Goal: Task Accomplishment & Management: Use online tool/utility

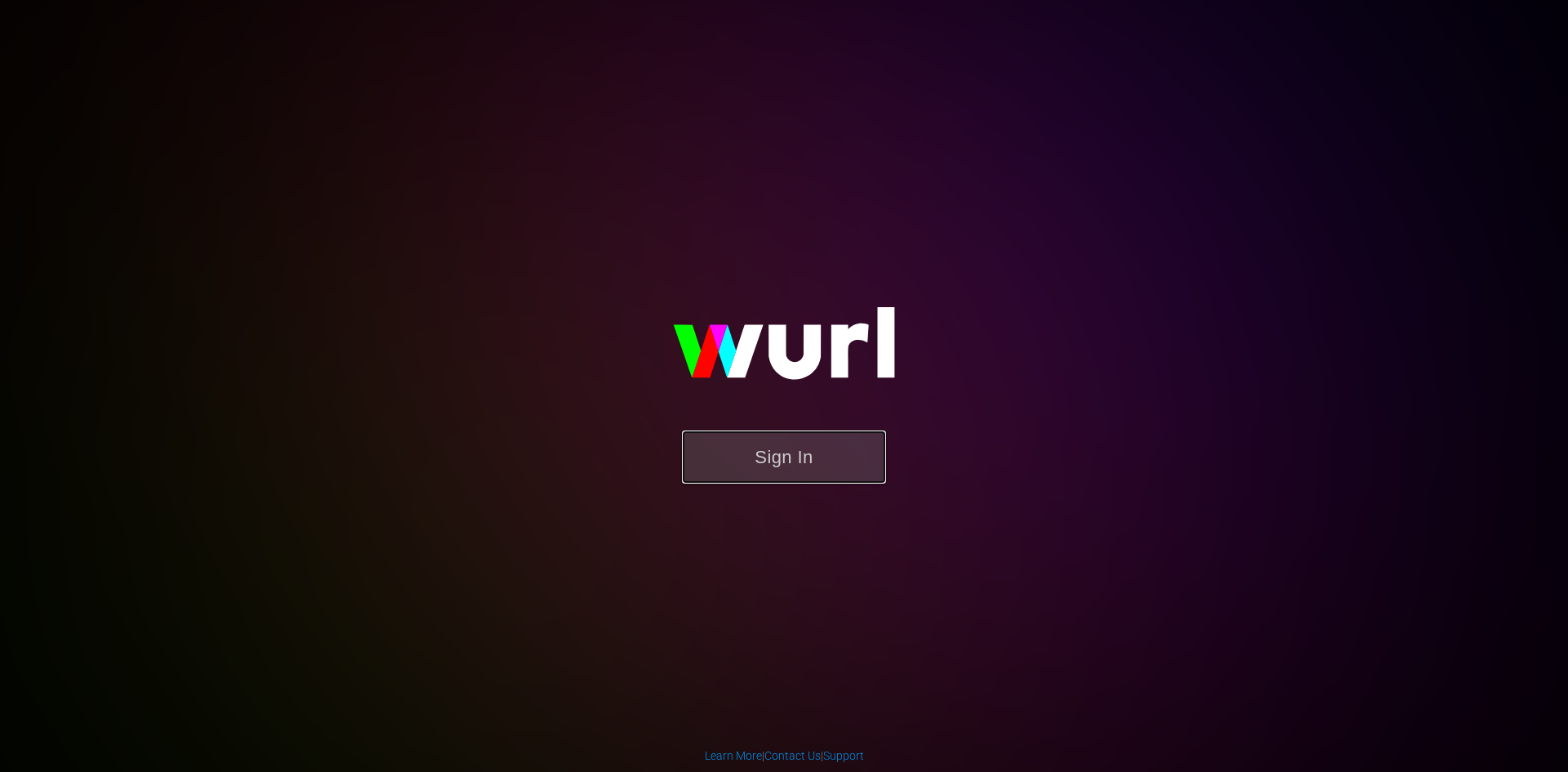
click at [794, 462] on button "Sign In" at bounding box center [784, 457] width 204 height 53
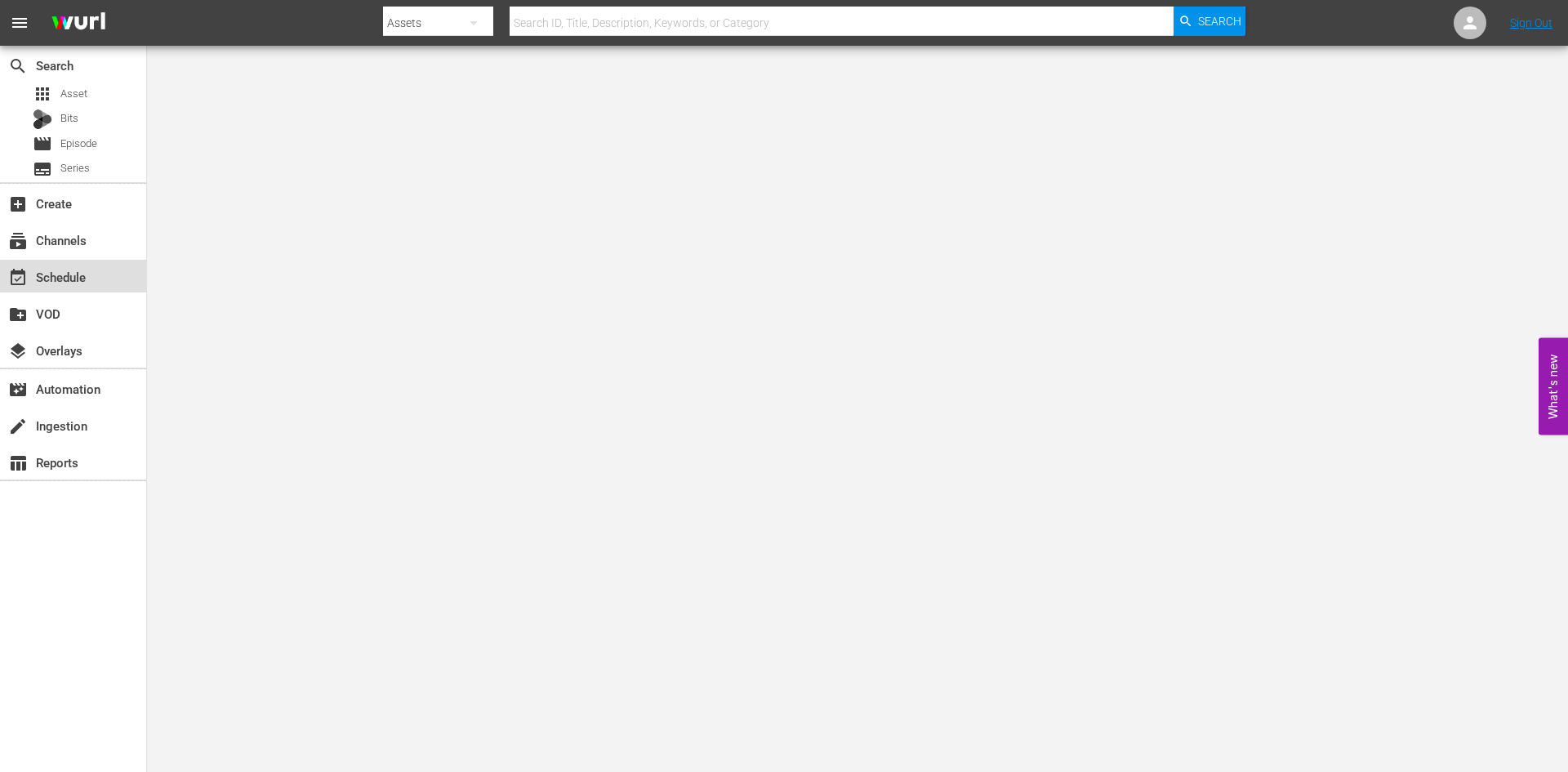
click at [72, 274] on div "event_available Schedule" at bounding box center [45, 274] width 91 height 15
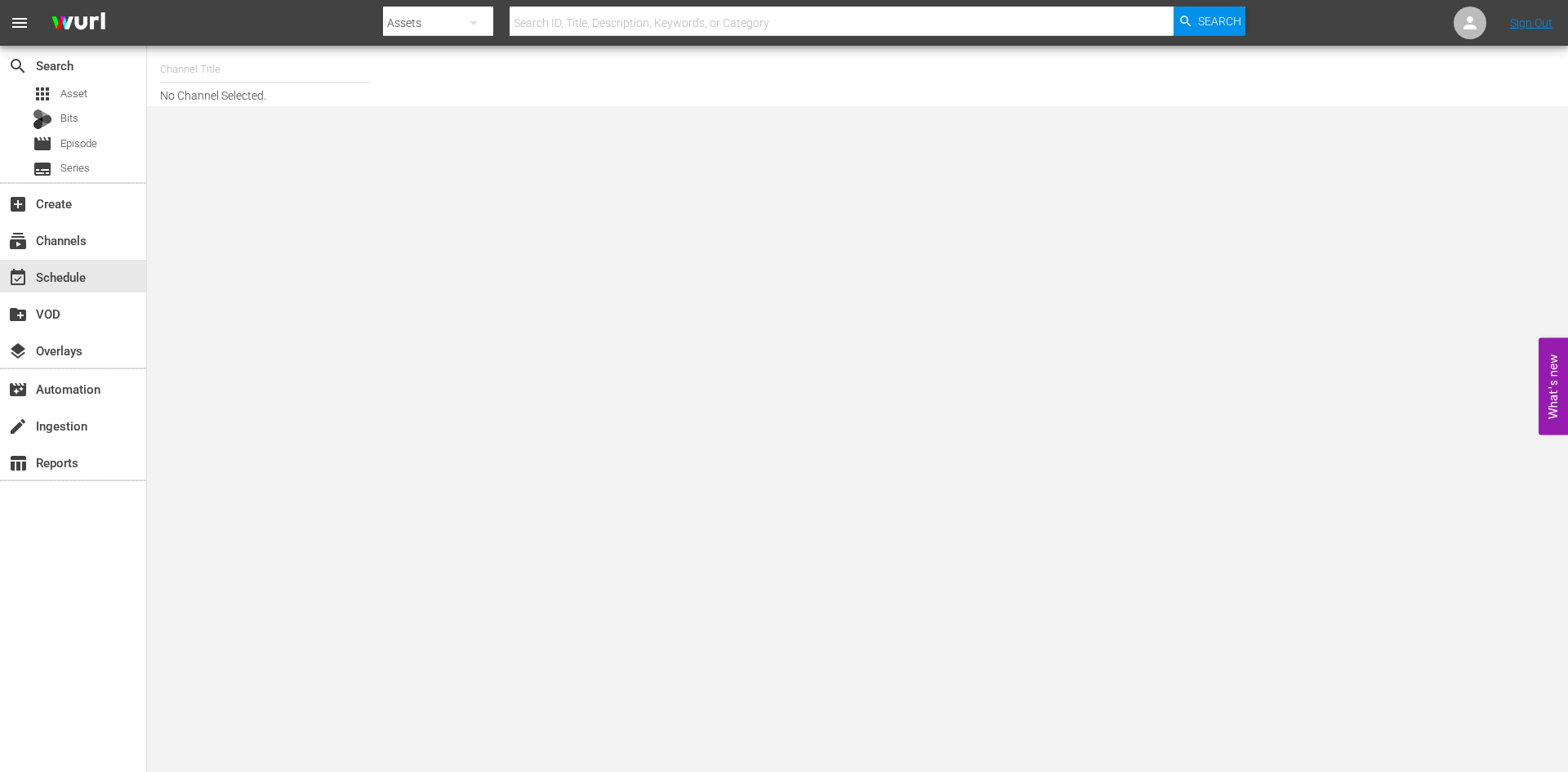
click at [187, 69] on input "text" at bounding box center [264, 69] width 209 height 39
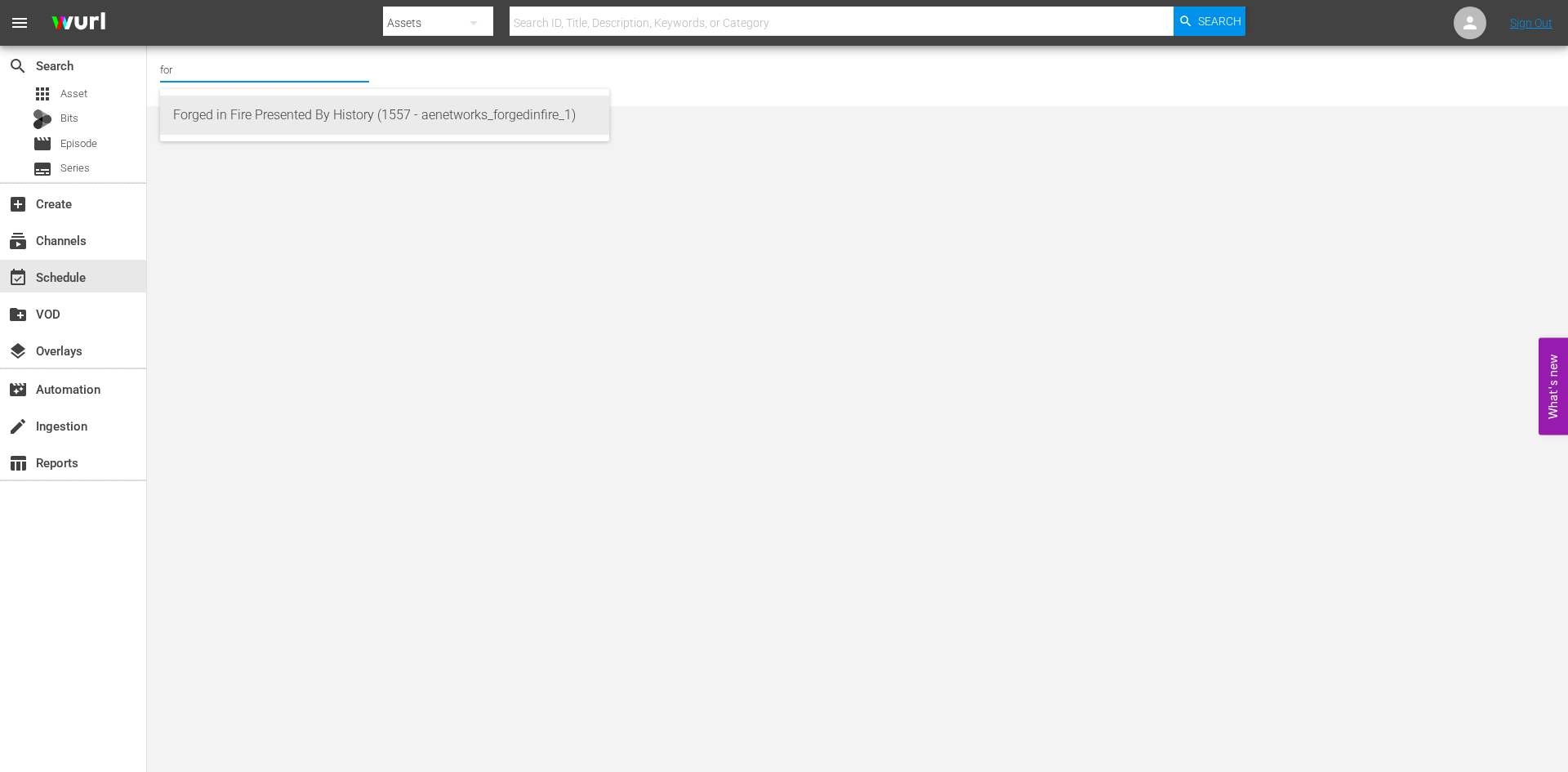
click at [197, 111] on div "Forged in Fire Presented By History (1557 - aenetworks_forgedinfire_1)" at bounding box center [385, 115] width 423 height 39
type input "Forged in Fire Presented By History (1557 - aenetworks_forgedinfire_1)"
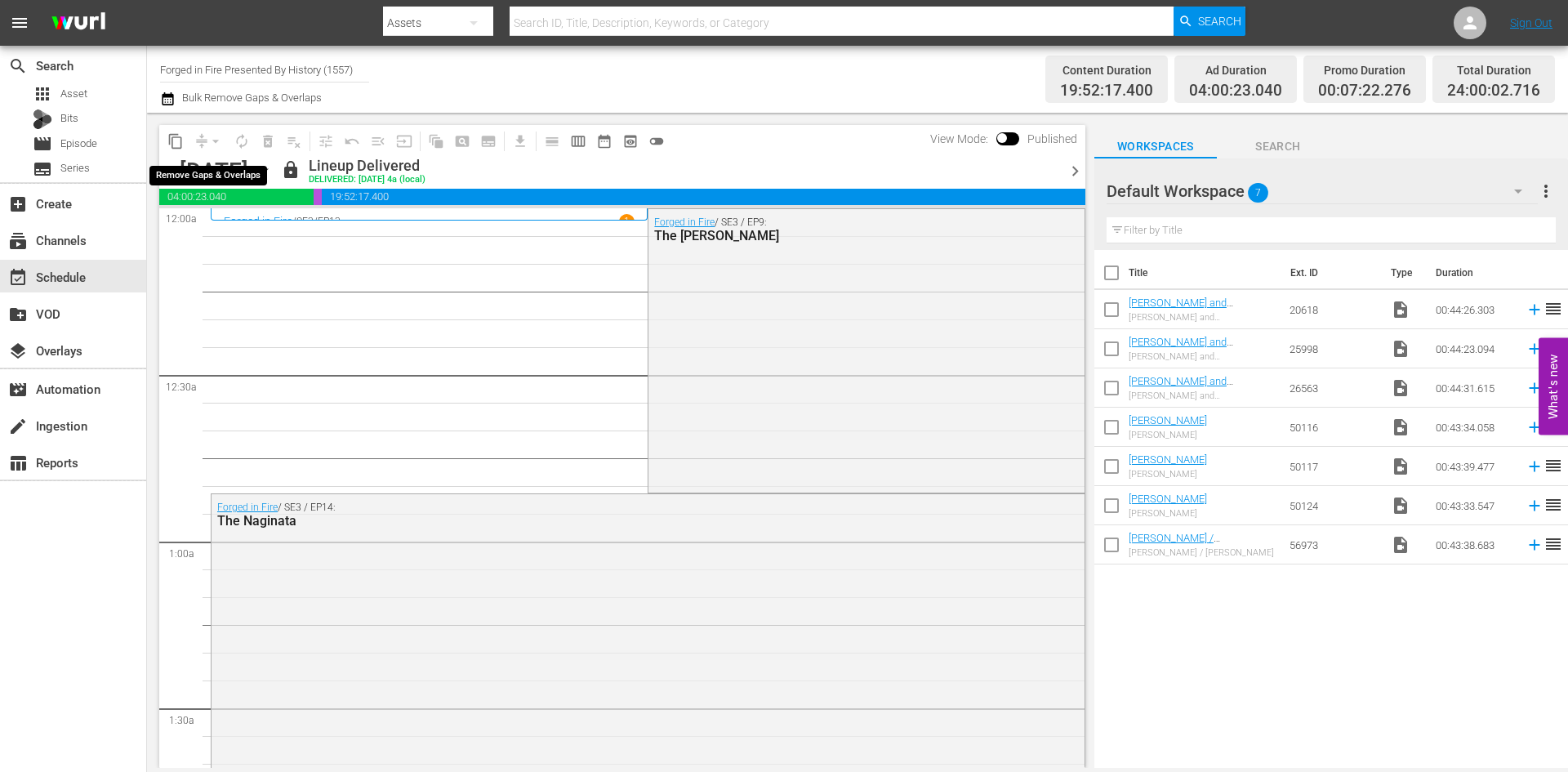
click at [214, 137] on div "arrow_drop_down" at bounding box center [216, 141] width 27 height 27
click at [272, 168] on icon "button" at bounding box center [264, 171] width 18 height 18
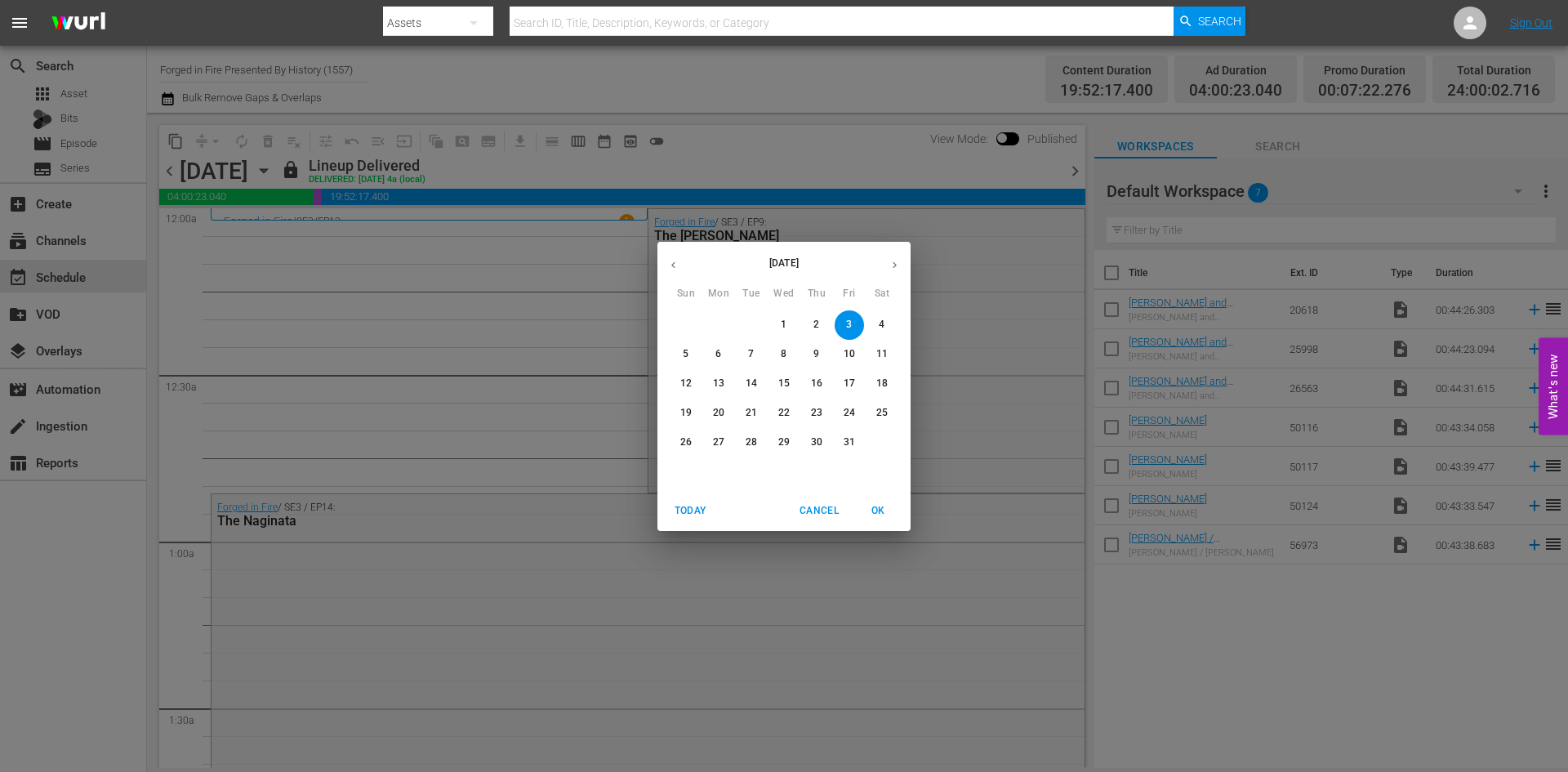
click at [720, 386] on p "13" at bounding box center [718, 384] width 11 height 14
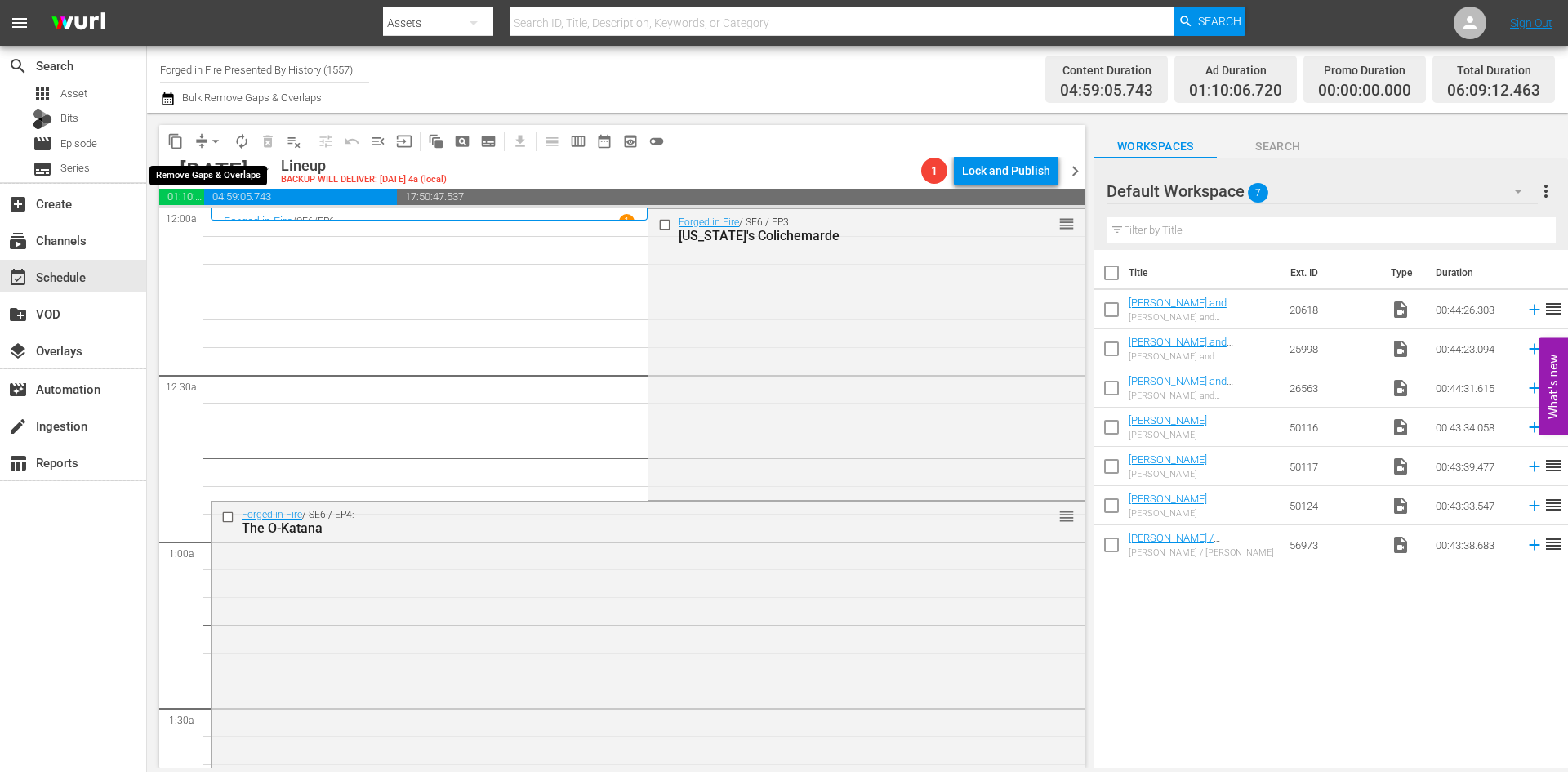
click at [210, 141] on span "arrow_drop_down" at bounding box center [216, 141] width 16 height 16
click at [214, 179] on li "Align to Midnight" at bounding box center [217, 174] width 172 height 27
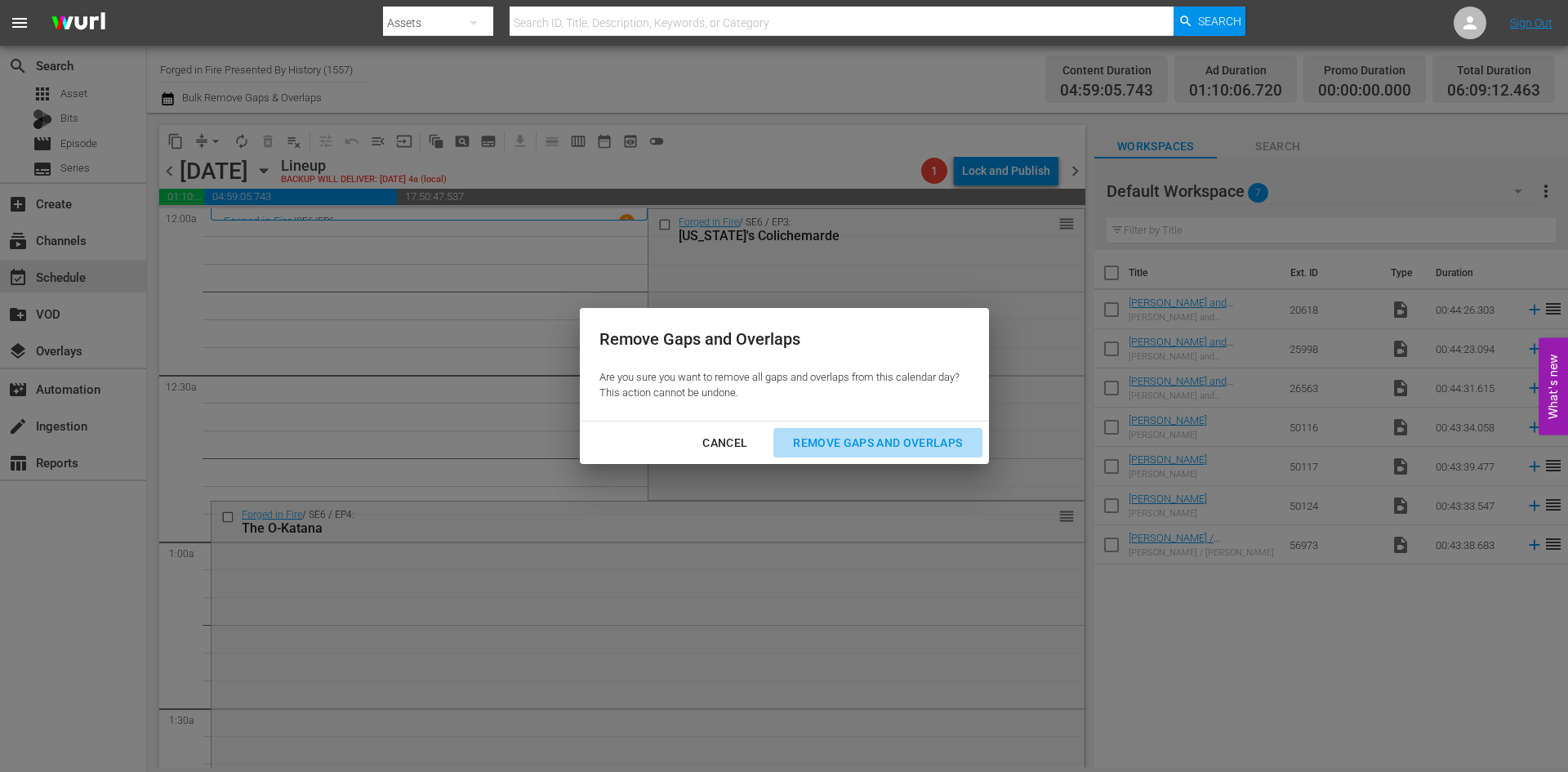
click at [836, 443] on div "Remove Gaps and Overlaps" at bounding box center [877, 442] width 195 height 20
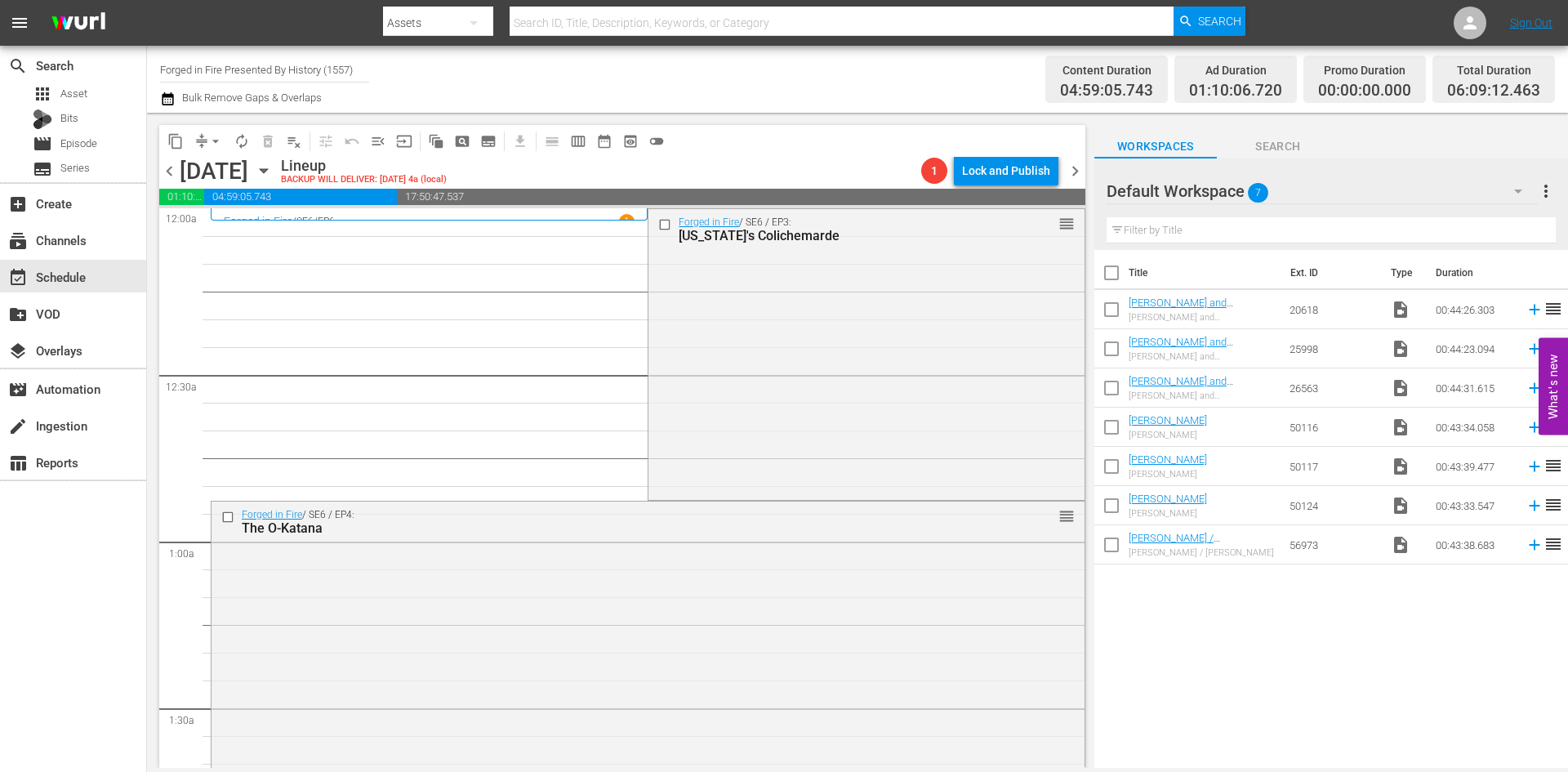
click at [942, 379] on div "Forged in Fire / SE6 / EP3: [US_STATE]'s Colichemarde reorder" at bounding box center [866, 353] width 435 height 288
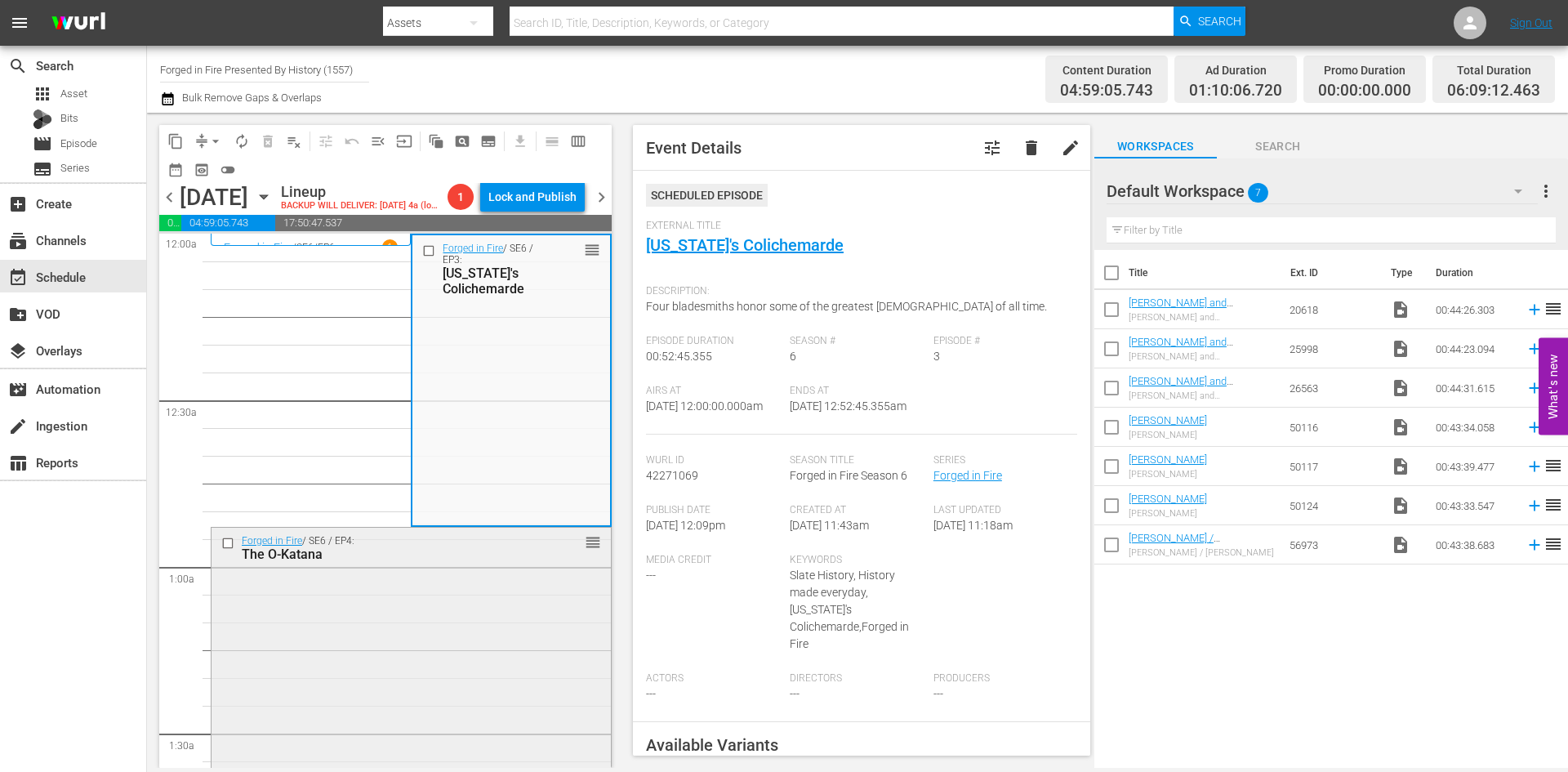
click at [473, 615] on div "Forged in Fire / SE6 / EP4: The O-Katana reorder" at bounding box center [411, 672] width 400 height 288
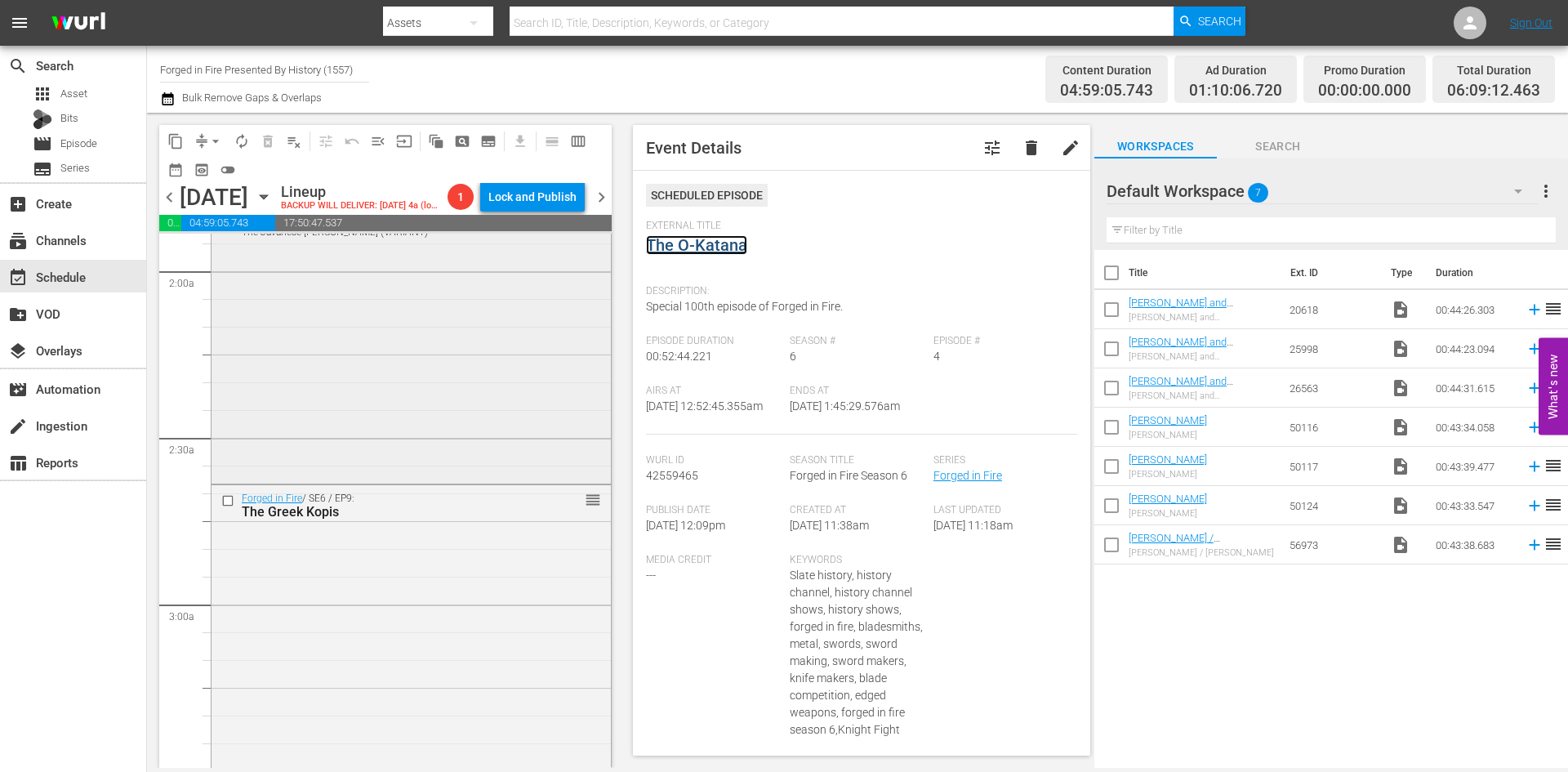
scroll to position [654, 0]
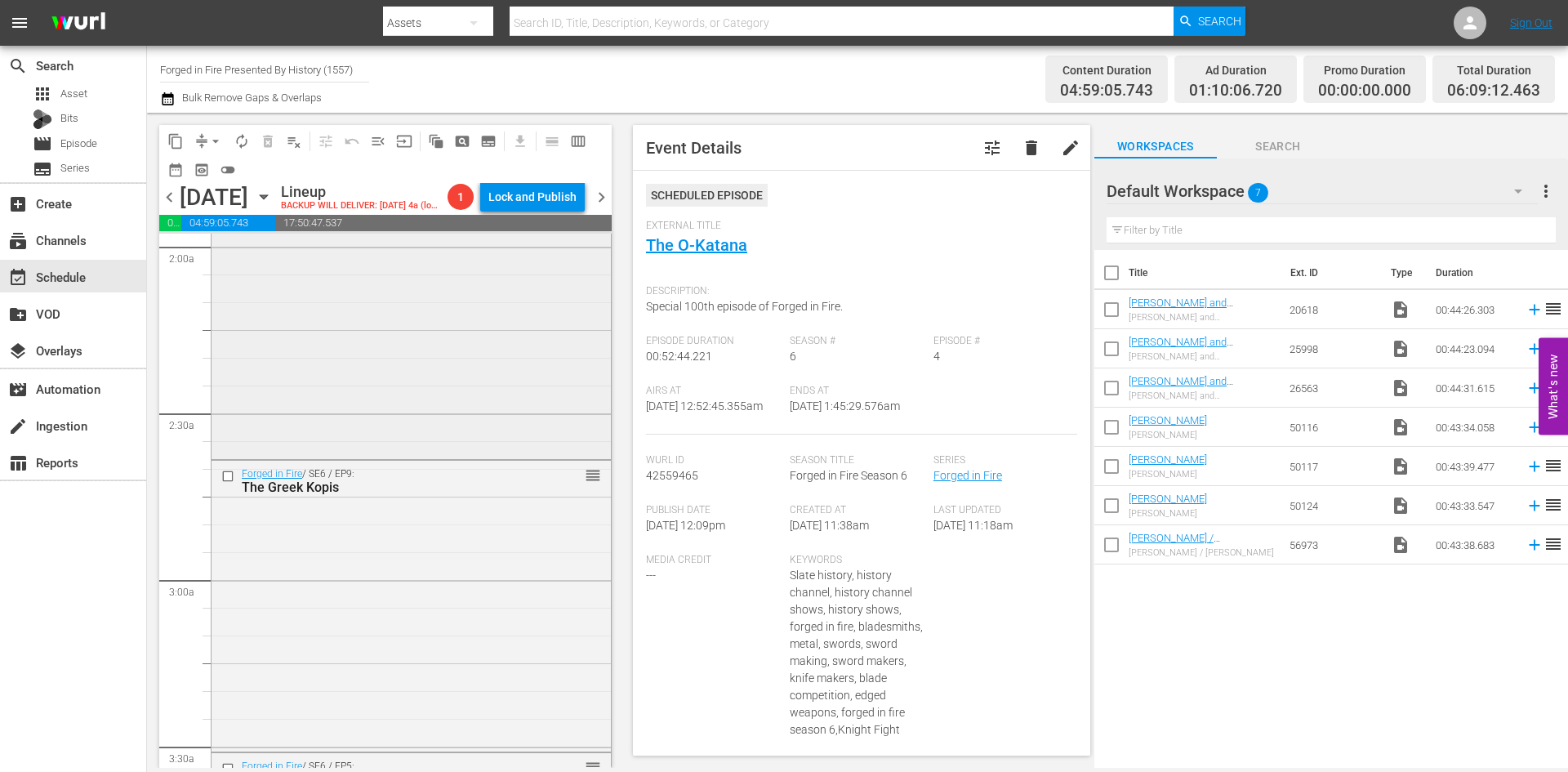
click at [534, 391] on div "Forged in Fire / SE6 / EP7: The Javanese Kris The Javanese Kris (VARIANT) VARIA…" at bounding box center [411, 311] width 400 height 288
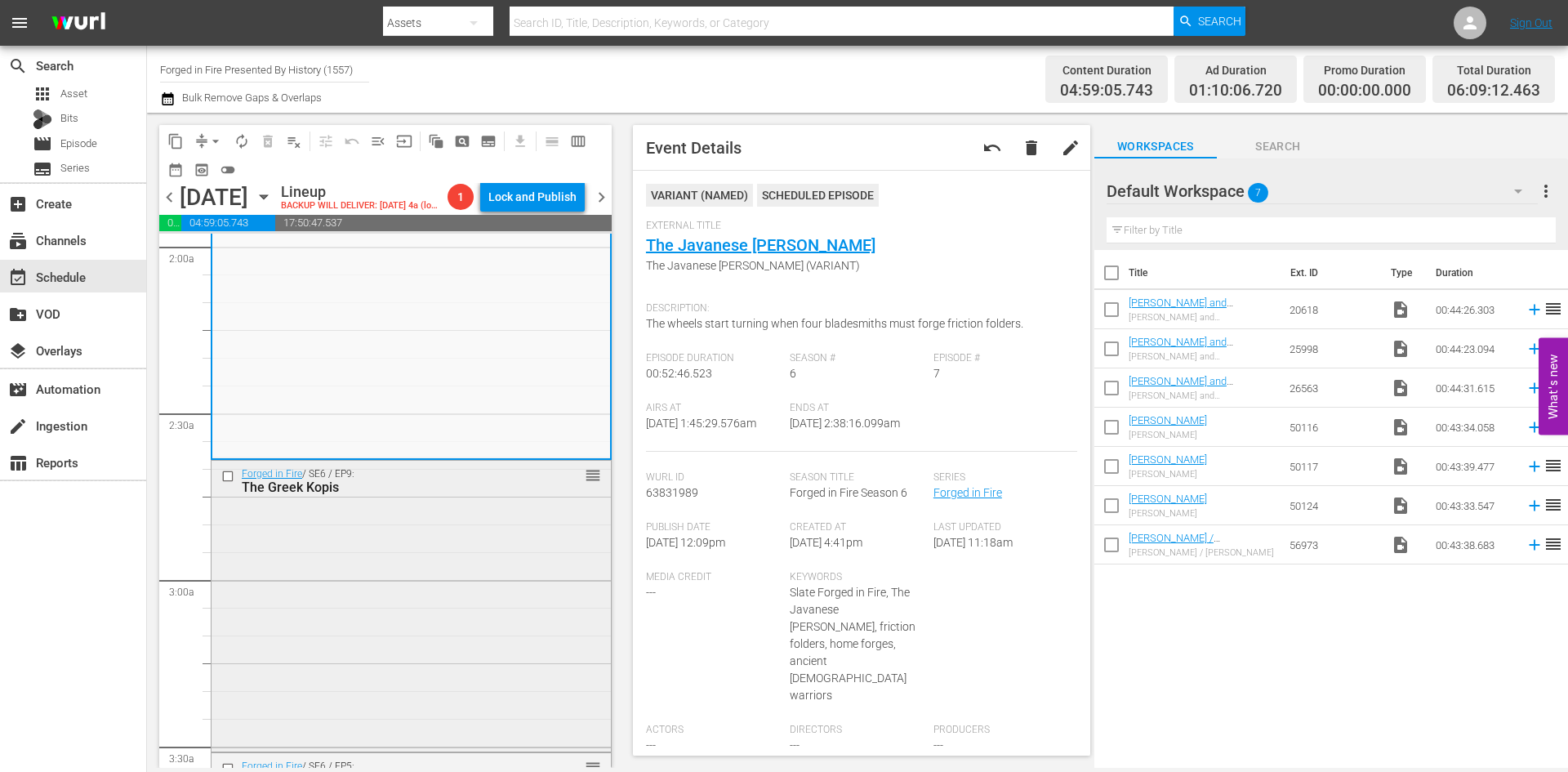
click at [501, 549] on div "Forged in Fire / SE6 / EP9: The Greek Kopis reorder" at bounding box center [411, 605] width 400 height 288
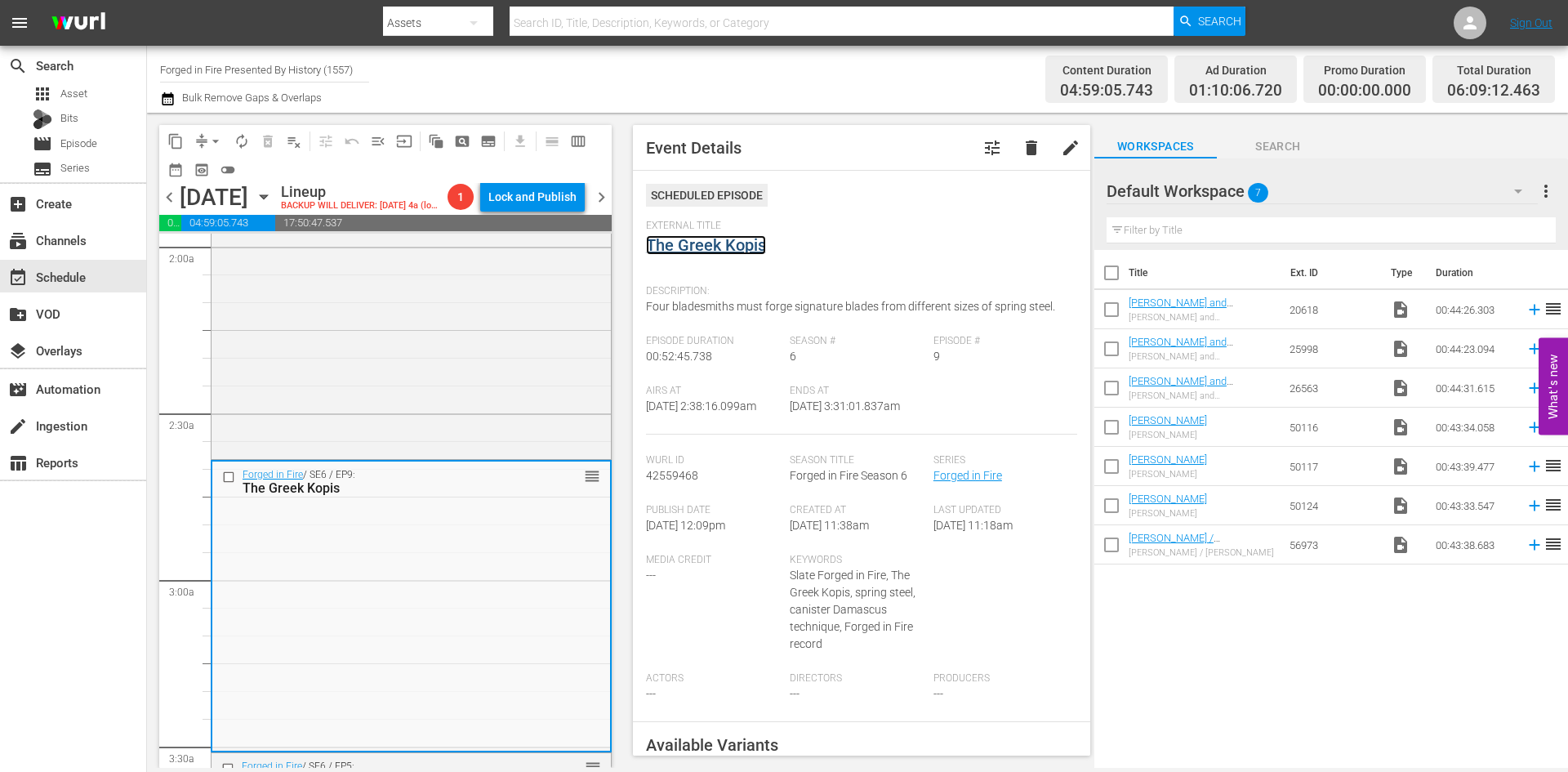
drag, startPoint x: 690, startPoint y: 258, endPoint x: 696, endPoint y: 248, distance: 11.7
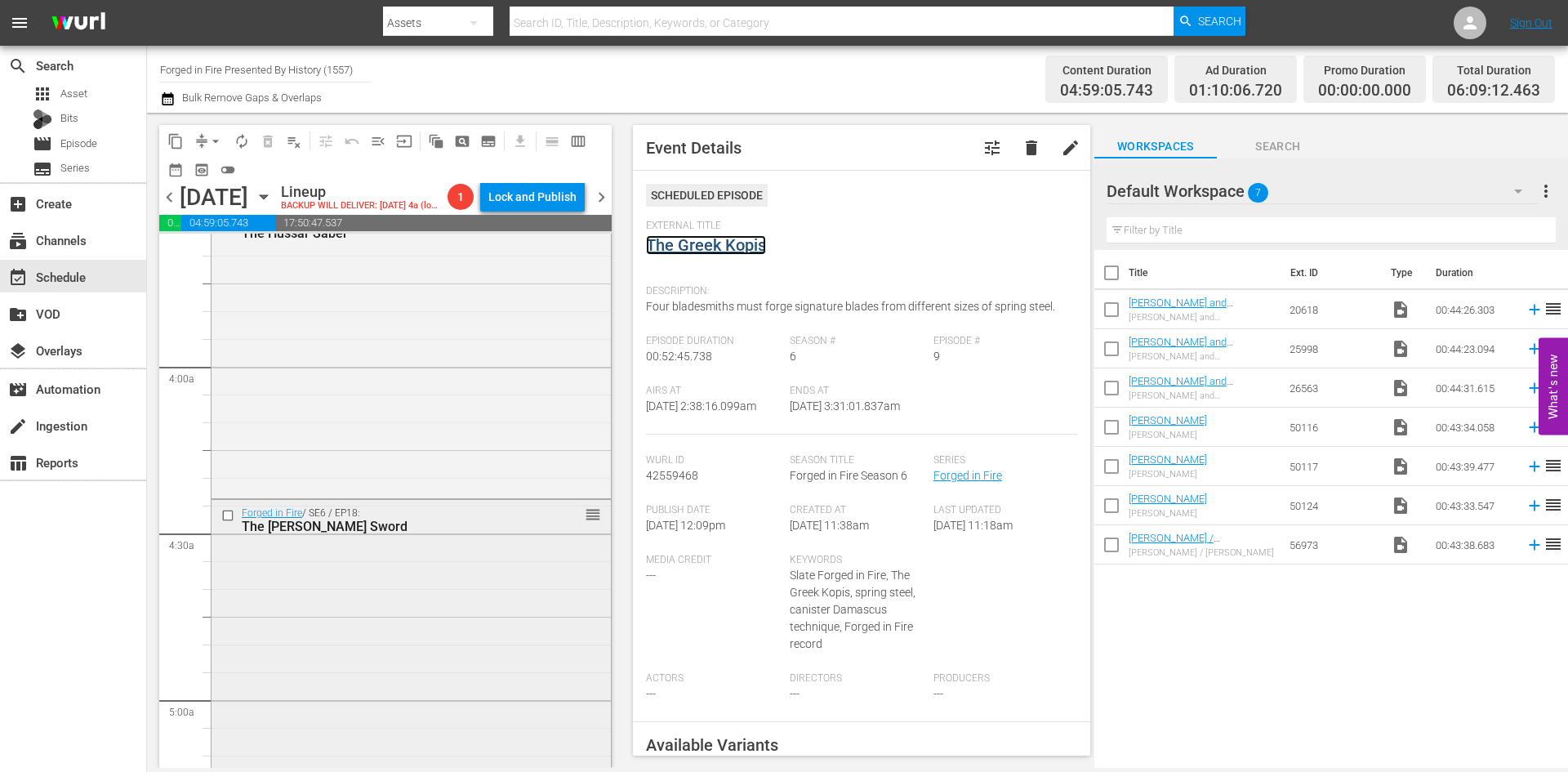
scroll to position [1225, 0]
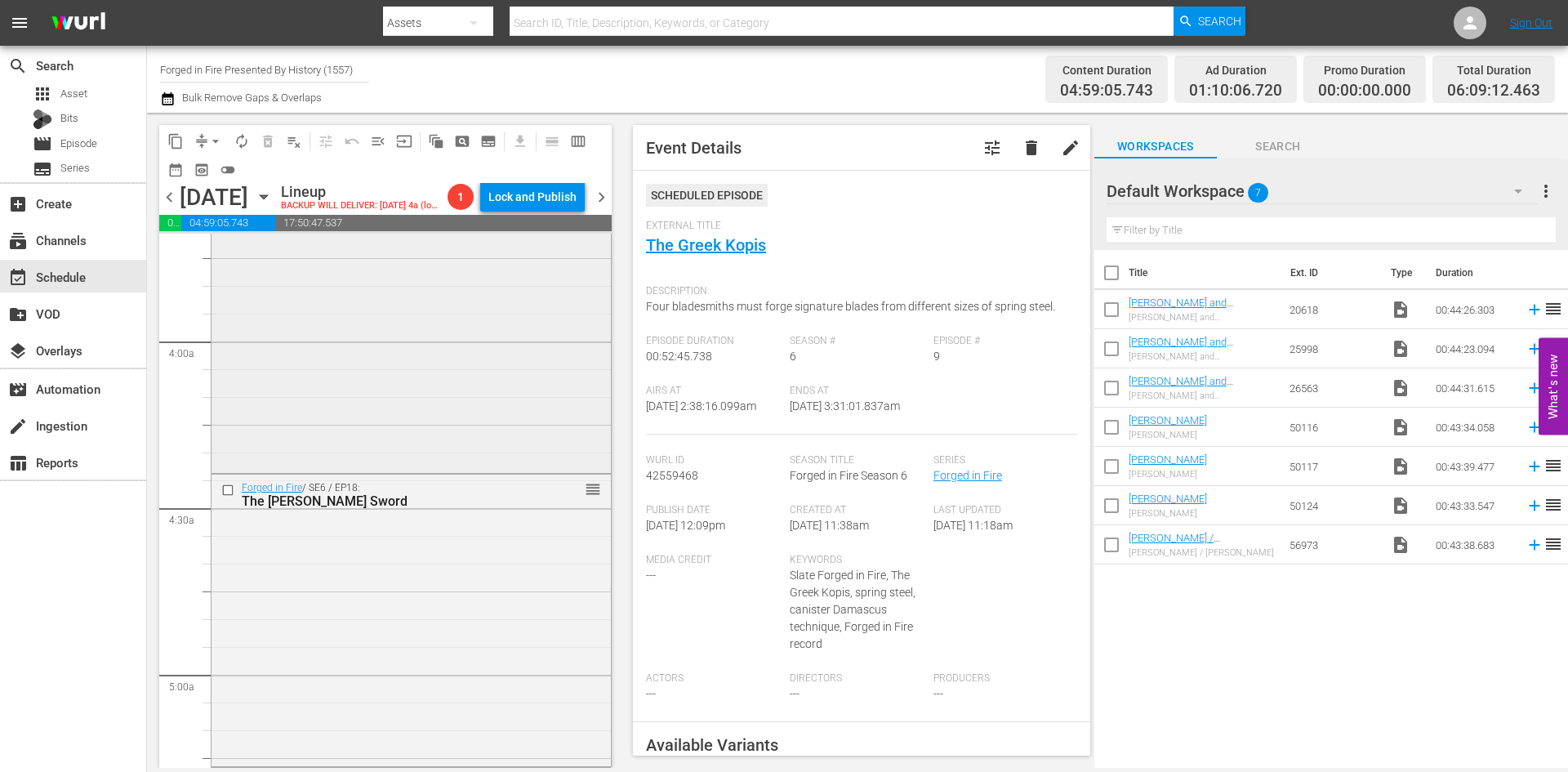
click at [483, 394] on div "Forged in Fire / SE6 / EP5: The Hussar Saber reorder" at bounding box center [411, 325] width 400 height 288
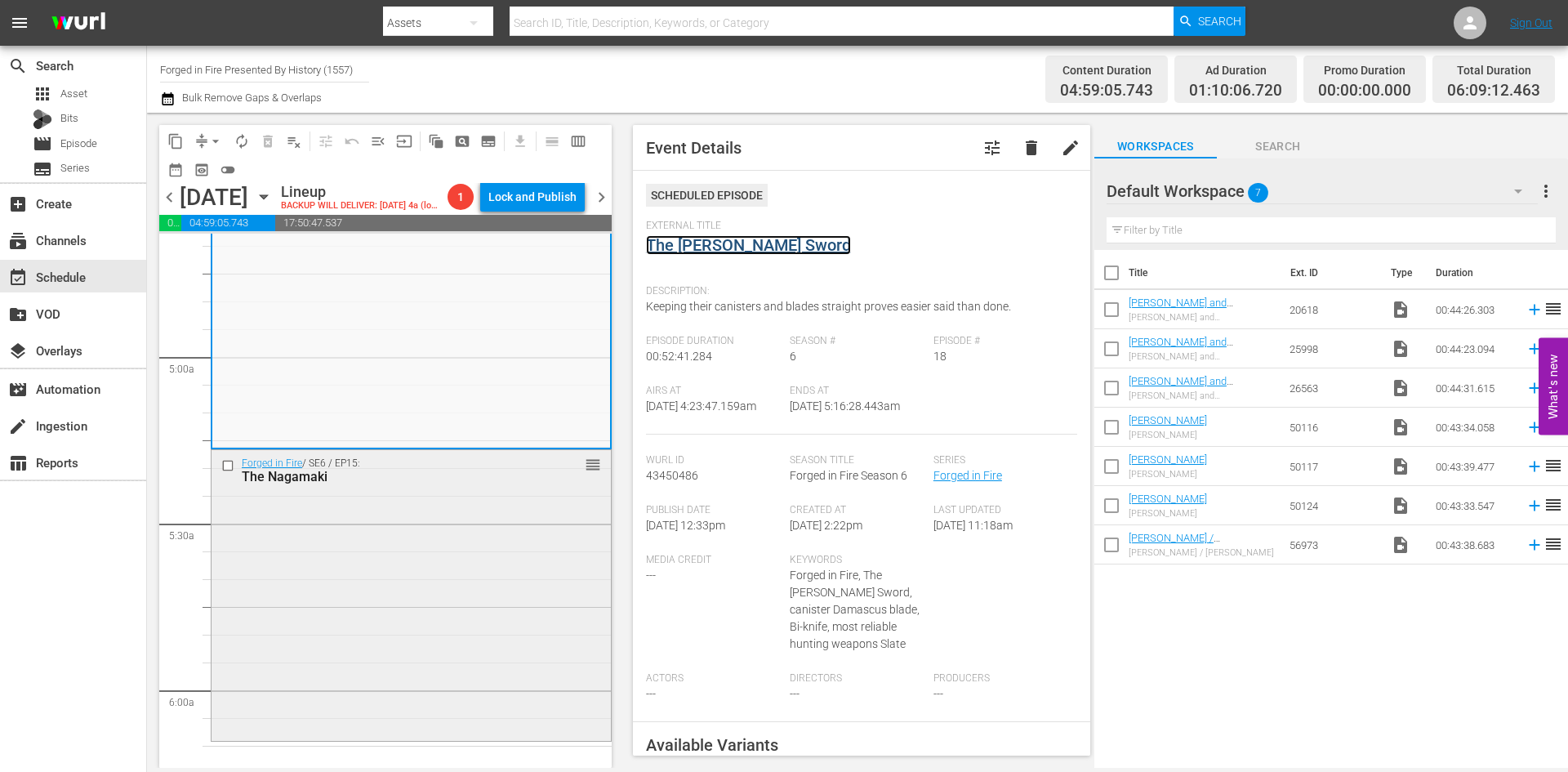
scroll to position [1633, 0]
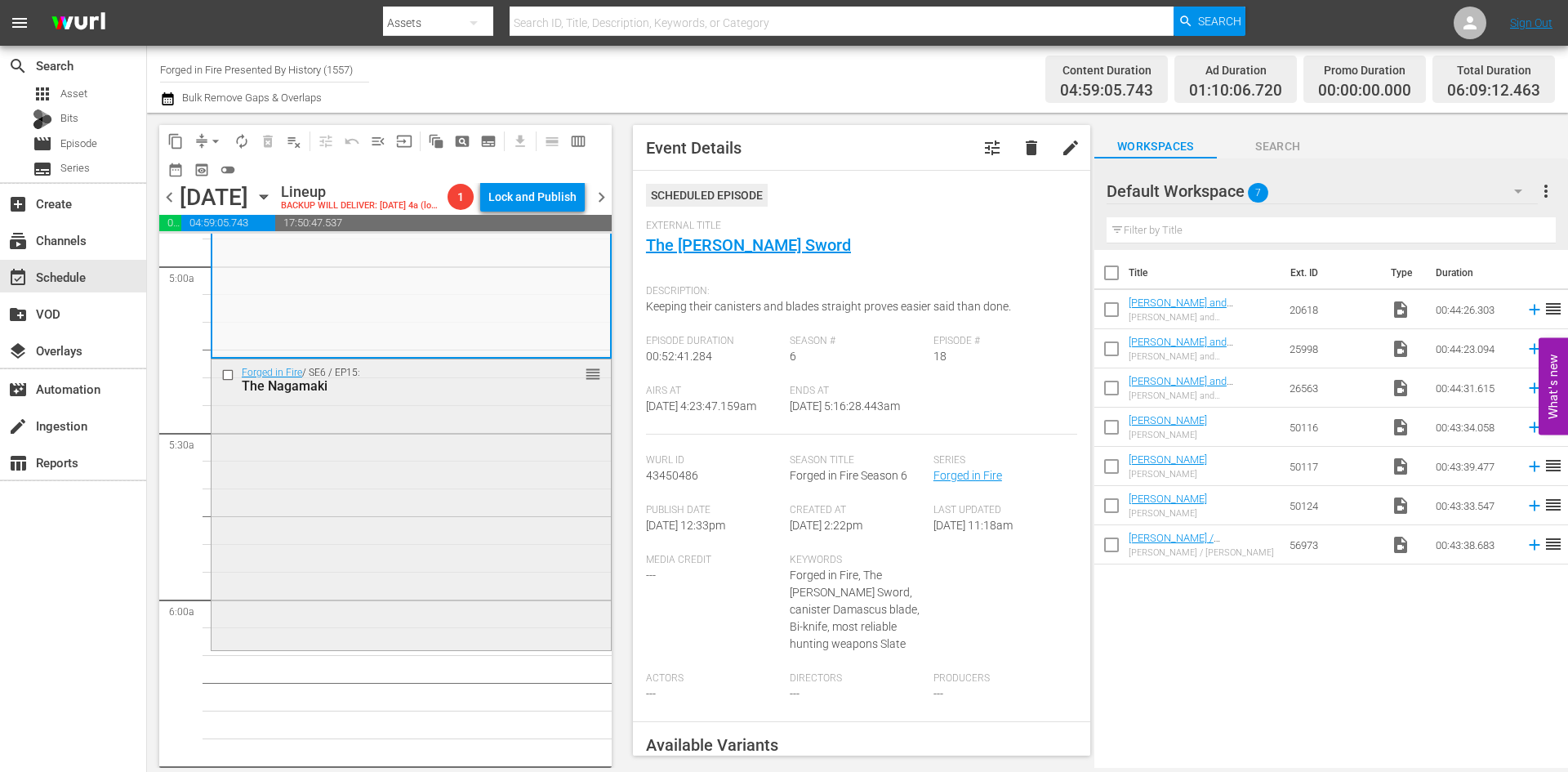
click at [451, 510] on div "Forged in Fire / SE6 / EP15: The Nagamaki reorder" at bounding box center [411, 503] width 400 height 288
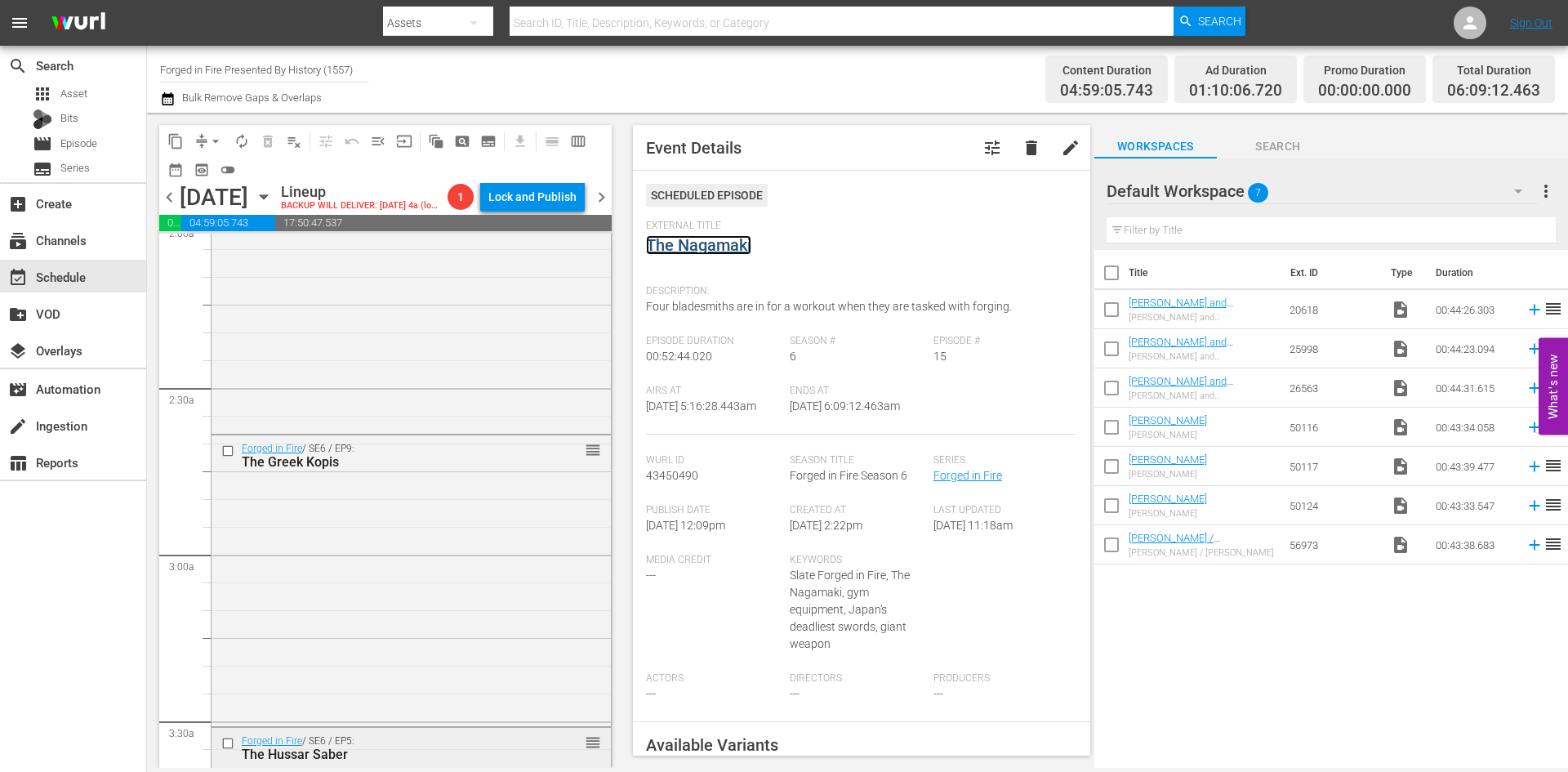
scroll to position [571, 0]
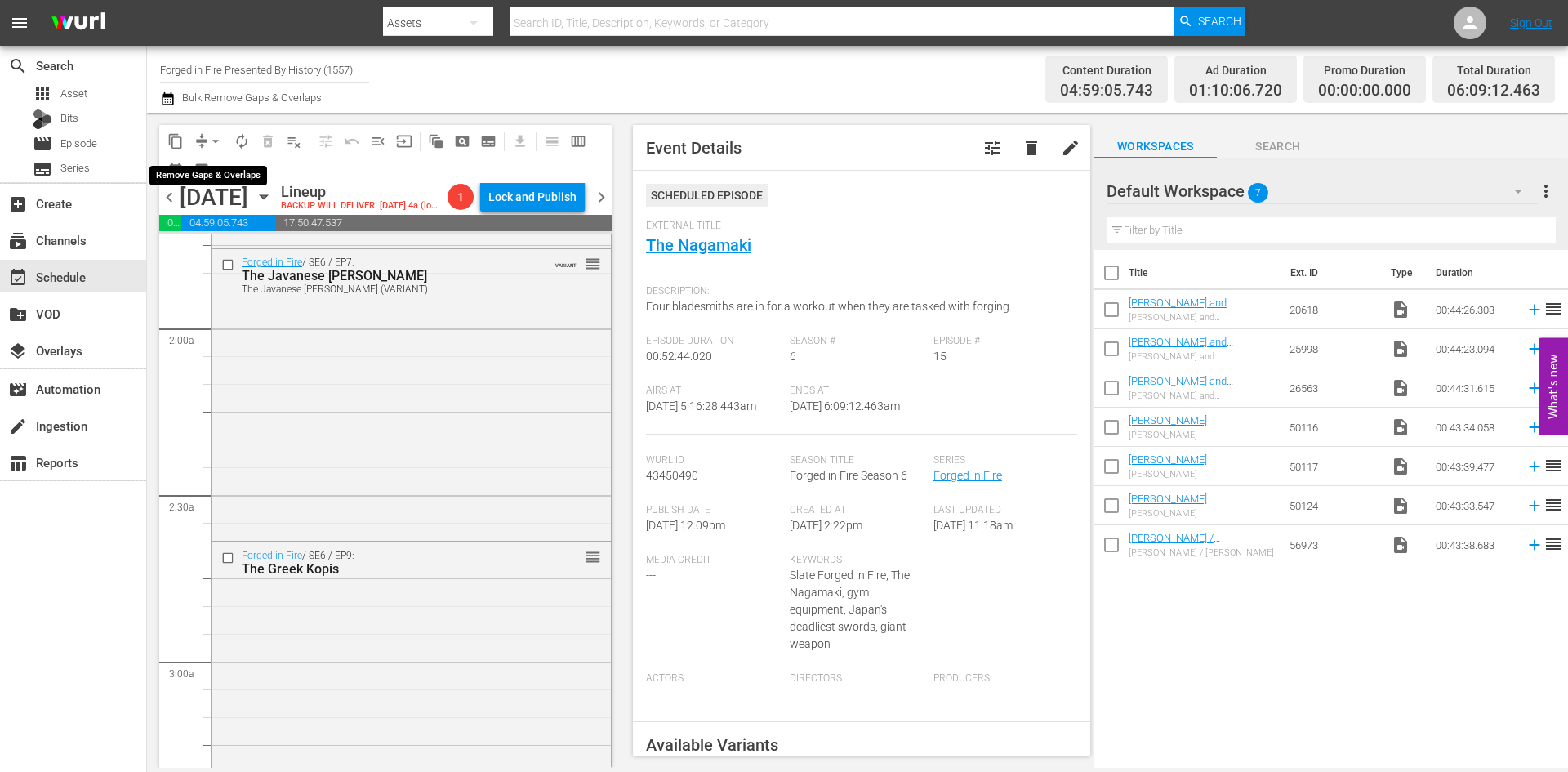
click at [214, 140] on span "arrow_drop_down" at bounding box center [216, 141] width 16 height 16
click at [203, 177] on li "Align to Midnight" at bounding box center [217, 174] width 172 height 27
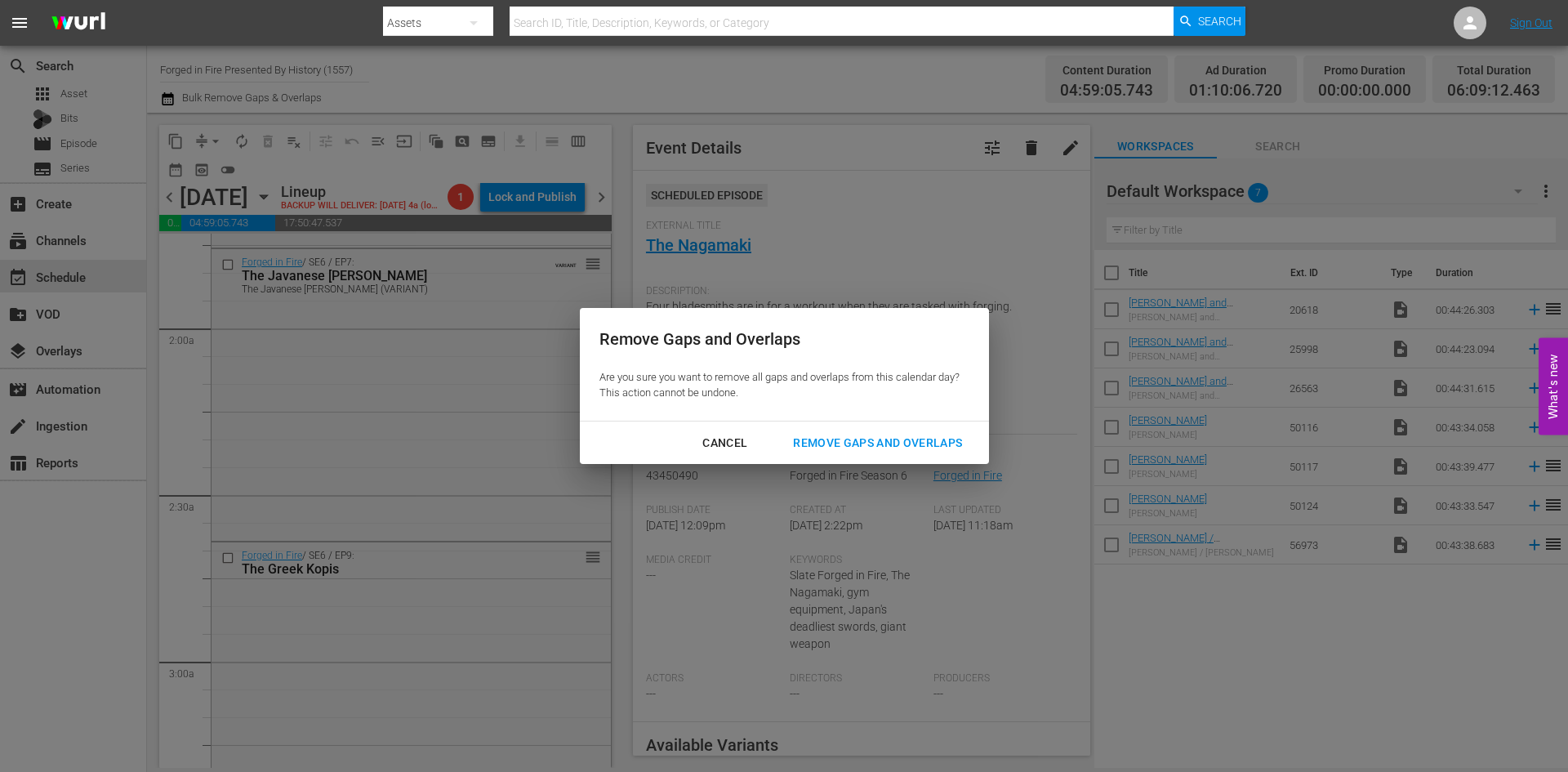
click at [860, 446] on div "Remove Gaps and Overlaps" at bounding box center [877, 442] width 195 height 20
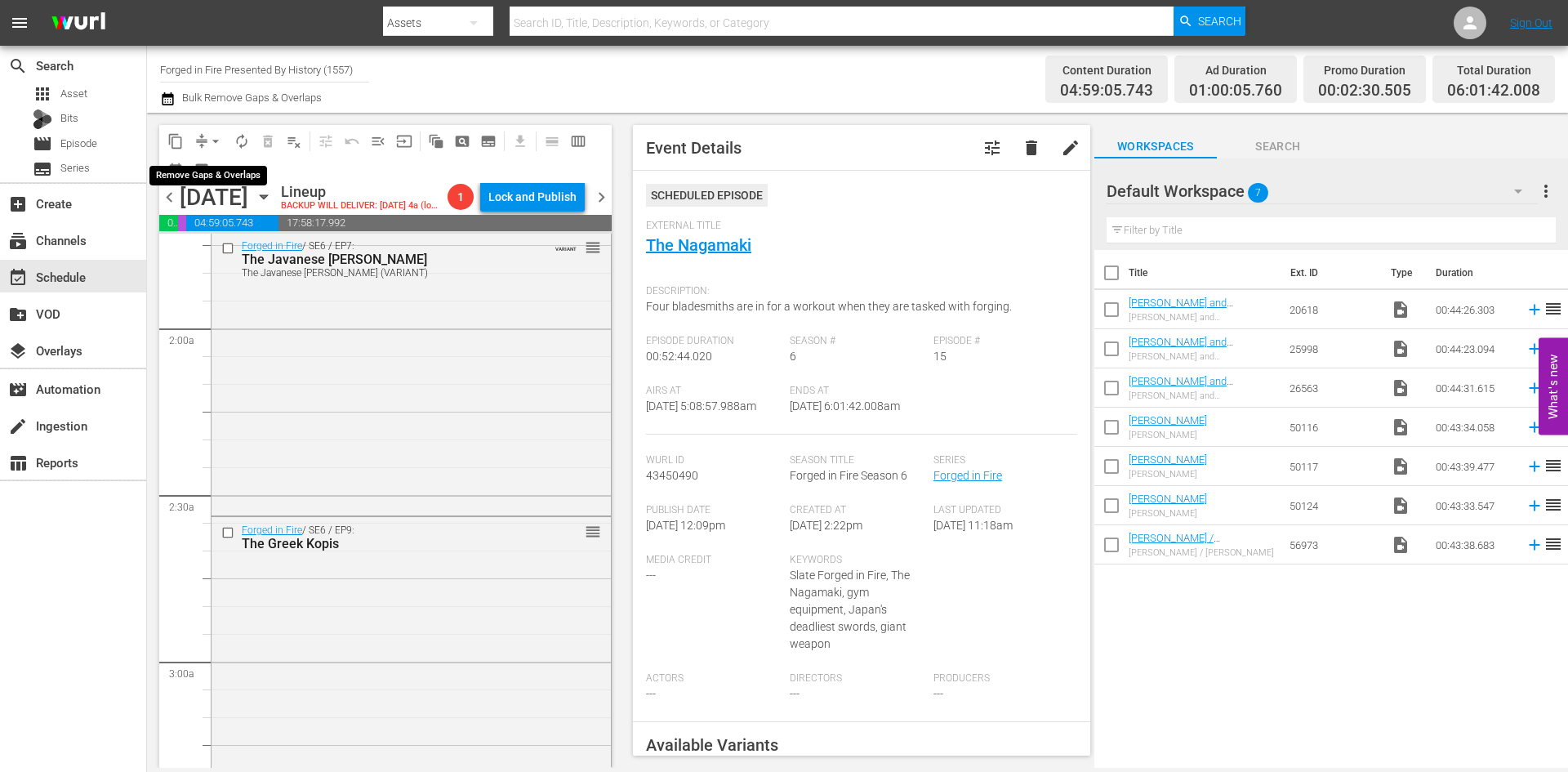
click at [219, 138] on span "arrow_drop_down" at bounding box center [216, 141] width 16 height 16
click at [203, 173] on li "Align to Midnight" at bounding box center [217, 174] width 172 height 27
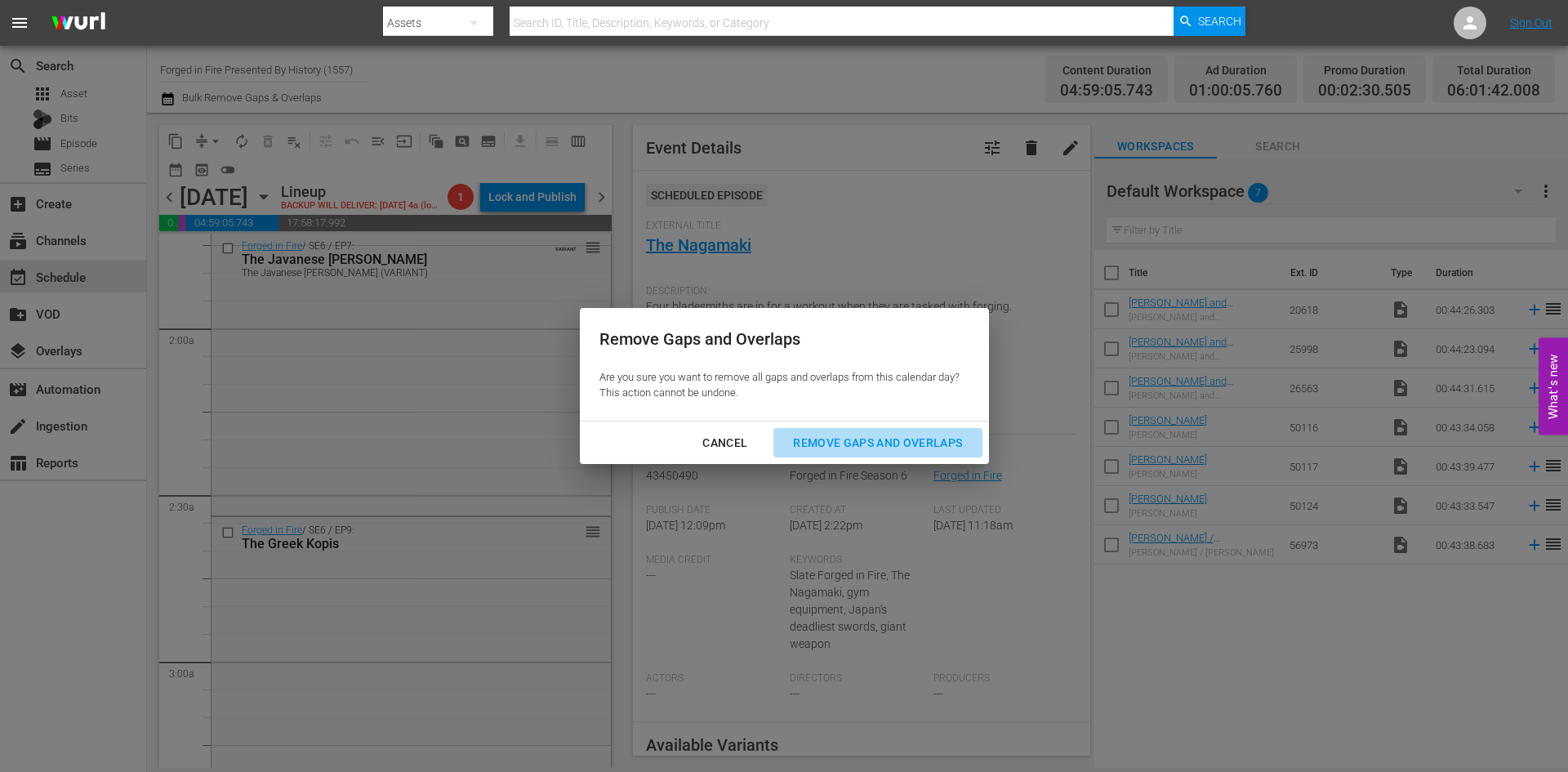
click at [857, 433] on div "Remove Gaps and Overlaps" at bounding box center [877, 442] width 195 height 20
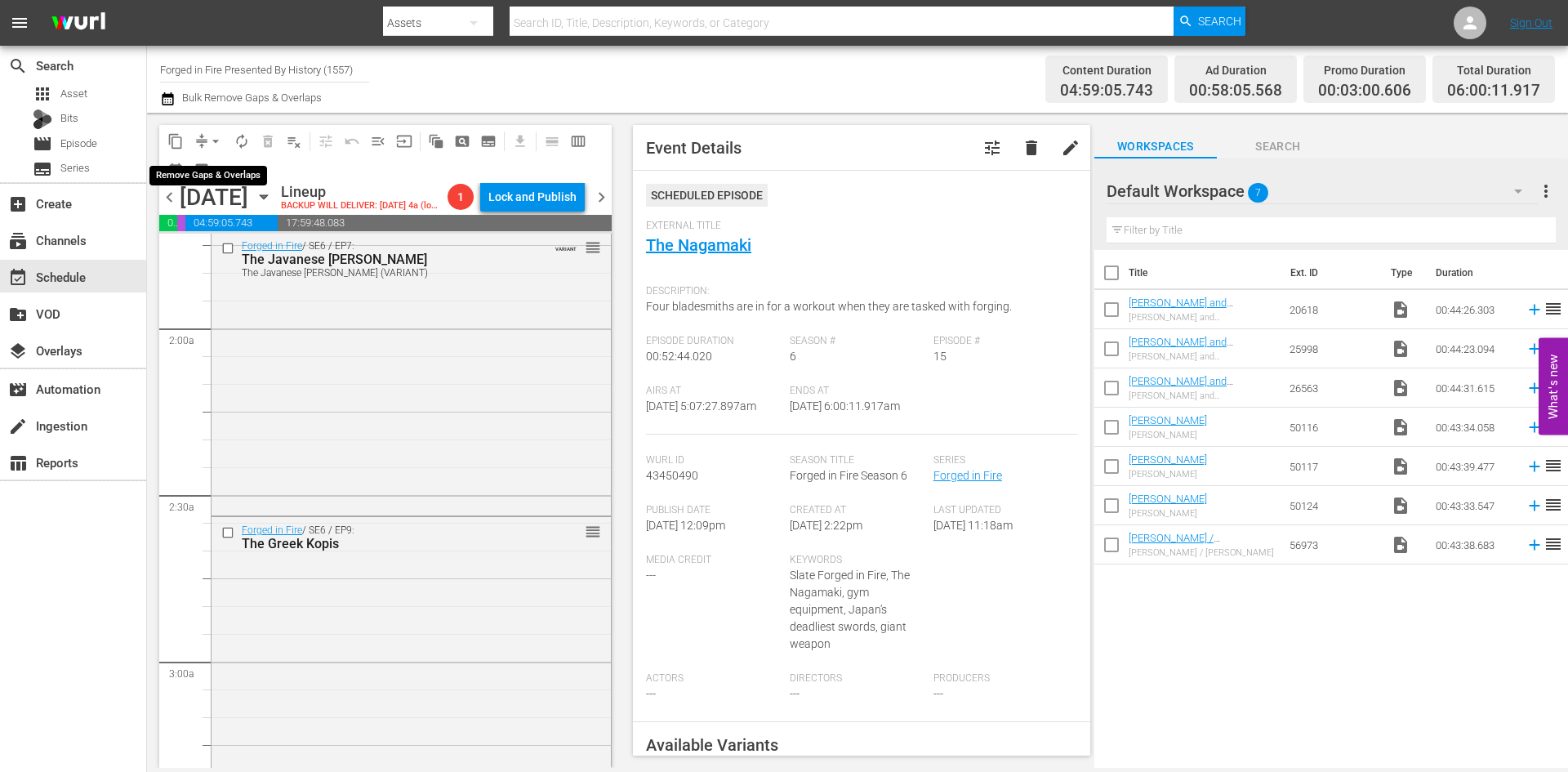
click at [211, 137] on span "arrow_drop_down" at bounding box center [216, 141] width 16 height 16
click at [198, 170] on li "Align to Midnight" at bounding box center [217, 174] width 172 height 27
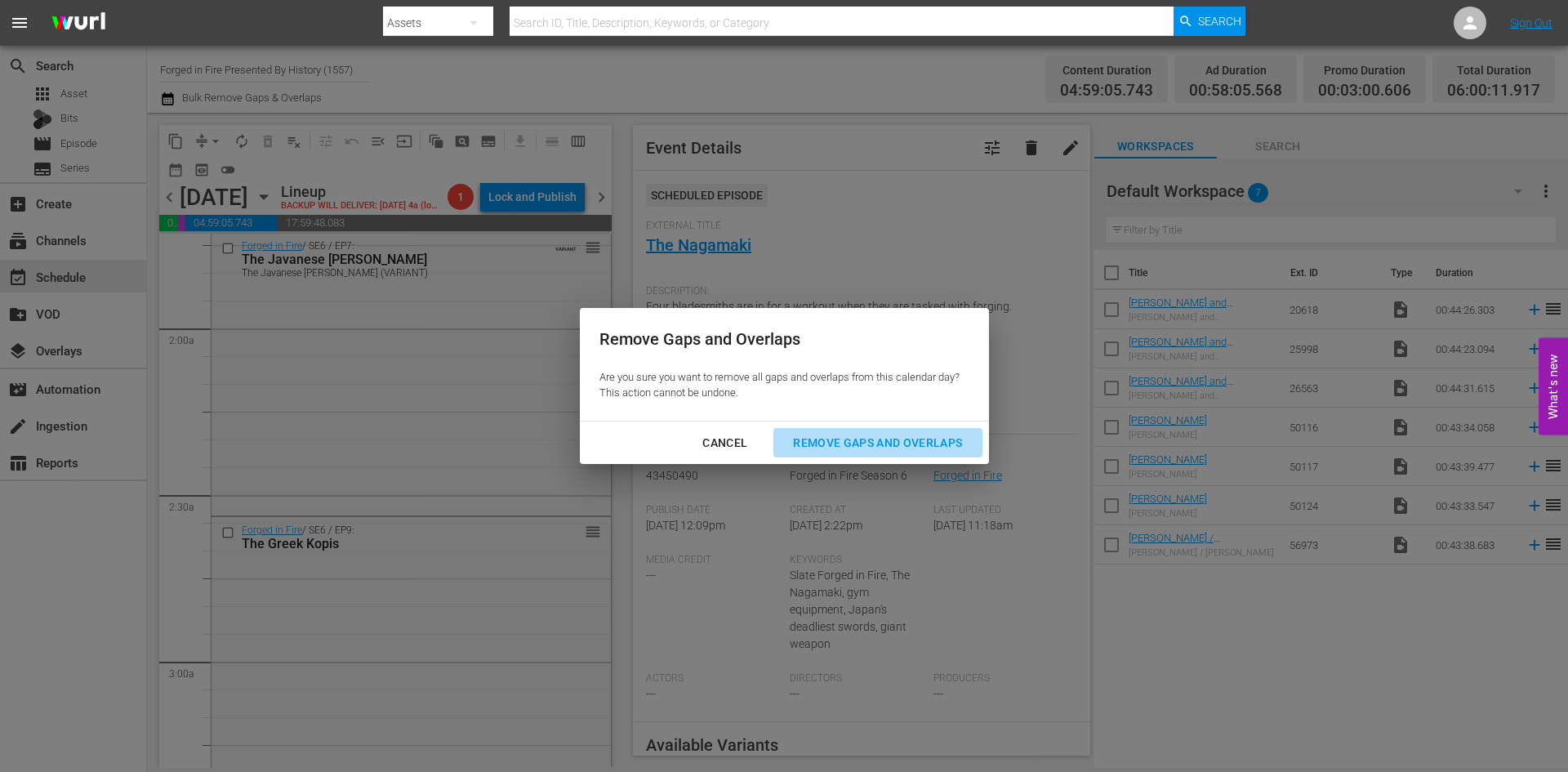
click at [837, 440] on div "Remove Gaps and Overlaps" at bounding box center [877, 442] width 195 height 20
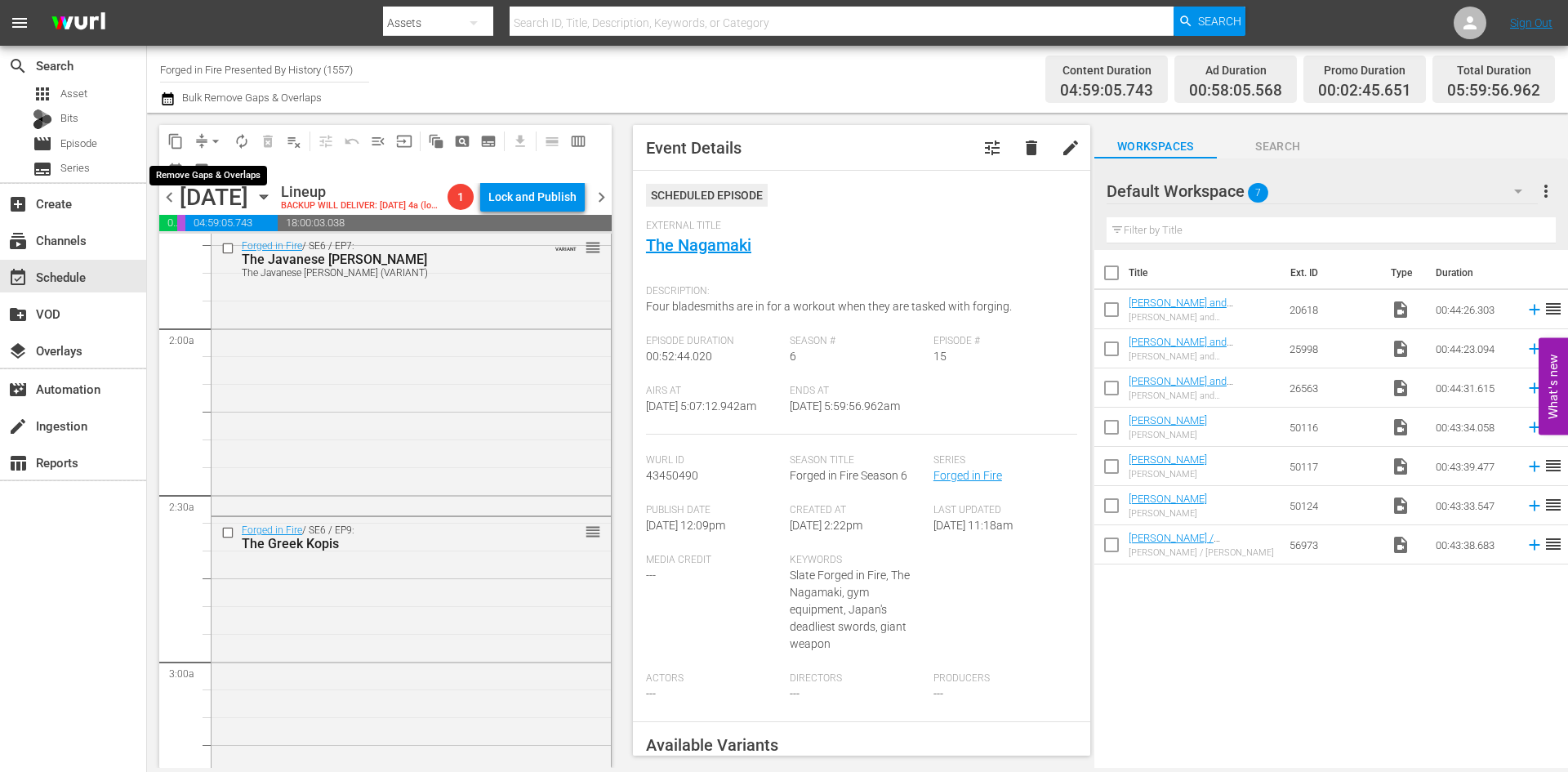
click at [211, 139] on span "arrow_drop_down" at bounding box center [216, 141] width 16 height 16
click at [216, 176] on li "Align to Midnight" at bounding box center [217, 174] width 172 height 27
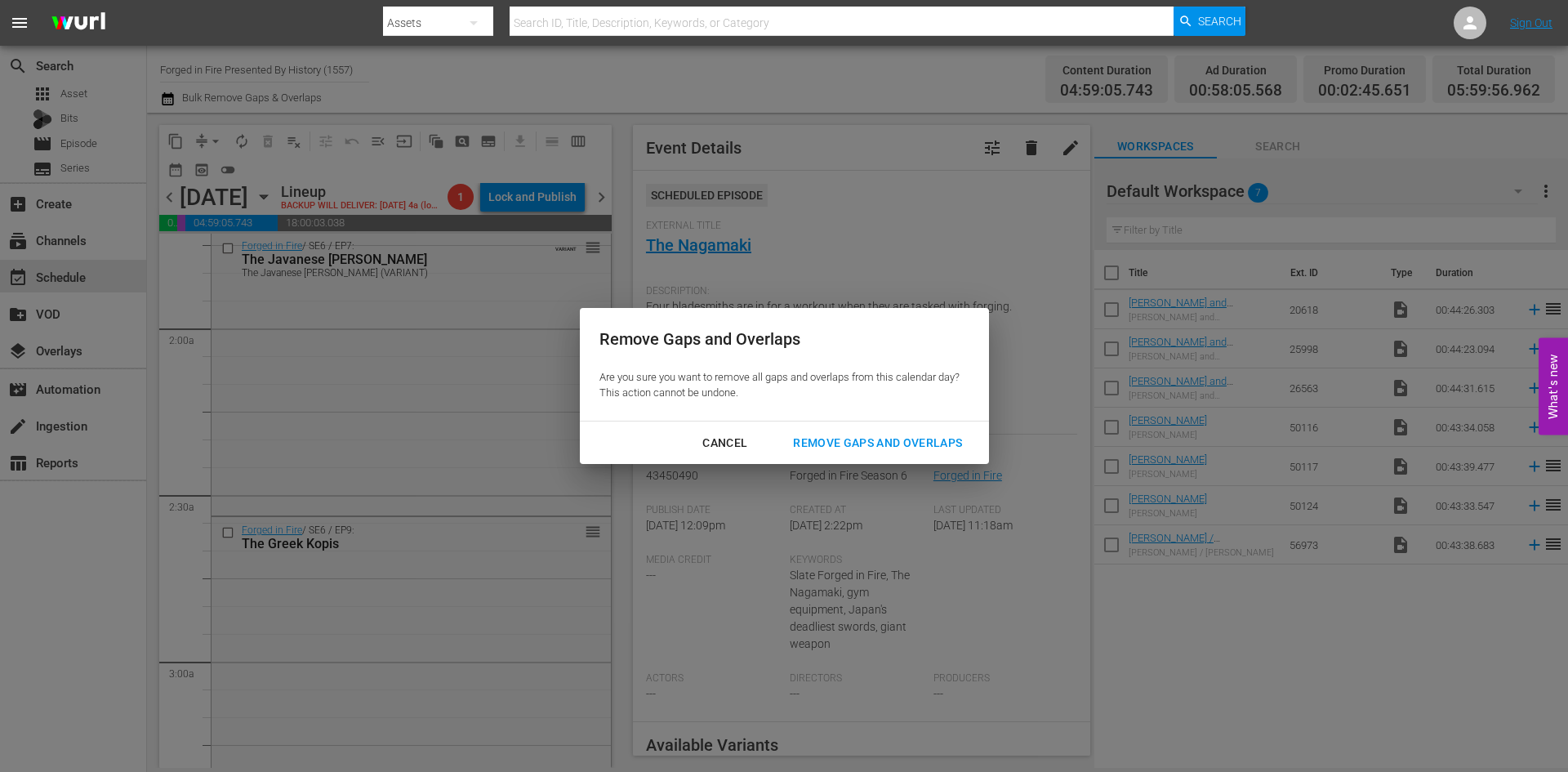
click at [860, 445] on div "Remove Gaps and Overlaps" at bounding box center [877, 442] width 195 height 20
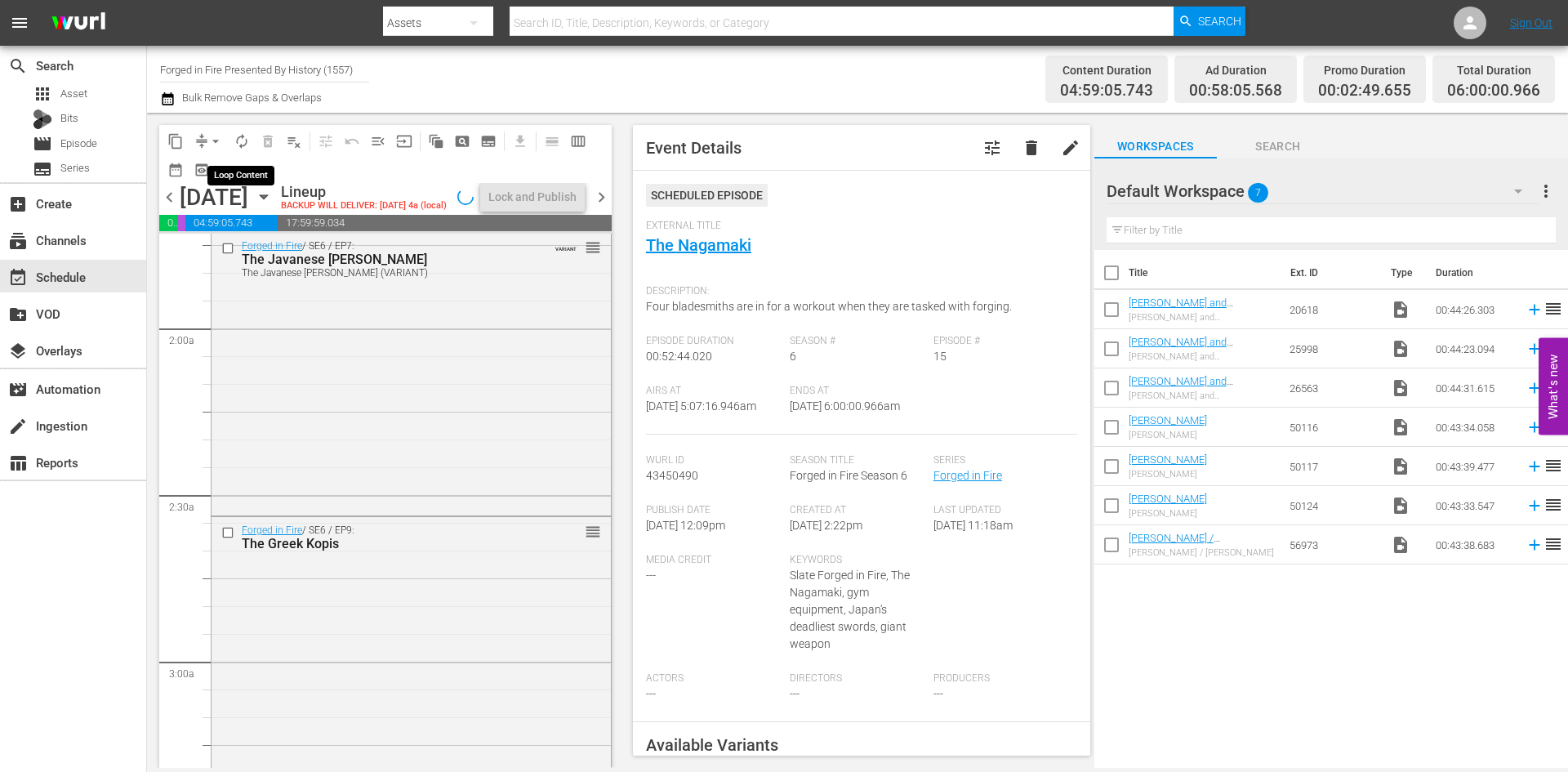
drag, startPoint x: 246, startPoint y: 138, endPoint x: 249, endPoint y: 147, distance: 9.5
click at [249, 147] on span "autorenew_outlined" at bounding box center [241, 141] width 16 height 16
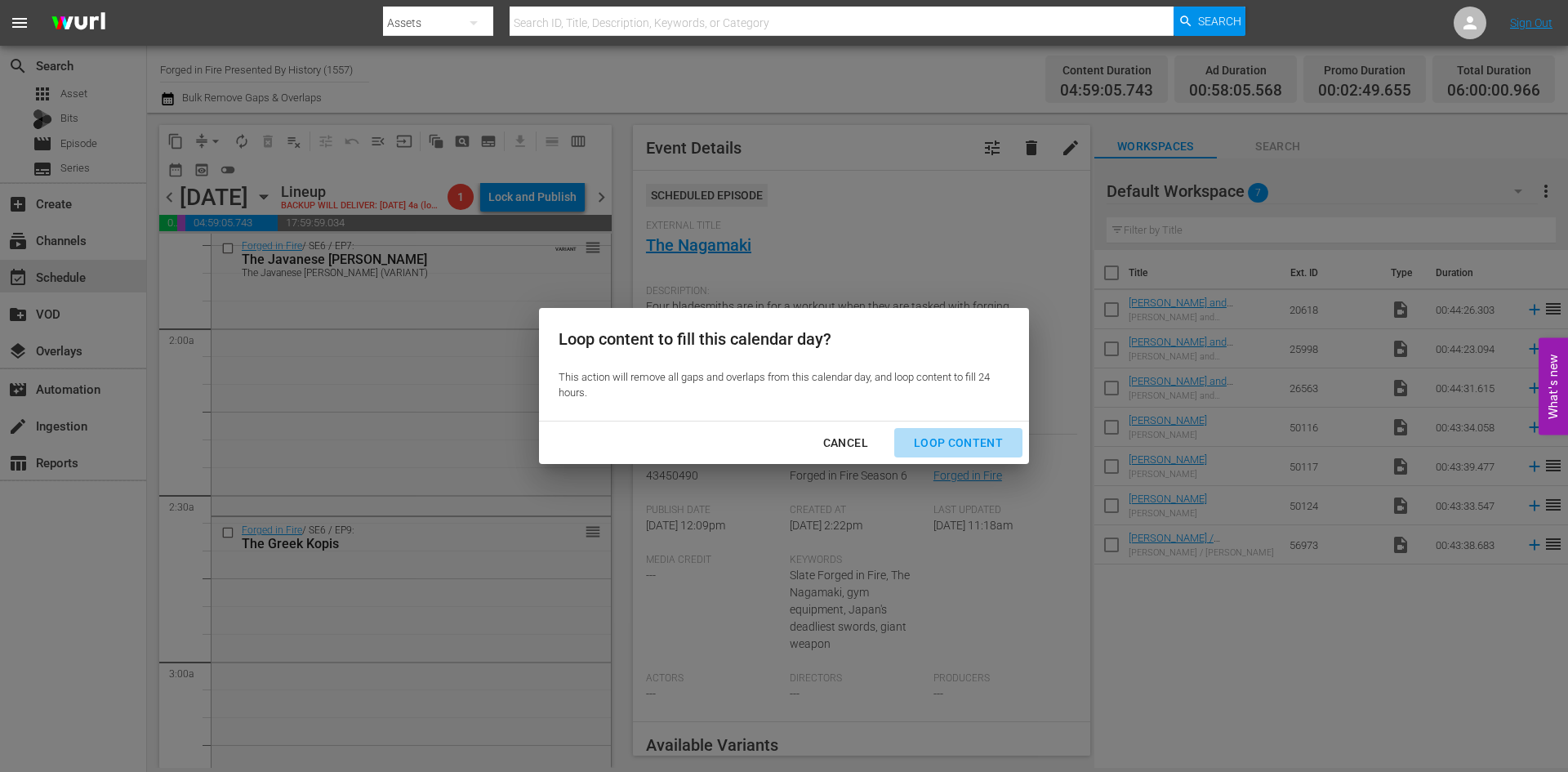
click at [969, 444] on div "Loop Content" at bounding box center [959, 442] width 115 height 20
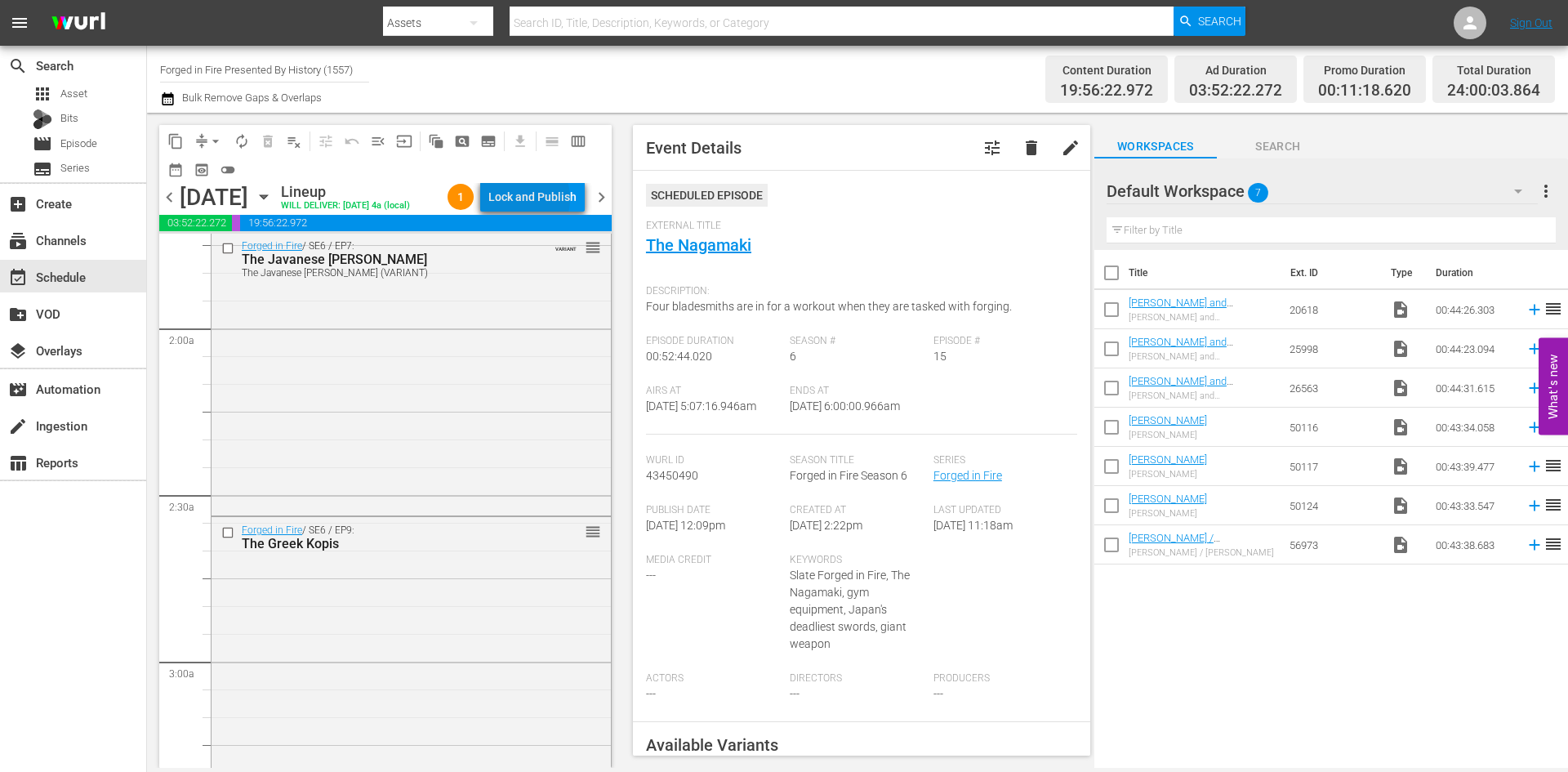
click at [524, 198] on div "Lock and Publish" at bounding box center [532, 196] width 88 height 29
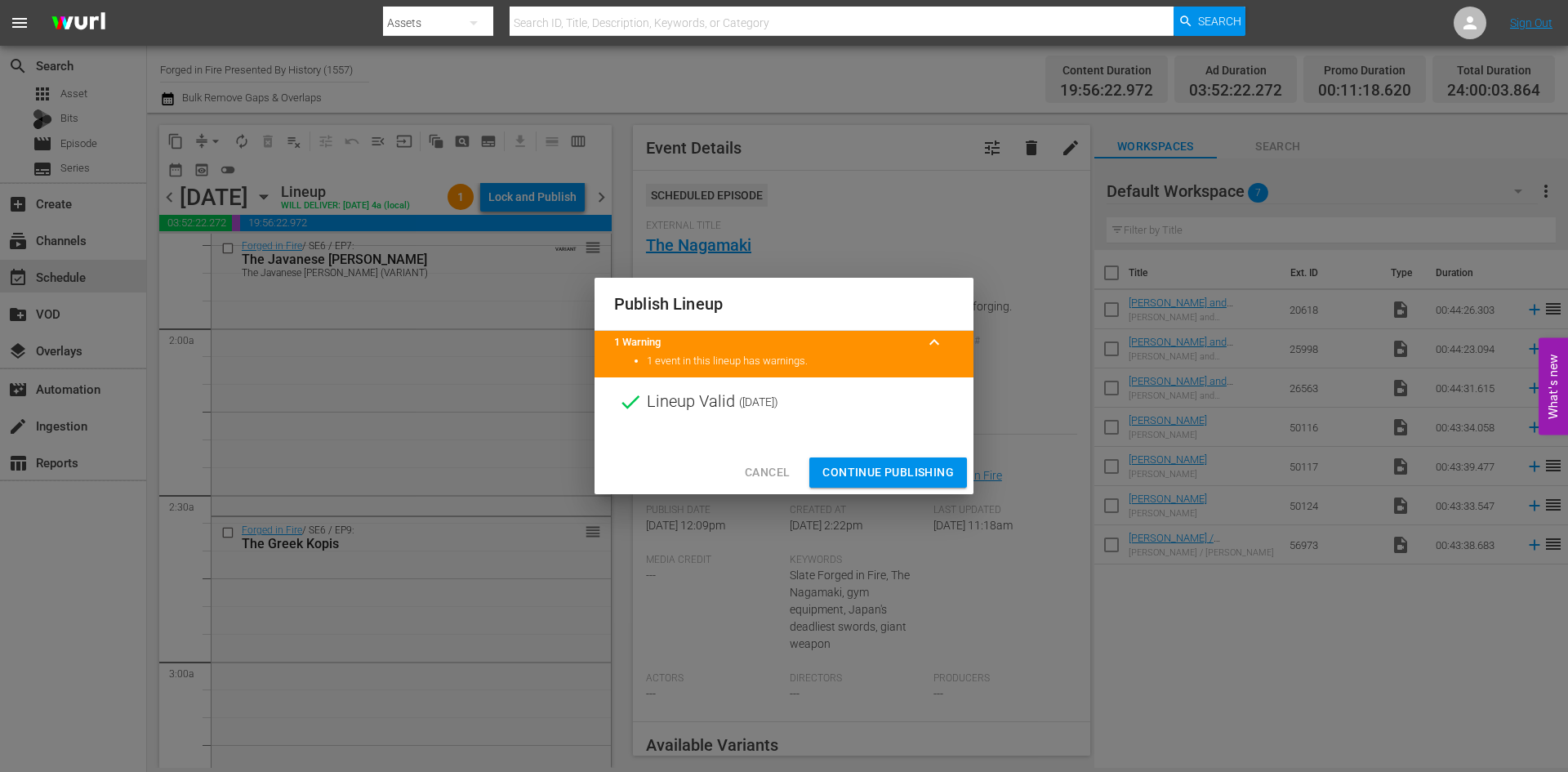
click at [869, 473] on span "Continue Publishing" at bounding box center [888, 472] width 132 height 20
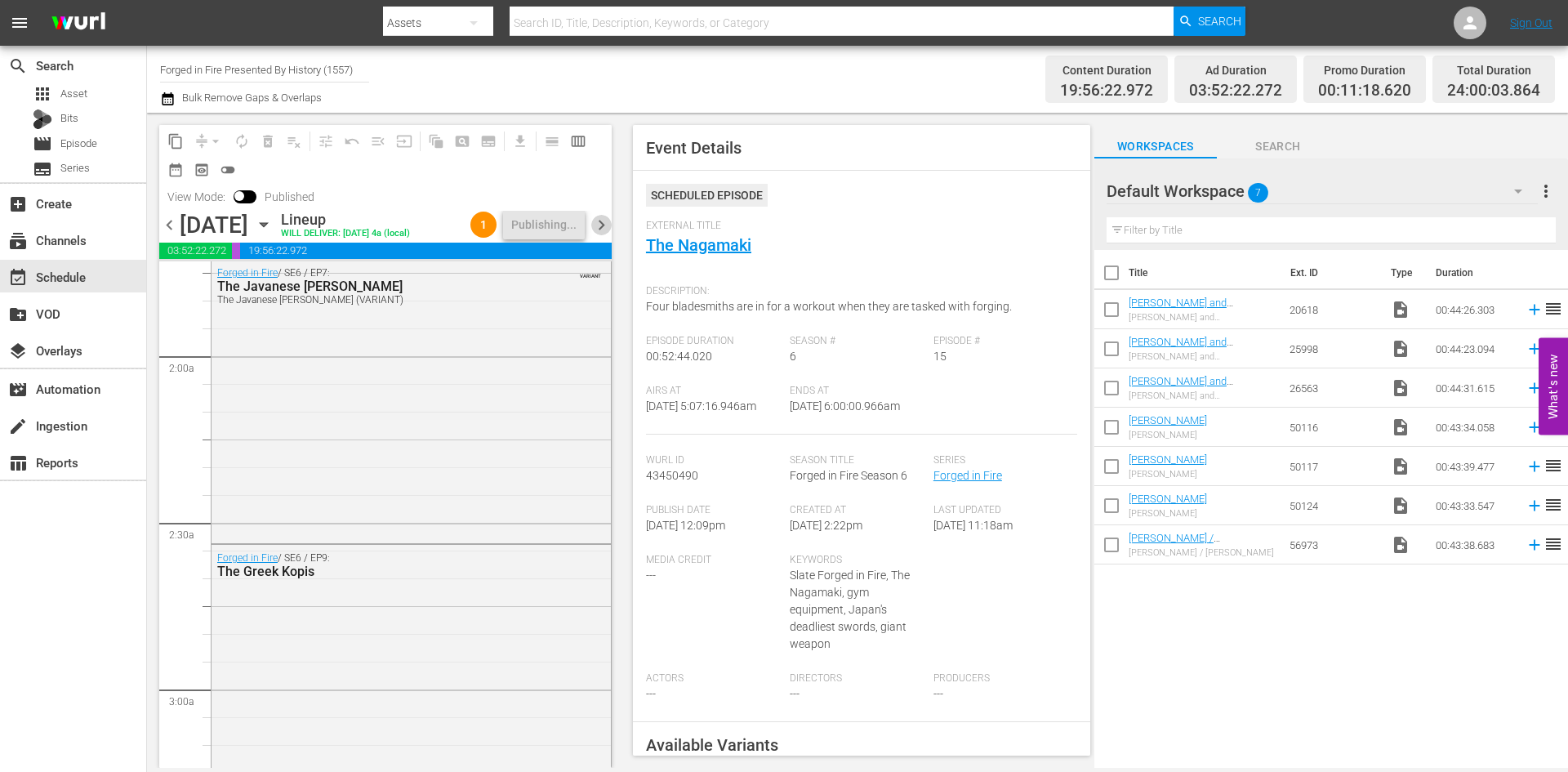
click at [602, 227] on span "chevron_right" at bounding box center [601, 225] width 20 height 20
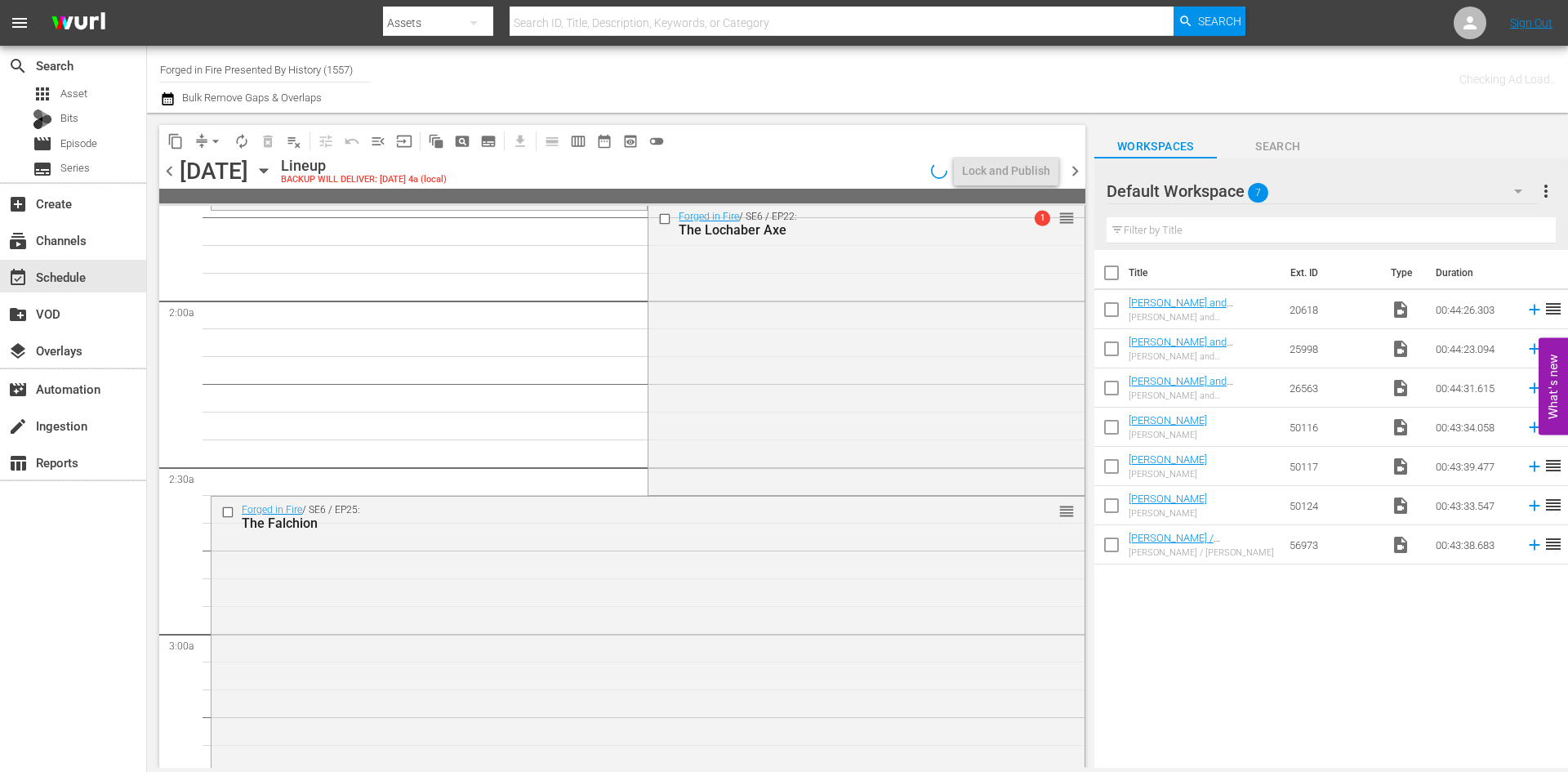
scroll to position [516, 0]
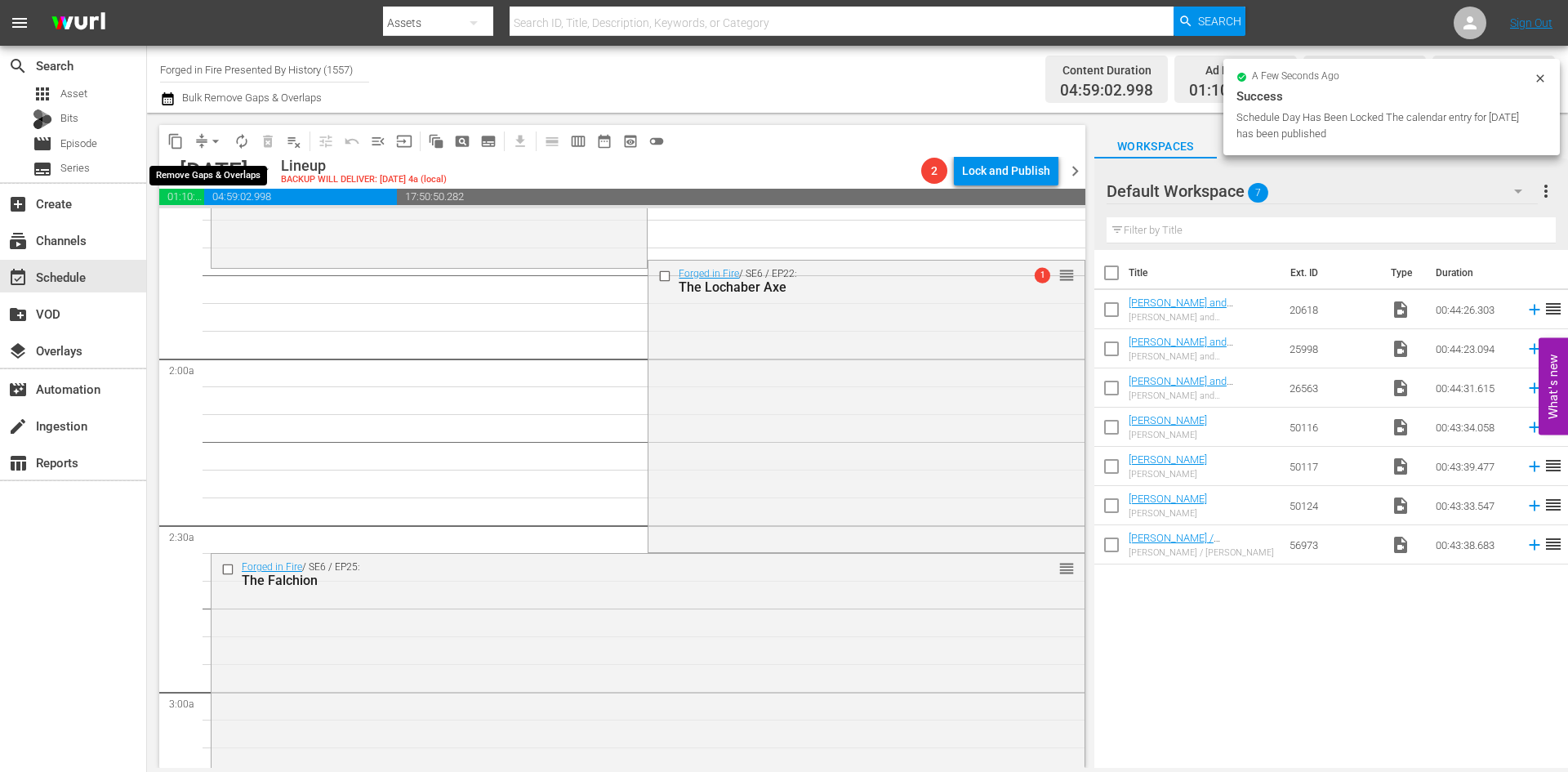
click at [211, 141] on span "arrow_drop_down" at bounding box center [216, 141] width 16 height 16
click at [203, 170] on li "Align to Midnight" at bounding box center [217, 174] width 172 height 27
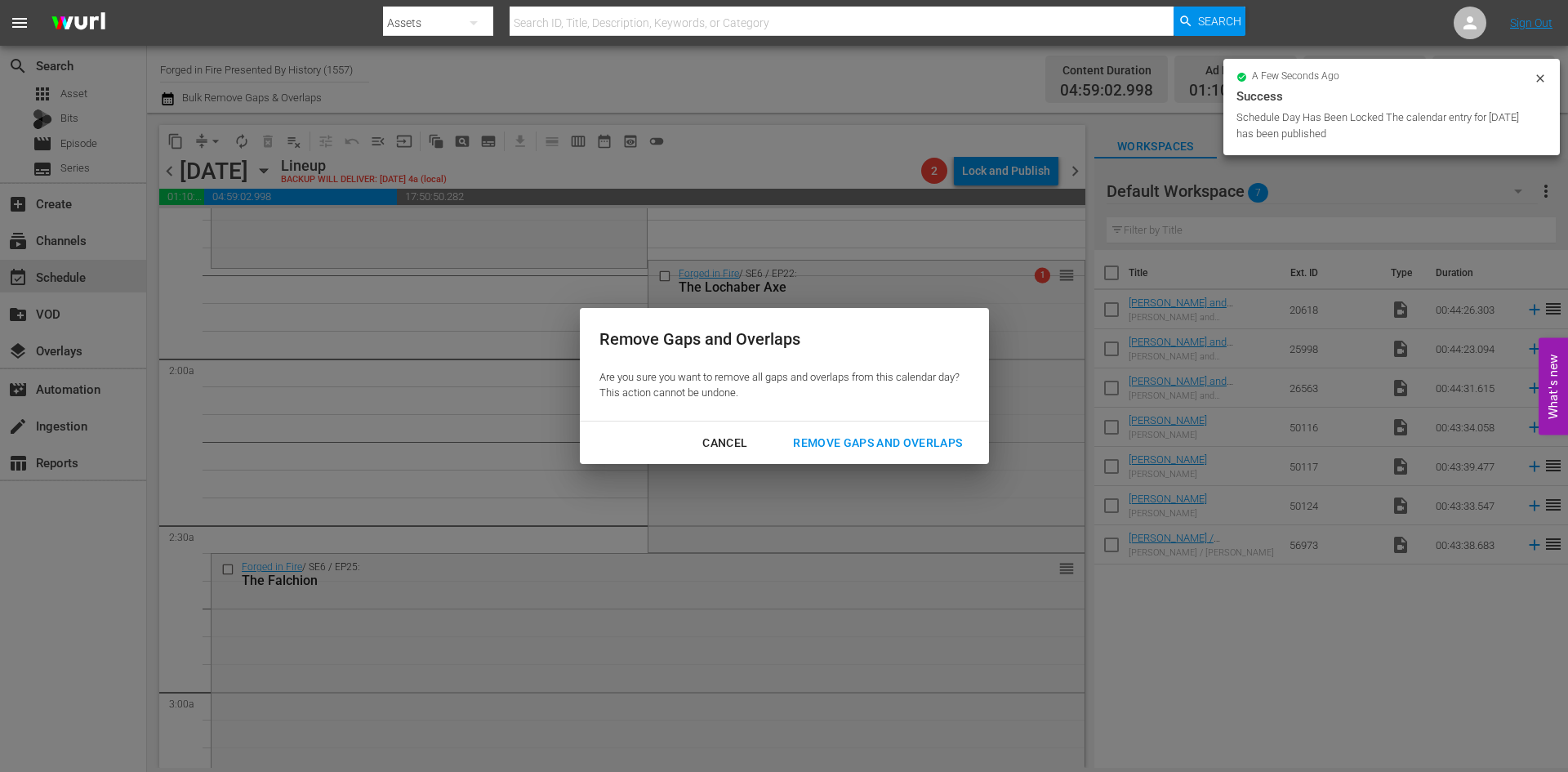
click at [859, 440] on div "Remove Gaps and Overlaps" at bounding box center [877, 442] width 195 height 20
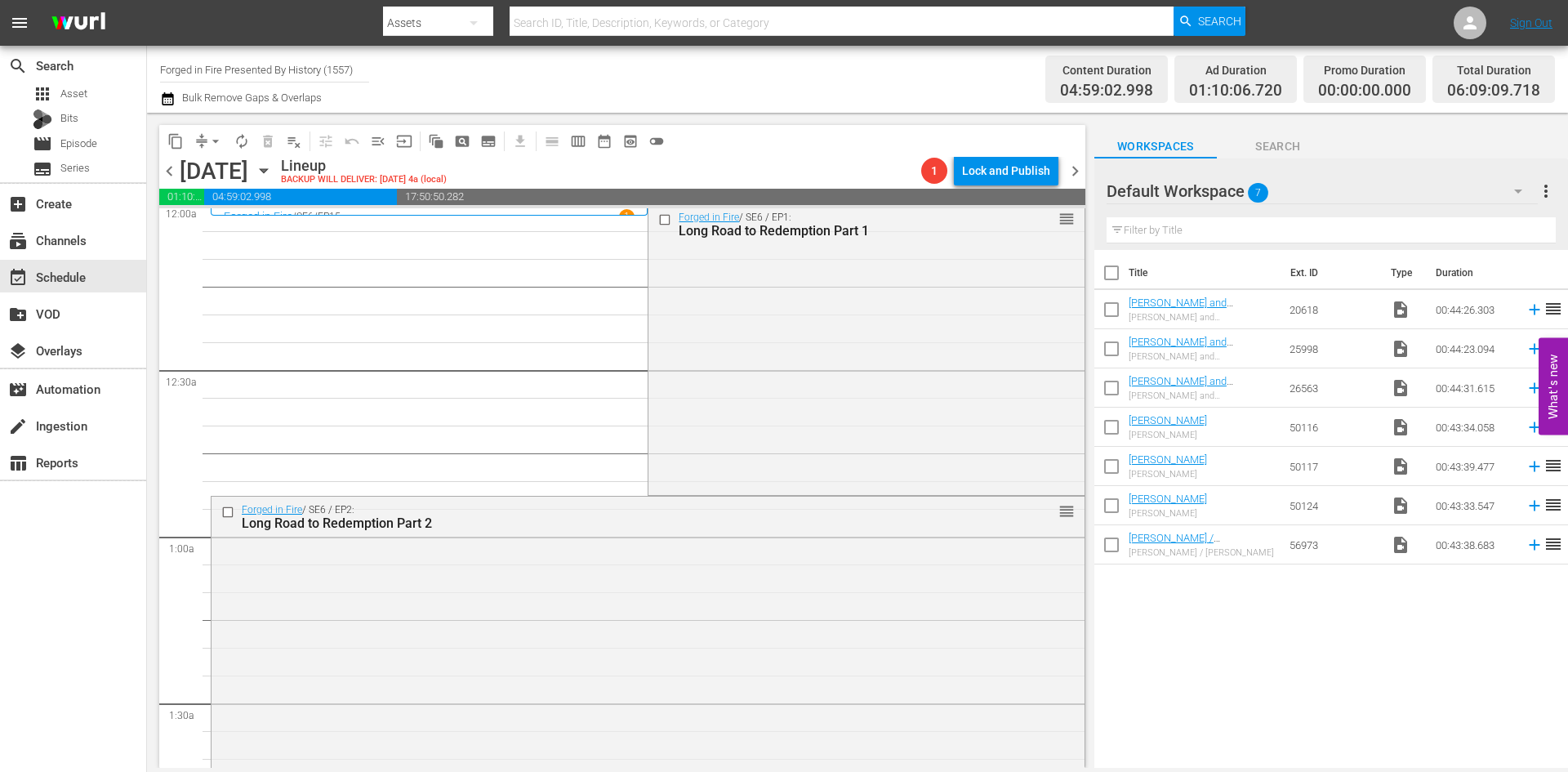
scroll to position [0, 0]
click at [772, 373] on div "Forged in Fire / SE6 / EP1: Long Road to Redemption Part 1 reorder" at bounding box center [866, 352] width 435 height 287
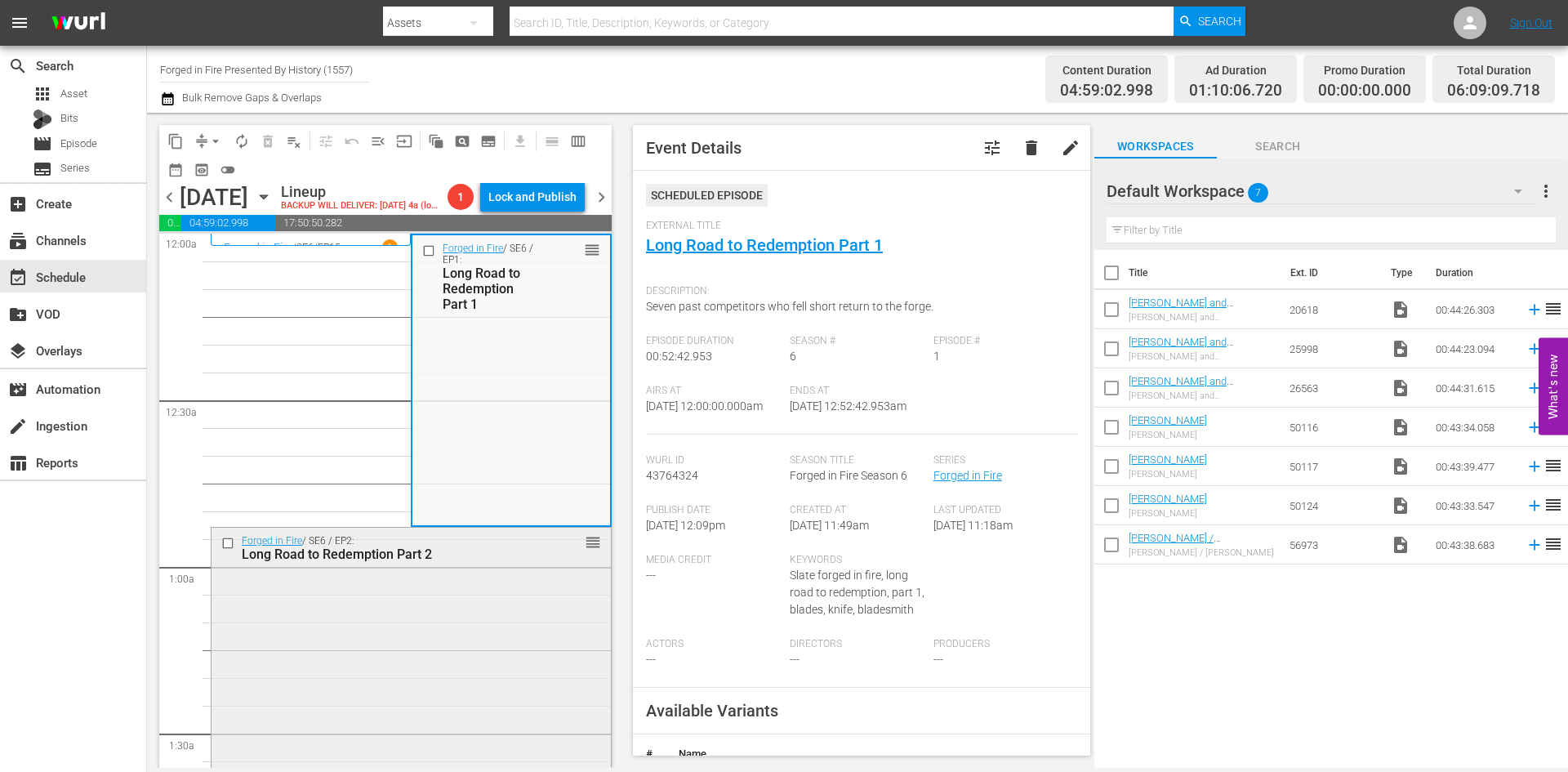
click at [482, 577] on div "Forged in Fire / SE6 / EP2: Long Road to Redemption Part 2 reorder" at bounding box center [411, 672] width 400 height 288
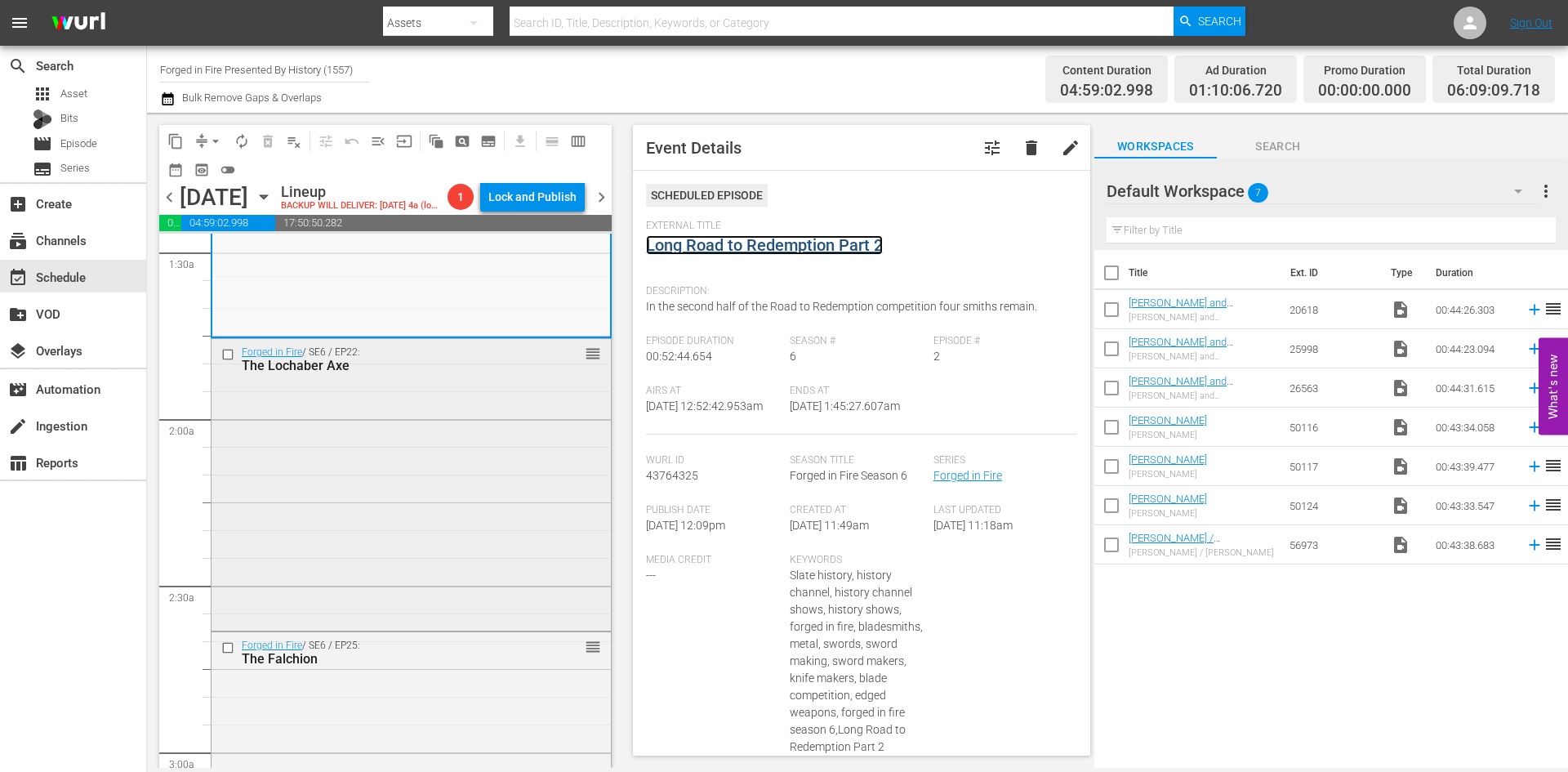
scroll to position [490, 0]
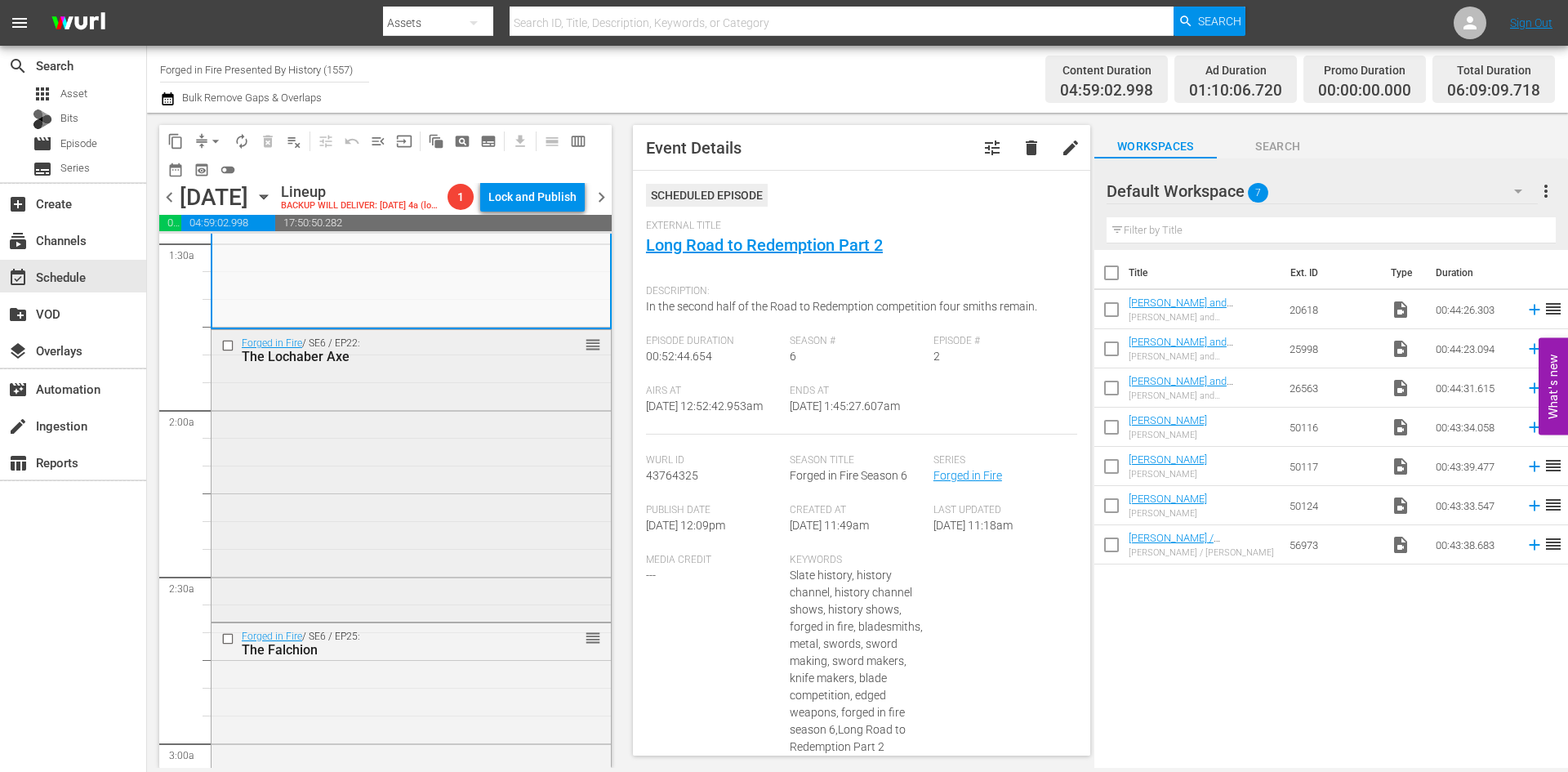
click at [493, 538] on div "Forged in Fire / SE6 / EP22: The Lochaber Axe reorder" at bounding box center [411, 474] width 400 height 288
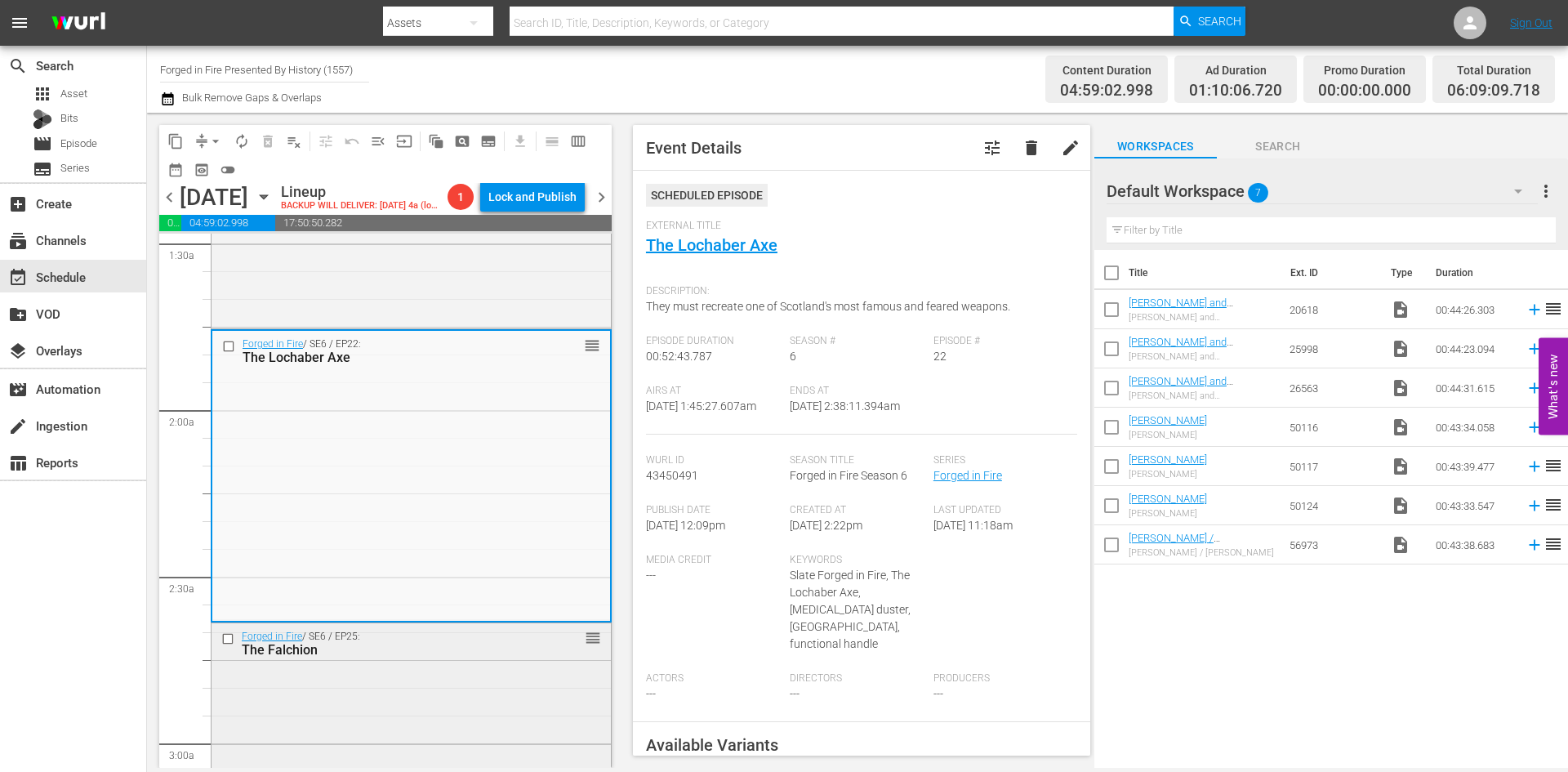
click at [370, 681] on div "Forged in Fire / SE6 / EP25: The Falchion reorder" at bounding box center [411, 768] width 400 height 288
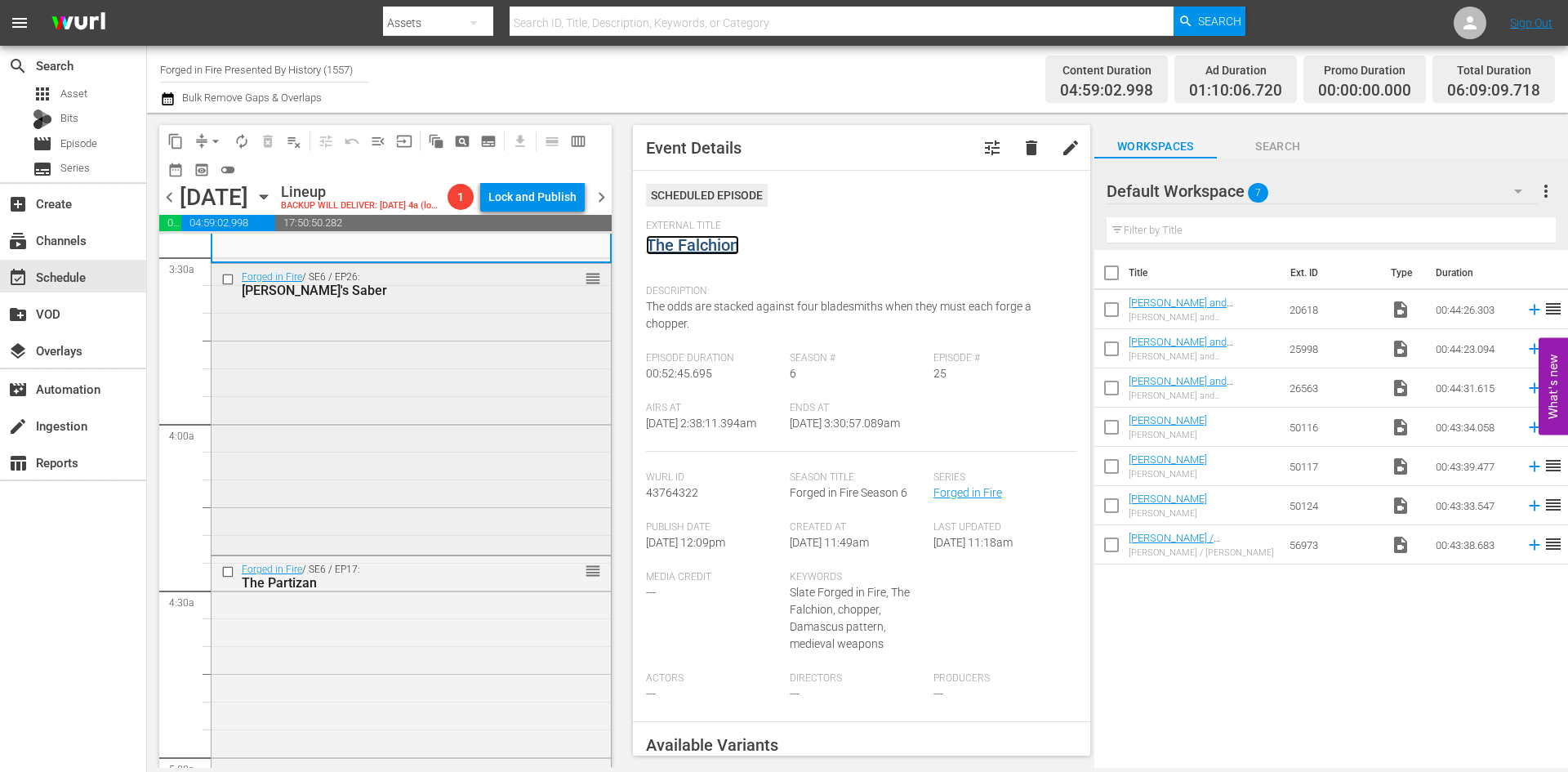
scroll to position [1143, 0]
click at [432, 466] on div "Forged in Fire / SE6 / EP26: Napoleon's Saber reorder" at bounding box center [411, 407] width 400 height 288
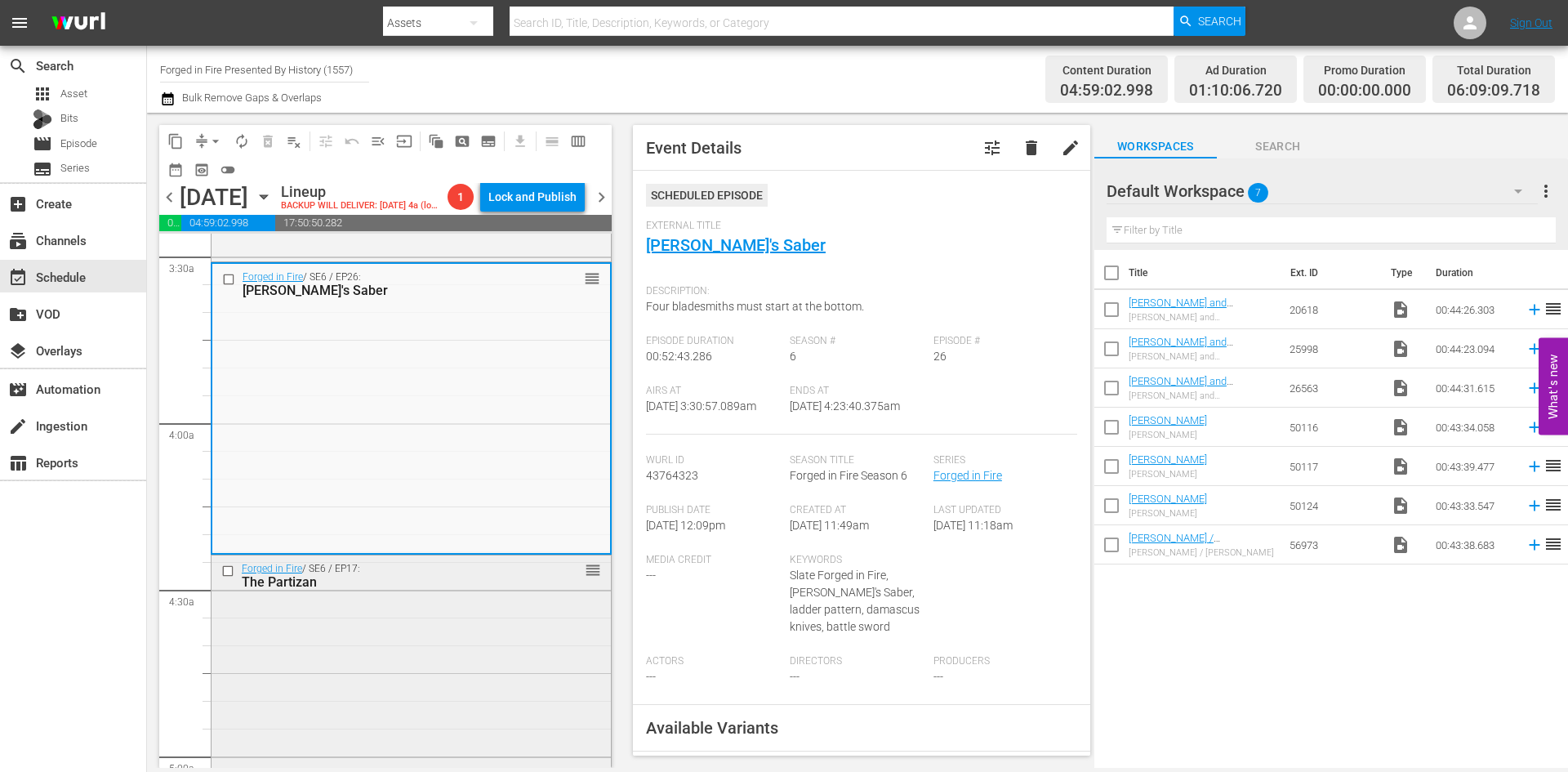
click at [446, 661] on div "Forged in Fire / SE6 / EP17: The Partizan reorder" at bounding box center [411, 699] width 400 height 288
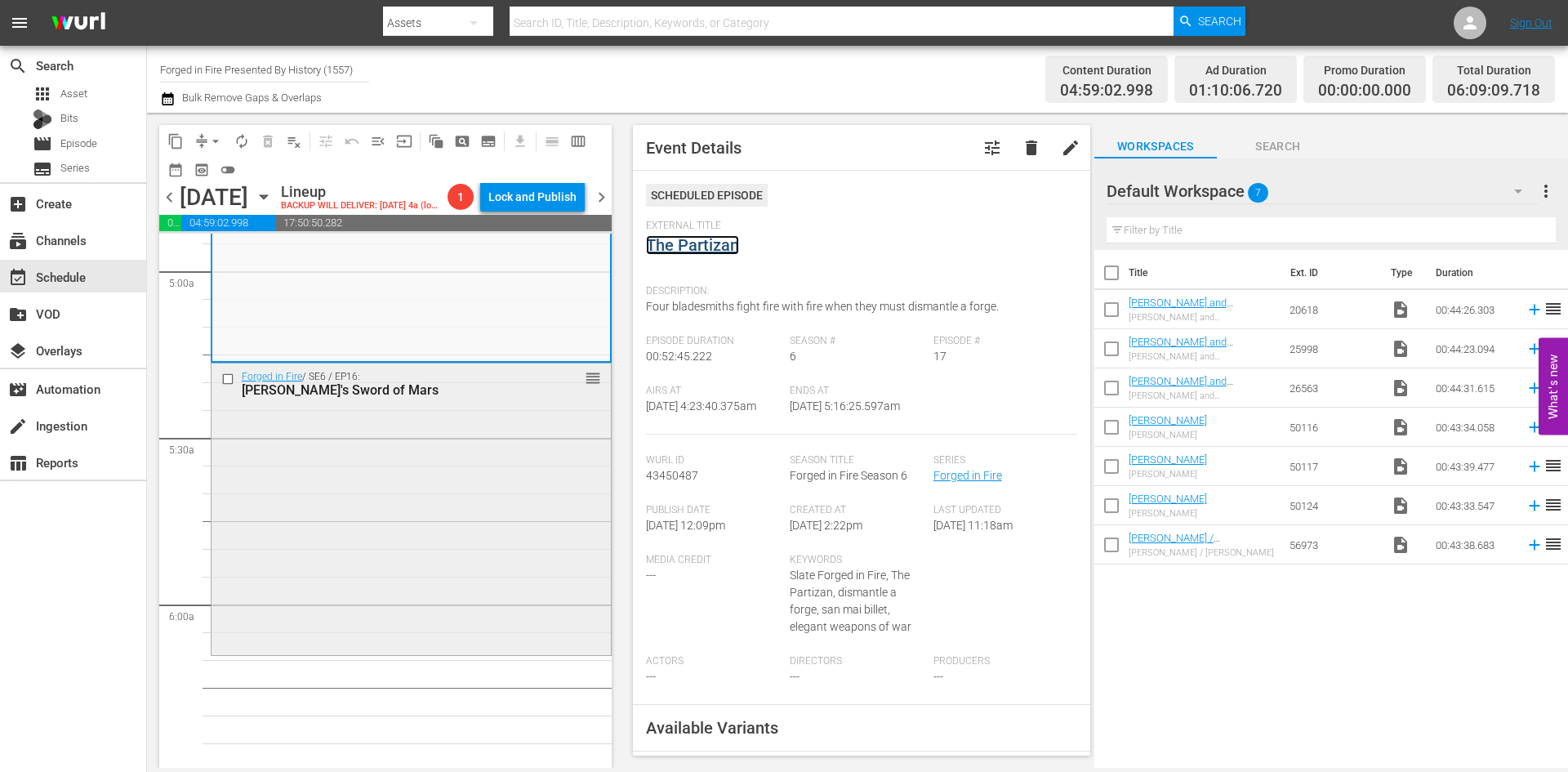
scroll to position [1633, 0]
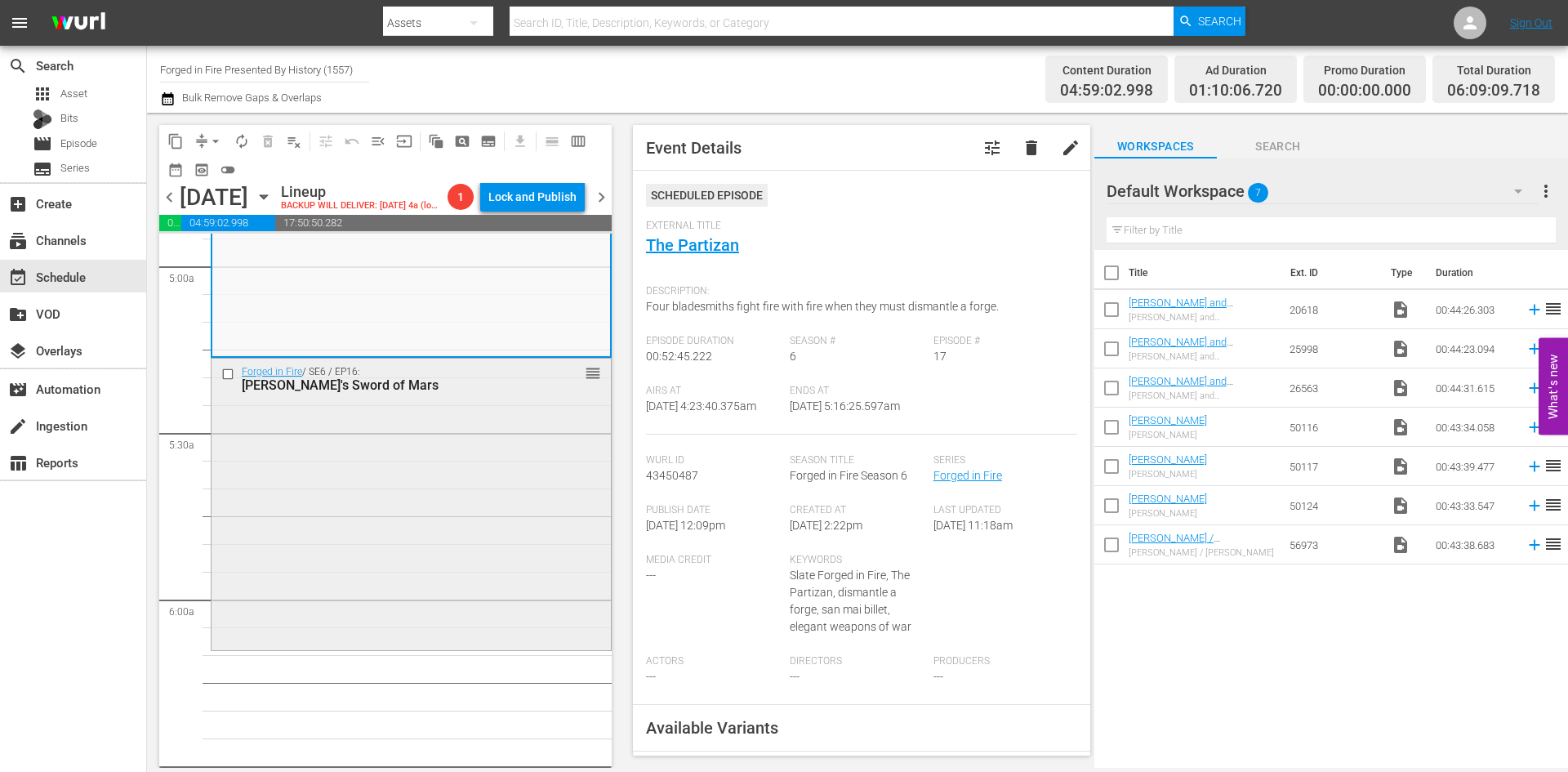
click at [426, 509] on div "Forged in Fire / SE6 / EP16: Attila's Sword of Mars reorder" at bounding box center [411, 502] width 400 height 288
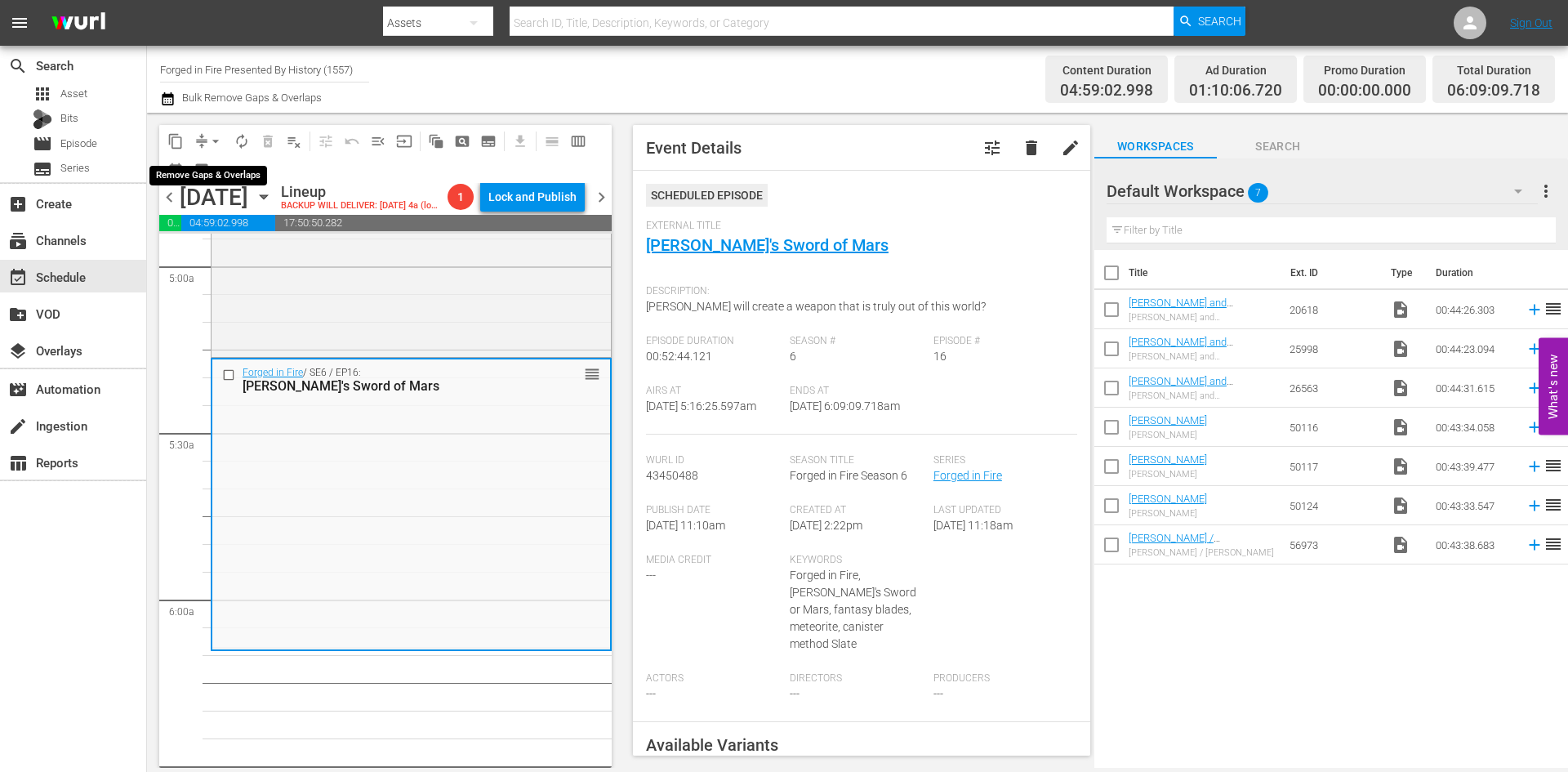
click at [218, 142] on span "arrow_drop_down" at bounding box center [216, 141] width 16 height 16
click at [218, 174] on li "Align to Midnight" at bounding box center [217, 174] width 172 height 27
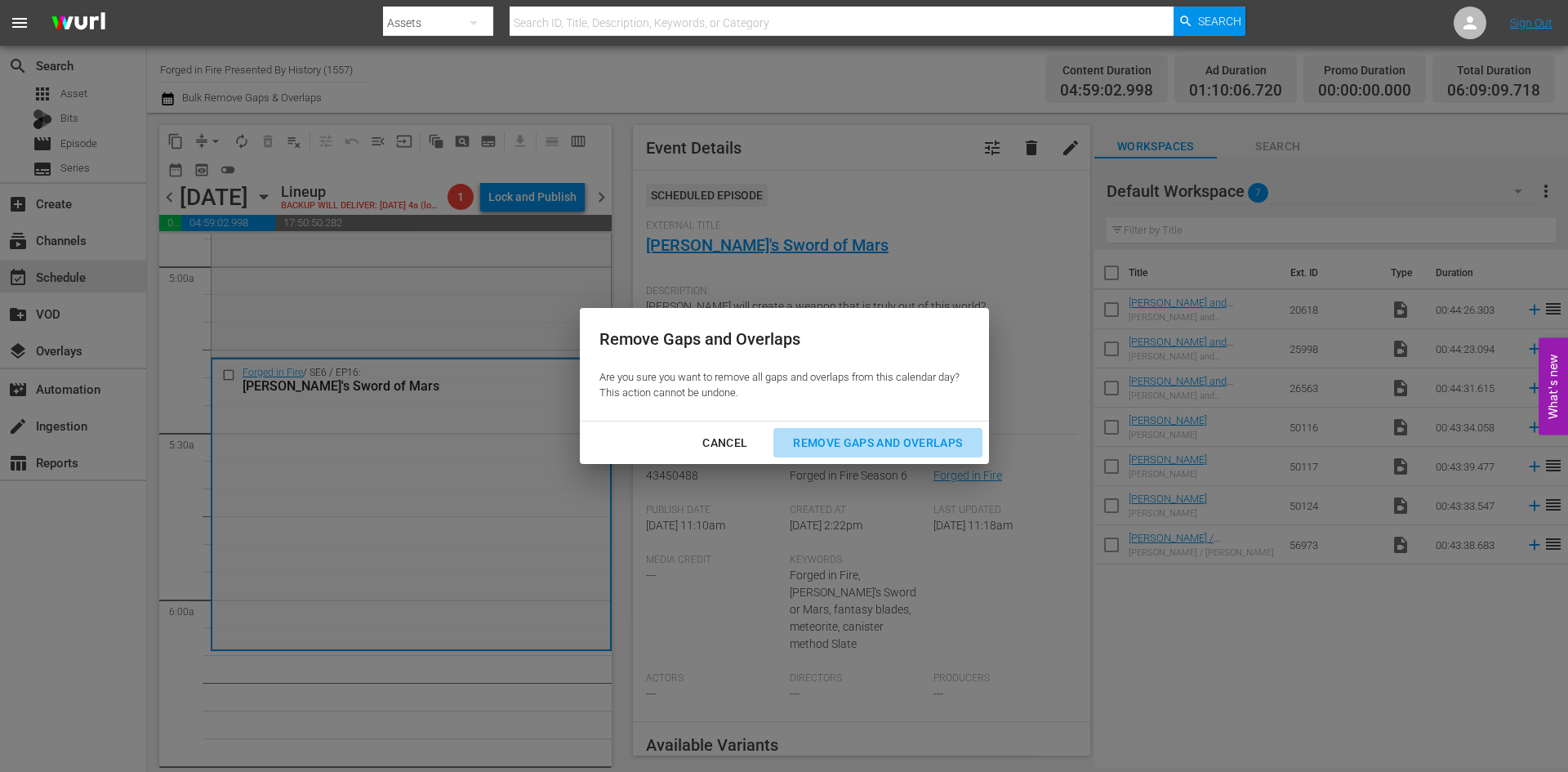
click at [894, 437] on div "Remove Gaps and Overlaps" at bounding box center [877, 442] width 195 height 20
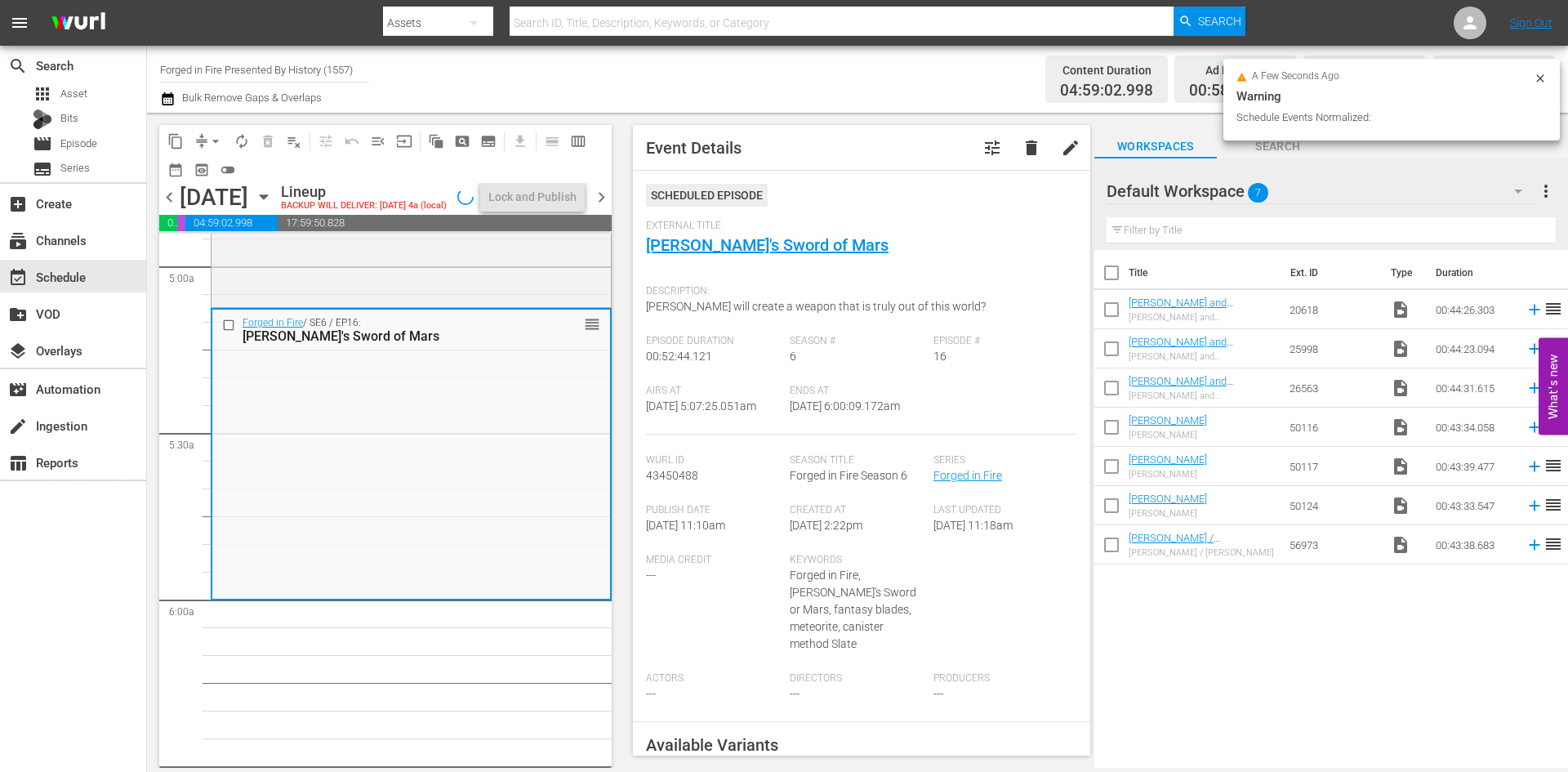
scroll to position [1605, 0]
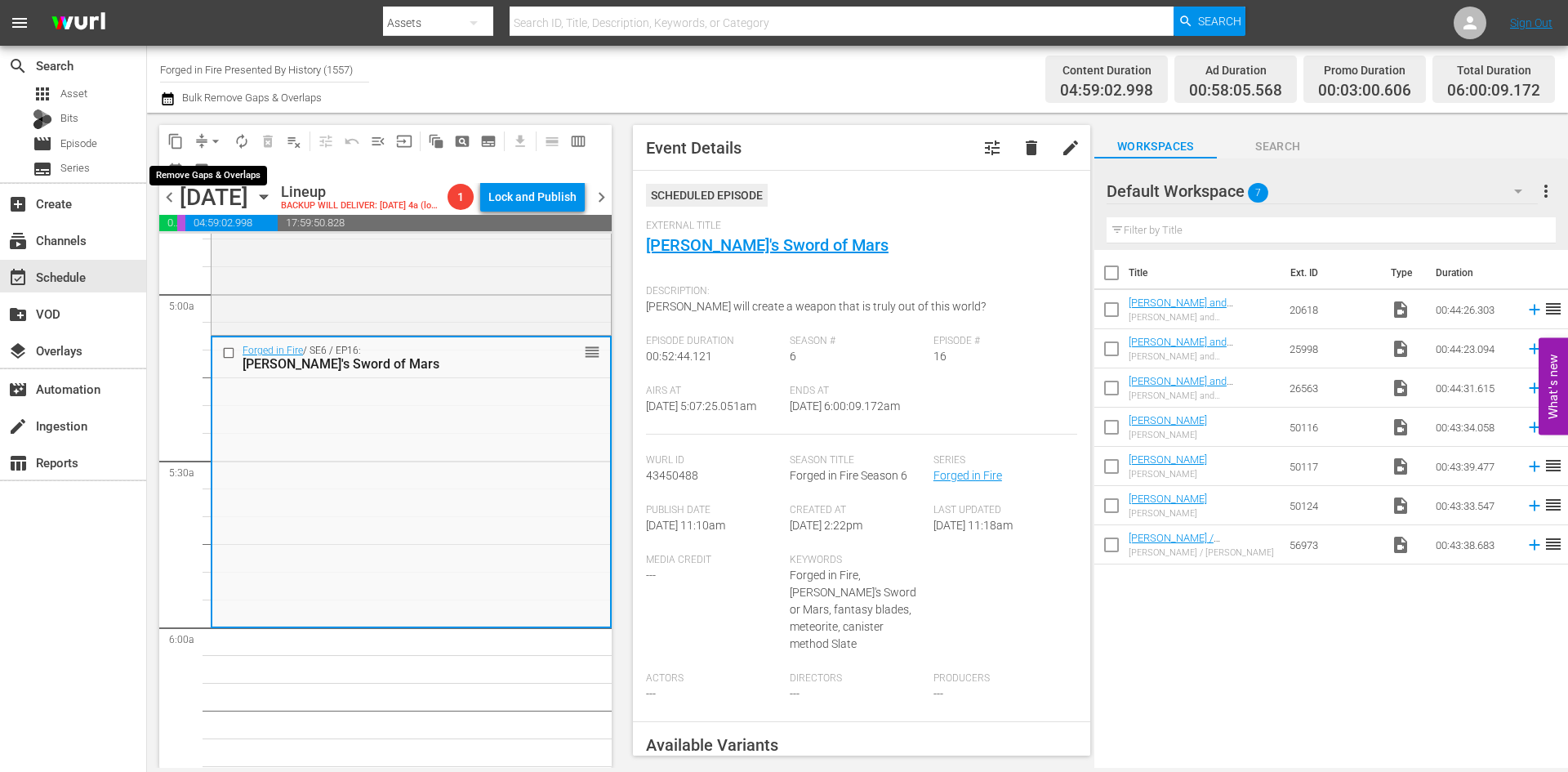
click at [218, 141] on span "arrow_drop_down" at bounding box center [216, 141] width 16 height 16
click at [215, 176] on li "Align to Midnight" at bounding box center [217, 174] width 172 height 27
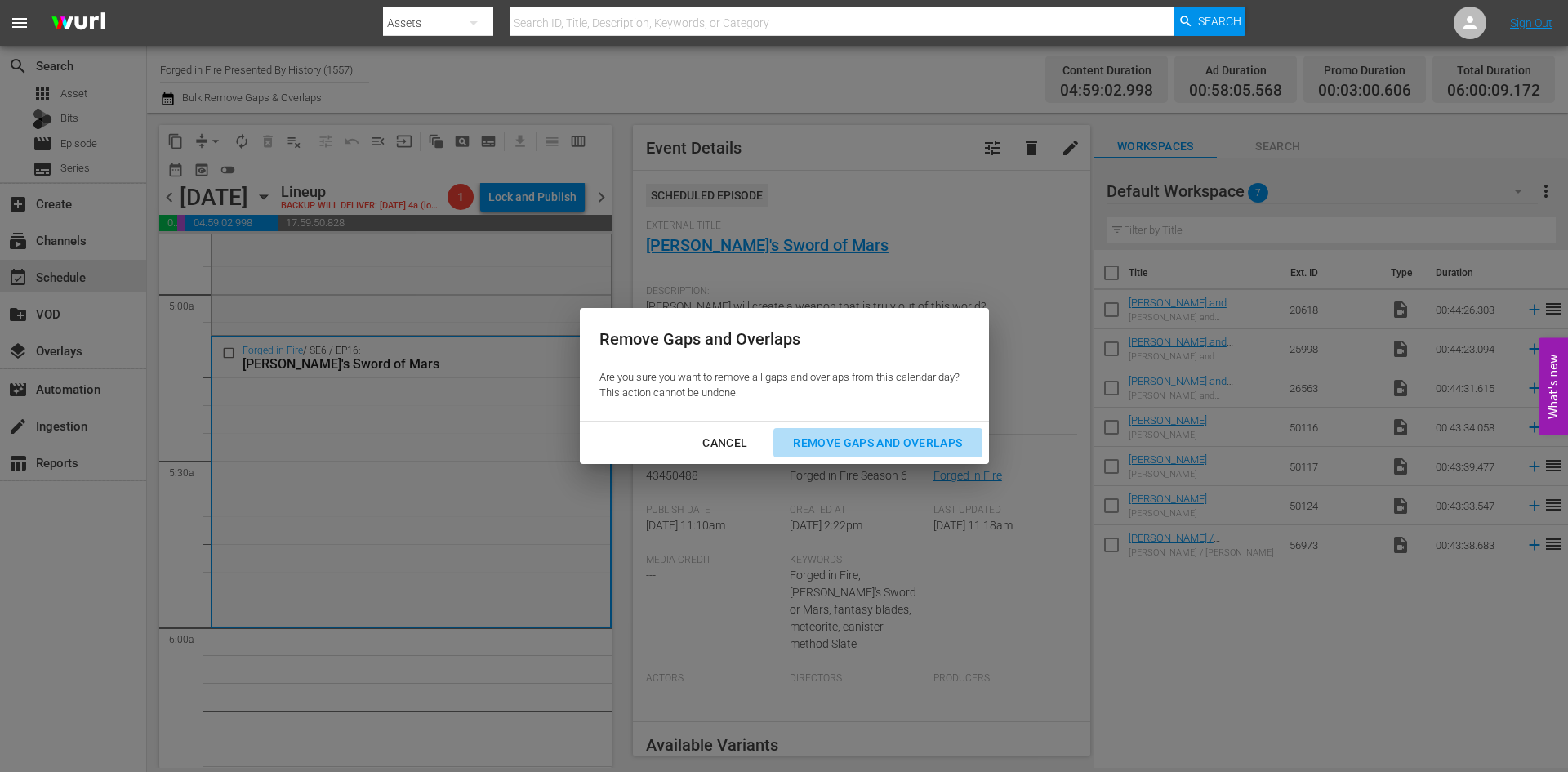
click at [818, 436] on div "Remove Gaps and Overlaps" at bounding box center [877, 442] width 195 height 20
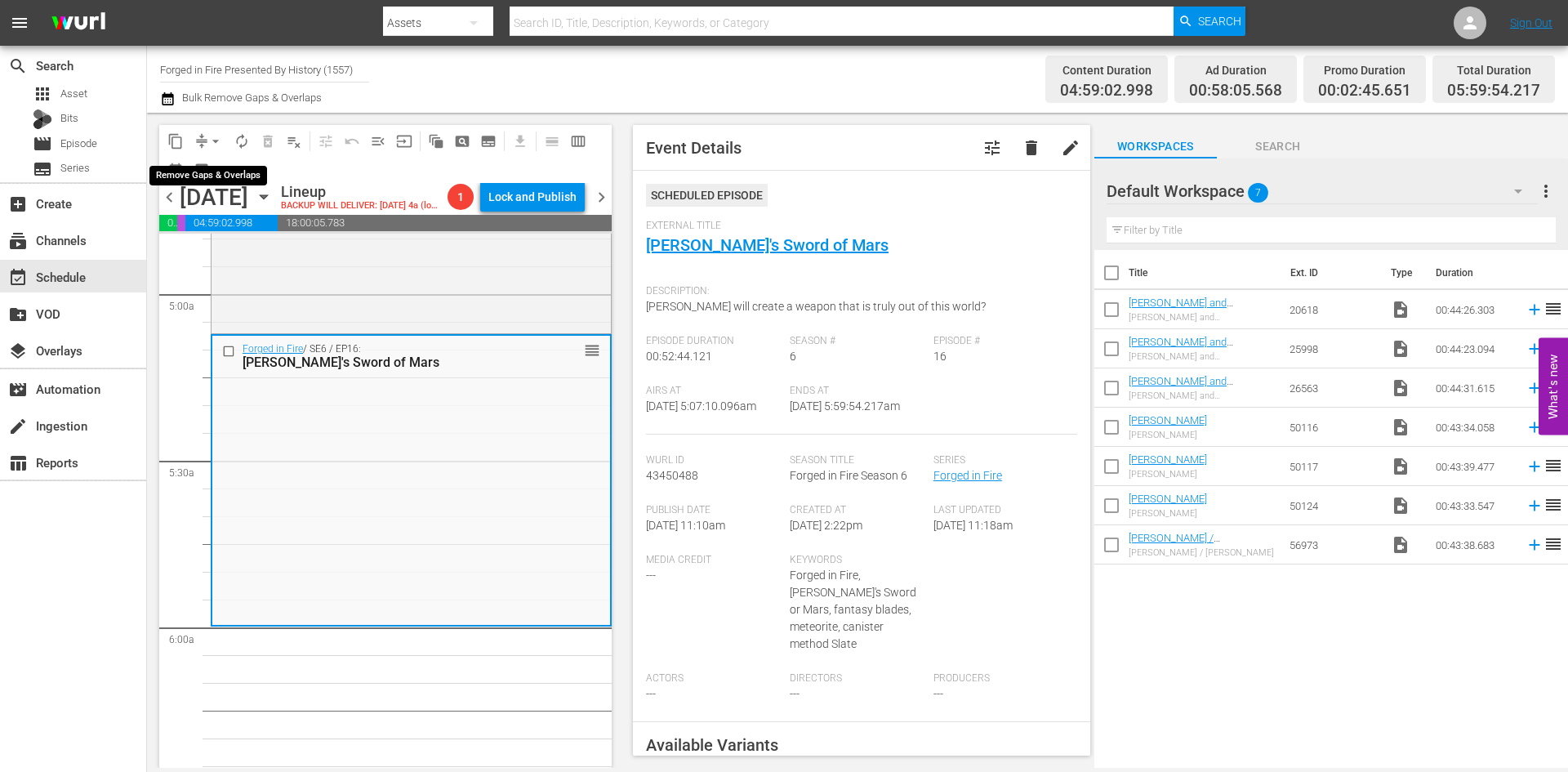
click at [218, 138] on span "arrow_drop_down" at bounding box center [216, 141] width 16 height 16
click at [211, 170] on li "Align to Midnight" at bounding box center [217, 174] width 172 height 27
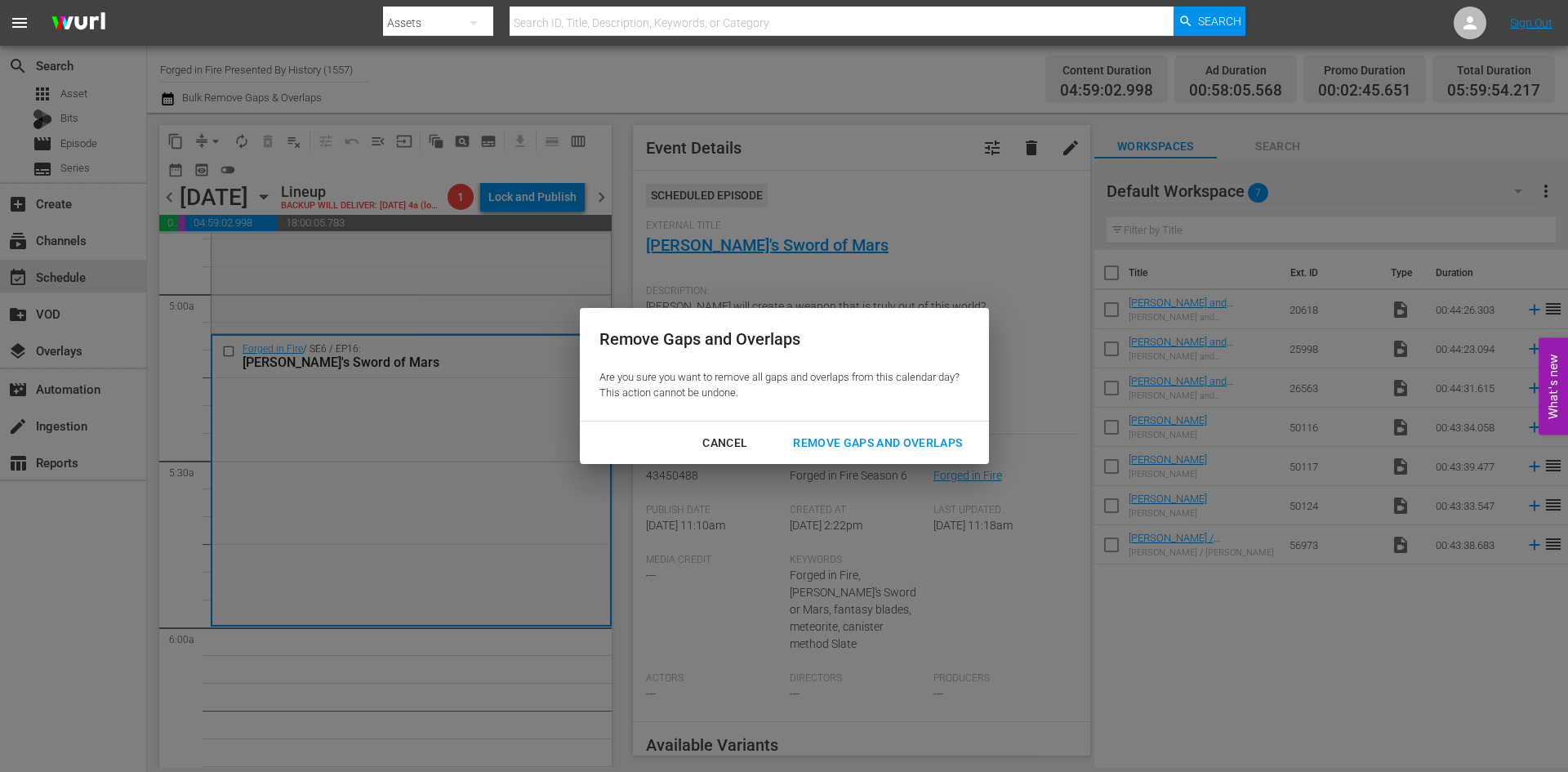
click at [873, 443] on div "Remove Gaps and Overlaps" at bounding box center [877, 442] width 195 height 20
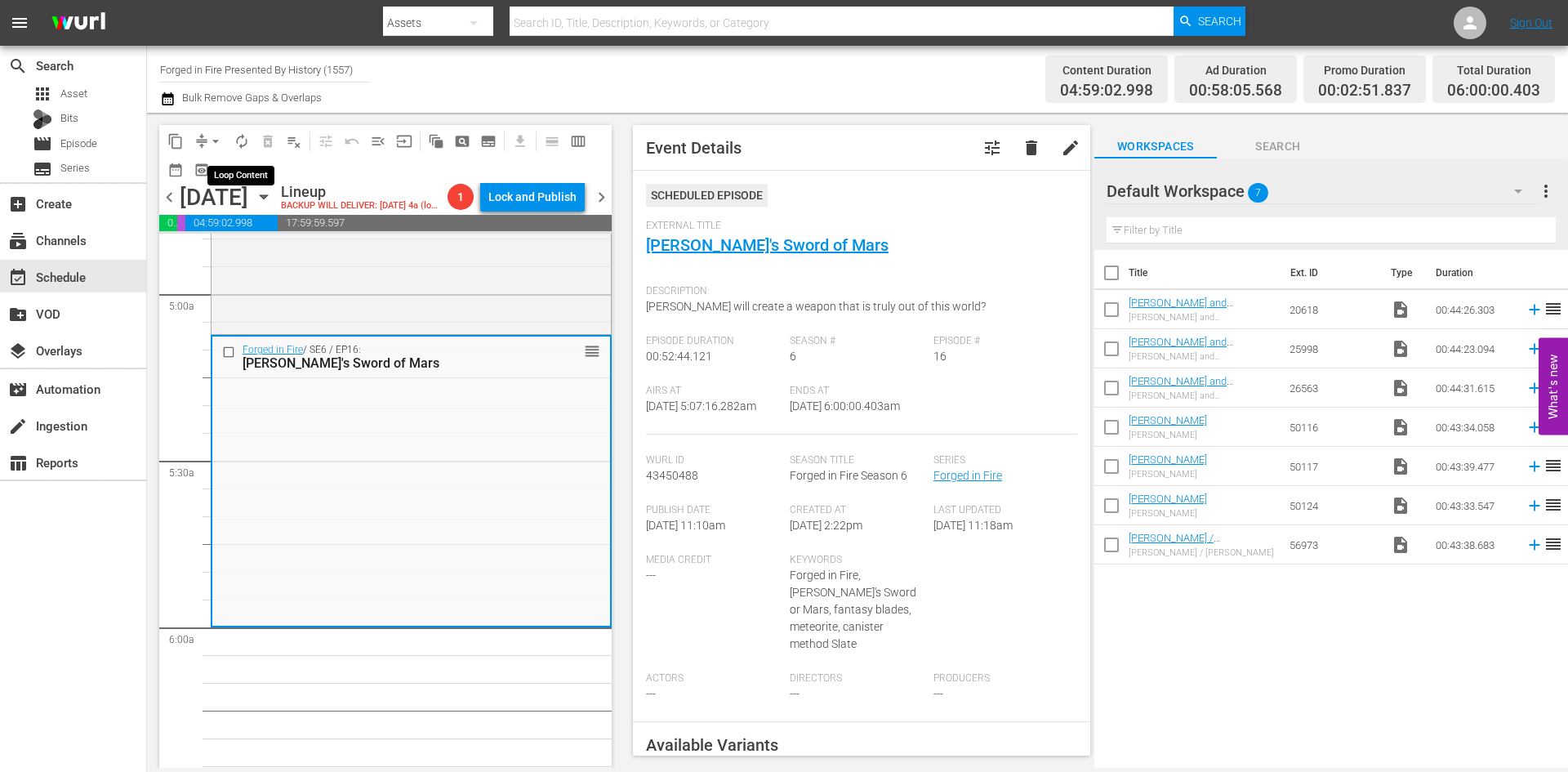
click at [246, 137] on span "autorenew_outlined" at bounding box center [241, 141] width 16 height 16
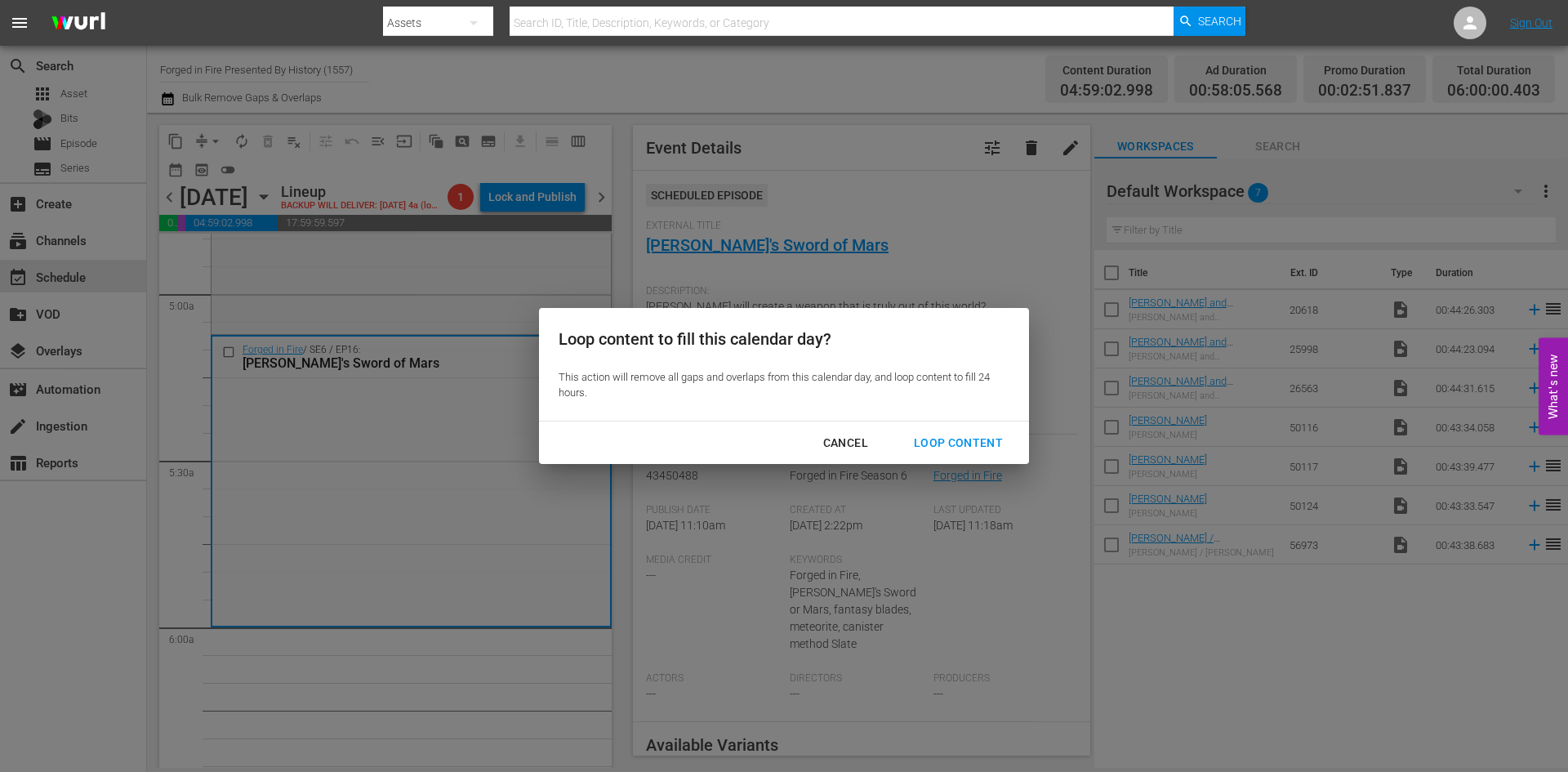
click at [976, 445] on div "Loop Content" at bounding box center [959, 442] width 115 height 20
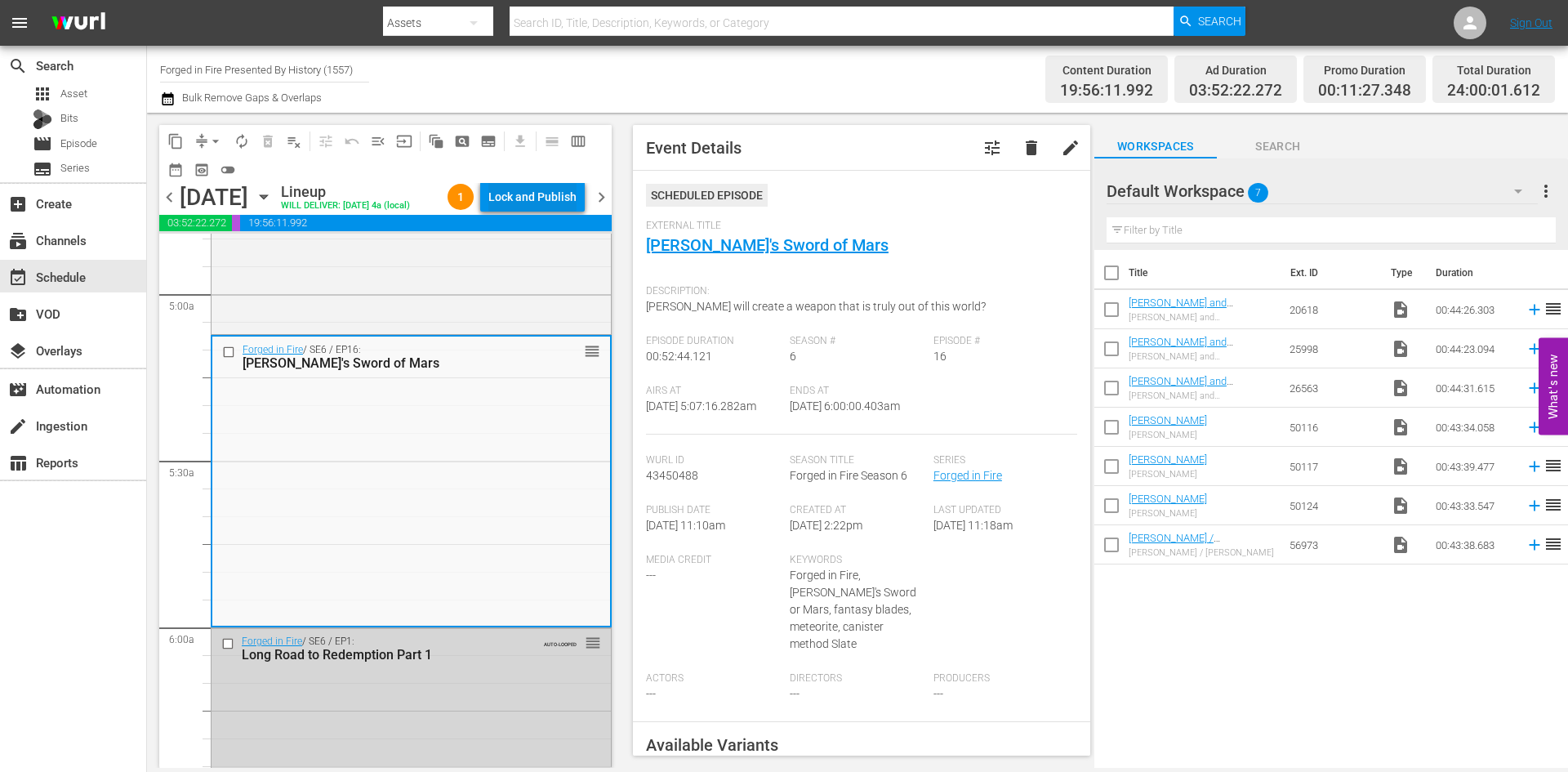
click at [517, 188] on div "Lock and Publish" at bounding box center [532, 196] width 88 height 29
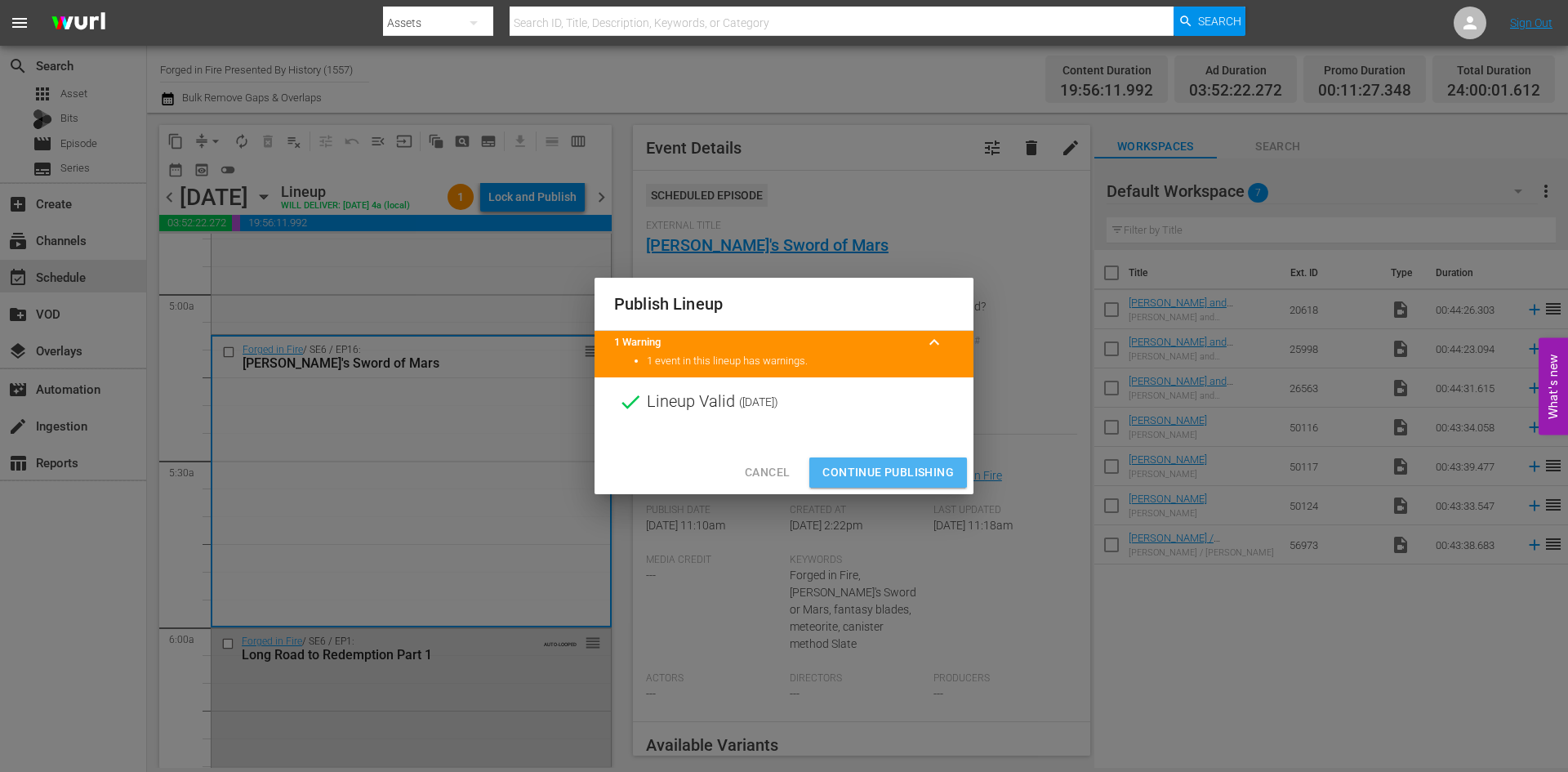
click at [877, 469] on span "Continue Publishing" at bounding box center [888, 472] width 132 height 20
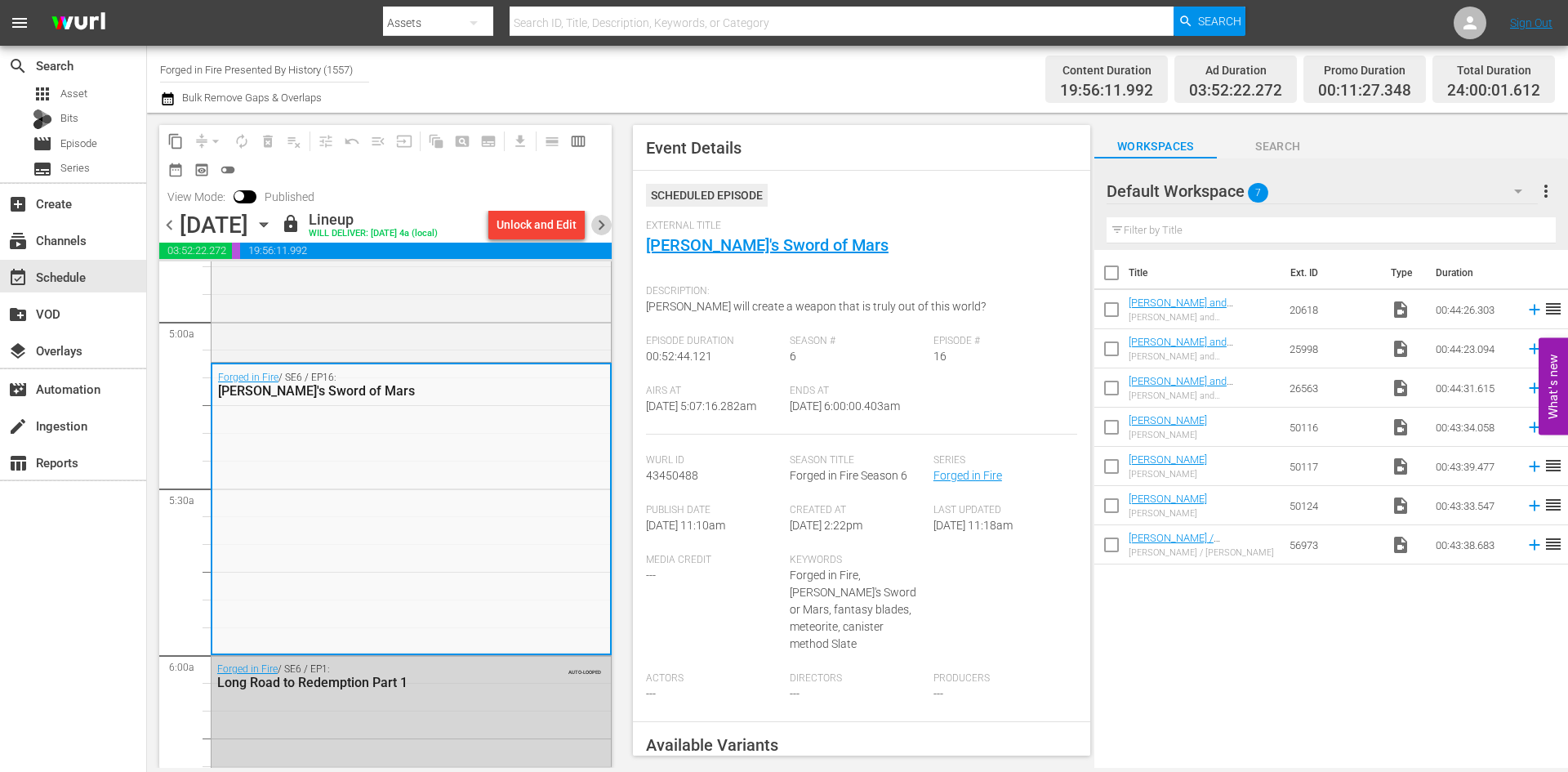
click at [600, 220] on span "chevron_right" at bounding box center [601, 225] width 20 height 20
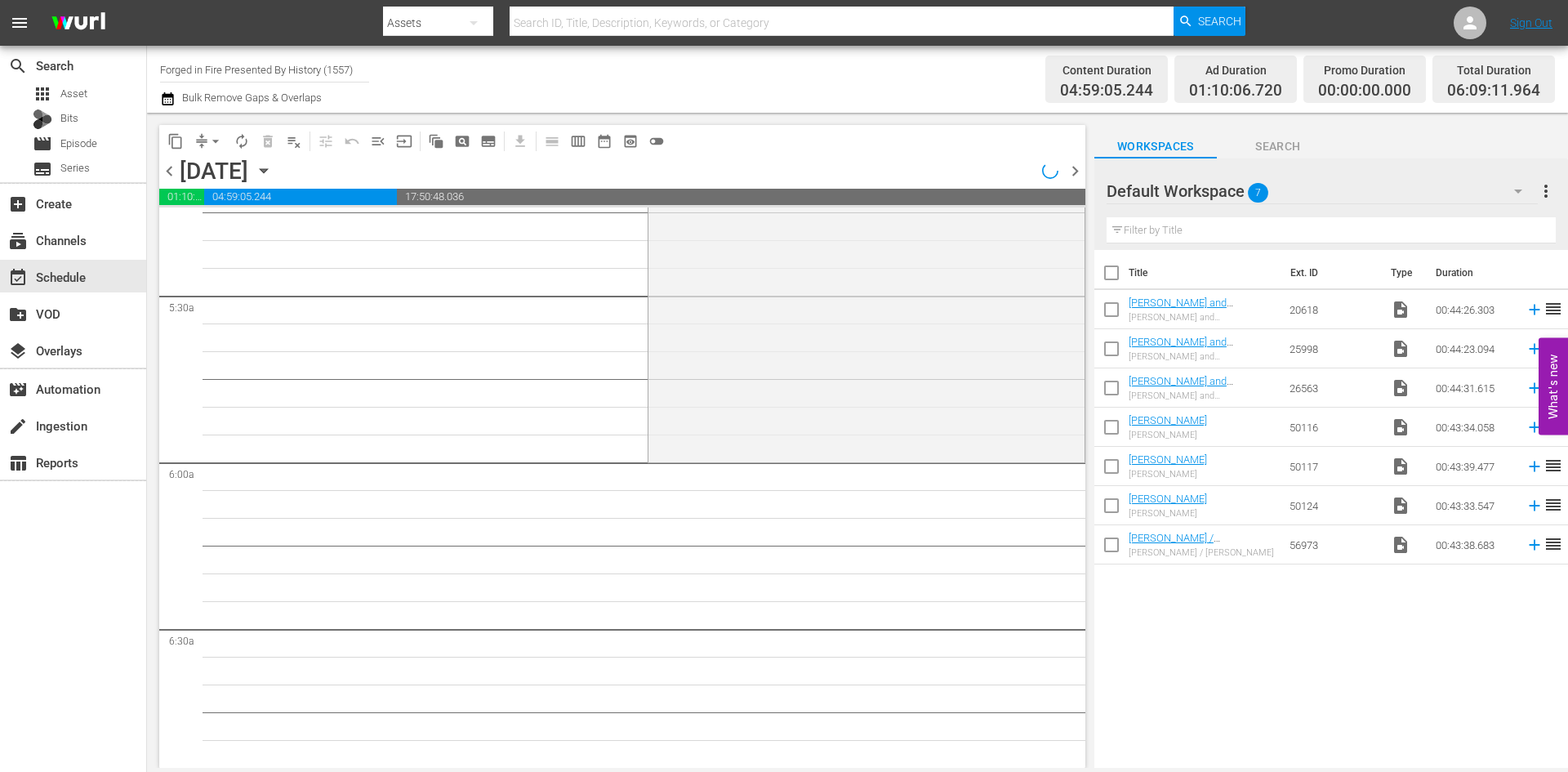
scroll to position [1605, 0]
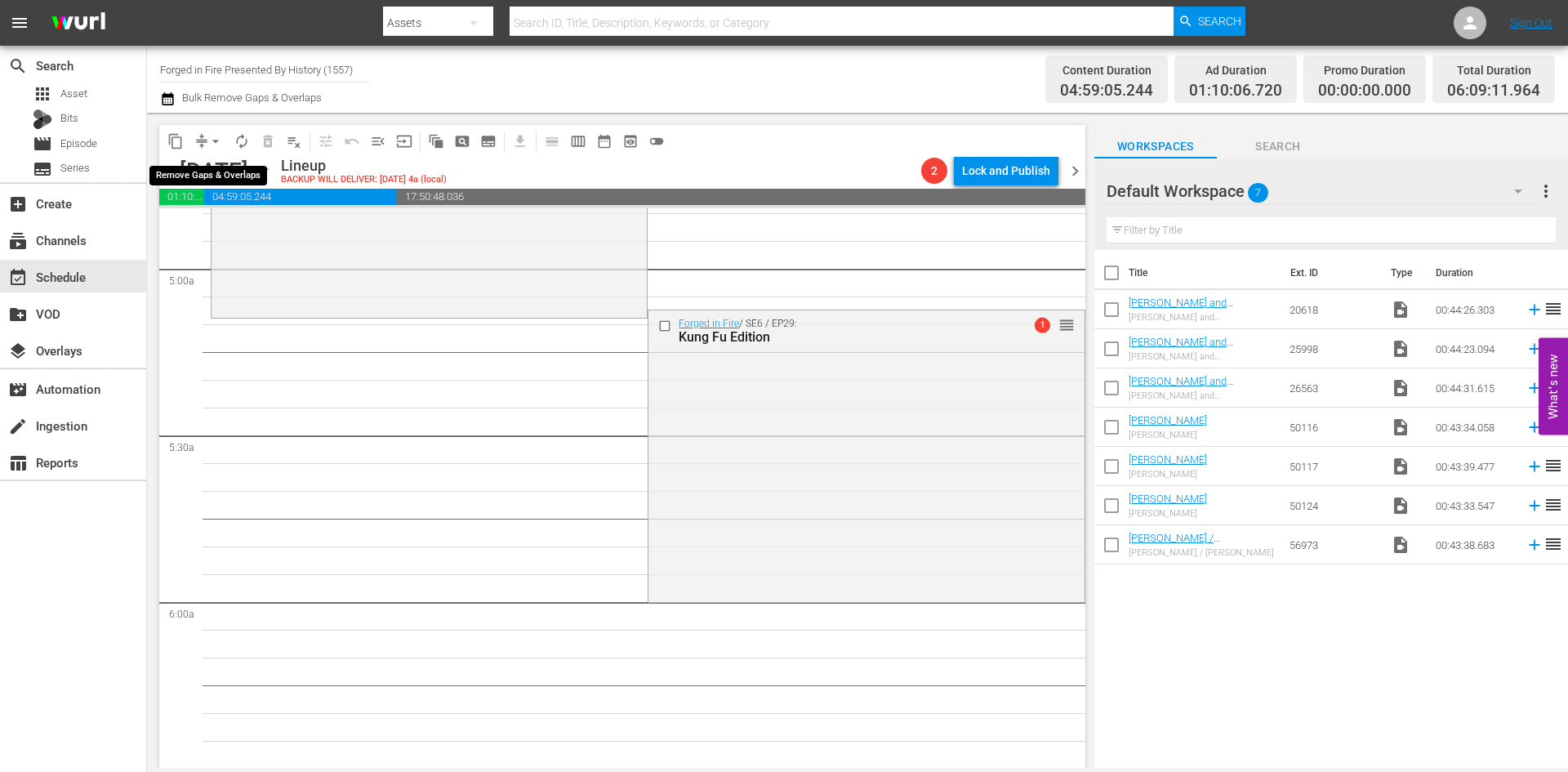
click at [210, 140] on span "arrow_drop_down" at bounding box center [216, 141] width 16 height 16
click at [241, 186] on li "Align to Midnight" at bounding box center [217, 174] width 172 height 27
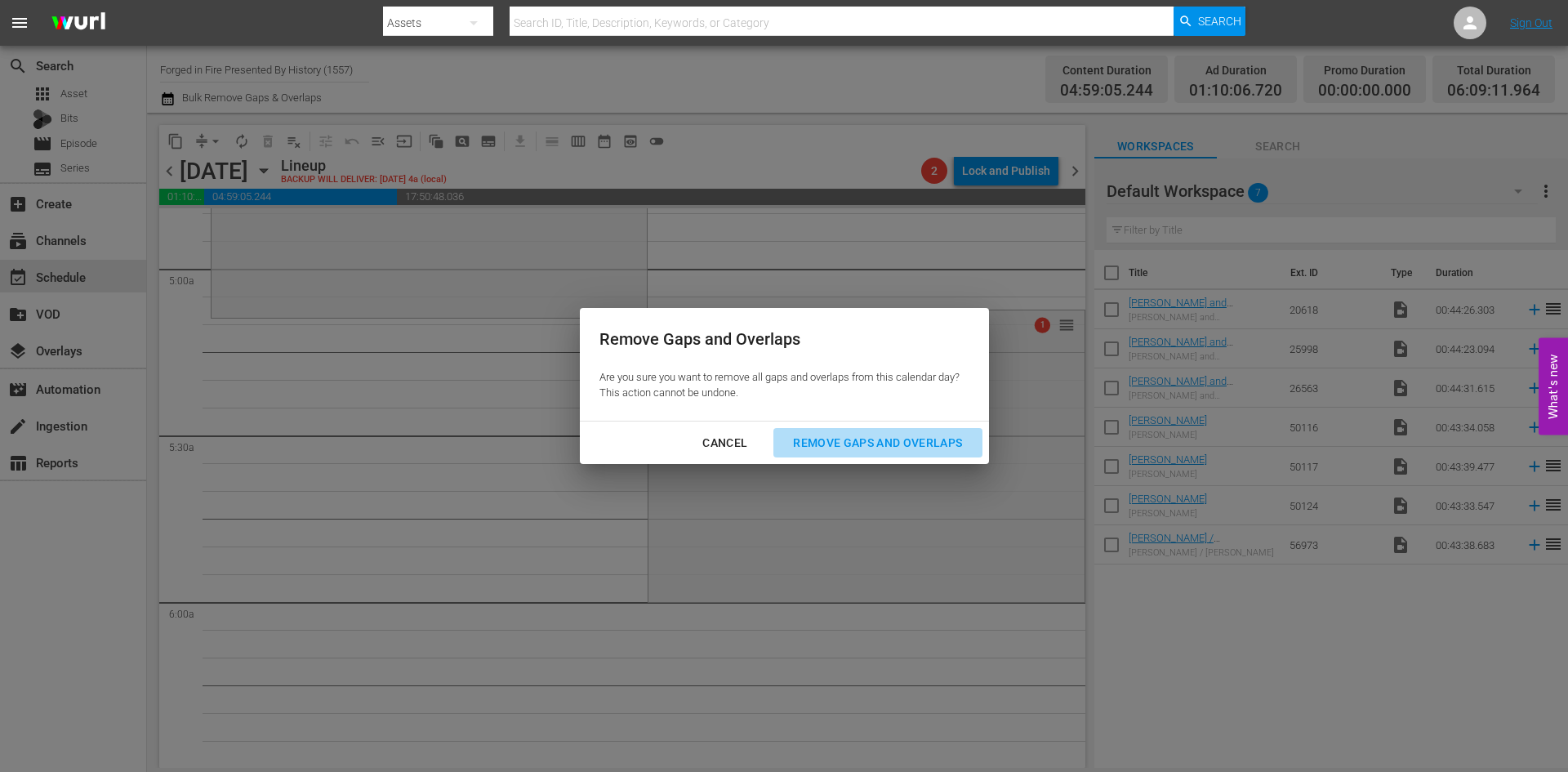
click at [811, 442] on div "Remove Gaps and Overlaps" at bounding box center [877, 442] width 195 height 20
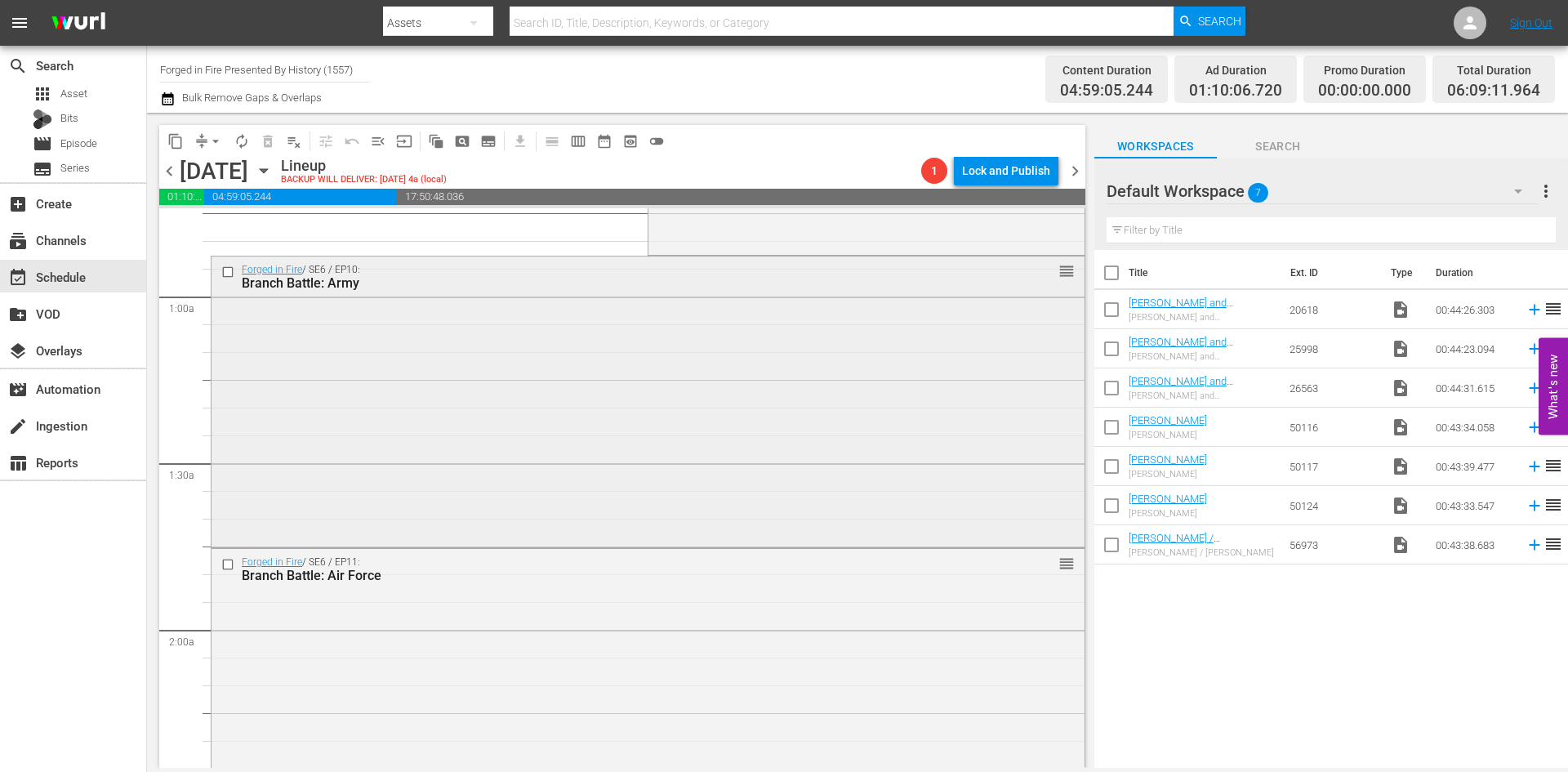
scroll to position [0, 0]
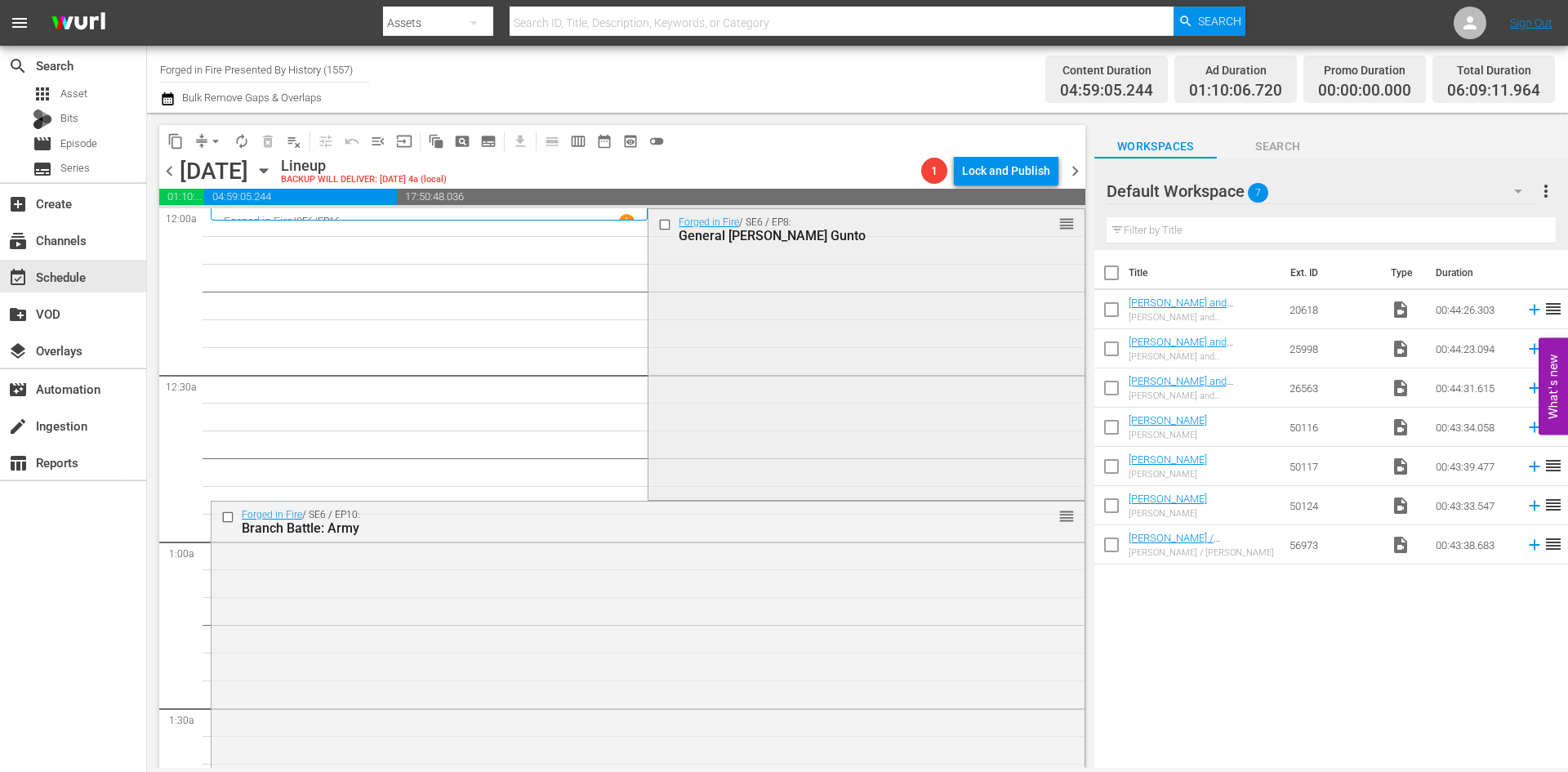
click at [831, 432] on div "Forged in Fire / SE6 / EP8: General Yamashita's Gunto reorder" at bounding box center [866, 353] width 435 height 288
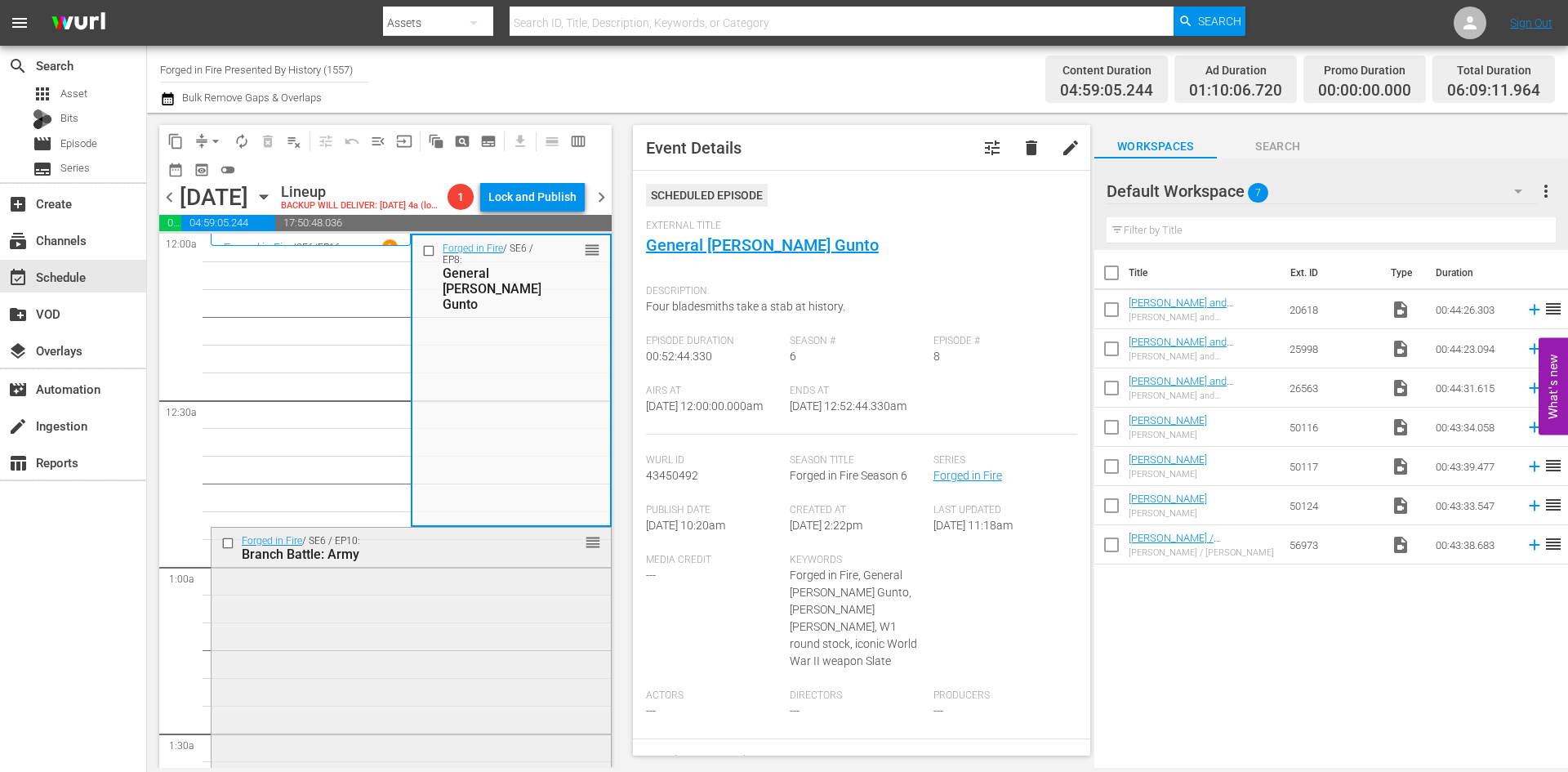
click at [514, 627] on div "Forged in Fire / SE6 / EP10: Branch Battle: Army reorder" at bounding box center [411, 672] width 400 height 288
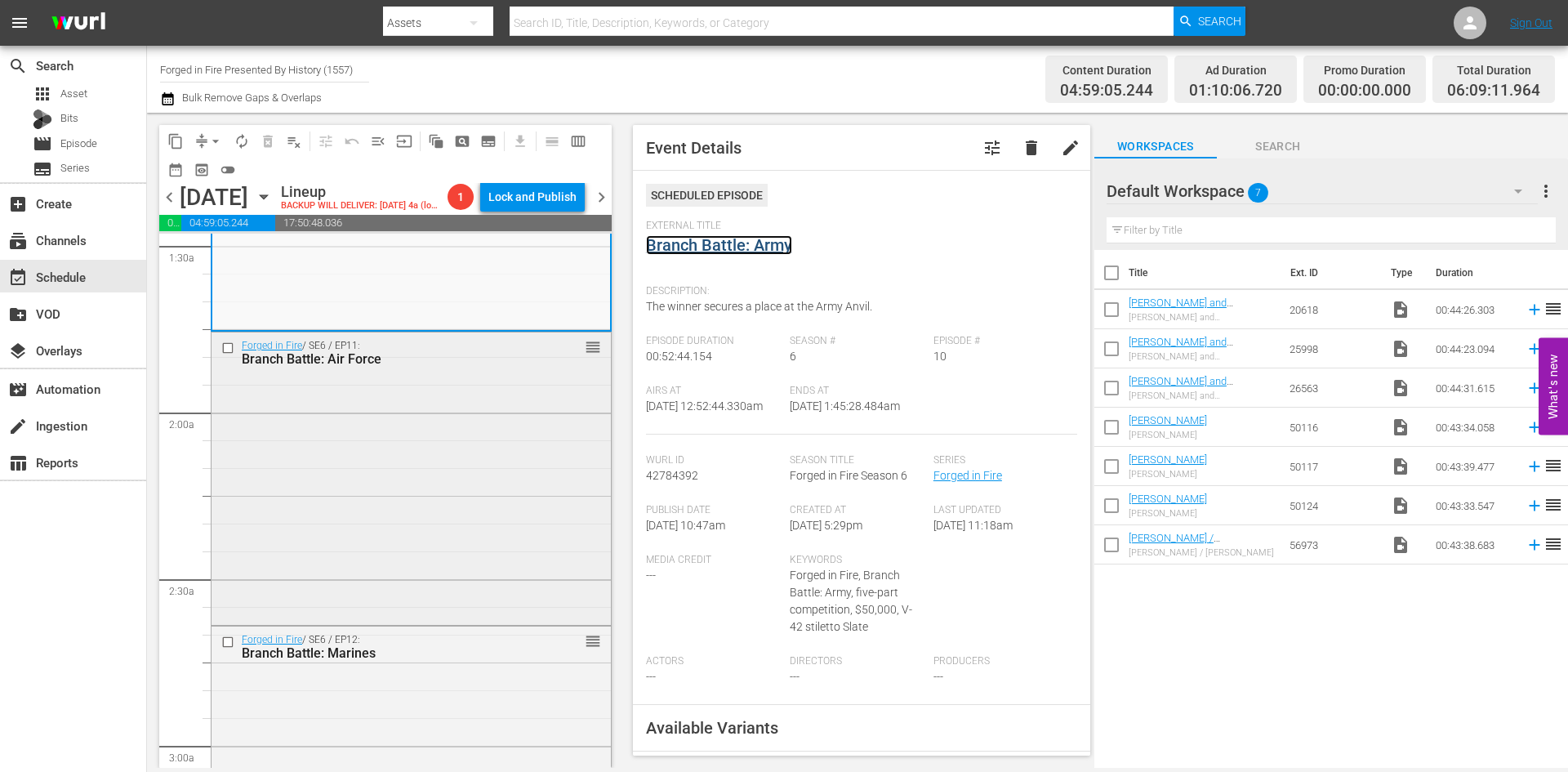
scroll to position [490, 0]
click at [546, 554] on div "Forged in Fire / SE6 / EP11: Branch Battle: Air Force reorder" at bounding box center [411, 474] width 400 height 288
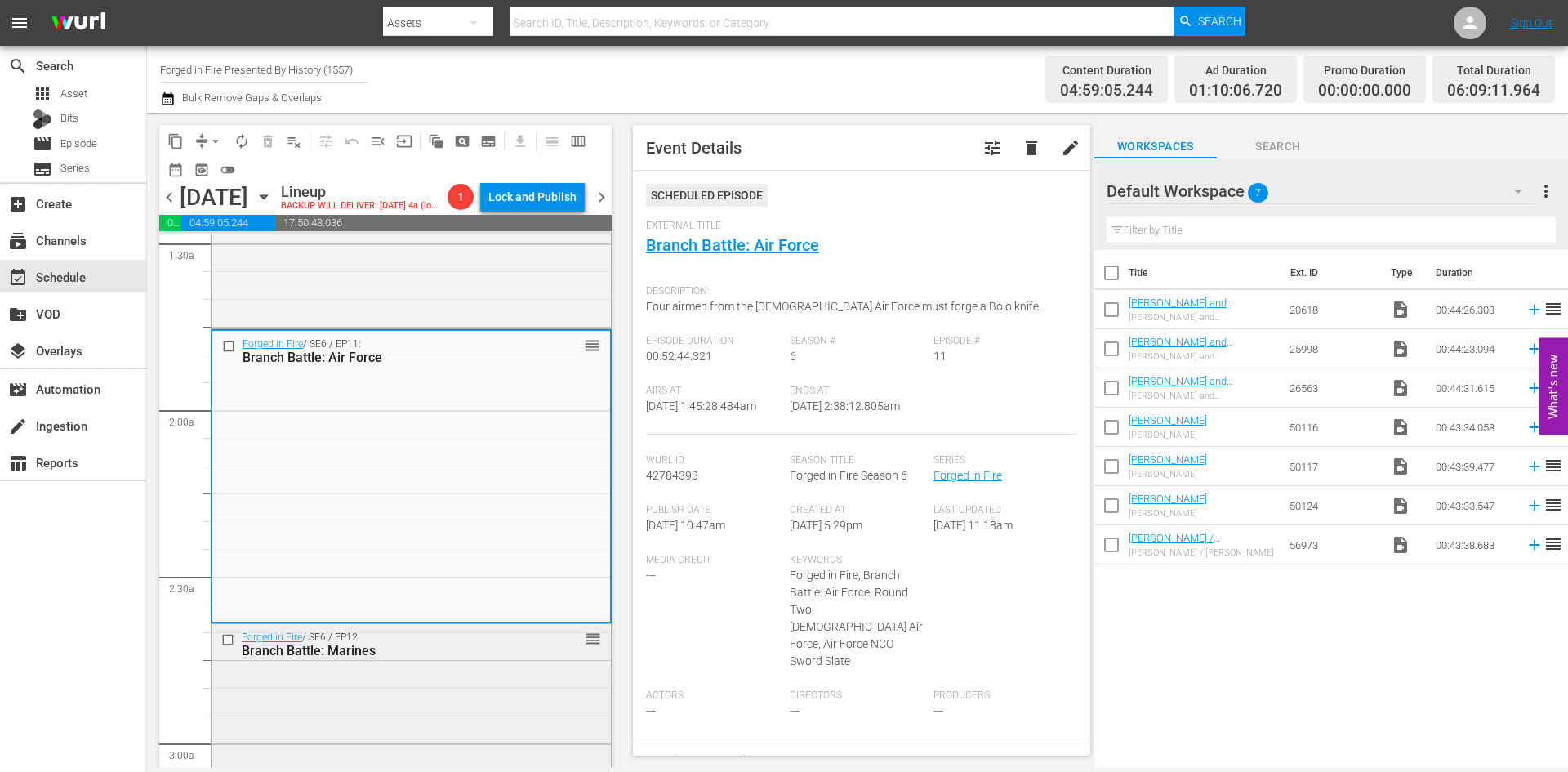
click at [482, 707] on div "Forged in Fire / SE6 / EP12: Branch Battle: Marines reorder" at bounding box center [411, 768] width 400 height 288
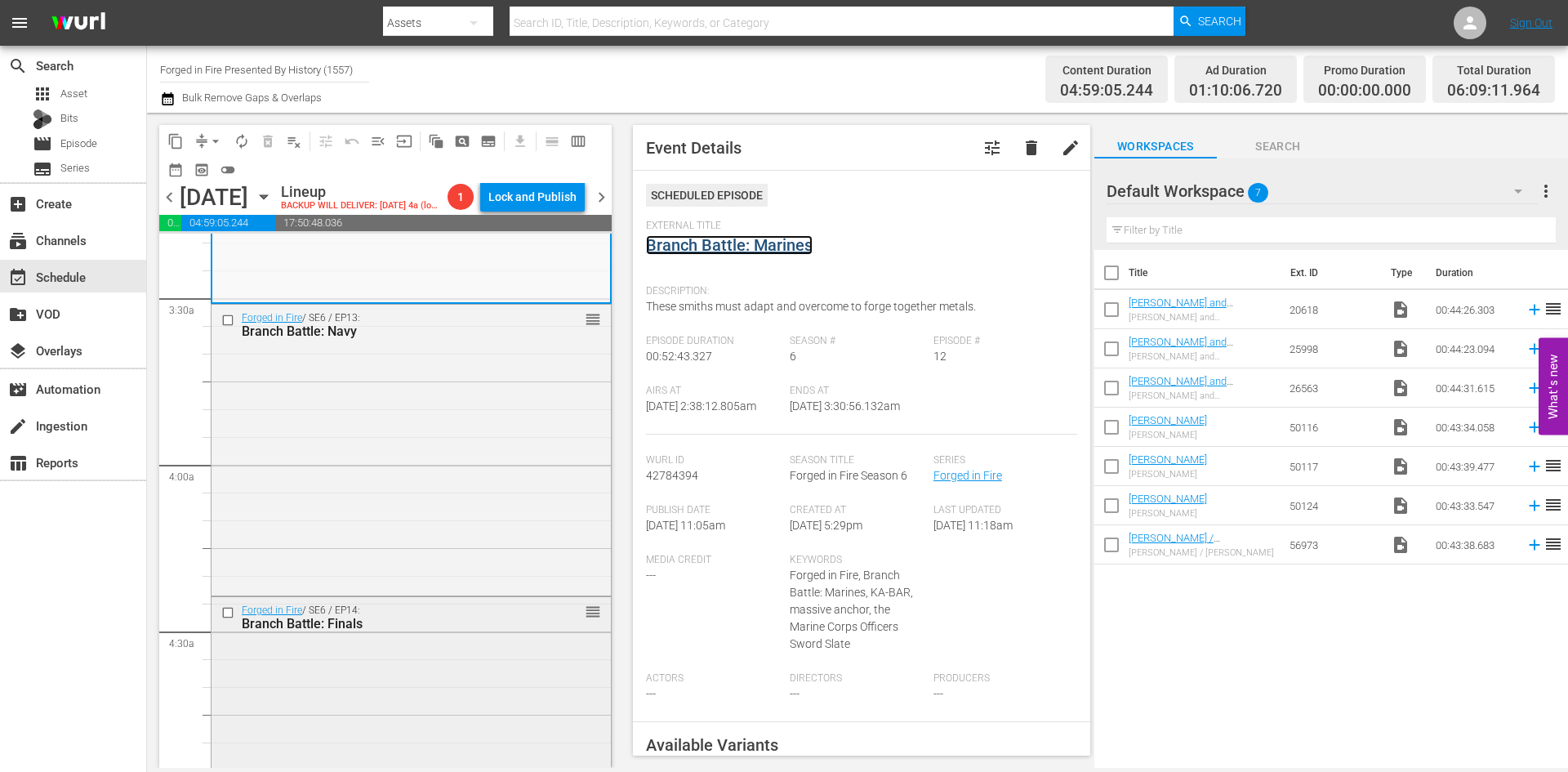
scroll to position [1143, 0]
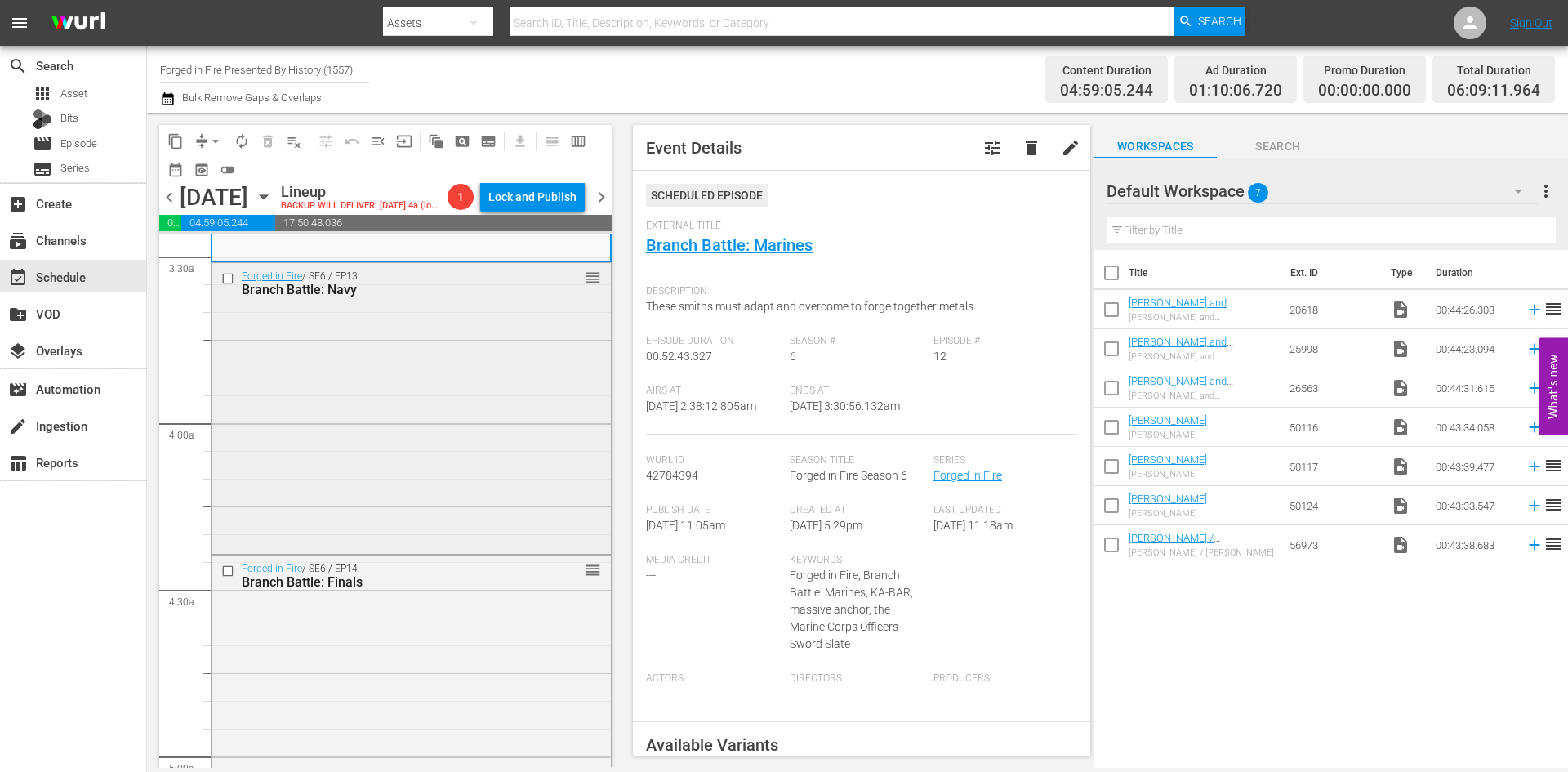
click at [496, 491] on div "Forged in Fire / SE6 / EP13: Branch Battle: Navy reorder" at bounding box center [411, 407] width 400 height 288
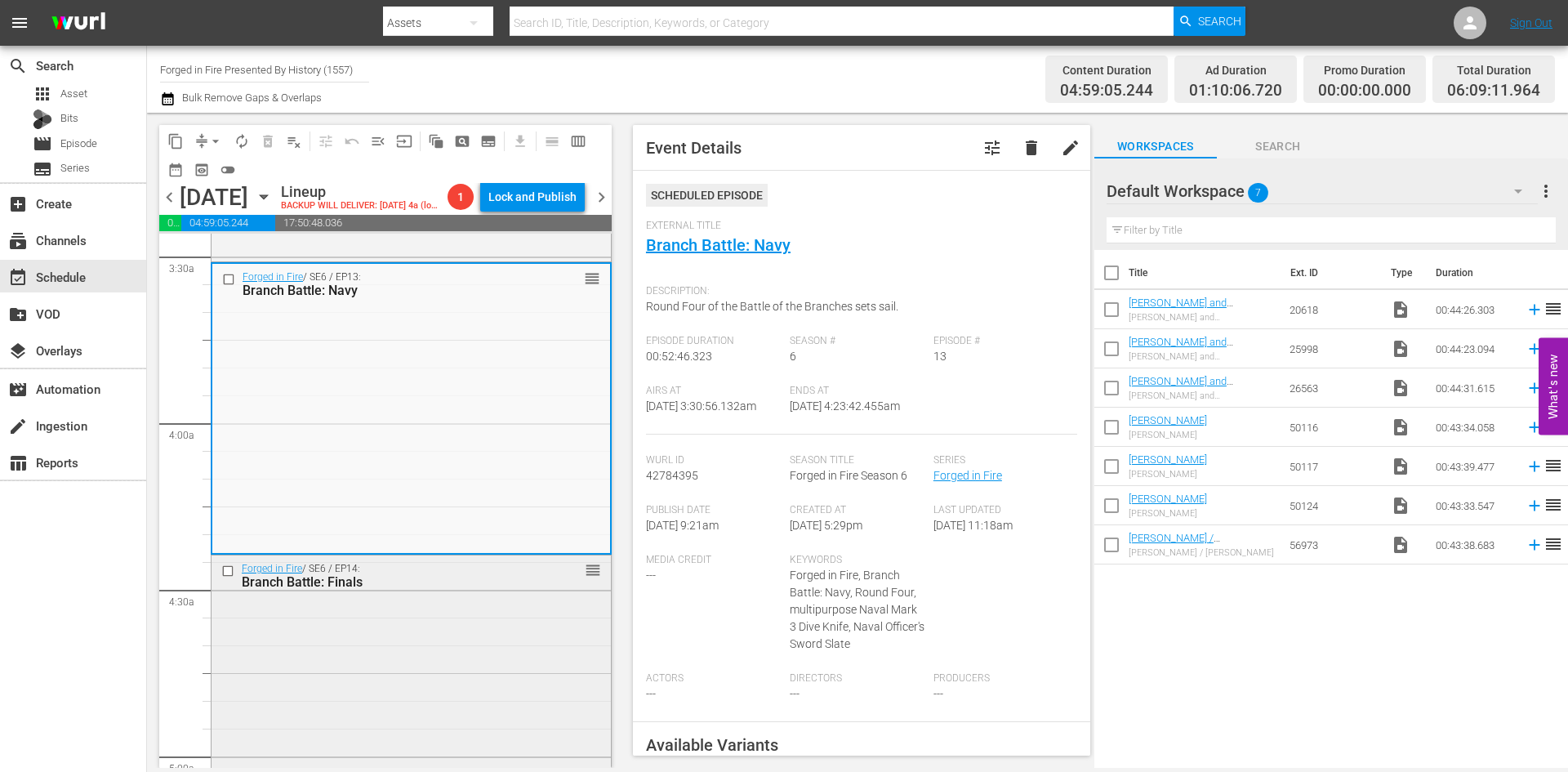
click at [394, 705] on div "Forged in Fire / SE6 / EP14: Branch Battle: Finals reorder" at bounding box center [411, 699] width 400 height 288
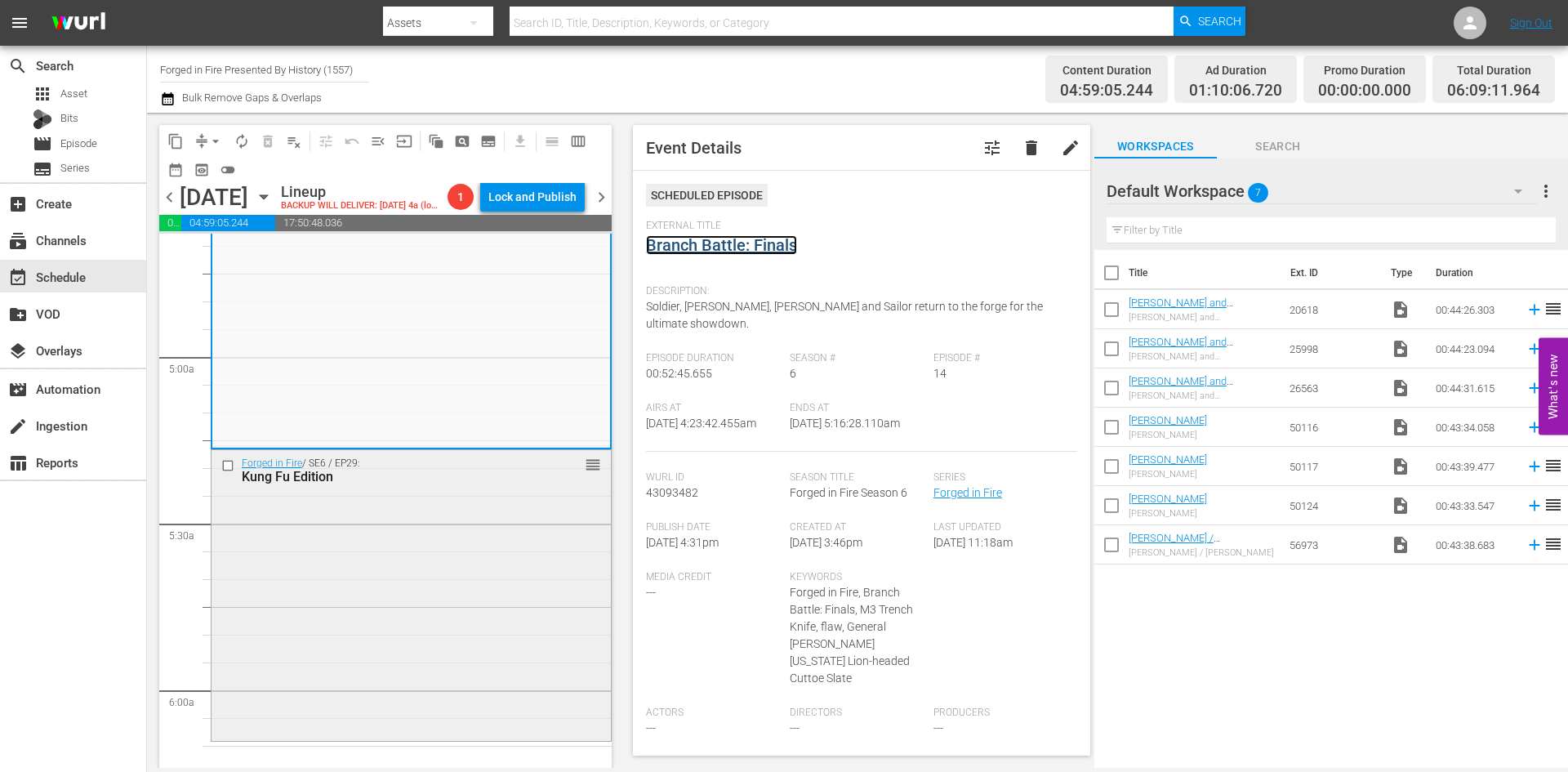
scroll to position [1633, 0]
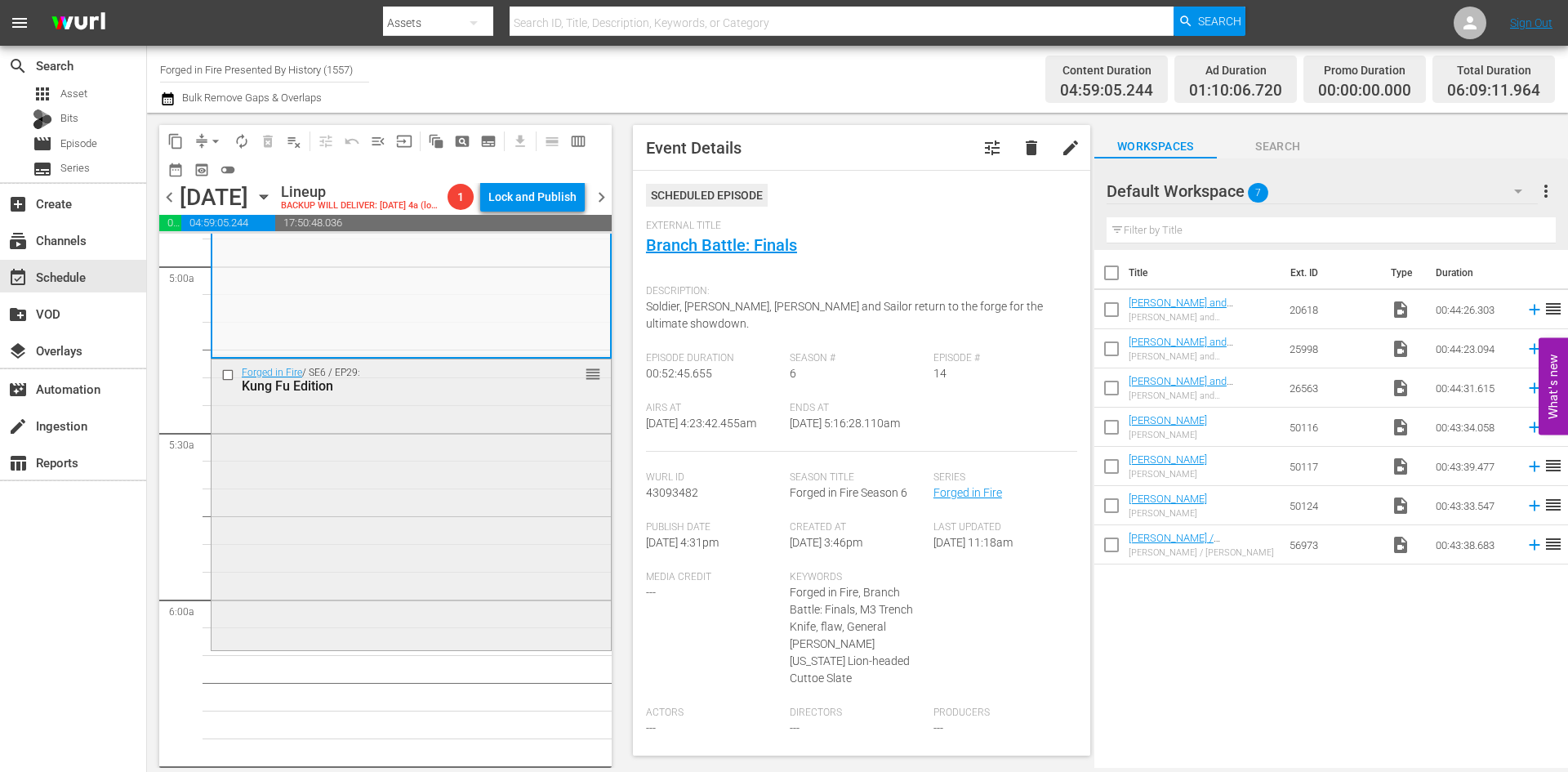
click at [517, 579] on div "Forged in Fire / SE6 / EP29: Kung Fu Edition reorder" at bounding box center [411, 503] width 400 height 288
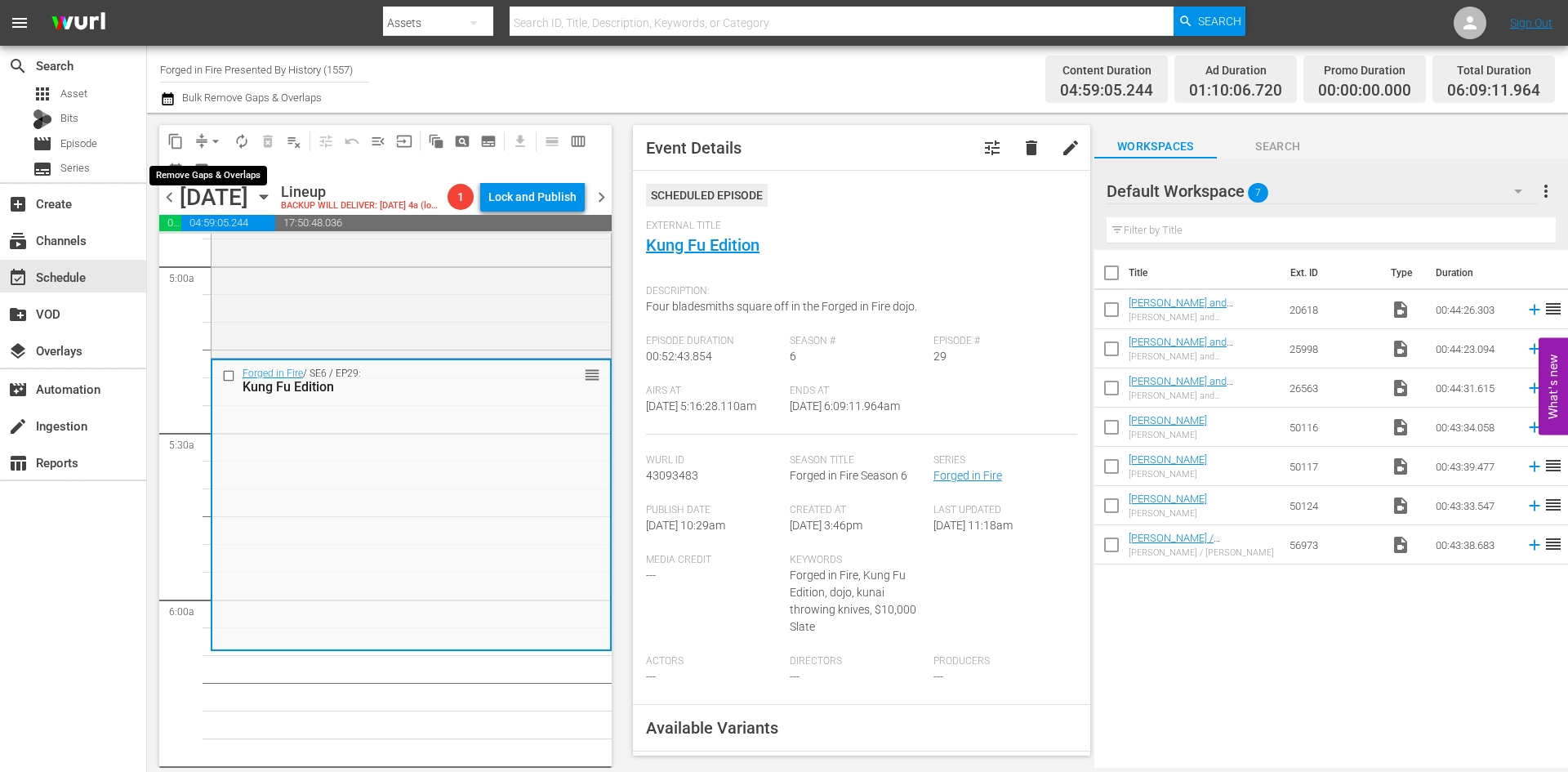
click at [214, 137] on span "arrow_drop_down" at bounding box center [216, 141] width 16 height 16
click at [197, 180] on li "Align to Midnight" at bounding box center [217, 174] width 172 height 27
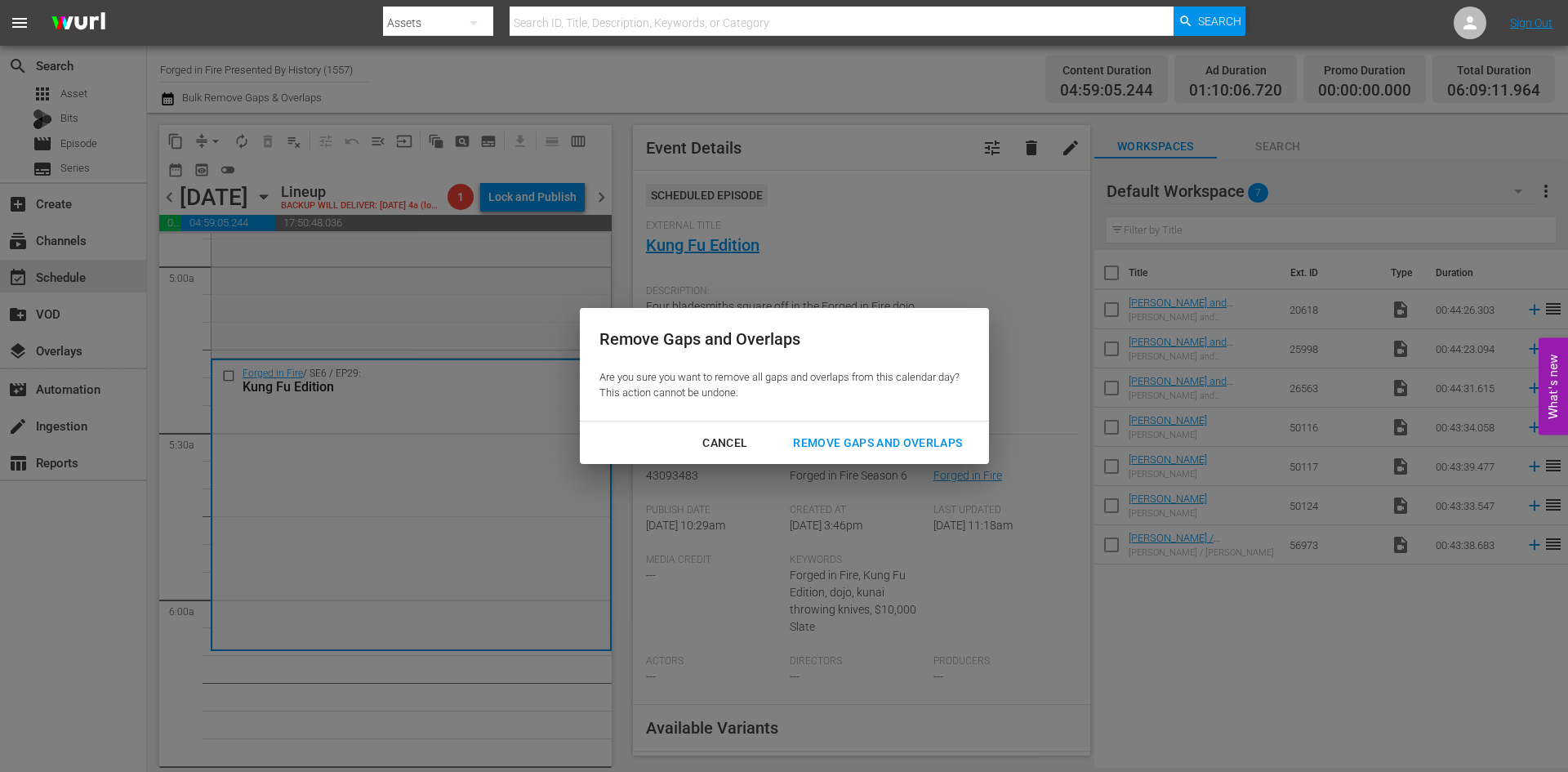
click at [839, 440] on div "Remove Gaps and Overlaps" at bounding box center [877, 442] width 195 height 20
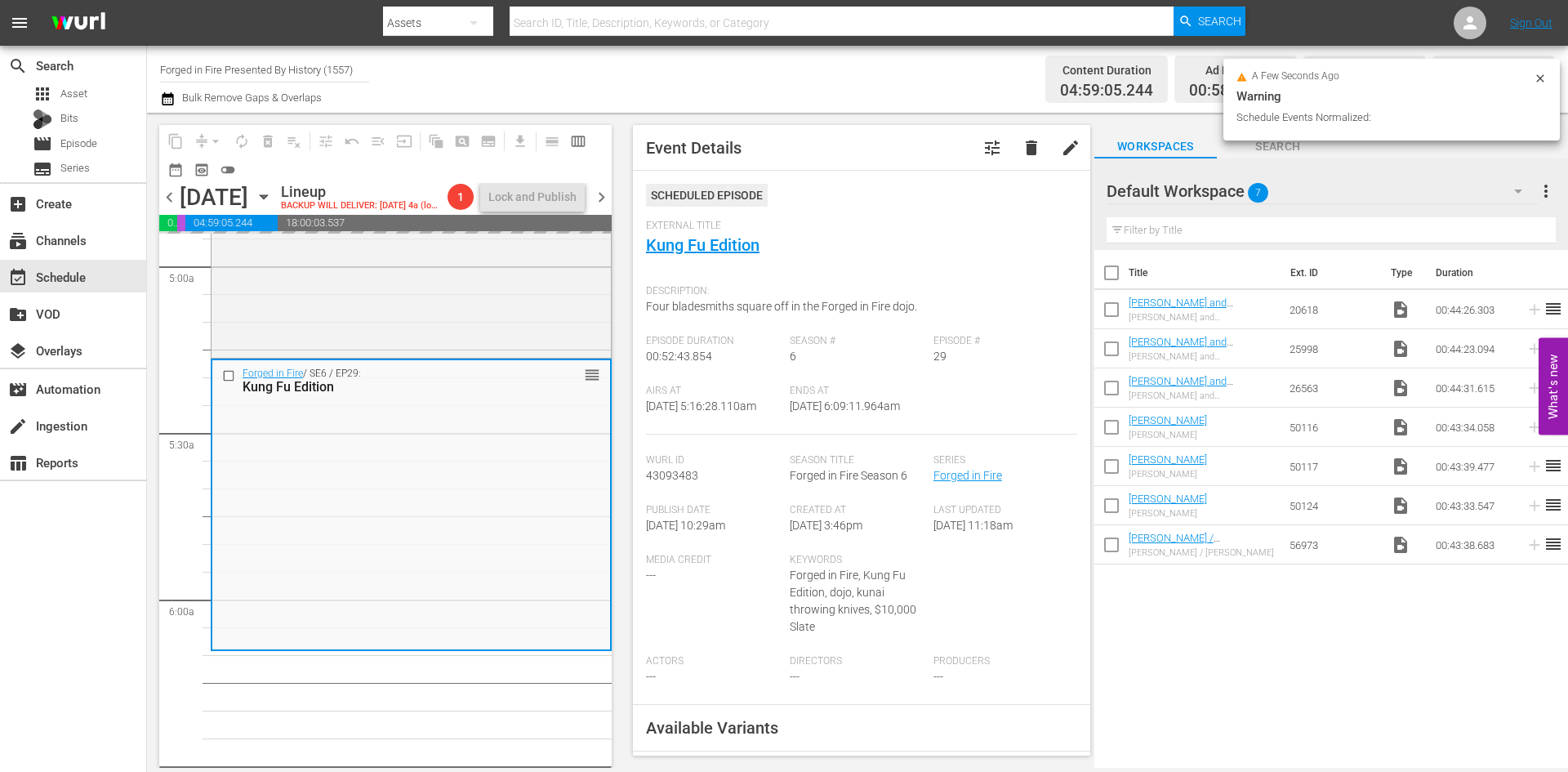
scroll to position [1605, 0]
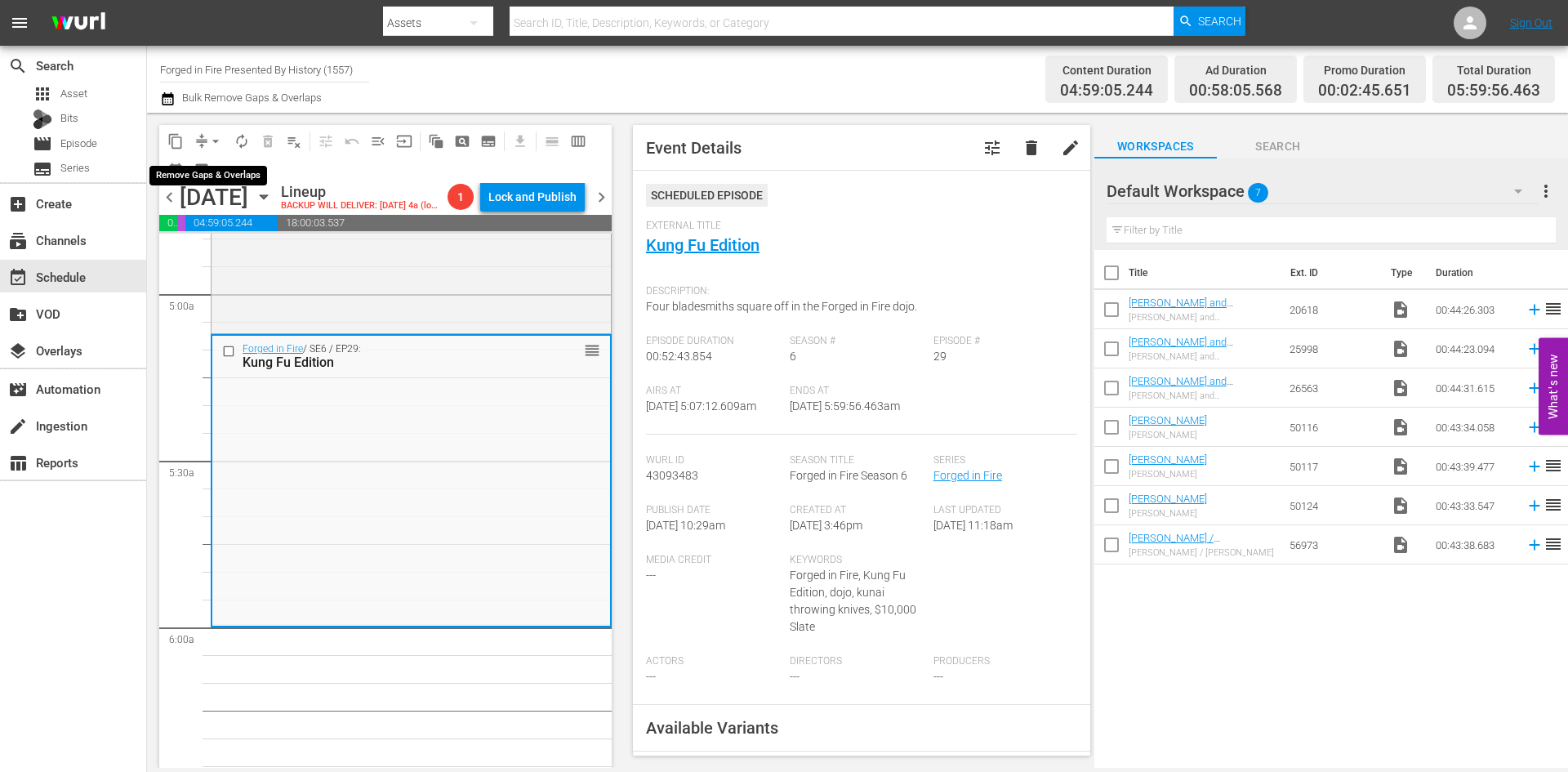
click at [218, 135] on span "arrow_drop_down" at bounding box center [216, 141] width 16 height 16
click at [219, 179] on li "Align to Midnight" at bounding box center [217, 174] width 172 height 27
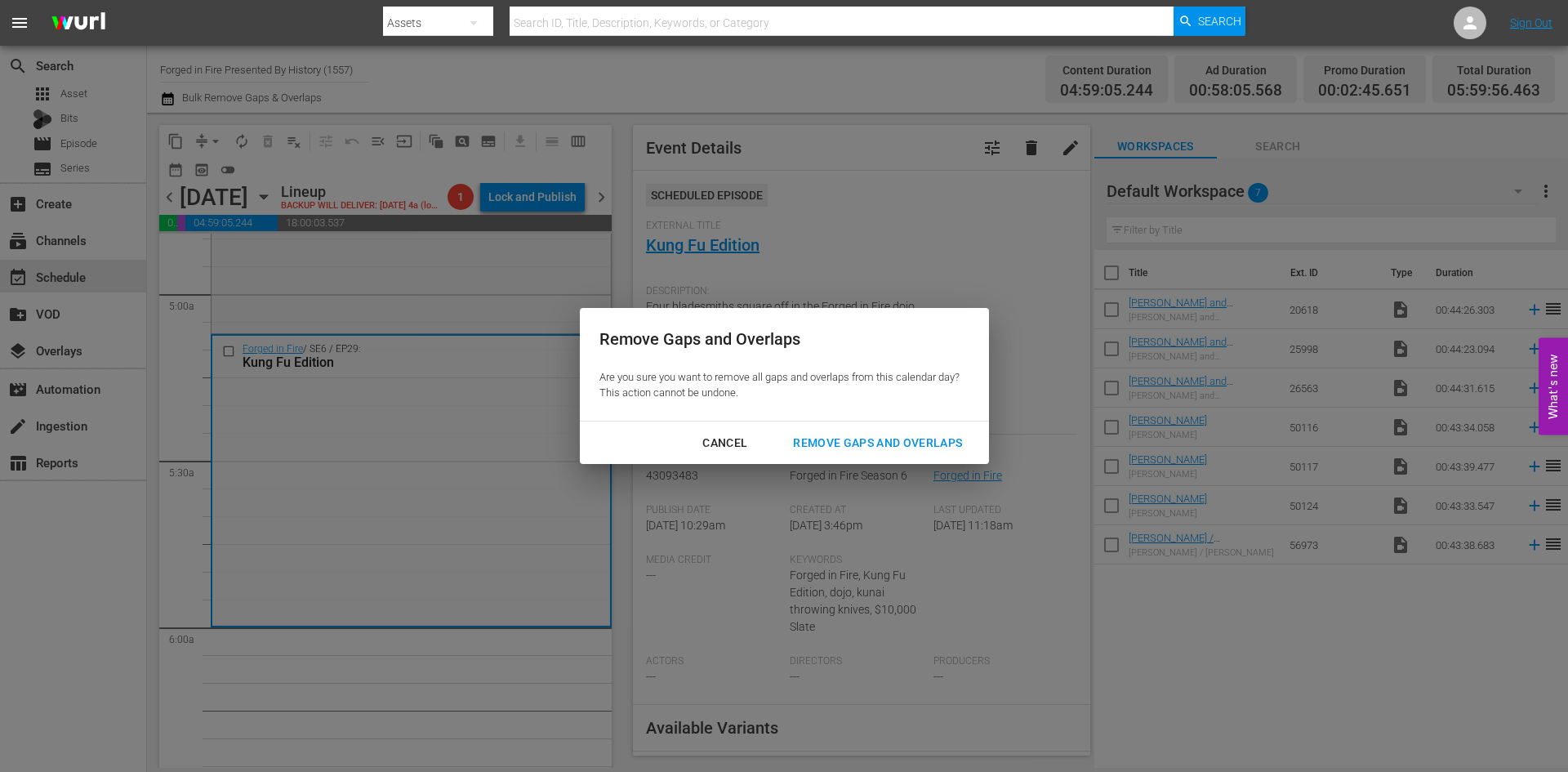
click at [888, 426] on div "Cancel Remove Gaps and Overlaps" at bounding box center [784, 442] width 409 height 43
click at [887, 442] on div "Remove Gaps and Overlaps" at bounding box center [877, 442] width 195 height 20
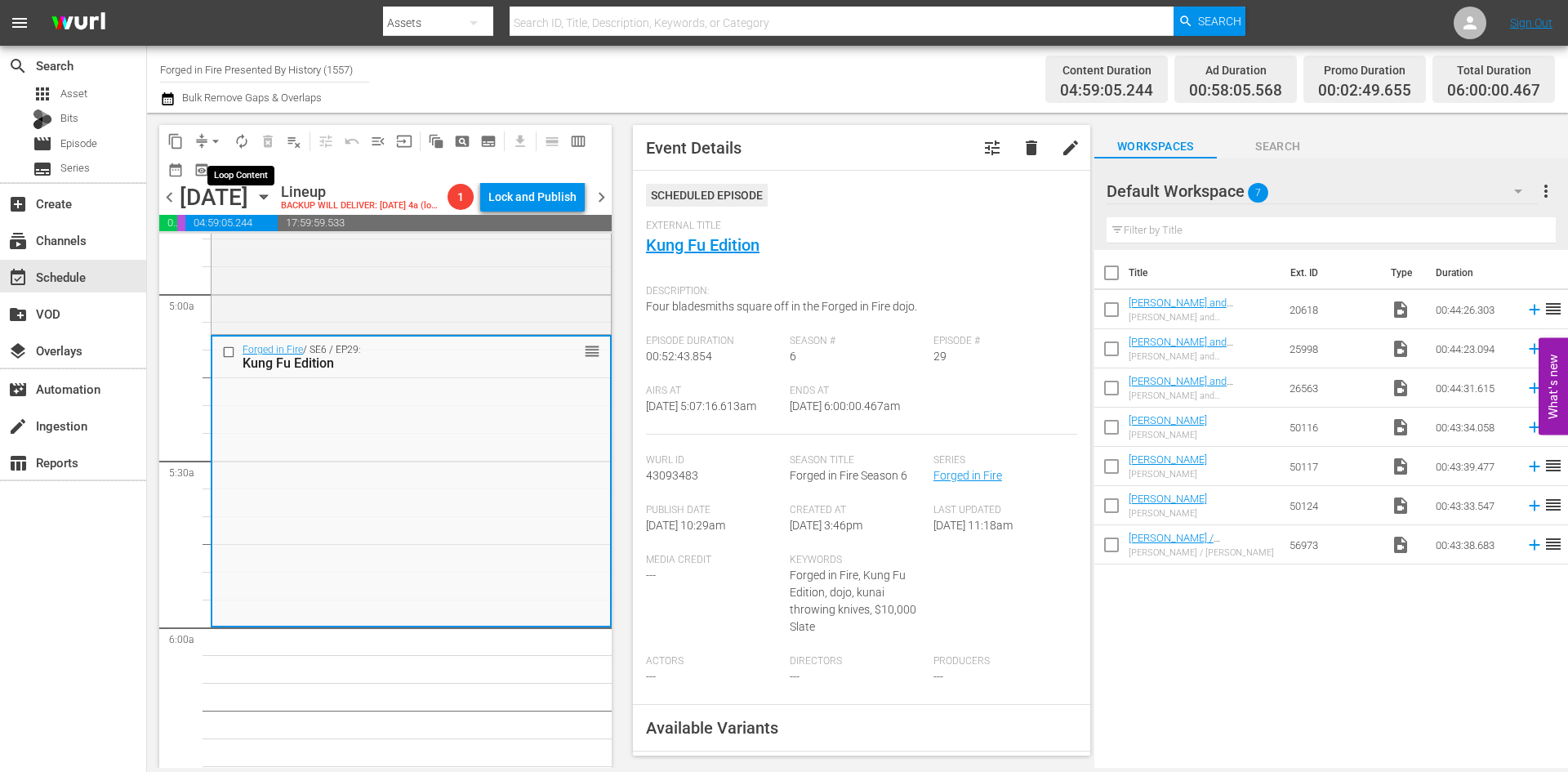
click at [241, 141] on span "autorenew_outlined" at bounding box center [241, 141] width 16 height 16
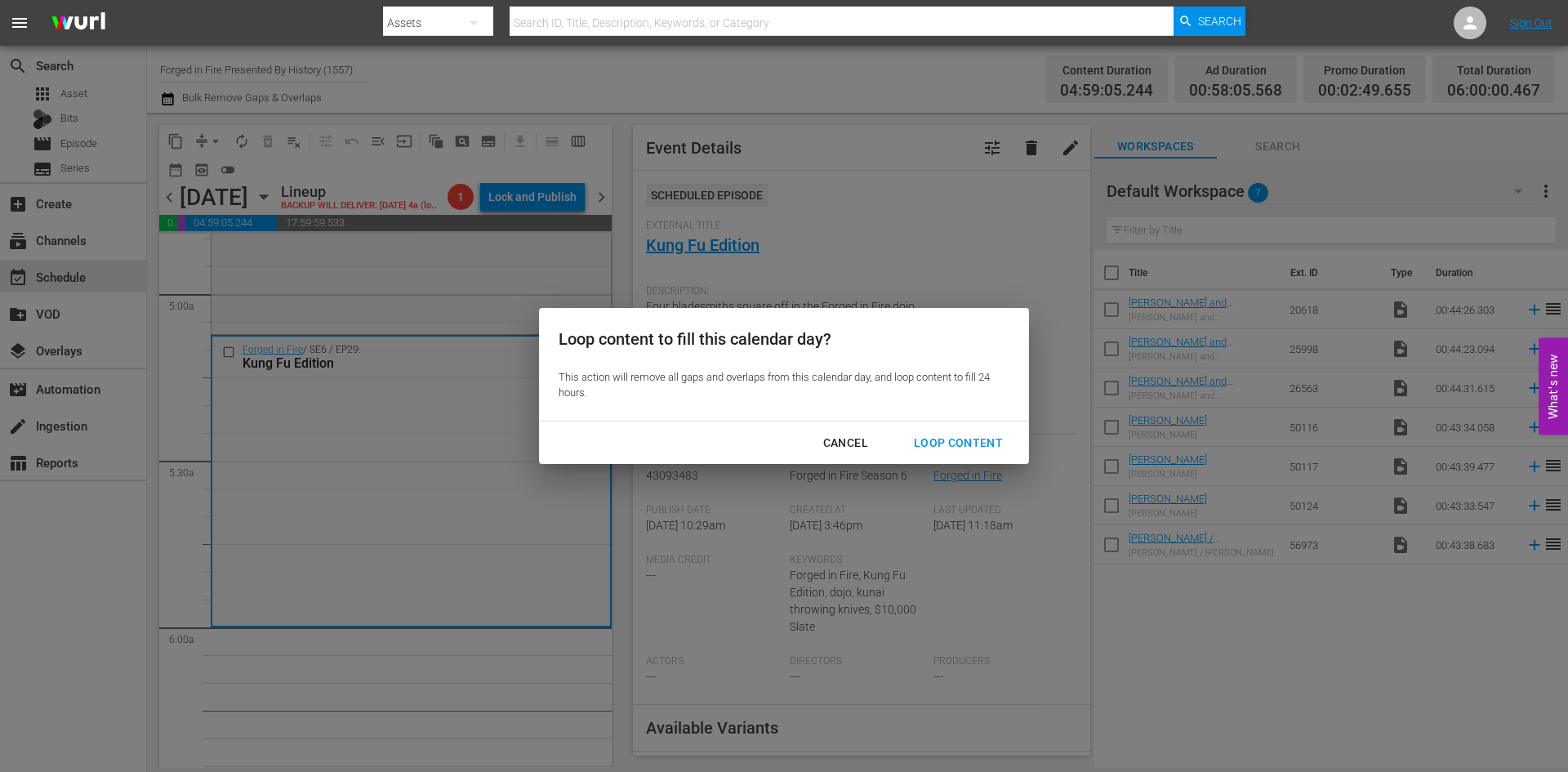
click at [952, 436] on div "Loop Content" at bounding box center [959, 442] width 115 height 20
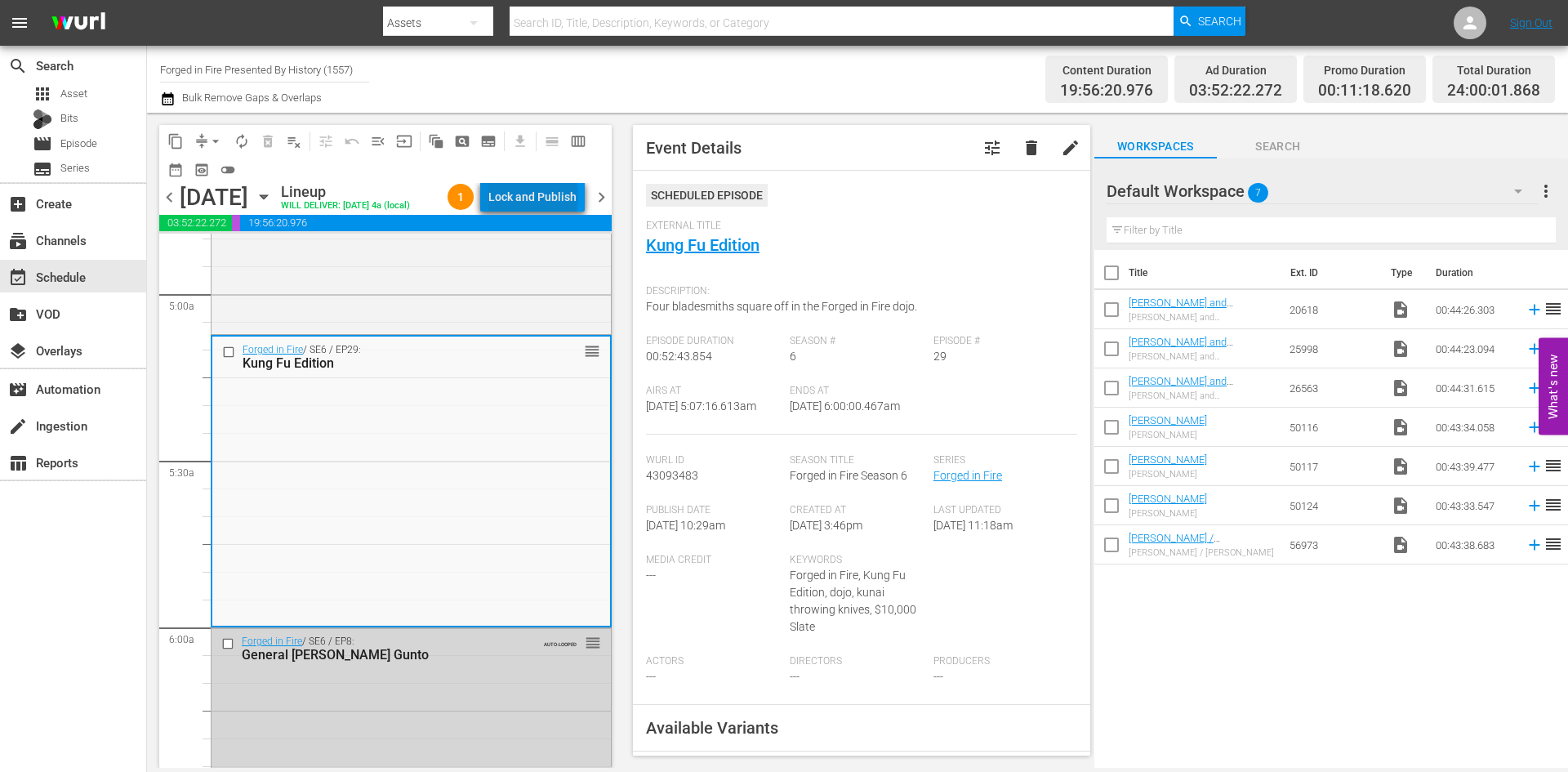
click at [548, 199] on div "Lock and Publish" at bounding box center [532, 196] width 88 height 29
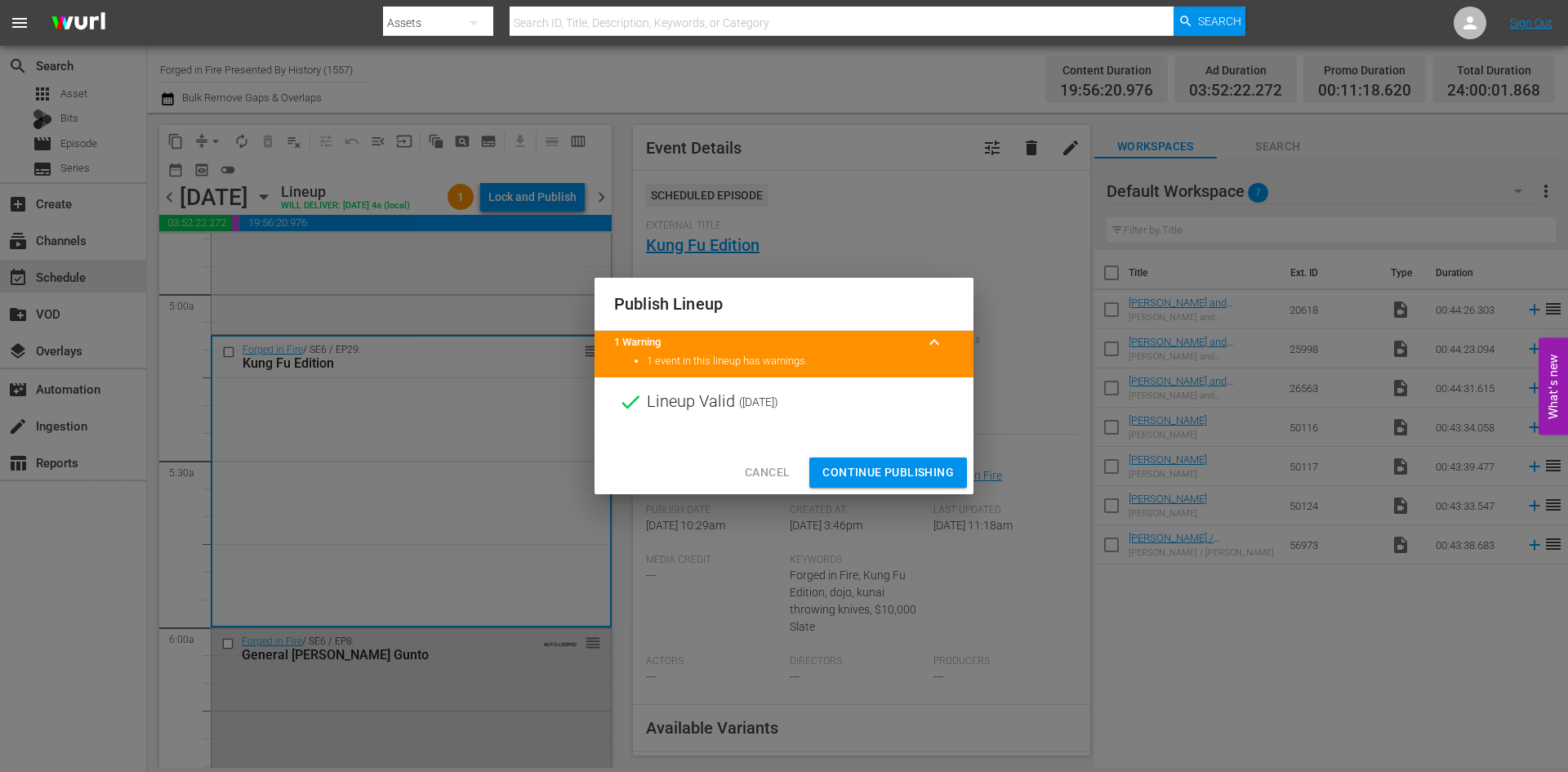
click at [868, 478] on span "Continue Publishing" at bounding box center [888, 472] width 132 height 20
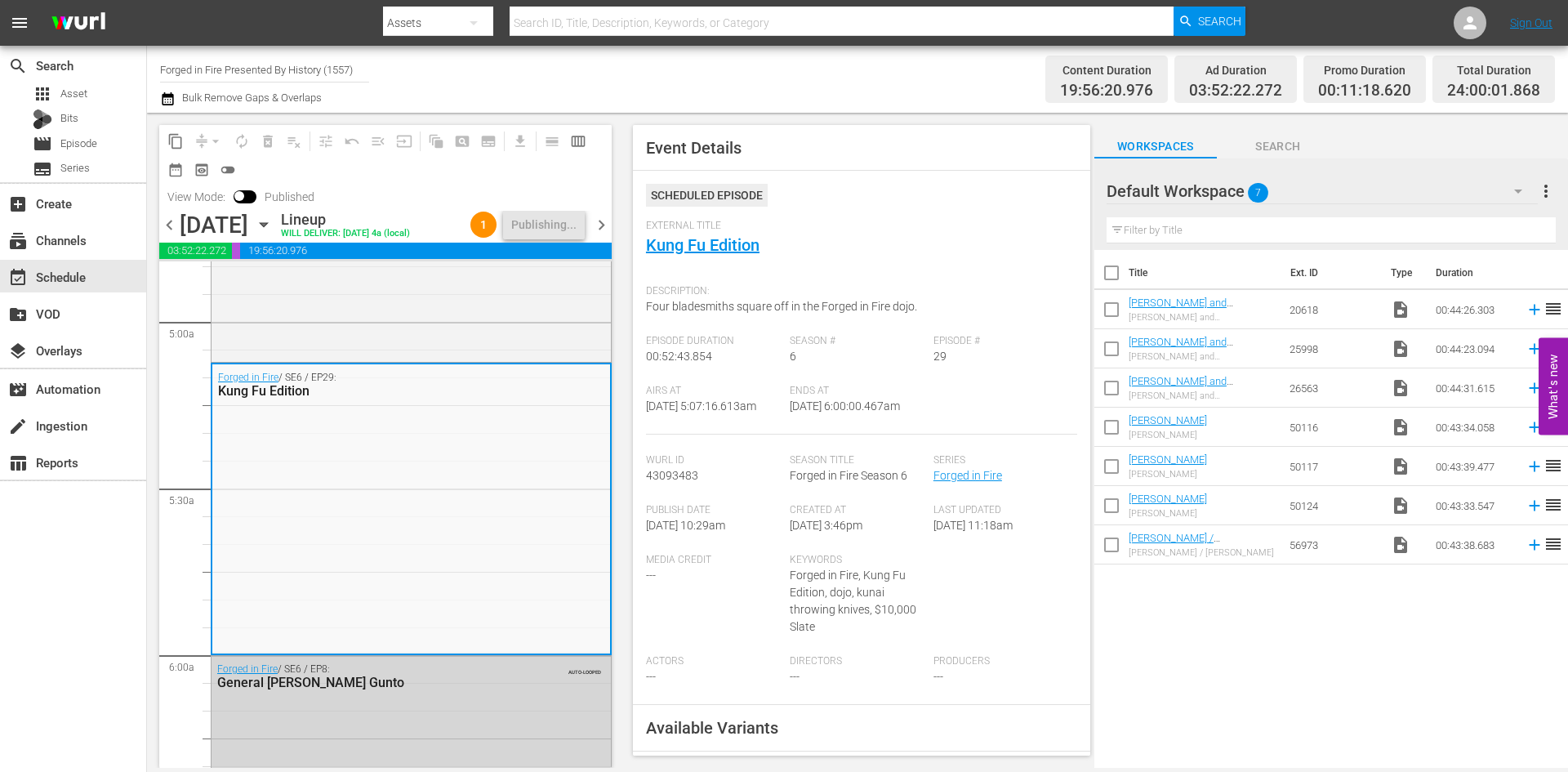
click at [605, 235] on span "chevron_right" at bounding box center [601, 225] width 20 height 20
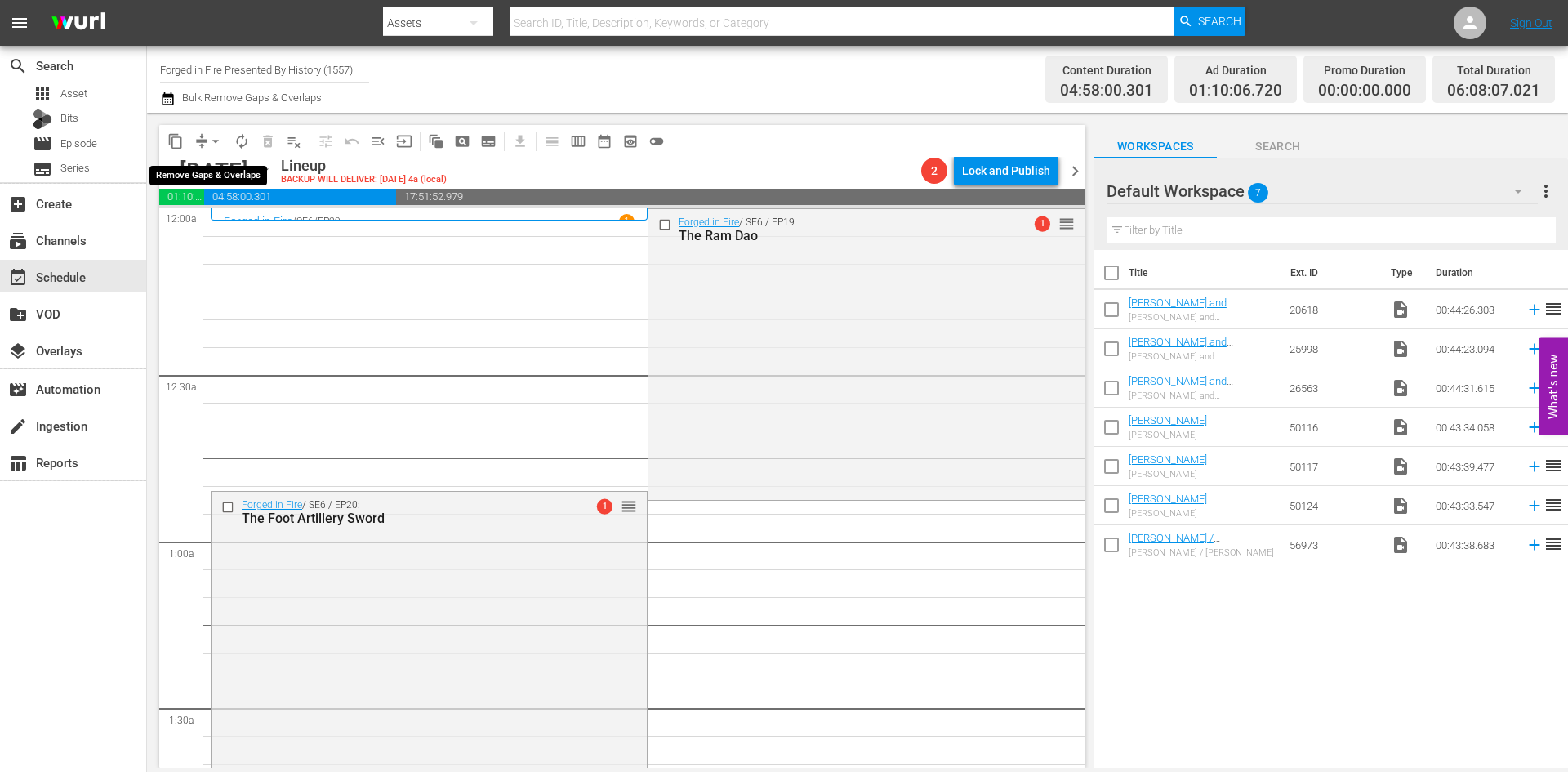
click at [213, 144] on span "arrow_drop_down" at bounding box center [216, 141] width 16 height 16
click at [210, 176] on li "Align to Midnight" at bounding box center [217, 174] width 172 height 27
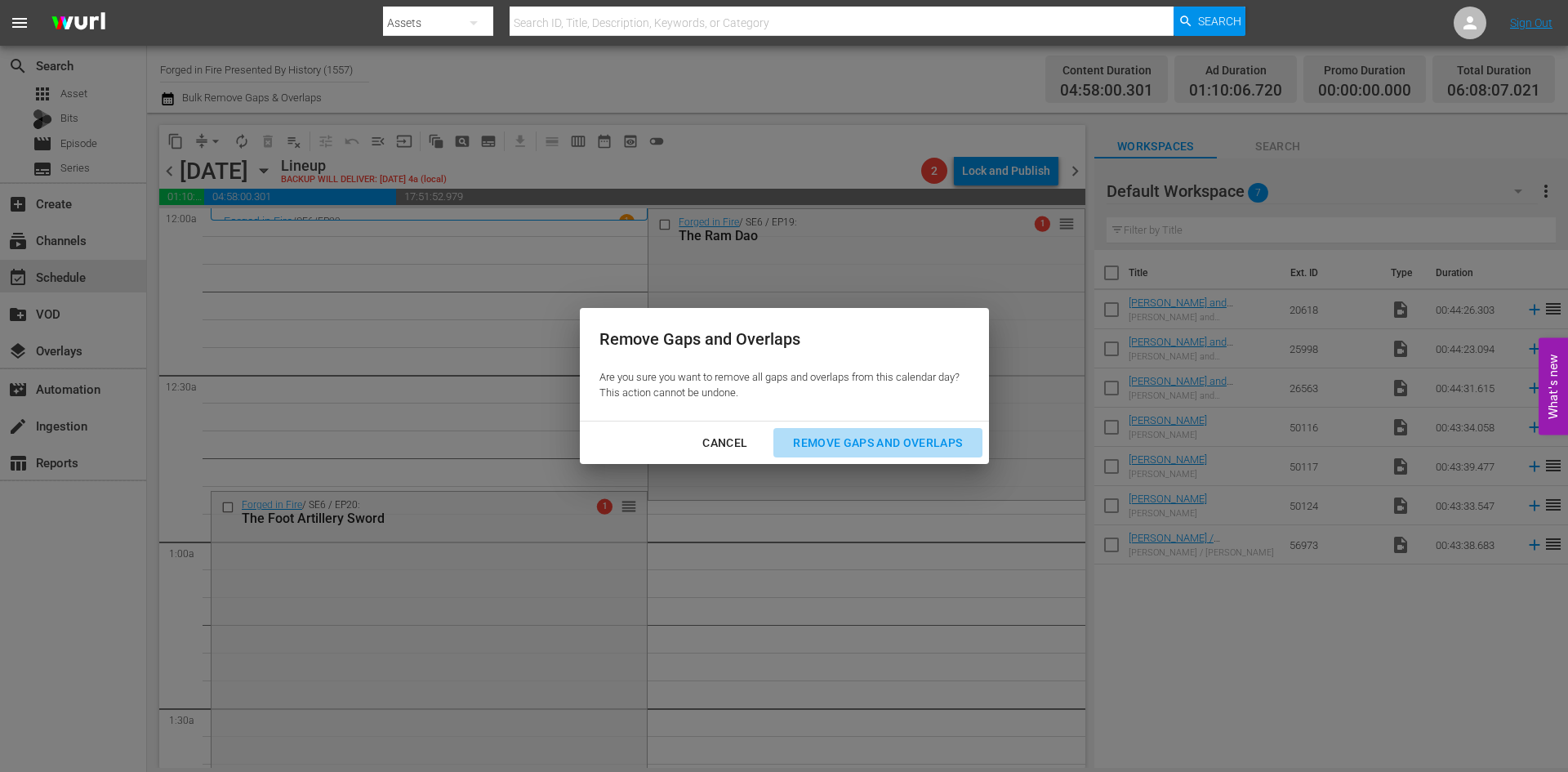
click at [849, 441] on div "Remove Gaps and Overlaps" at bounding box center [877, 442] width 195 height 20
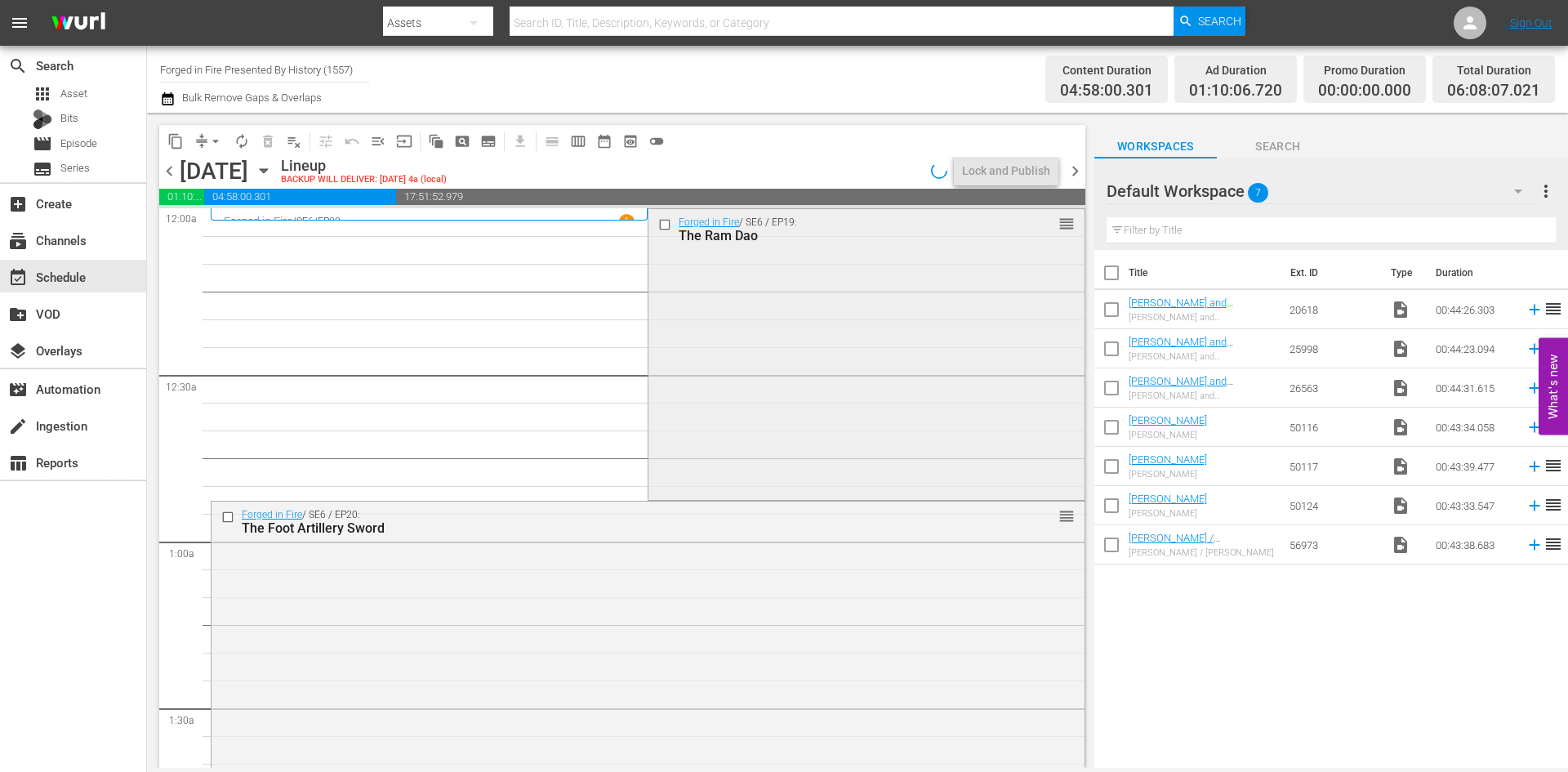
click at [776, 389] on div "Forged in Fire / SE6 / EP19: The Ram Dao reorder" at bounding box center [866, 353] width 435 height 288
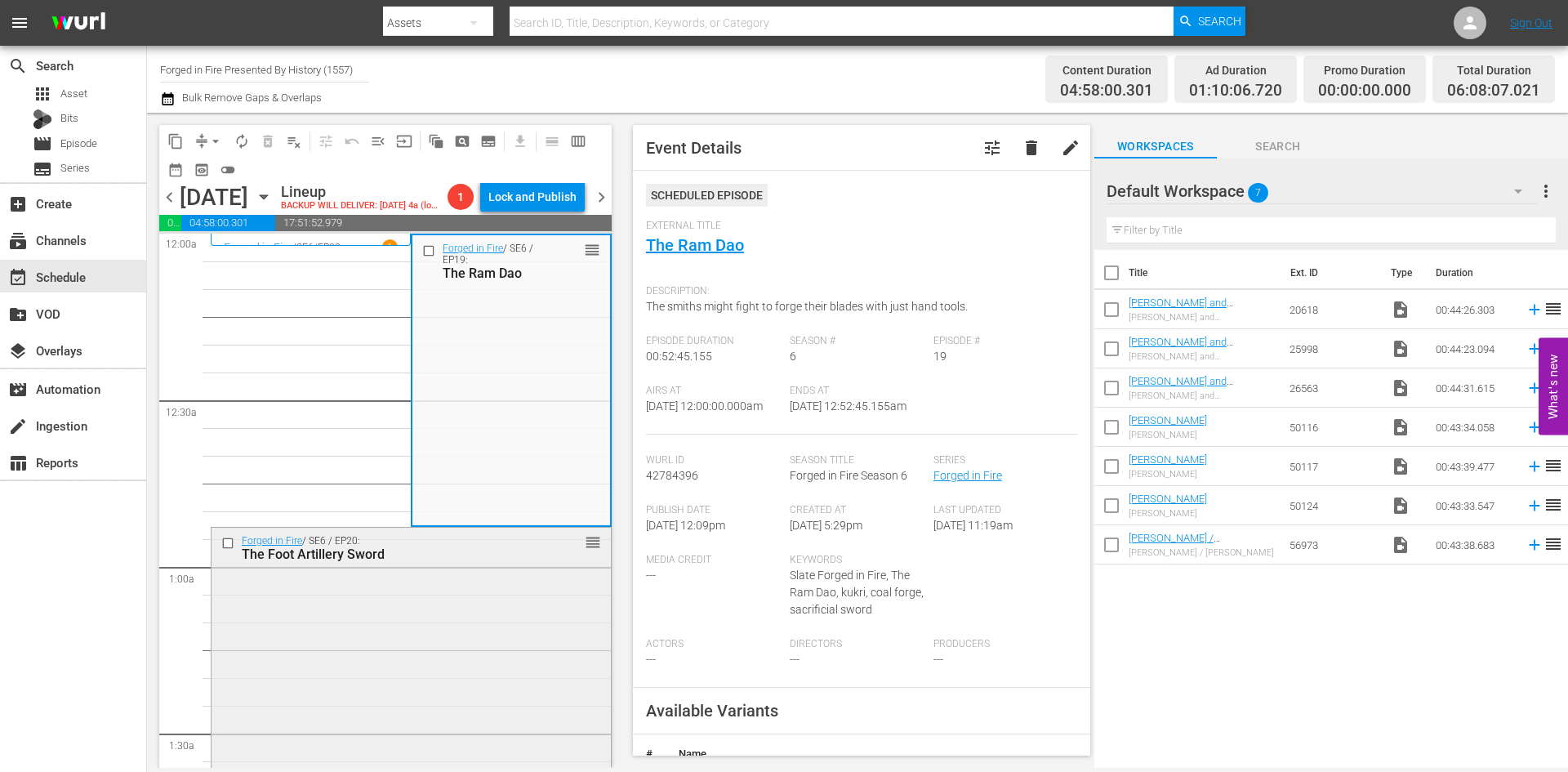
click at [492, 621] on div "Forged in Fire / SE6 / EP20: The Foot Artillery Sword reorder" at bounding box center [411, 672] width 400 height 288
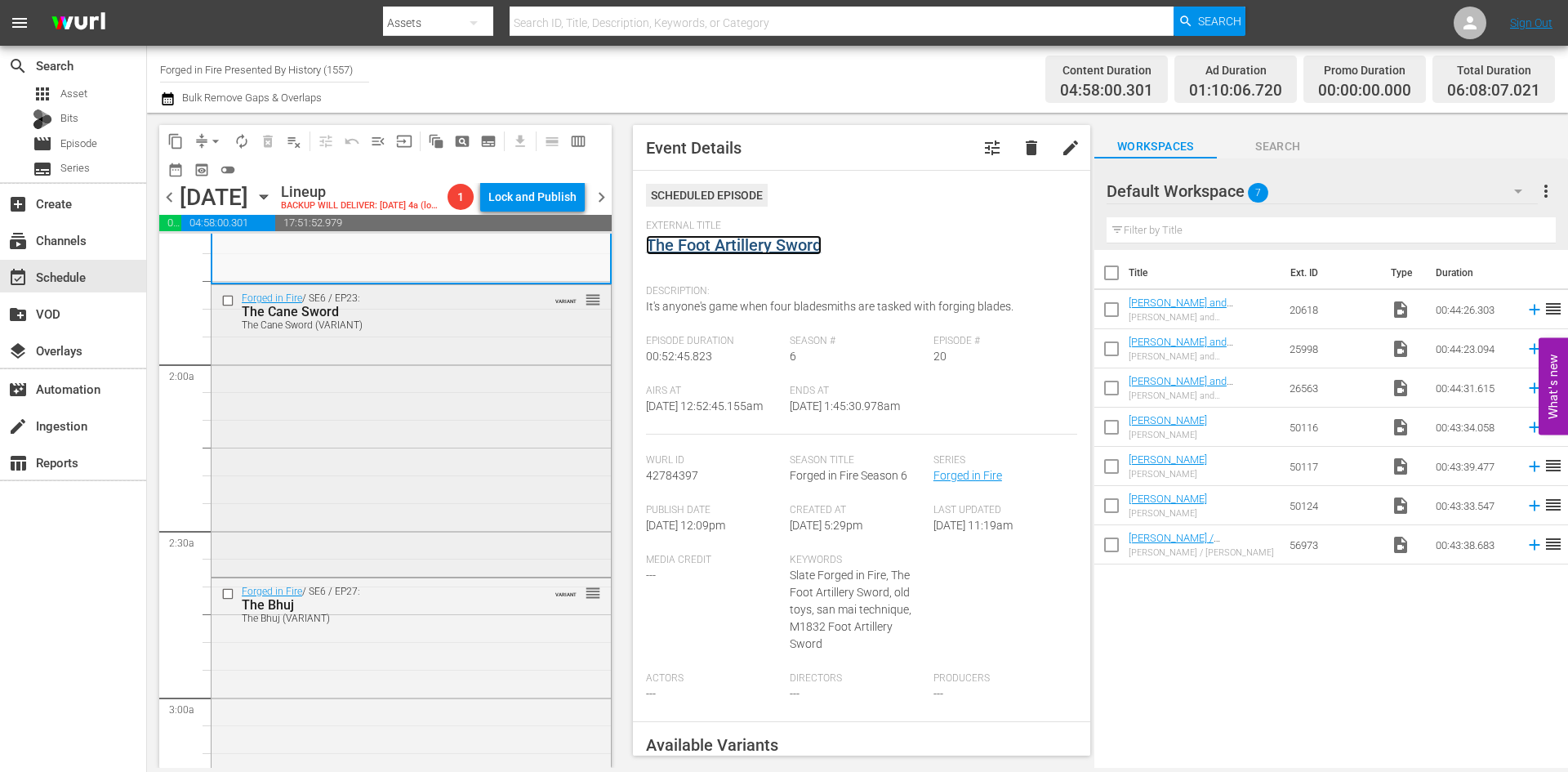
scroll to position [571, 0]
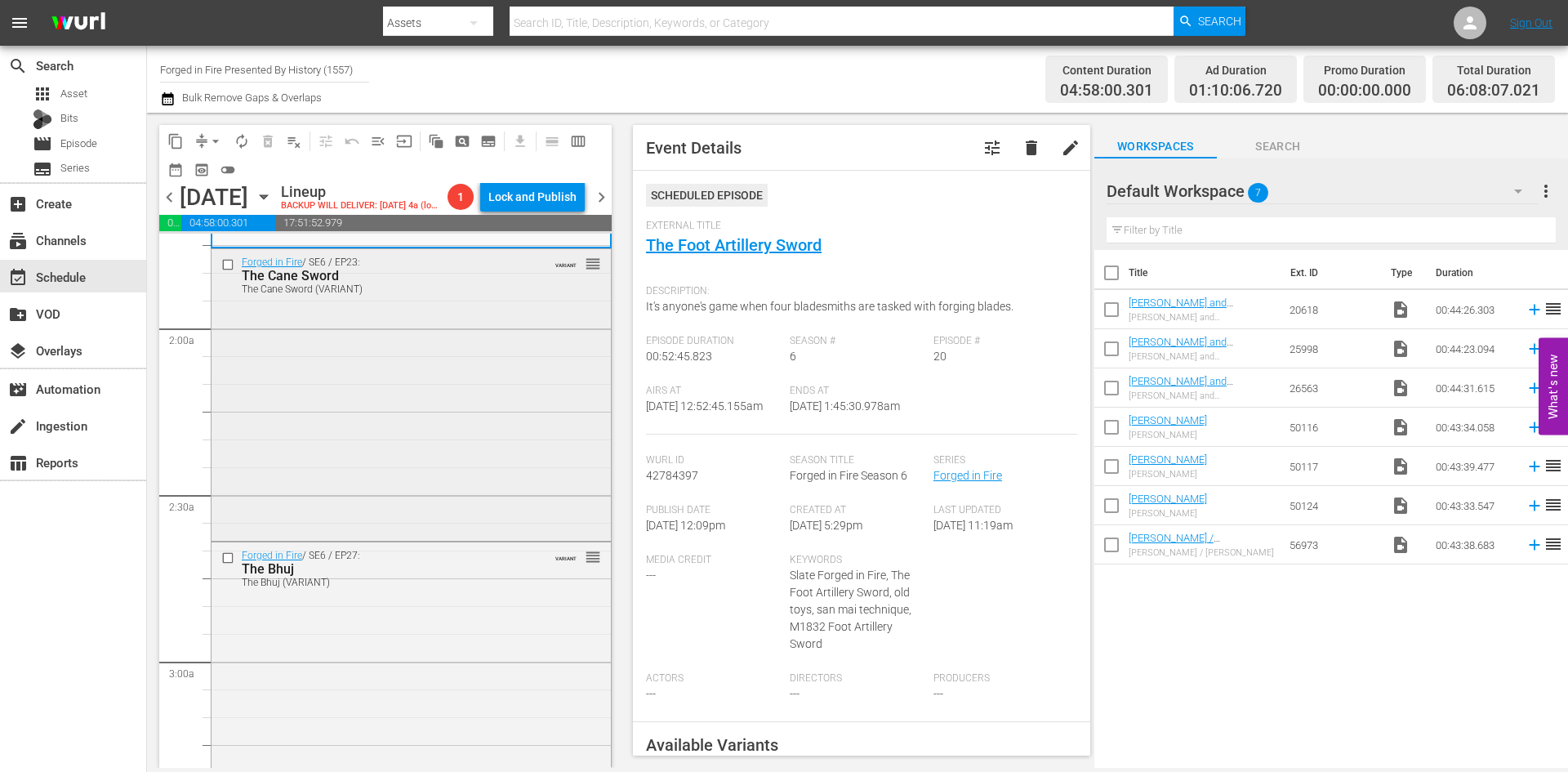
click at [547, 432] on div "Forged in Fire / SE6 / EP23: The Cane Sword The Cane Sword (VARIANT) VARIANT re…" at bounding box center [411, 394] width 400 height 288
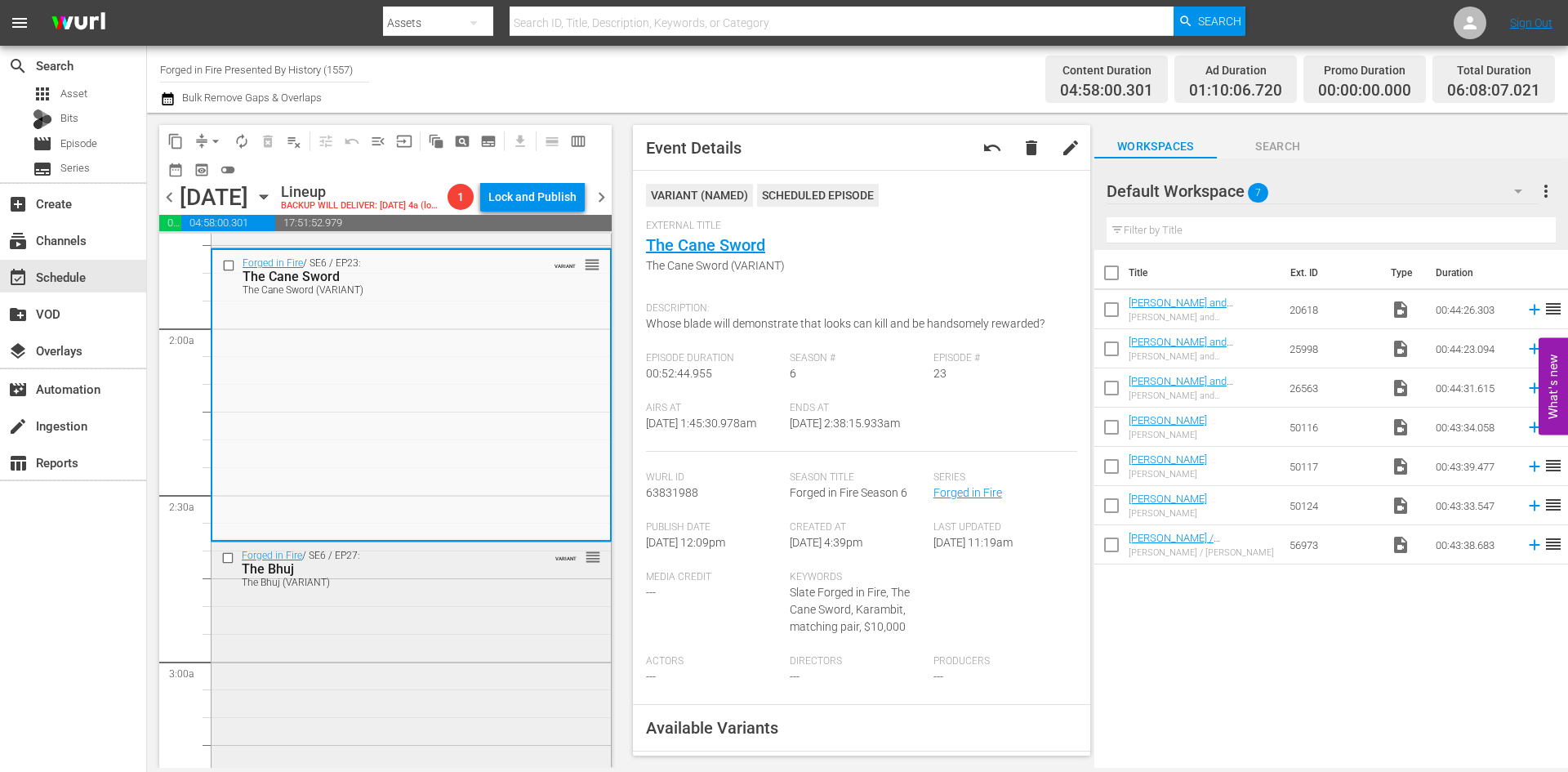
click at [494, 647] on div "Forged in Fire / SE6 / EP27: The Bhuj The Bhuj (VARIANT) VARIANT reorder" at bounding box center [411, 686] width 400 height 288
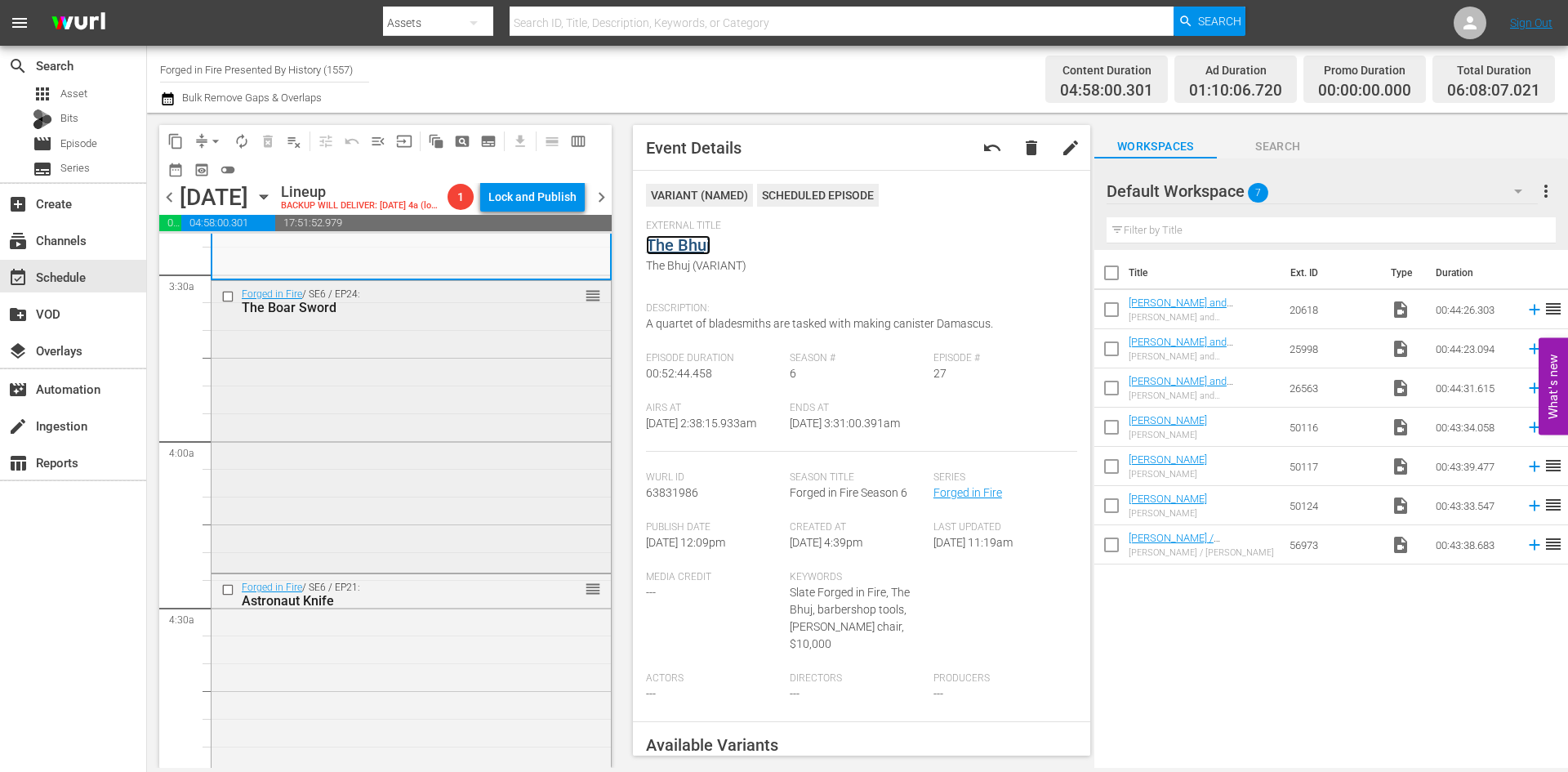
scroll to position [1225, 0]
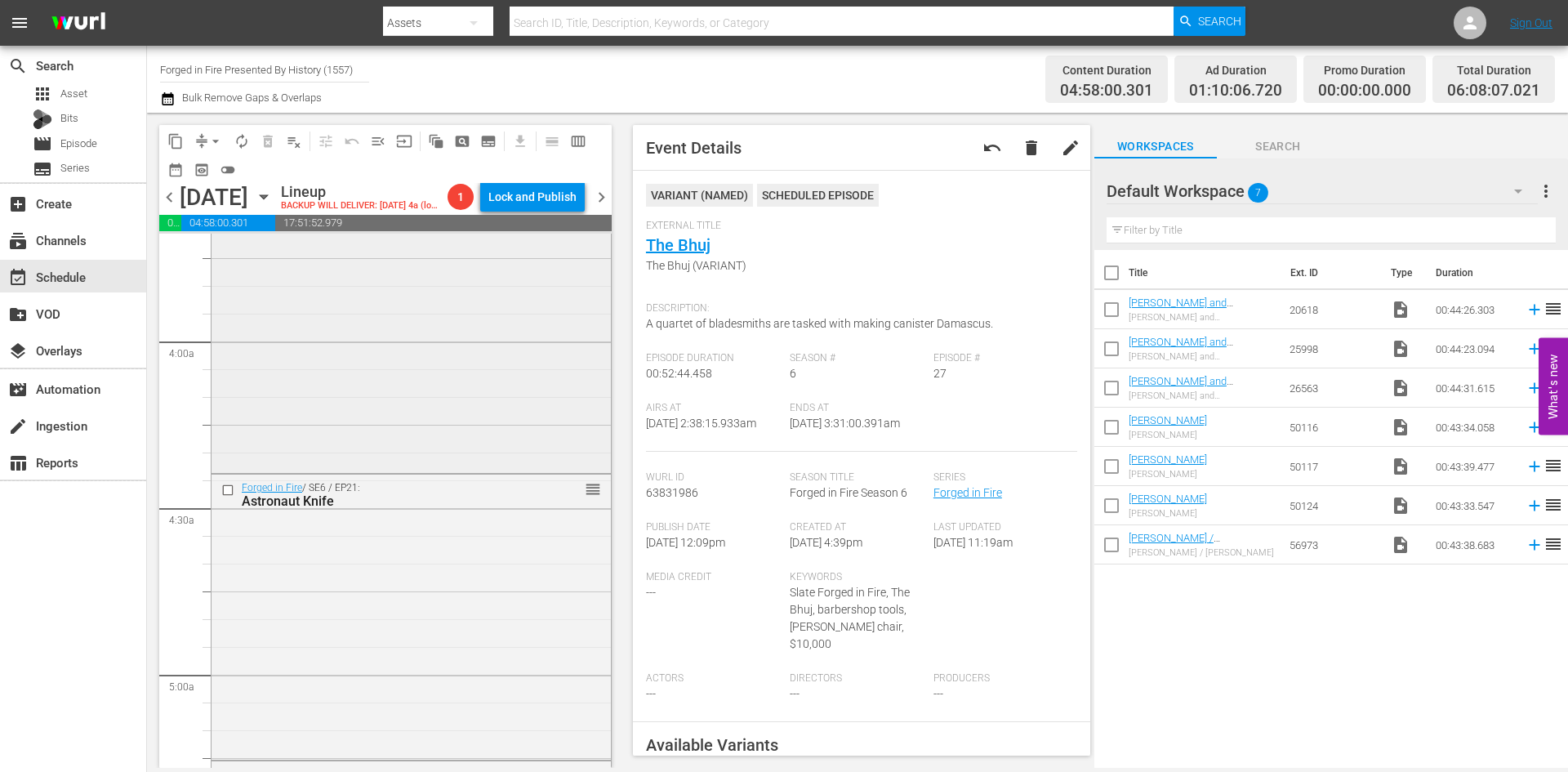
click at [524, 399] on div "Forged in Fire / SE6 / EP24: The Boar Sword reorder" at bounding box center [411, 325] width 400 height 288
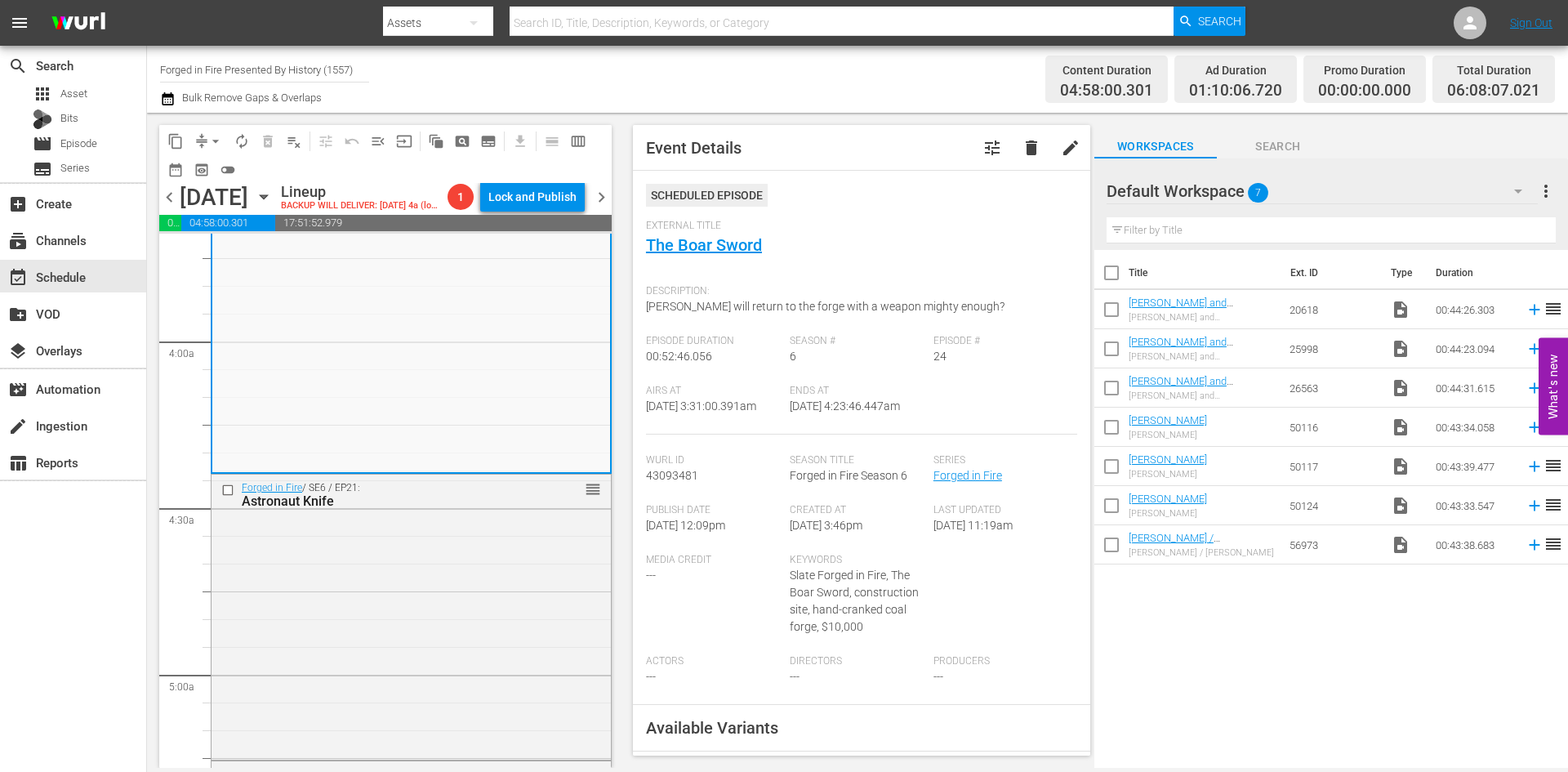
click at [557, 595] on div "Forged in Fire / SE6 / EP21: Astronaut Knife reorder" at bounding box center [411, 615] width 400 height 282
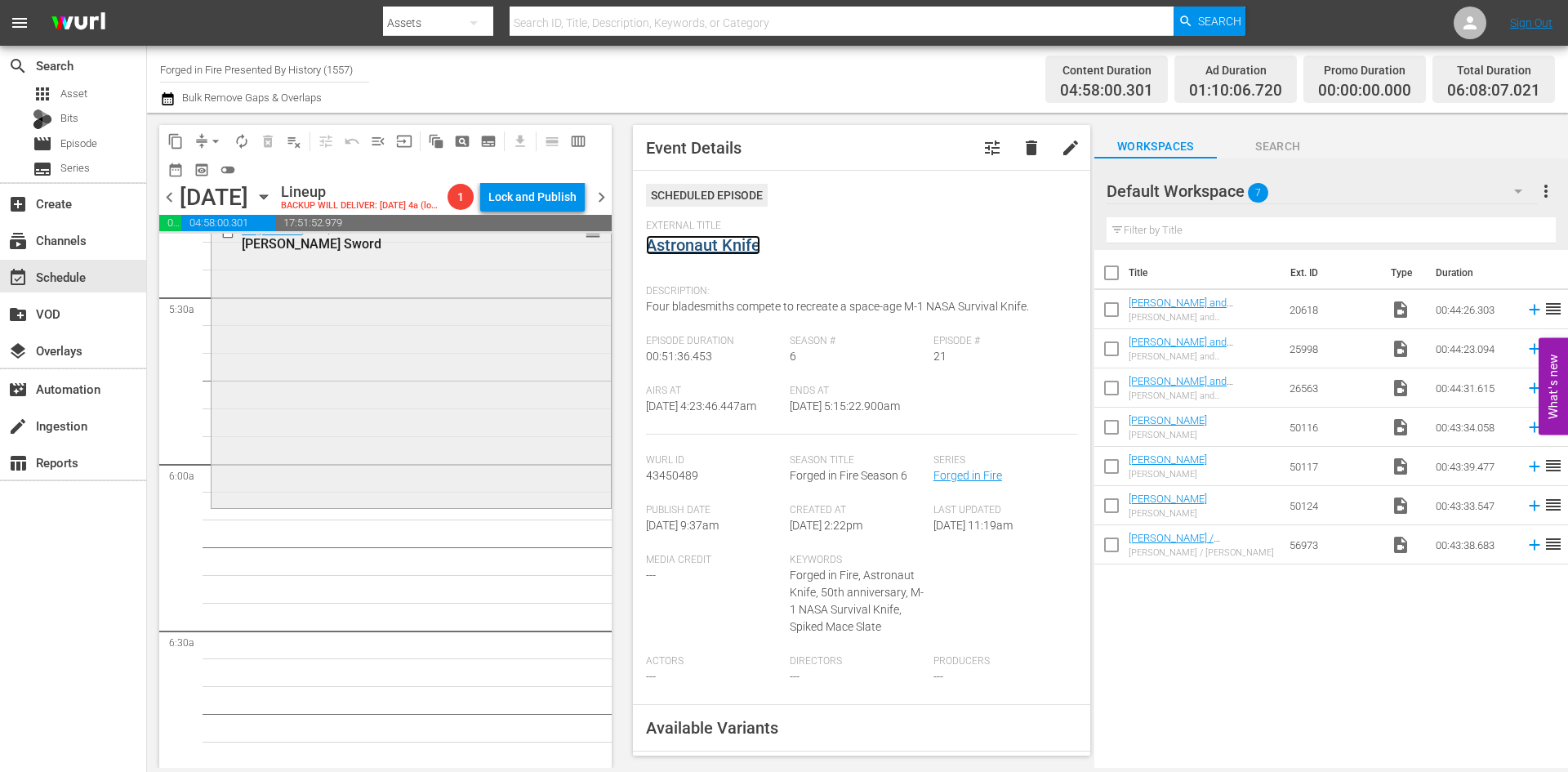
scroll to position [1797, 0]
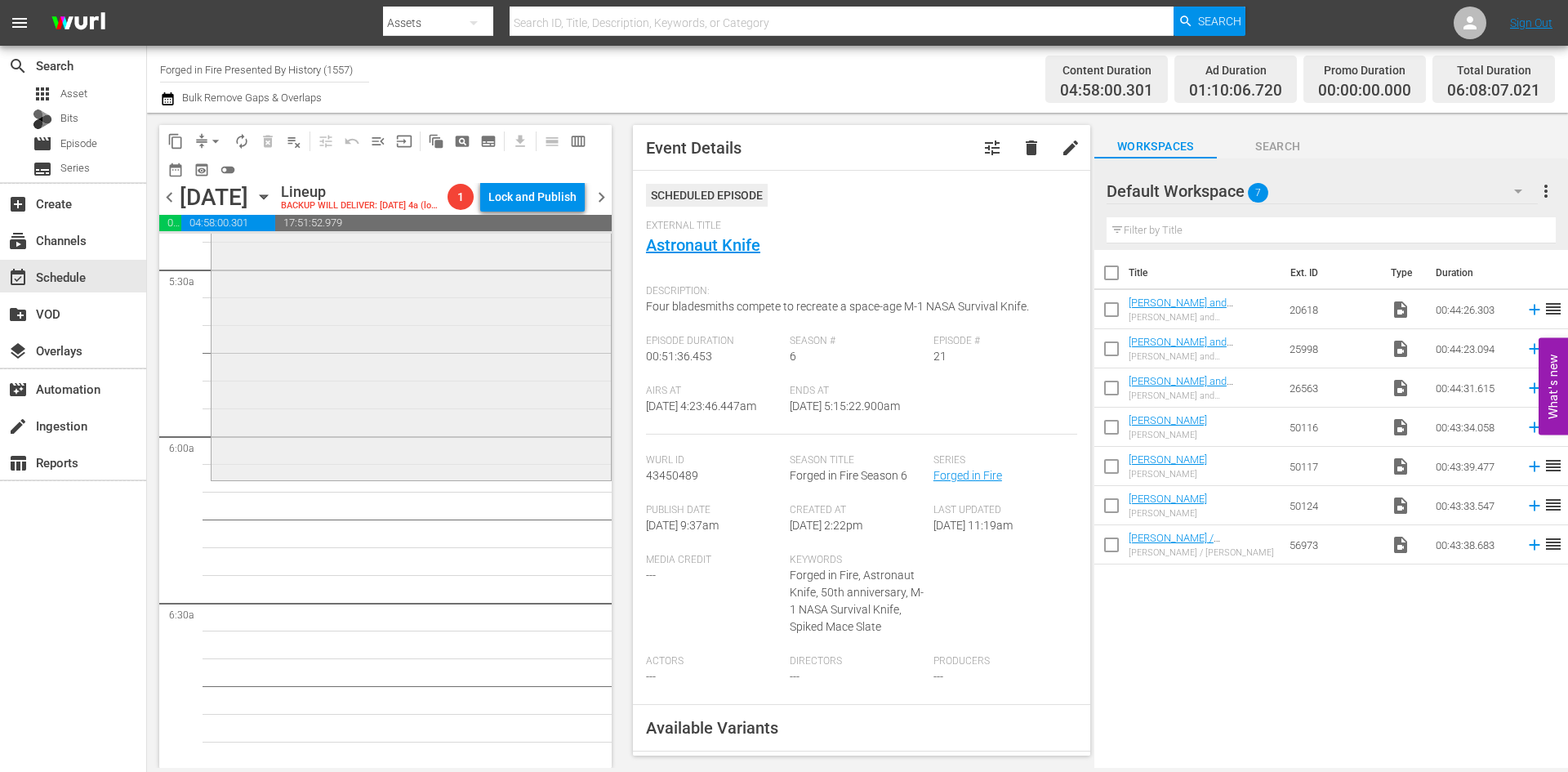
click at [440, 449] on div "Forged in Fire / SE6 / EP30: Genghis Khan's Sword reorder" at bounding box center [411, 333] width 400 height 288
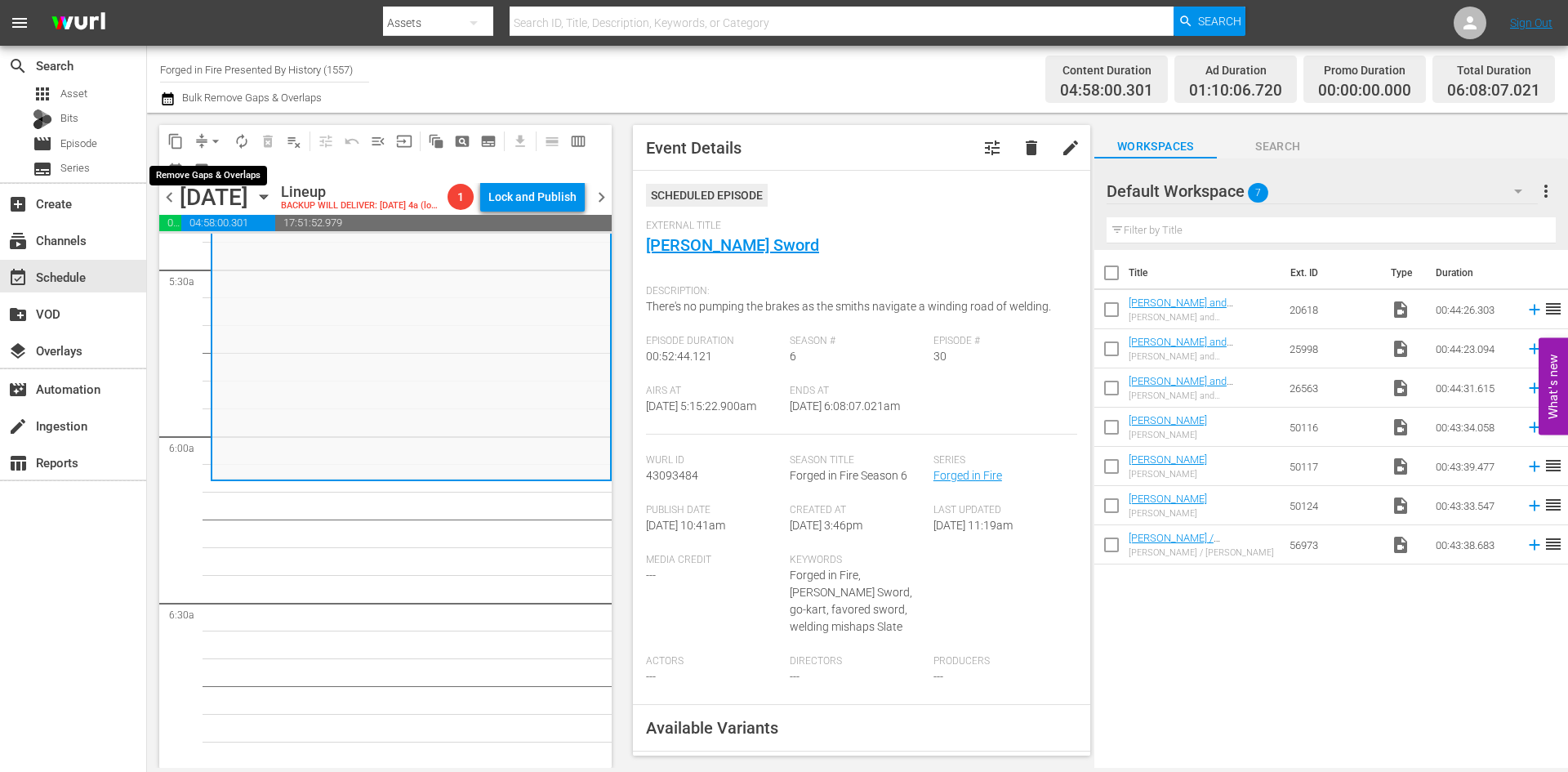
click at [212, 140] on span "arrow_drop_down" at bounding box center [216, 141] width 16 height 16
click at [209, 171] on li "Align to Midnight" at bounding box center [217, 174] width 172 height 27
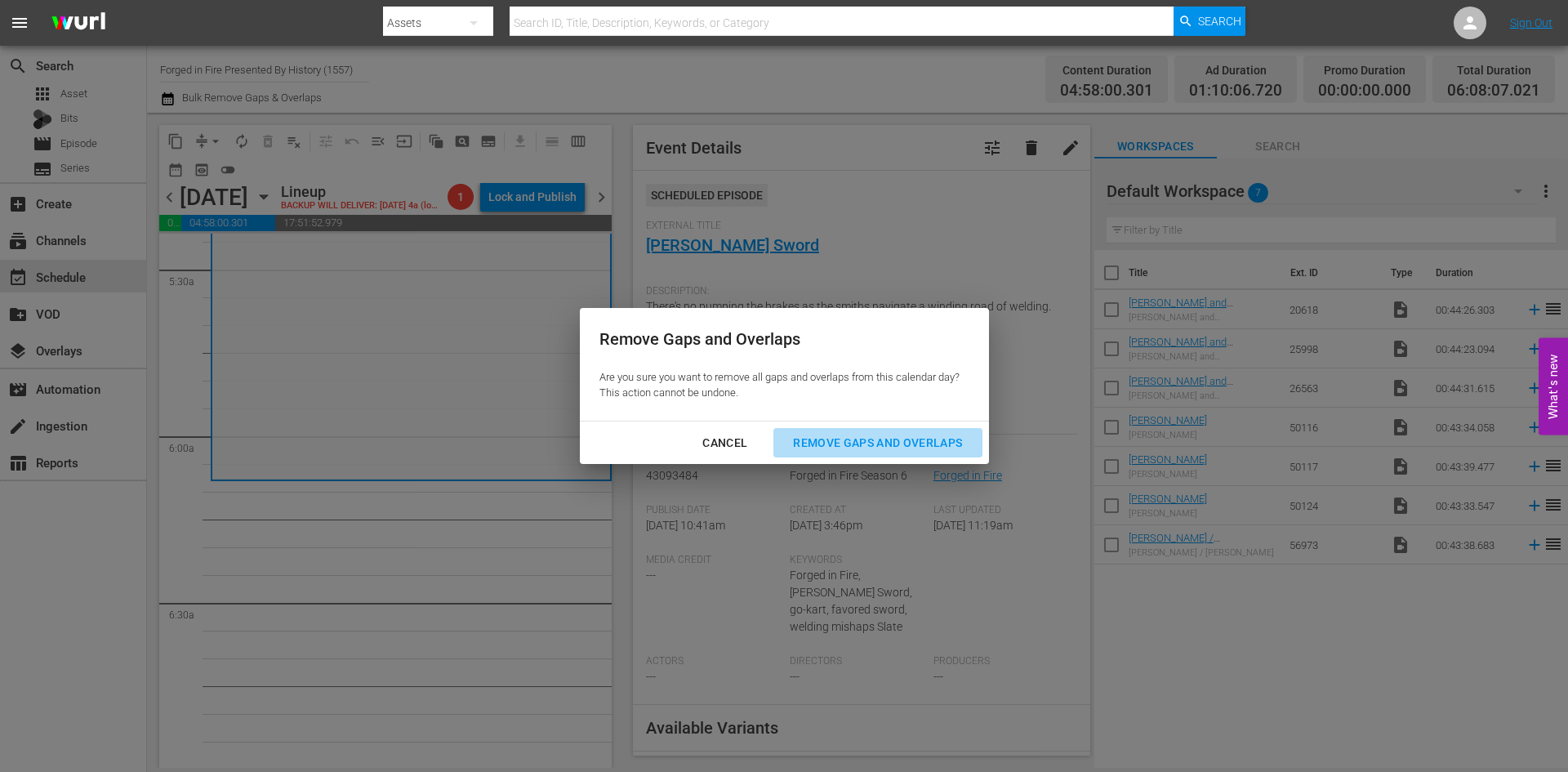
click at [862, 448] on div "Remove Gaps and Overlaps" at bounding box center [877, 442] width 195 height 20
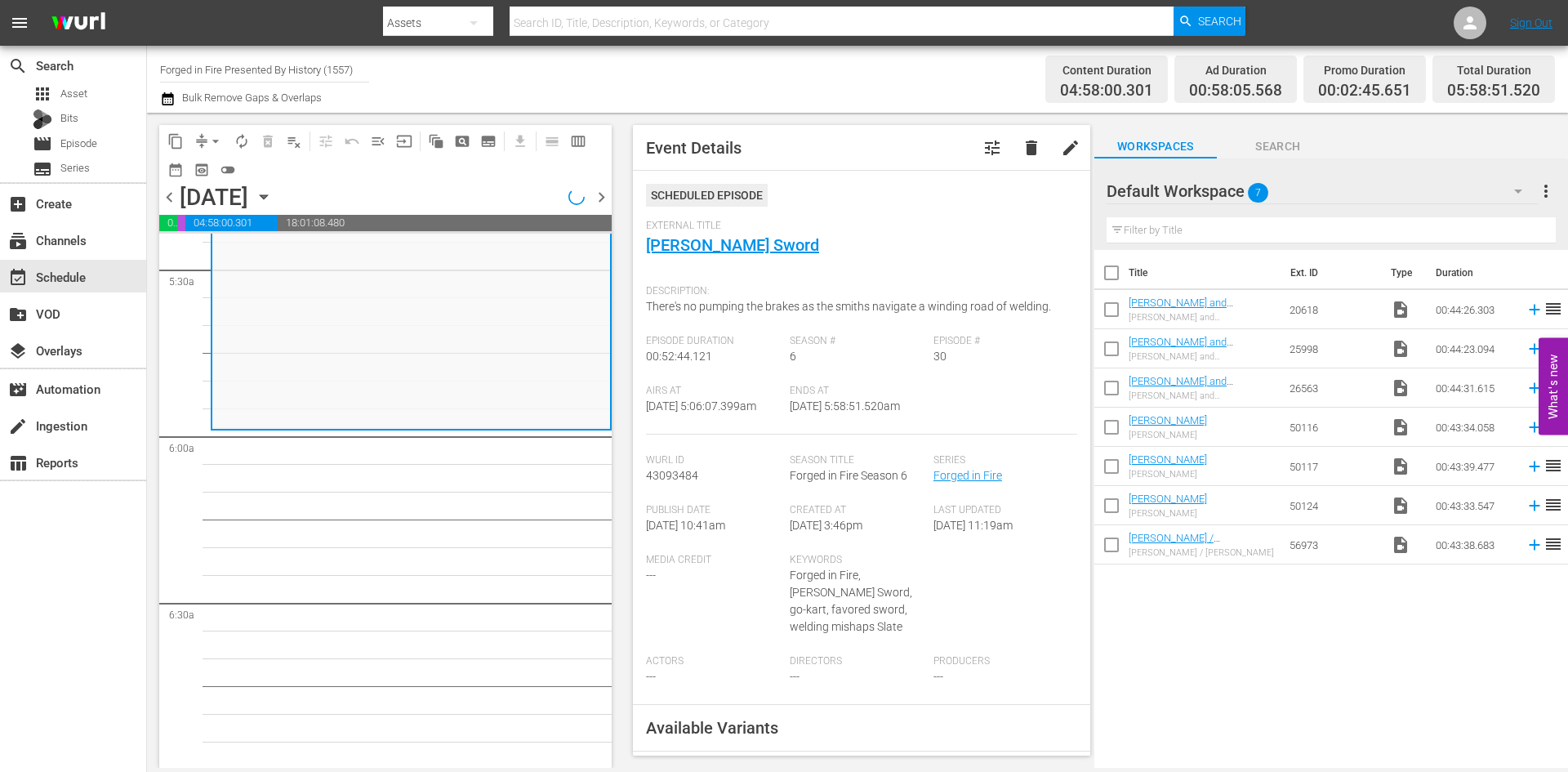
scroll to position [1769, 0]
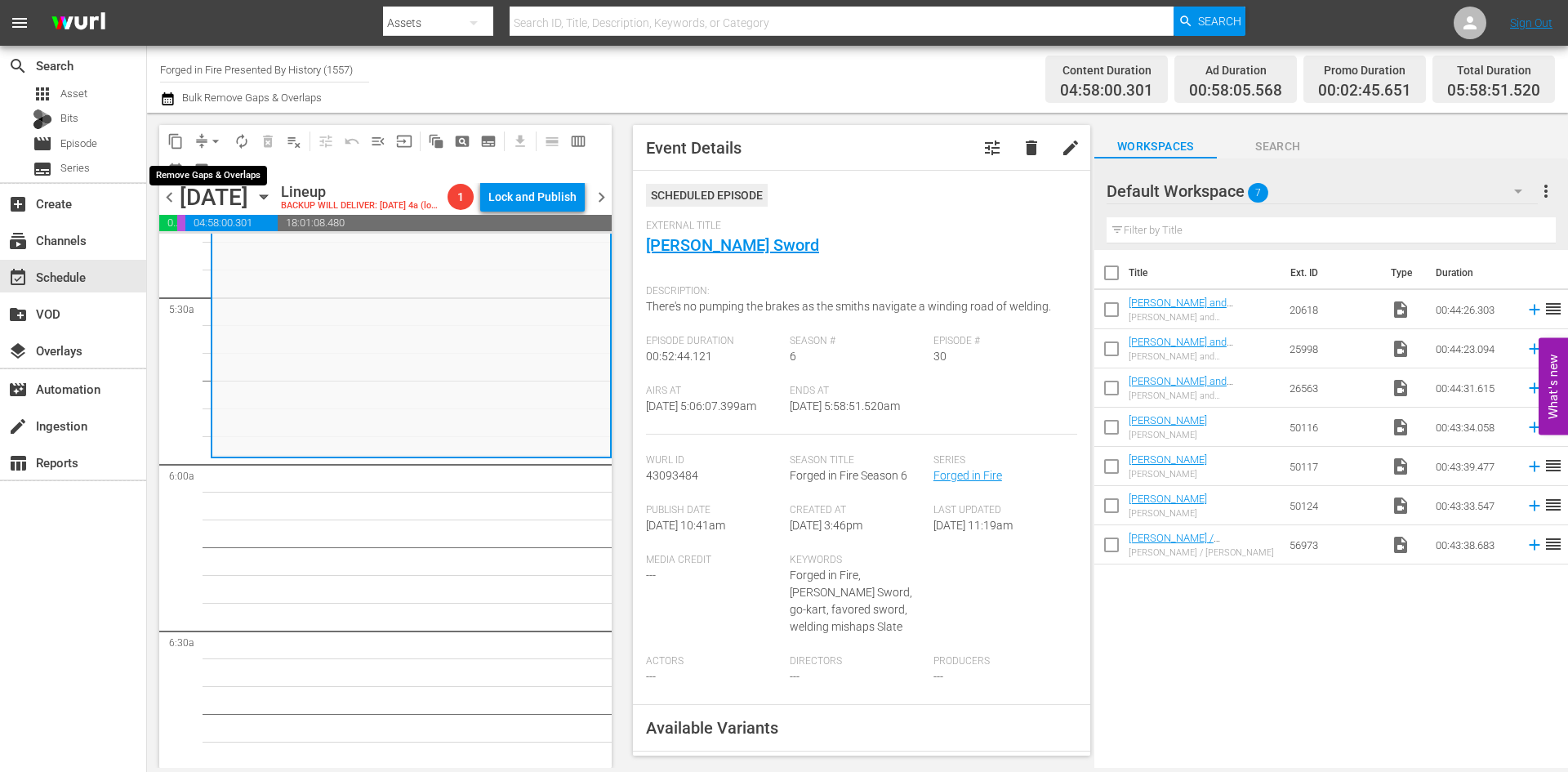
click at [213, 141] on span "arrow_drop_down" at bounding box center [216, 141] width 16 height 16
click at [200, 178] on li "Align to Midnight" at bounding box center [217, 174] width 172 height 27
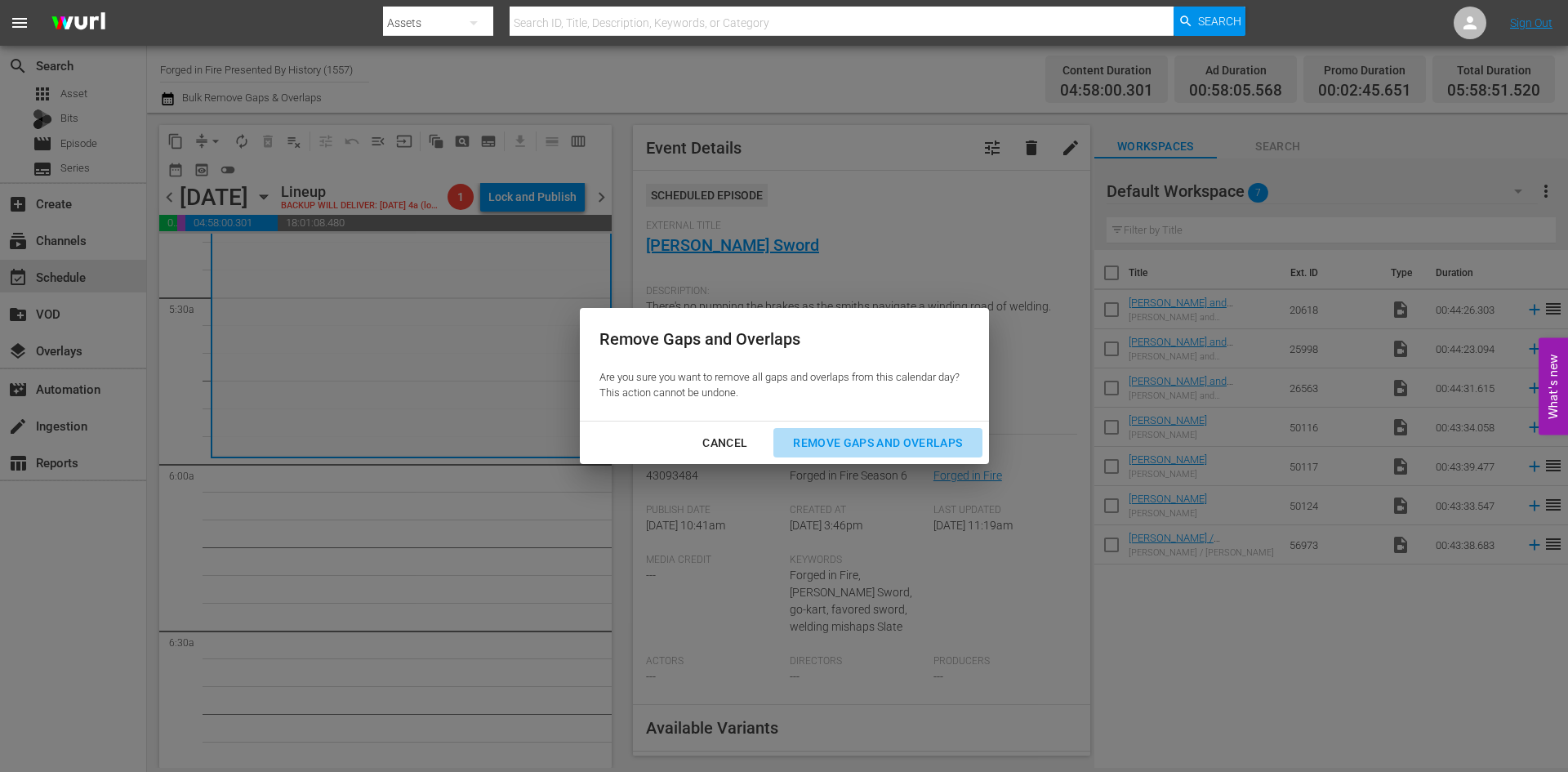
click at [868, 443] on div "Remove Gaps and Overlaps" at bounding box center [877, 442] width 195 height 20
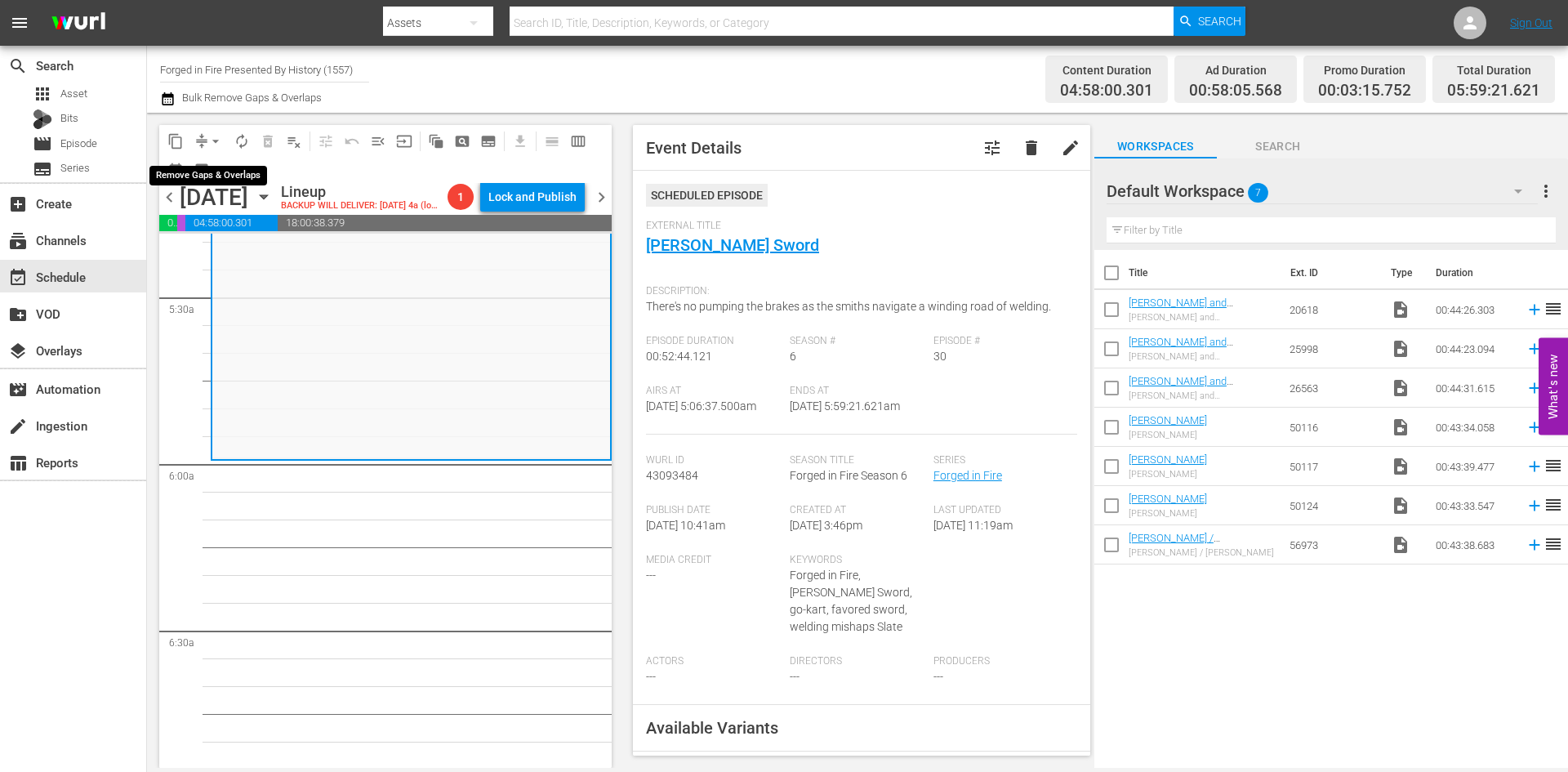
click at [215, 135] on span "arrow_drop_down" at bounding box center [216, 141] width 16 height 16
click at [206, 171] on li "Align to Midnight" at bounding box center [217, 174] width 172 height 27
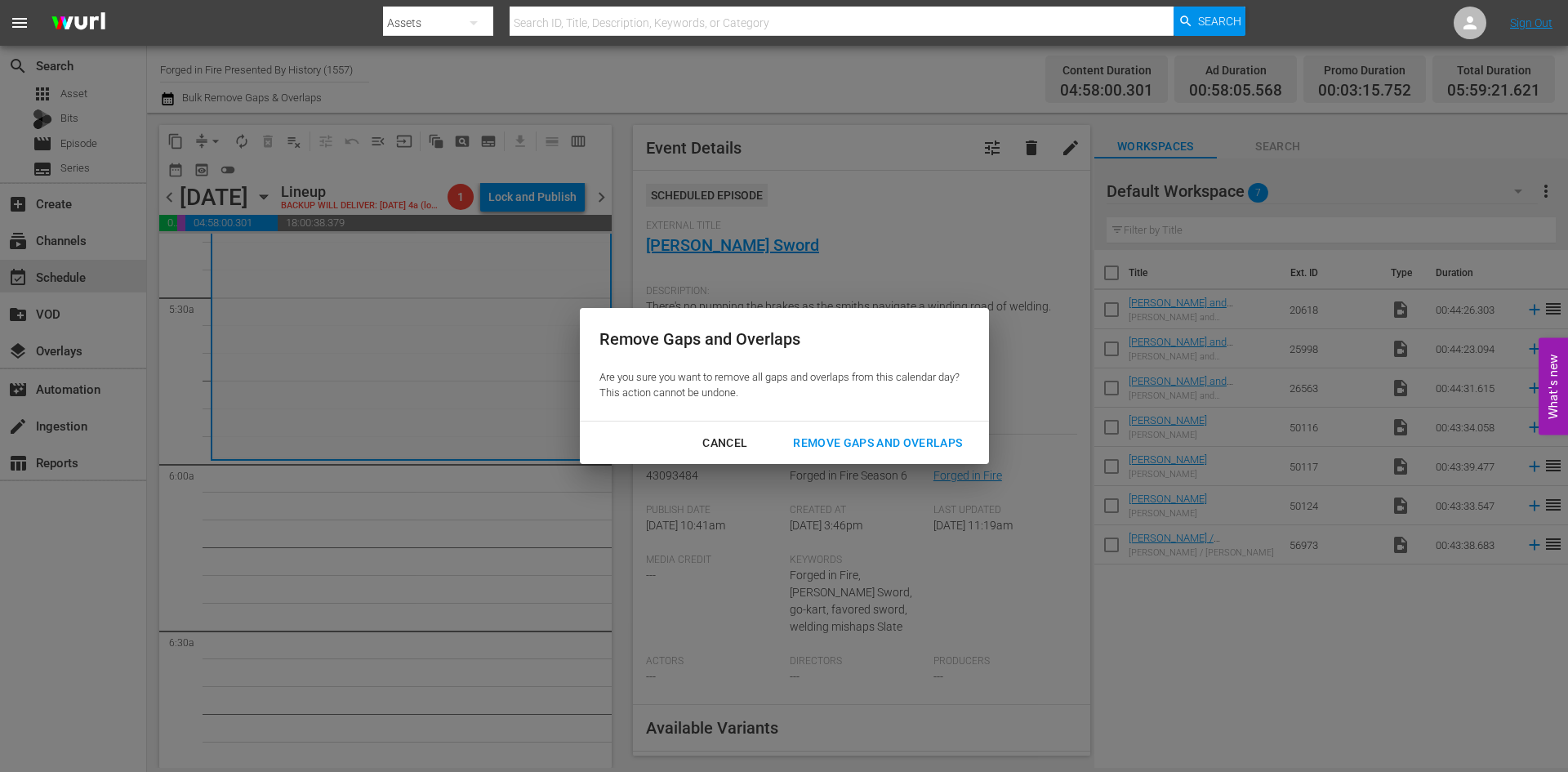
click at [881, 440] on div "Remove Gaps and Overlaps" at bounding box center [877, 442] width 195 height 20
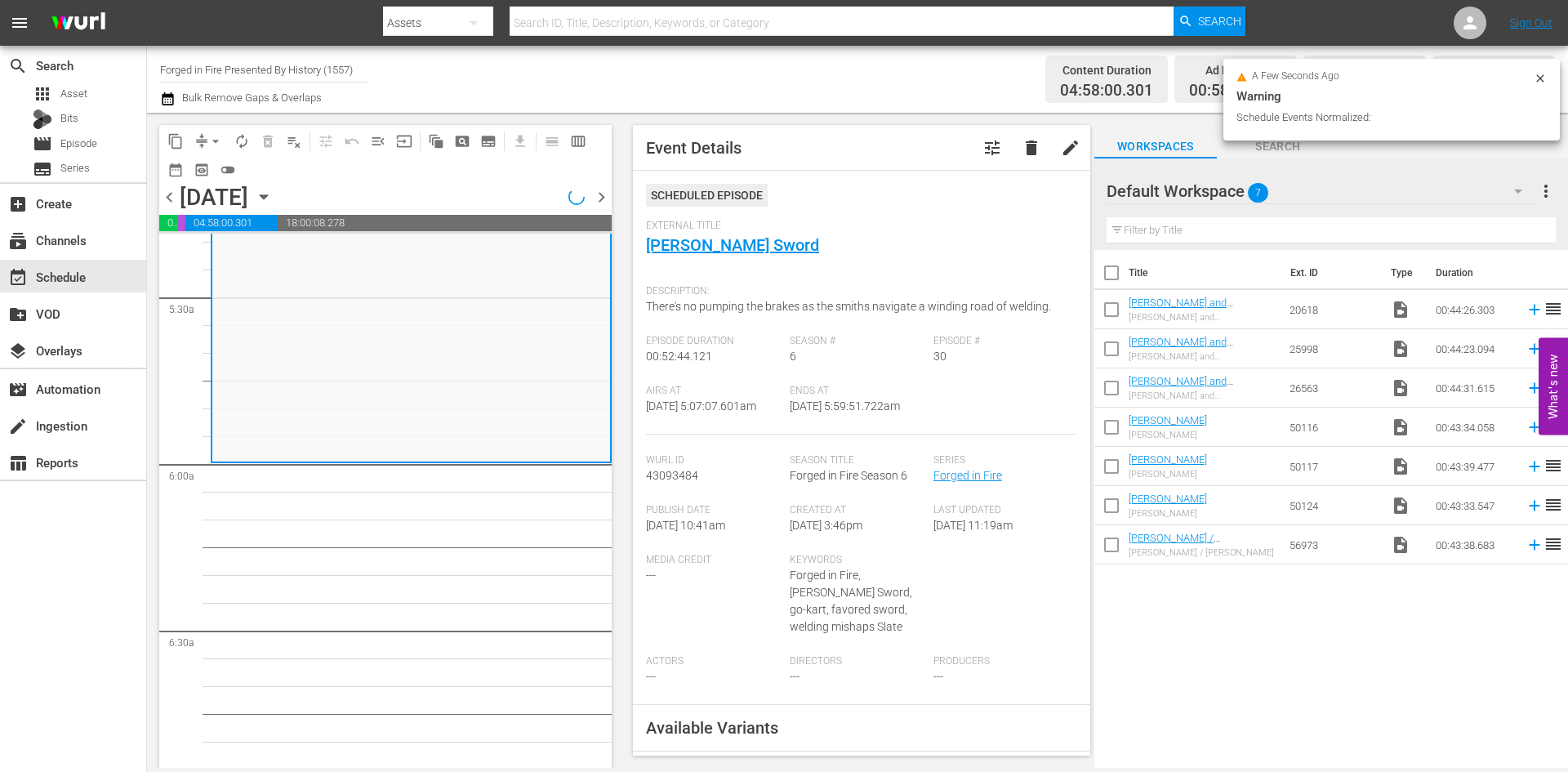
scroll to position [1797, 0]
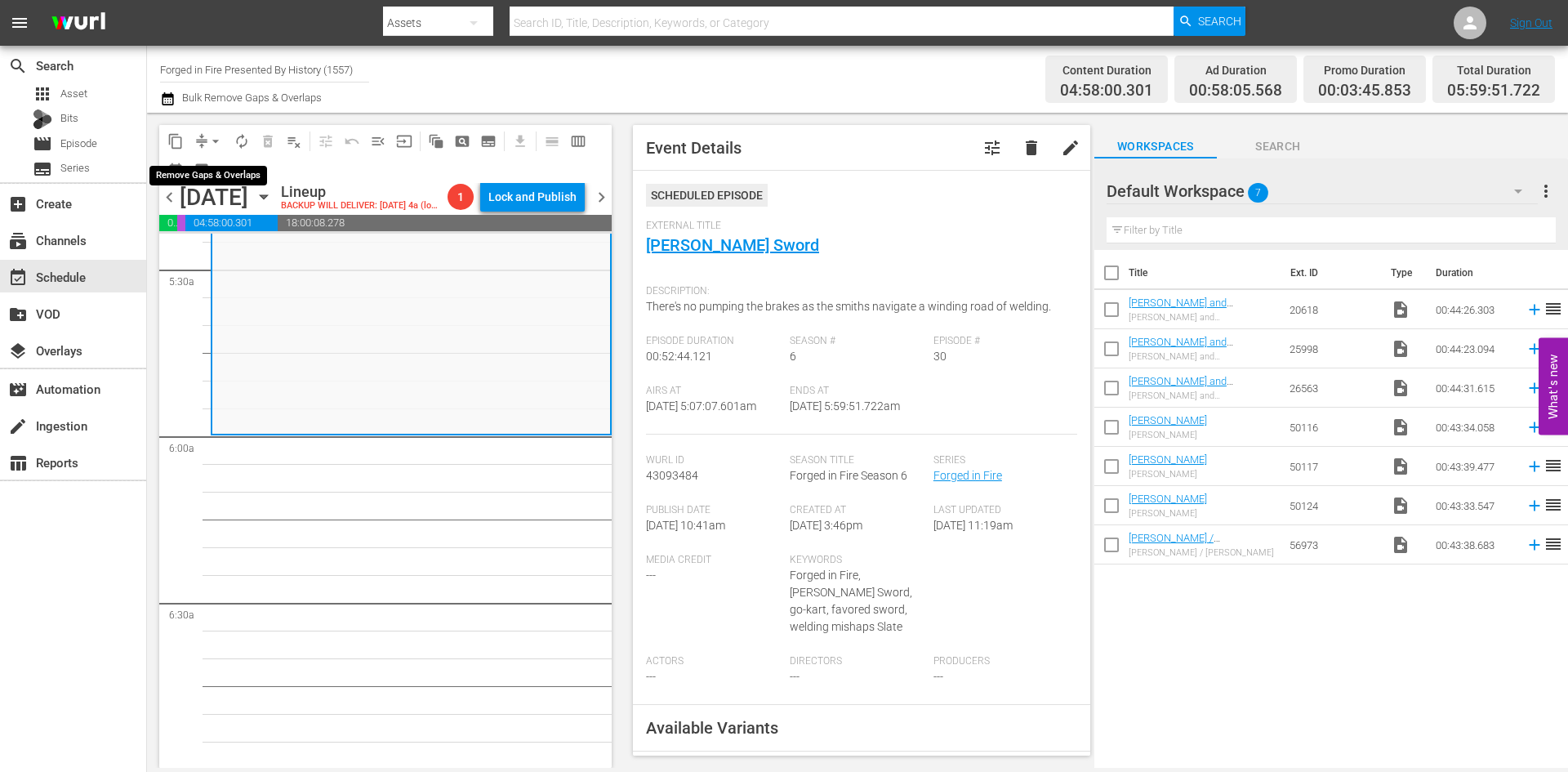
click at [220, 140] on span "arrow_drop_down" at bounding box center [216, 141] width 16 height 16
click at [212, 166] on li "Align to Midnight" at bounding box center [217, 174] width 172 height 27
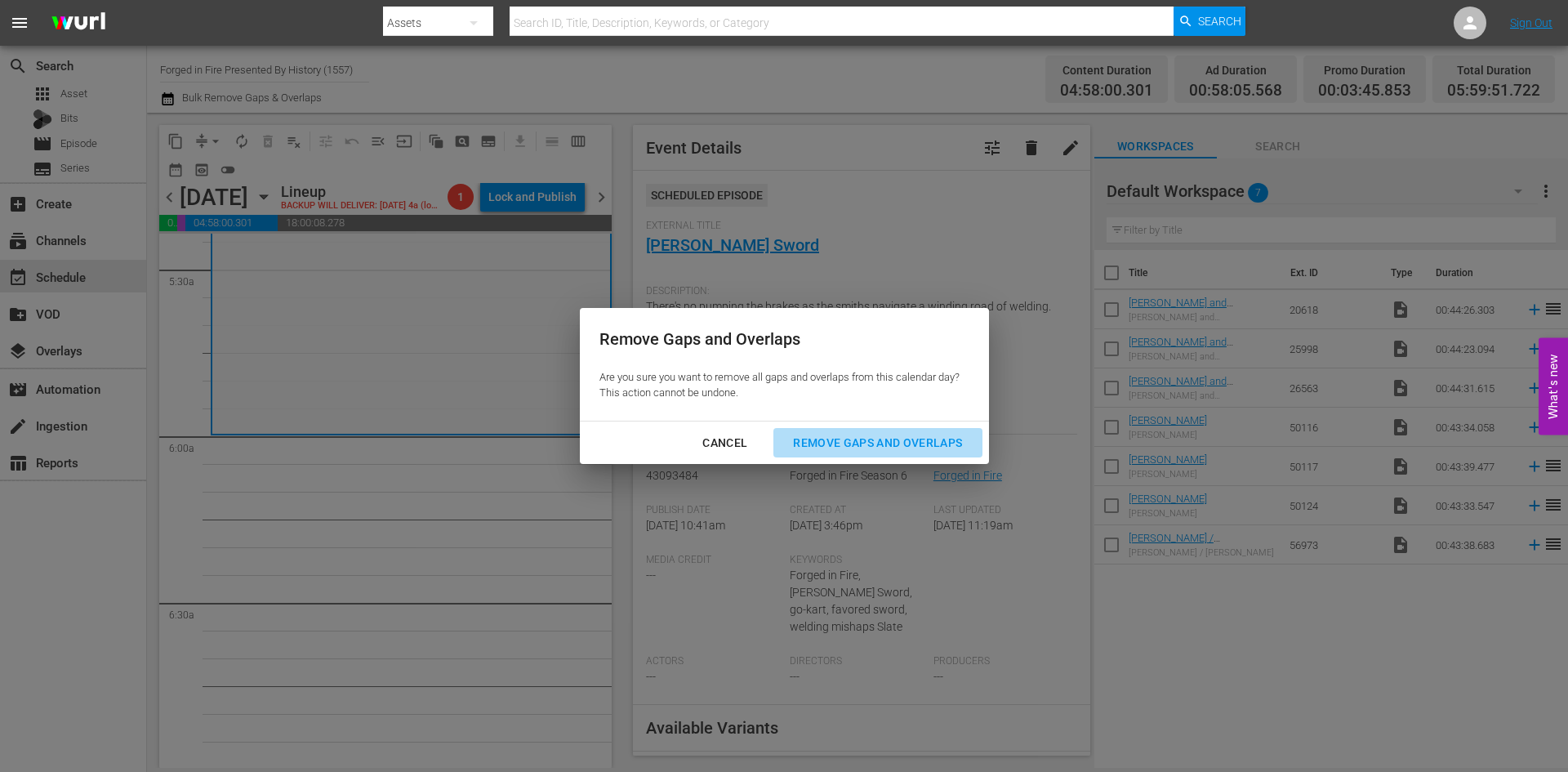
click at [821, 446] on div "Remove Gaps and Overlaps" at bounding box center [877, 442] width 195 height 20
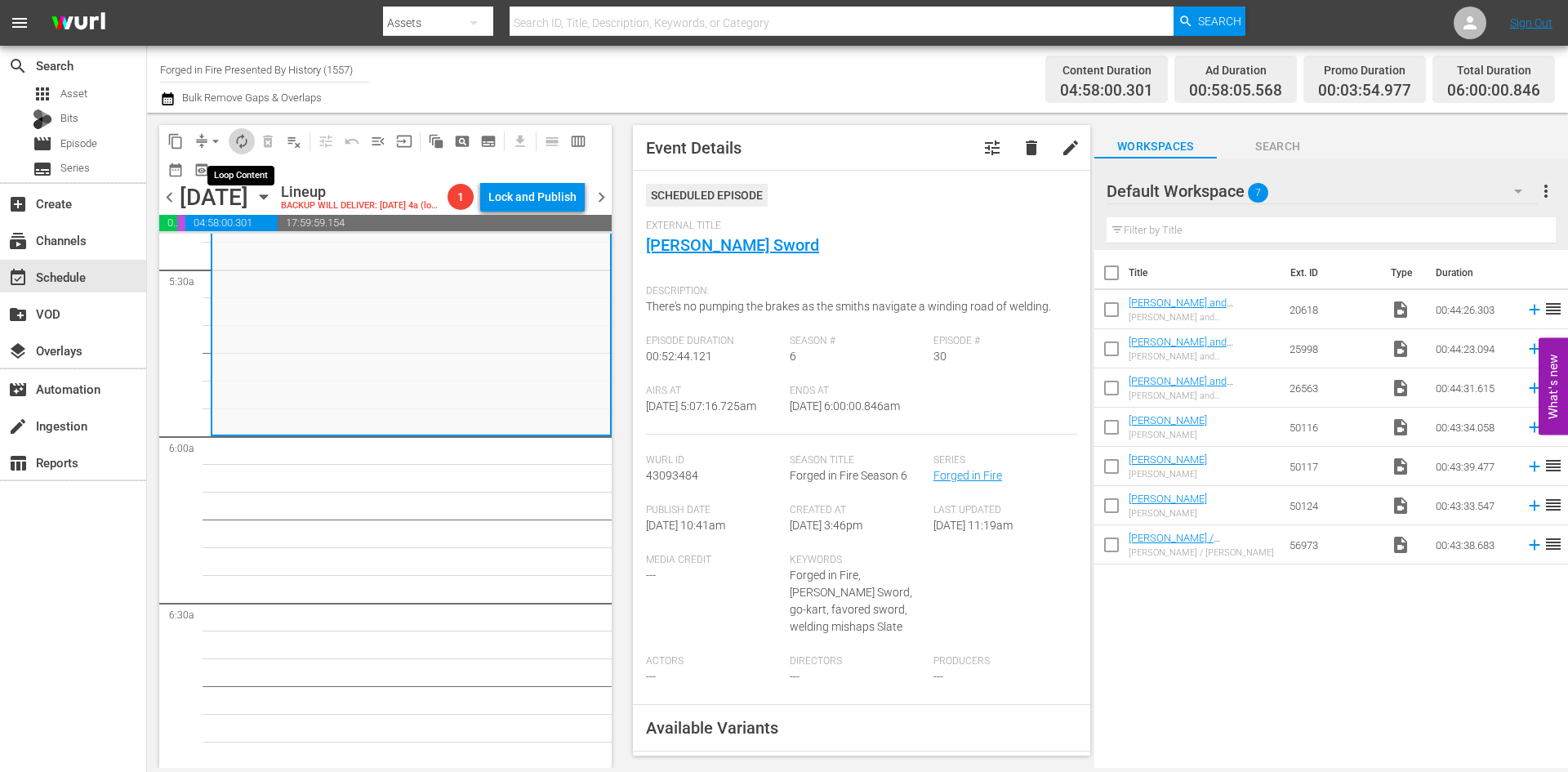
click at [248, 137] on span "autorenew_outlined" at bounding box center [241, 141] width 16 height 16
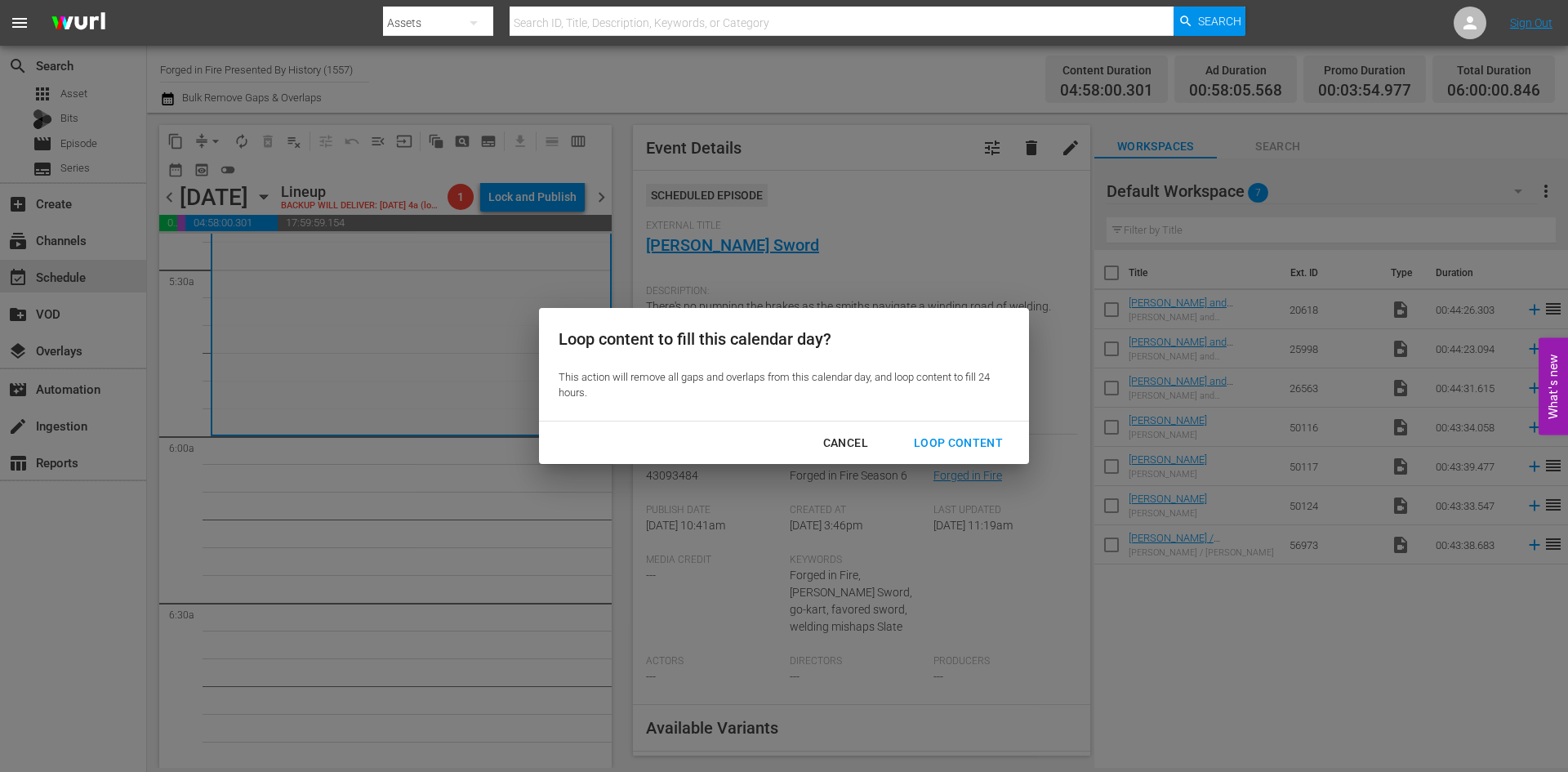
click at [942, 439] on div "Loop Content" at bounding box center [959, 442] width 115 height 20
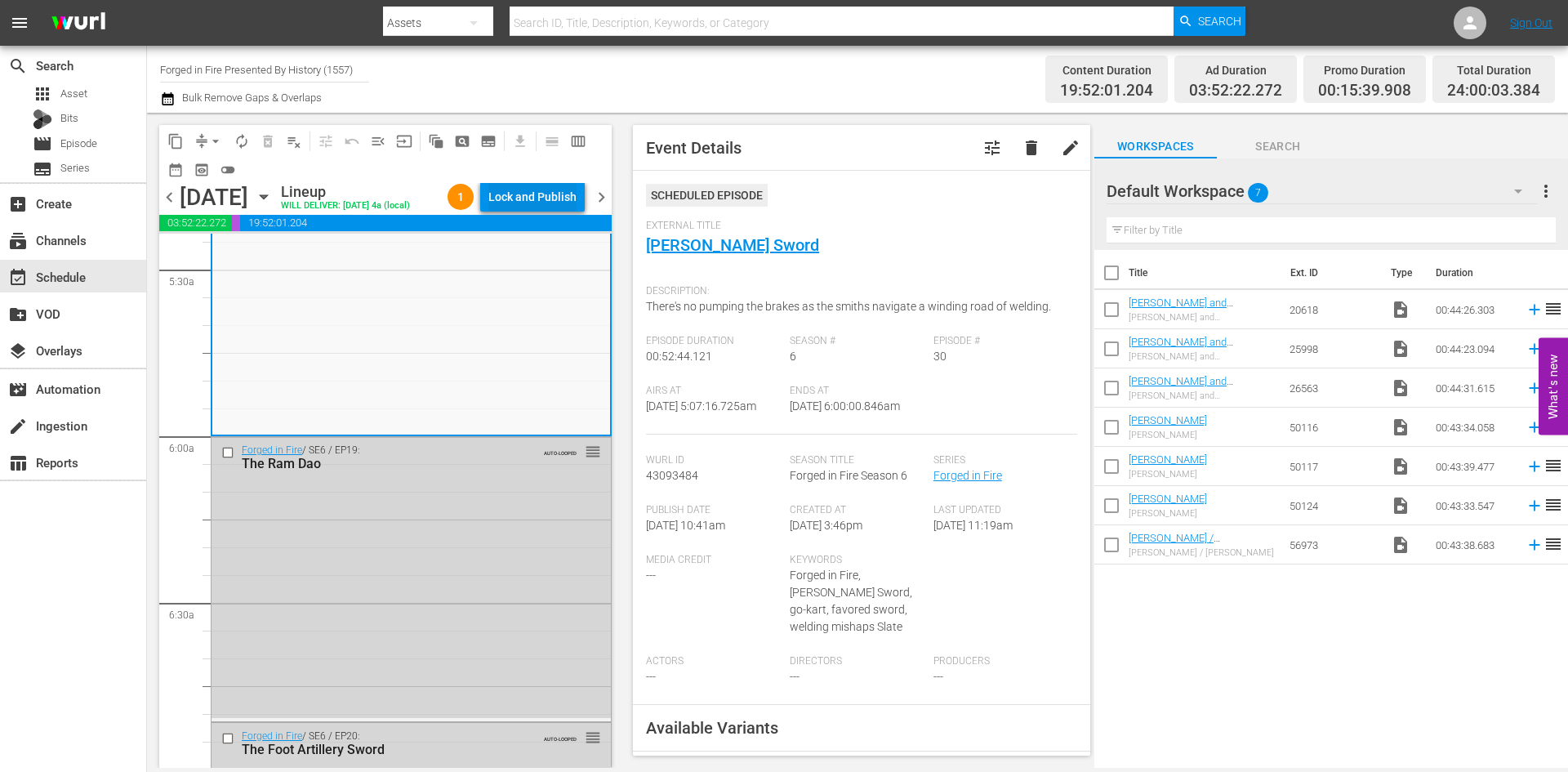
click at [545, 198] on div "Lock and Publish" at bounding box center [532, 196] width 88 height 29
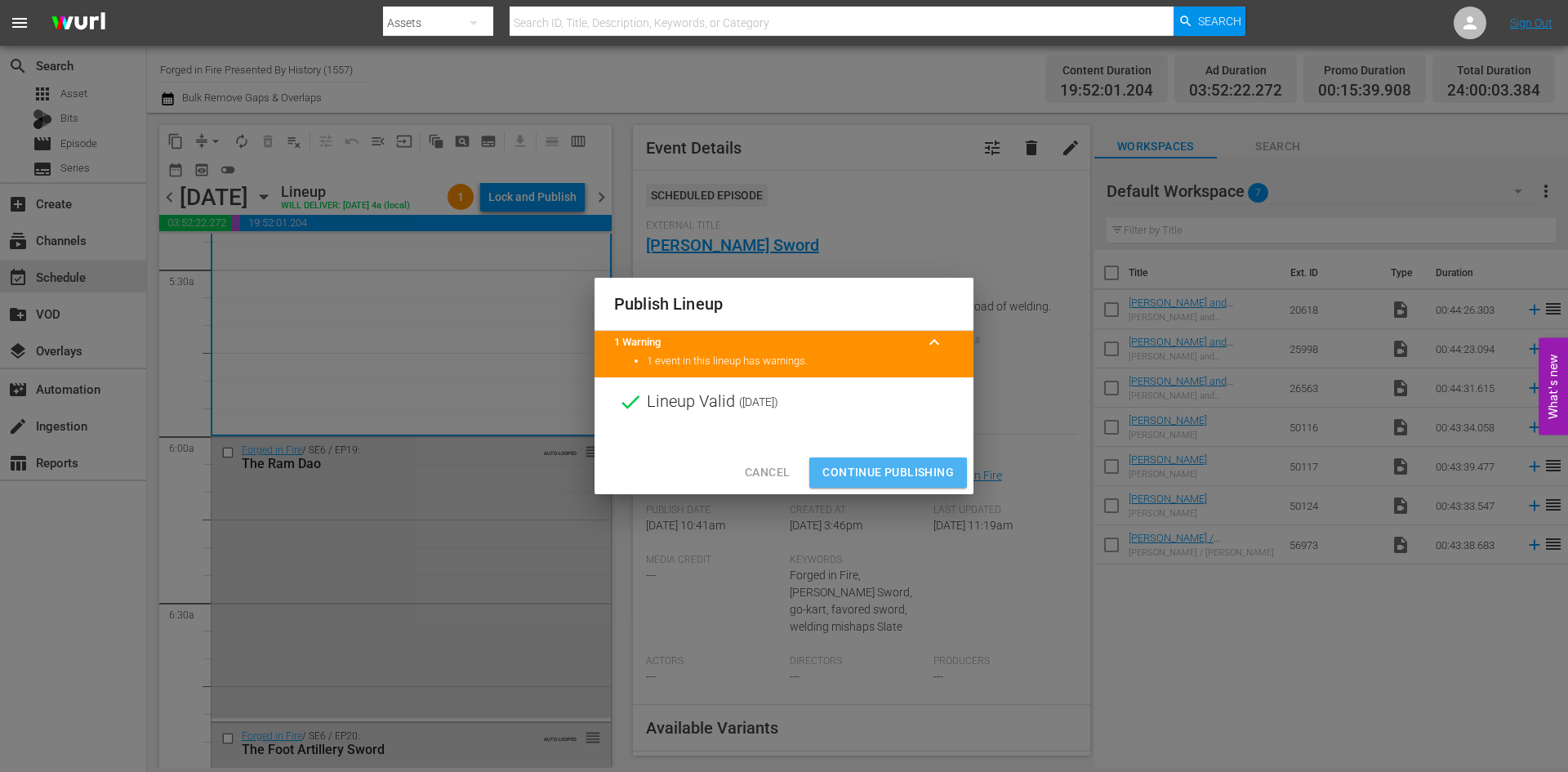
click at [853, 469] on span "Continue Publishing" at bounding box center [888, 472] width 132 height 20
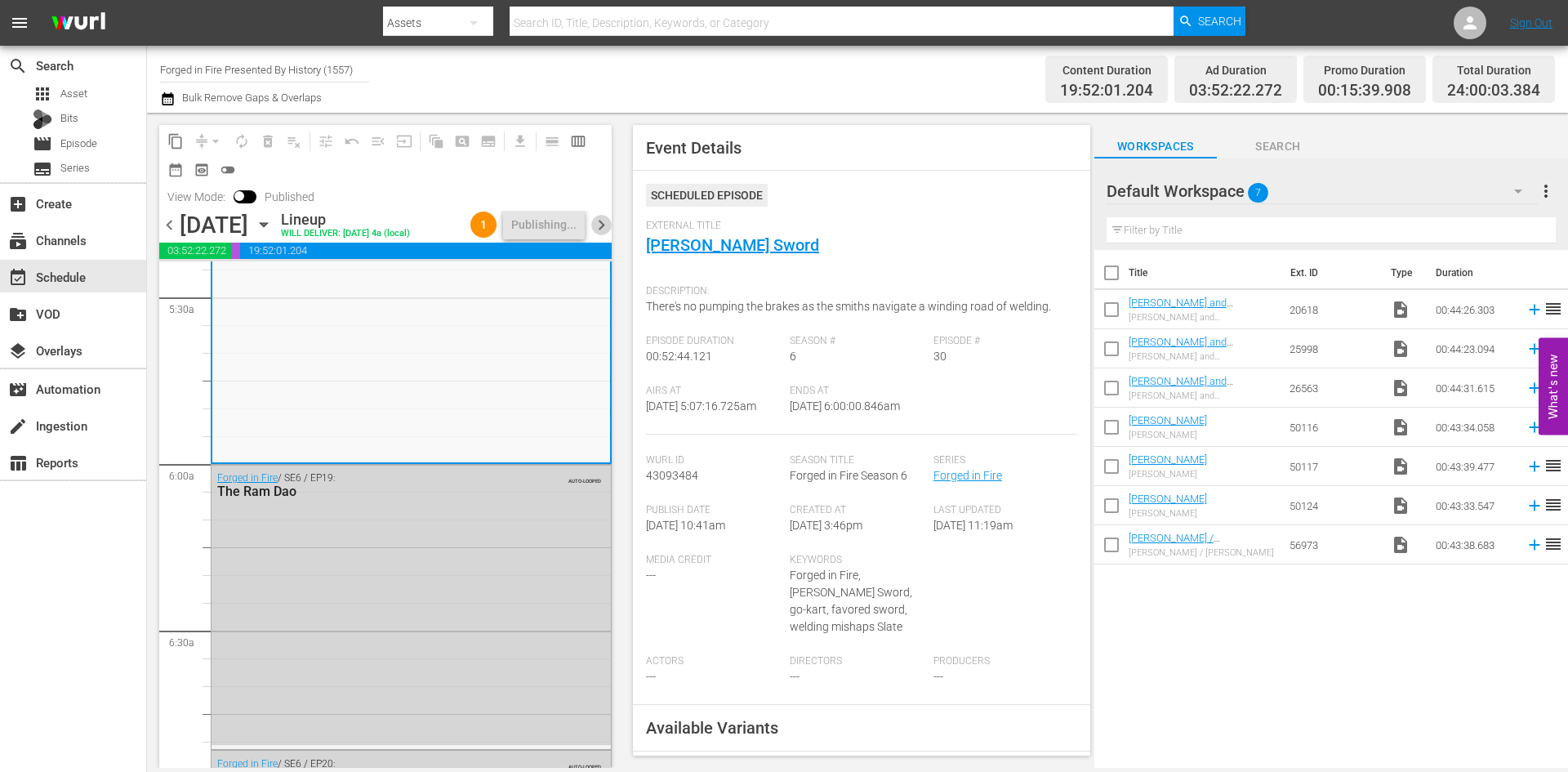
click at [607, 219] on span "chevron_right" at bounding box center [601, 225] width 20 height 20
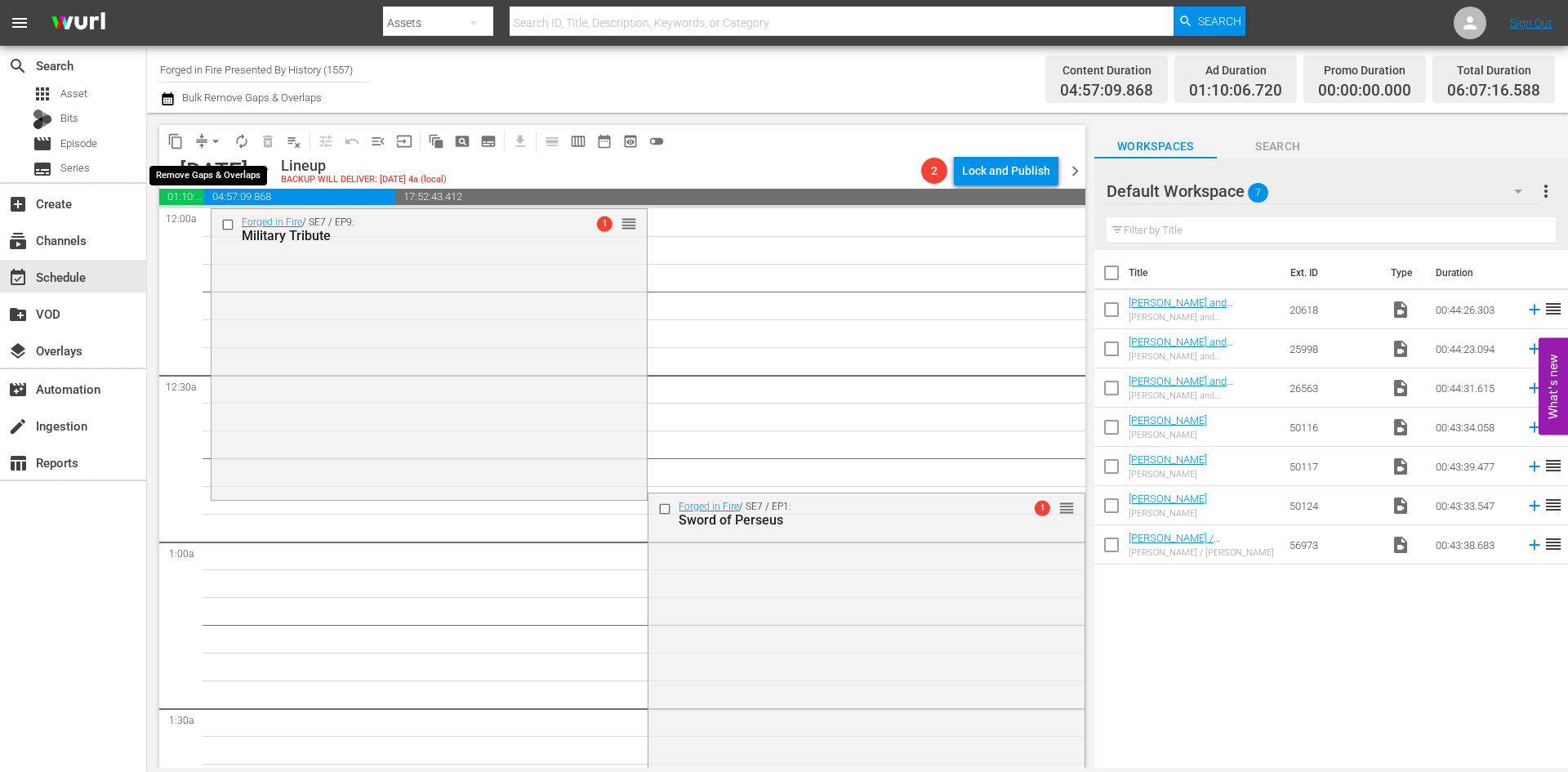
click at [213, 140] on span "arrow_drop_down" at bounding box center [216, 141] width 16 height 16
click at [210, 173] on li "Align to Midnight" at bounding box center [216, 174] width 134 height 27
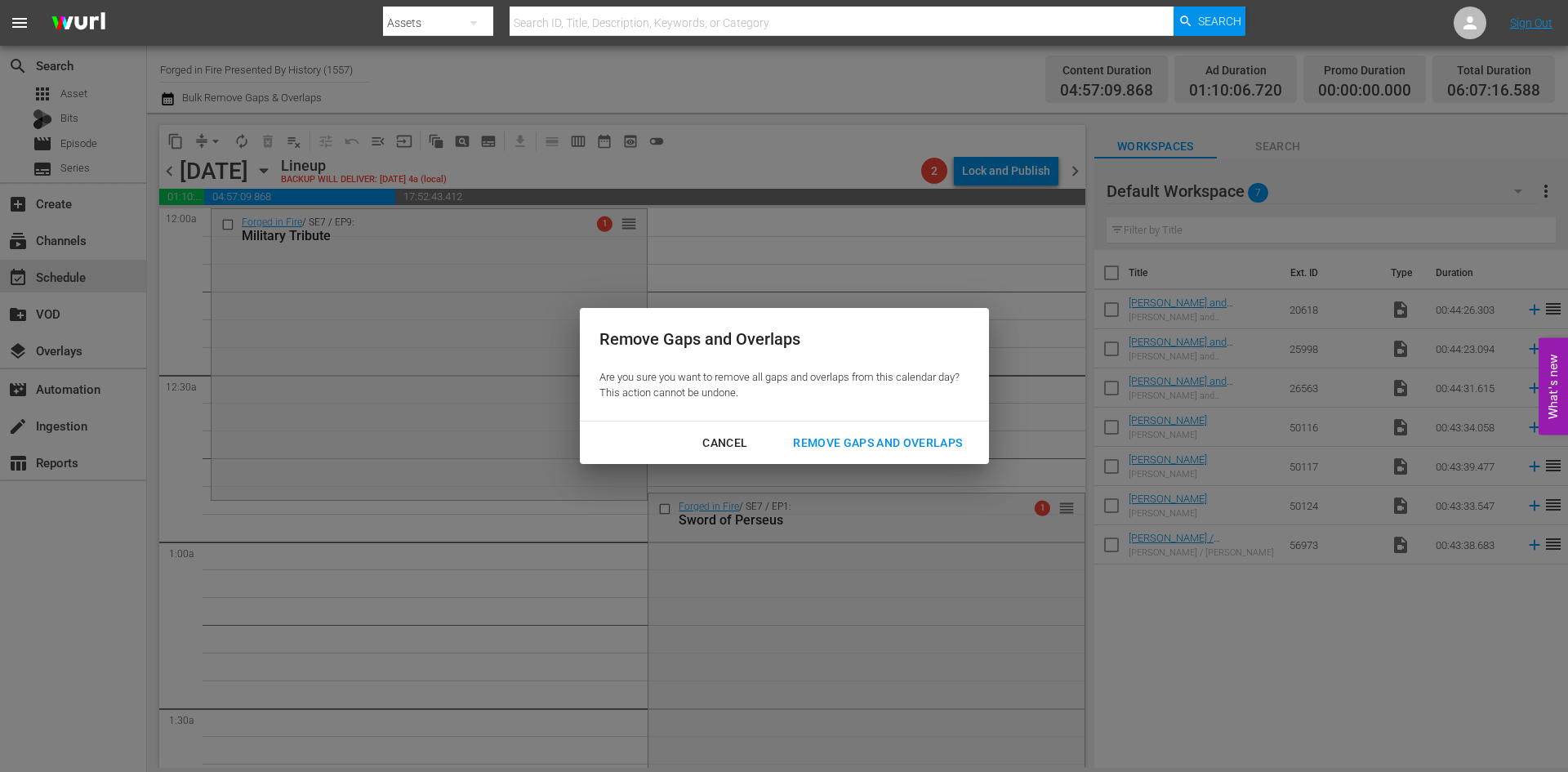
click at [812, 435] on div "Remove Gaps and Overlaps" at bounding box center [877, 442] width 195 height 20
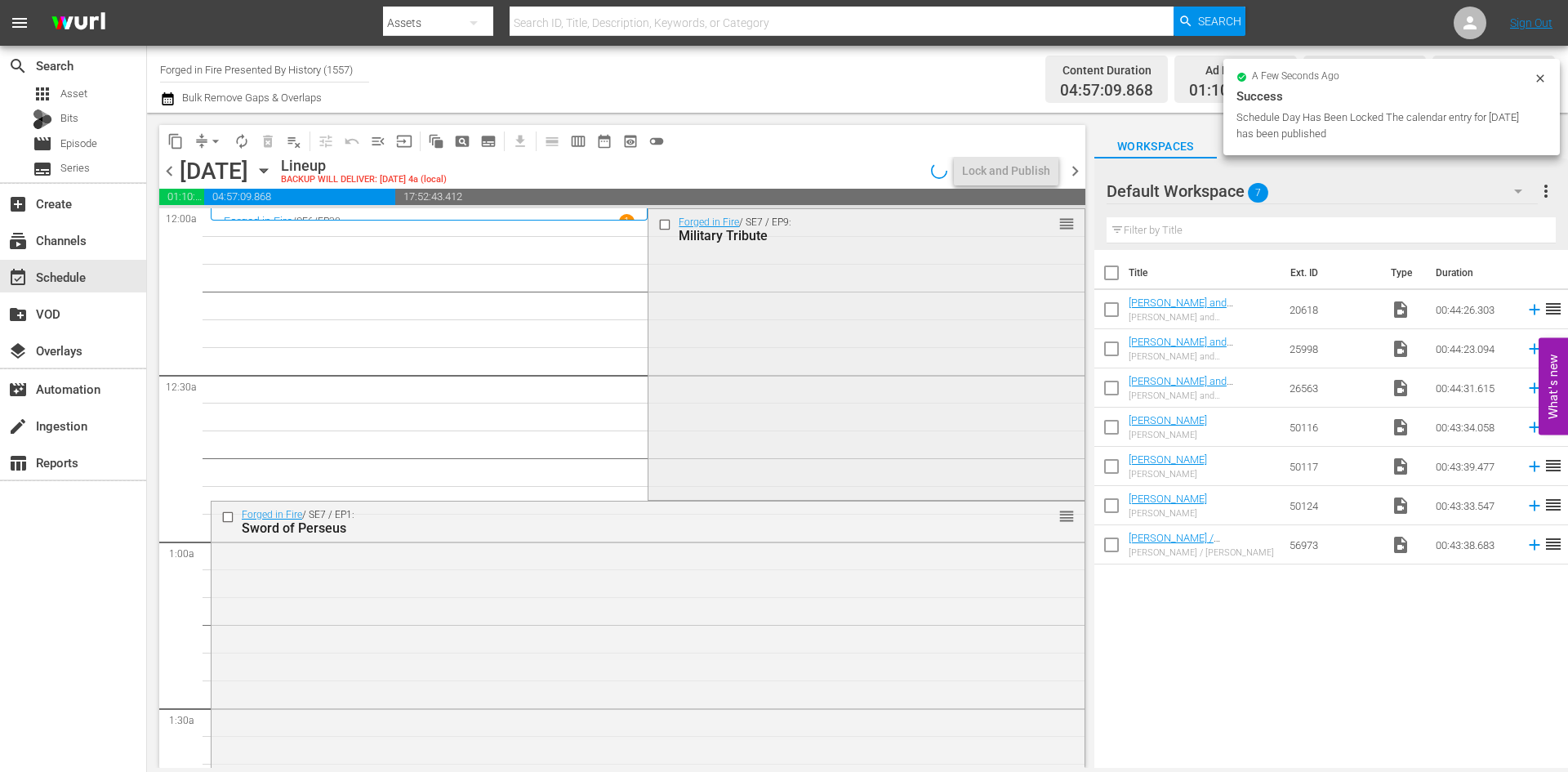
click at [775, 381] on div "Forged in Fire / SE7 / EP9: Military Tribute reorder" at bounding box center [866, 353] width 435 height 288
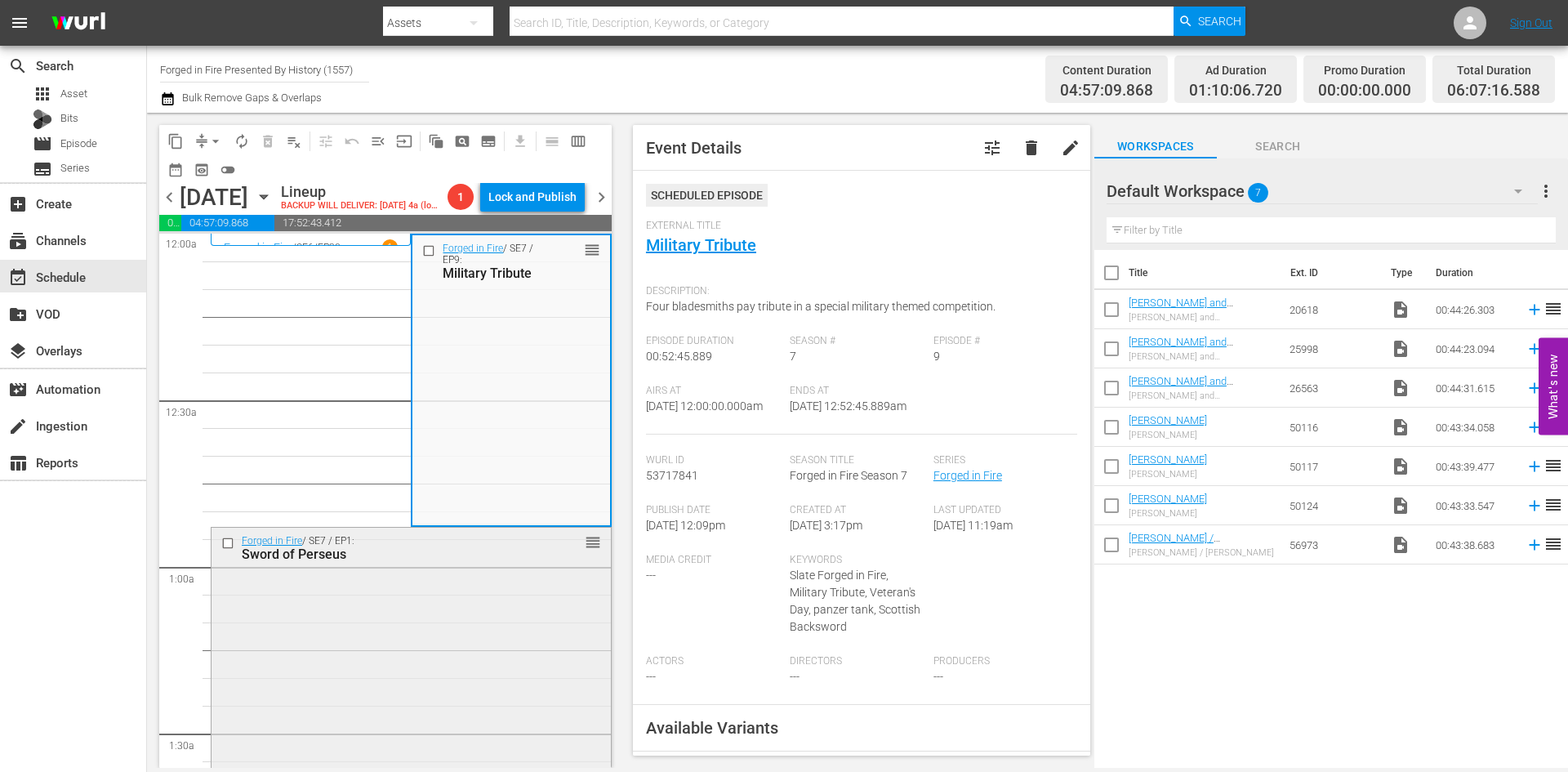
click at [499, 604] on div "Forged in Fire / SE7 / EP1: Sword of Perseus reorder" at bounding box center [411, 672] width 400 height 288
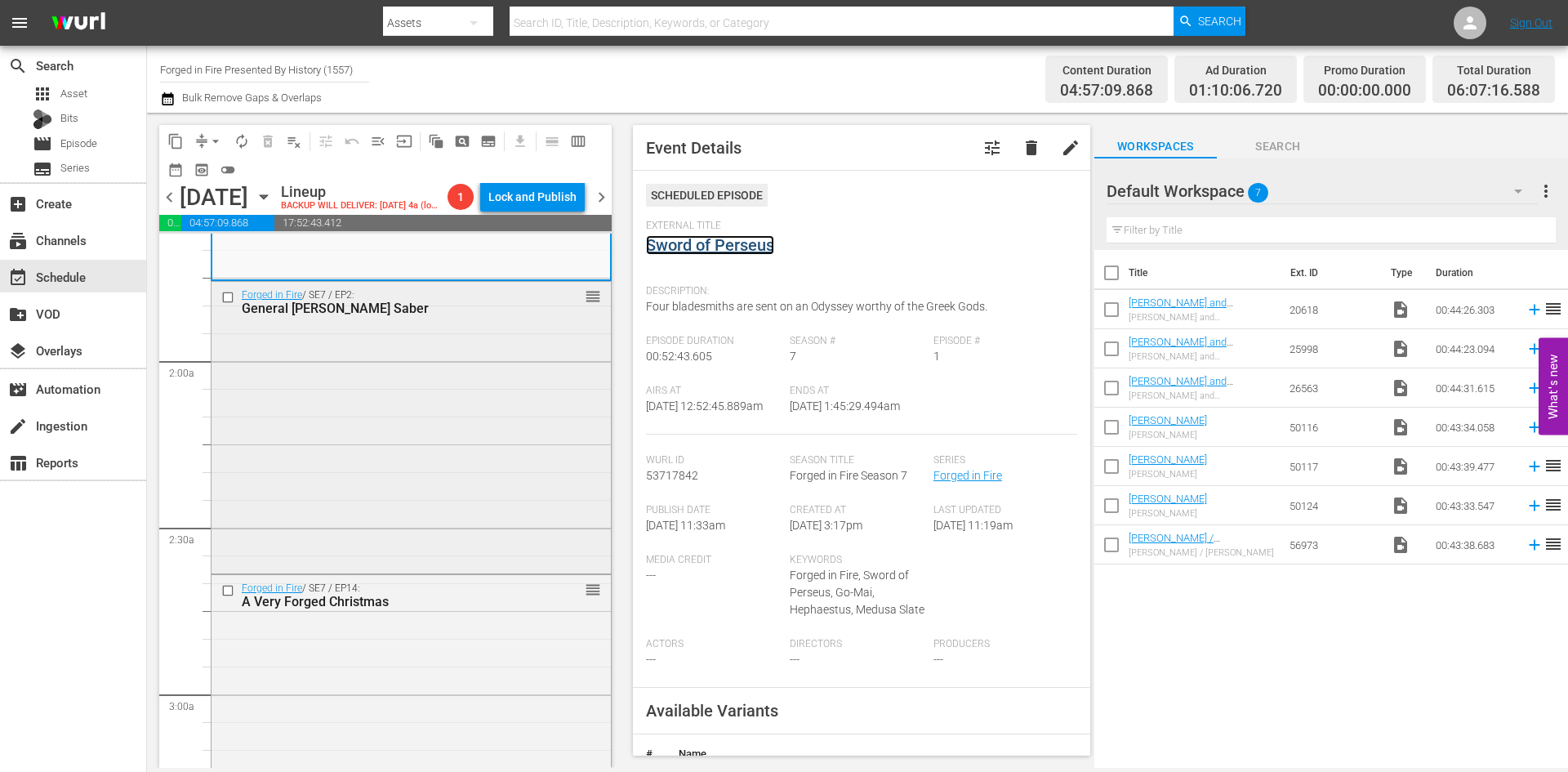
scroll to position [571, 0]
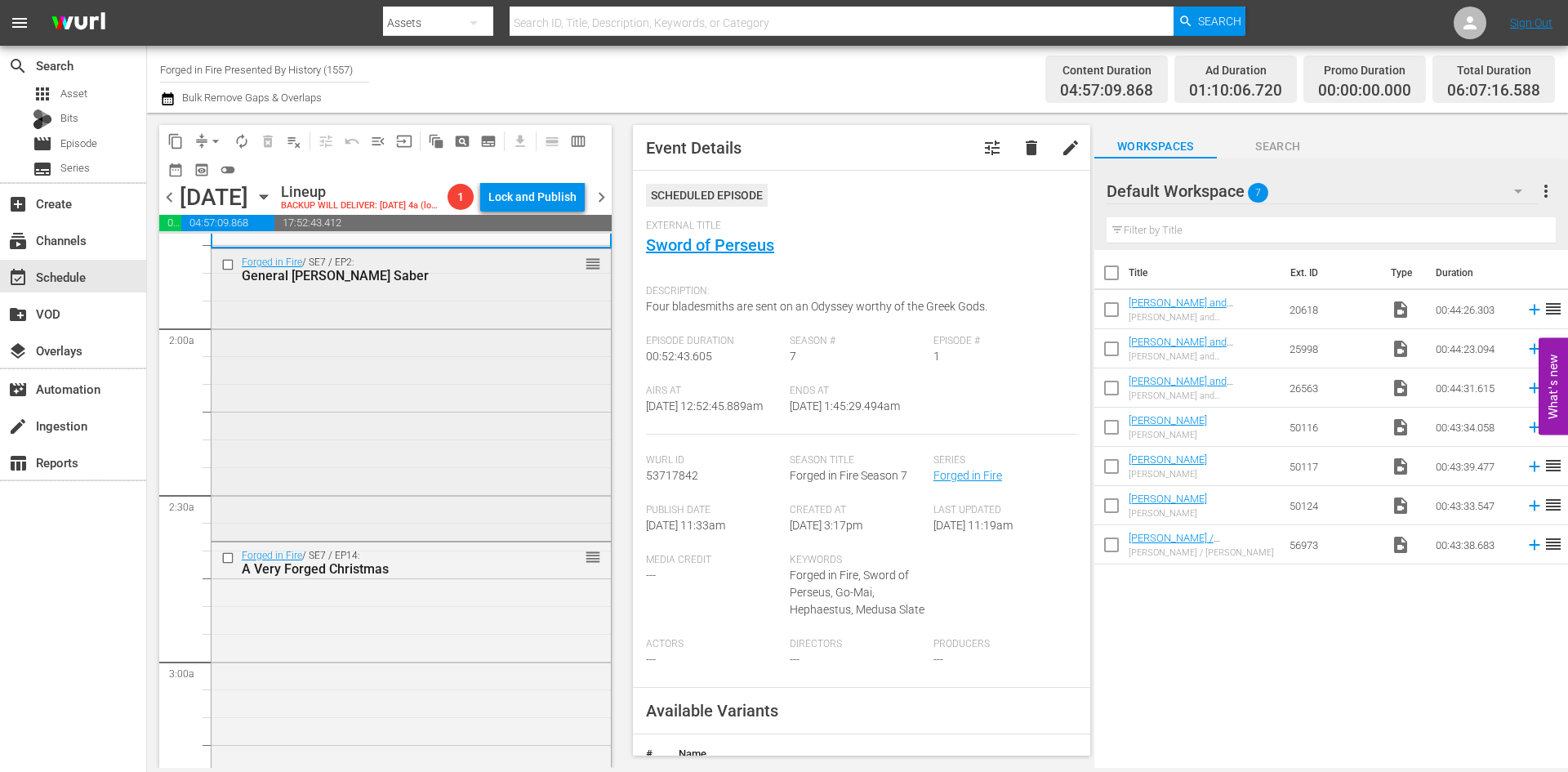
click at [521, 457] on div "Forged in Fire / SE7 / EP2: General Patton's Saber reorder" at bounding box center [411, 394] width 400 height 288
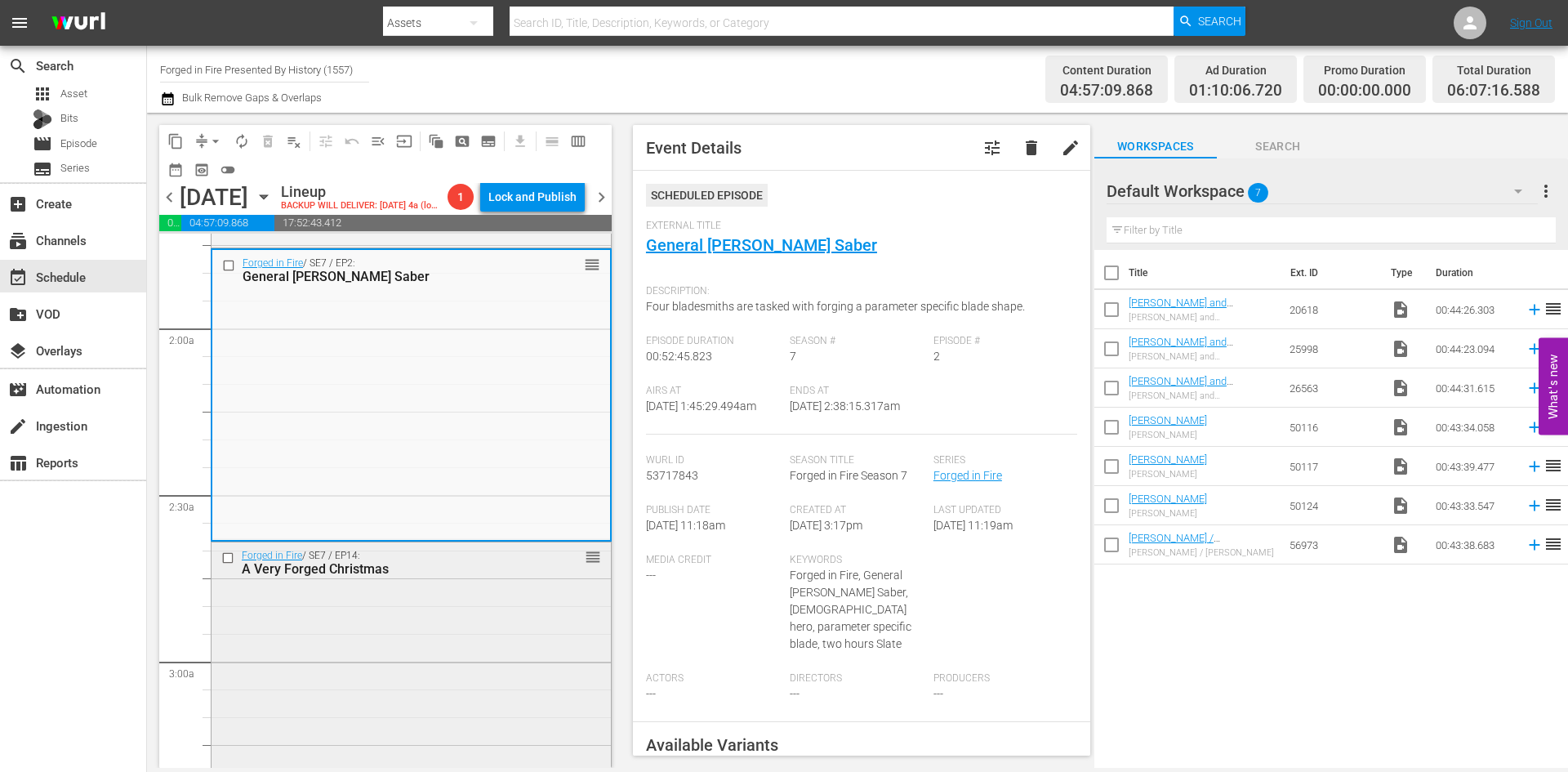
click at [476, 651] on div "Forged in Fire / SE7 / EP14: A Very Forged Christmas reorder" at bounding box center [411, 686] width 400 height 288
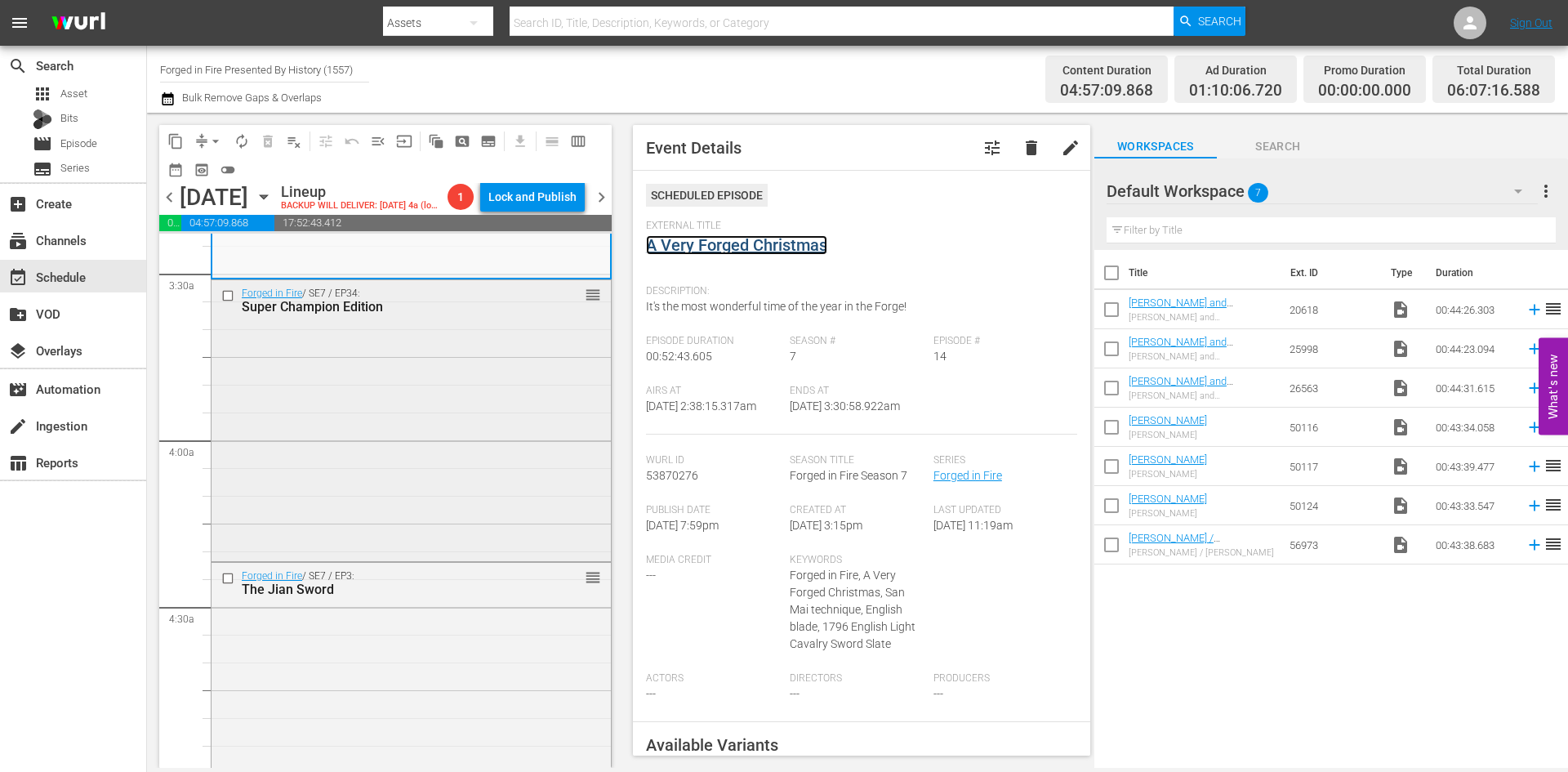
scroll to position [1225, 0]
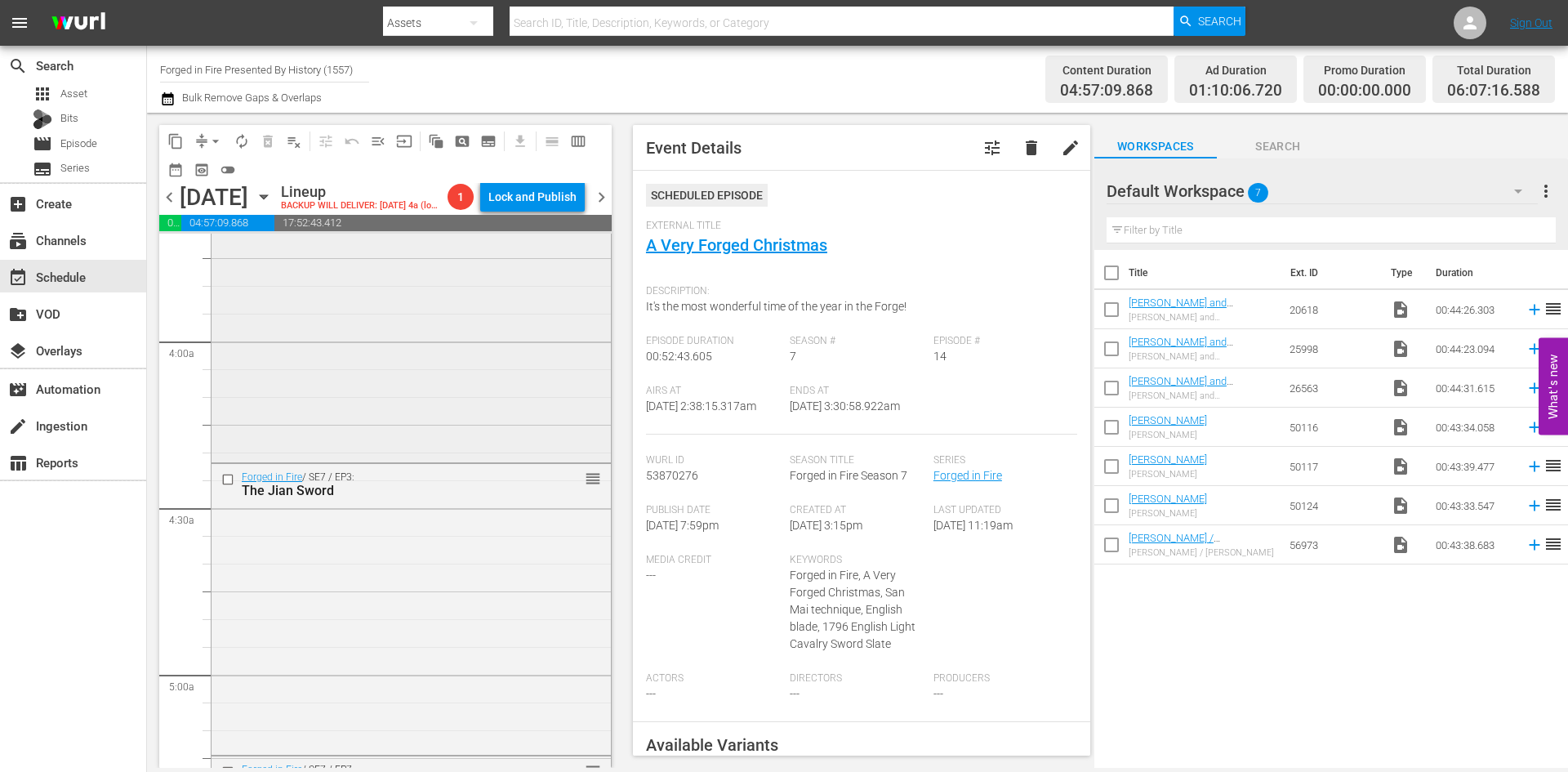
click at [450, 402] on div "Forged in Fire / SE7 / EP34: Super Champion Edition reorder" at bounding box center [411, 320] width 400 height 278
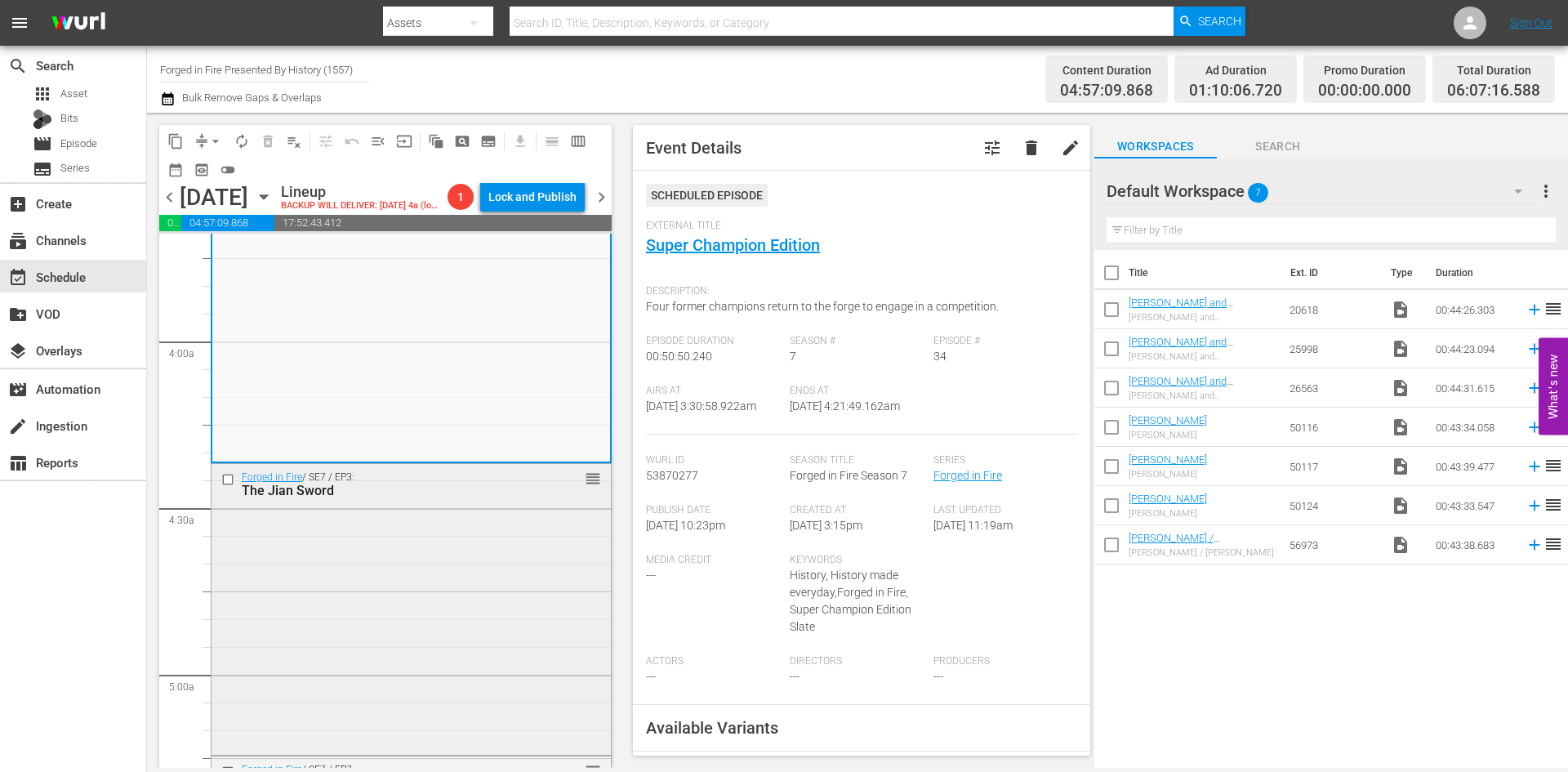
click at [508, 598] on div "Forged in Fire / SE7 / EP3: The Jian Sword reorder" at bounding box center [411, 608] width 400 height 288
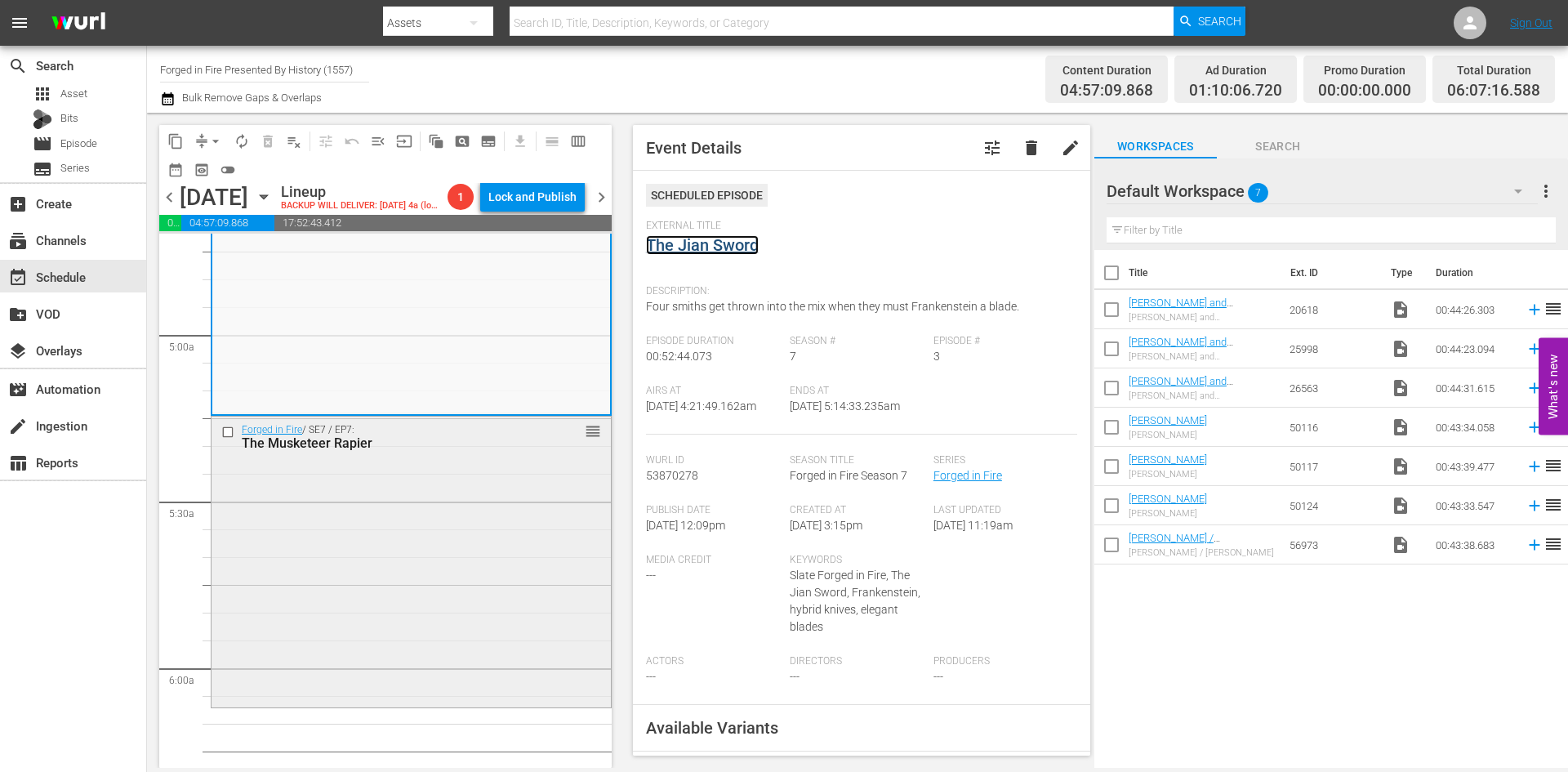
scroll to position [1633, 0]
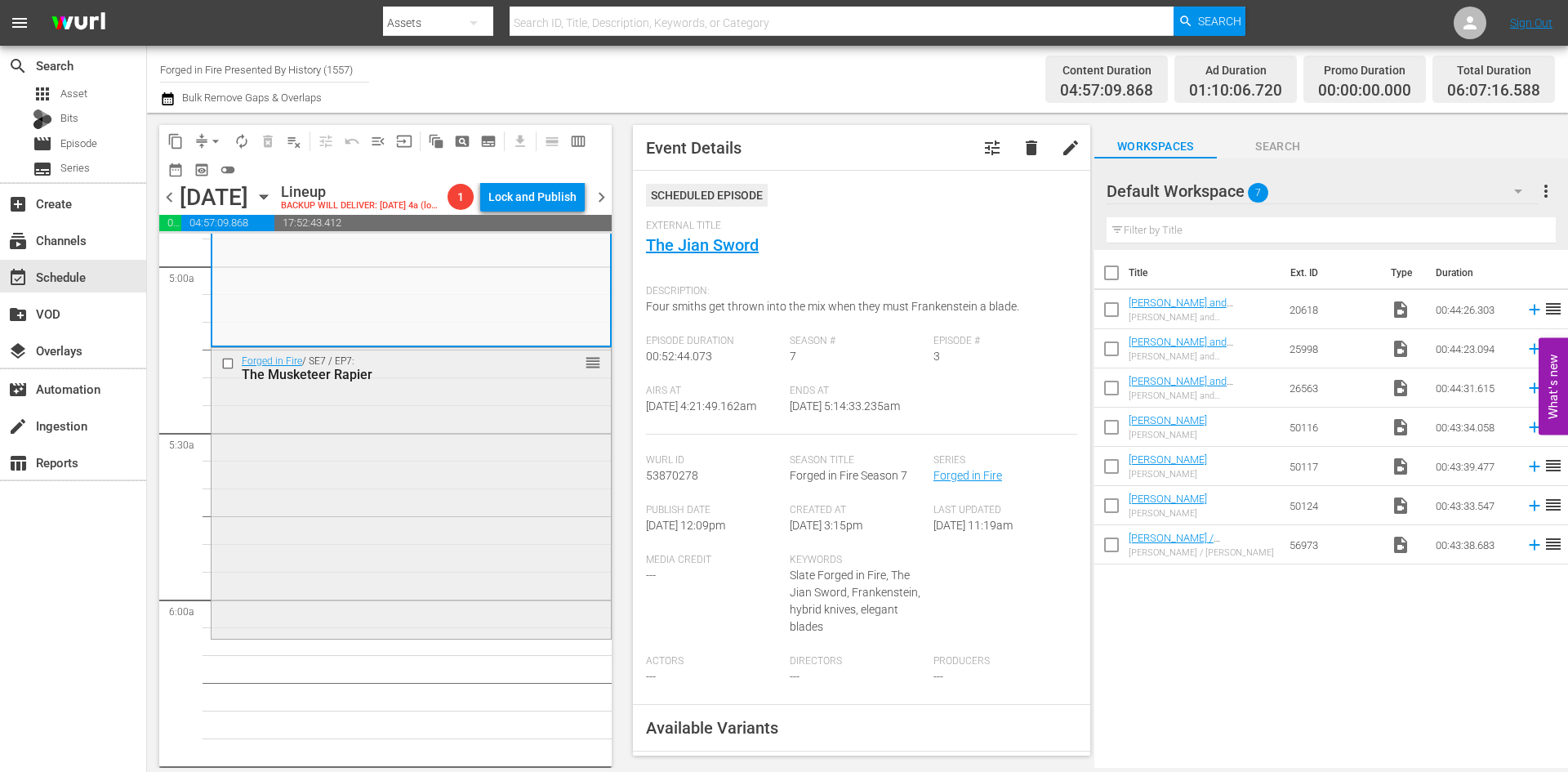
click at [466, 544] on div "Forged in Fire / SE7 / EP7: The Musketeer Rapier reorder" at bounding box center [411, 492] width 400 height 288
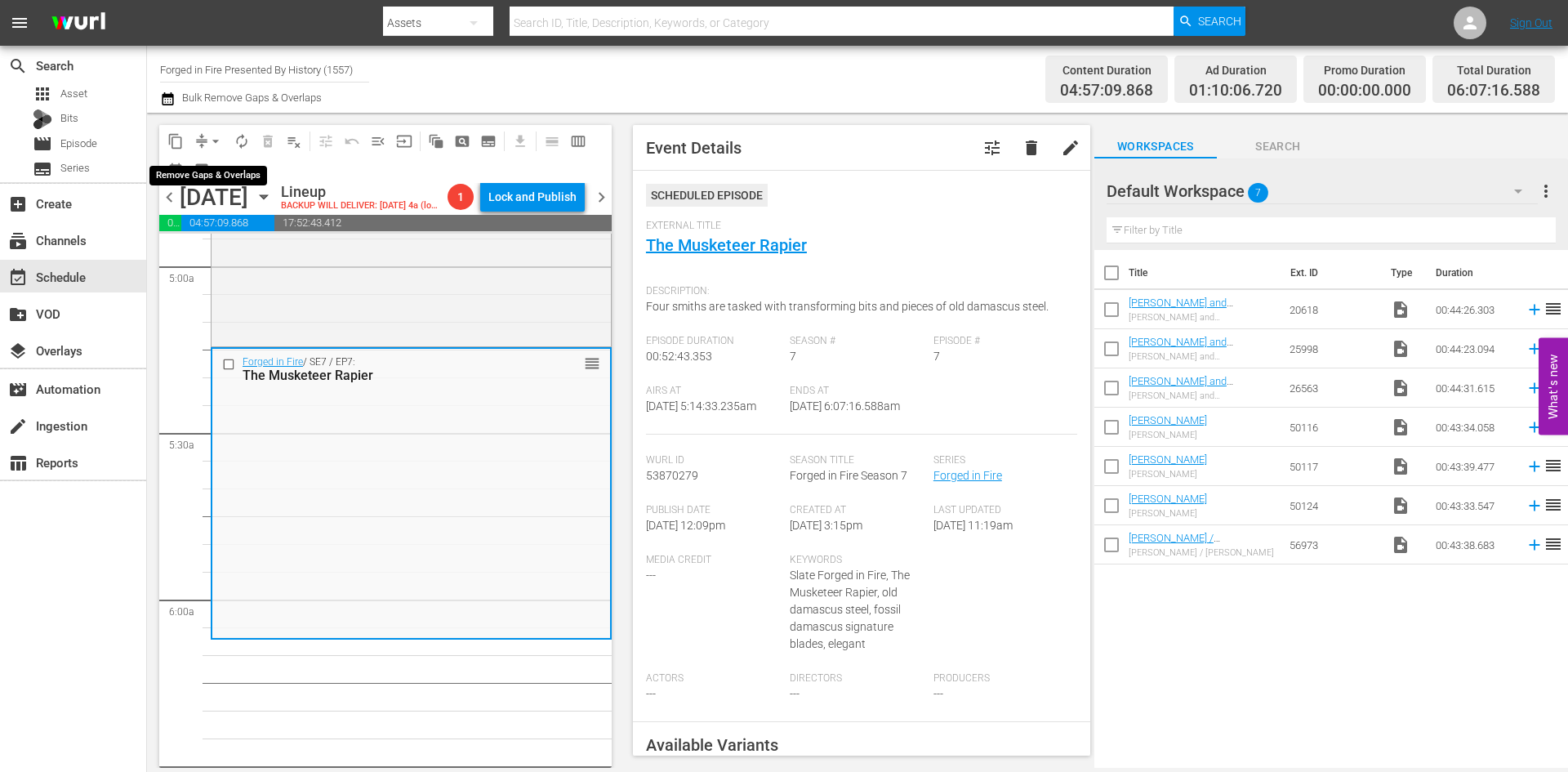
click at [211, 143] on span "arrow_drop_down" at bounding box center [216, 141] width 16 height 16
click at [206, 172] on li "Align to Midnight" at bounding box center [217, 174] width 172 height 27
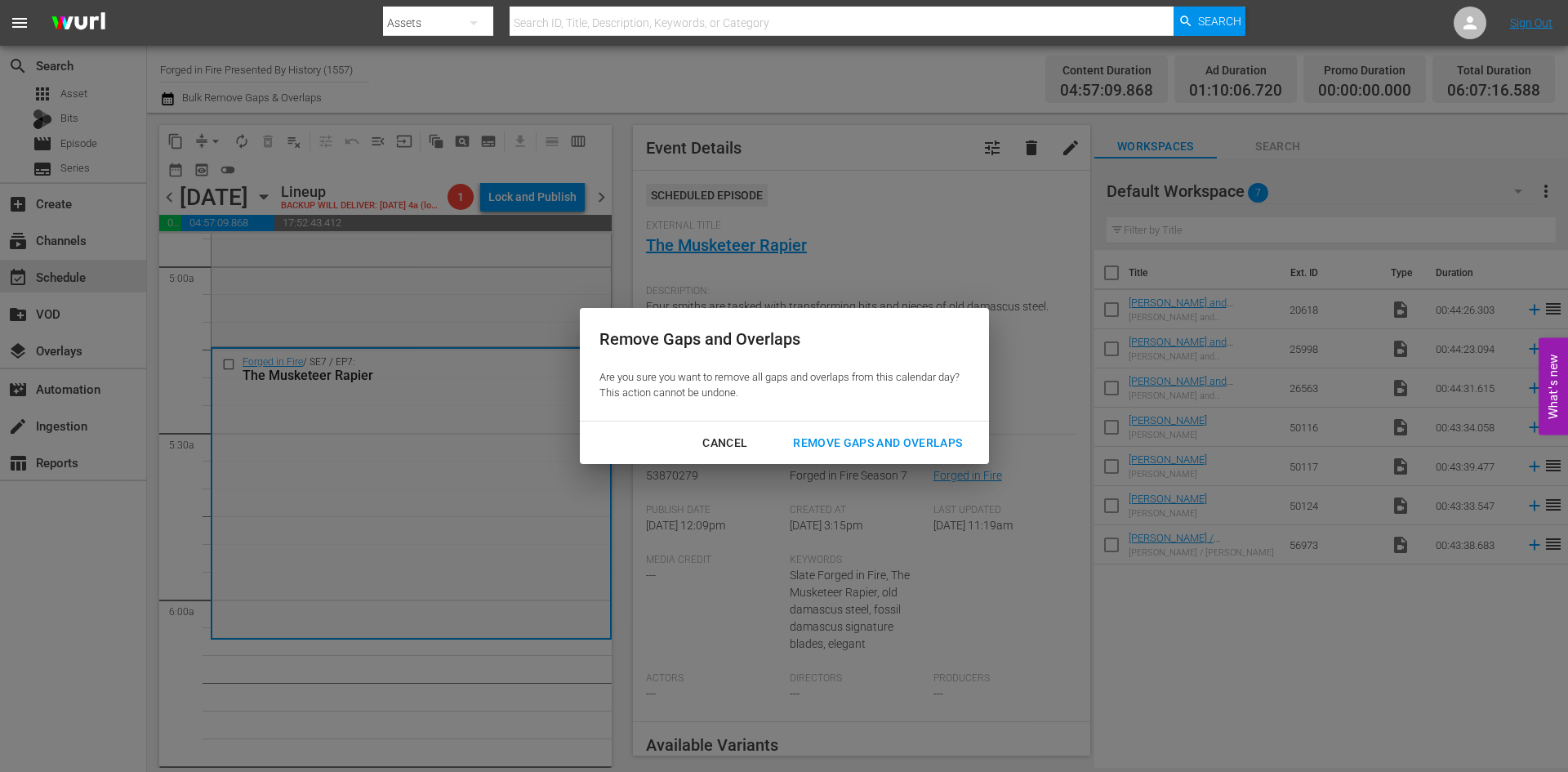
click at [881, 437] on div "Remove Gaps and Overlaps" at bounding box center [877, 442] width 195 height 20
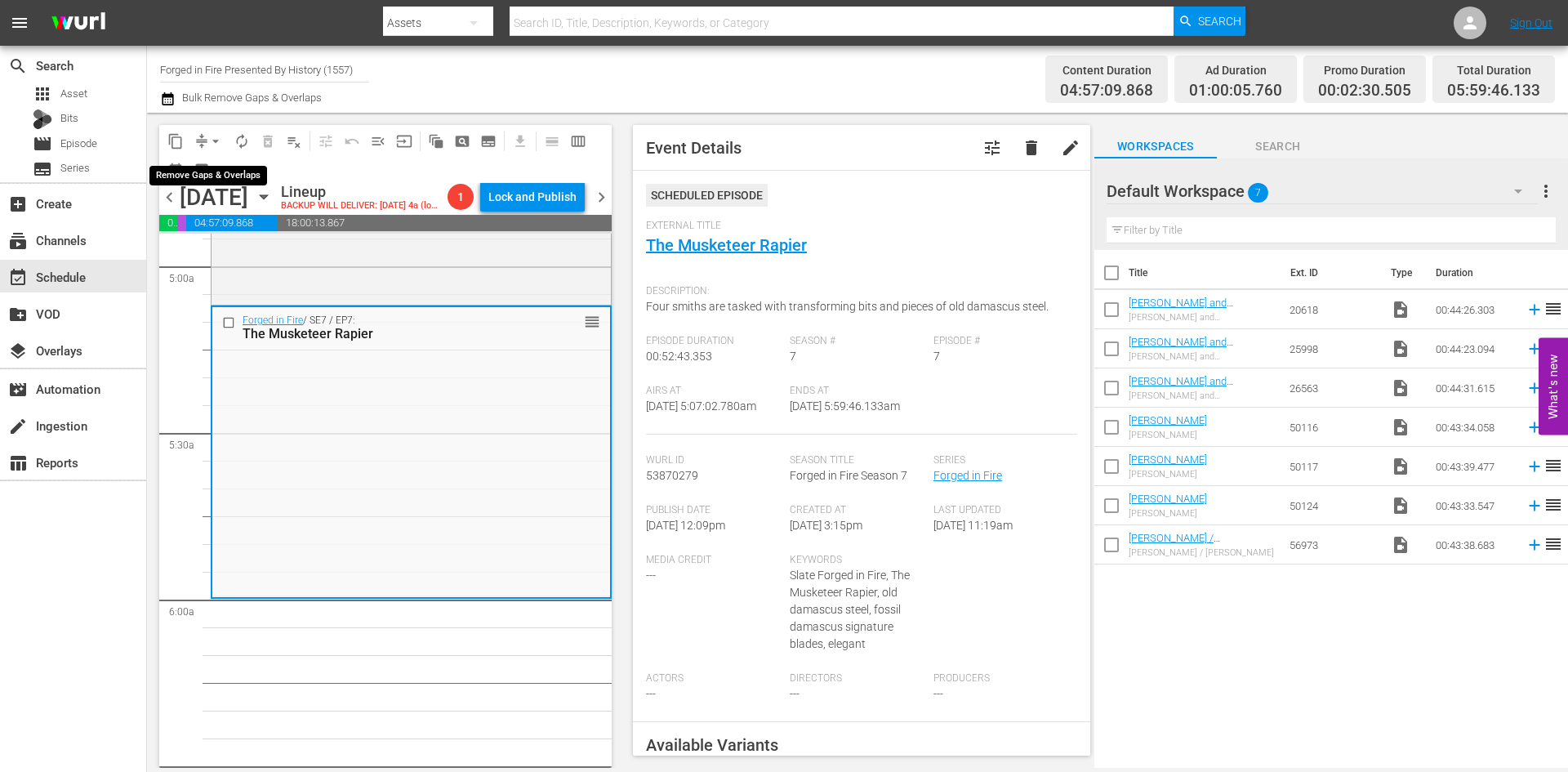
click at [215, 143] on span "arrow_drop_down" at bounding box center [216, 141] width 16 height 16
click at [209, 177] on li "Align to Midnight" at bounding box center [217, 174] width 172 height 27
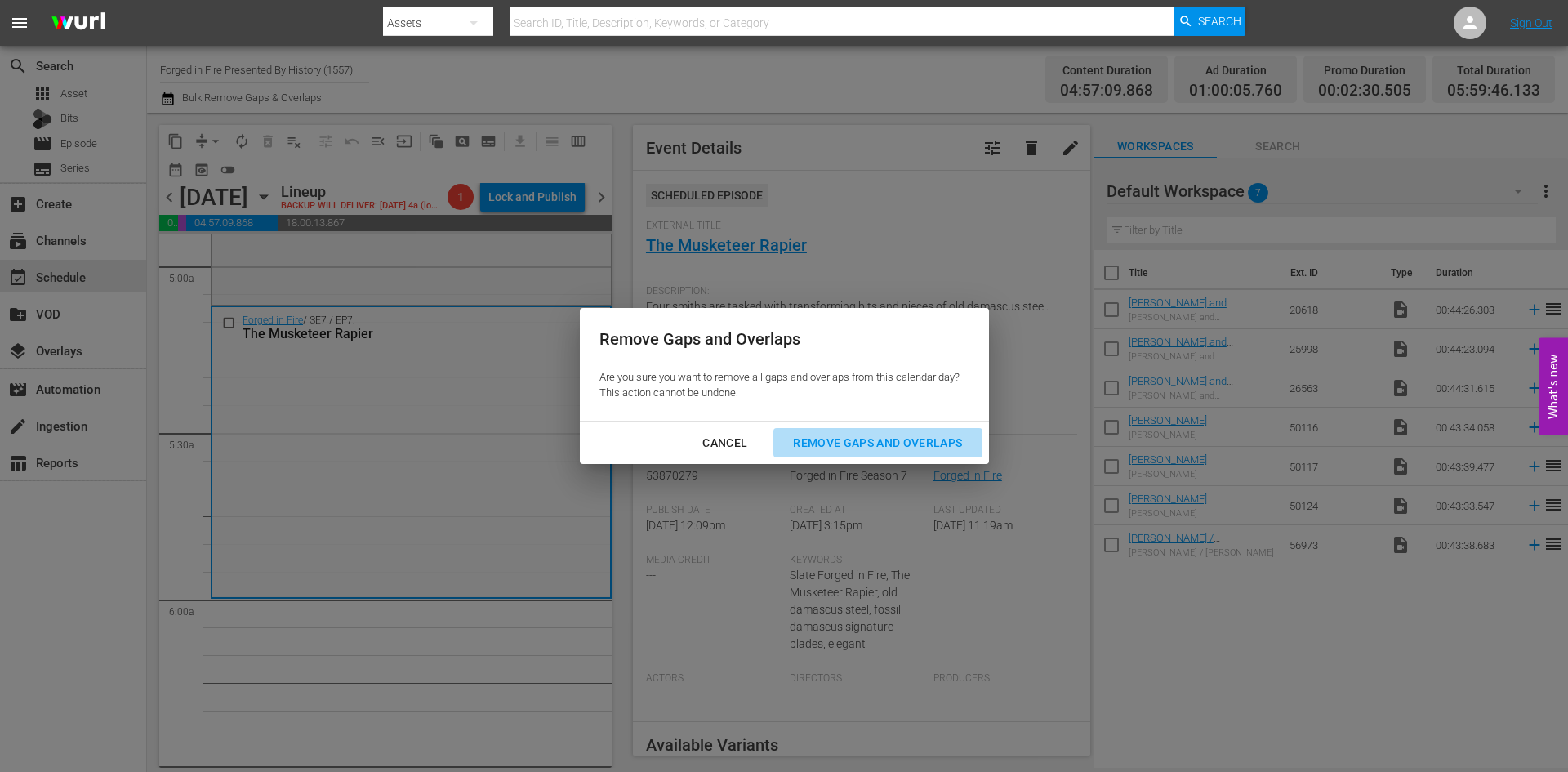
click at [841, 439] on div "Remove Gaps and Overlaps" at bounding box center [877, 442] width 195 height 20
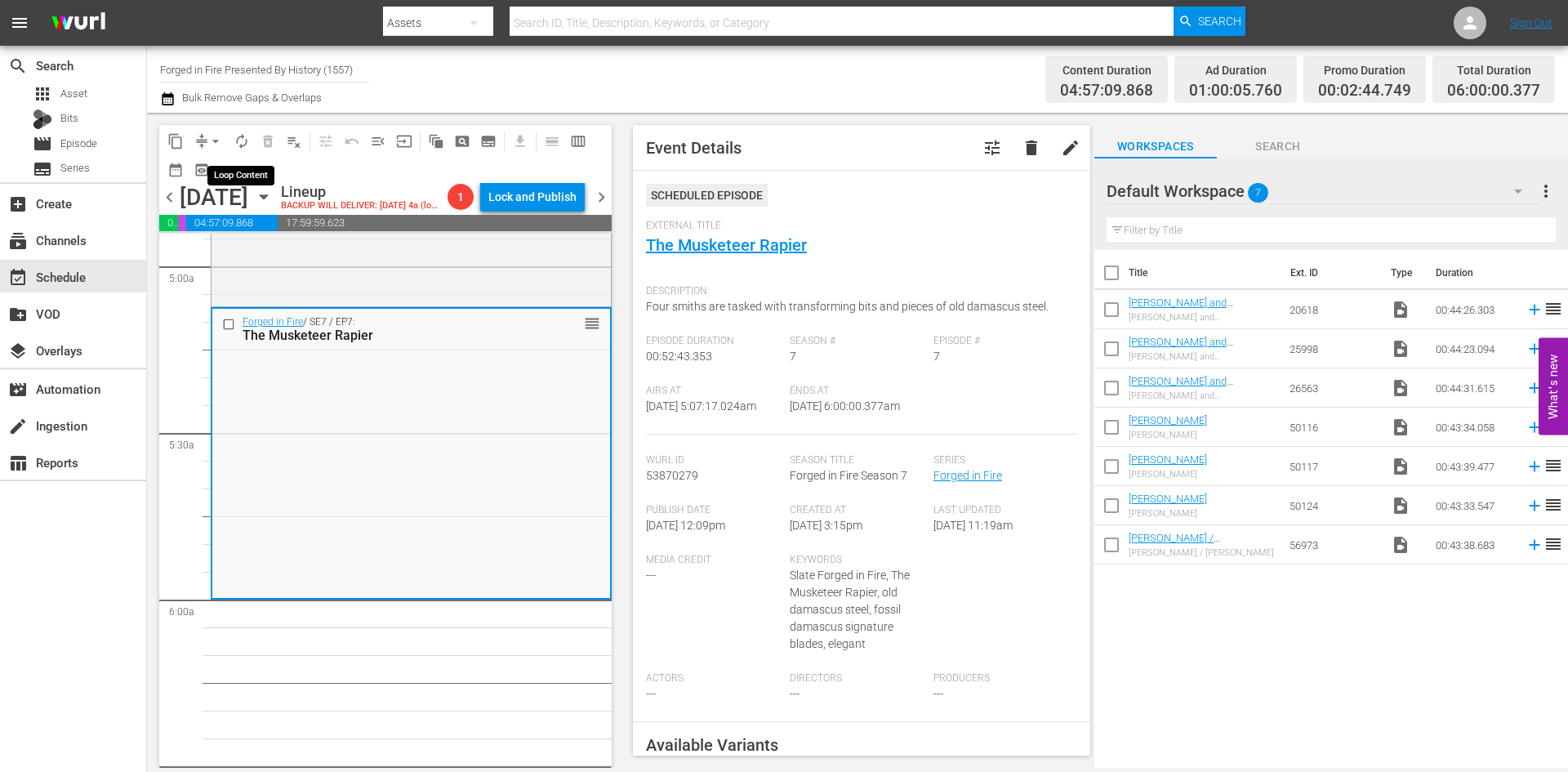
click at [241, 142] on span "autorenew_outlined" at bounding box center [241, 141] width 16 height 16
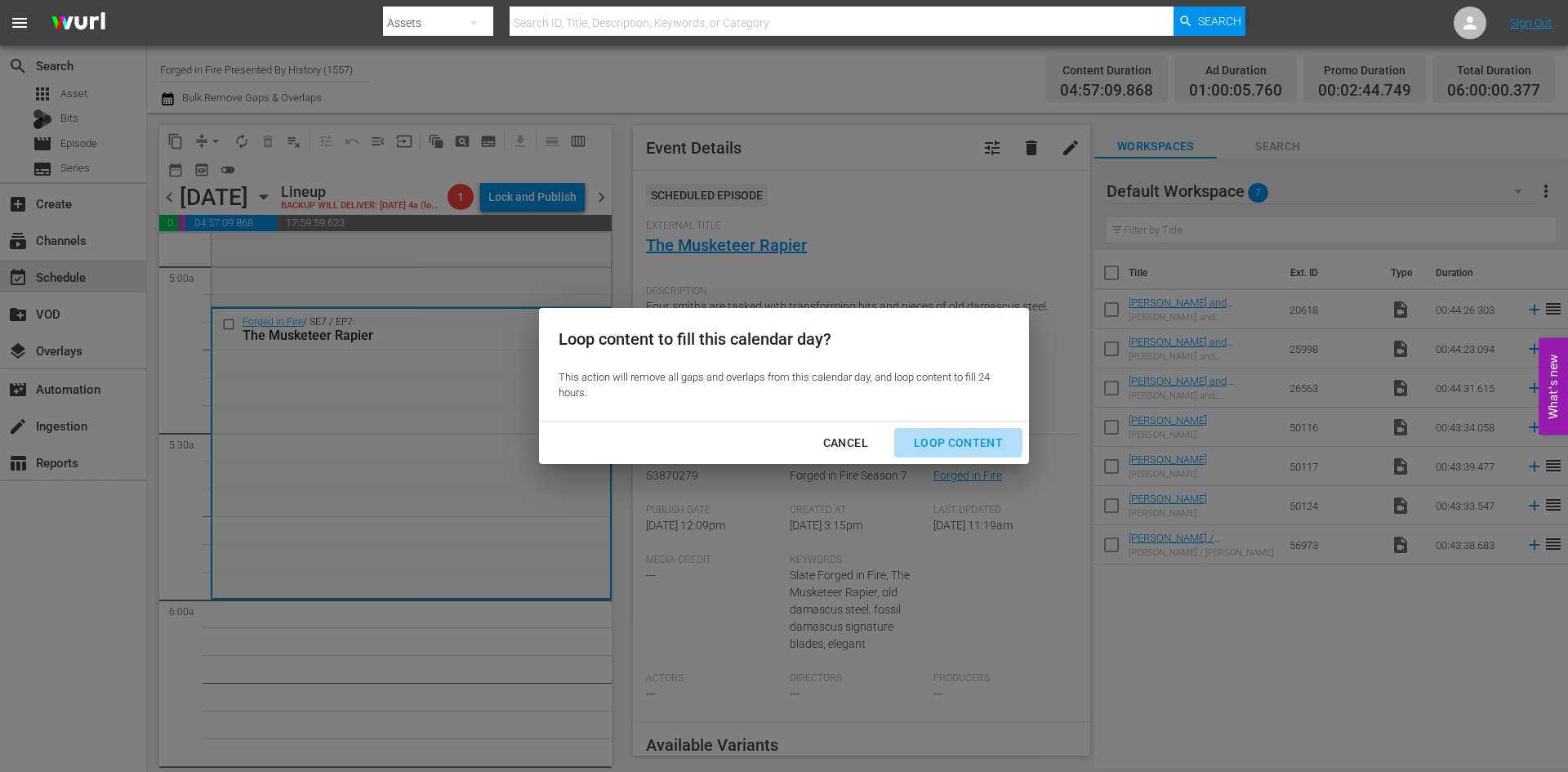
click at [929, 437] on div "Loop Content" at bounding box center [959, 442] width 115 height 20
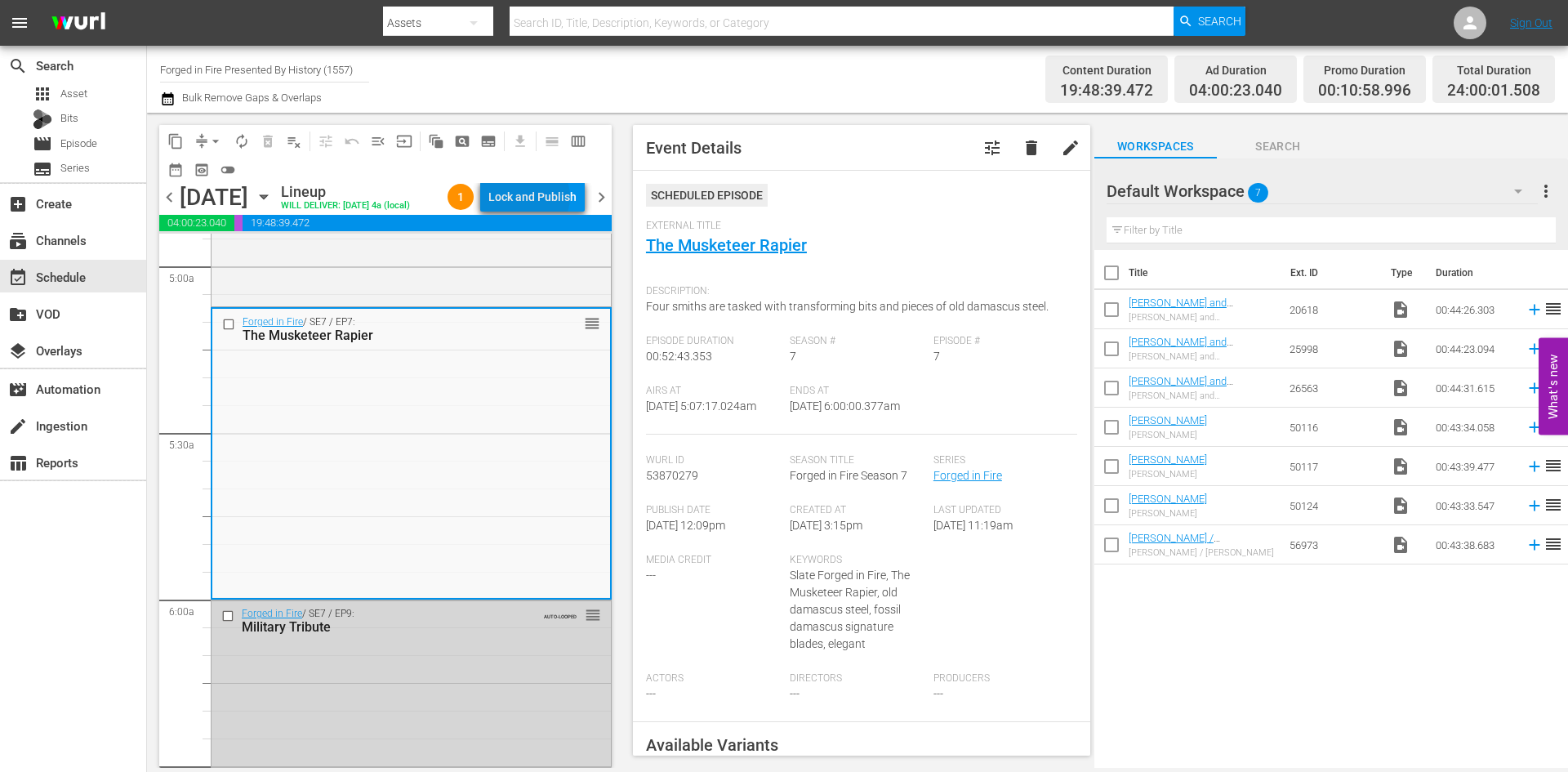
click at [534, 198] on div "Lock and Publish" at bounding box center [532, 196] width 88 height 29
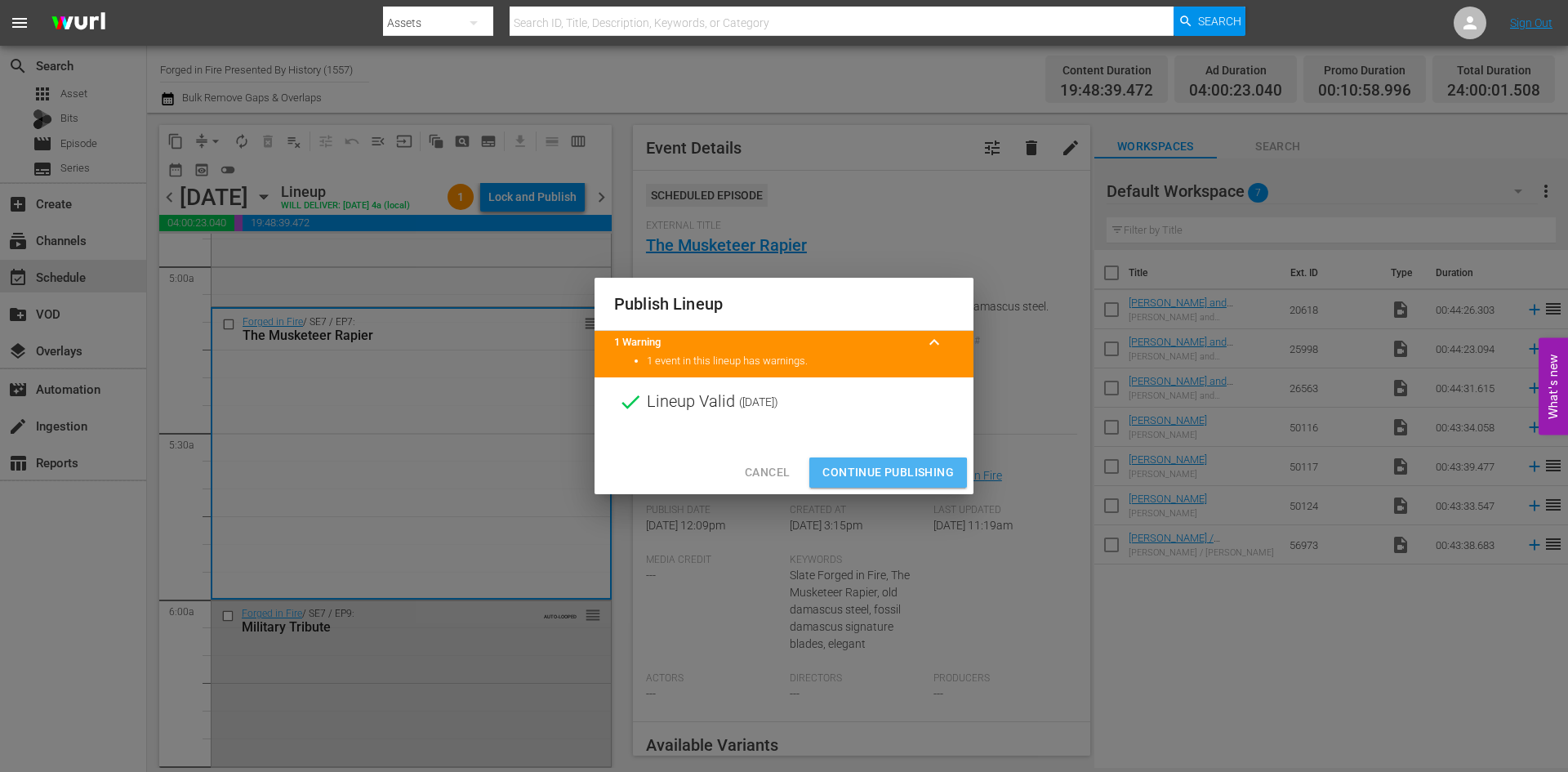
click at [872, 474] on span "Continue Publishing" at bounding box center [888, 472] width 132 height 20
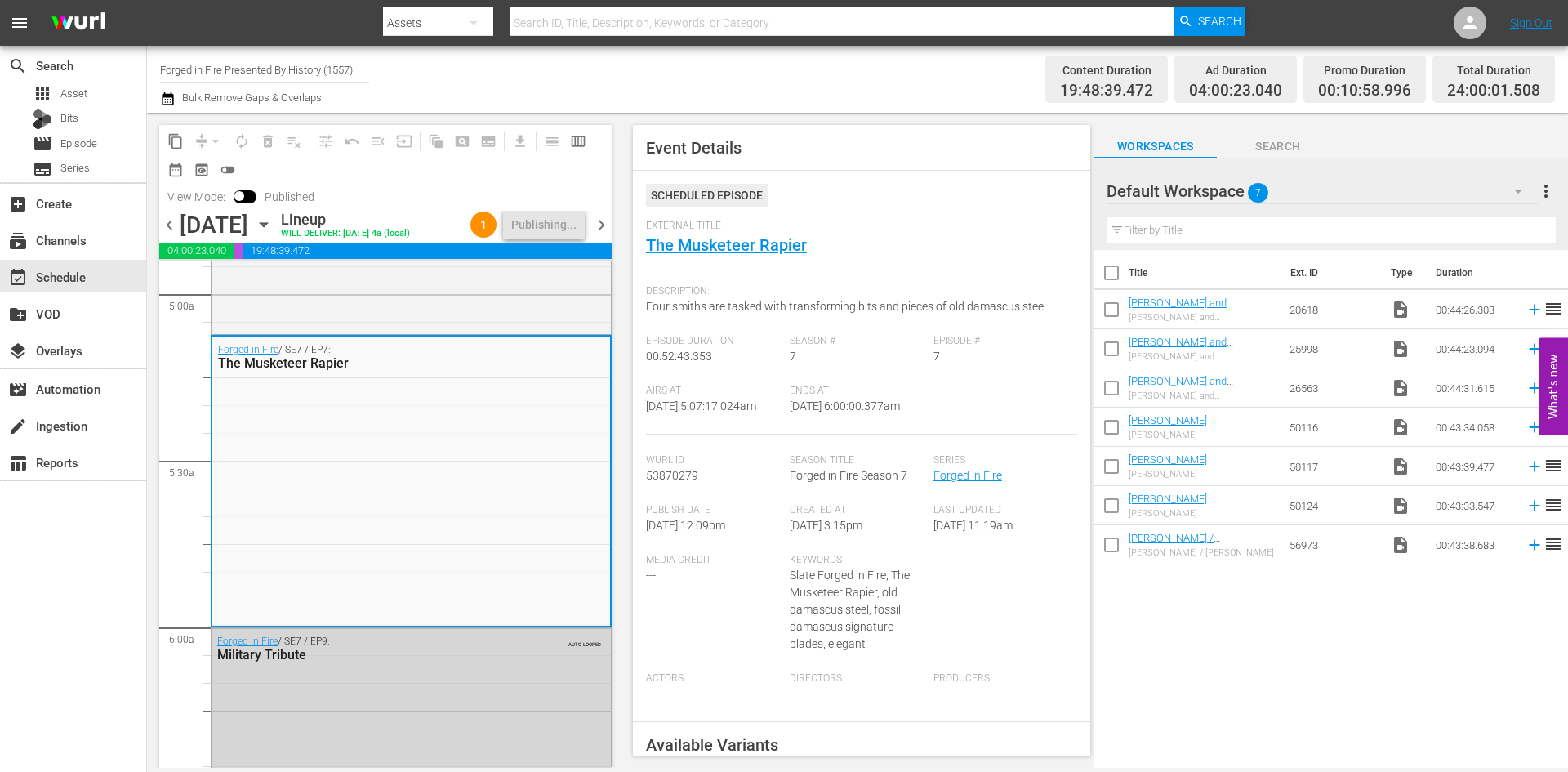
click at [600, 224] on span "chevron_right" at bounding box center [601, 225] width 20 height 20
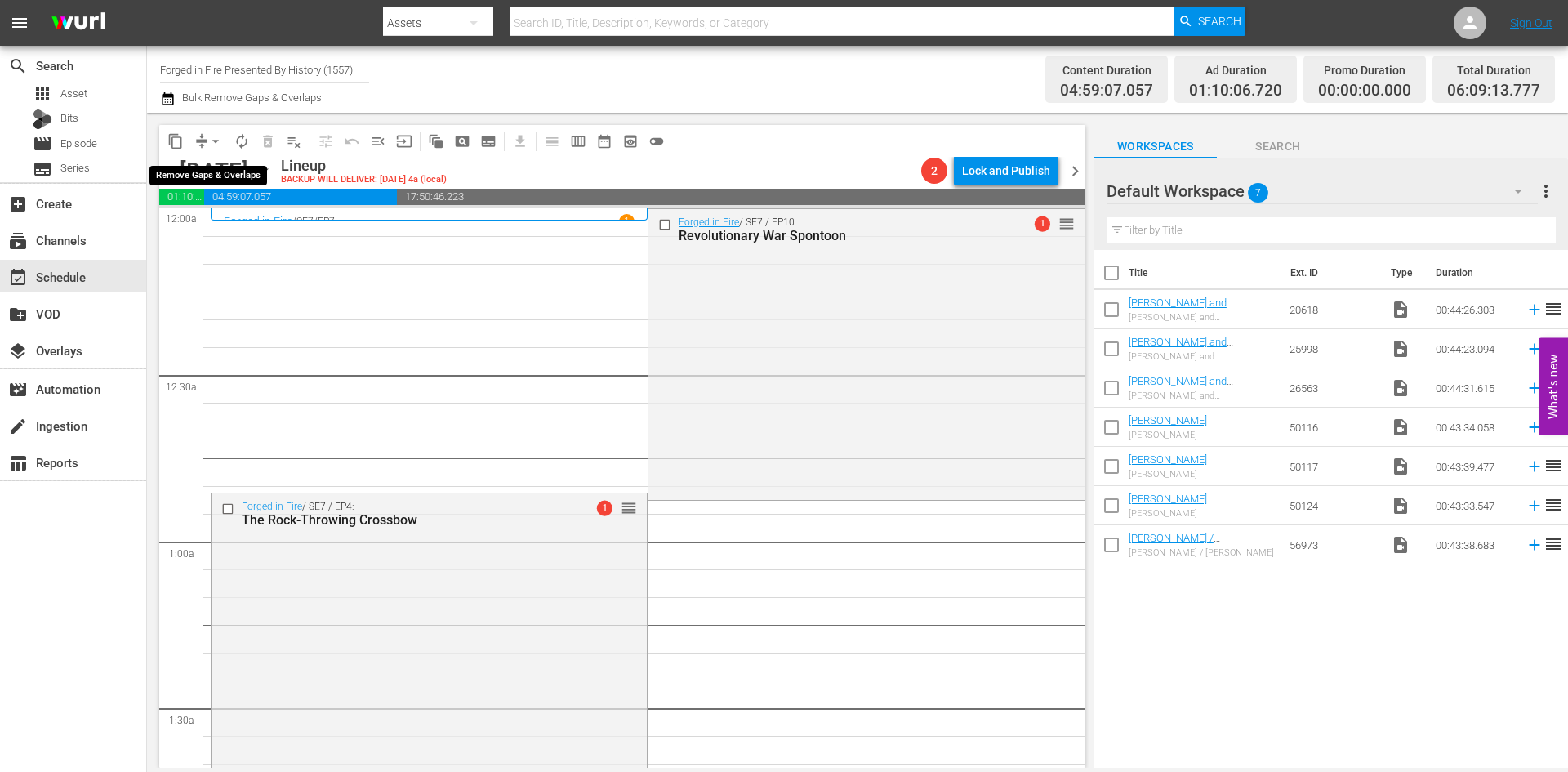
click at [207, 139] on button "arrow_drop_down" at bounding box center [216, 141] width 27 height 27
click at [207, 179] on li "Align to Midnight" at bounding box center [217, 174] width 172 height 27
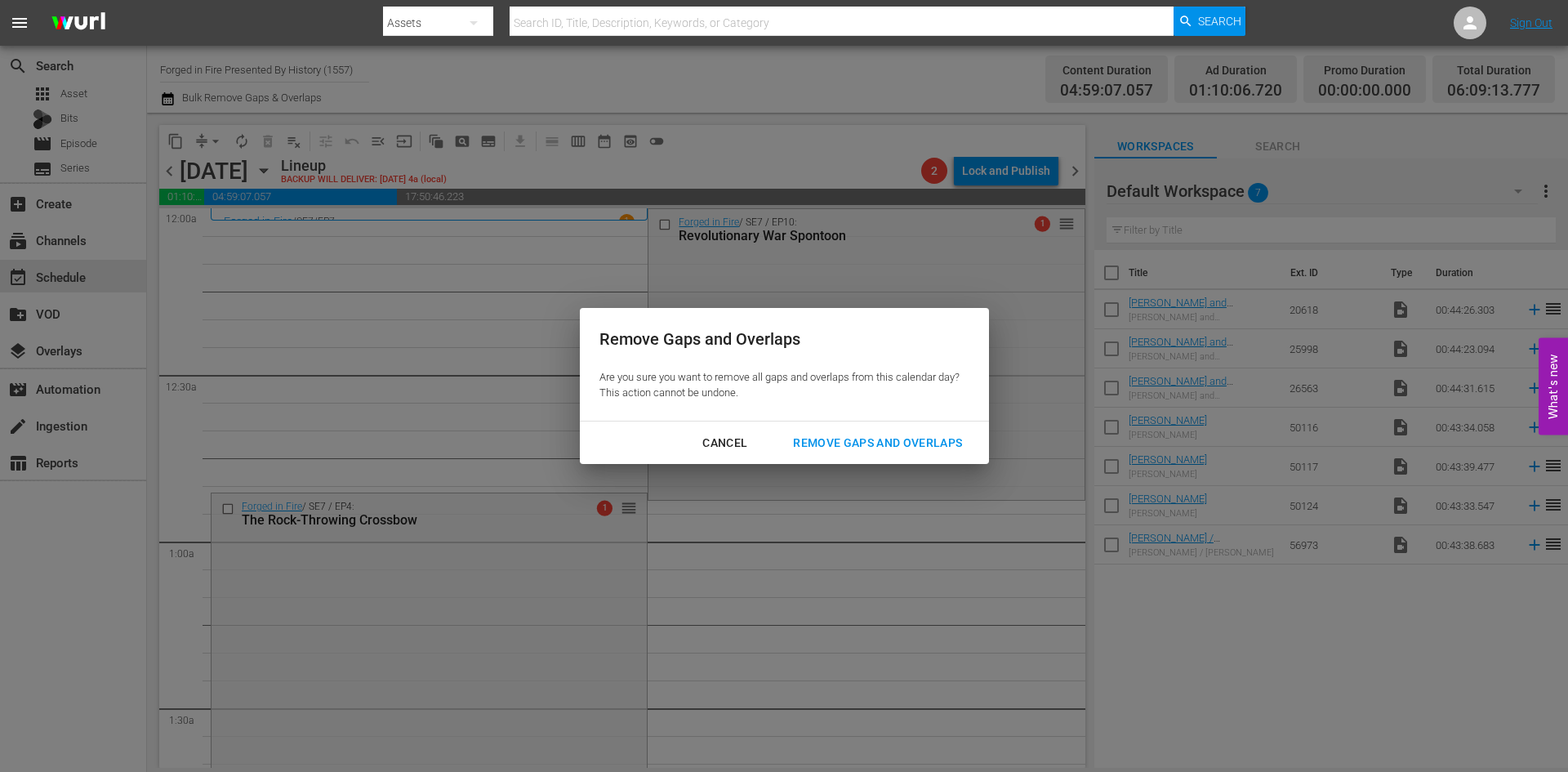
click at [877, 440] on div "Remove Gaps and Overlaps" at bounding box center [877, 442] width 195 height 20
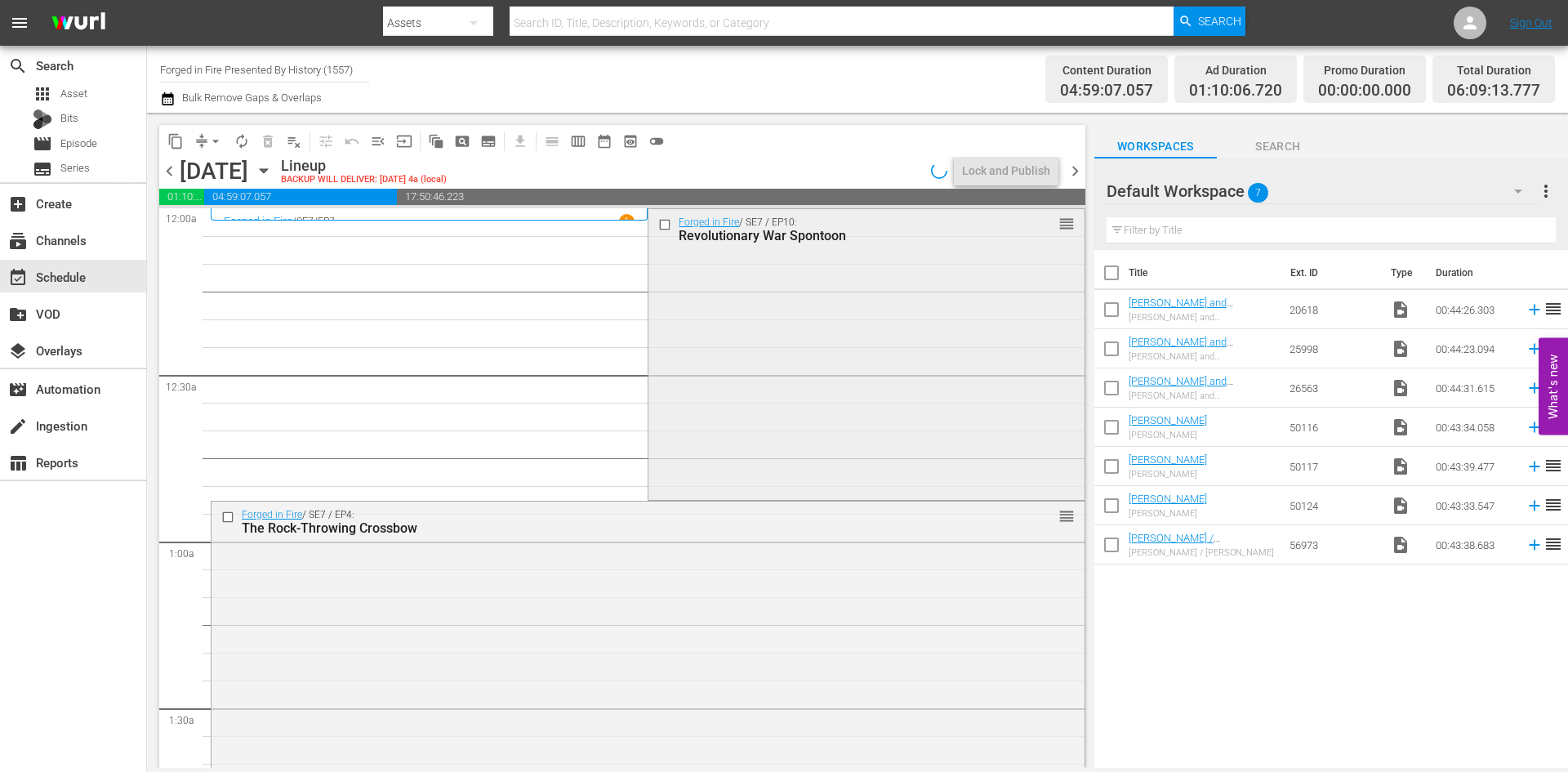
click at [753, 380] on div "Forged in Fire / SE7 / EP10: Revolutionary War Spontoon reorder" at bounding box center [866, 353] width 435 height 288
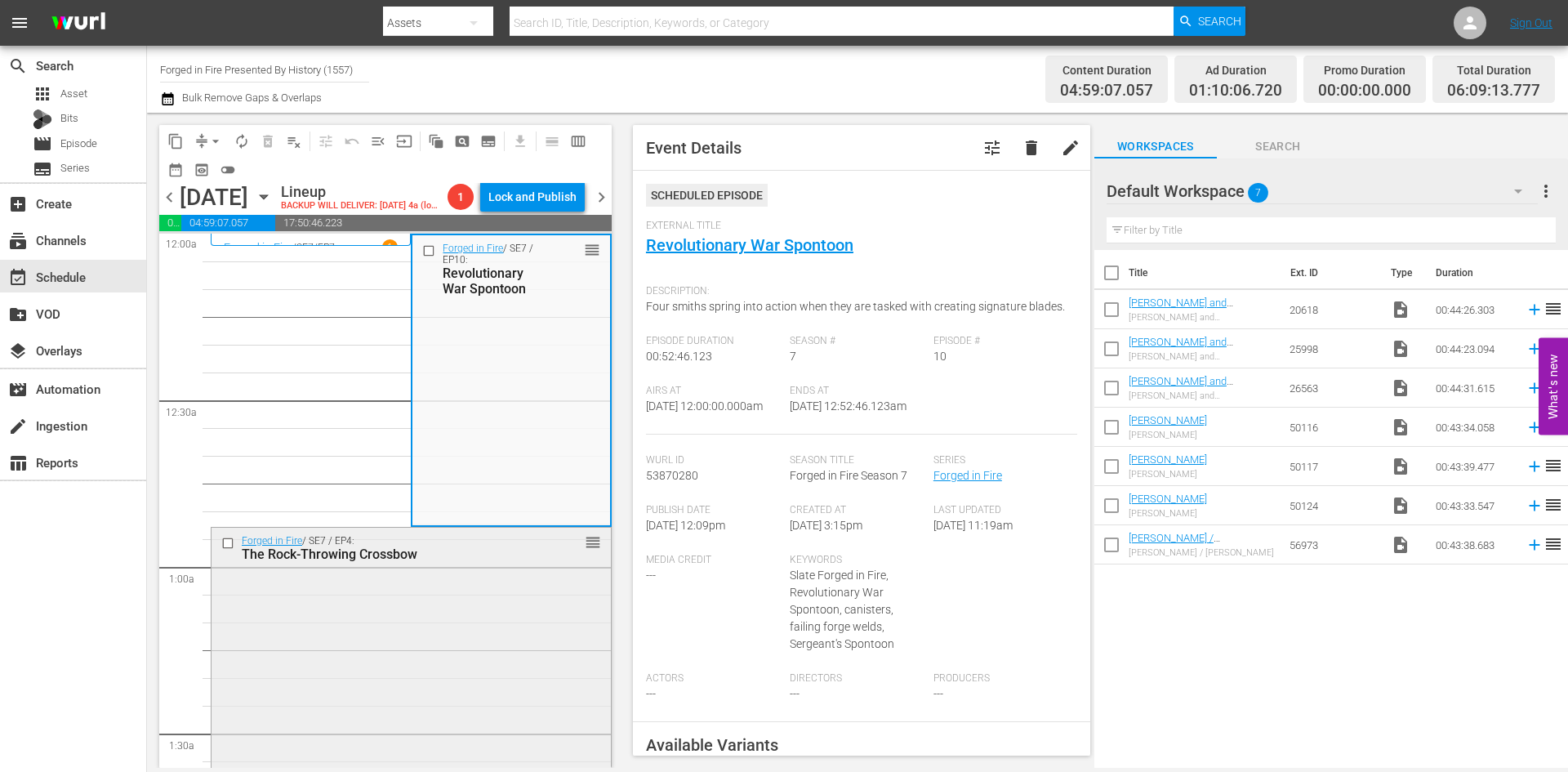
click at [465, 624] on div "Forged in Fire / SE7 / EP4: The Rock-Throwing Crossbow reorder" at bounding box center [411, 672] width 400 height 288
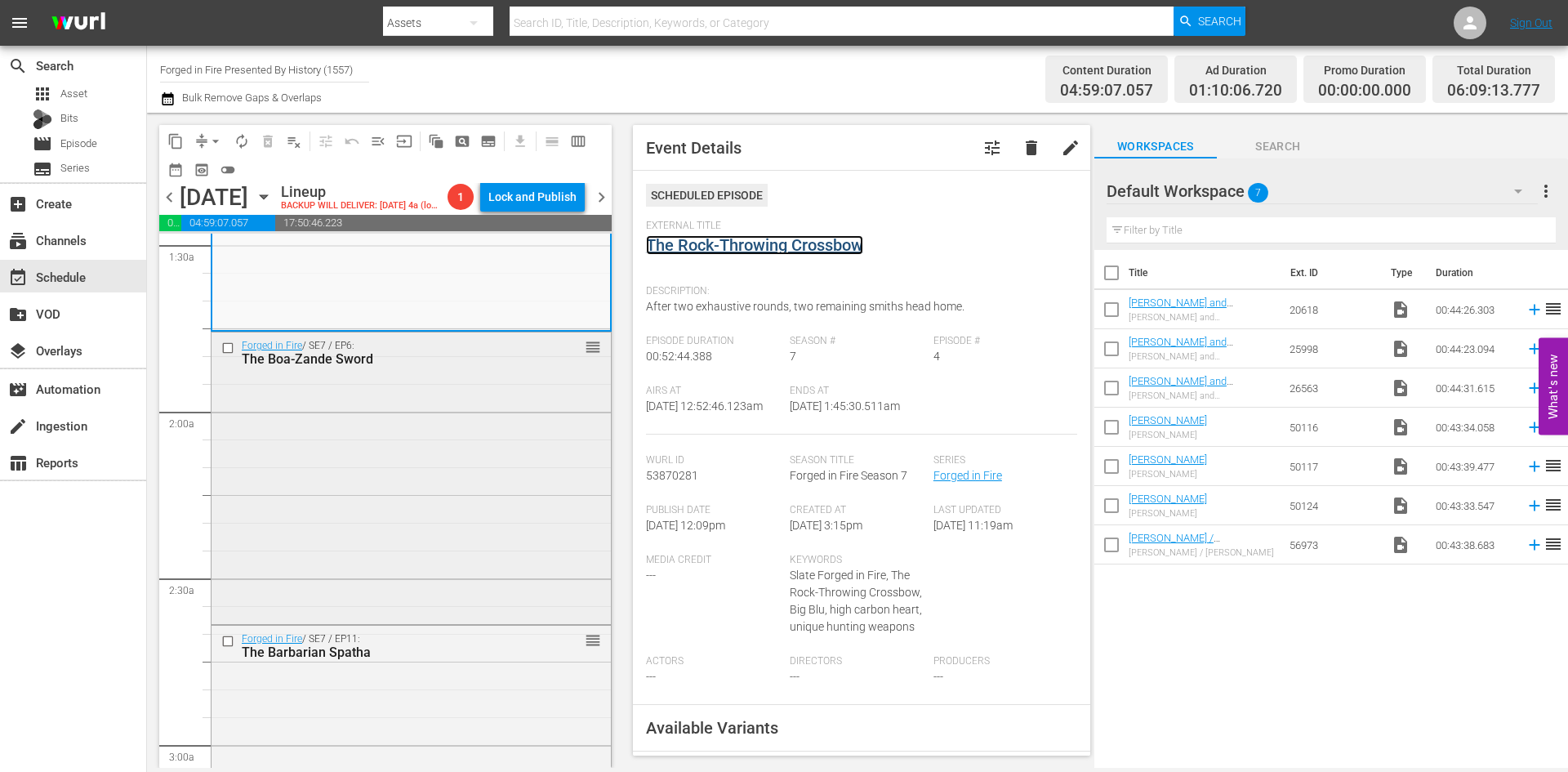
scroll to position [490, 0]
click at [506, 439] on div "Forged in Fire / SE7 / EP6: The Boa-Zande Sword reorder" at bounding box center [411, 475] width 400 height 288
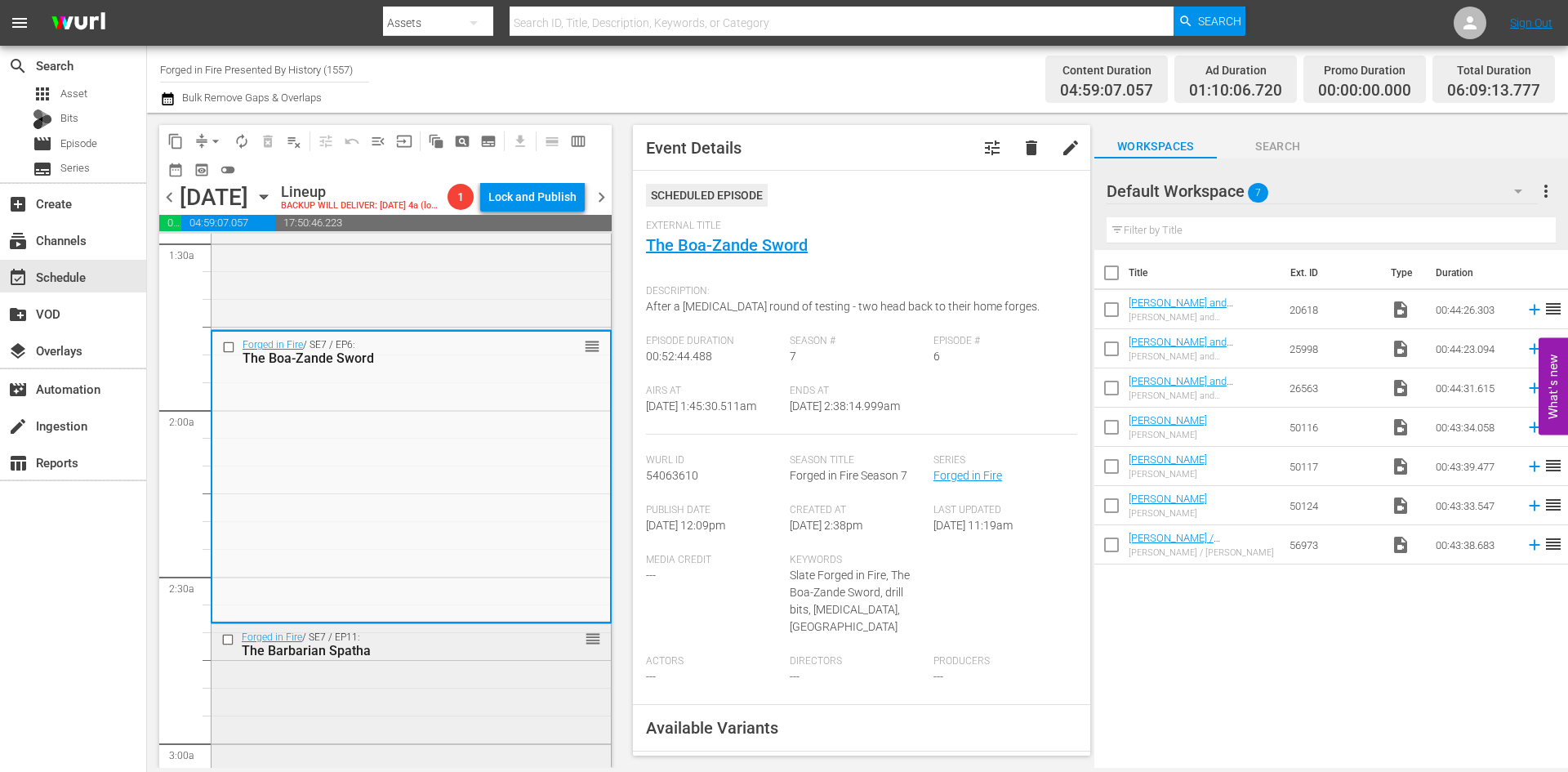
click at [430, 714] on div "Forged in Fire / SE7 / EP11: The Barbarian Spatha reorder" at bounding box center [411, 768] width 400 height 288
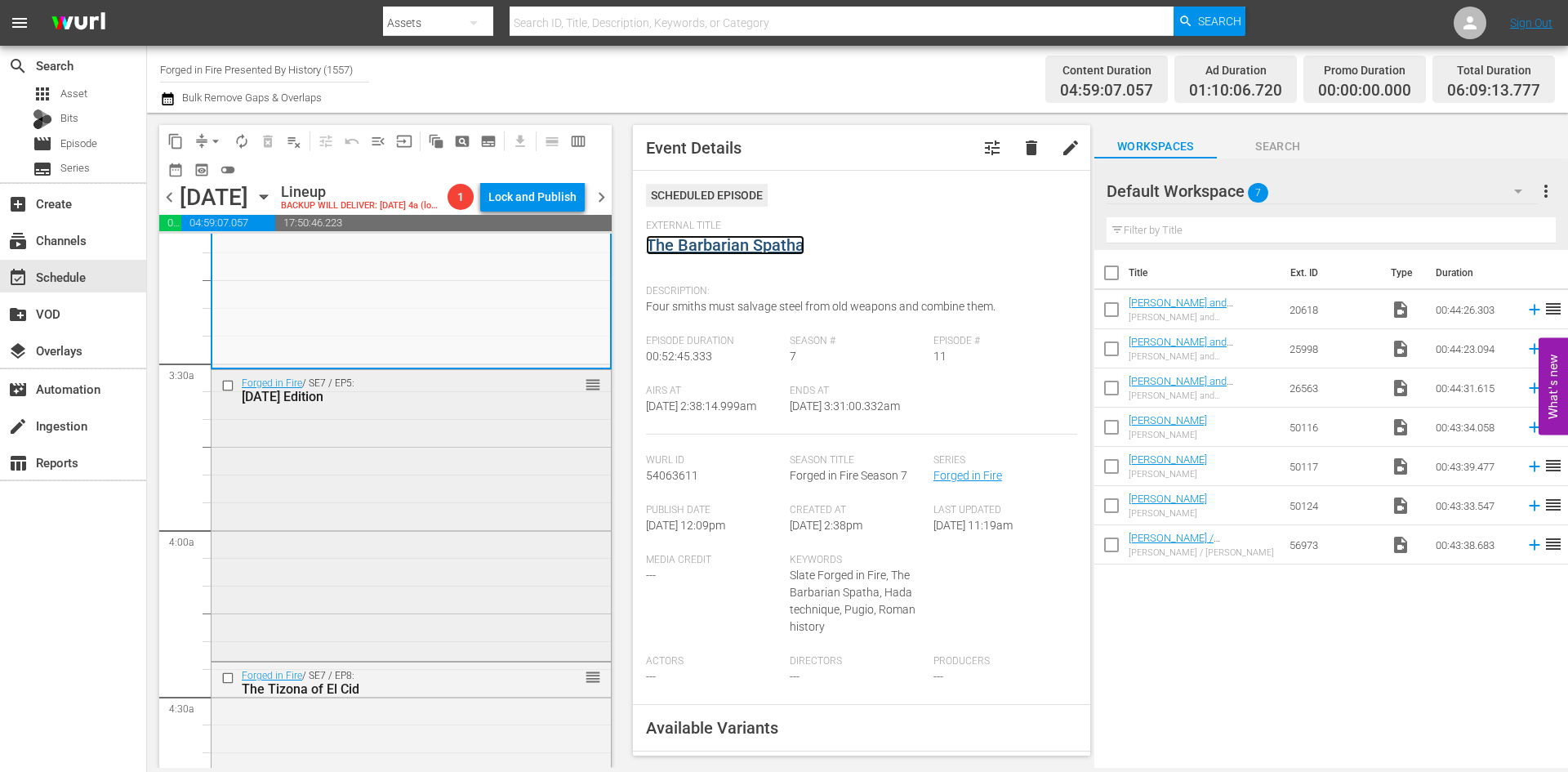
scroll to position [1143, 0]
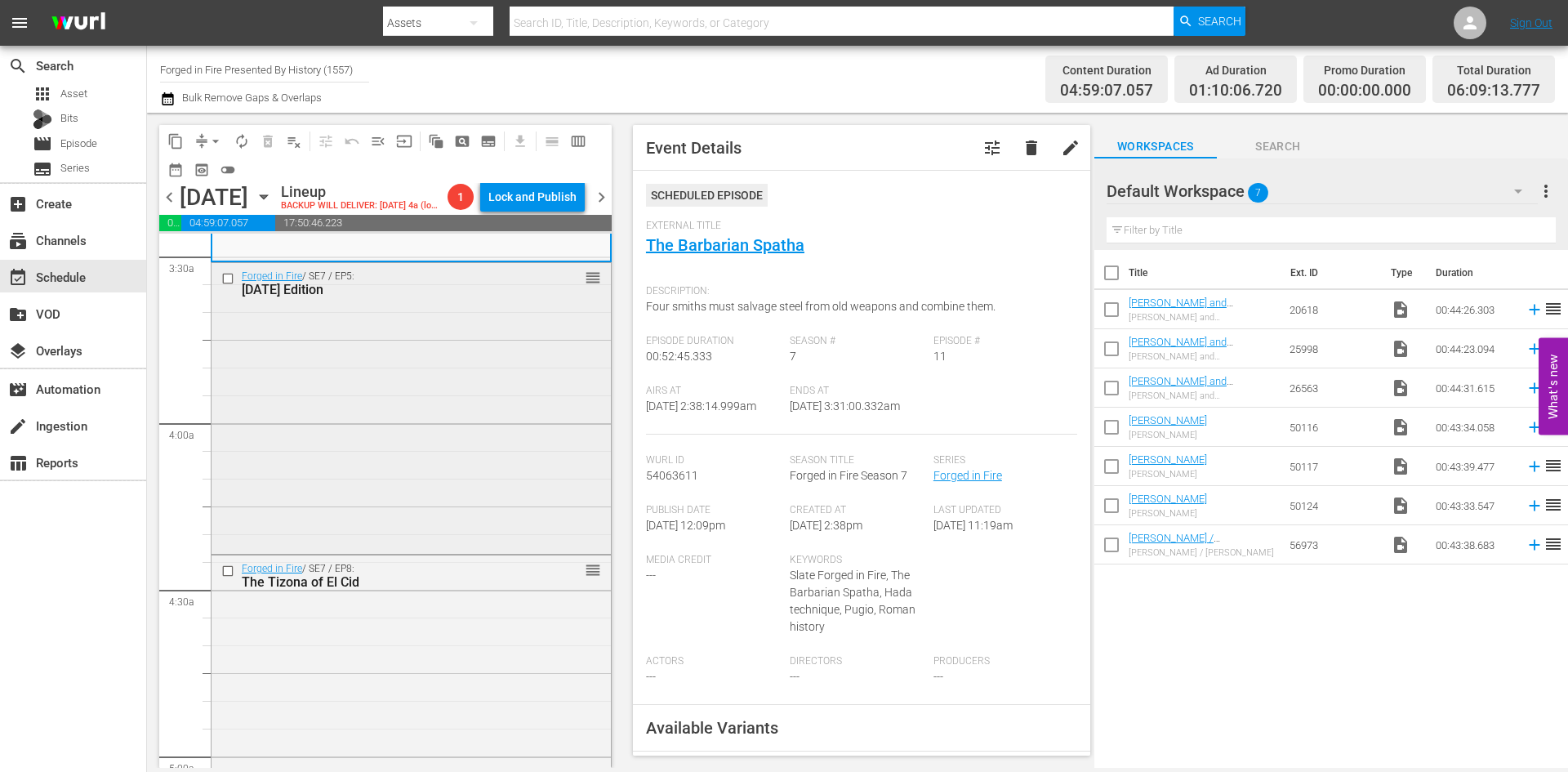
click at [469, 445] on div "Forged in Fire / SE7 / EP5: Halloween Edition reorder" at bounding box center [411, 407] width 400 height 288
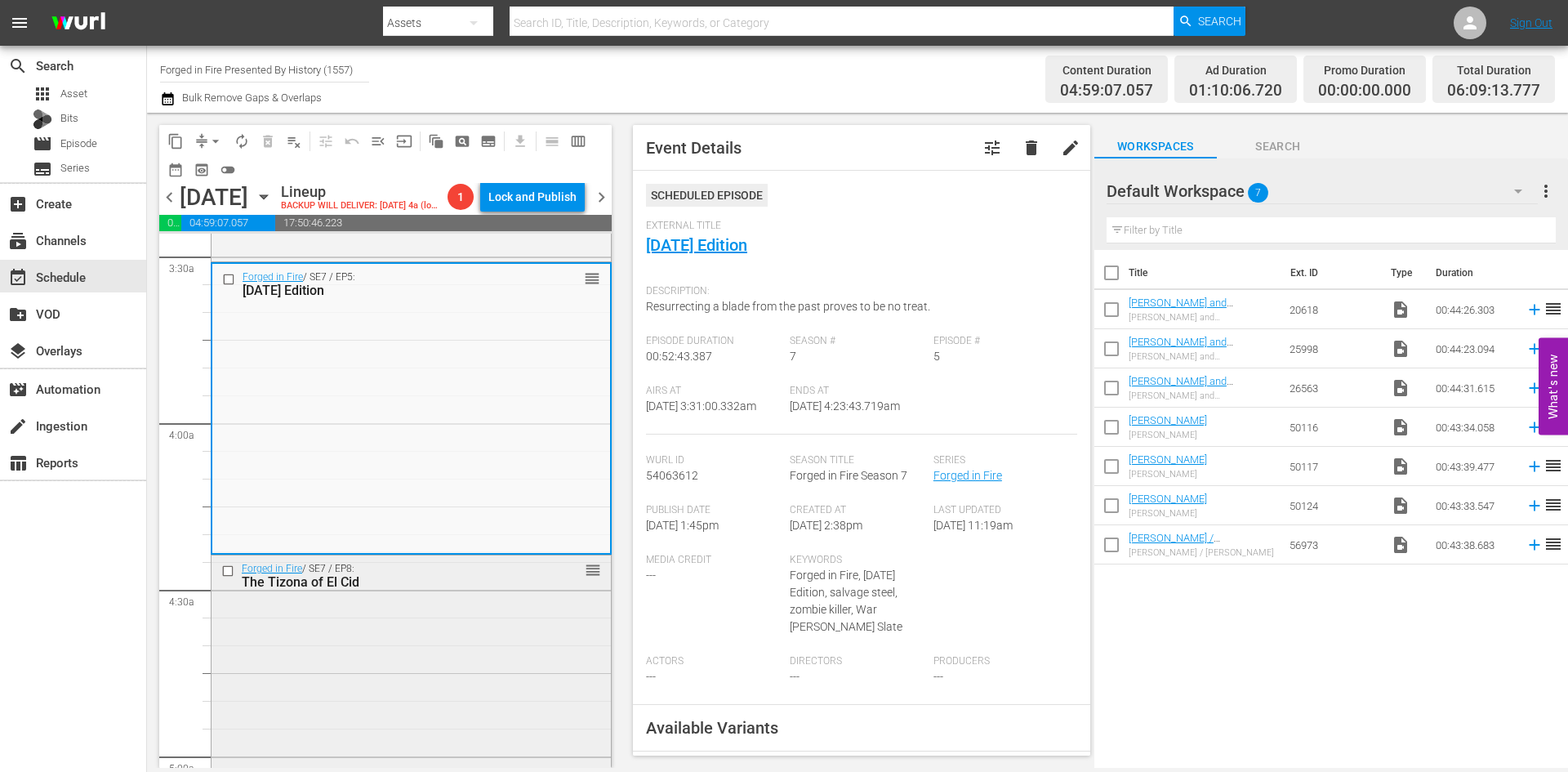
click at [381, 669] on div "Forged in Fire / SE7 / EP8: The Tizona of El Cid reorder" at bounding box center [411, 699] width 400 height 288
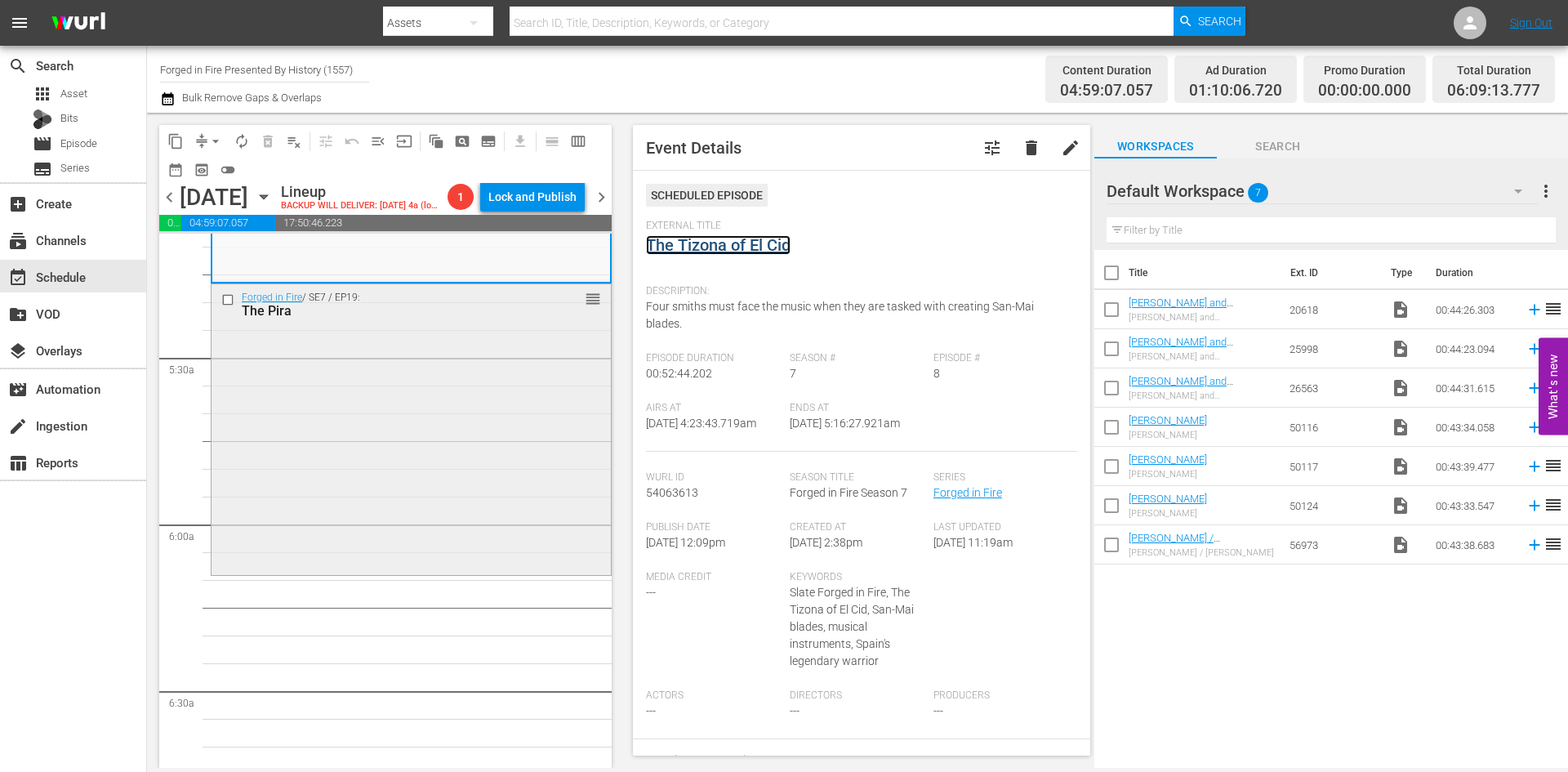
scroll to position [1715, 0]
click at [431, 476] on div "Forged in Fire / SE7 / EP19: The Pira reorder" at bounding box center [411, 422] width 400 height 288
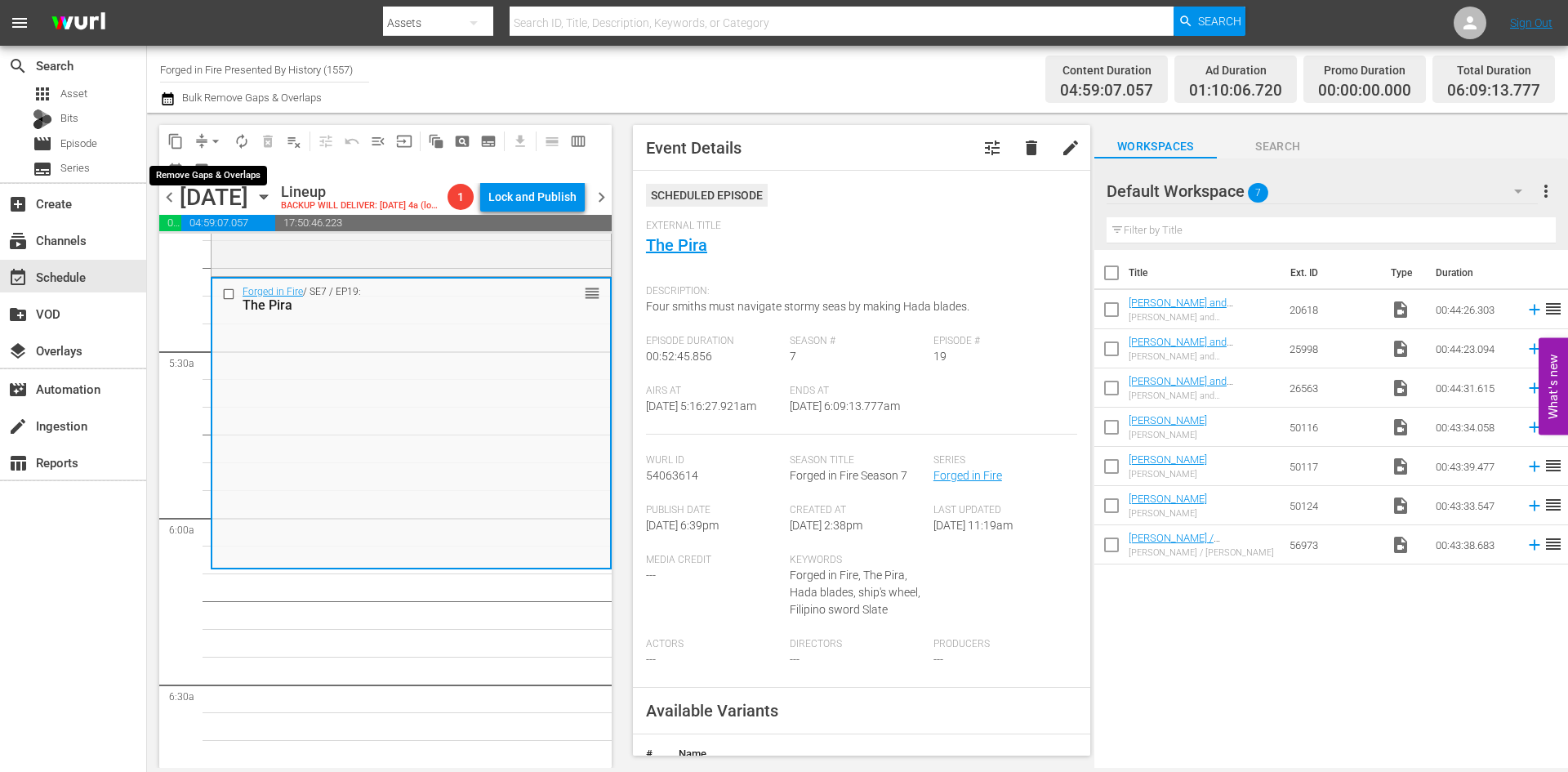
click at [216, 143] on span "arrow_drop_down" at bounding box center [216, 141] width 16 height 16
click at [219, 176] on li "Align to Midnight" at bounding box center [217, 174] width 172 height 27
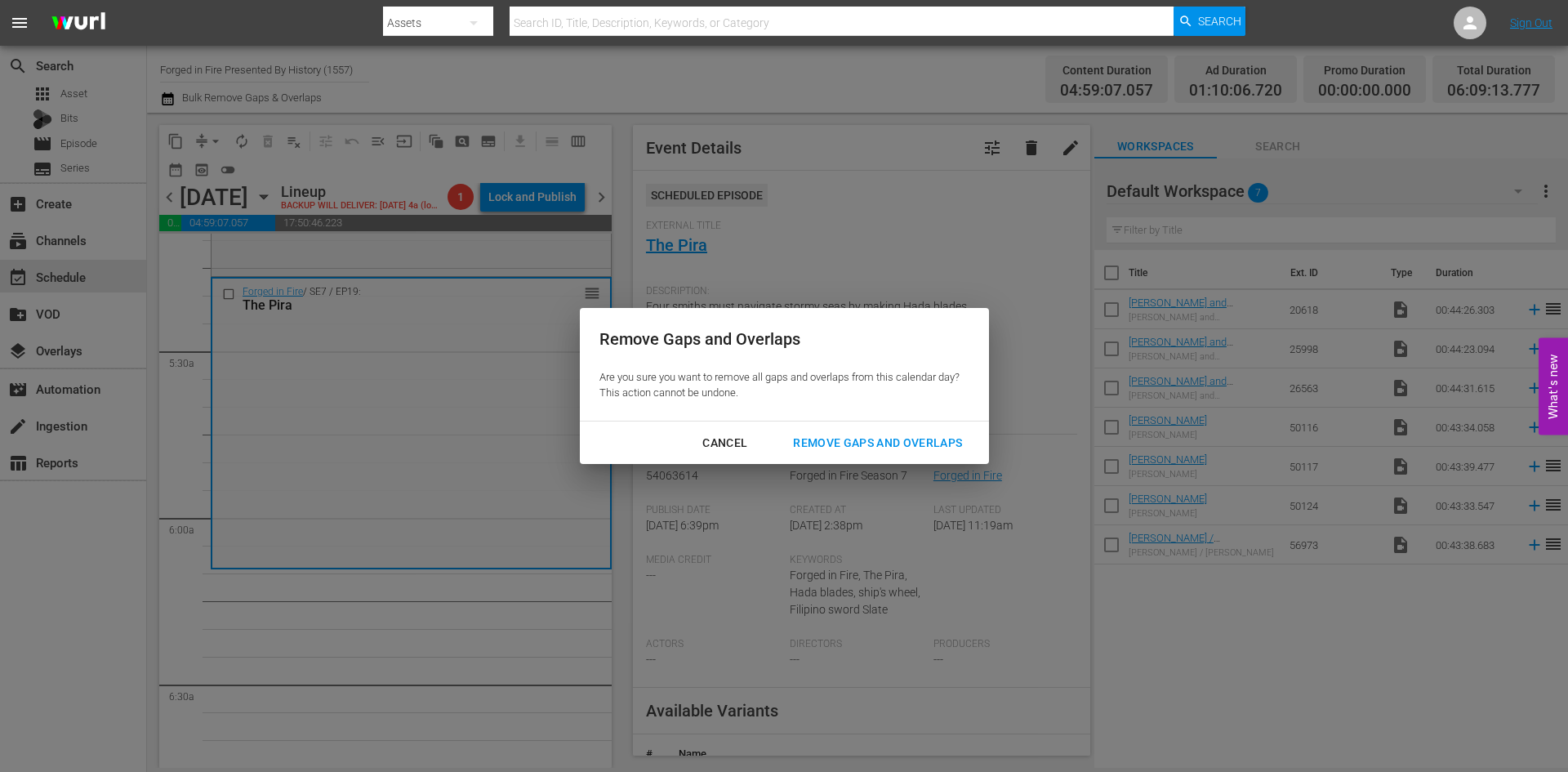
click at [839, 437] on div "Remove Gaps and Overlaps" at bounding box center [877, 442] width 195 height 20
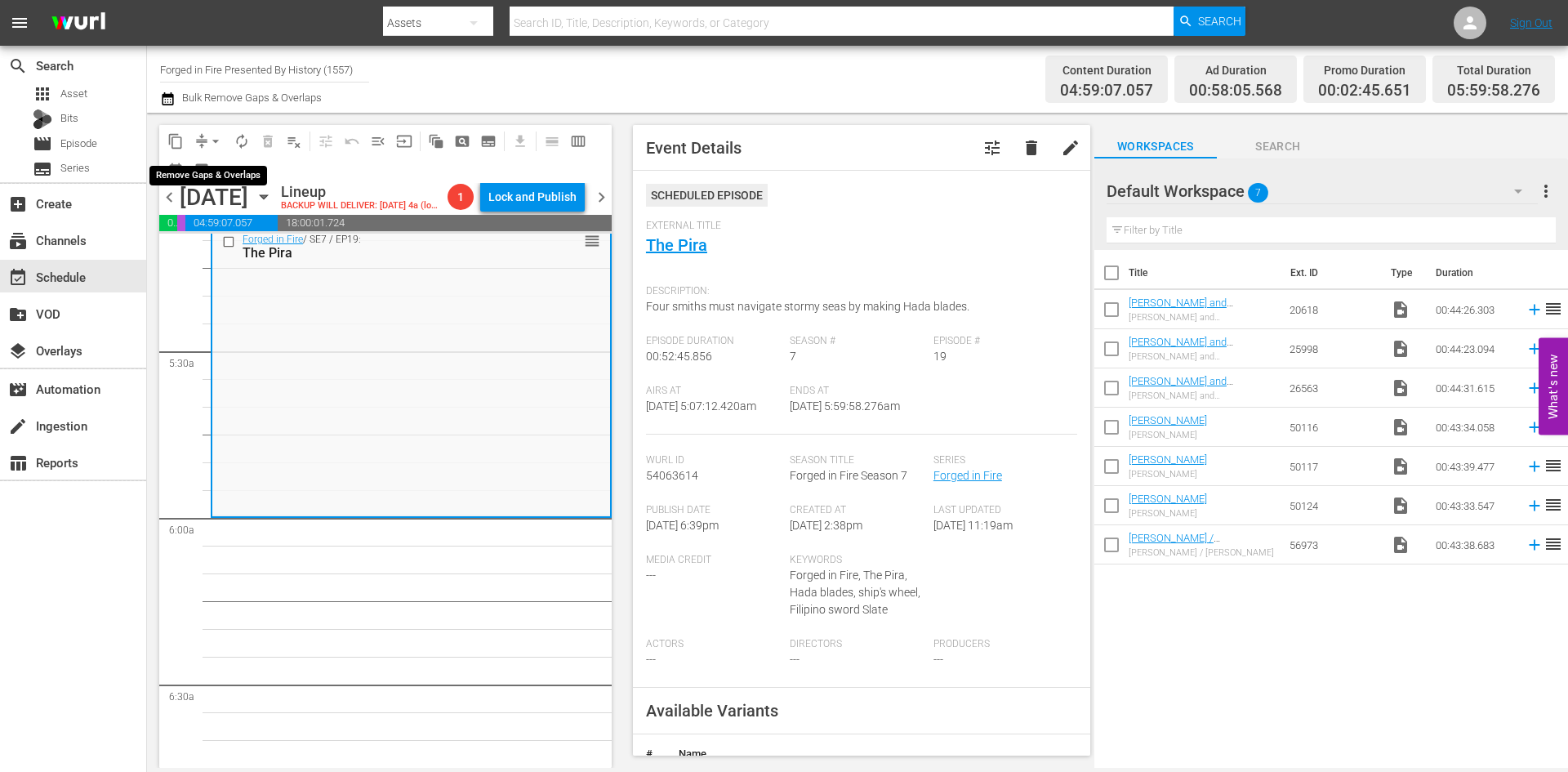
click at [217, 142] on span "arrow_drop_down" at bounding box center [216, 141] width 16 height 16
click at [230, 179] on li "Align to Midnight" at bounding box center [217, 174] width 172 height 27
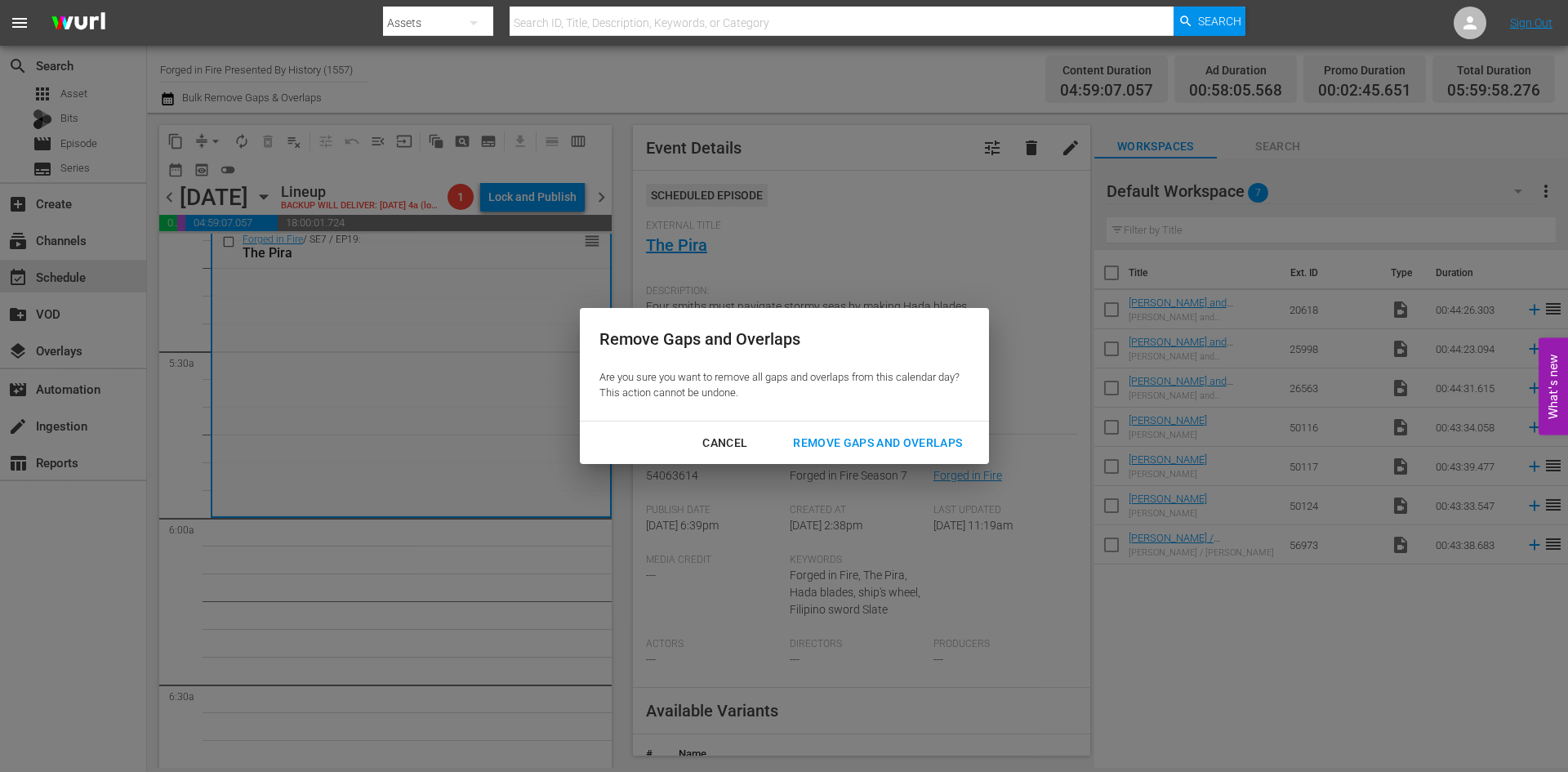
click at [853, 443] on div "Remove Gaps and Overlaps" at bounding box center [877, 442] width 195 height 20
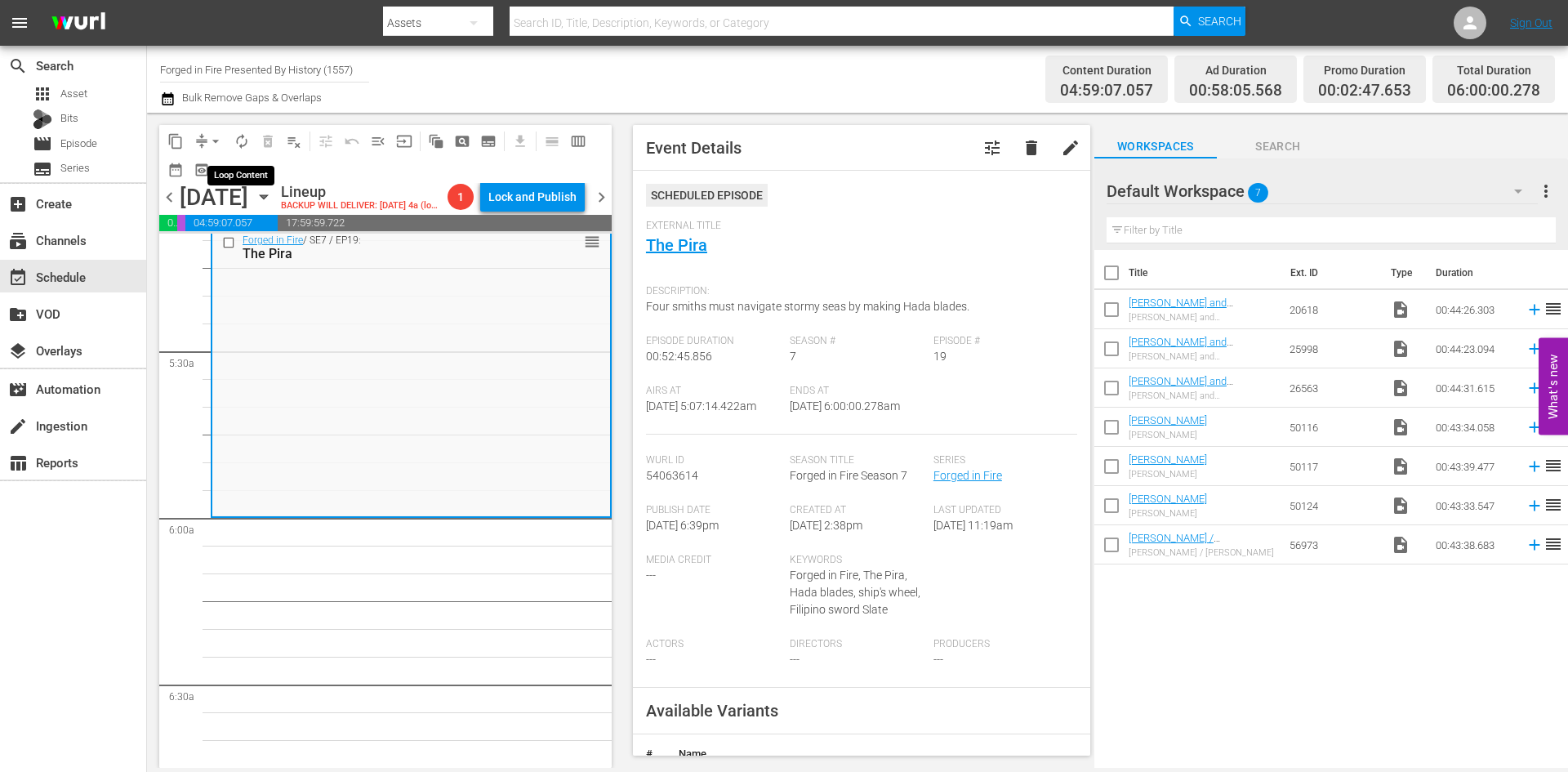
click at [247, 137] on span "autorenew_outlined" at bounding box center [241, 141] width 16 height 16
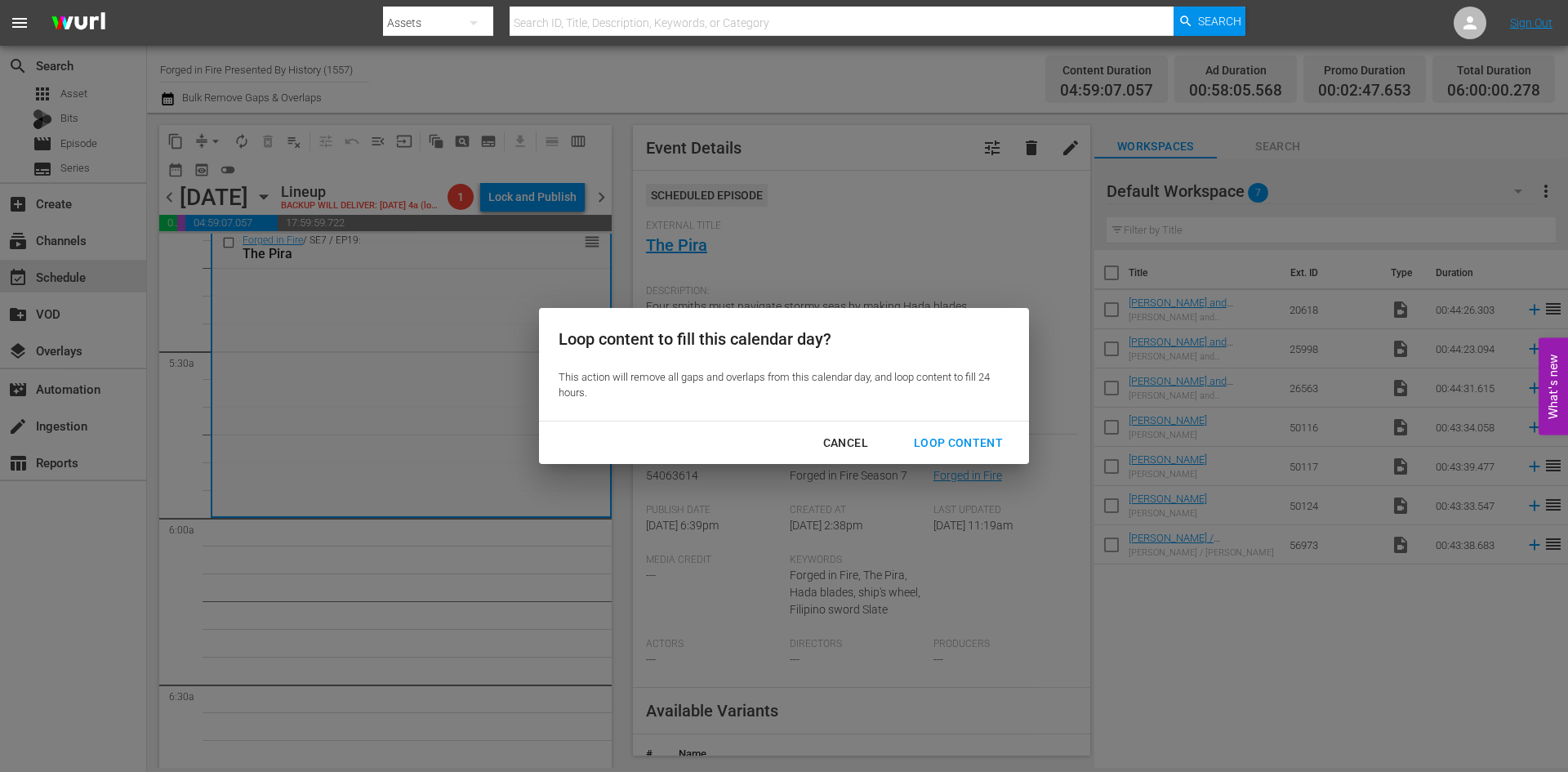
click at [922, 440] on div "Loop Content" at bounding box center [959, 442] width 115 height 20
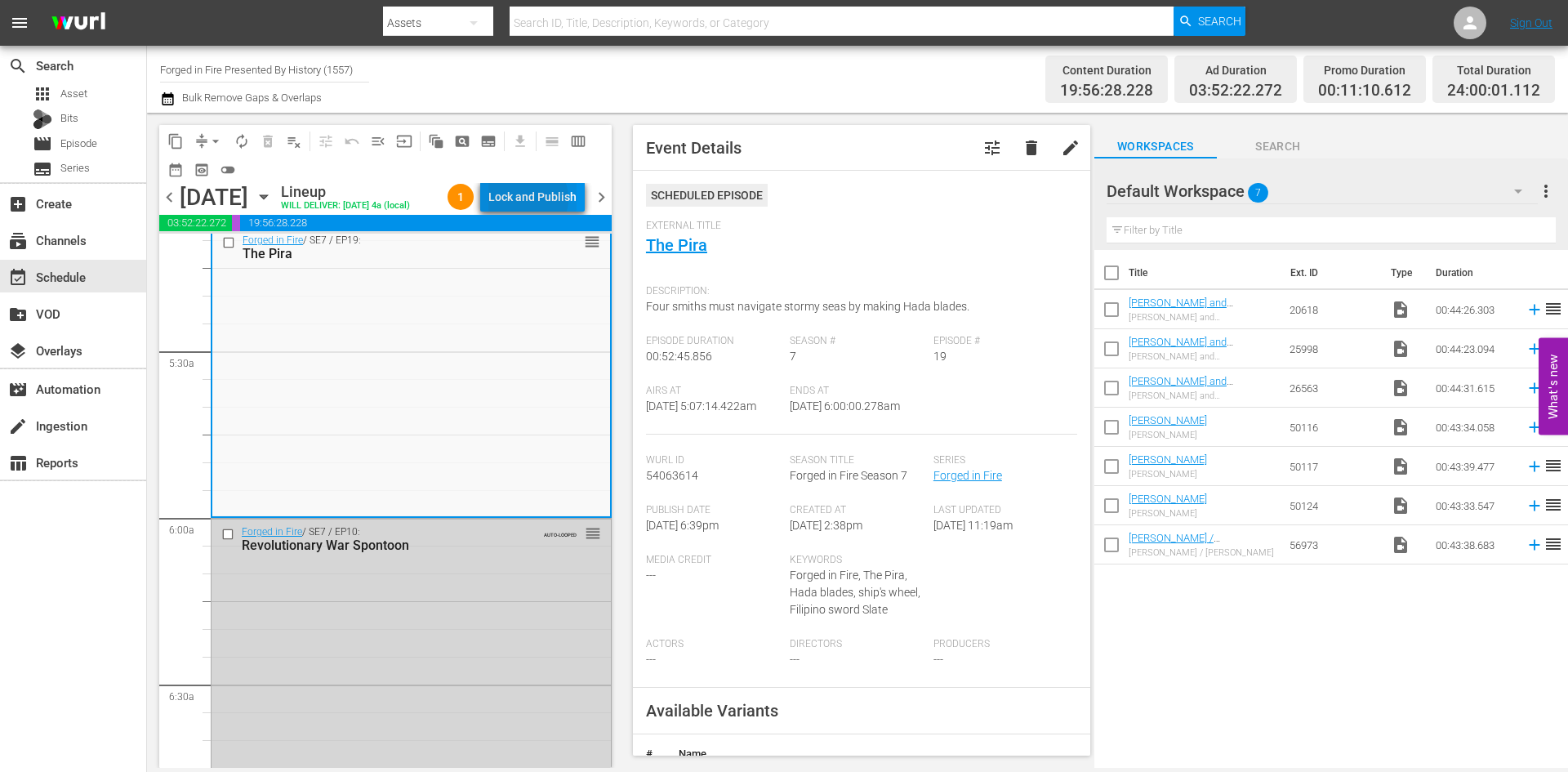
click at [531, 202] on div "Lock and Publish" at bounding box center [532, 196] width 88 height 29
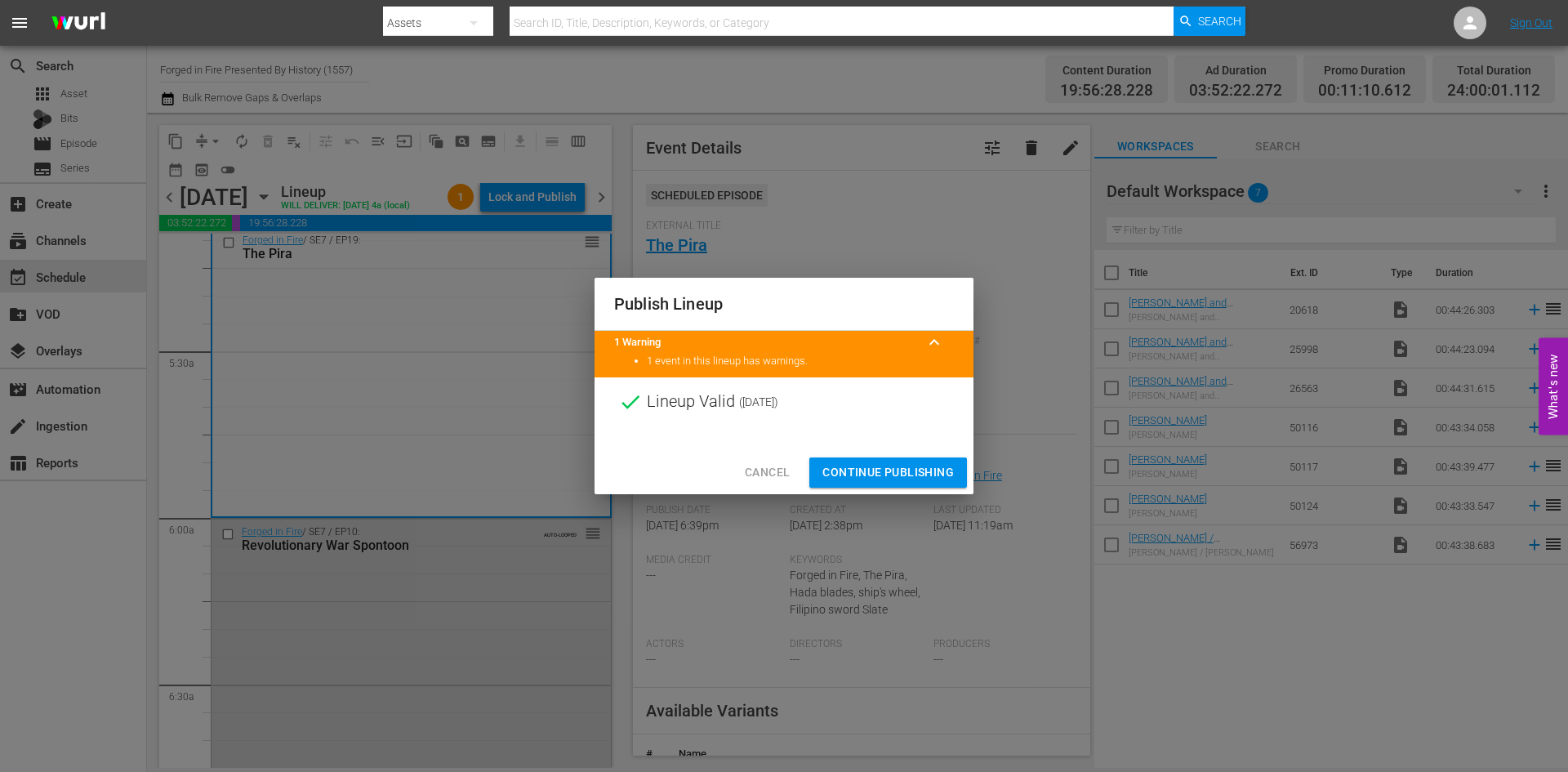
click at [868, 470] on span "Continue Publishing" at bounding box center [888, 472] width 132 height 20
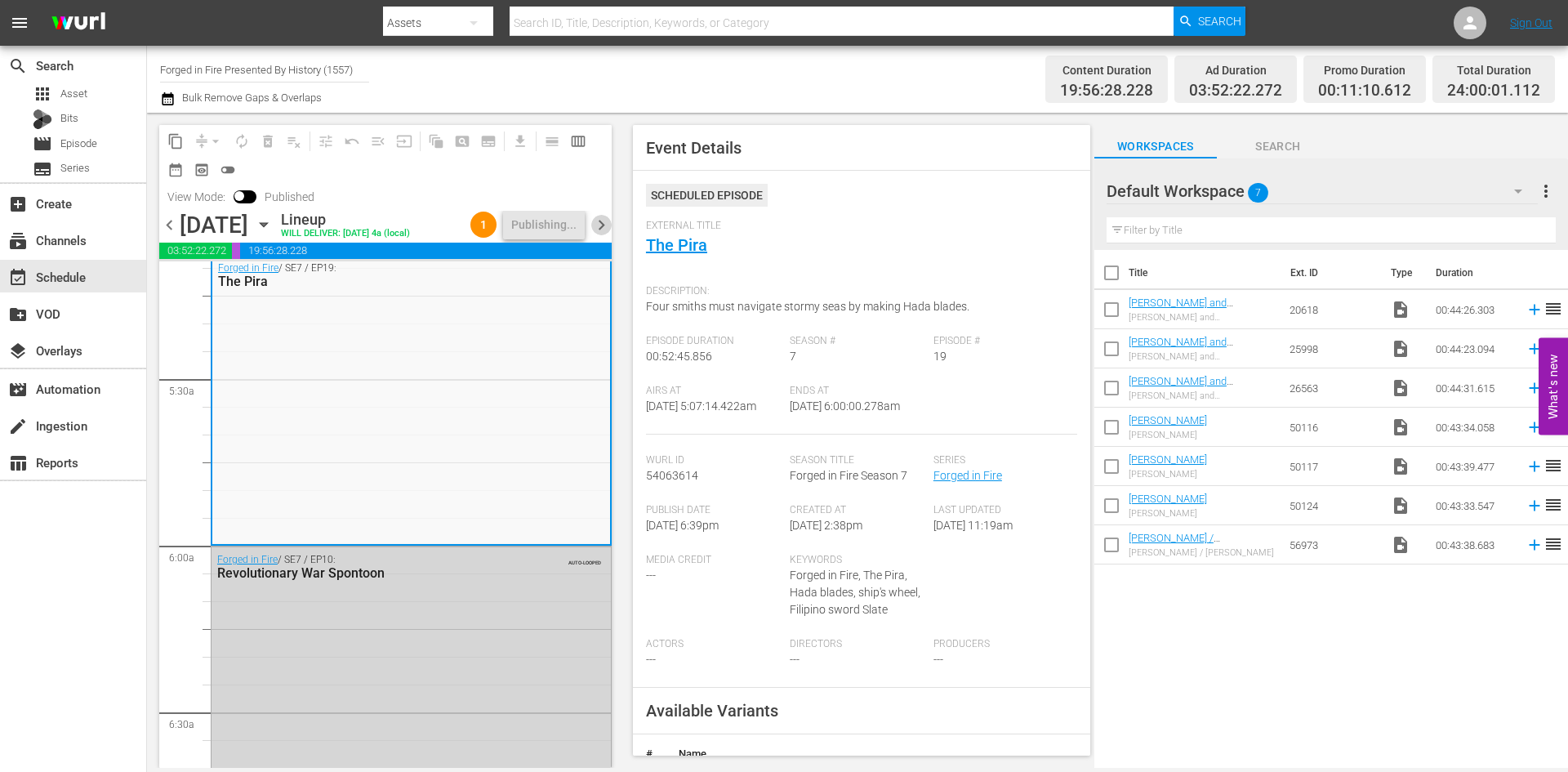
click at [602, 225] on span "chevron_right" at bounding box center [601, 225] width 20 height 20
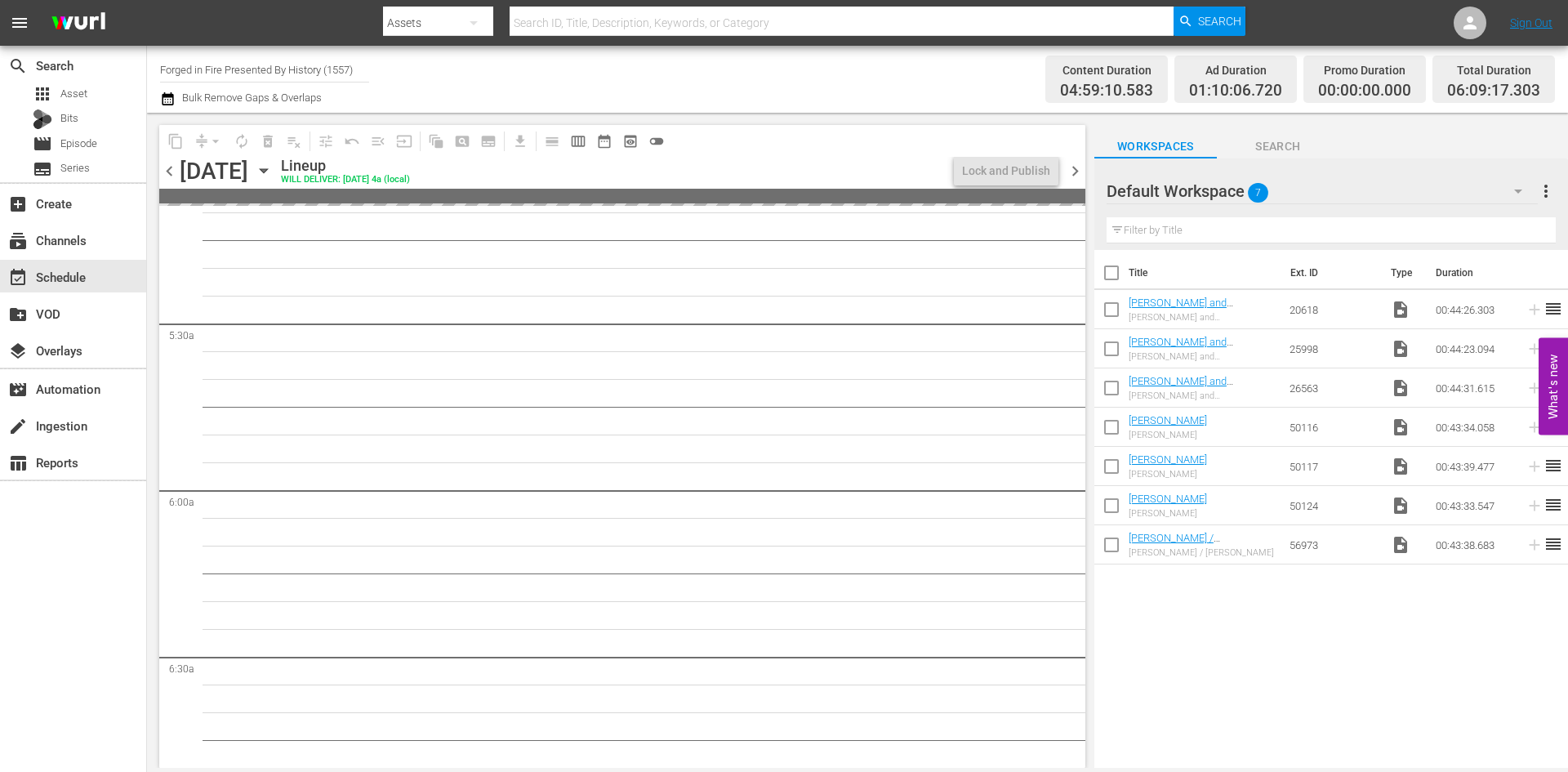
scroll to position [1604, 0]
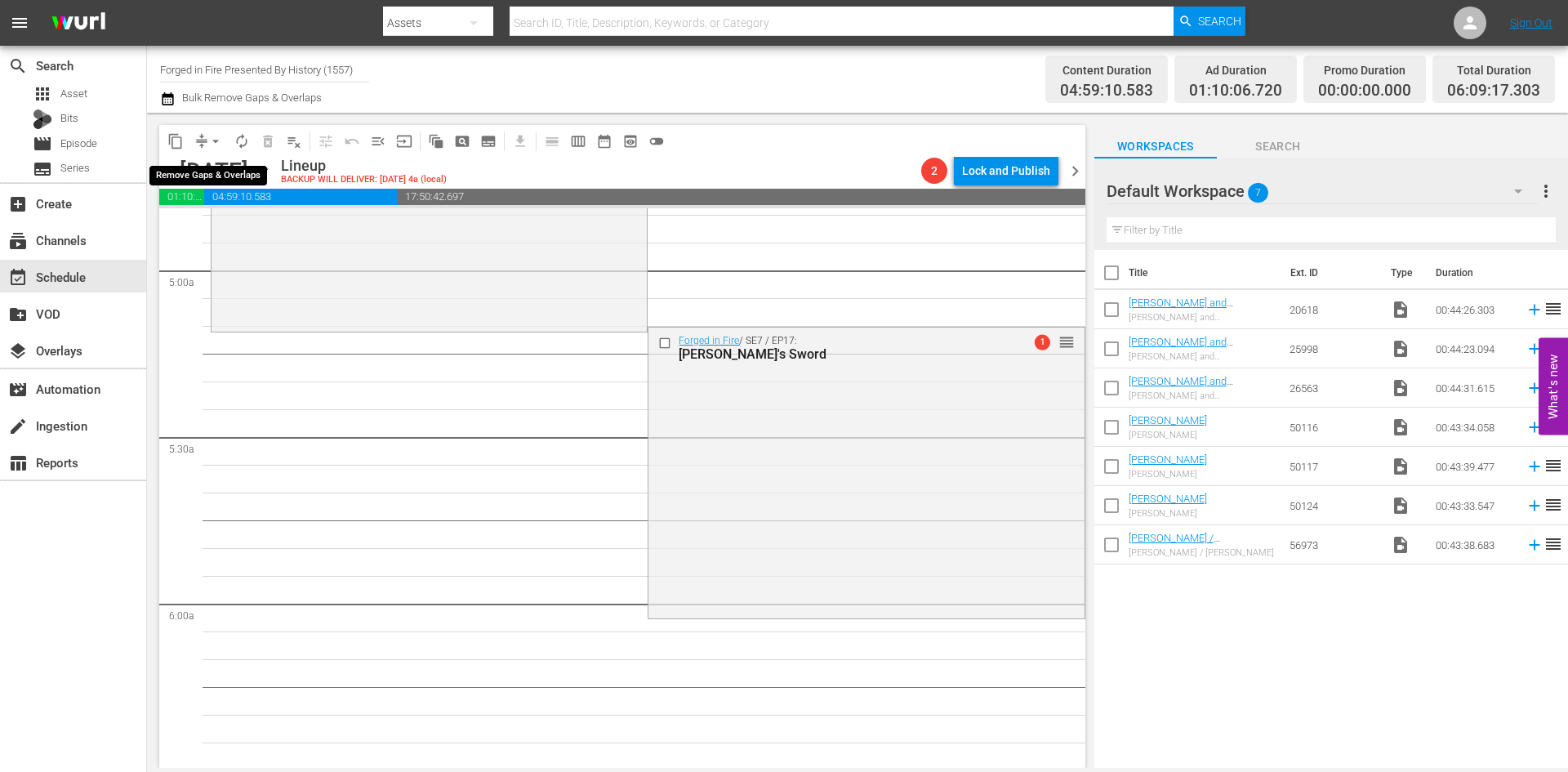
click at [213, 141] on span "arrow_drop_down" at bounding box center [216, 141] width 16 height 16
click at [206, 169] on li "Align to Midnight" at bounding box center [217, 174] width 172 height 27
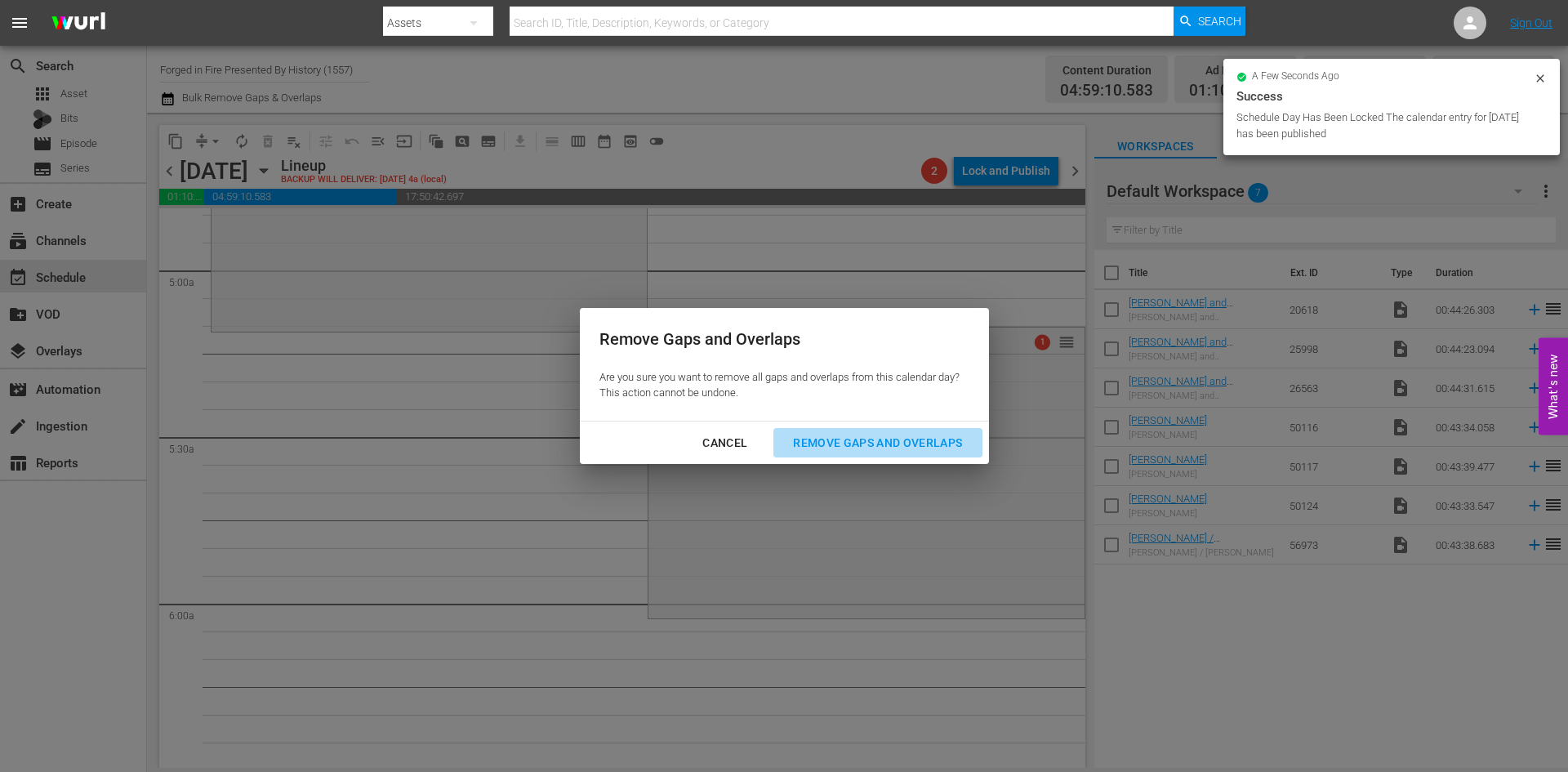
click at [818, 443] on div "Remove Gaps and Overlaps" at bounding box center [877, 442] width 195 height 20
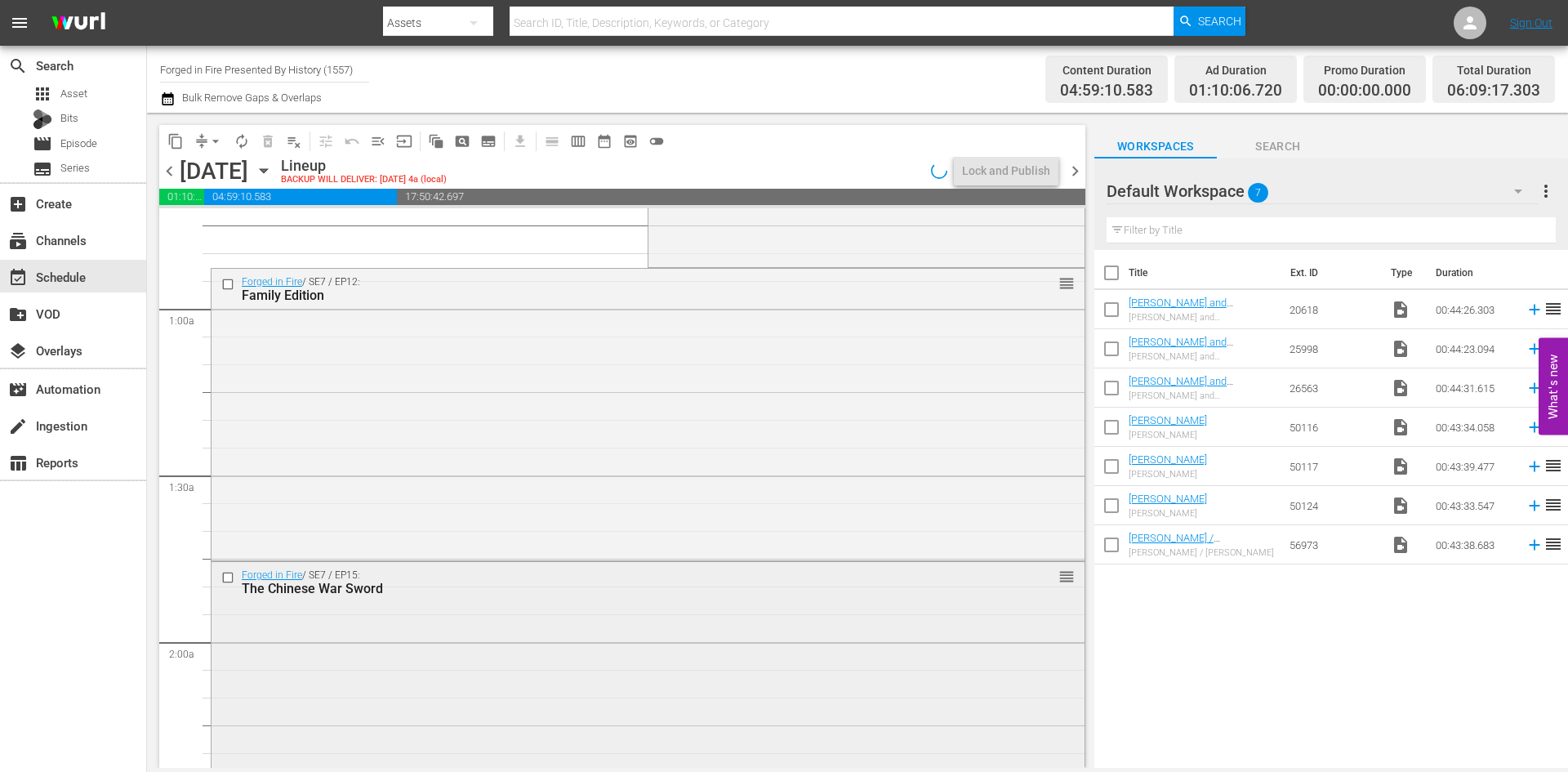
scroll to position [0, 0]
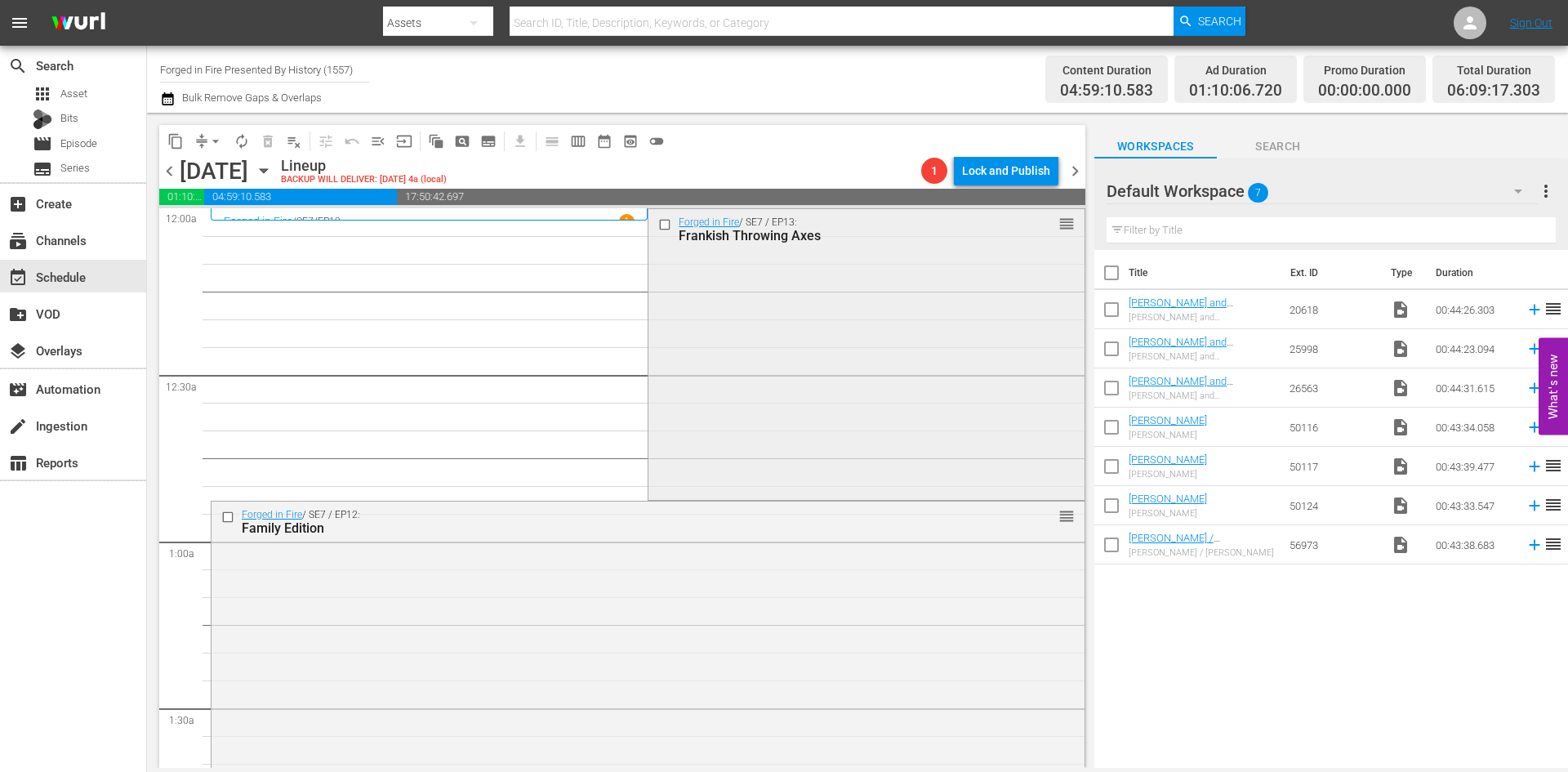
click at [797, 391] on div "Forged in Fire / SE7 / EP13: Frankish Throwing Axes reorder" at bounding box center [866, 353] width 435 height 288
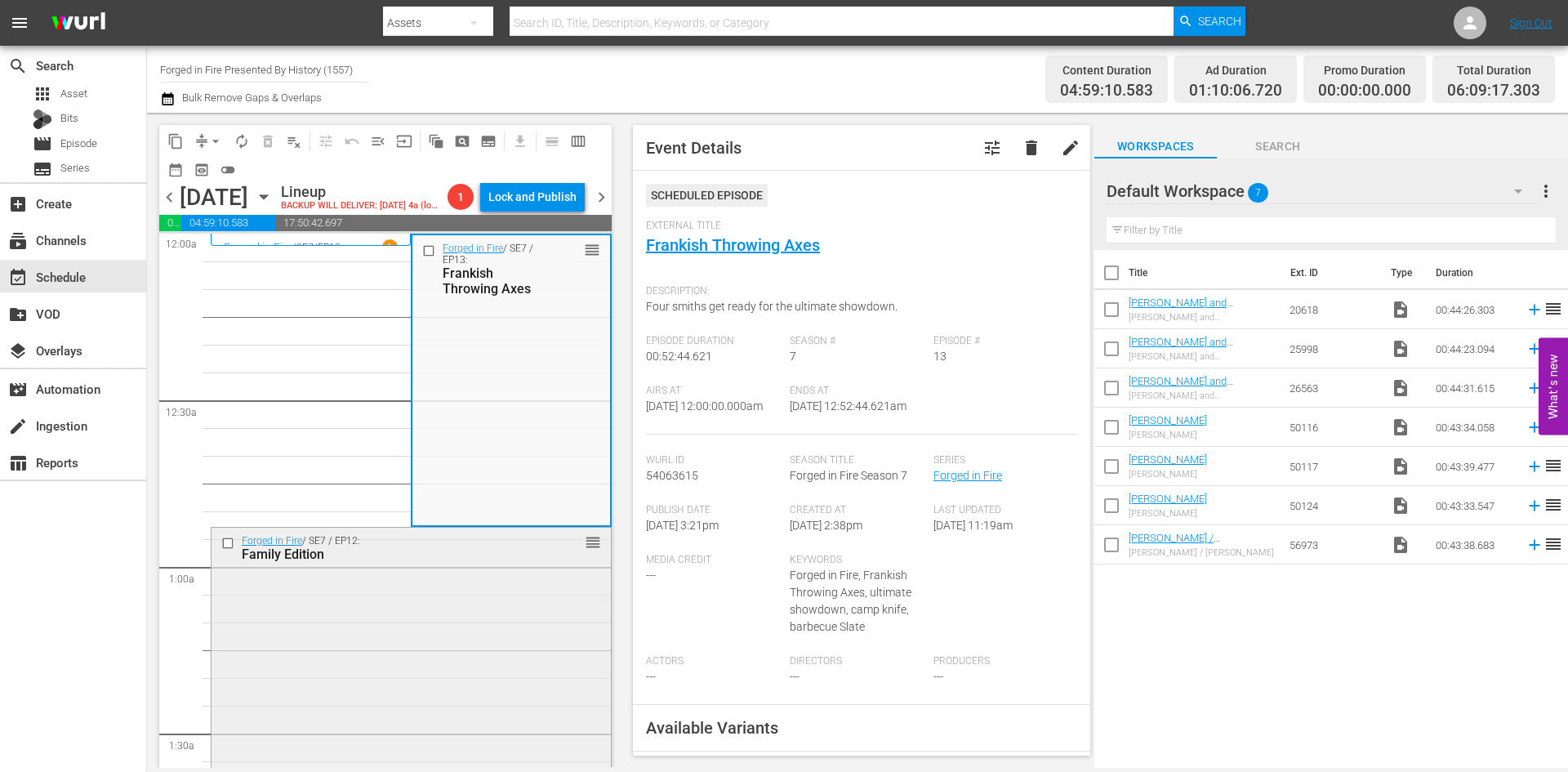
click at [402, 623] on div "Forged in Fire / SE7 / EP12: Family Edition reorder" at bounding box center [411, 672] width 400 height 288
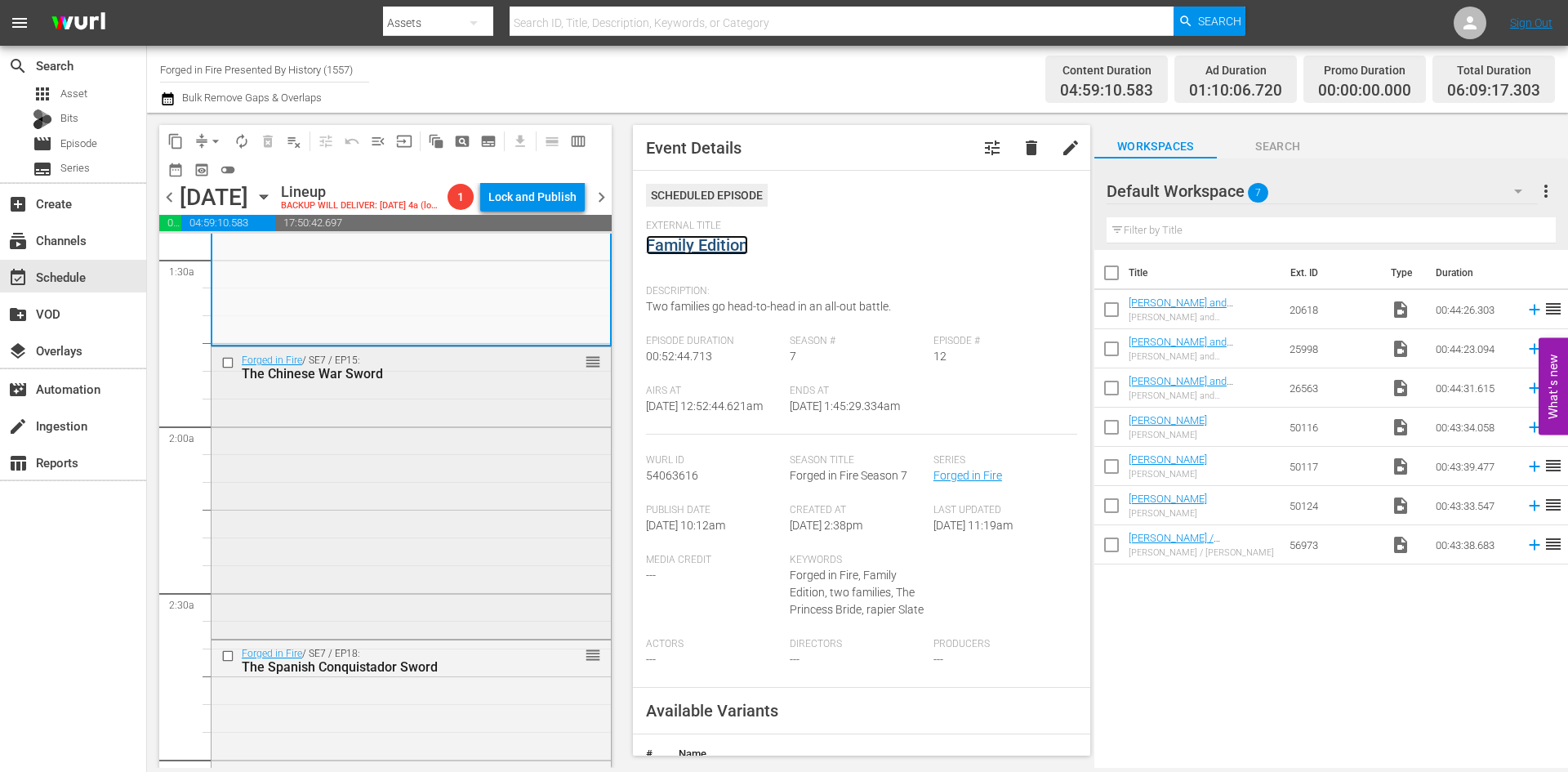
scroll to position [490, 0]
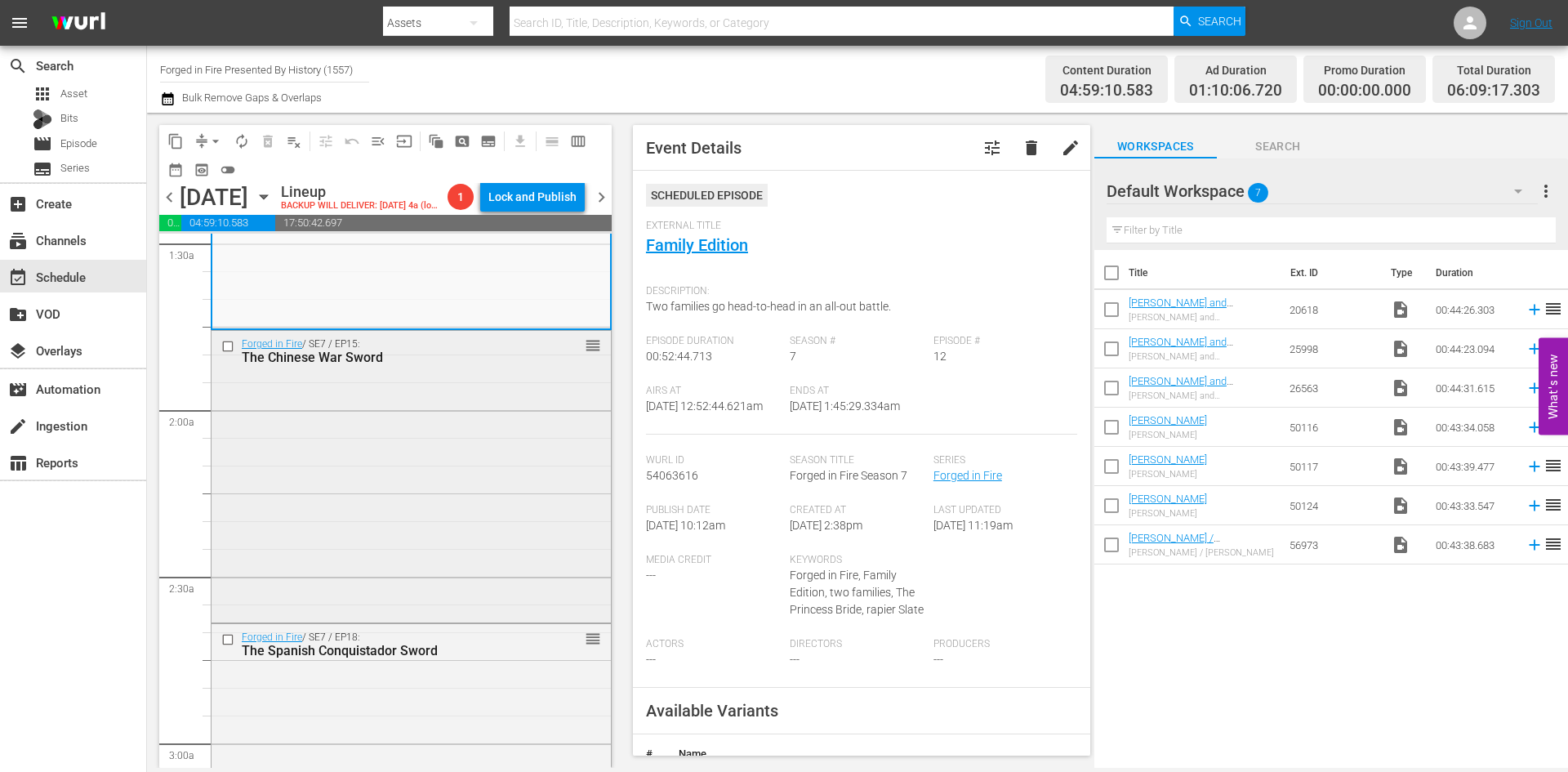
click at [424, 520] on div "Forged in Fire / SE7 / EP15: The Chinese War Sword reorder" at bounding box center [411, 475] width 400 height 288
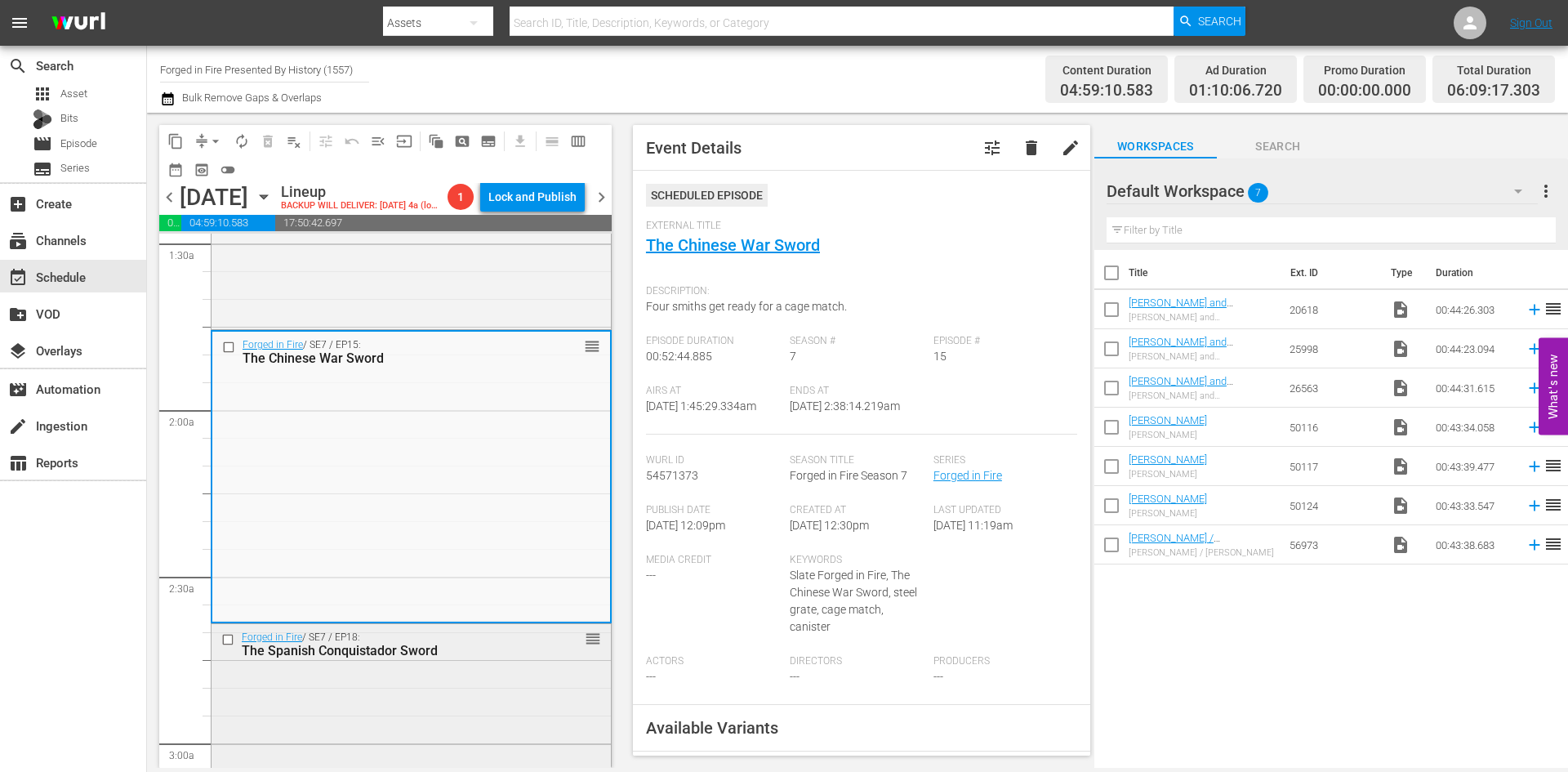
click at [429, 740] on div "Forged in Fire / SE7 / EP18: The Spanish Conquistador Sword reorder" at bounding box center [411, 768] width 400 height 288
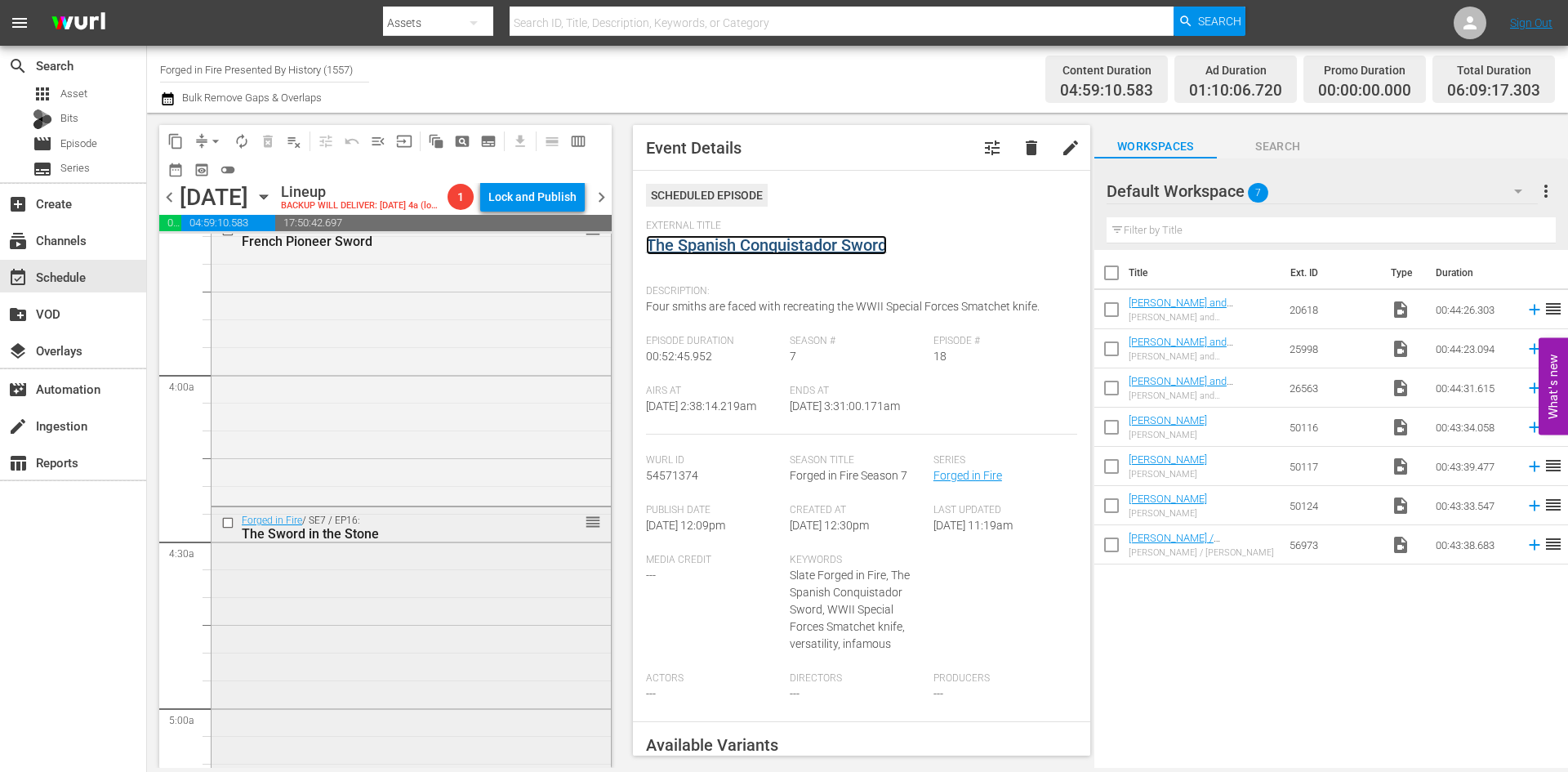
scroll to position [1225, 0]
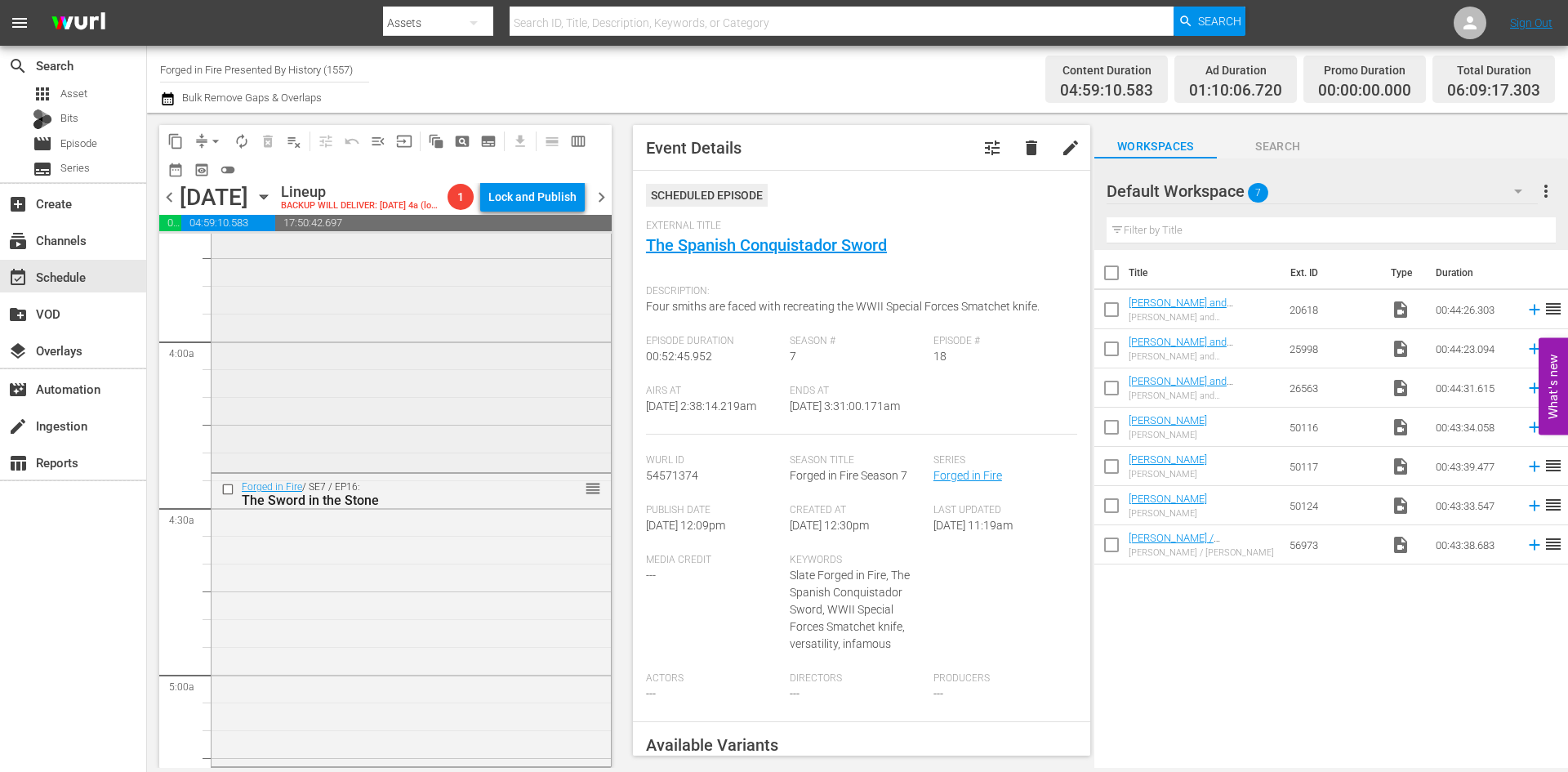
click at [453, 390] on div "Forged in Fire / SE7 / EP20: French Pioneer Sword reorder" at bounding box center [411, 325] width 400 height 288
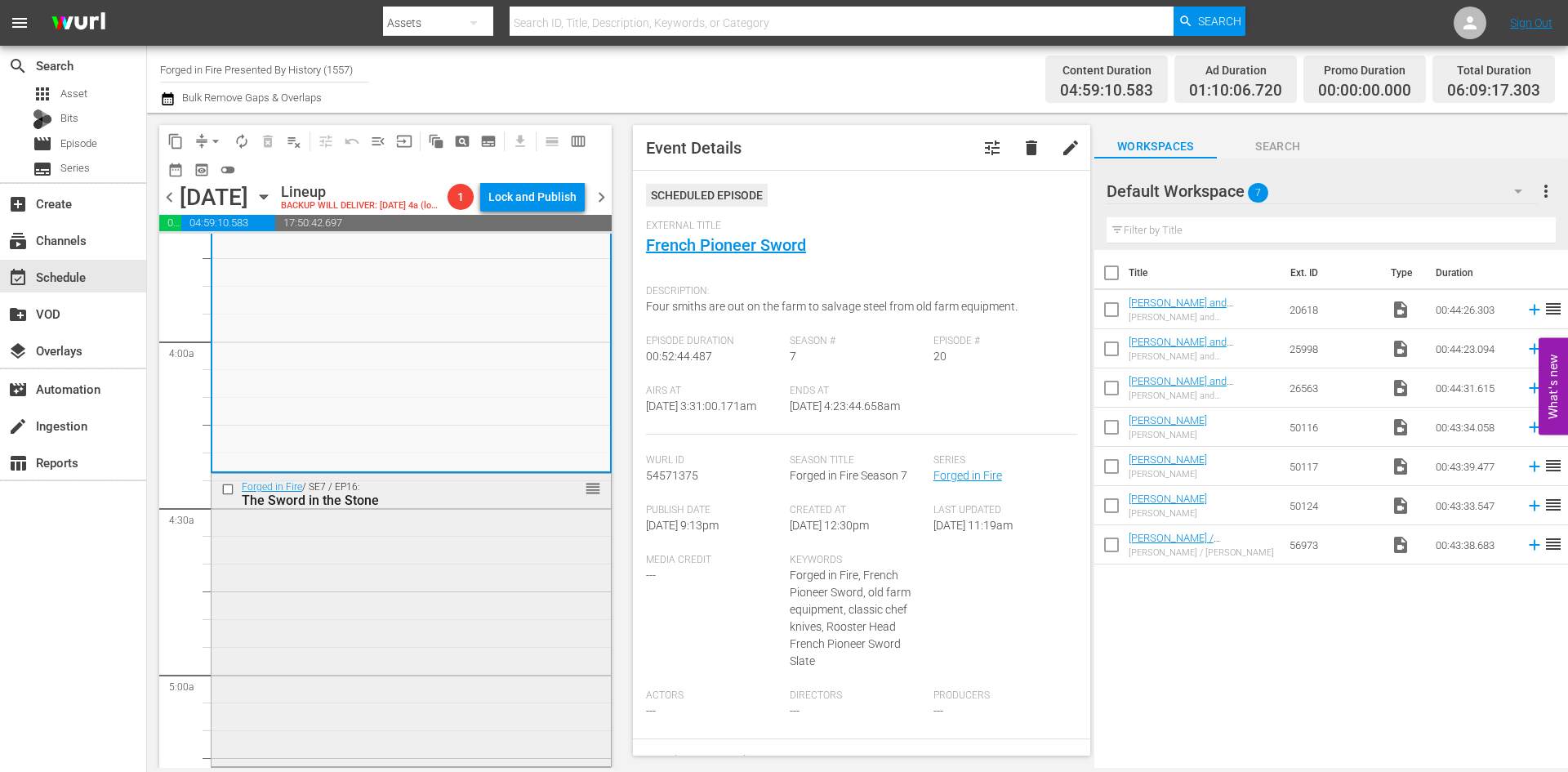
click at [416, 591] on div "Forged in Fire / SE7 / EP16: The Sword in the Stone reorder" at bounding box center [411, 618] width 400 height 288
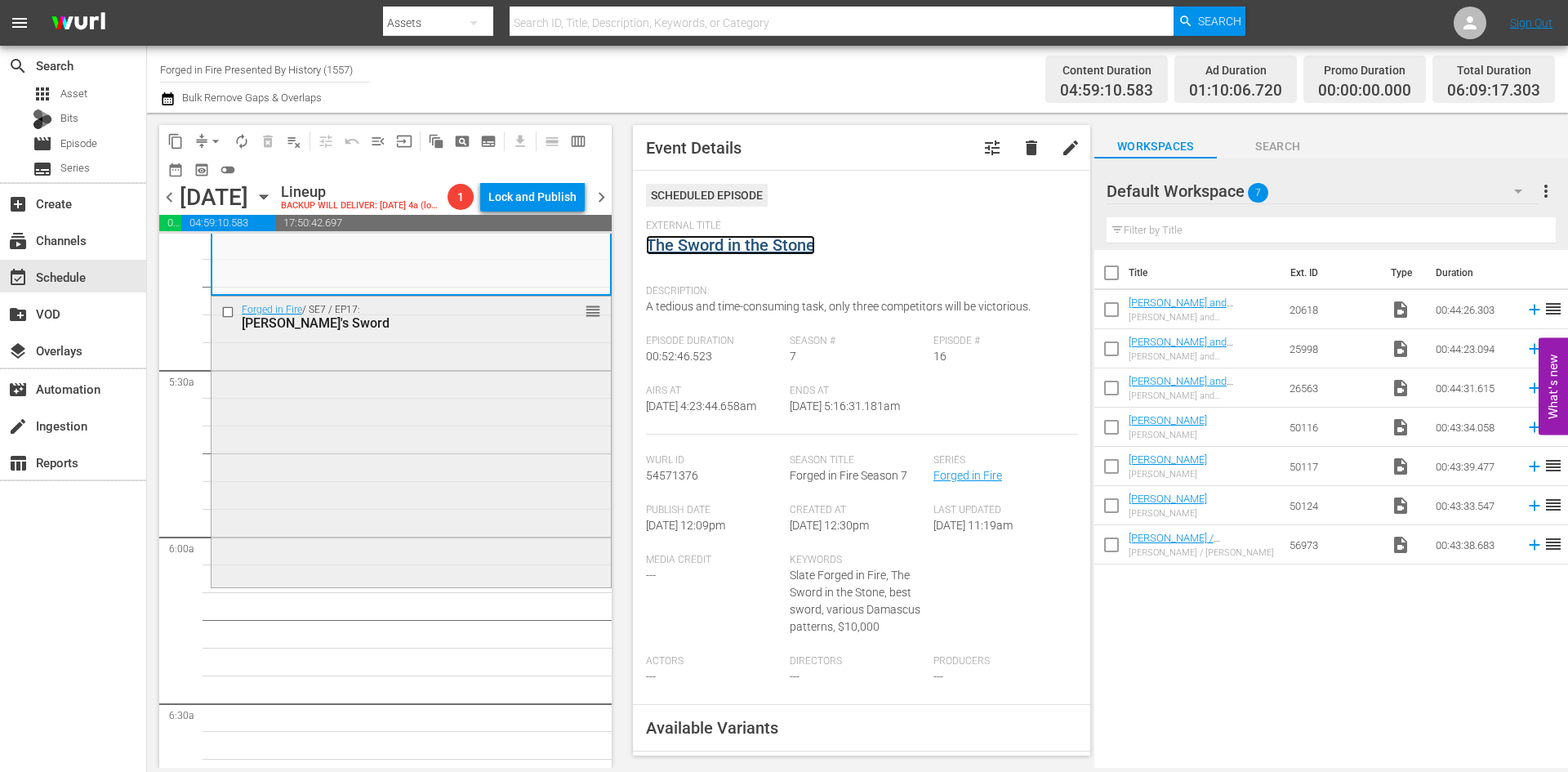
scroll to position [1715, 0]
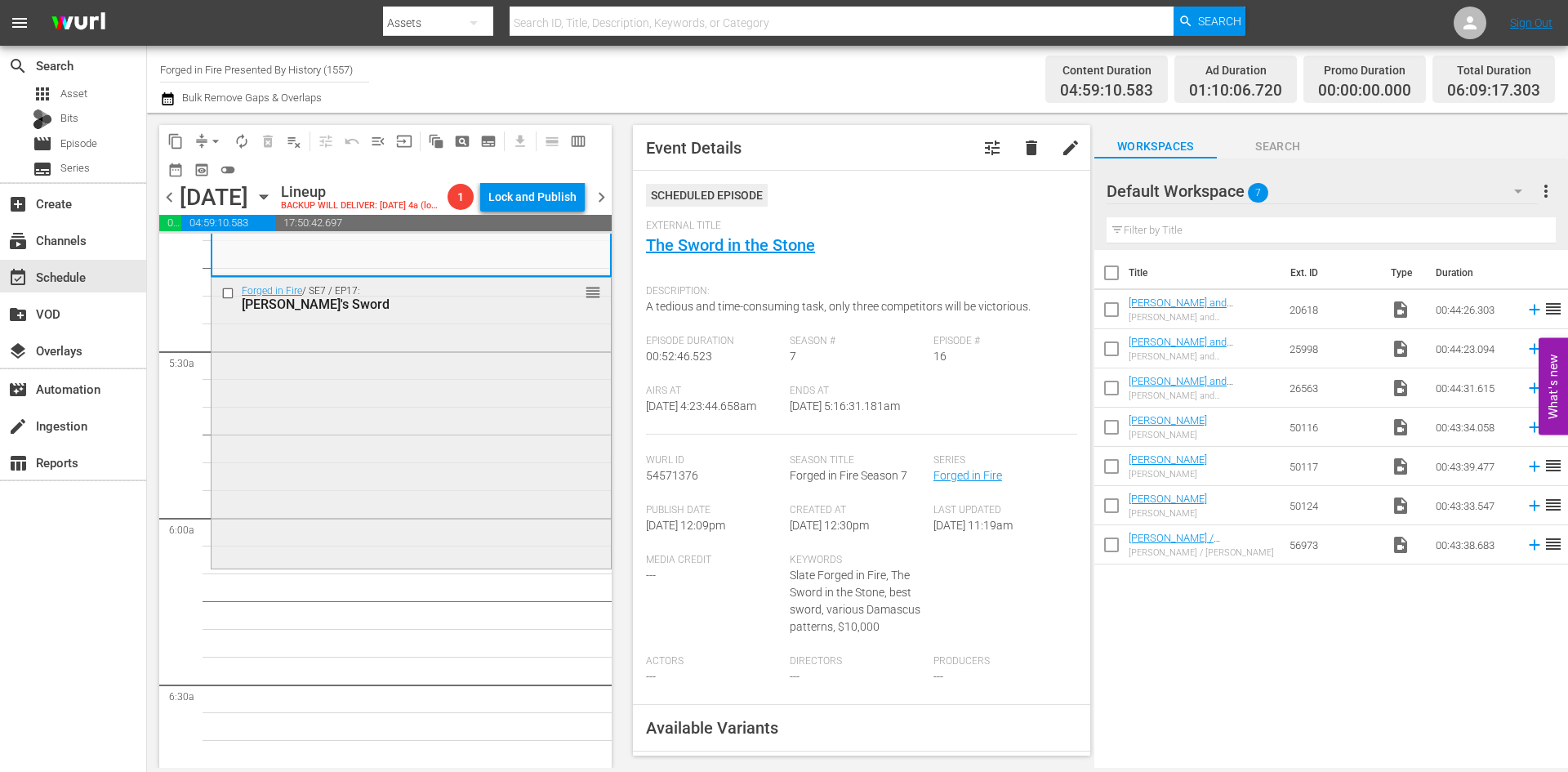
click at [465, 477] on div "Forged in Fire / SE7 / EP17: Charlemagne's Sword reorder" at bounding box center [411, 422] width 400 height 288
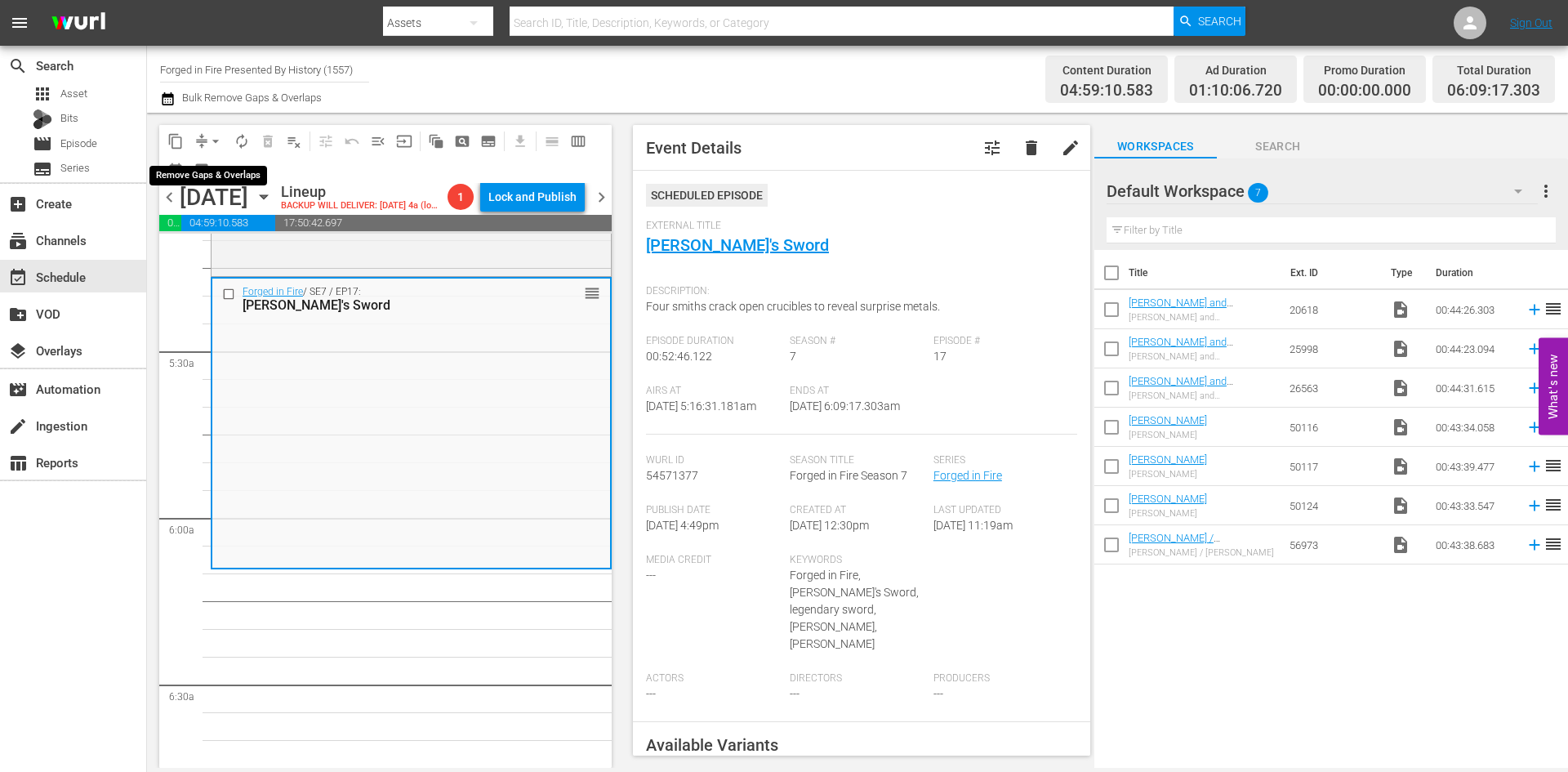
click at [218, 141] on span "arrow_drop_down" at bounding box center [216, 141] width 16 height 16
click at [201, 179] on li "Align to Midnight" at bounding box center [217, 174] width 172 height 27
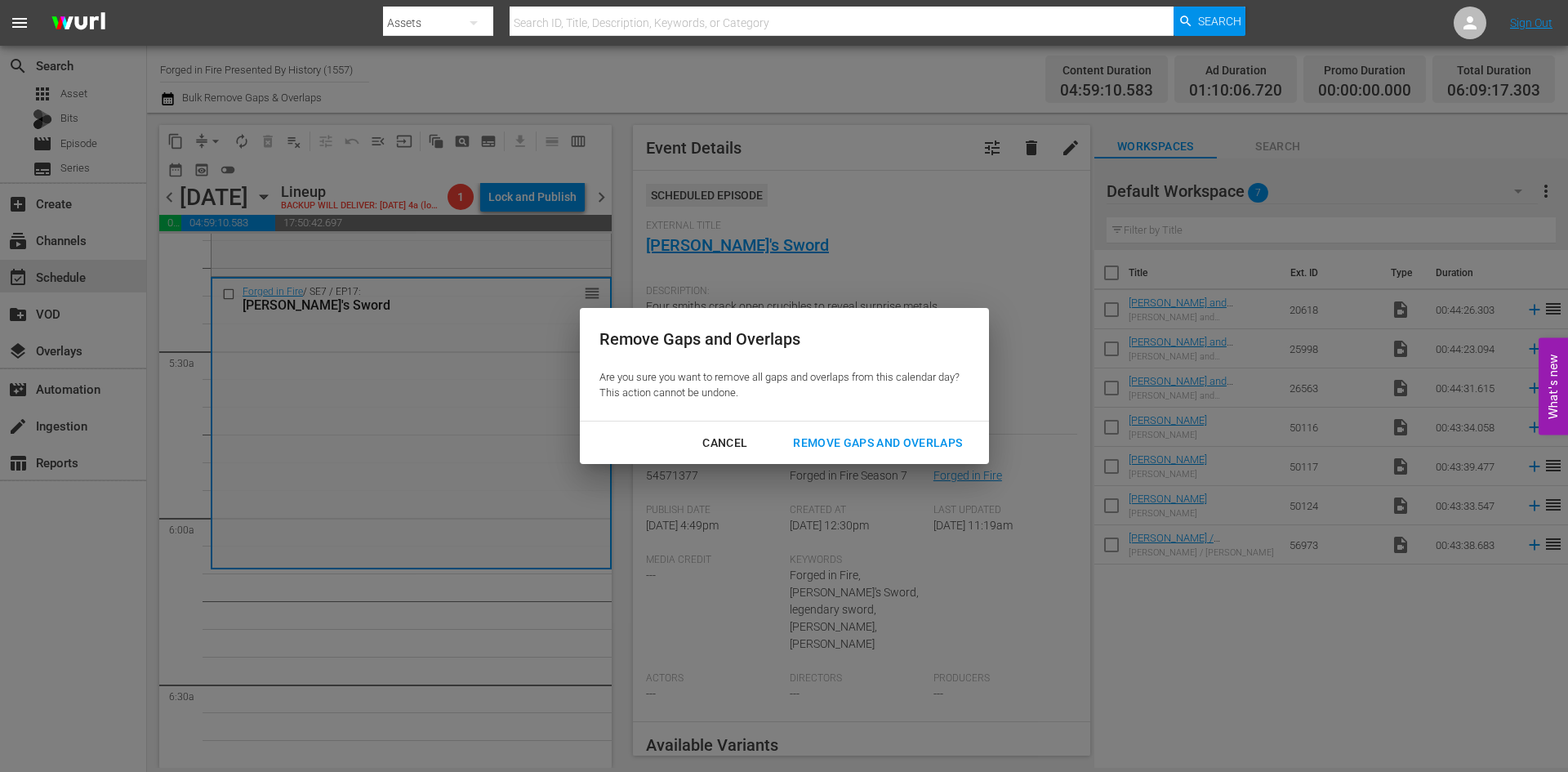
click at [851, 447] on div "Remove Gaps and Overlaps" at bounding box center [877, 442] width 195 height 20
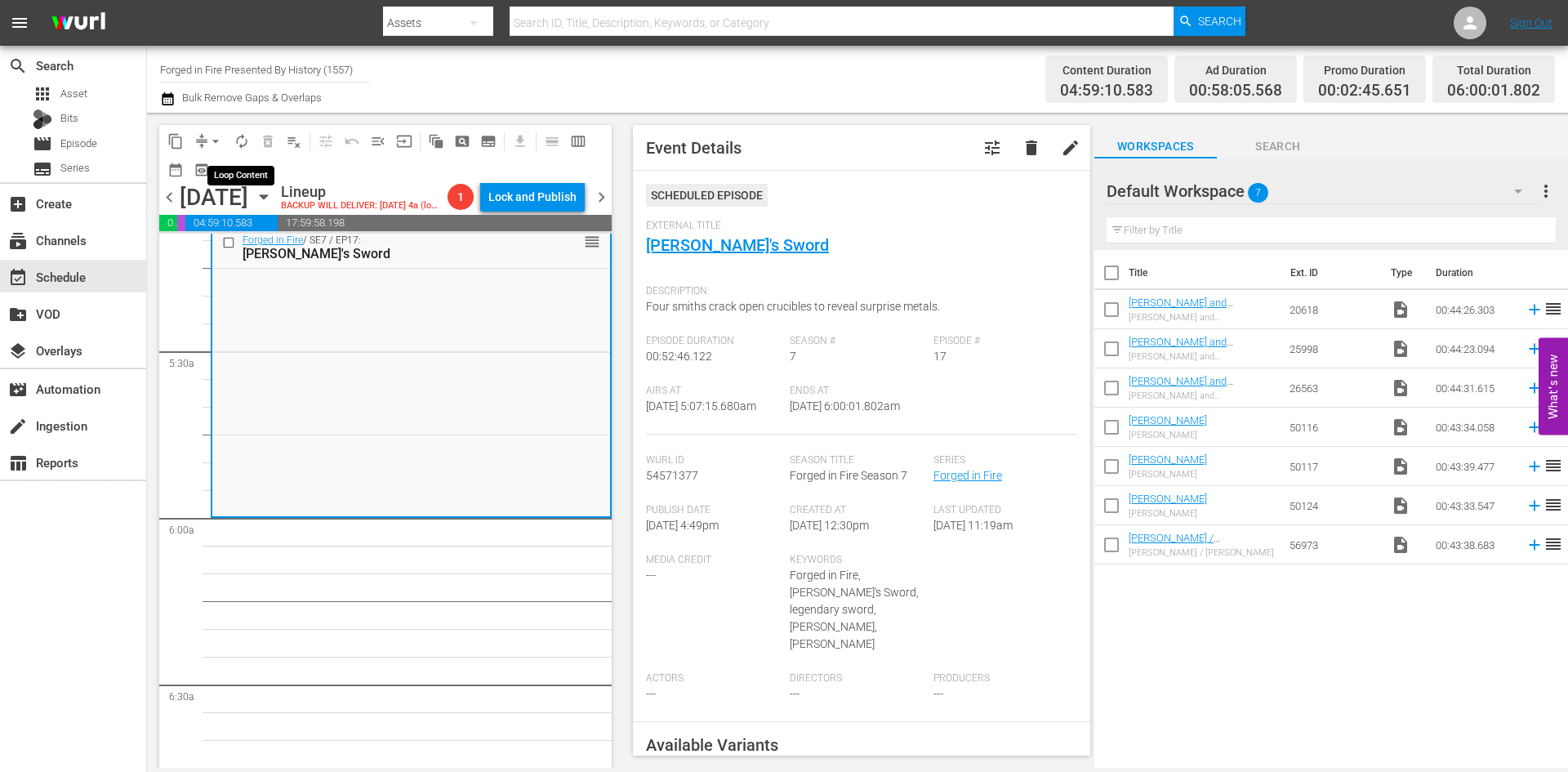
click at [241, 140] on span "autorenew_outlined" at bounding box center [241, 141] width 16 height 16
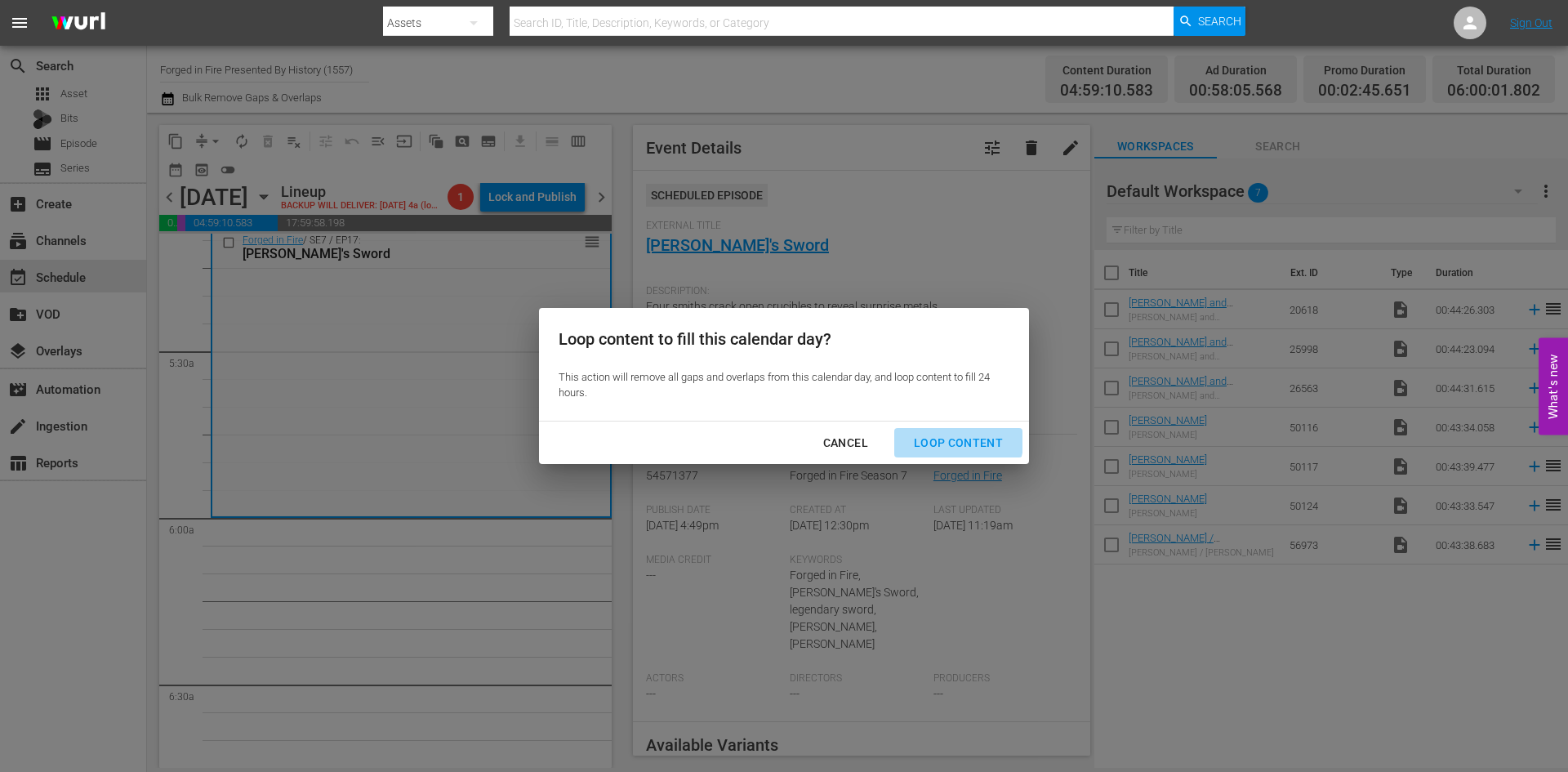
click at [938, 436] on div "Loop Content" at bounding box center [959, 442] width 115 height 20
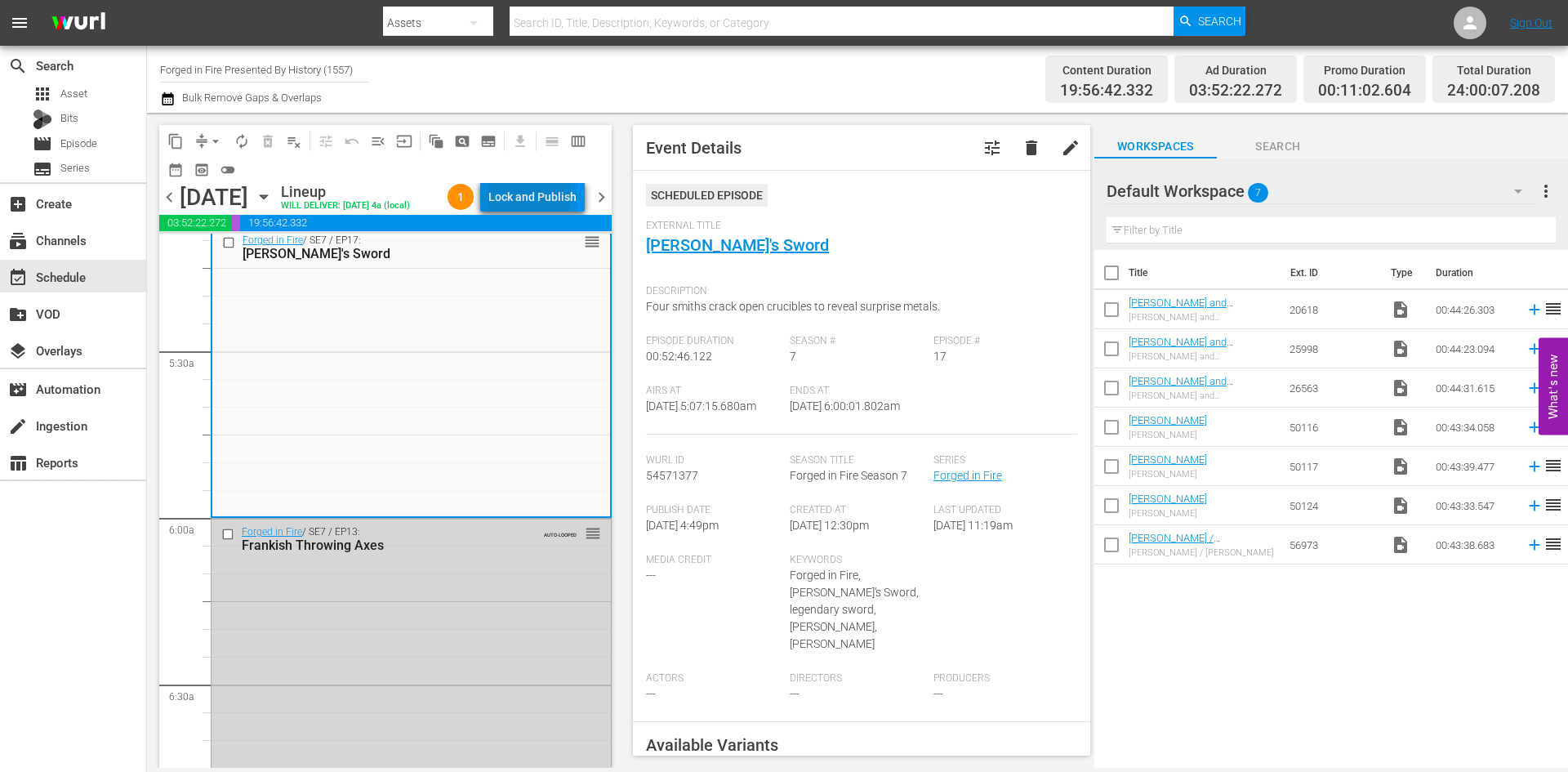
click at [531, 195] on div "Lock and Publish" at bounding box center [532, 196] width 88 height 29
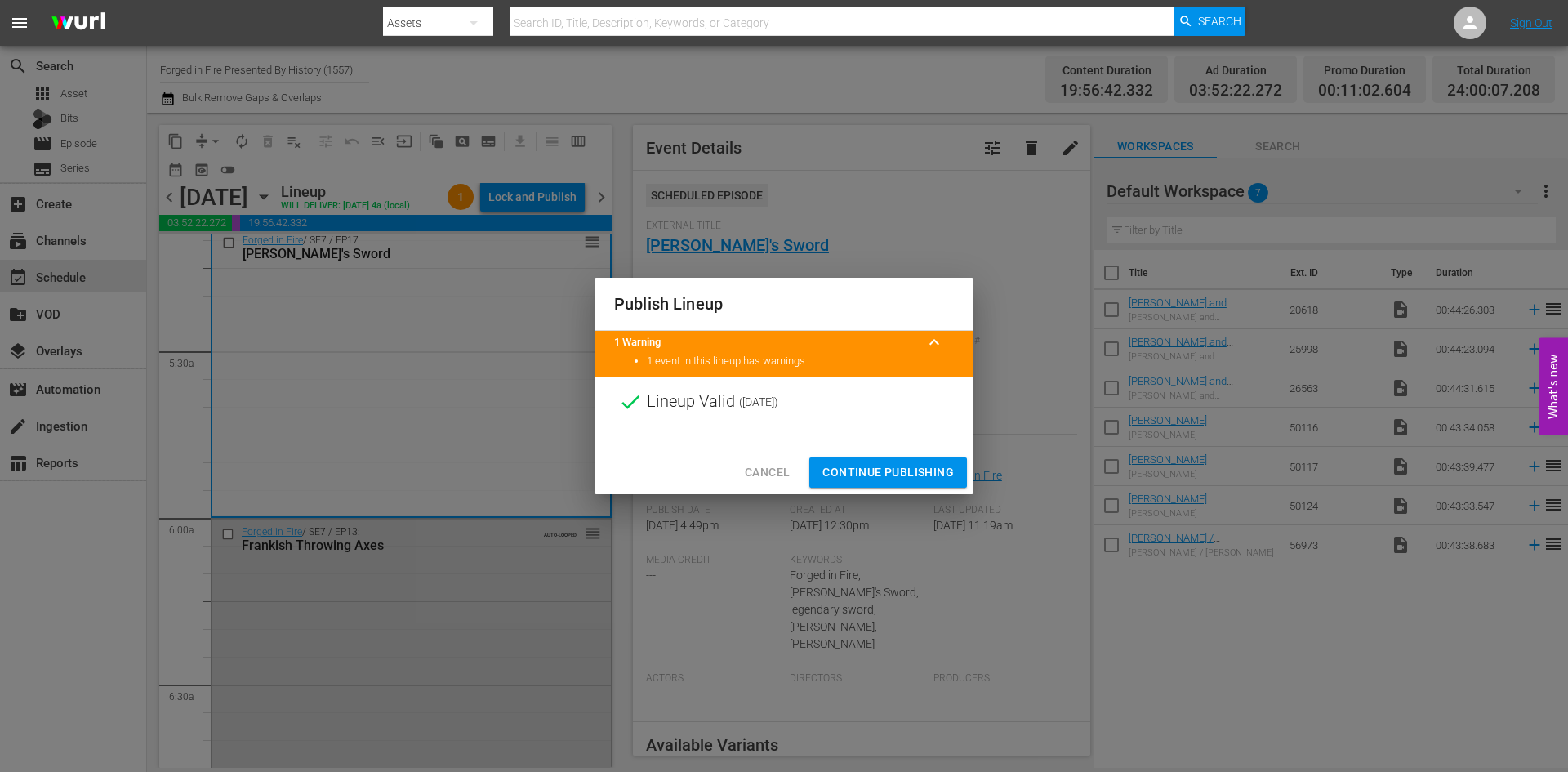
click at [899, 476] on span "Continue Publishing" at bounding box center [888, 472] width 132 height 20
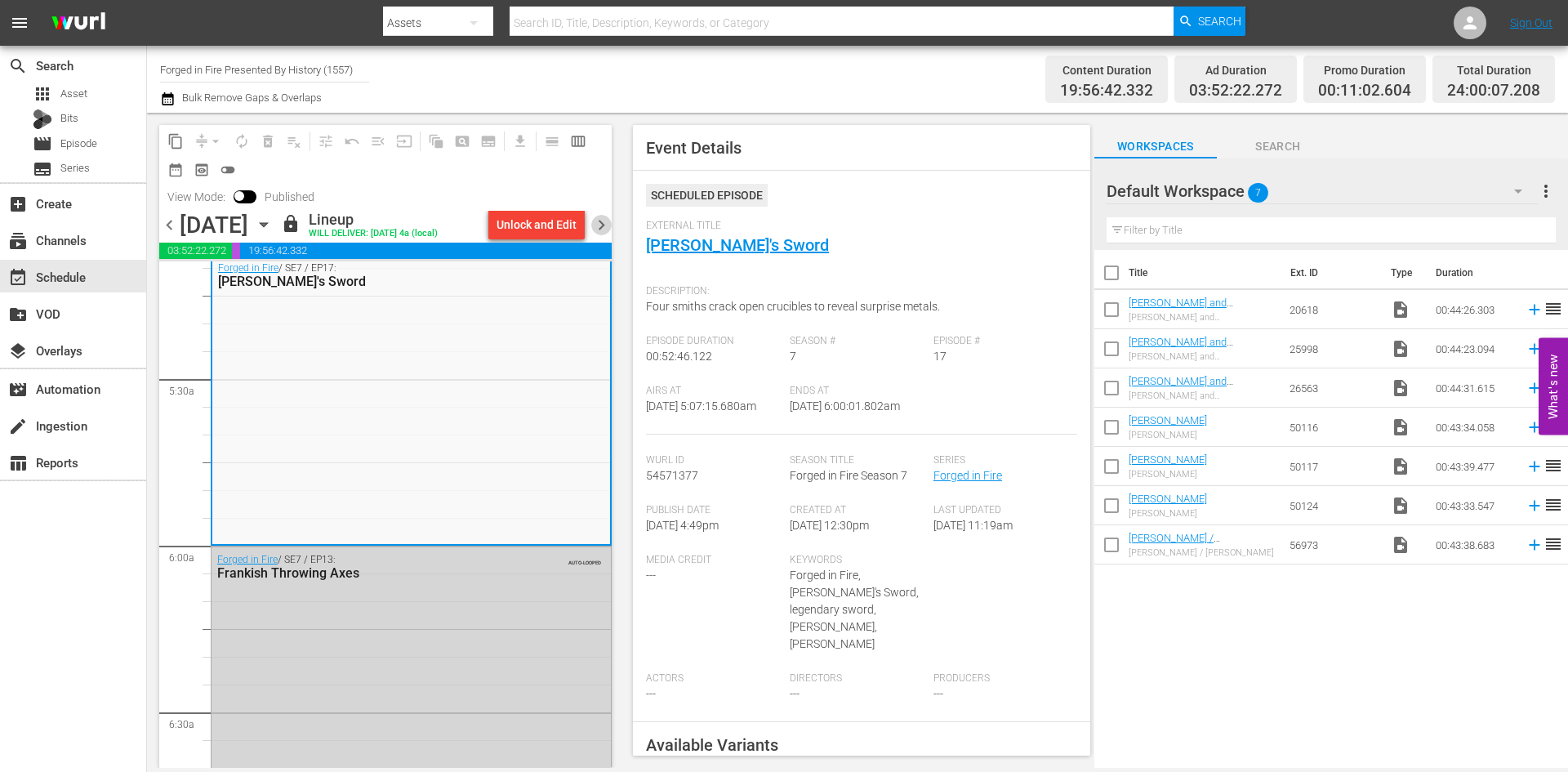
click at [598, 221] on span "chevron_right" at bounding box center [601, 225] width 20 height 20
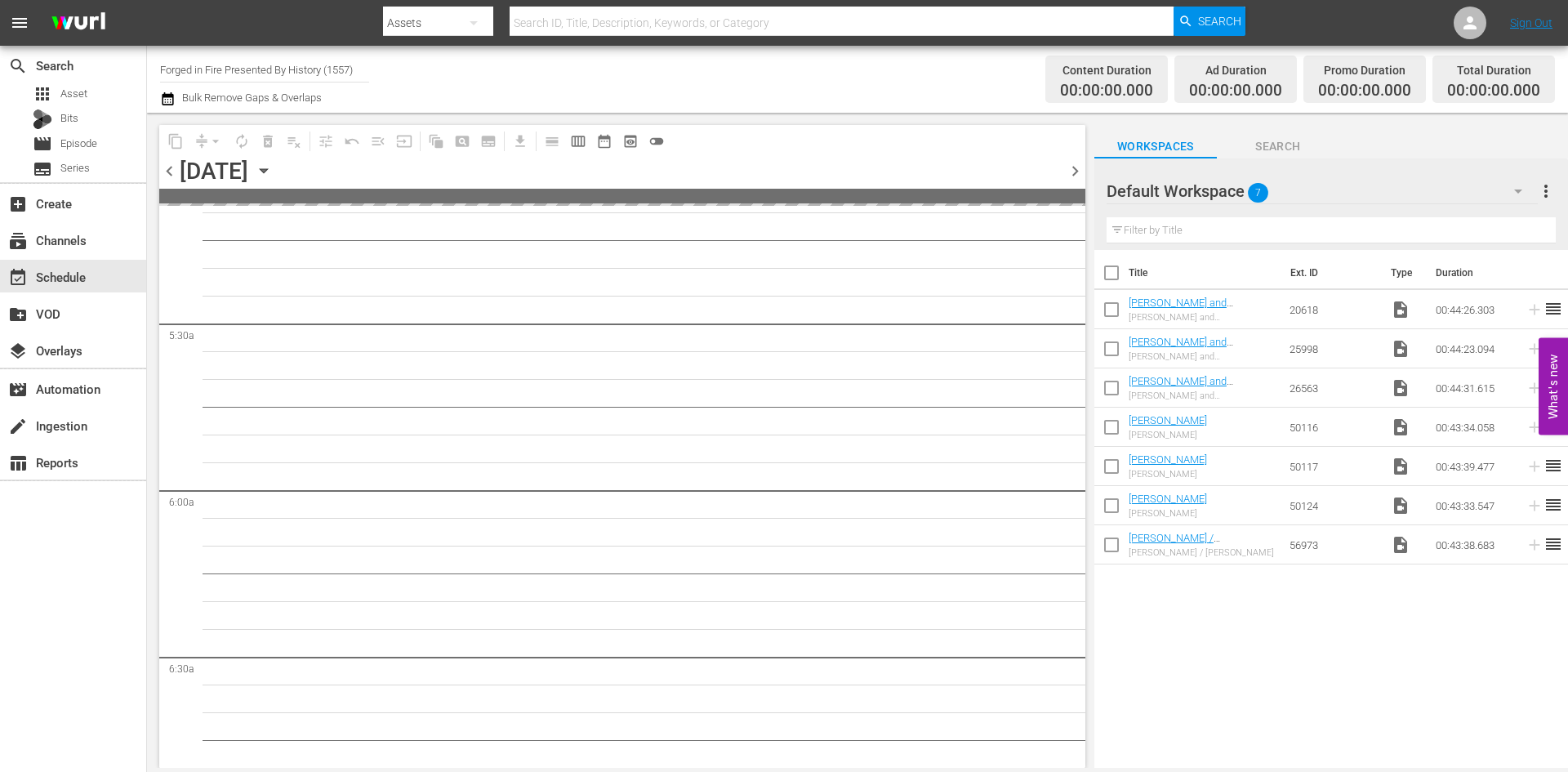
scroll to position [1687, 0]
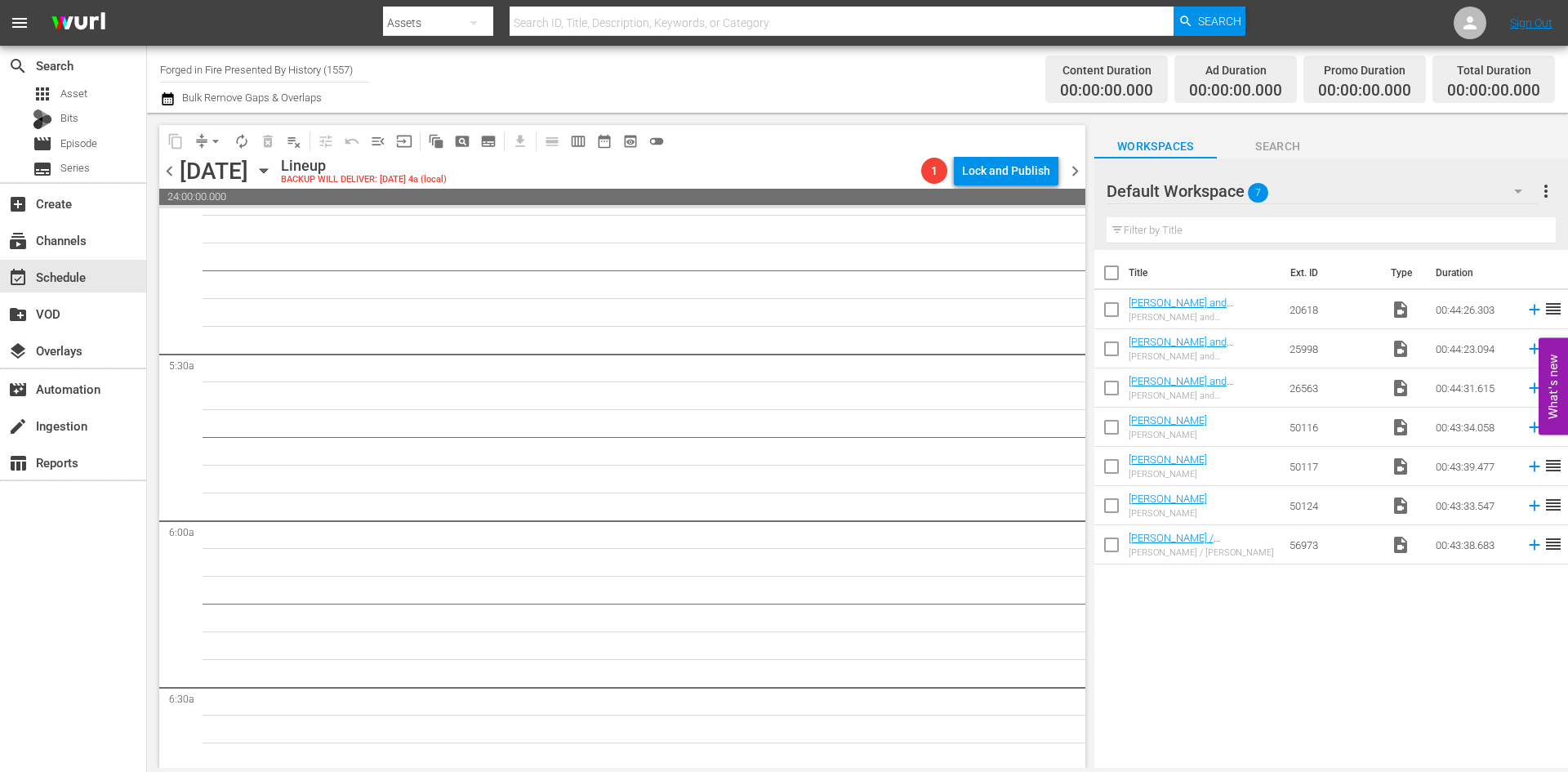
click at [192, 70] on input "Forged in Fire Presented By History (1557)" at bounding box center [264, 69] width 209 height 39
click at [191, 70] on input "Forged in Fire Presented By History (1557)" at bounding box center [264, 69] width 209 height 39
click at [200, 119] on div "First 48 (1853 - ae_networks_first48_1)" at bounding box center [385, 115] width 423 height 39
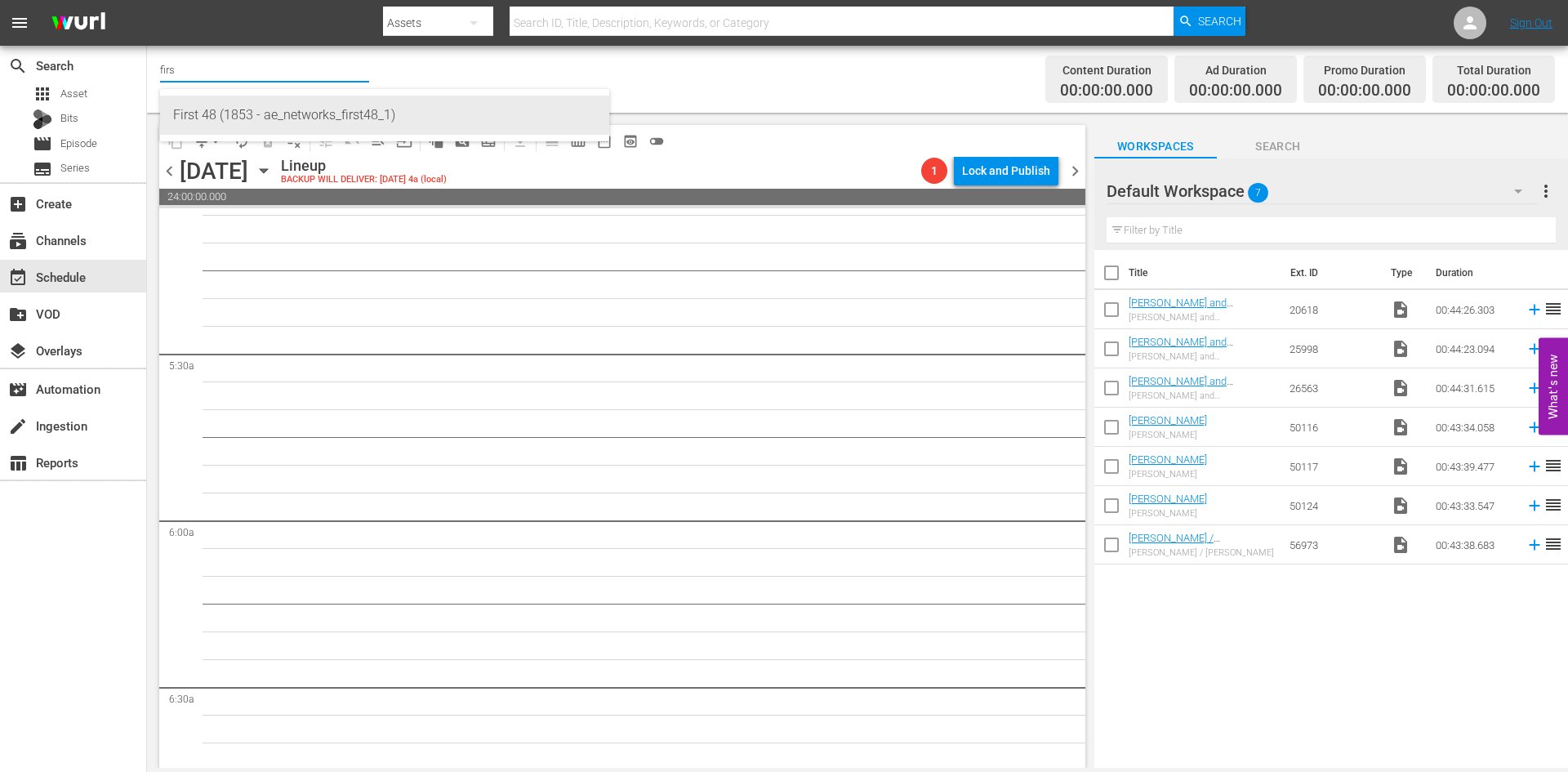
type input "First 48 (1853 - ae_networks_first48_1)"
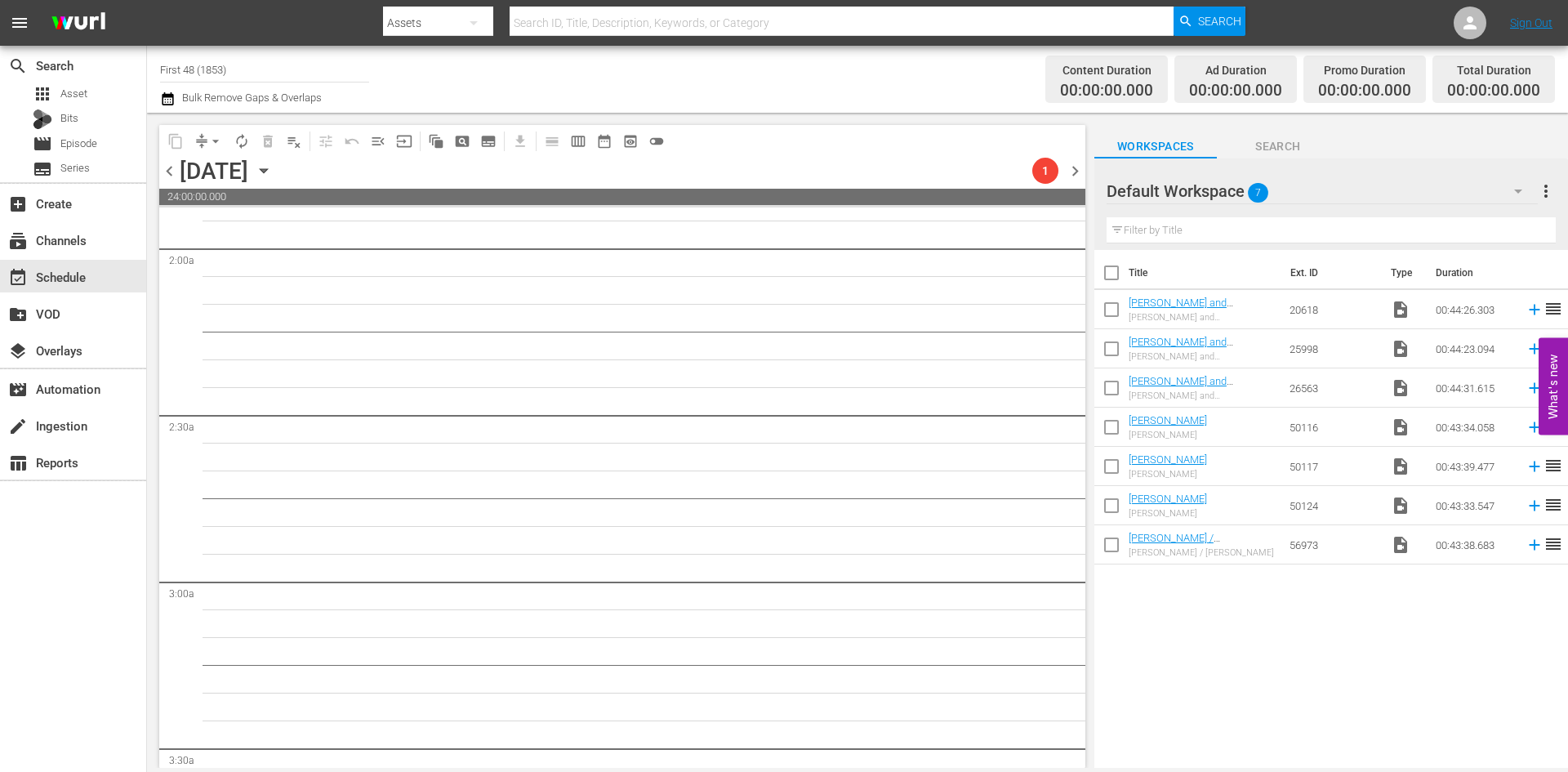
scroll to position [135, 0]
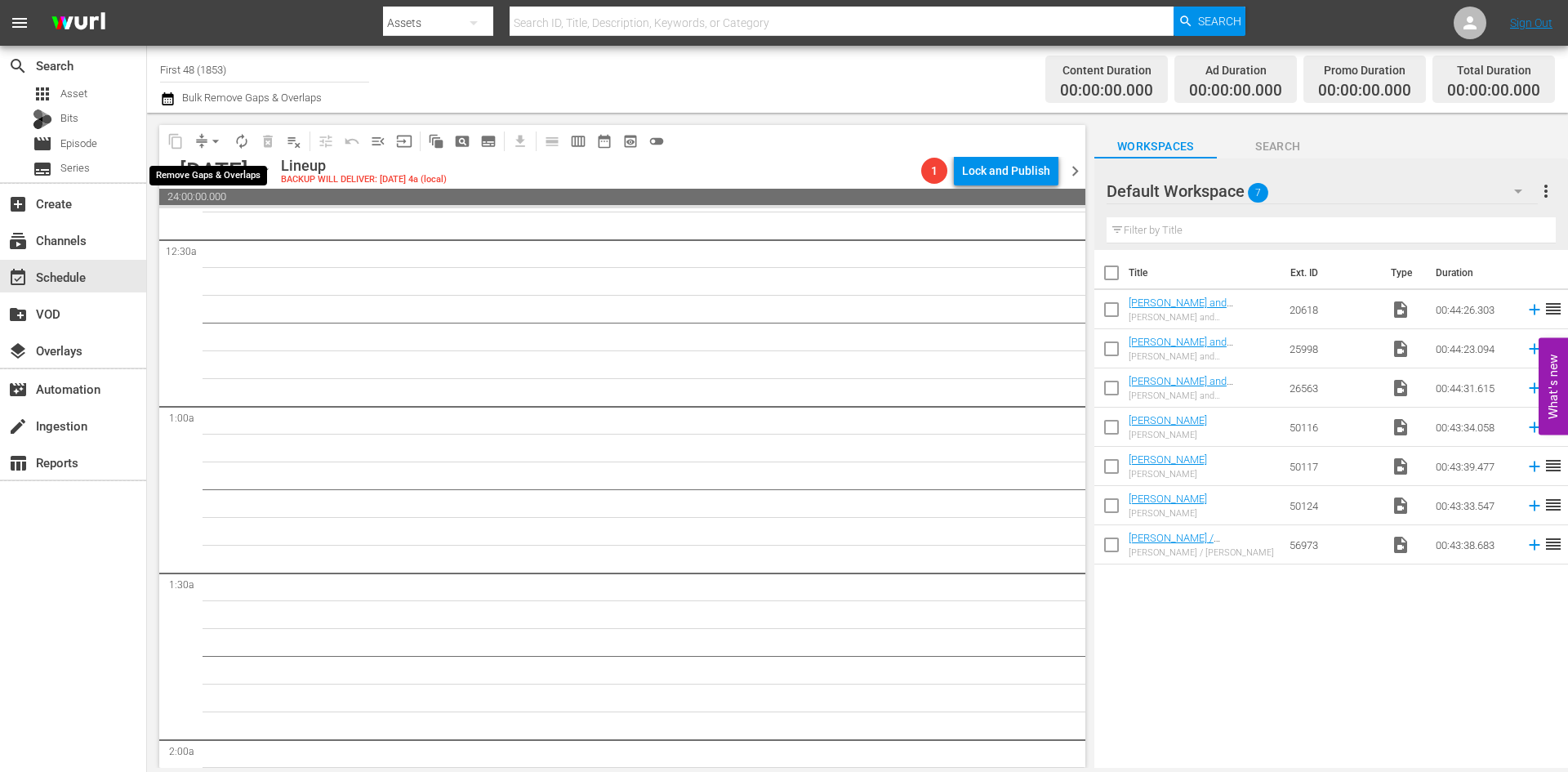
click at [217, 138] on span "arrow_drop_down" at bounding box center [216, 141] width 16 height 16
drag, startPoint x: 432, startPoint y: 330, endPoint x: 406, endPoint y: 313, distance: 31.1
click at [272, 167] on icon "button" at bounding box center [264, 171] width 18 height 18
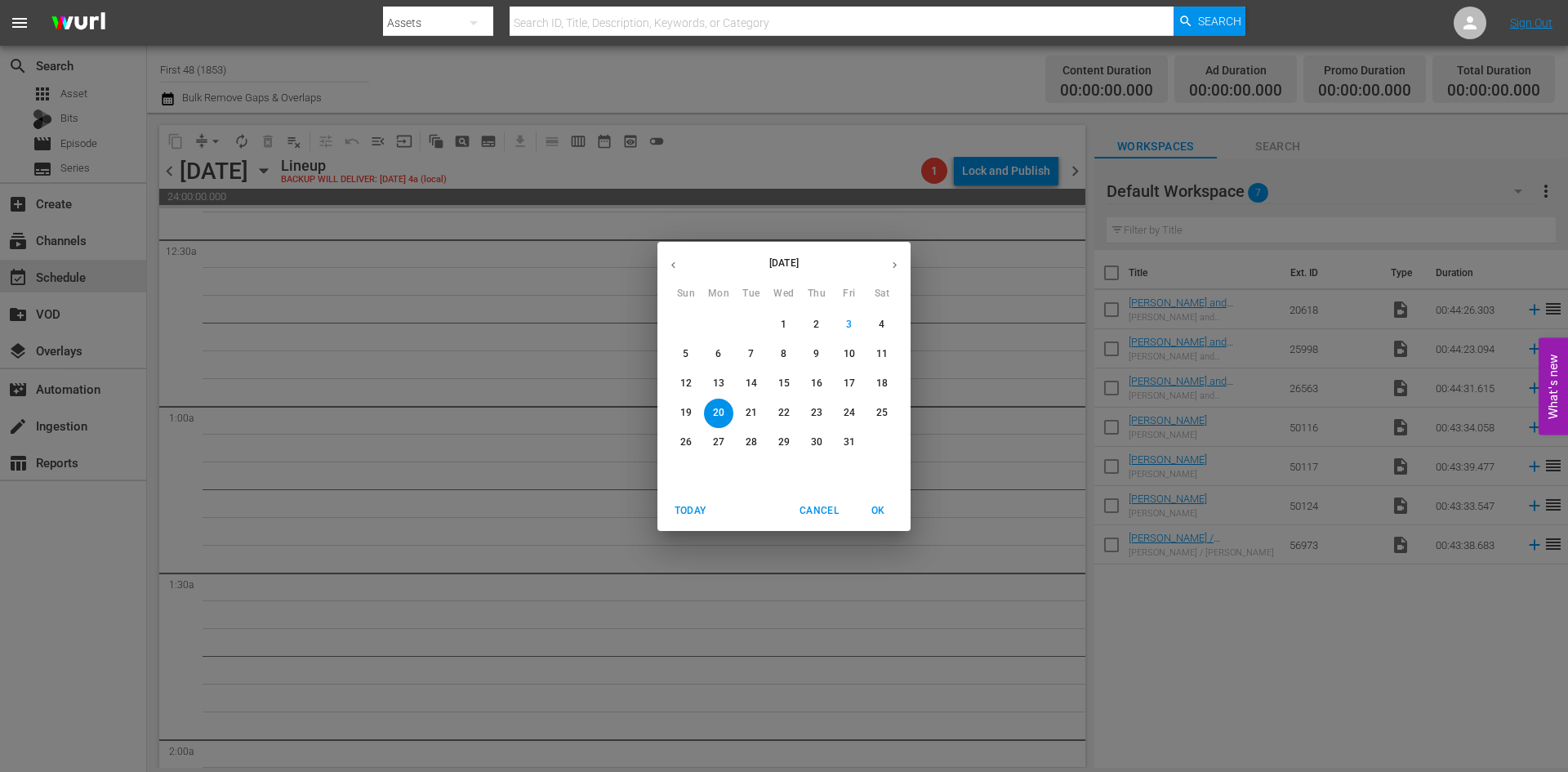
click at [792, 384] on span "15" at bounding box center [784, 384] width 29 height 14
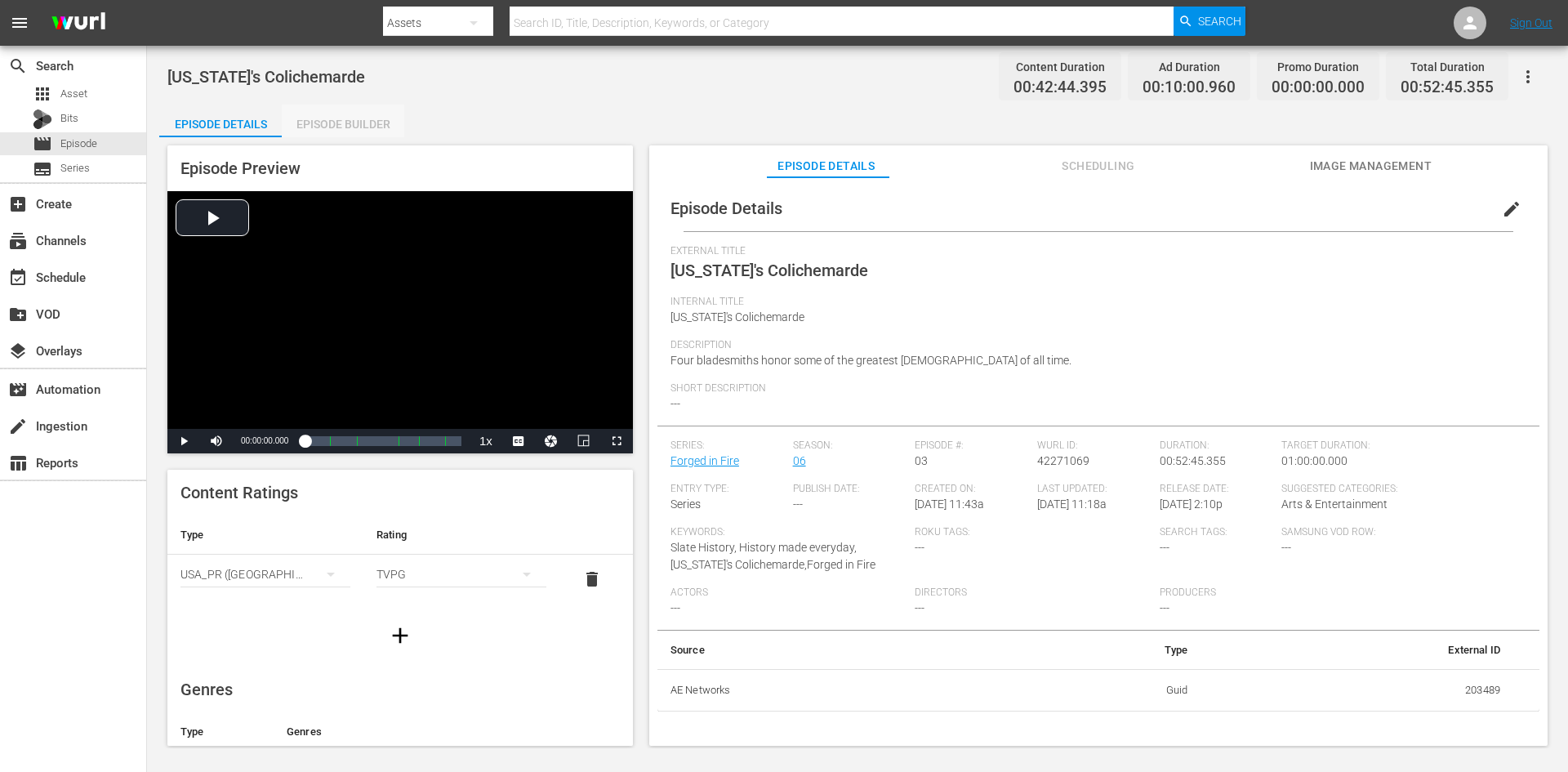
click at [306, 117] on div "Episode Builder" at bounding box center [343, 124] width 123 height 39
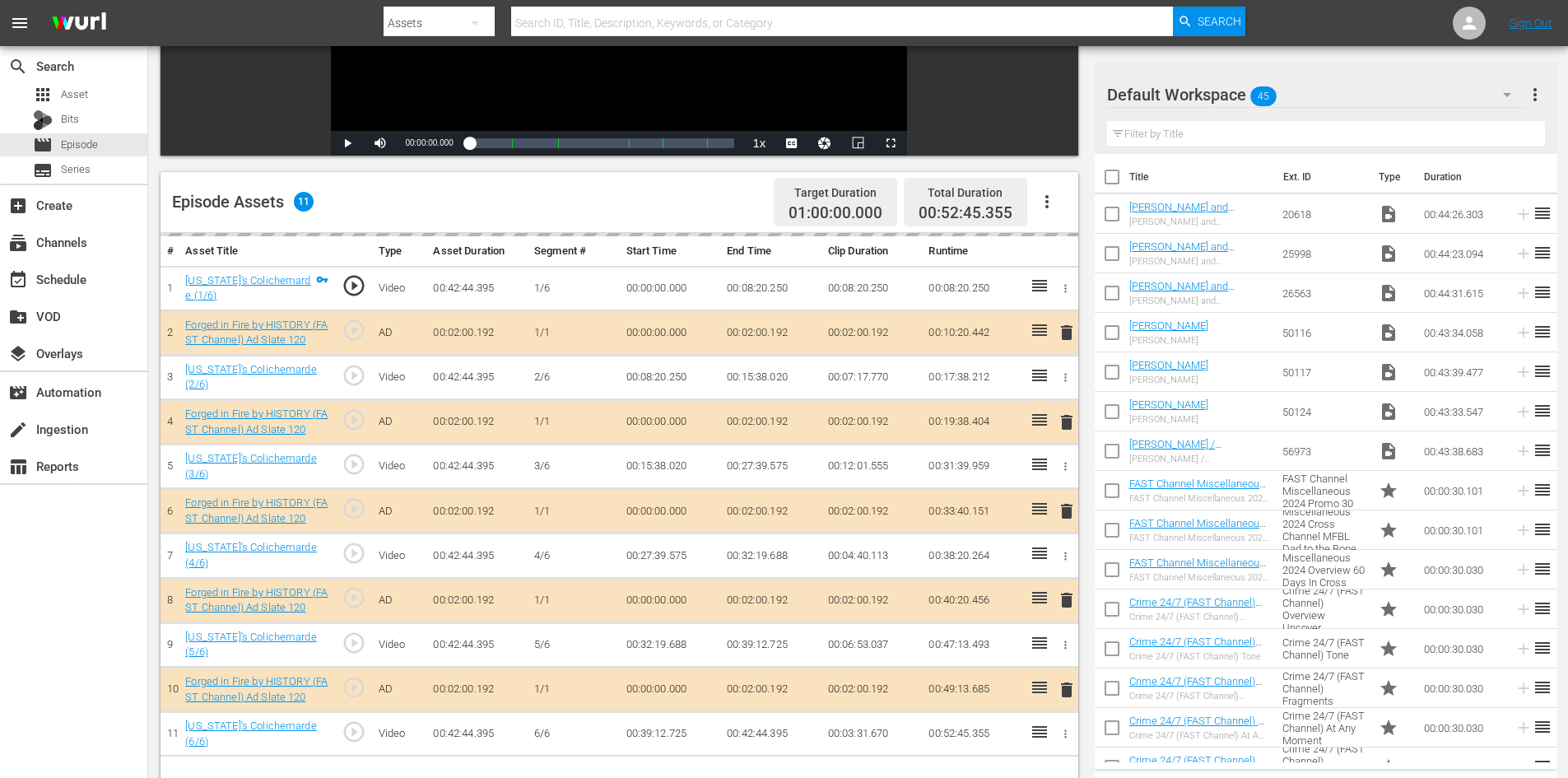
scroll to position [429, 0]
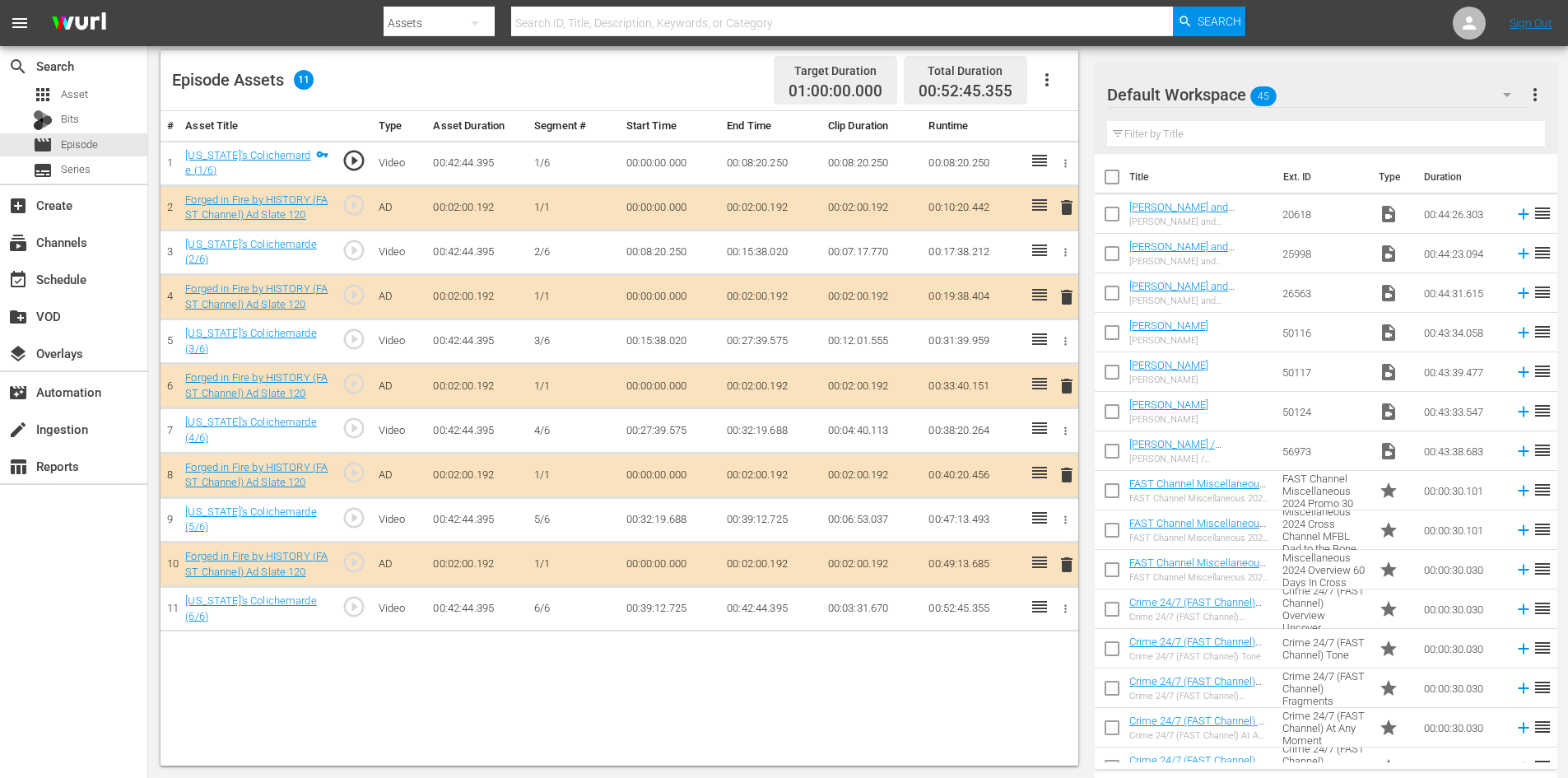
click at [1326, 95] on div "Default Workspace 45" at bounding box center [1317, 94] width 420 height 46
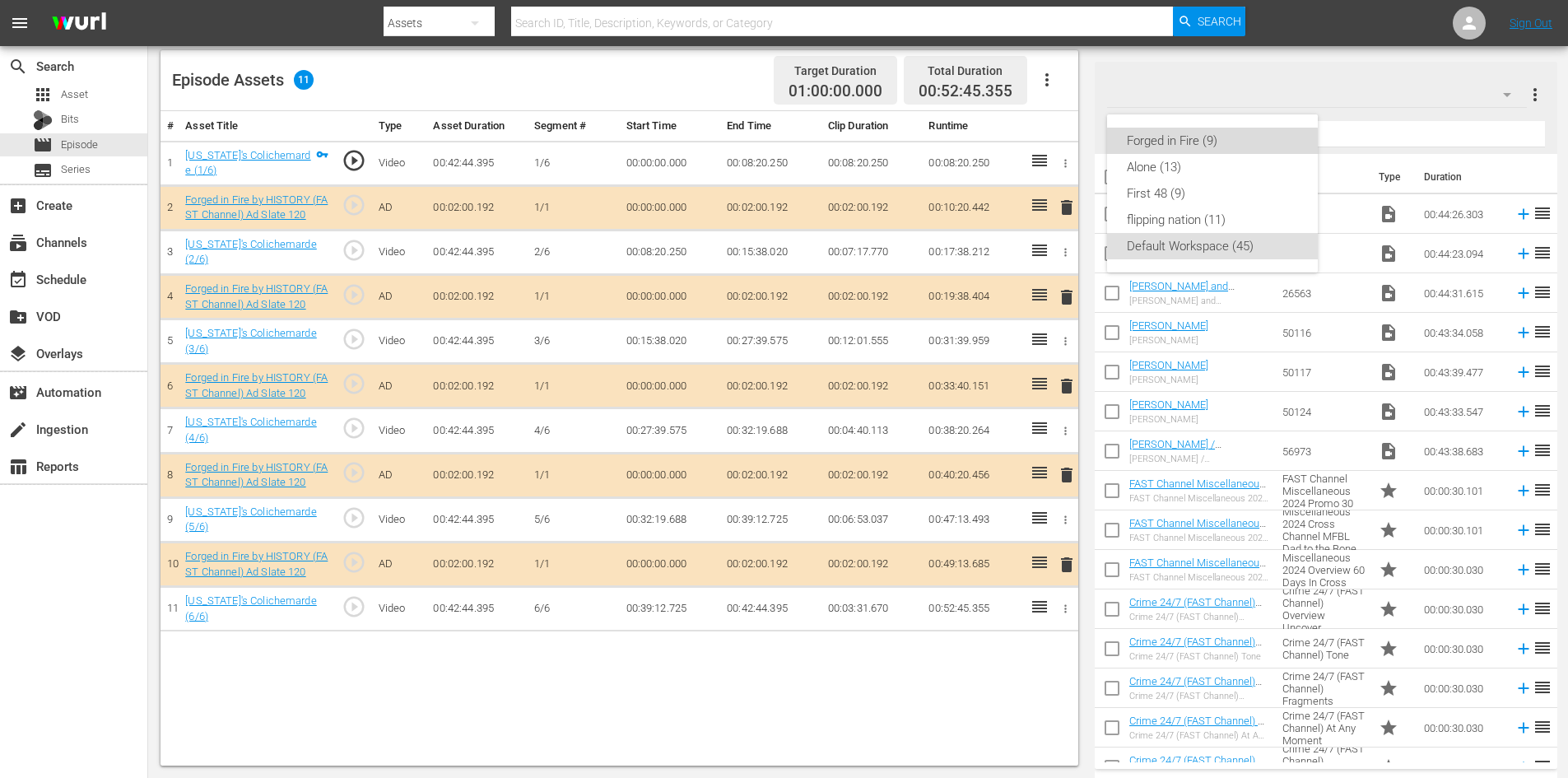
click at [1169, 141] on div "Forged in Fire (9)" at bounding box center [1212, 141] width 171 height 27
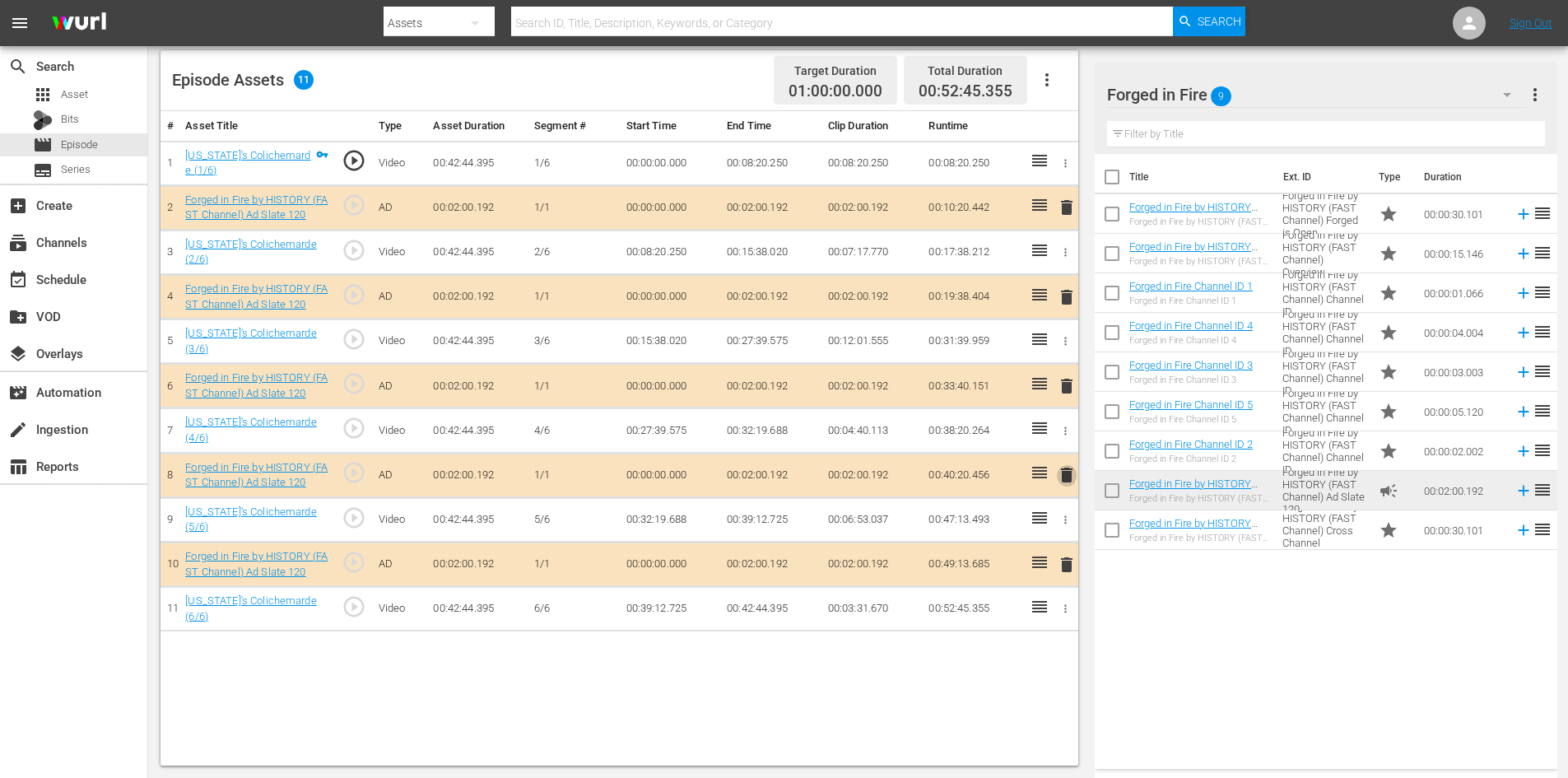
click at [1067, 478] on span "delete" at bounding box center [1067, 475] width 20 height 20
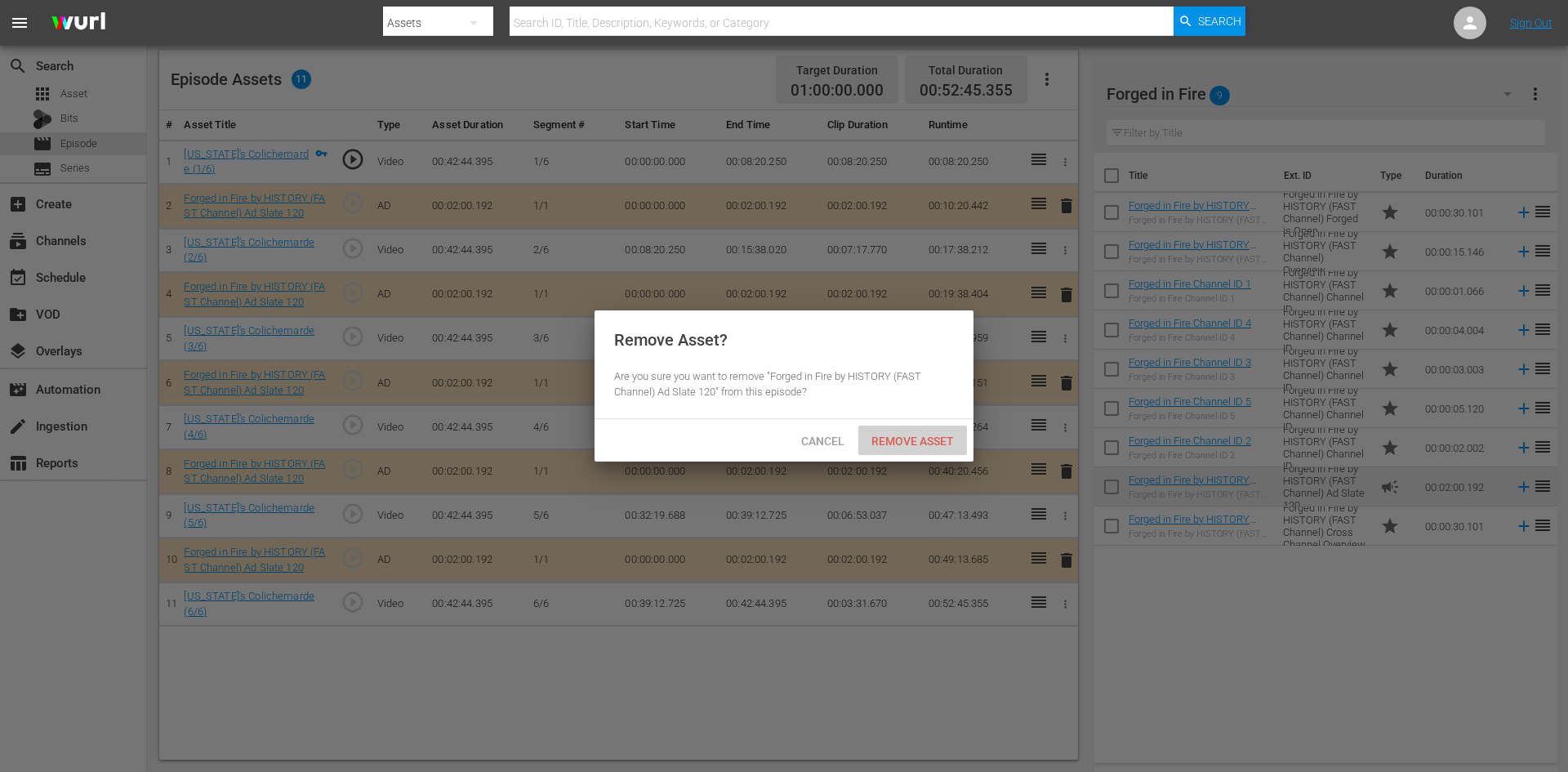
click at [891, 436] on span "Remove Asset" at bounding box center [913, 440] width 109 height 13
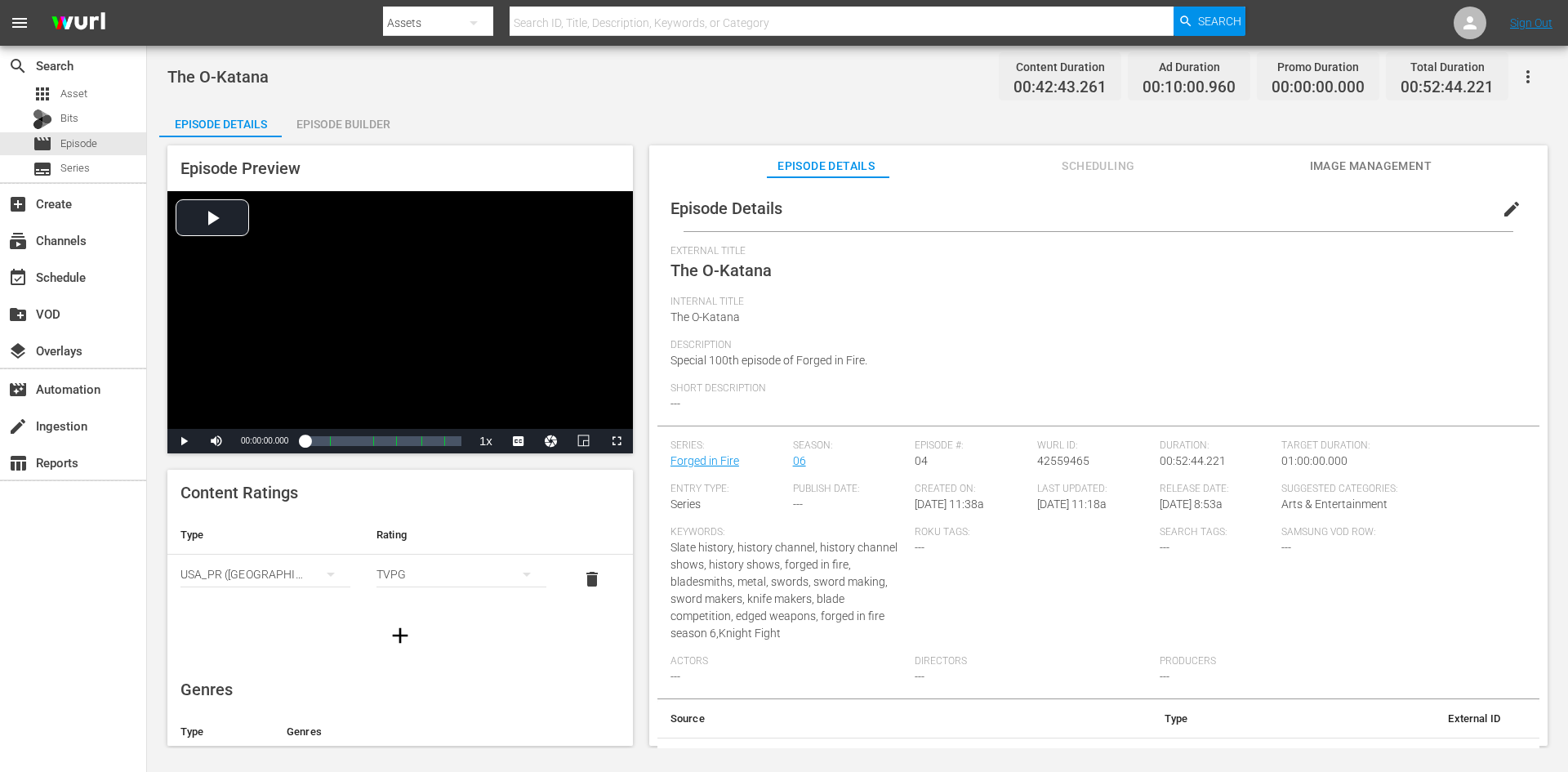
click at [341, 121] on div "Episode Builder" at bounding box center [343, 124] width 123 height 39
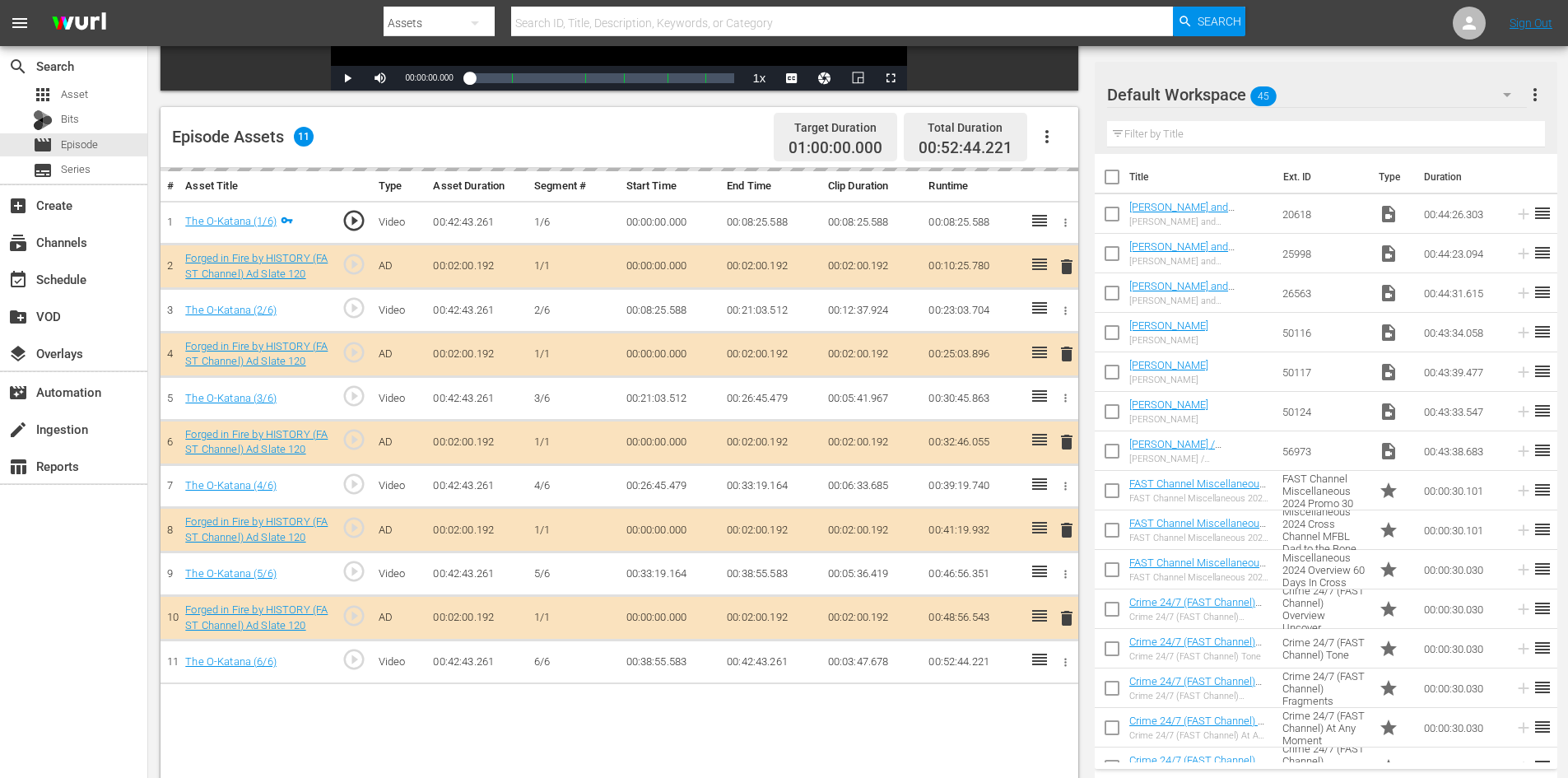
scroll to position [429, 0]
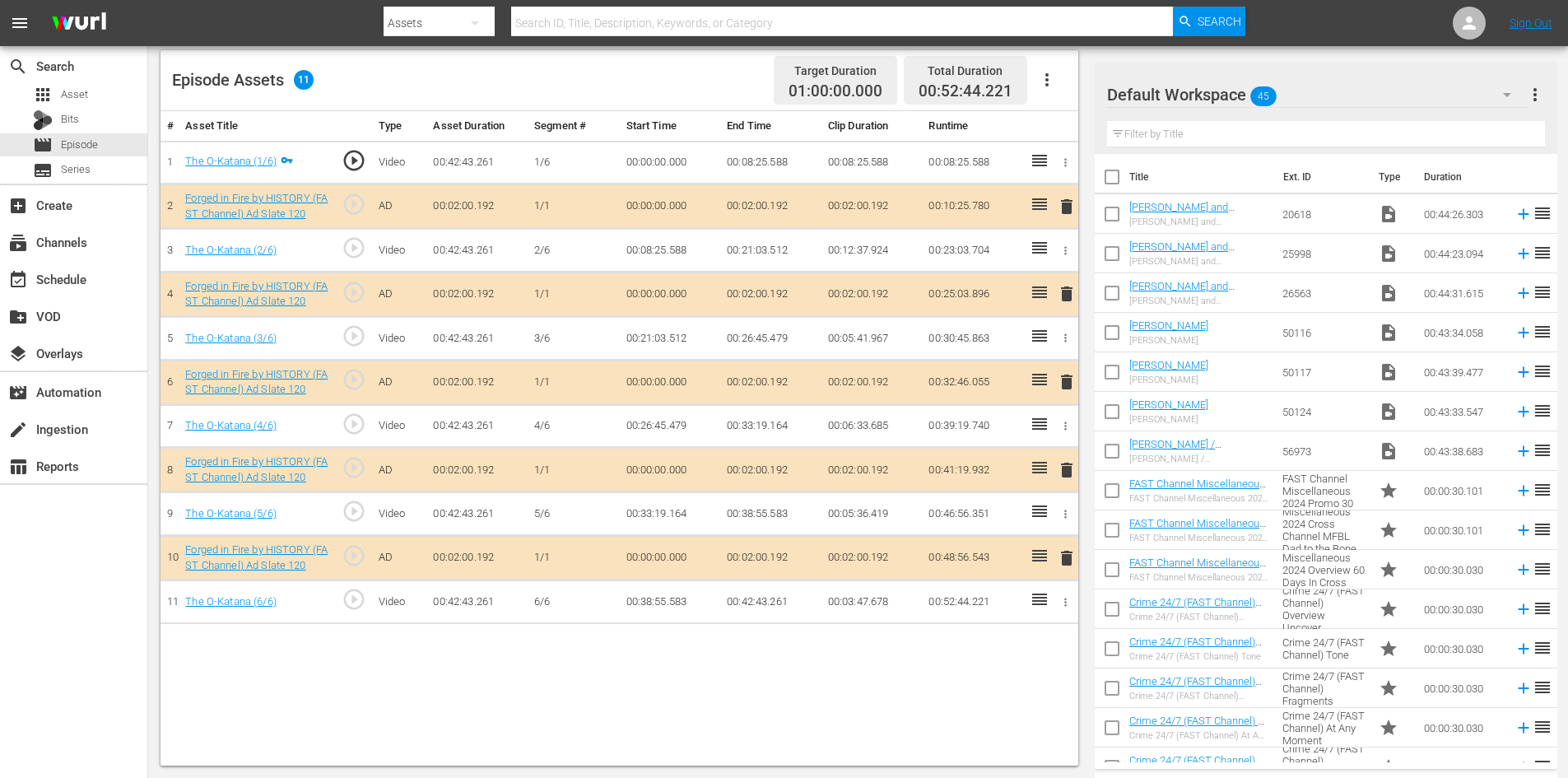
click at [1321, 94] on div "Default Workspace 45" at bounding box center [1317, 94] width 420 height 46
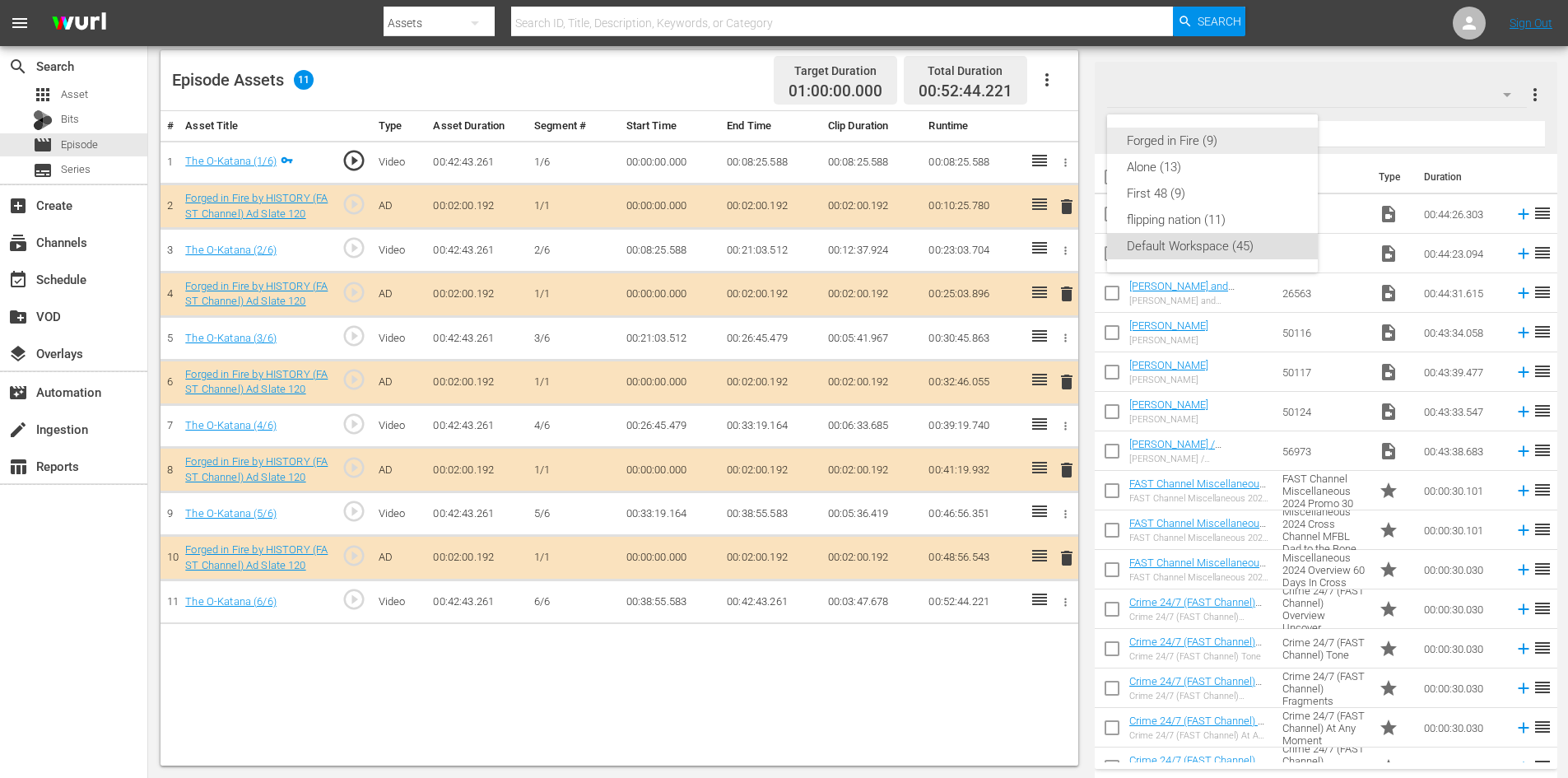
click at [1181, 143] on div "Forged in Fire (9)" at bounding box center [1212, 141] width 171 height 27
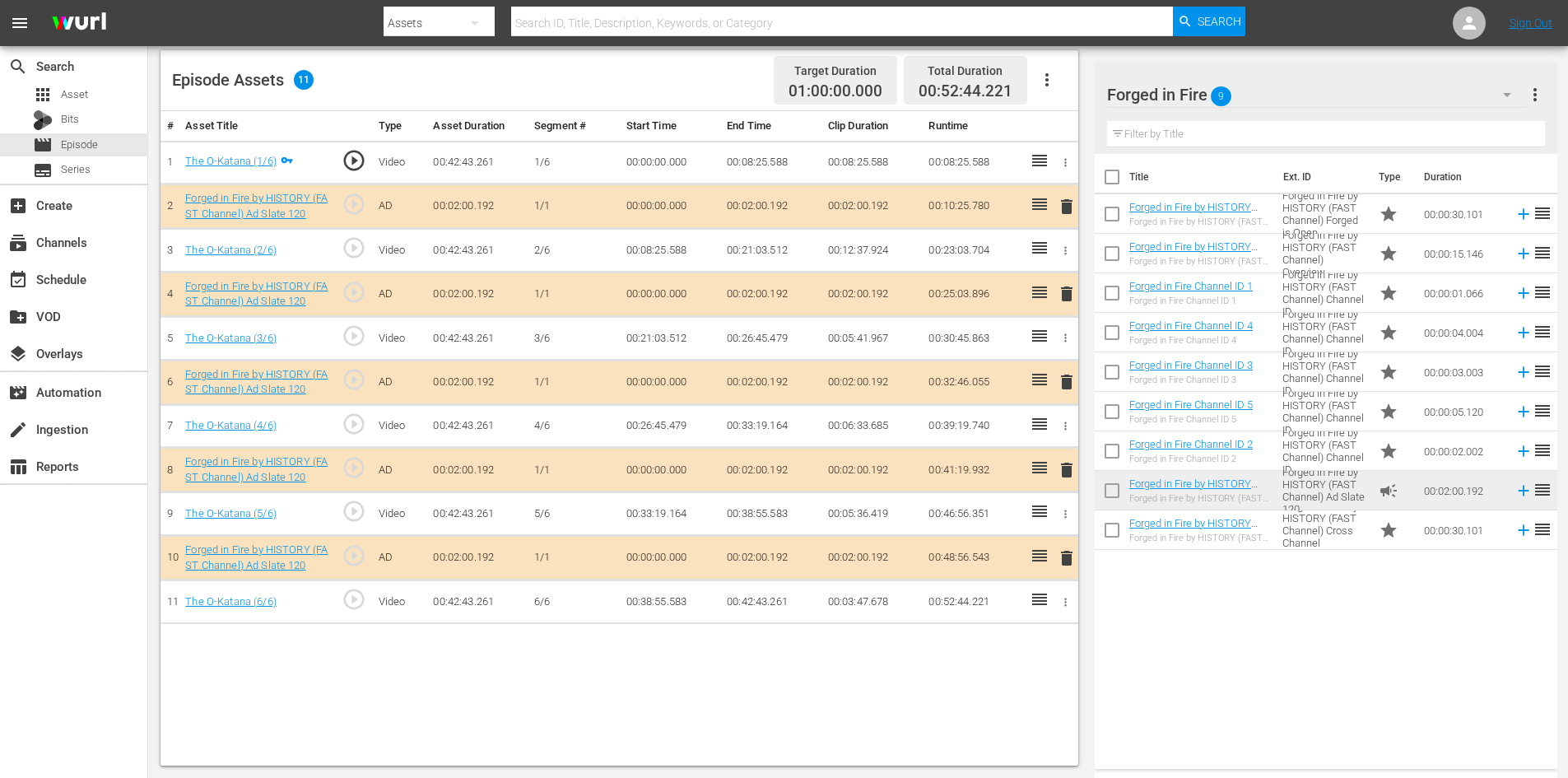
click at [1061, 463] on span "delete" at bounding box center [1067, 470] width 20 height 20
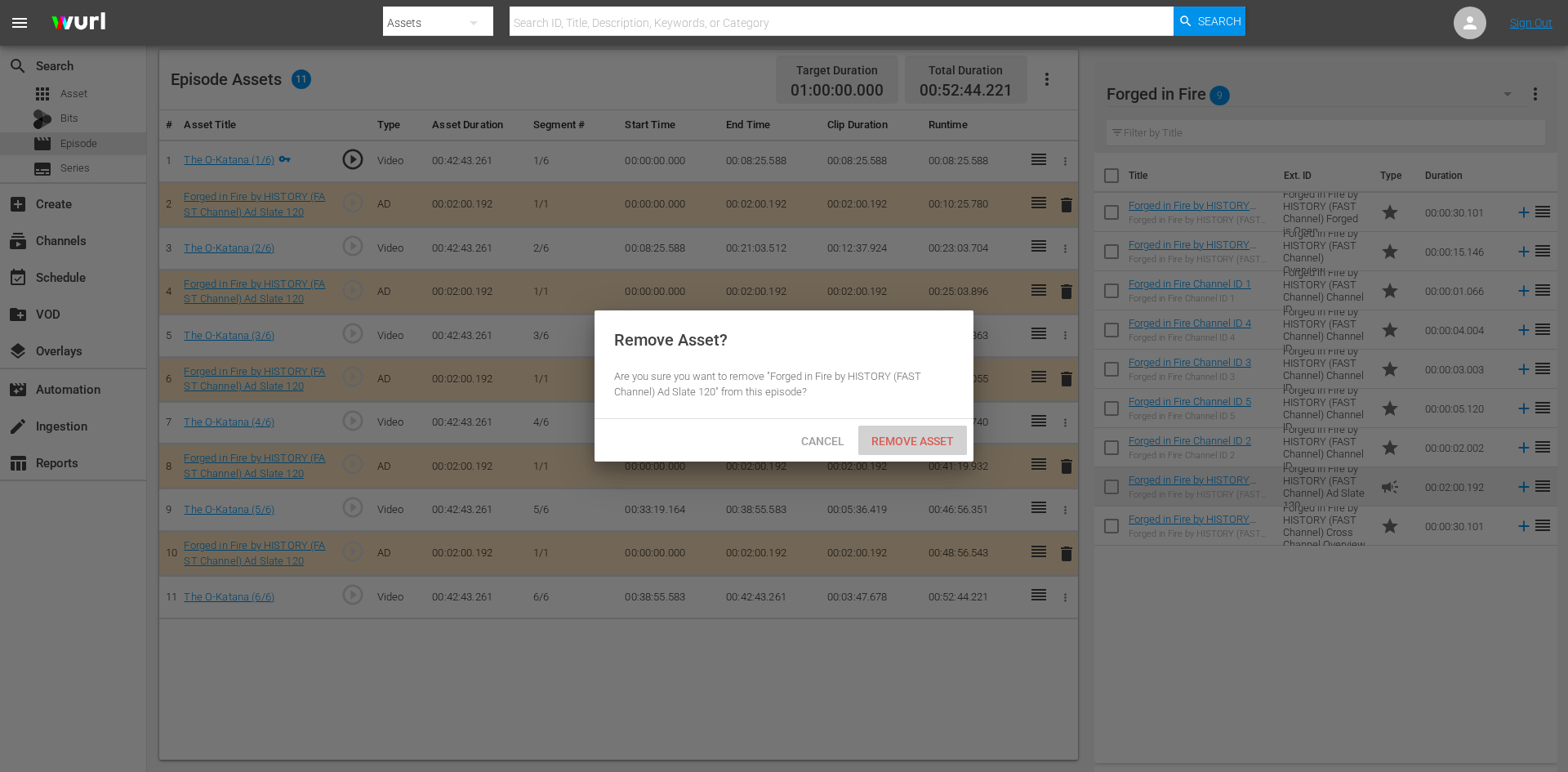
click at [915, 437] on span "Remove Asset" at bounding box center [913, 440] width 109 height 13
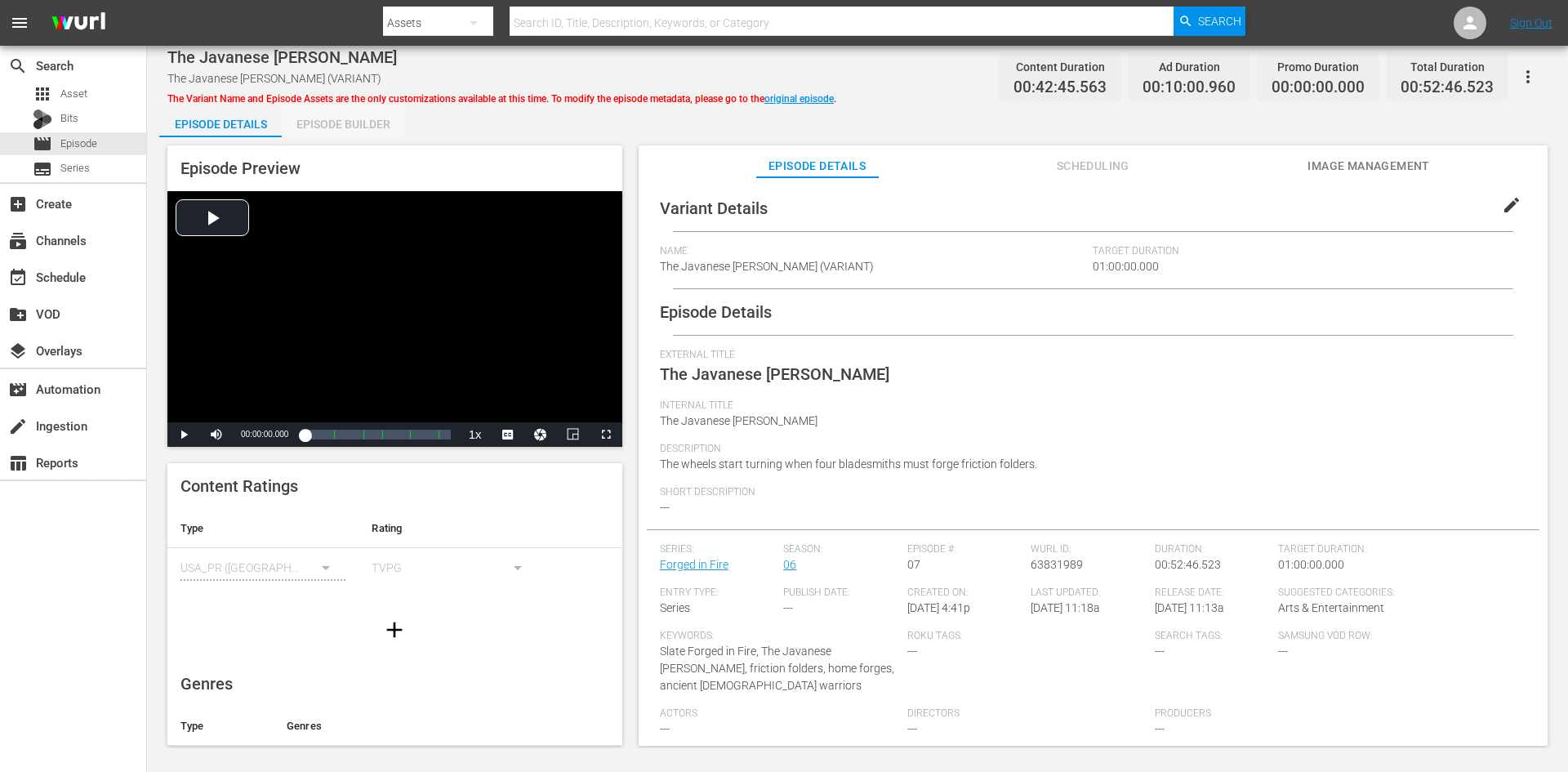
click at [330, 122] on div "Episode Builder" at bounding box center [343, 124] width 123 height 39
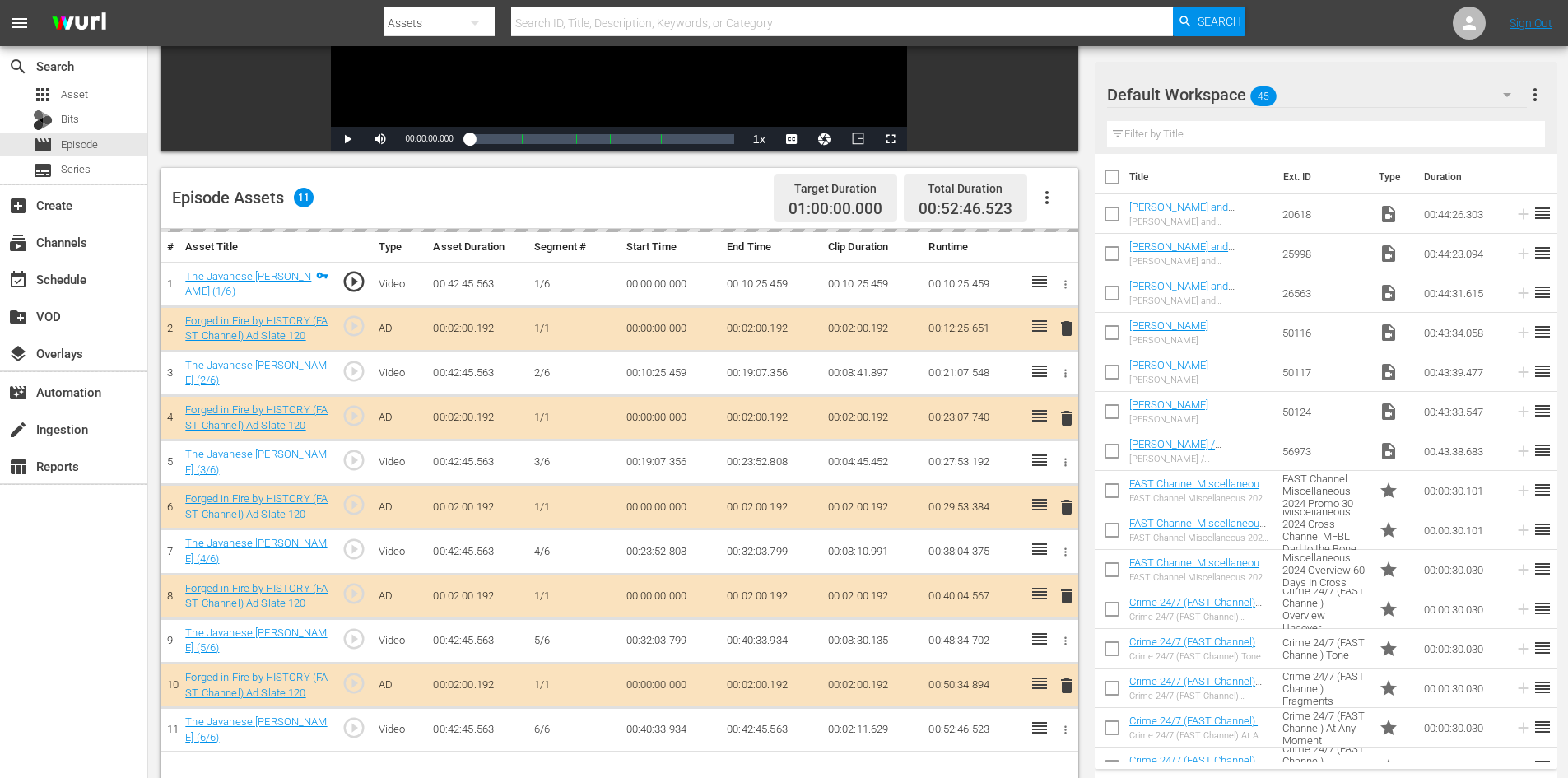
scroll to position [429, 0]
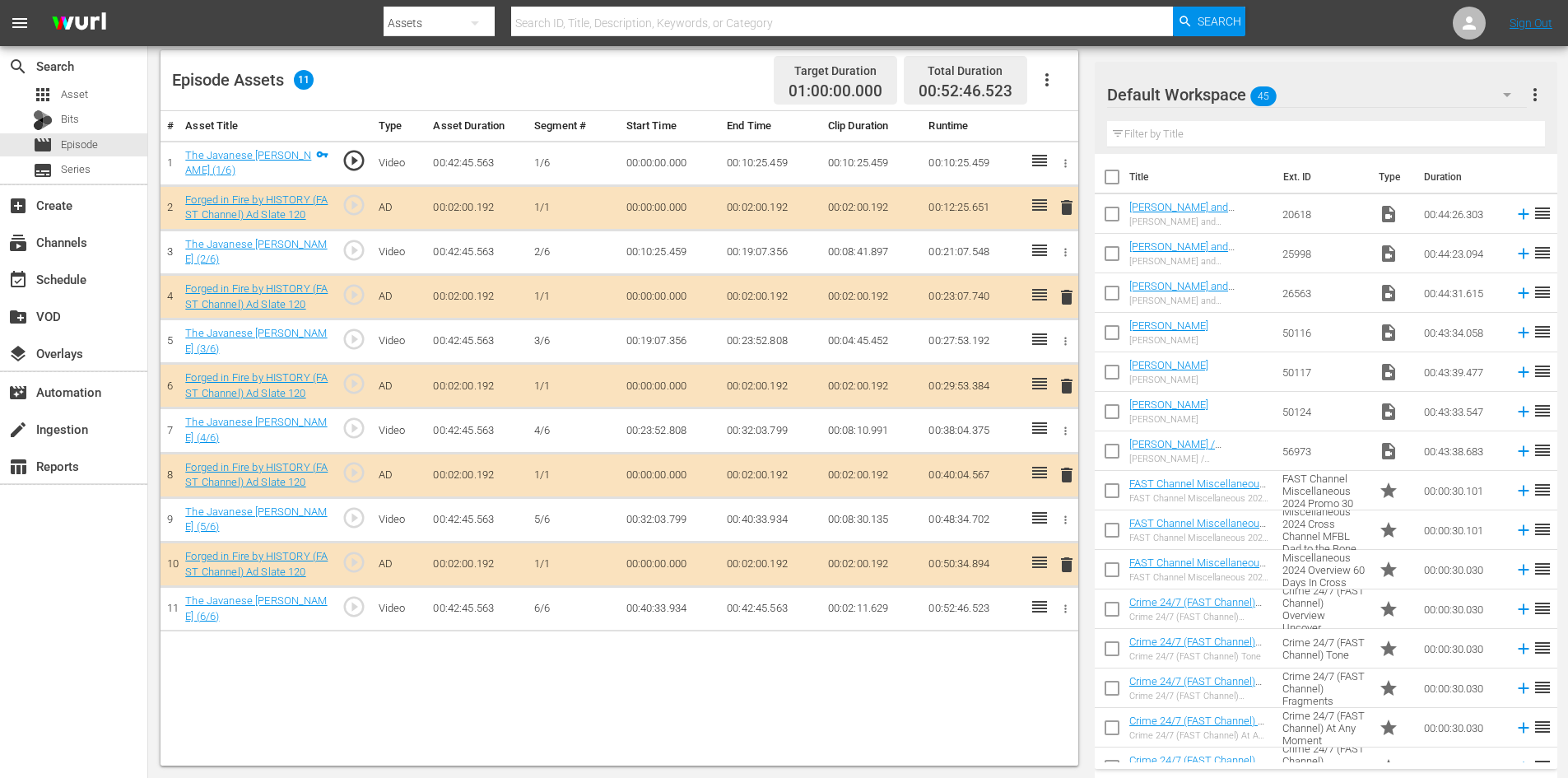
click at [1322, 93] on div "Default Workspace 45" at bounding box center [1317, 94] width 420 height 46
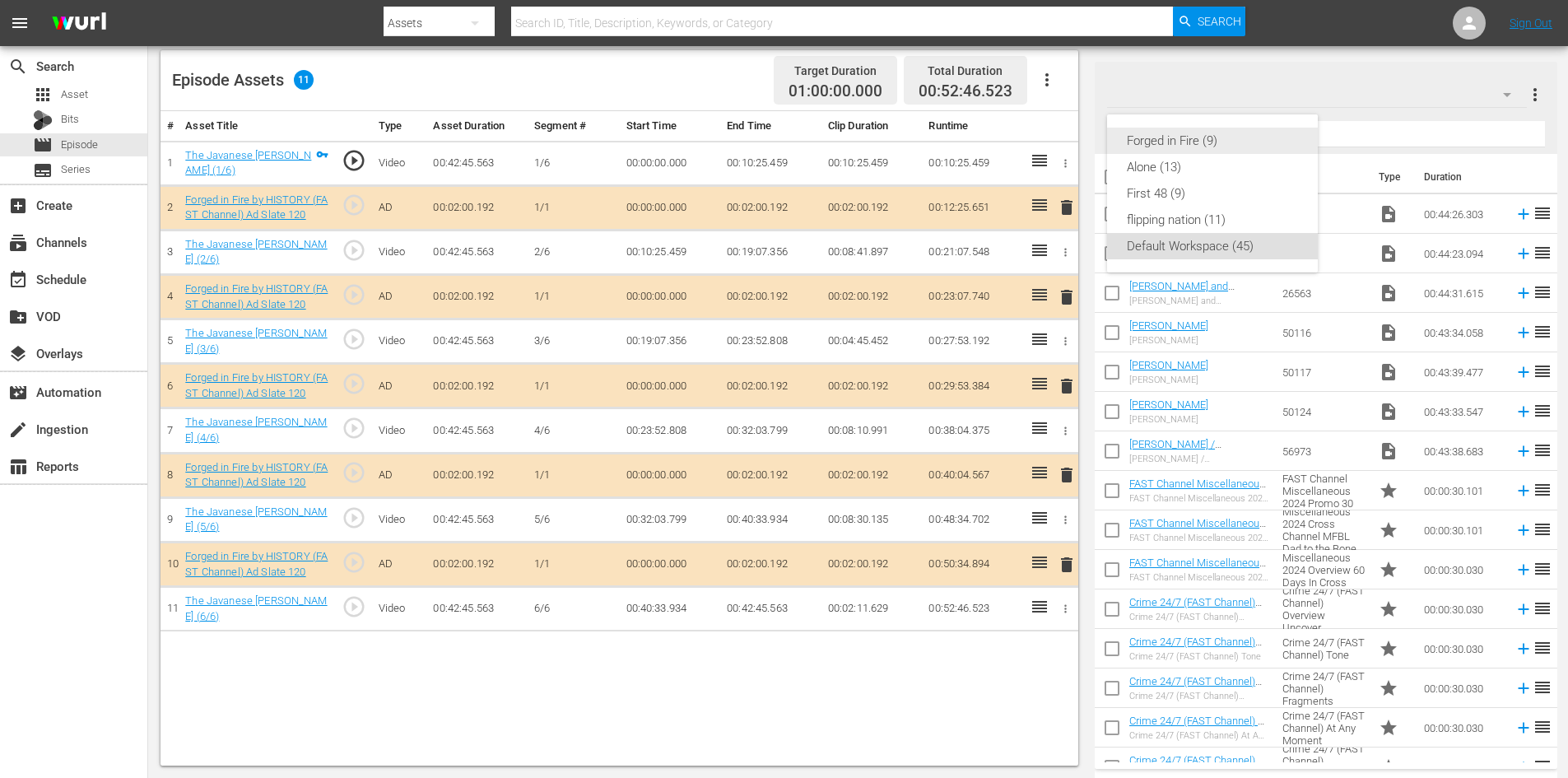
click at [1176, 145] on div "Forged in Fire (9)" at bounding box center [1212, 141] width 171 height 27
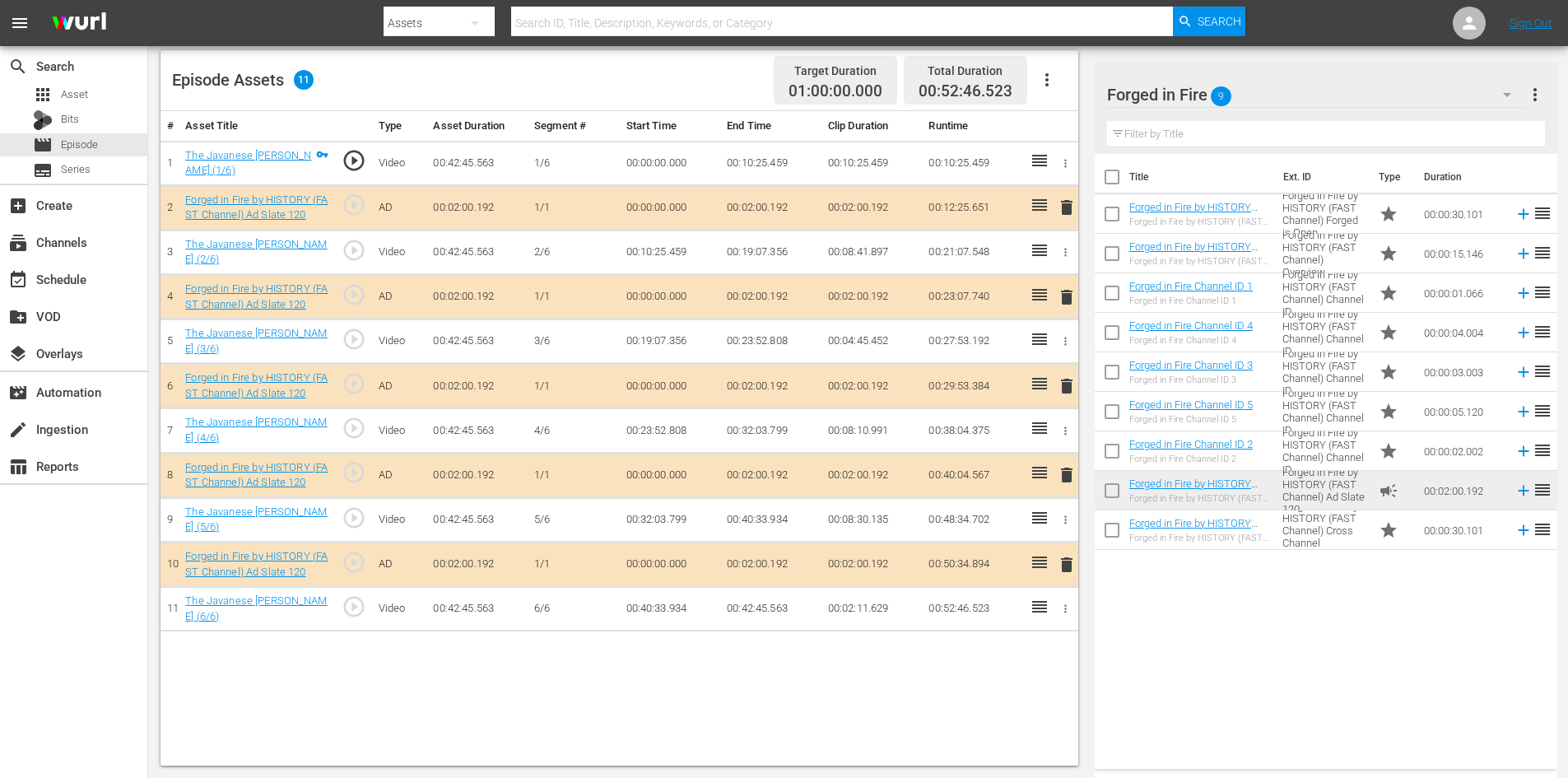
click at [1066, 477] on span "delete" at bounding box center [1067, 475] width 20 height 20
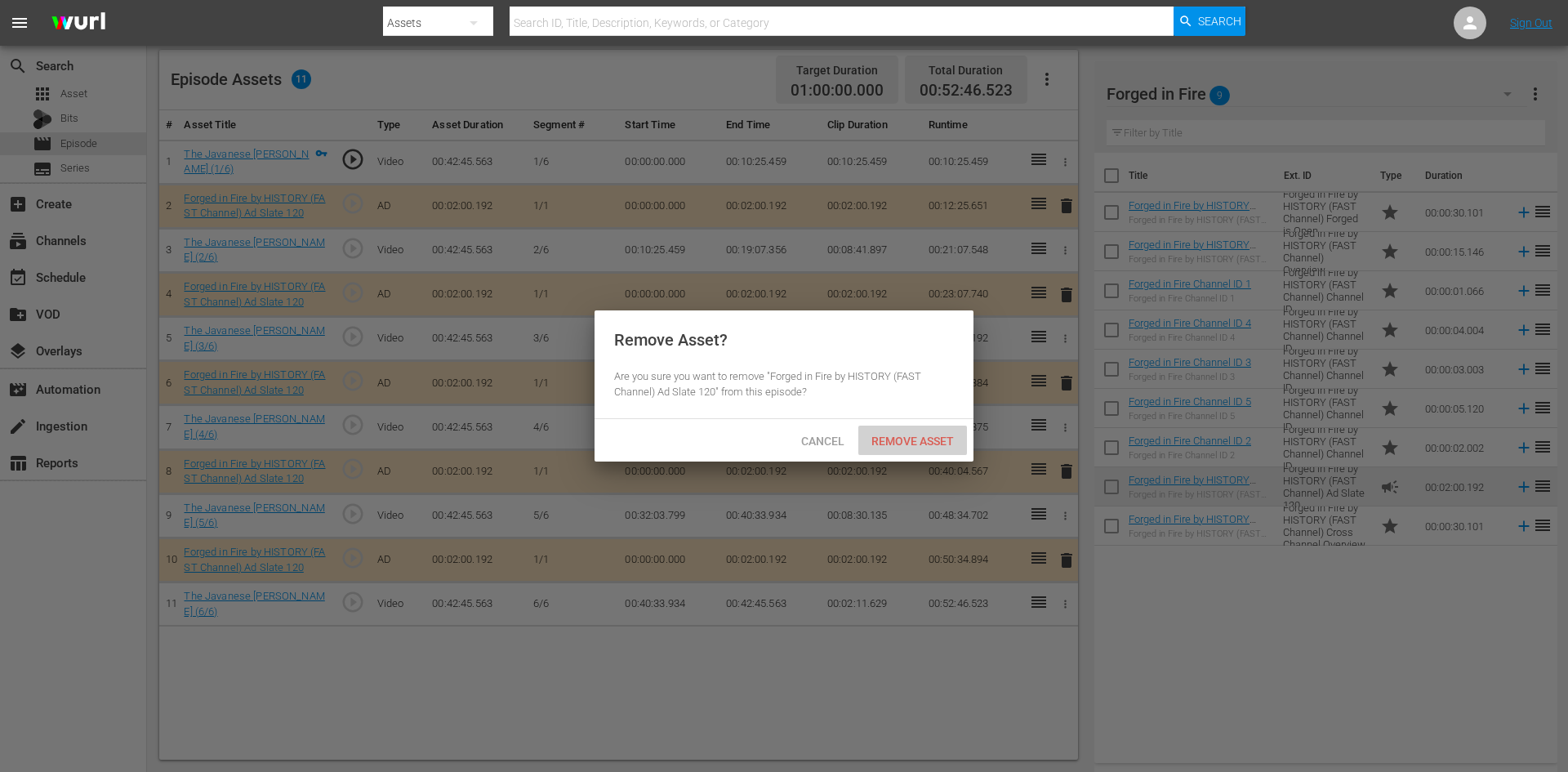
click at [939, 436] on span "Remove Asset" at bounding box center [913, 440] width 109 height 13
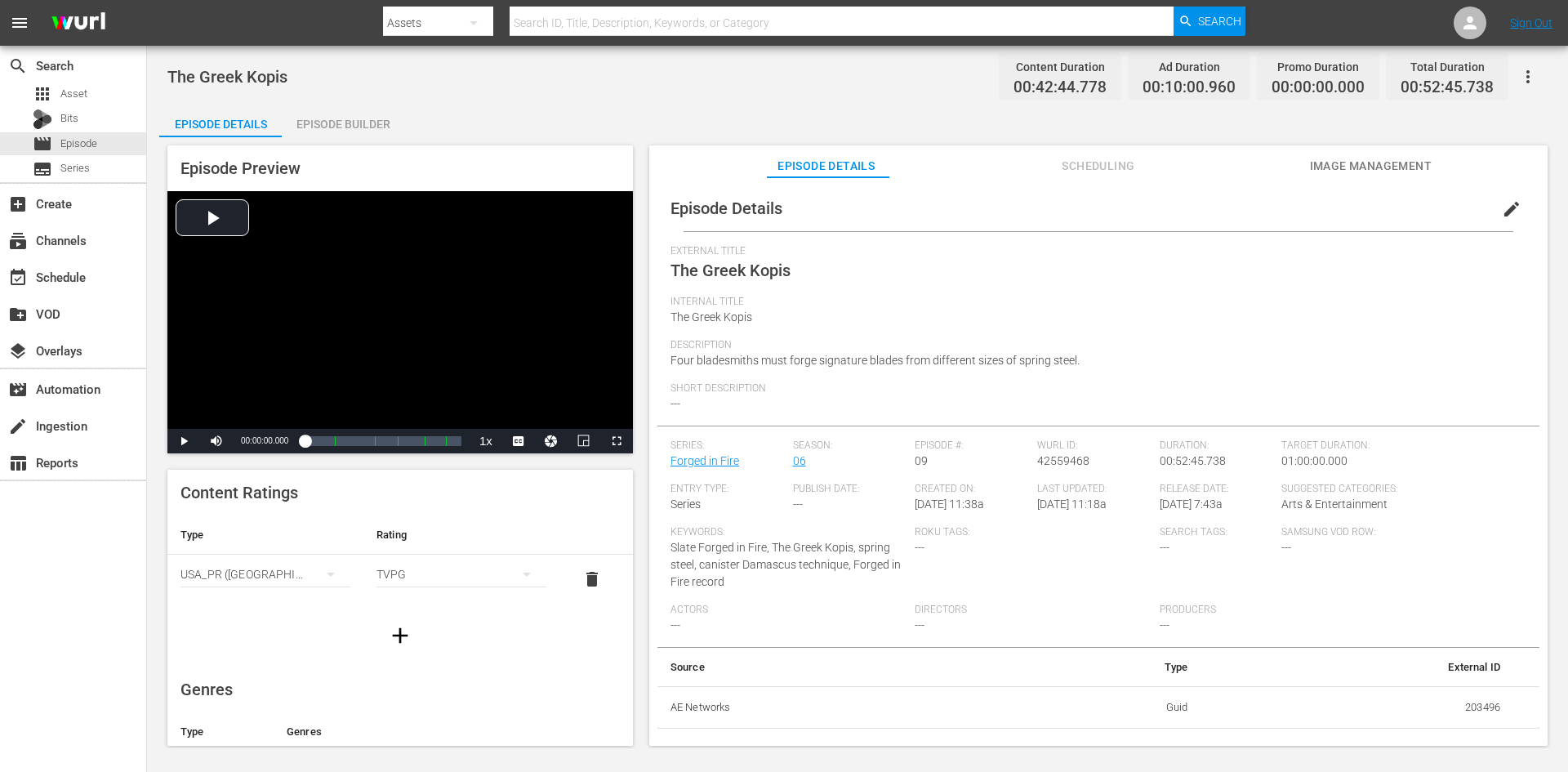
drag, startPoint x: 344, startPoint y: 119, endPoint x: 373, endPoint y: 159, distance: 49.4
click at [346, 120] on div "Episode Builder" at bounding box center [343, 124] width 123 height 39
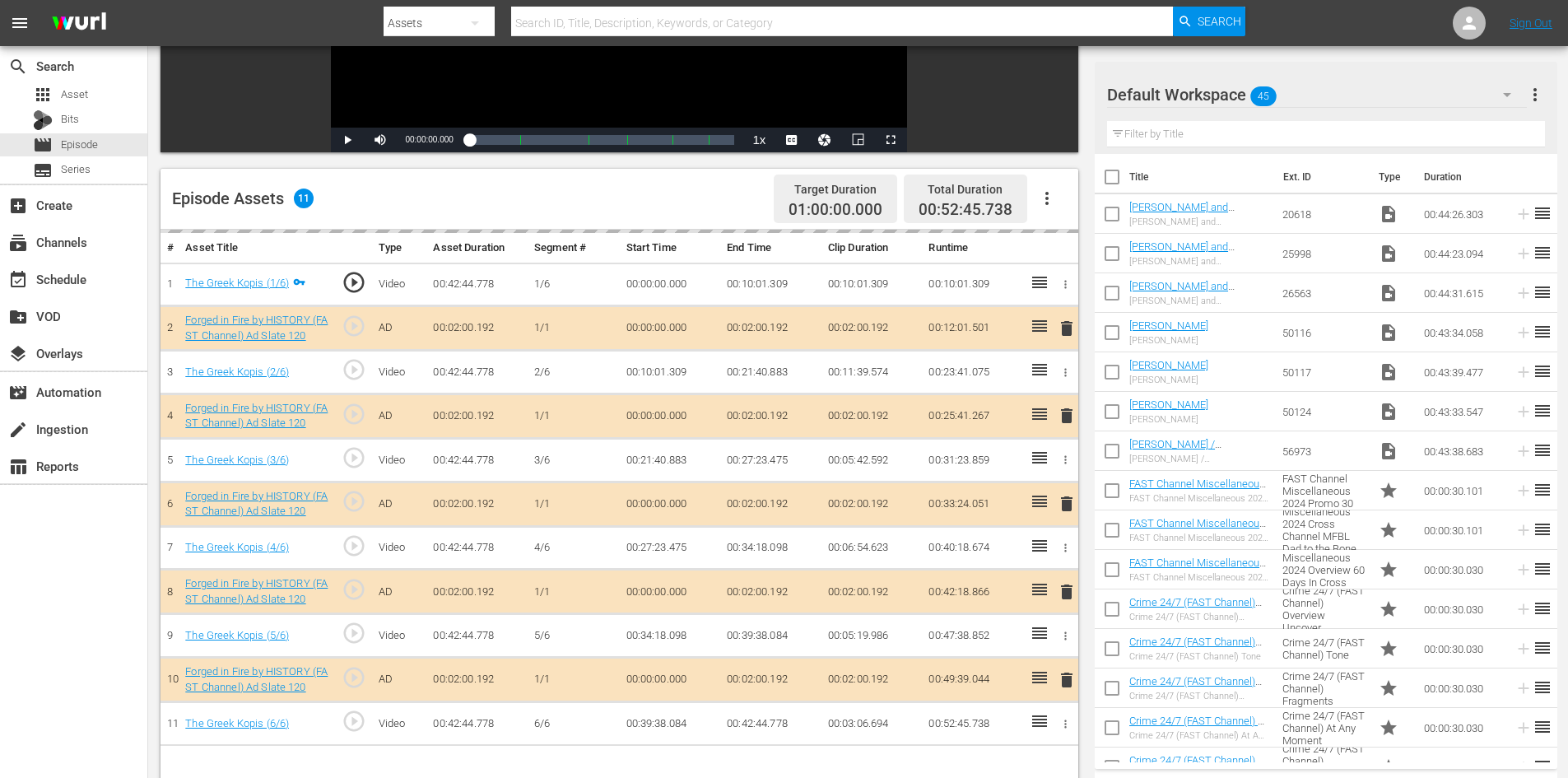
scroll to position [429, 0]
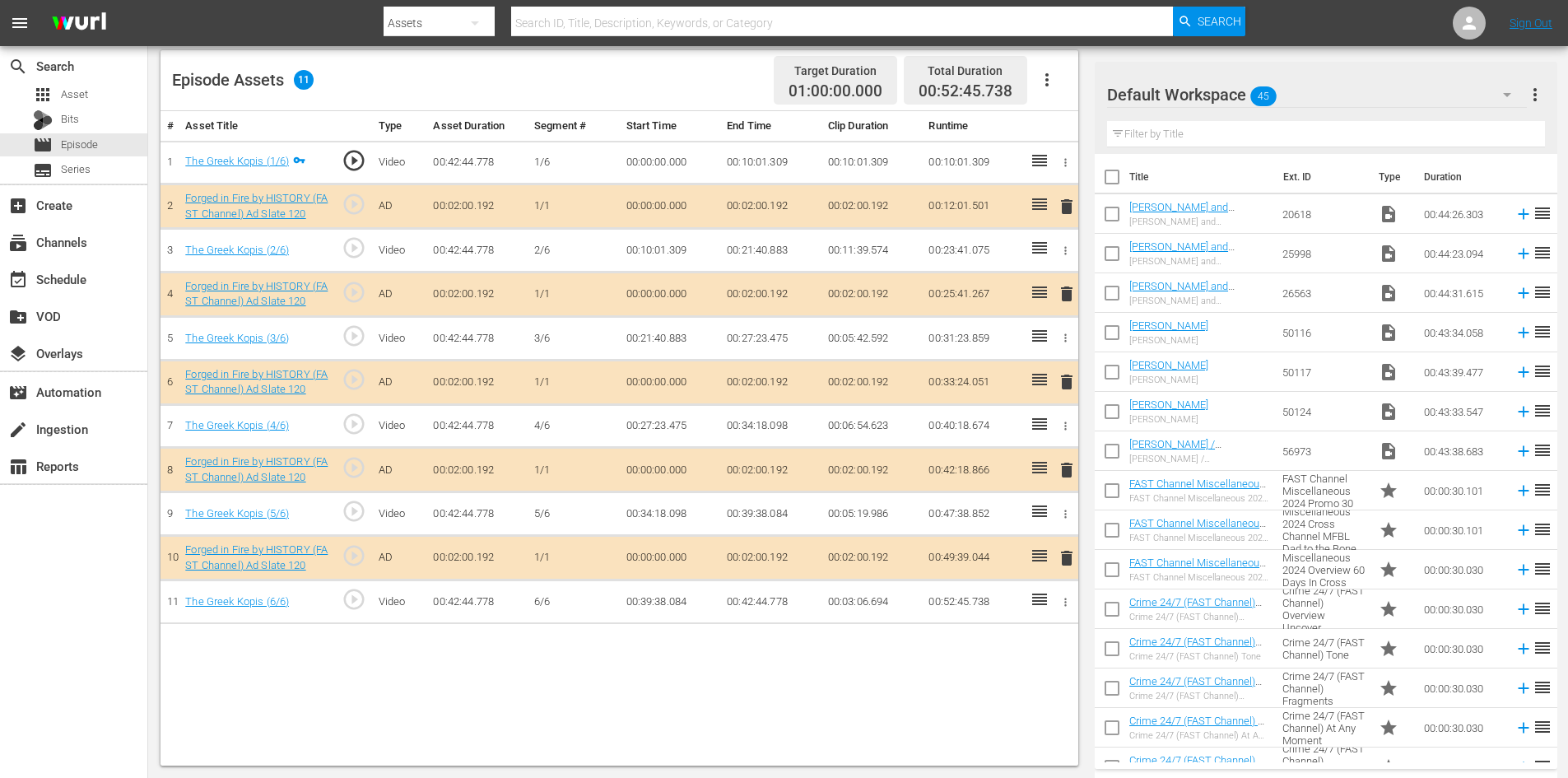
click at [1339, 102] on div "Default Workspace 45" at bounding box center [1317, 94] width 420 height 46
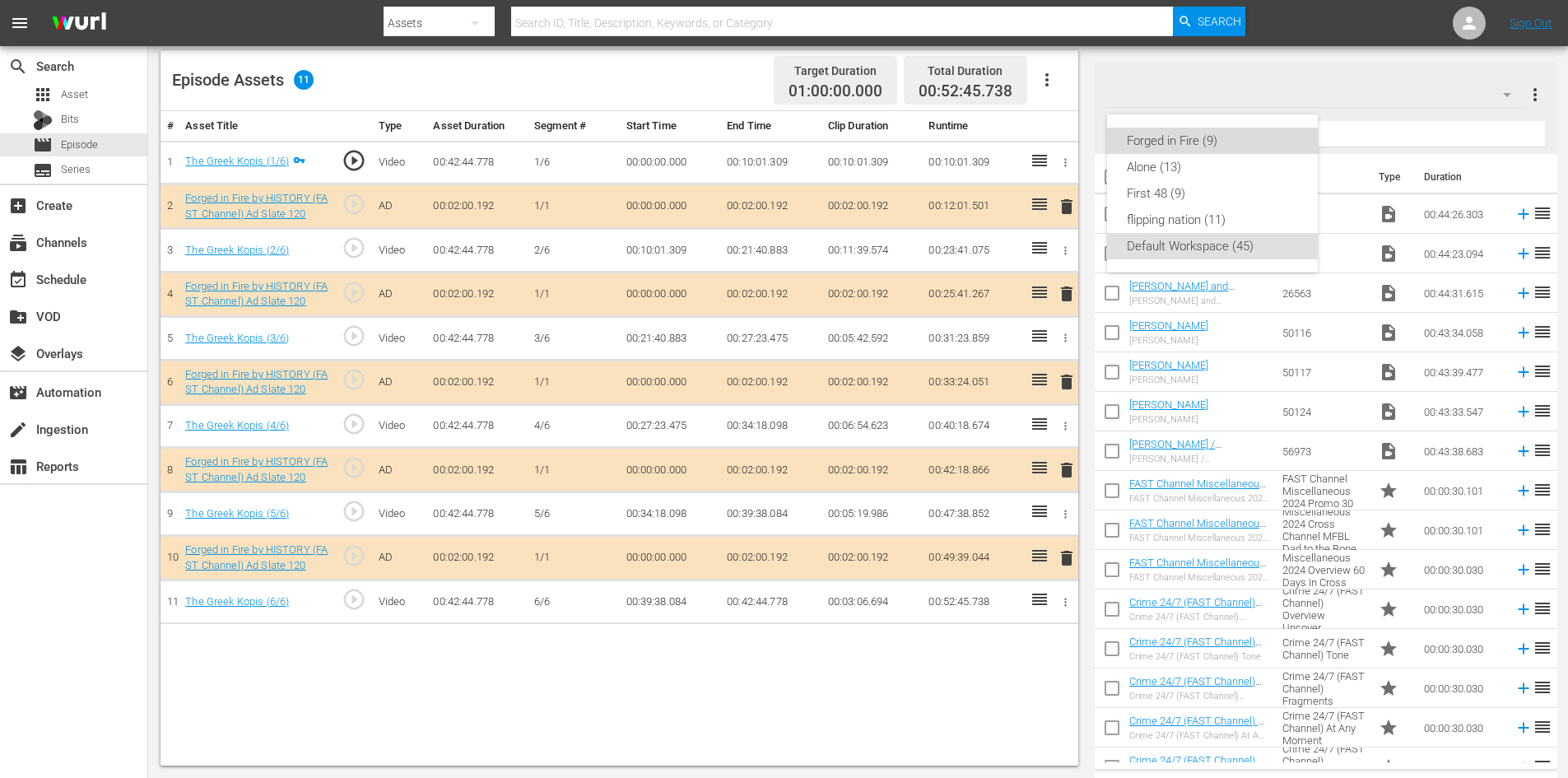
click at [1170, 145] on div "Forged in Fire (9)" at bounding box center [1212, 141] width 171 height 27
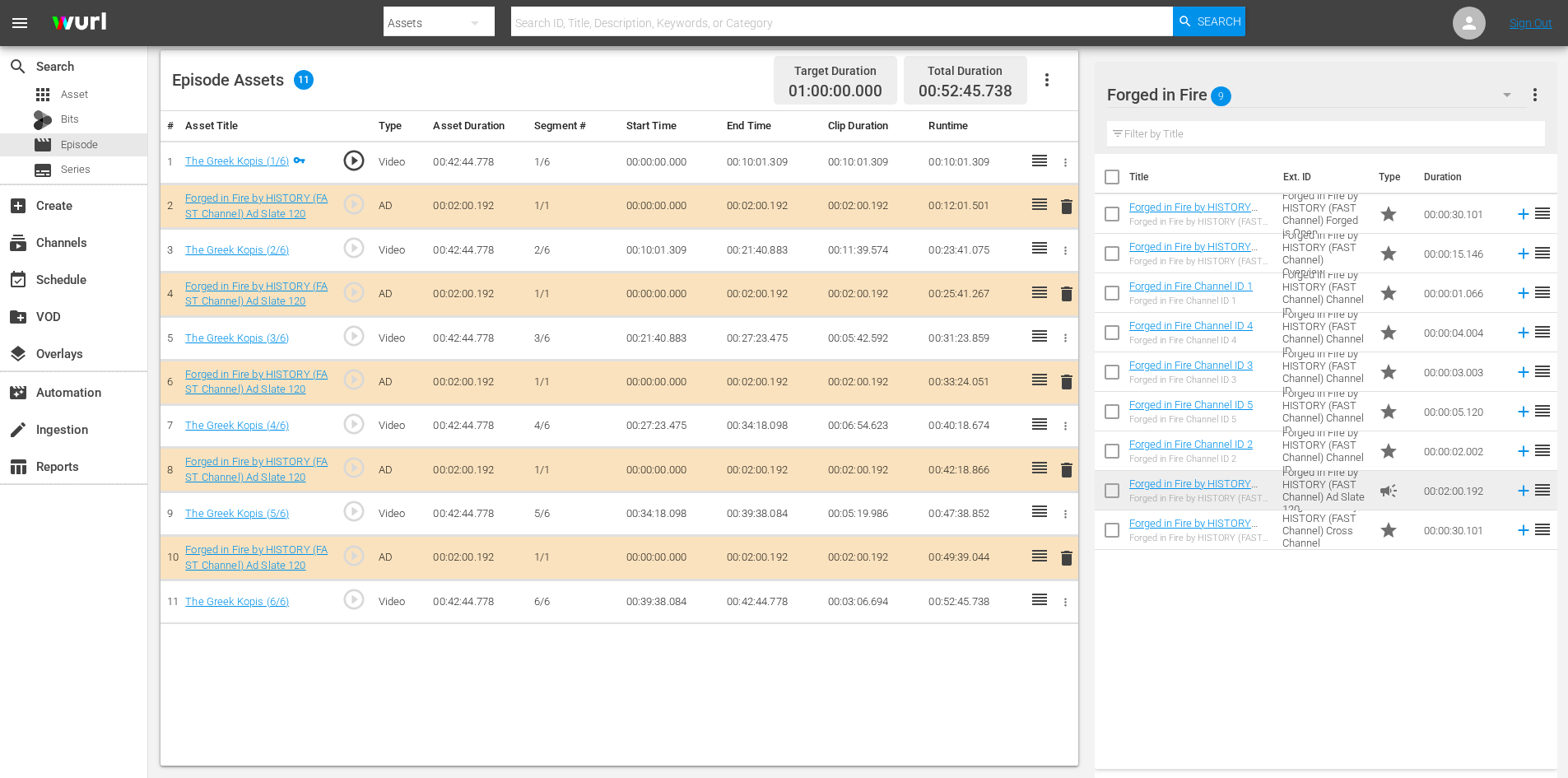
click at [1067, 471] on span "delete" at bounding box center [1067, 470] width 20 height 20
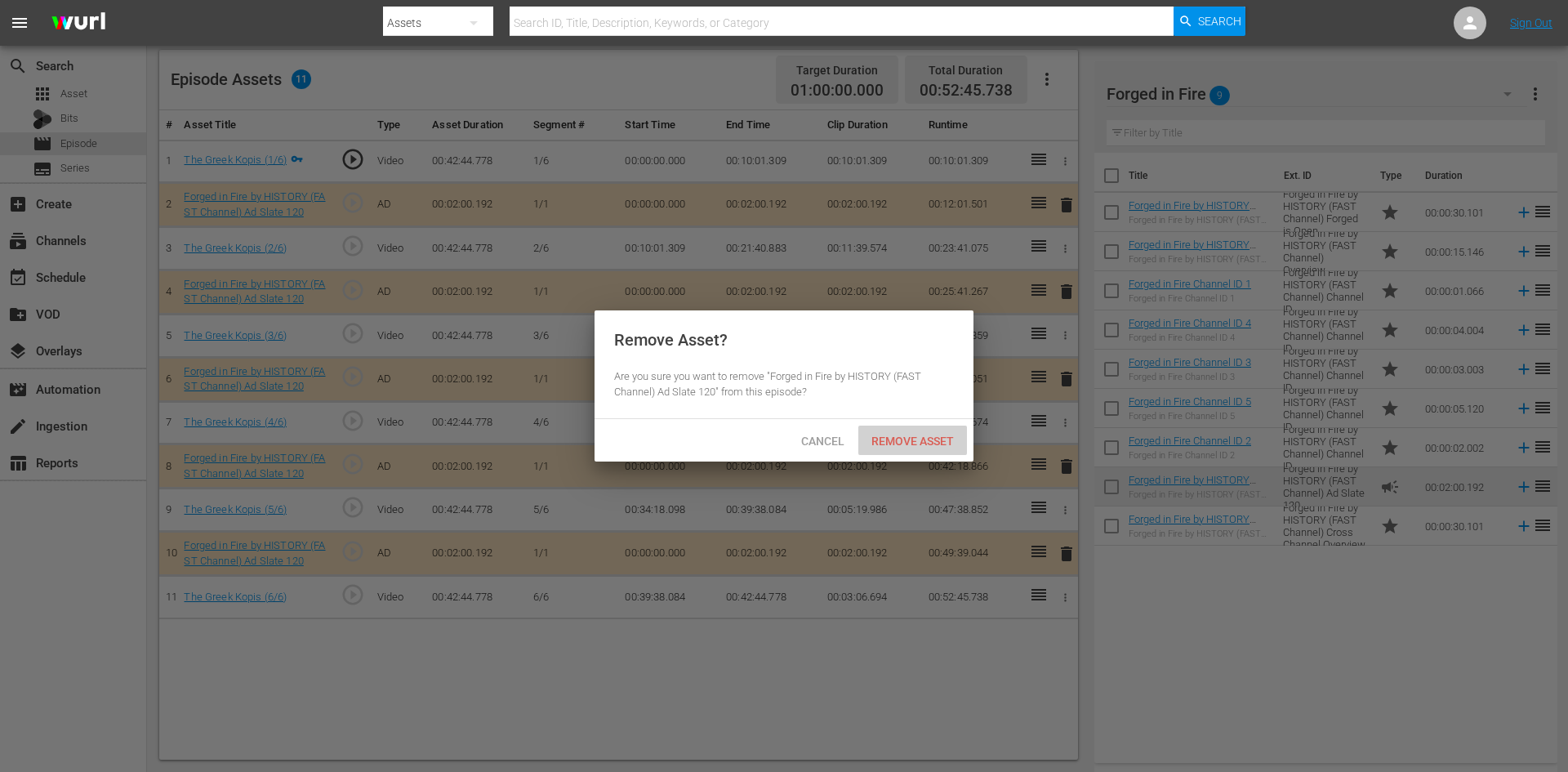
click at [945, 443] on span "Remove Asset" at bounding box center [913, 440] width 109 height 13
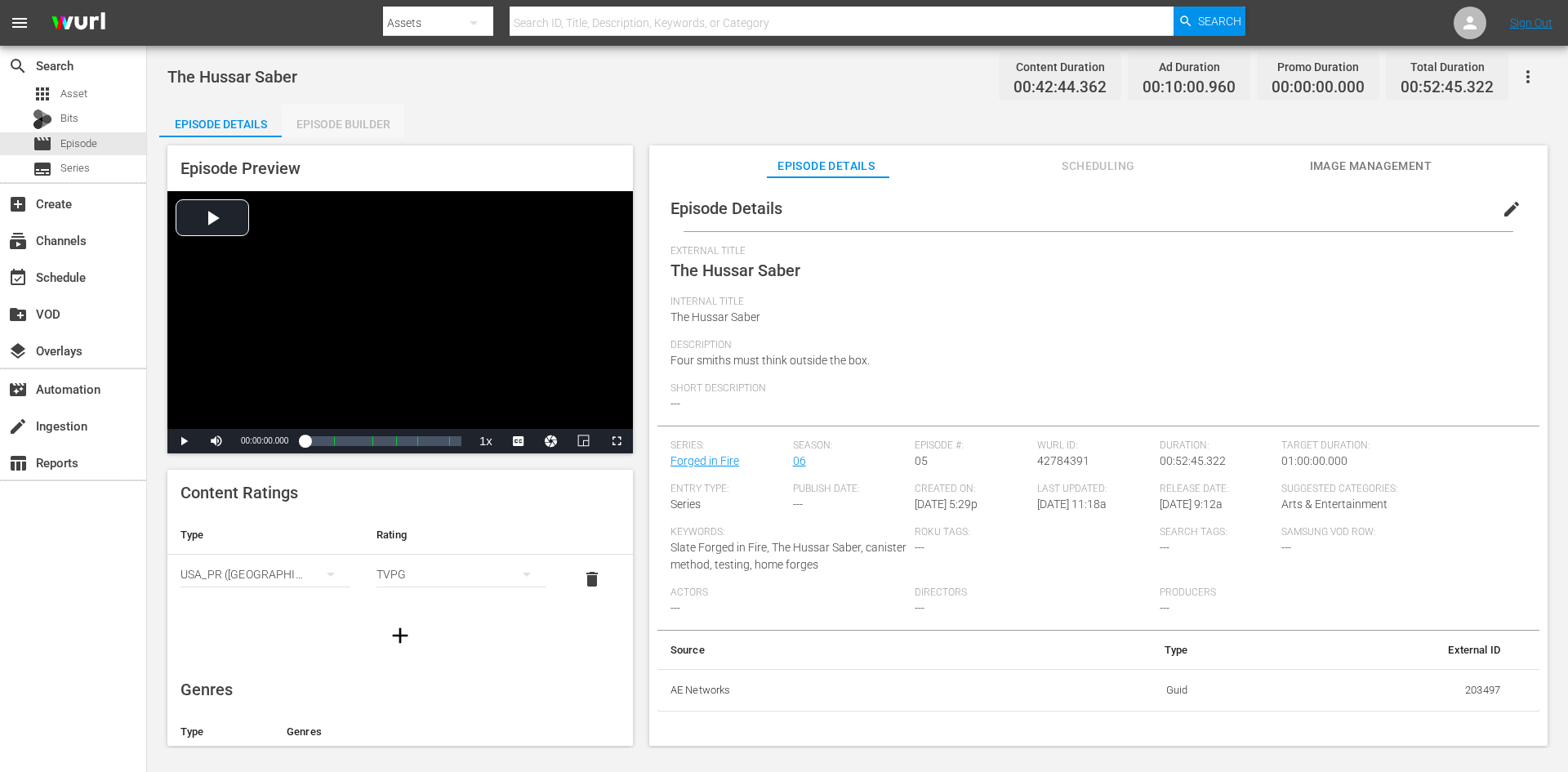
click at [297, 123] on div "Episode Builder" at bounding box center [343, 124] width 123 height 39
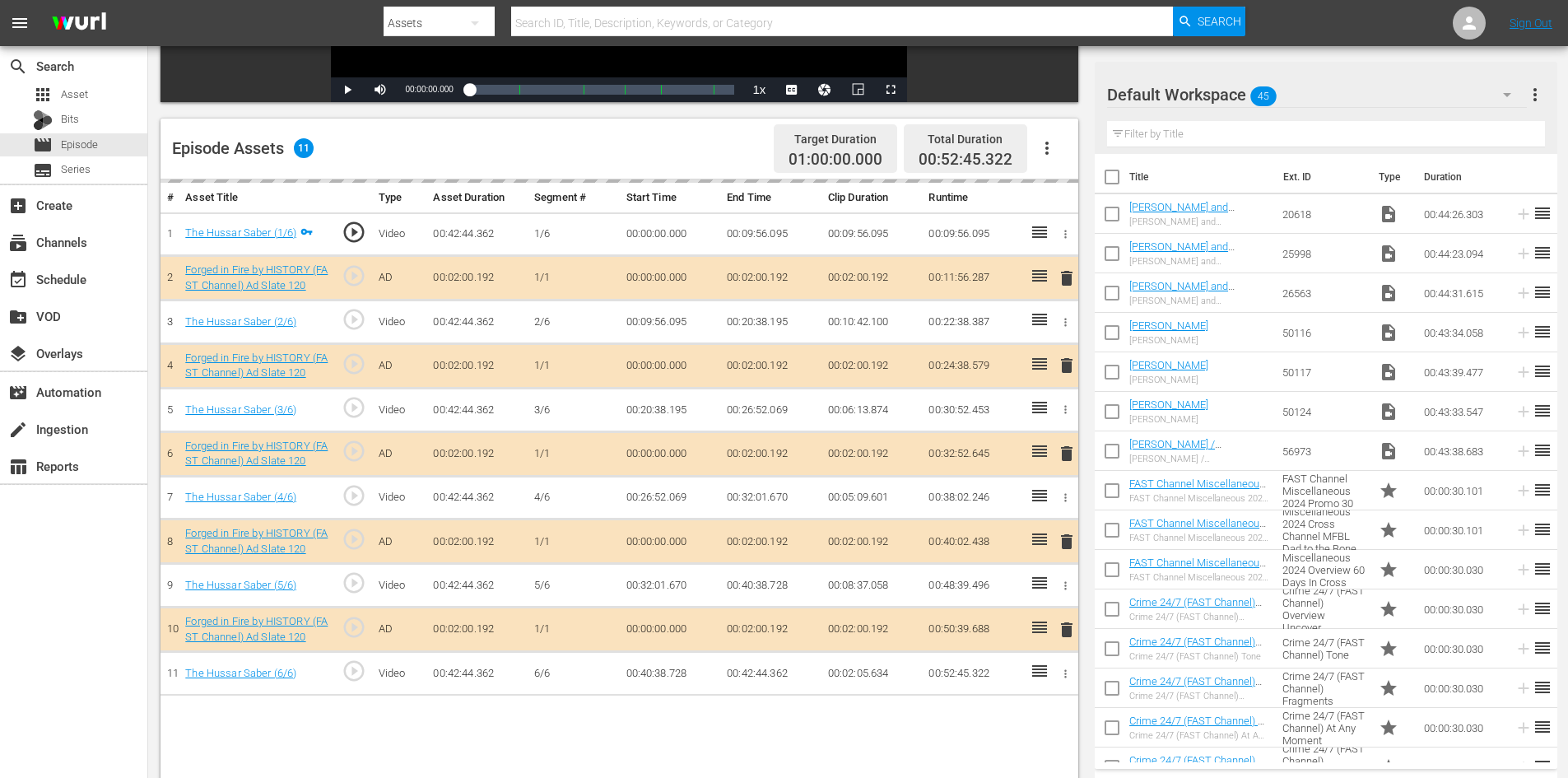
scroll to position [429, 0]
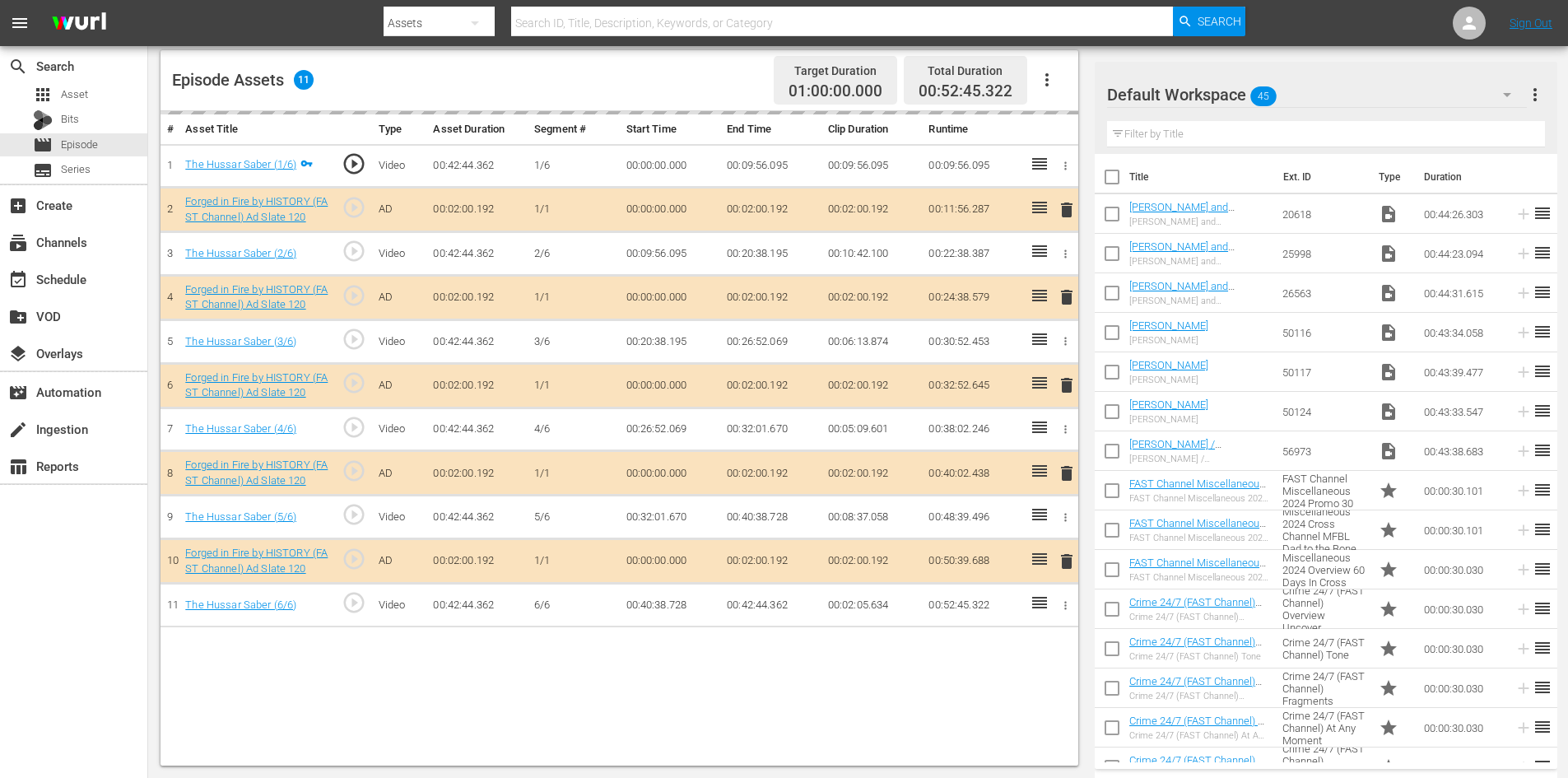
click at [1336, 92] on div "Default Workspace 45" at bounding box center [1317, 94] width 420 height 46
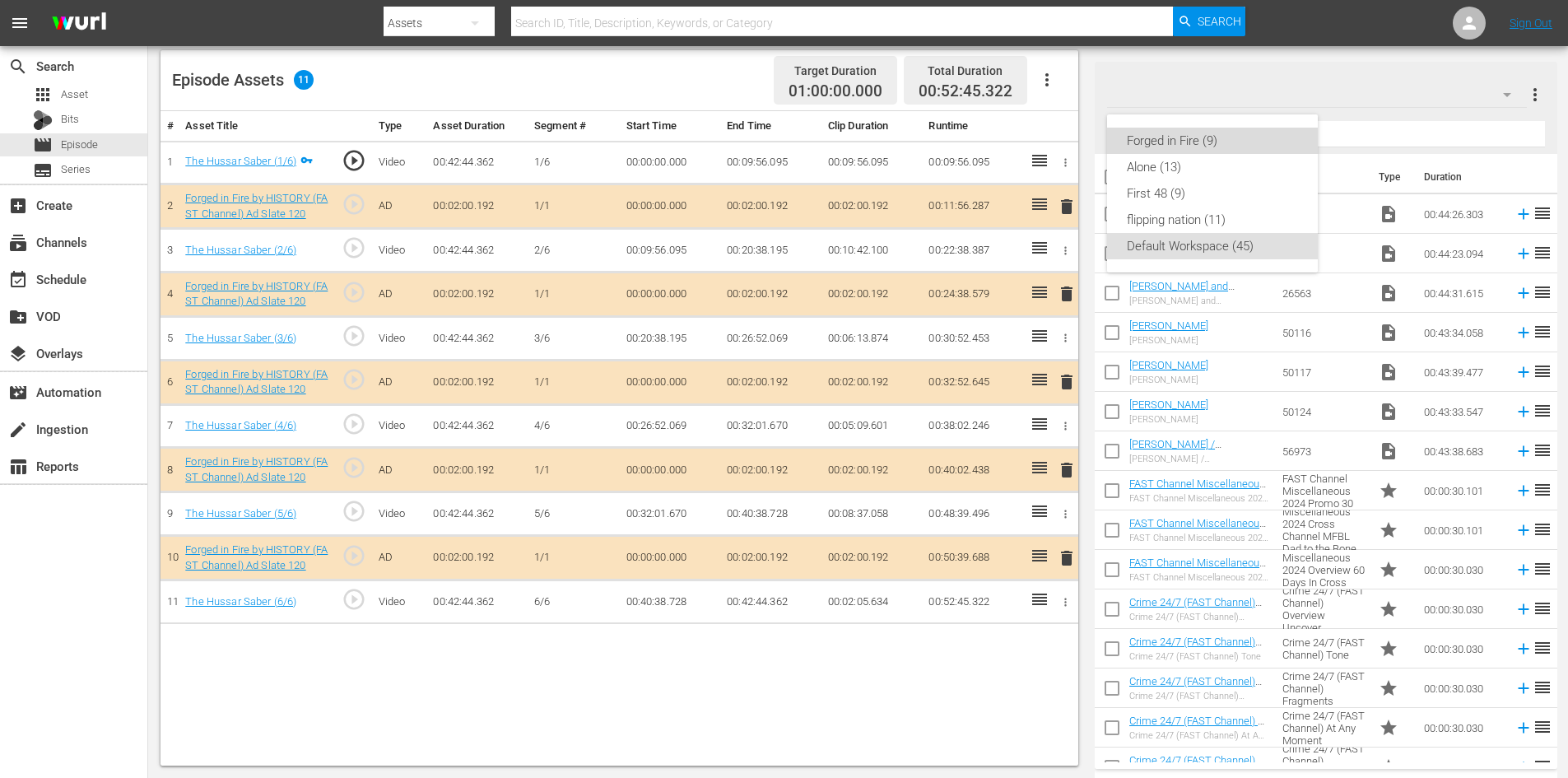
click at [1165, 145] on div "Forged in Fire (9)" at bounding box center [1212, 141] width 171 height 27
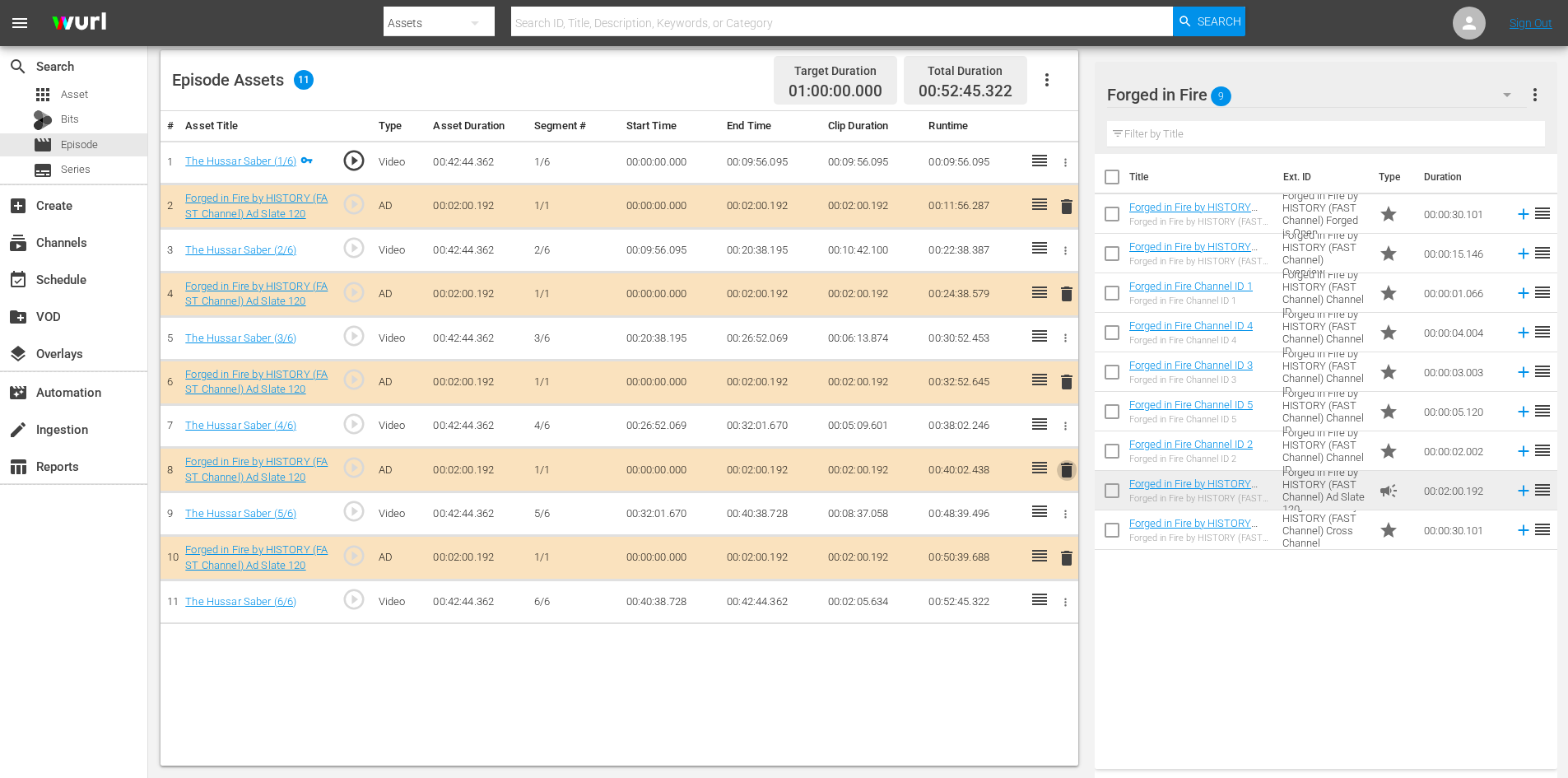
click at [1070, 471] on span "delete" at bounding box center [1067, 470] width 20 height 20
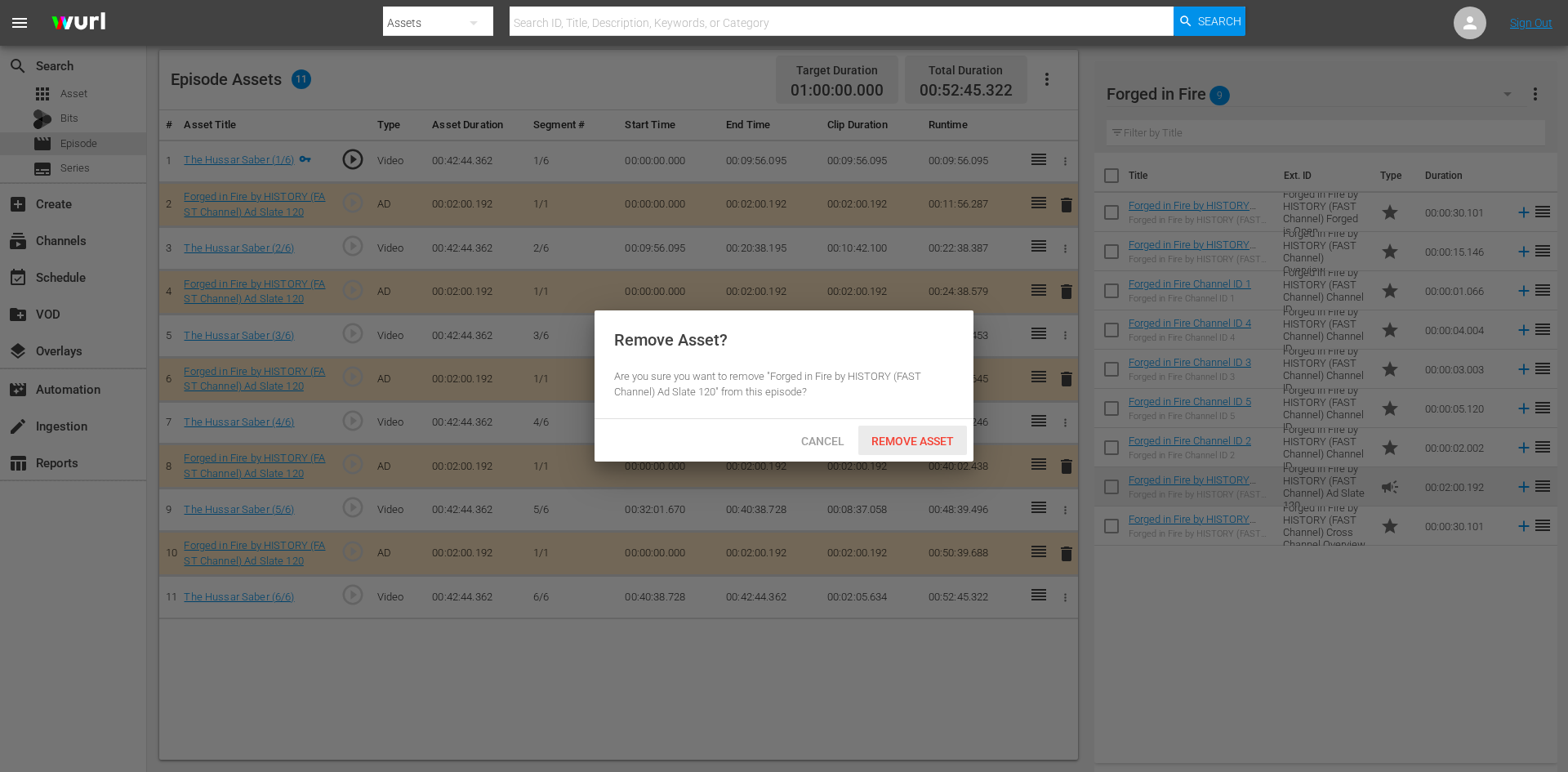
click at [934, 440] on span "Remove Asset" at bounding box center [913, 440] width 109 height 13
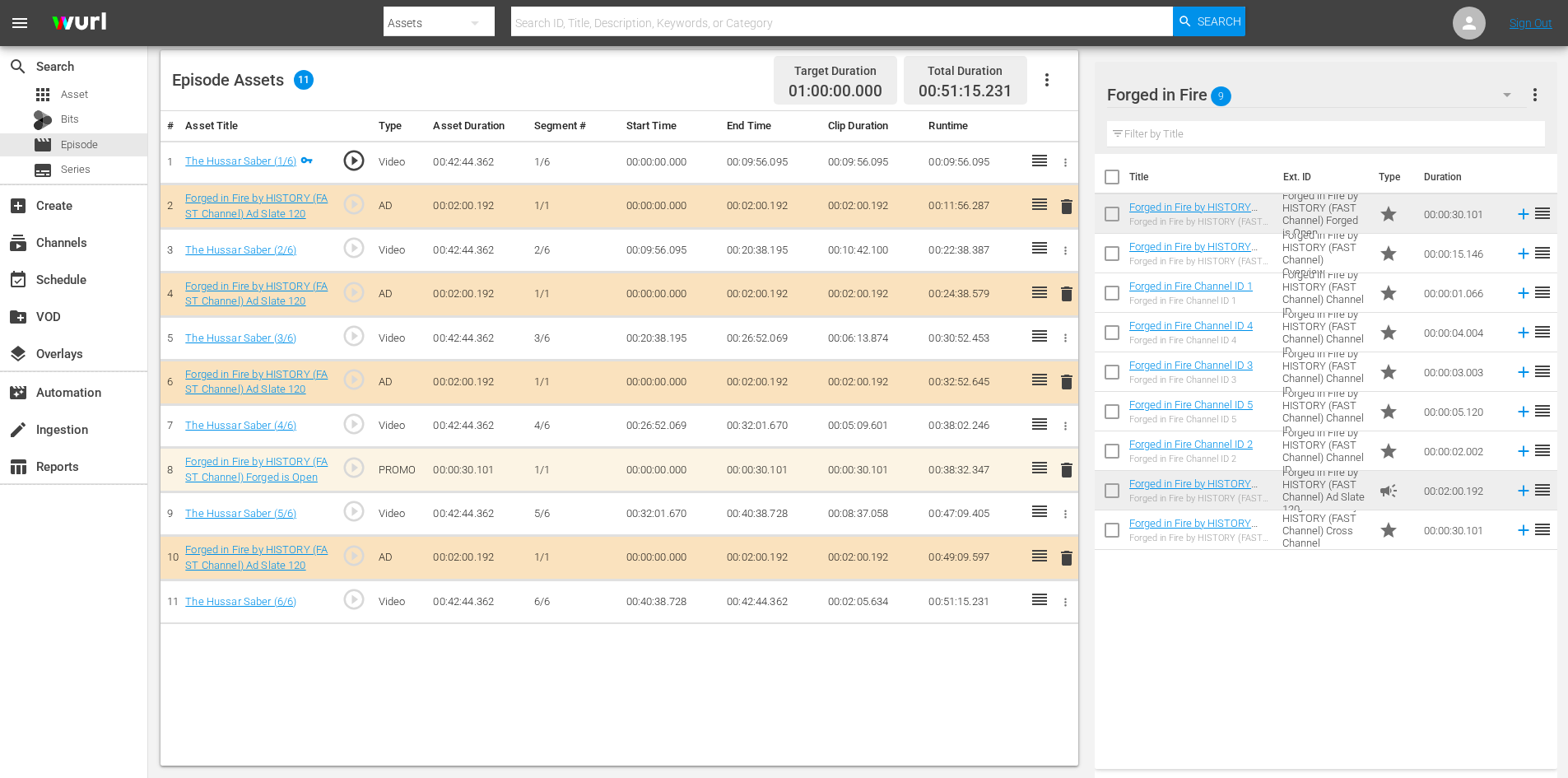
click at [1063, 471] on span "delete" at bounding box center [1067, 470] width 20 height 20
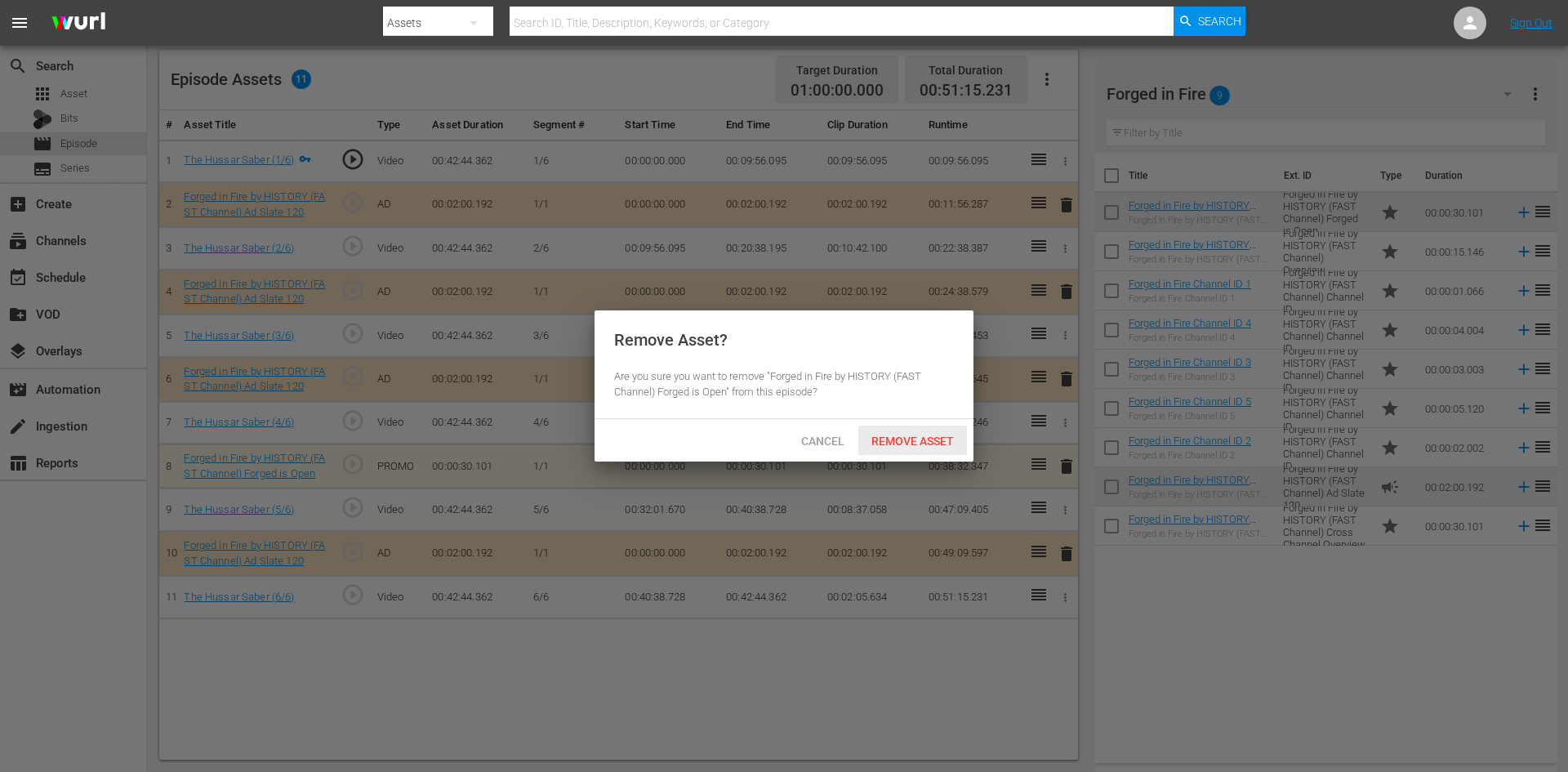
click at [935, 444] on span "Remove Asset" at bounding box center [913, 440] width 109 height 13
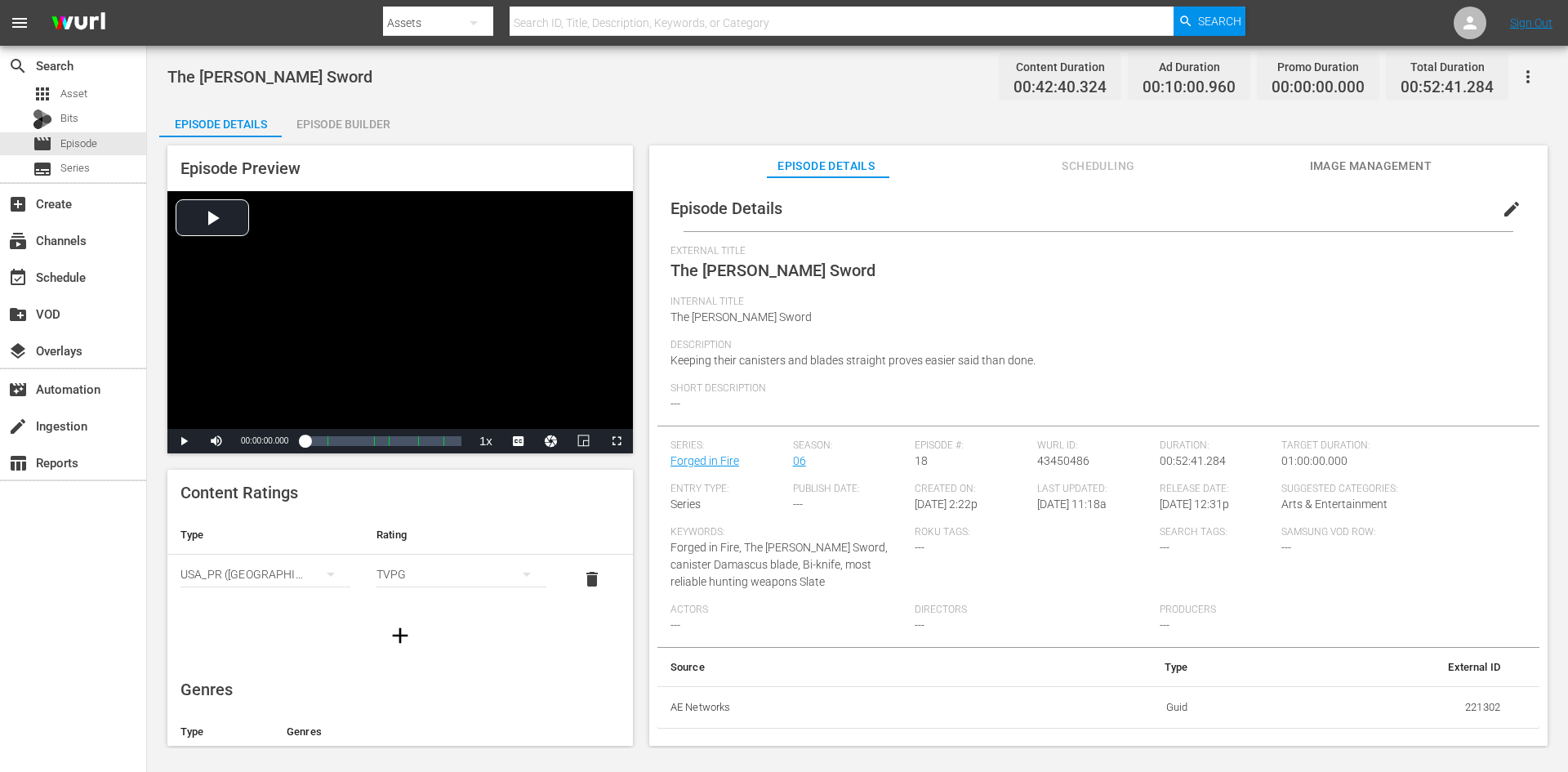
click at [369, 127] on div "Episode Builder" at bounding box center [343, 124] width 123 height 39
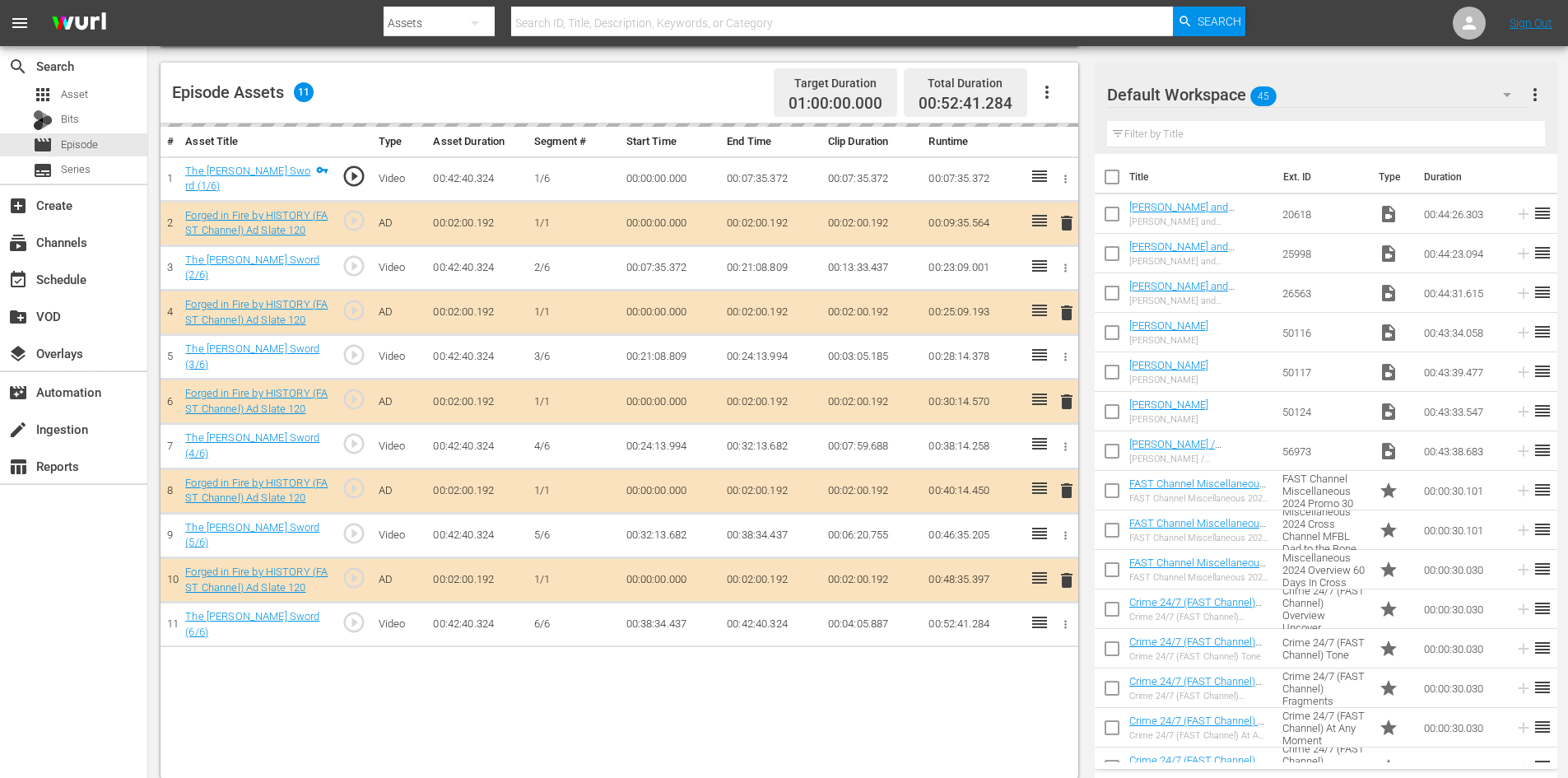
scroll to position [429, 0]
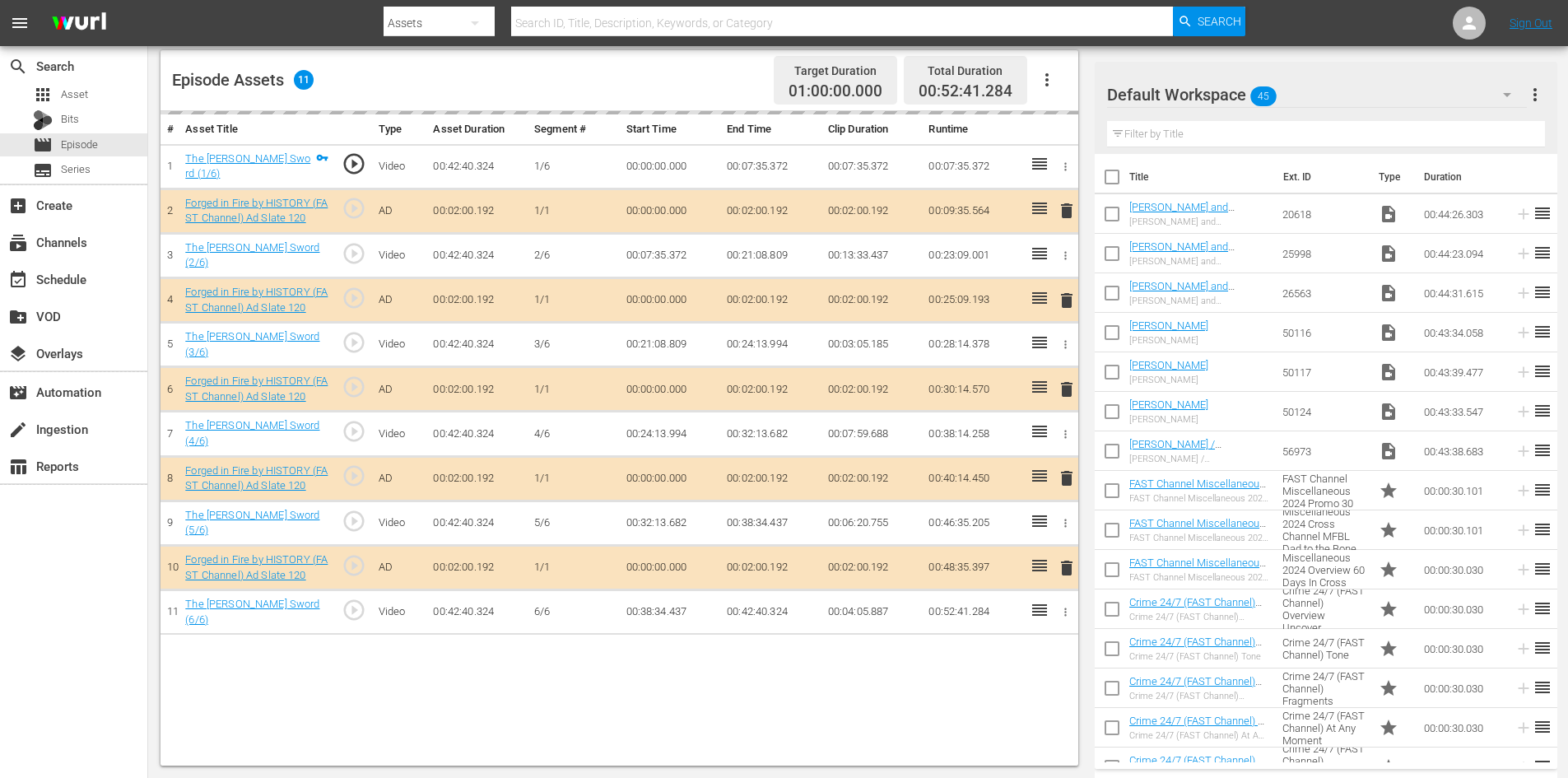
click at [1321, 96] on div "Default Workspace 45" at bounding box center [1317, 94] width 420 height 46
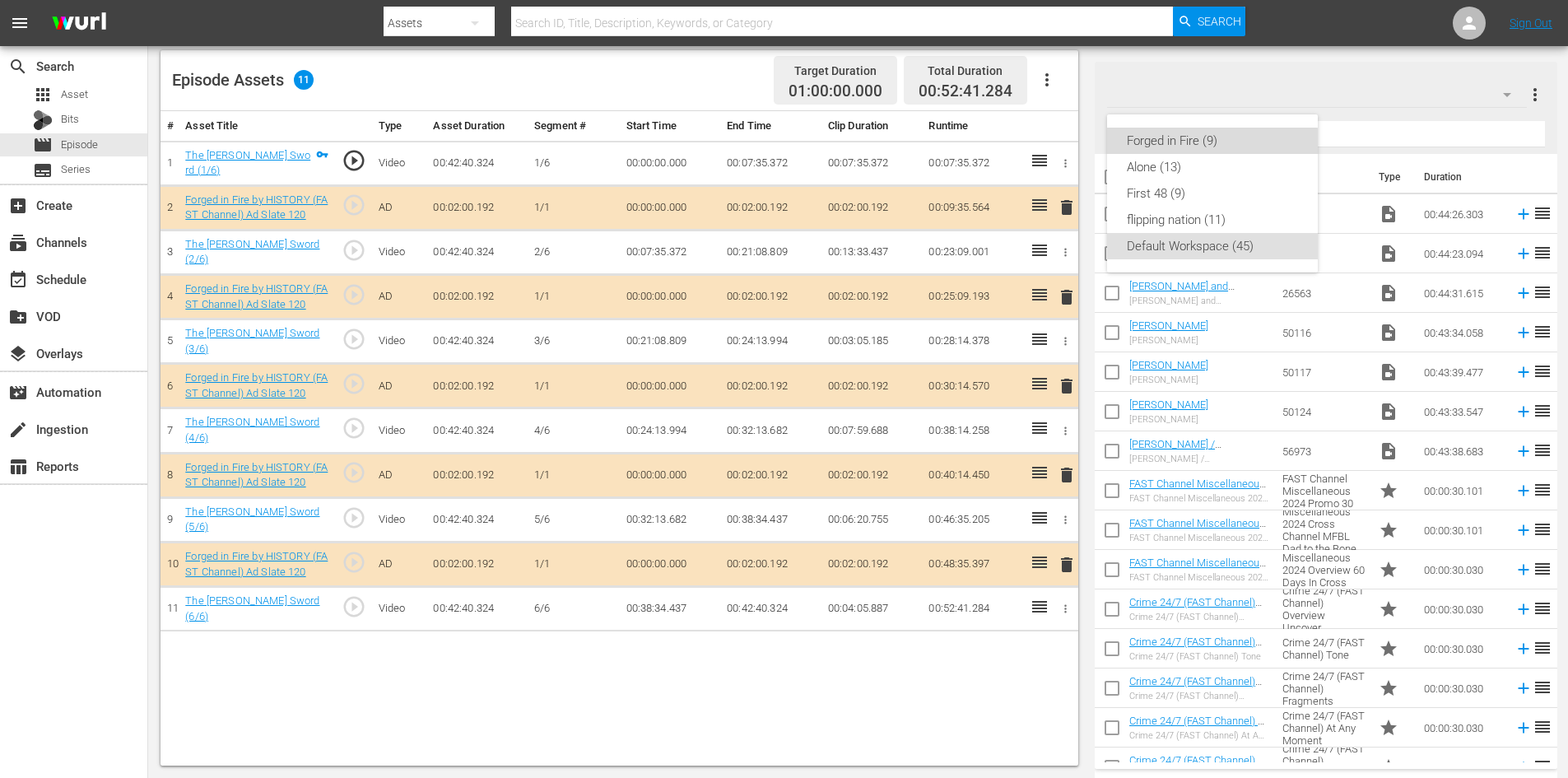
click at [1176, 136] on div "Forged in Fire (9)" at bounding box center [1212, 141] width 171 height 27
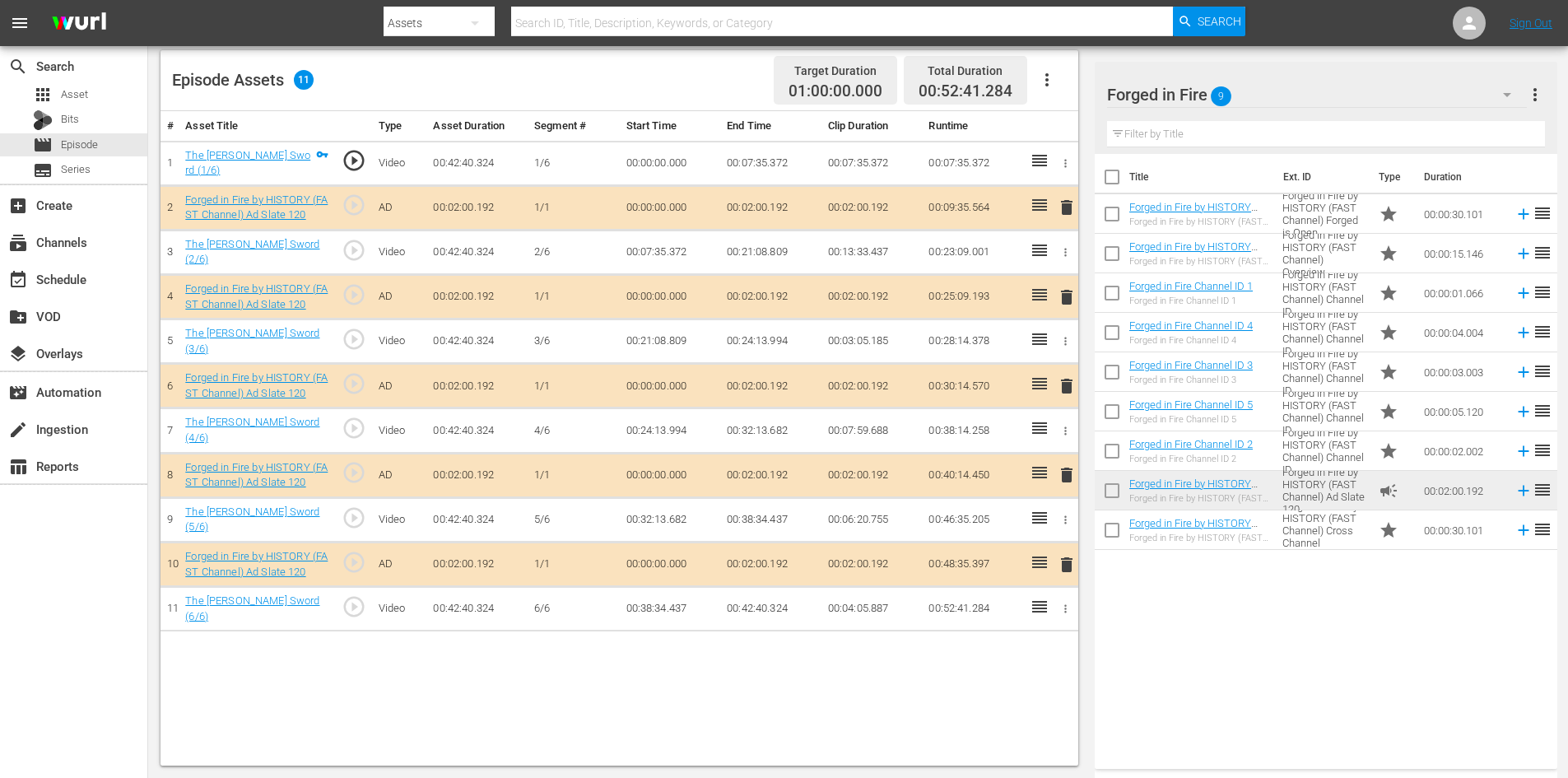
click at [1067, 469] on span "delete" at bounding box center [1067, 475] width 20 height 20
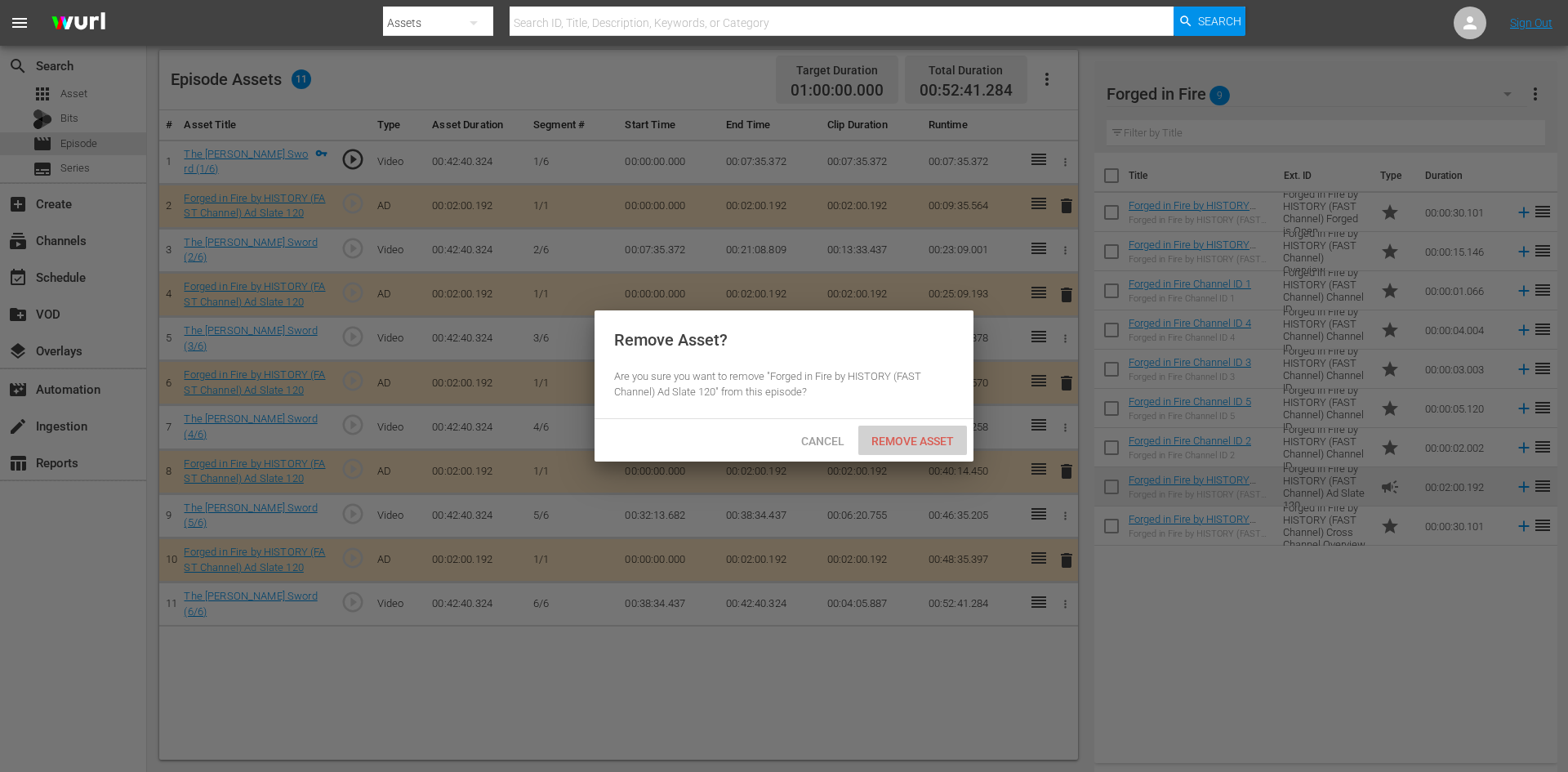
click at [900, 437] on span "Remove Asset" at bounding box center [913, 440] width 109 height 13
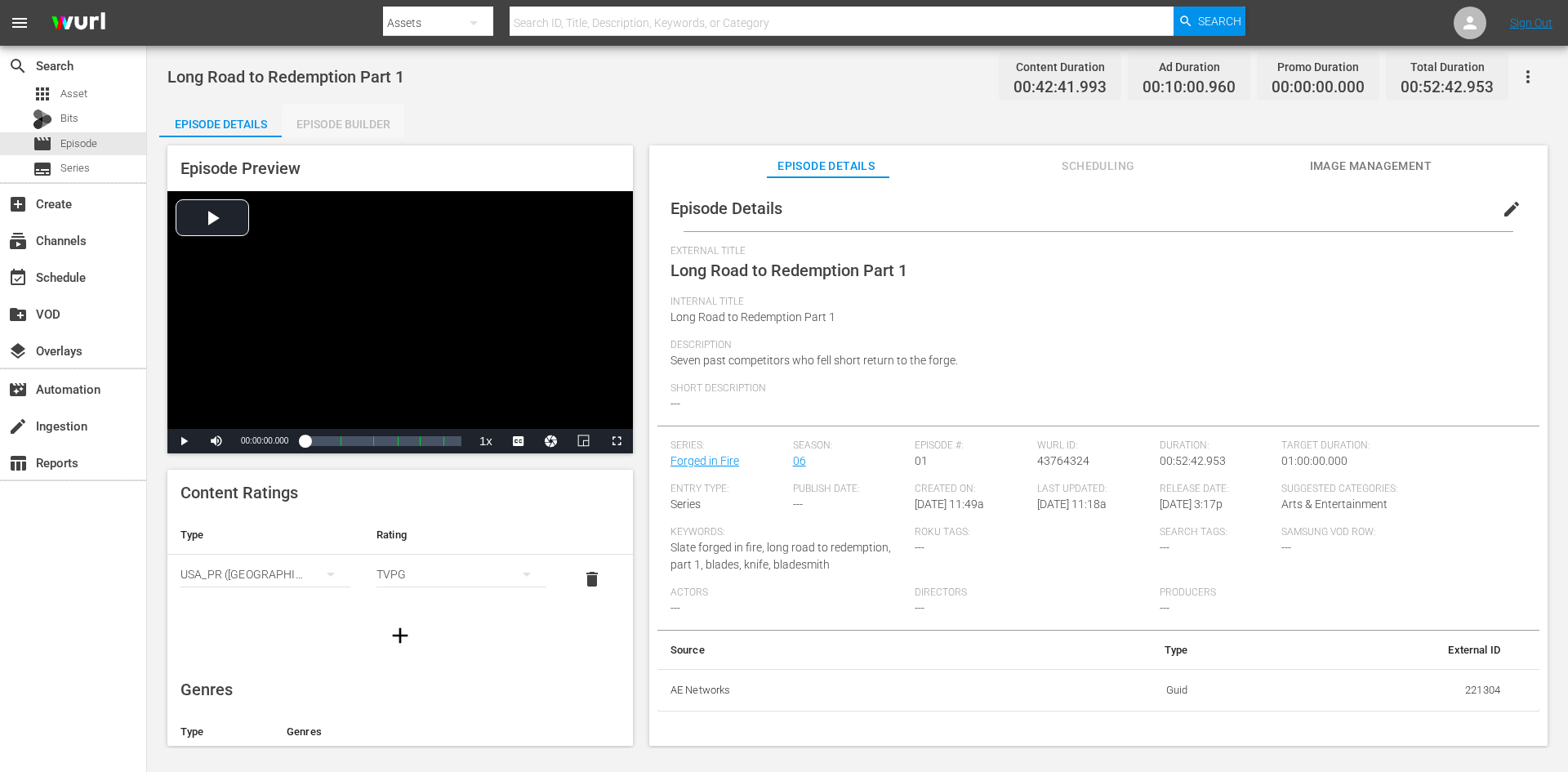
click at [314, 125] on div "Episode Builder" at bounding box center [343, 124] width 123 height 39
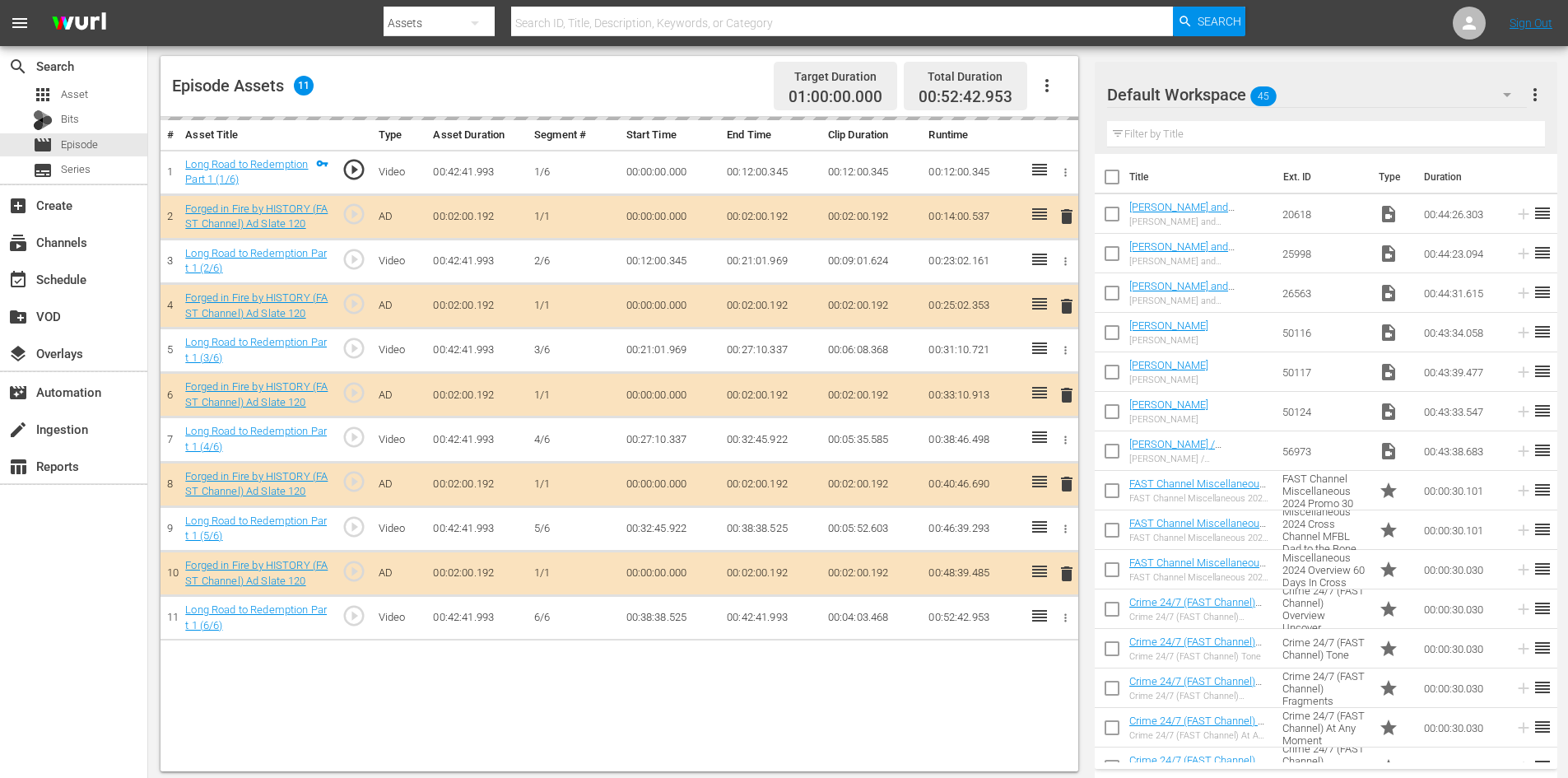
scroll to position [429, 0]
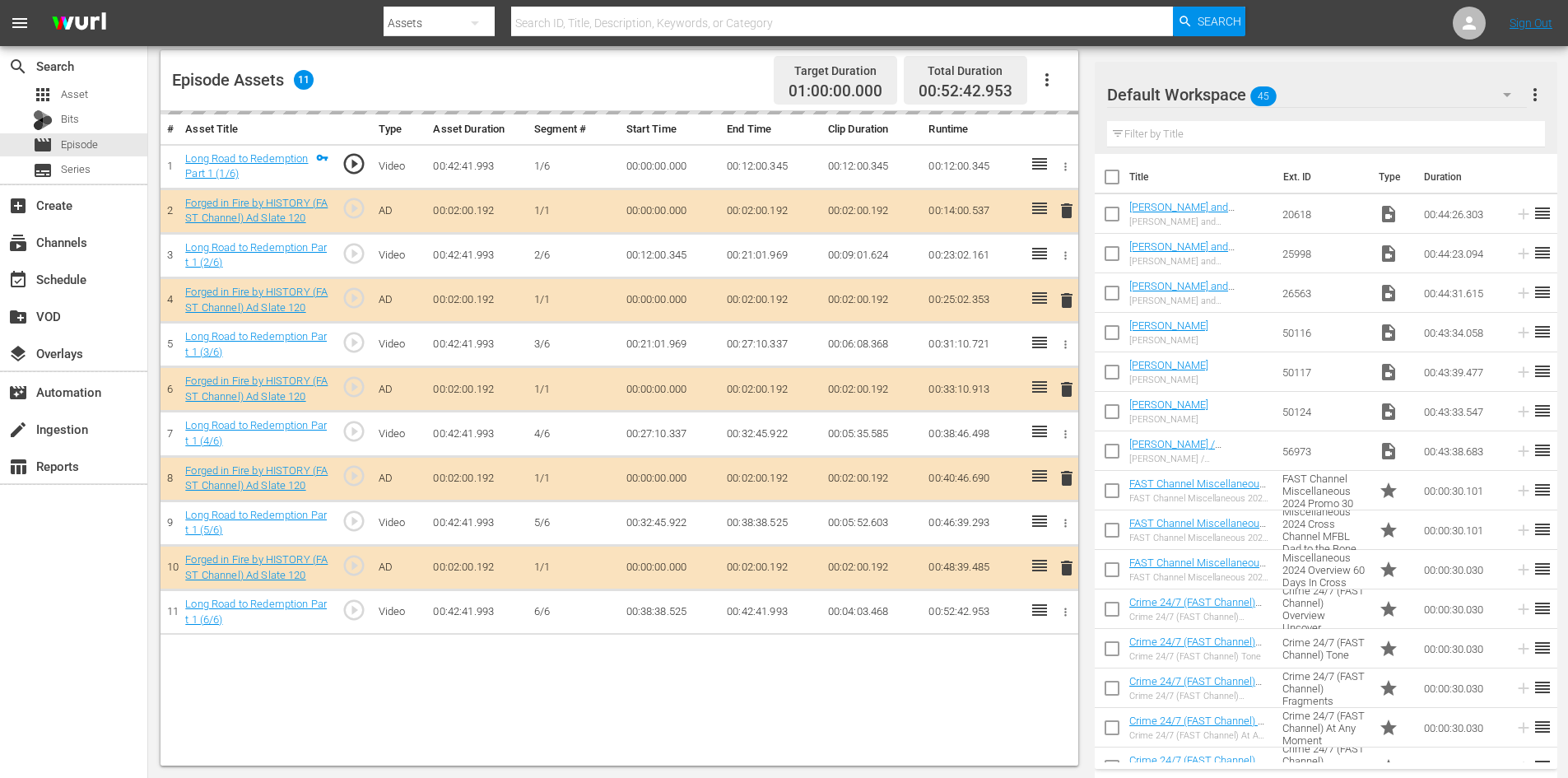
click at [1398, 100] on div "Default Workspace 45" at bounding box center [1317, 94] width 420 height 46
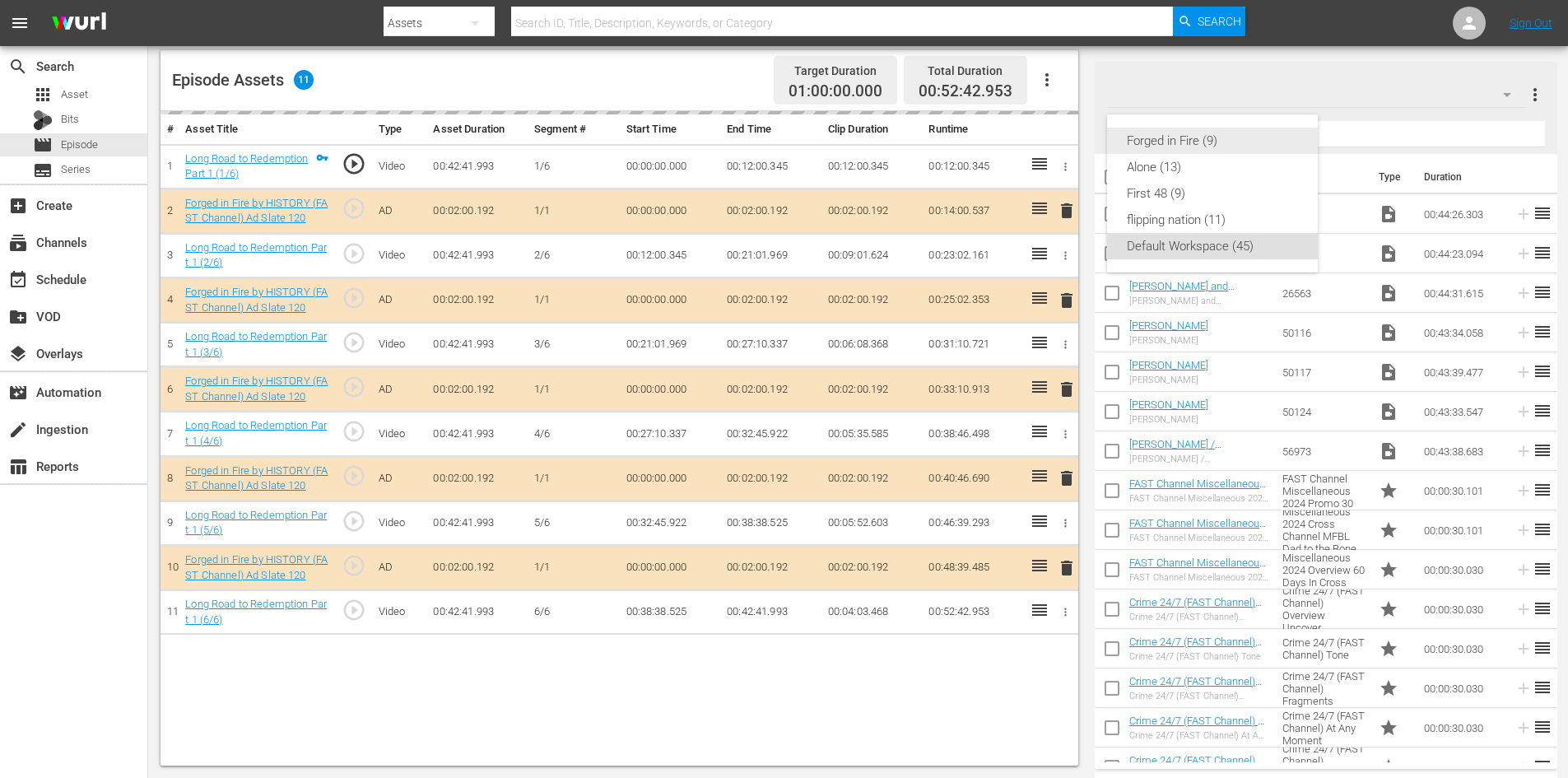
click at [1162, 143] on div "Forged in Fire (9)" at bounding box center [1212, 141] width 171 height 27
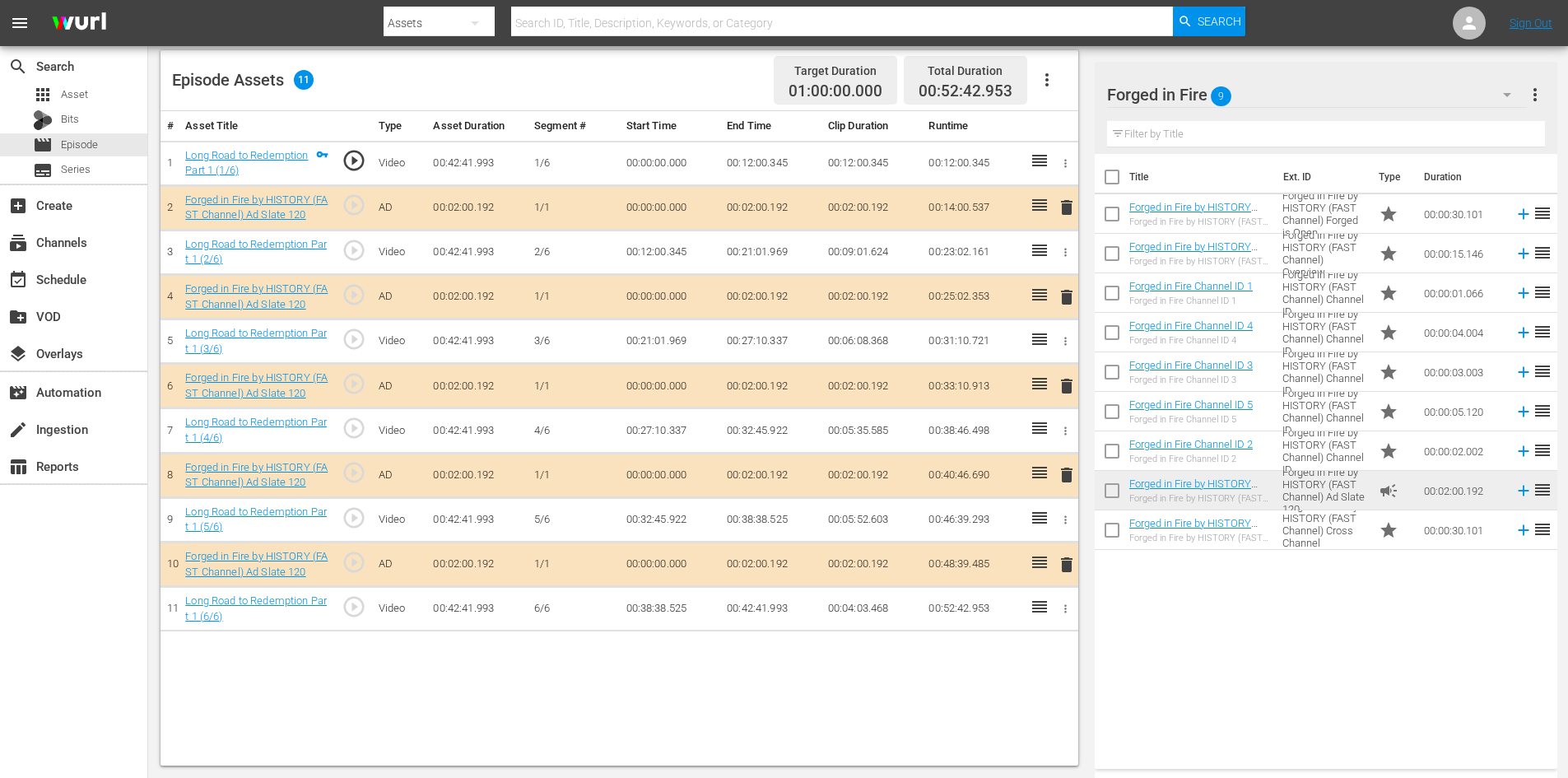
click at [1068, 470] on span "delete" at bounding box center [1067, 475] width 20 height 20
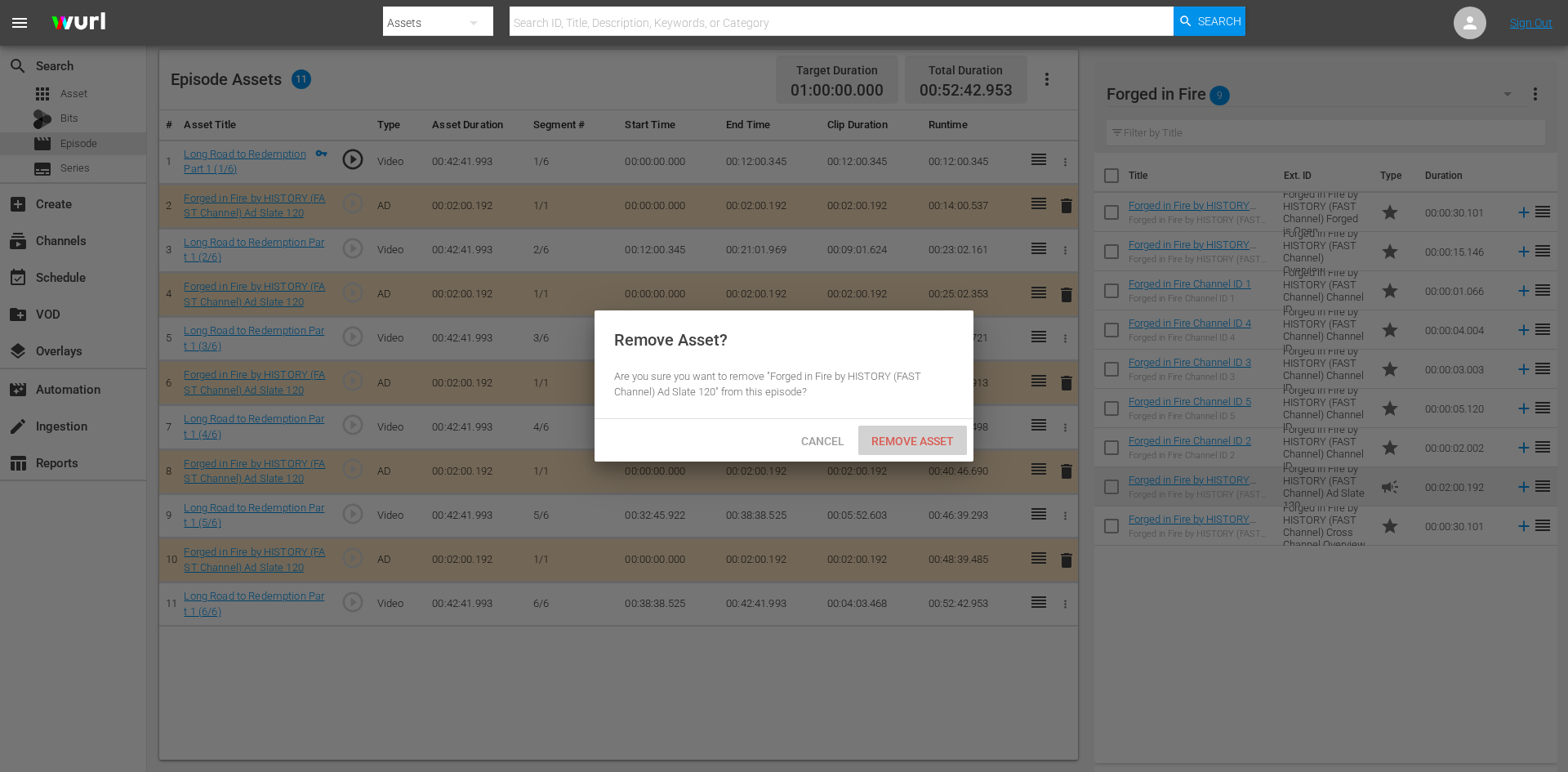
click at [902, 438] on span "Remove Asset" at bounding box center [913, 440] width 109 height 13
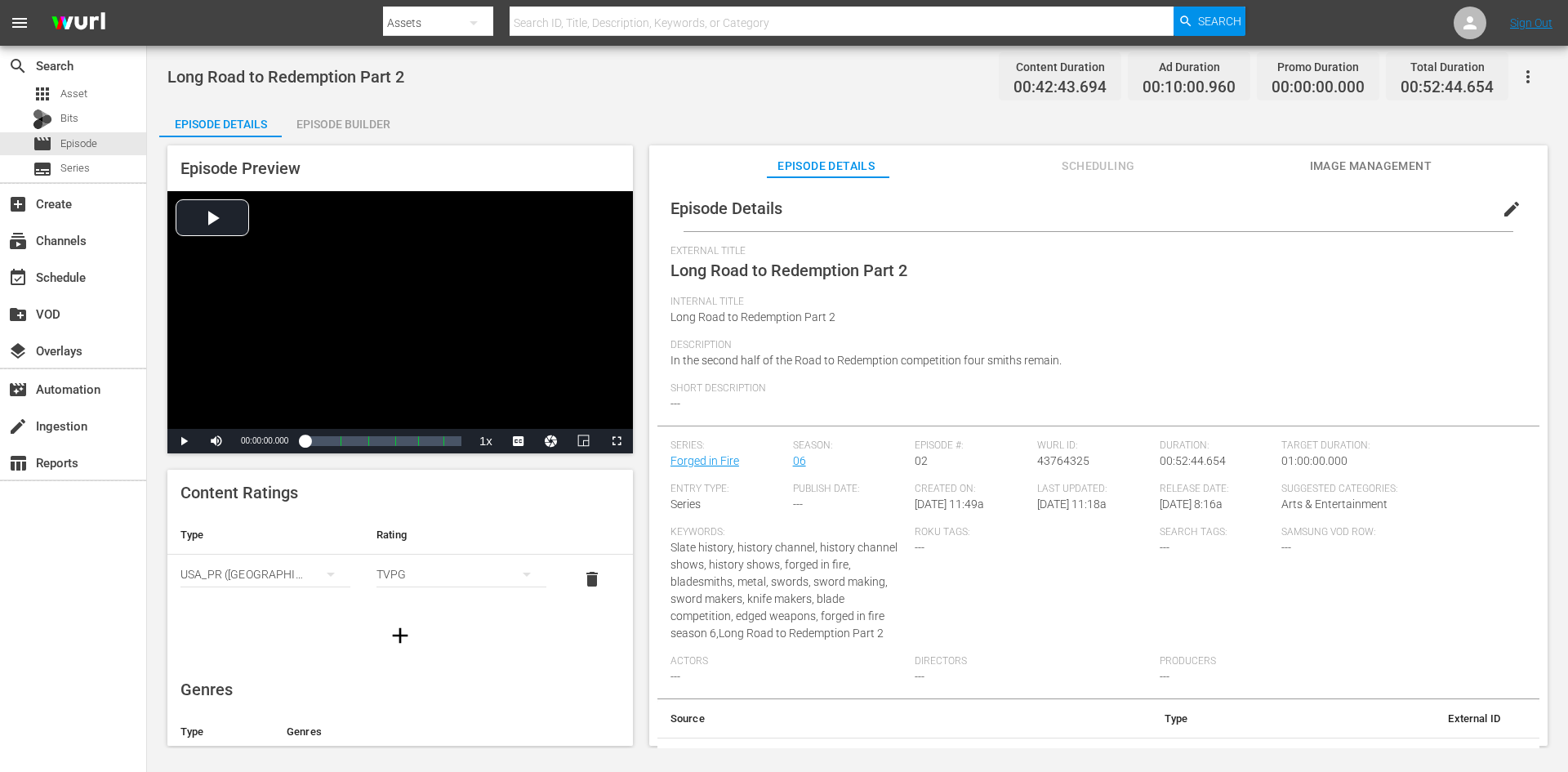
click at [325, 122] on div "Episode Builder" at bounding box center [343, 124] width 123 height 39
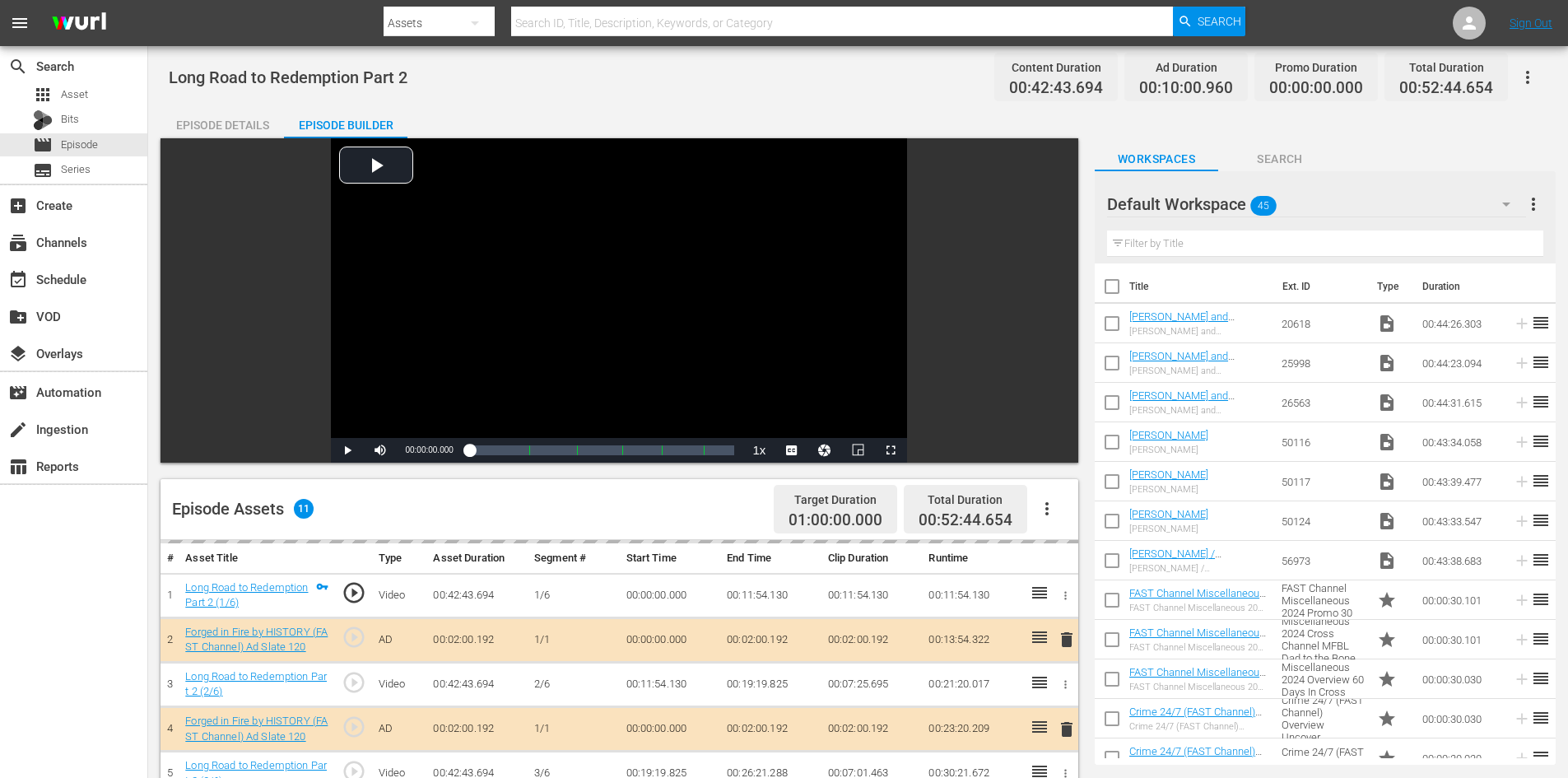
scroll to position [429, 0]
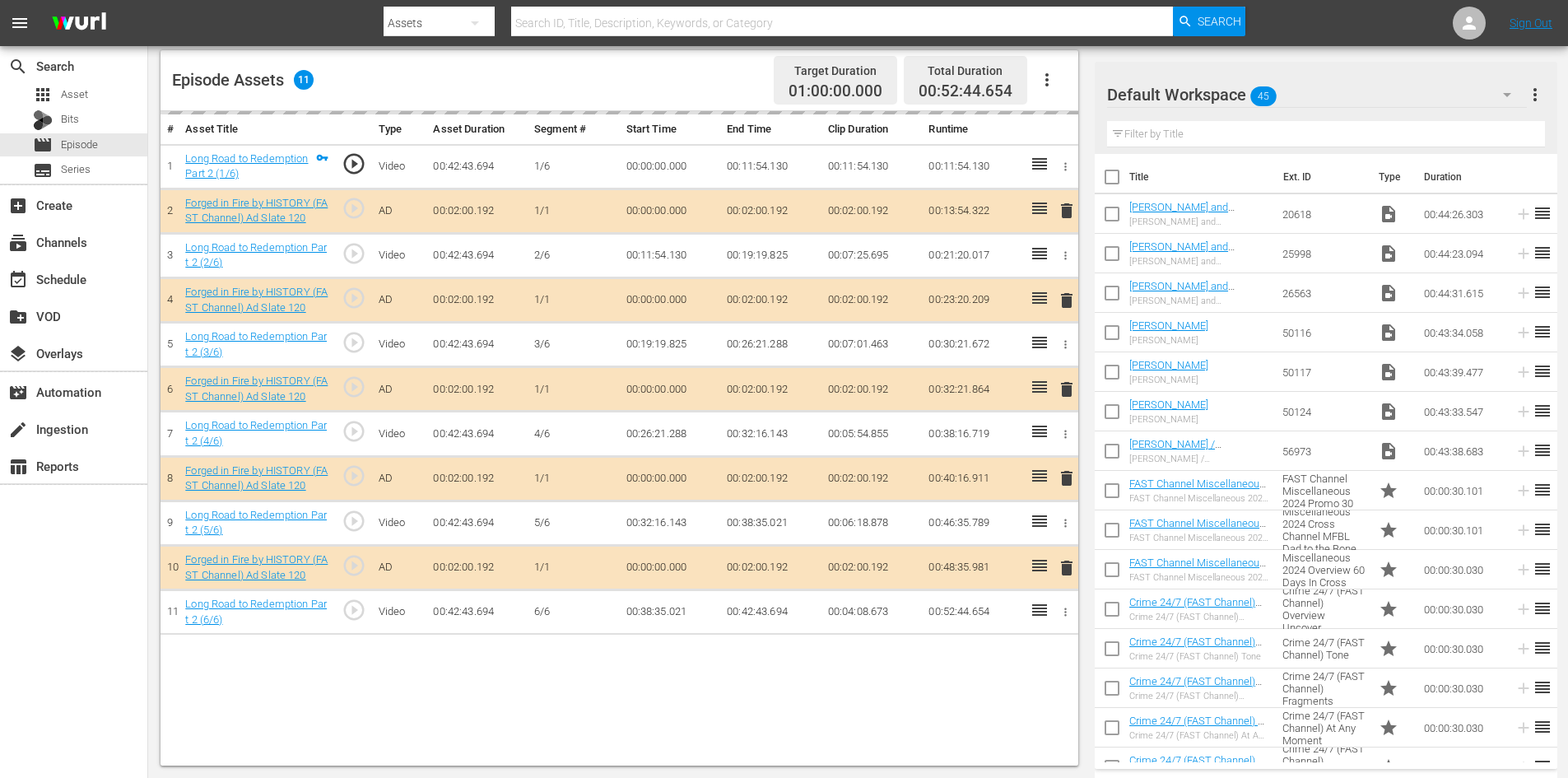
click at [1362, 102] on div "Default Workspace 45" at bounding box center [1317, 94] width 420 height 46
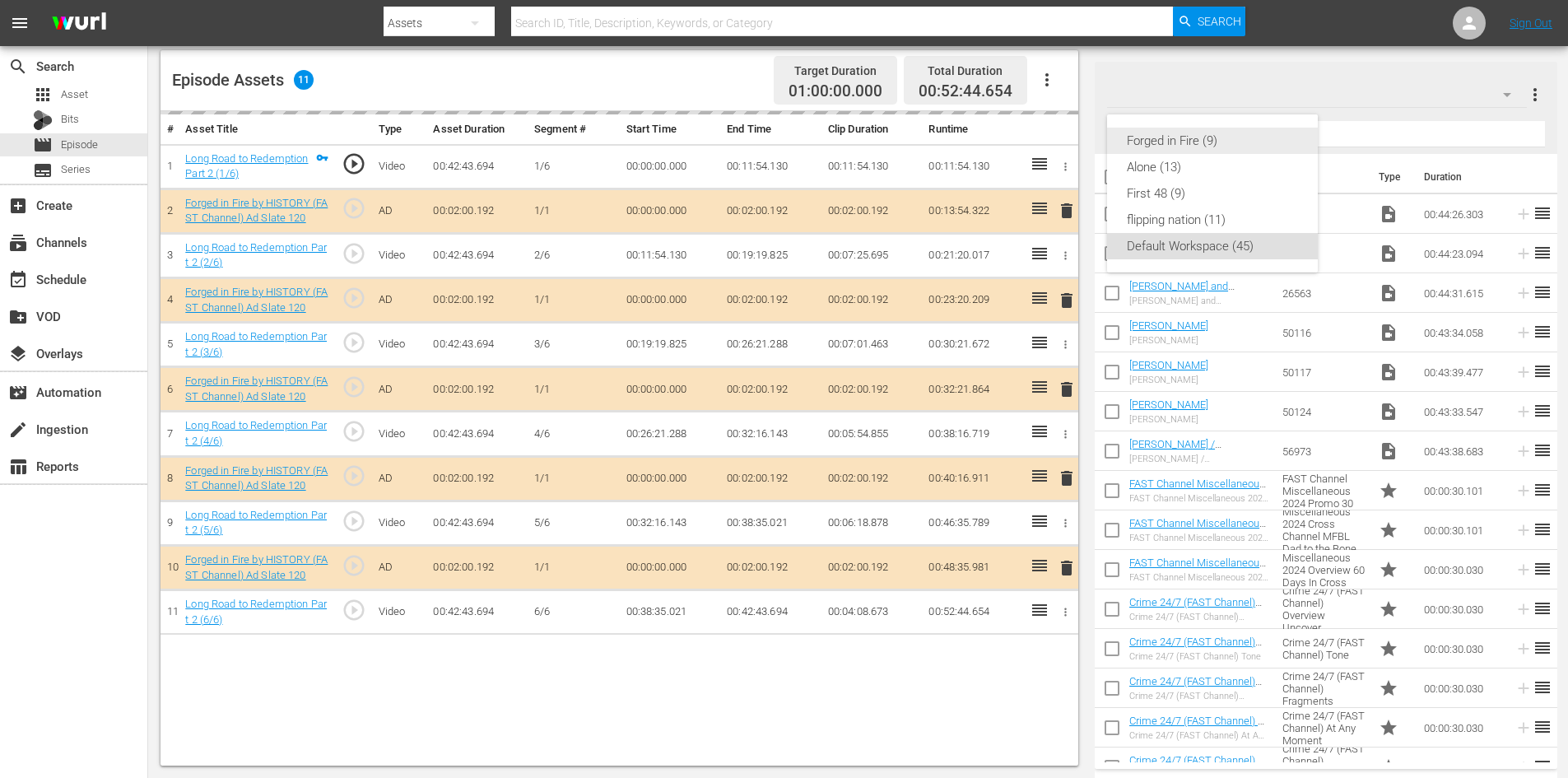
click at [1167, 136] on div "Forged in Fire (9)" at bounding box center [1212, 141] width 171 height 27
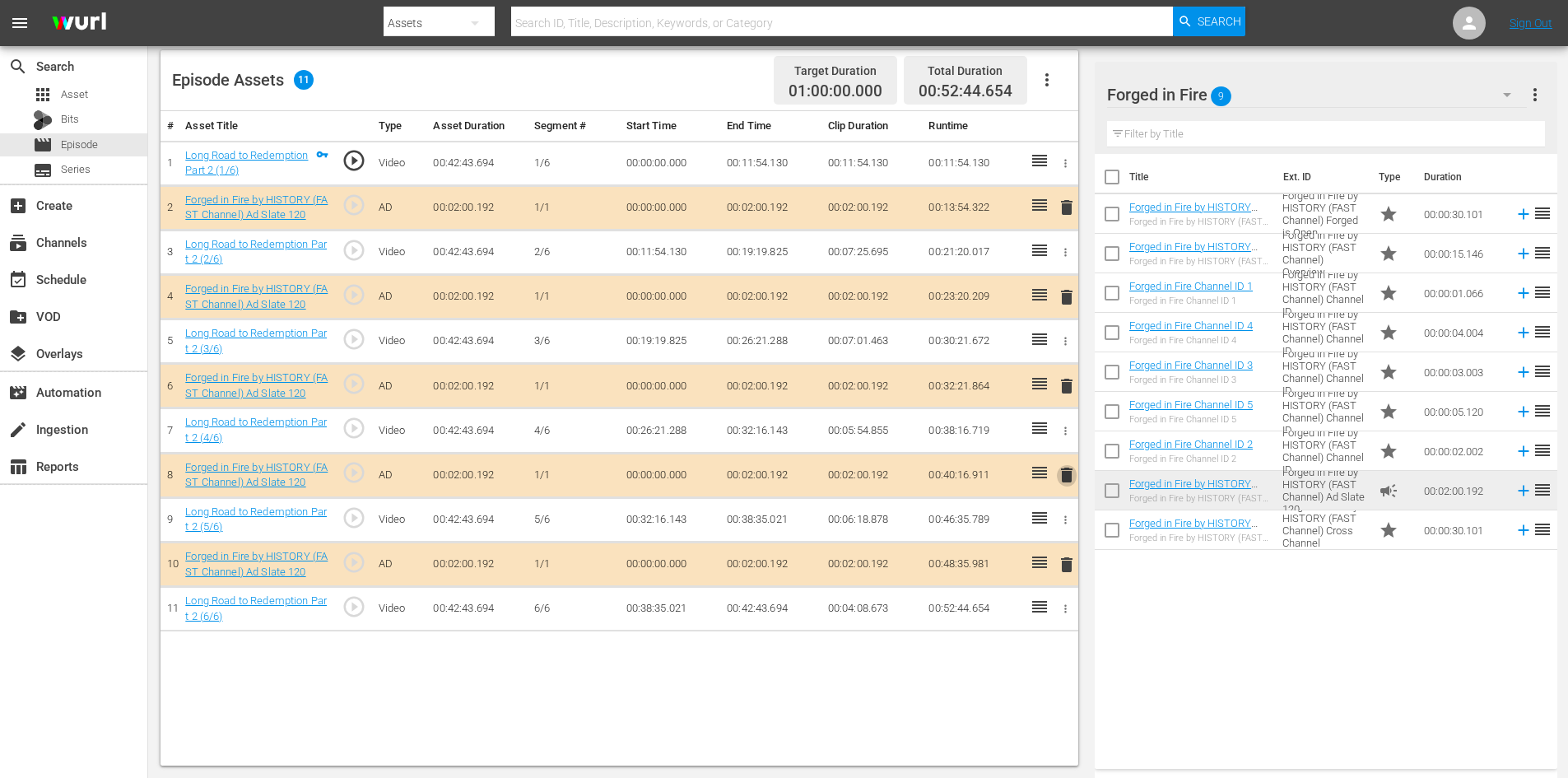
click at [1067, 474] on span "delete" at bounding box center [1067, 475] width 20 height 20
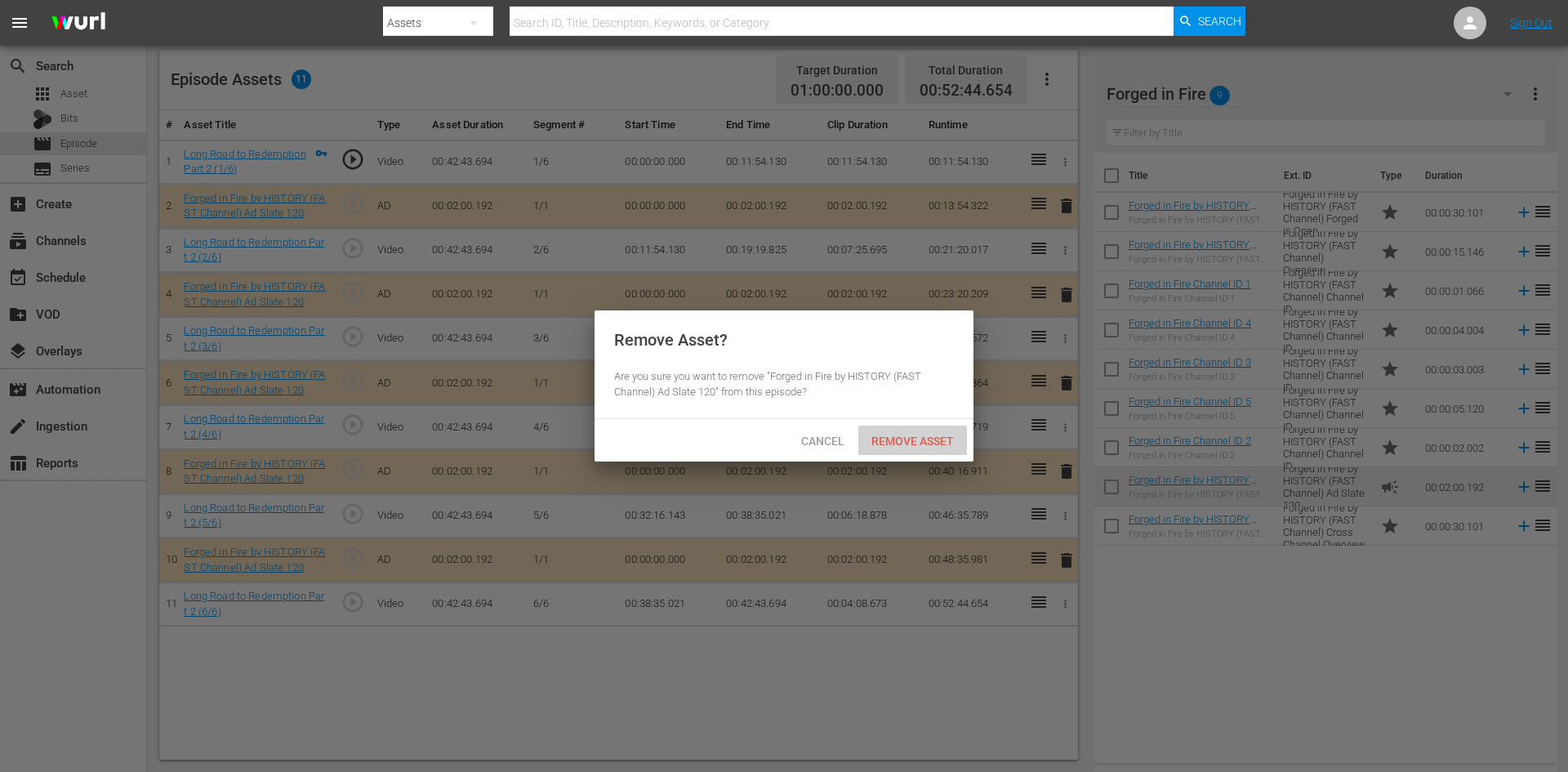
click at [914, 436] on span "Remove Asset" at bounding box center [913, 440] width 109 height 13
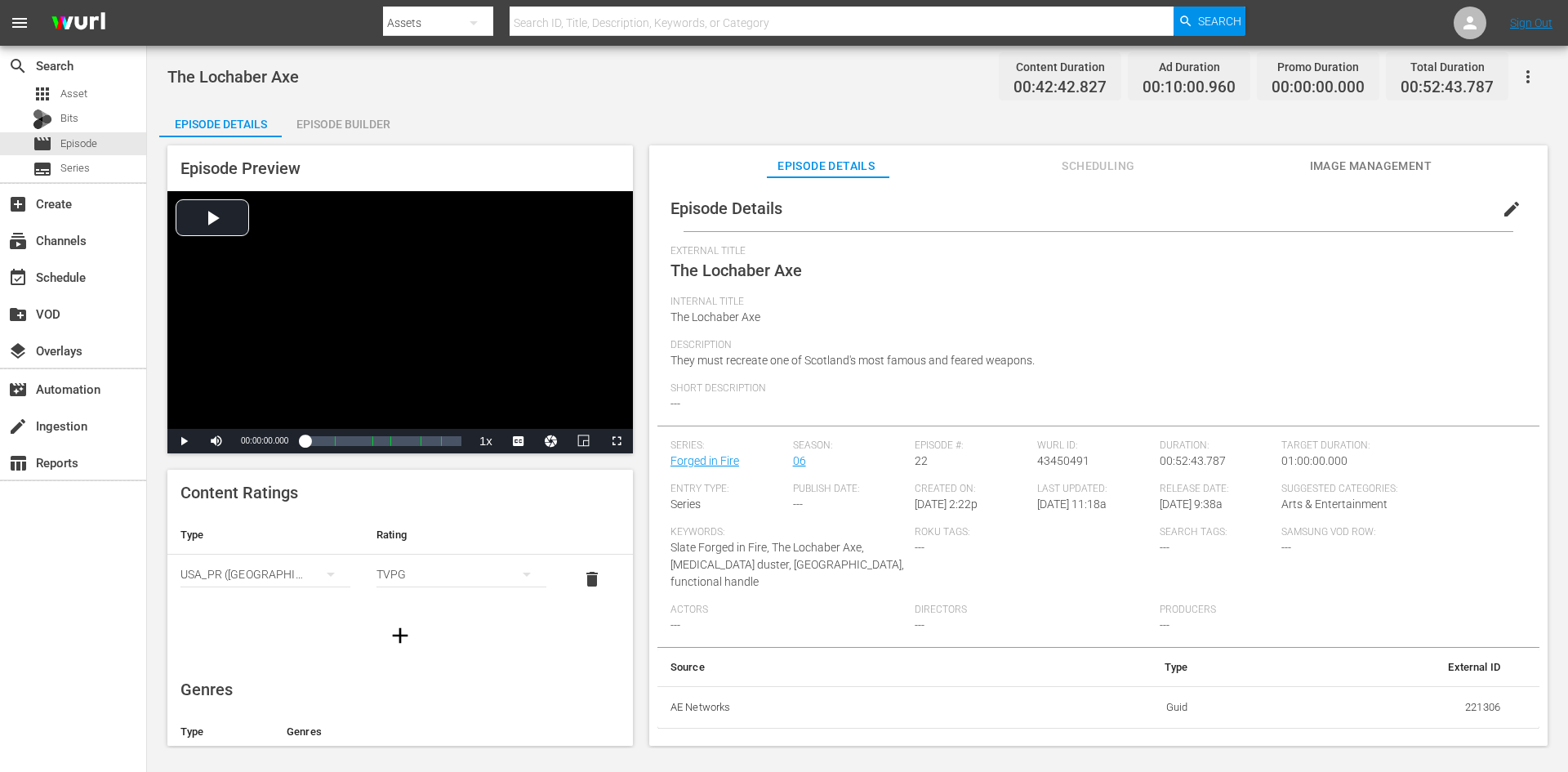
click at [374, 126] on div "Episode Builder" at bounding box center [343, 124] width 123 height 39
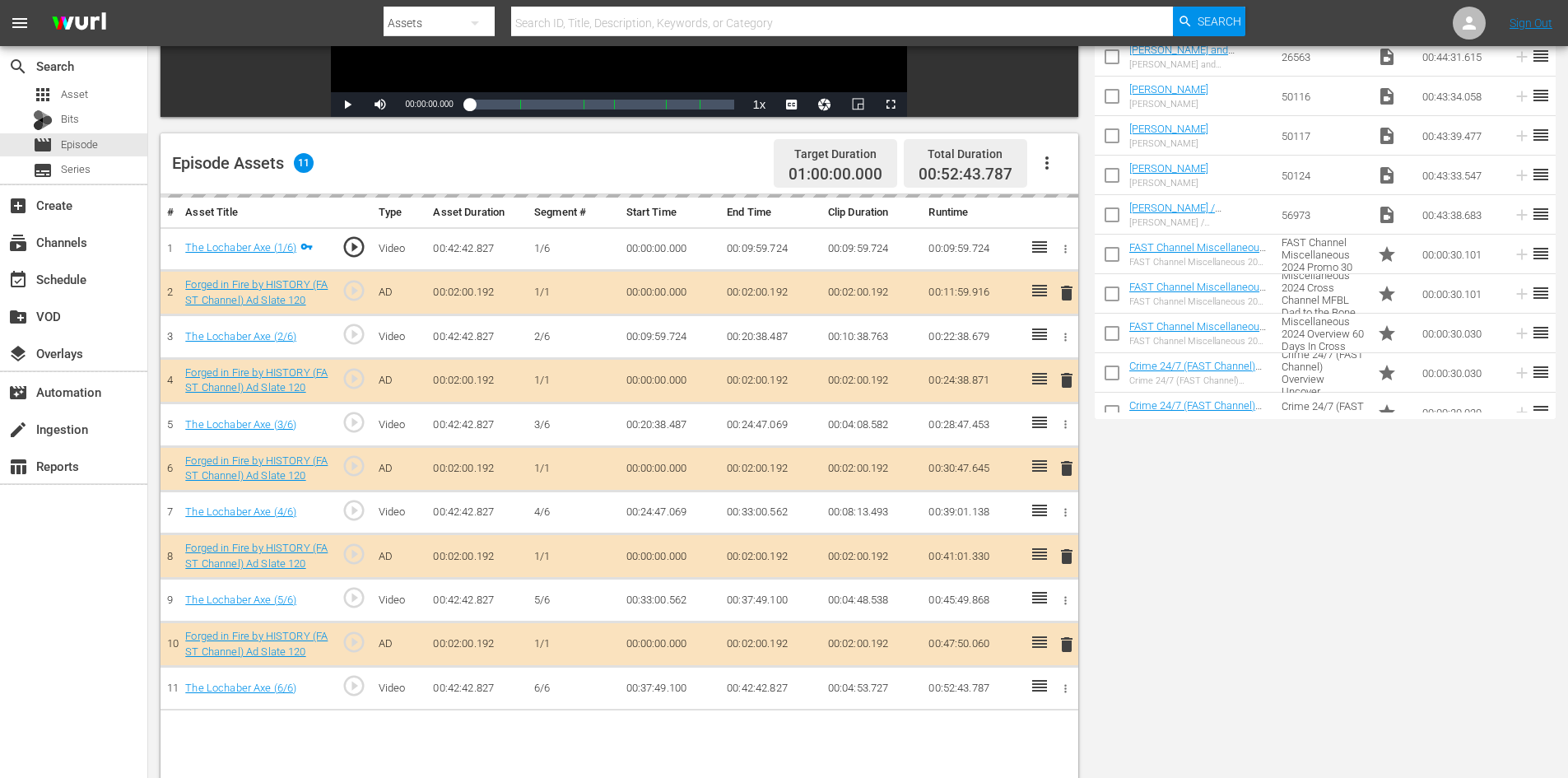
scroll to position [429, 0]
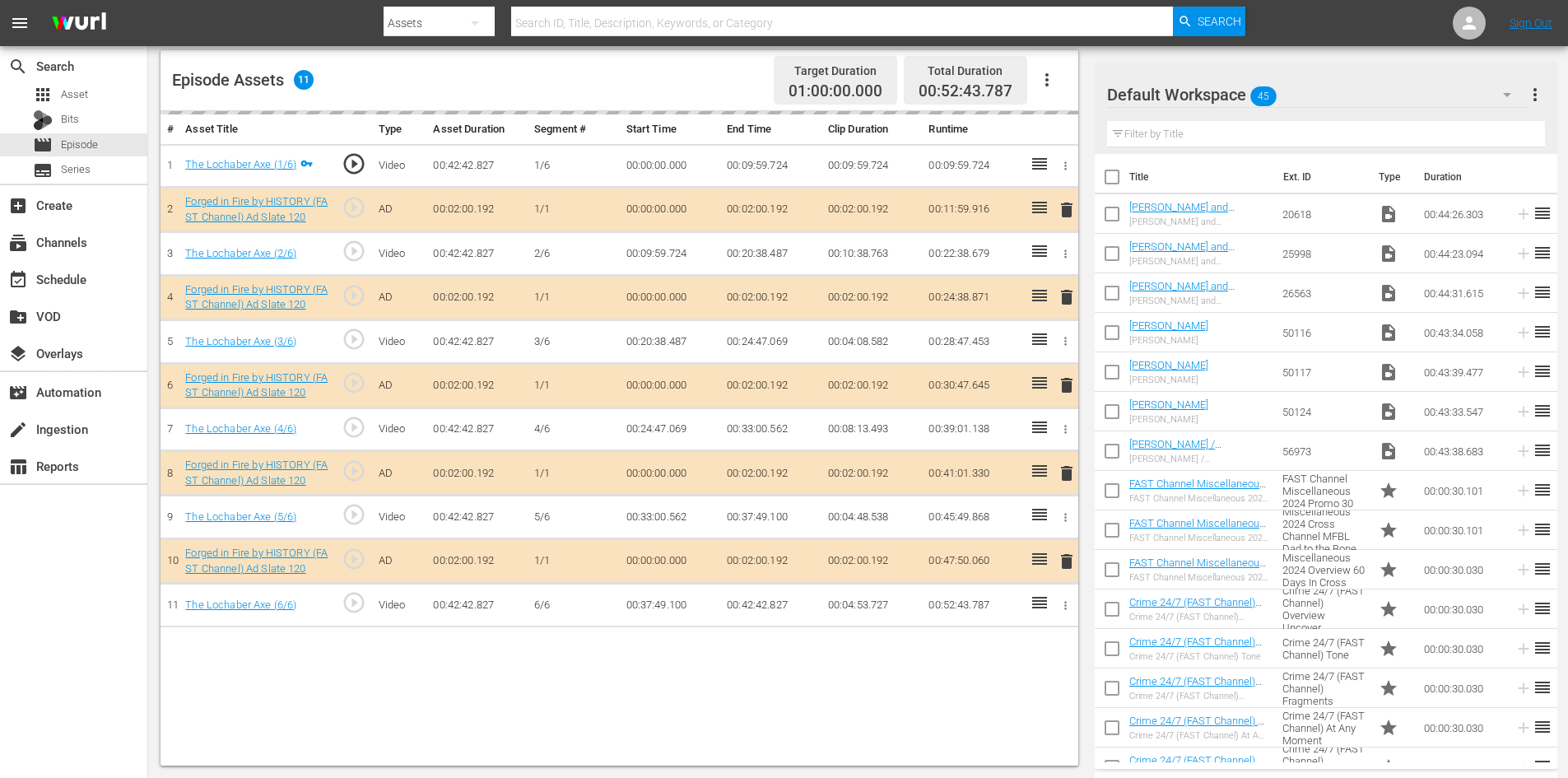
click at [1375, 92] on div "Default Workspace 45" at bounding box center [1317, 94] width 420 height 46
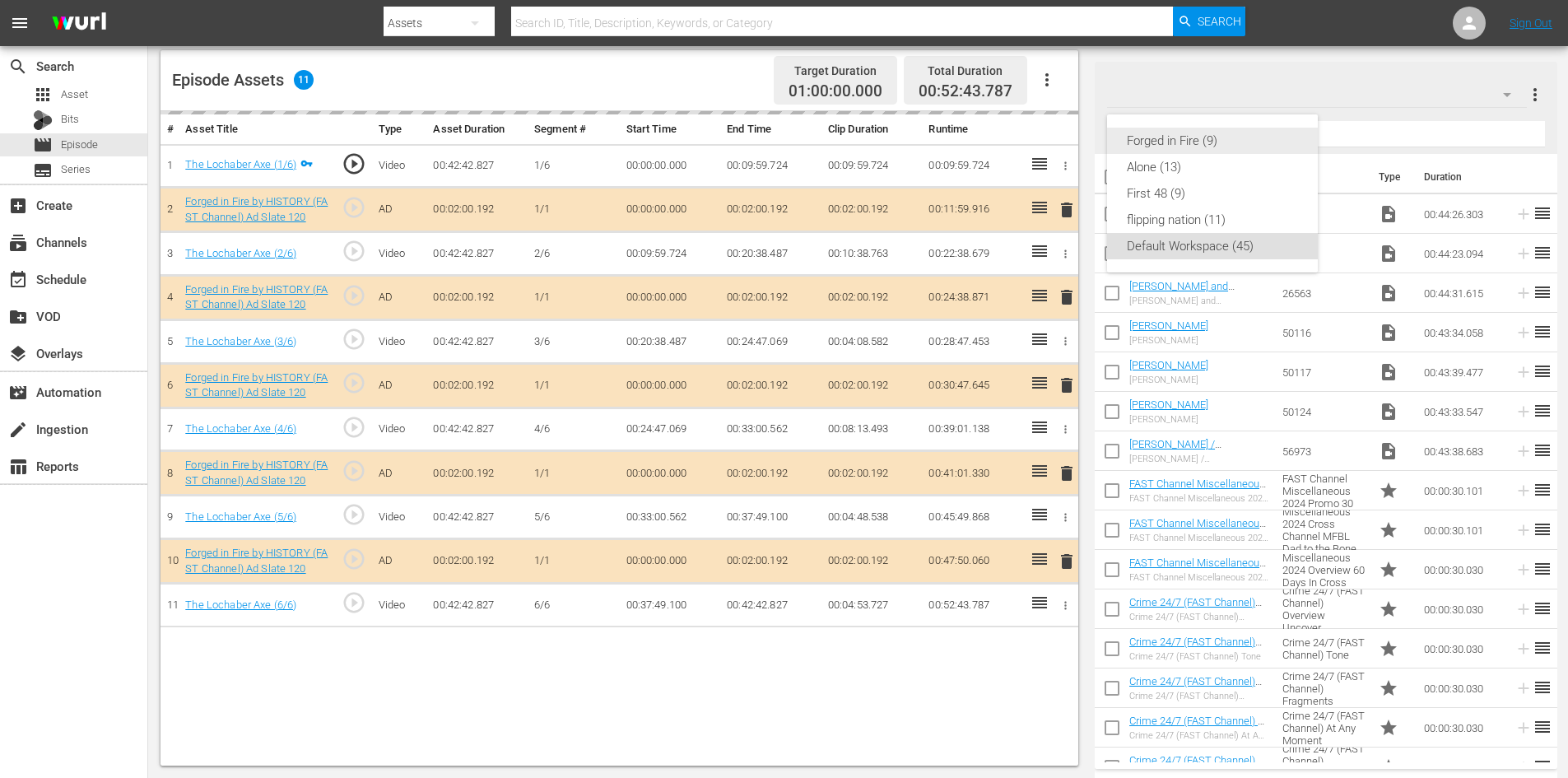
click at [1158, 135] on div "Forged in Fire (9)" at bounding box center [1212, 141] width 171 height 27
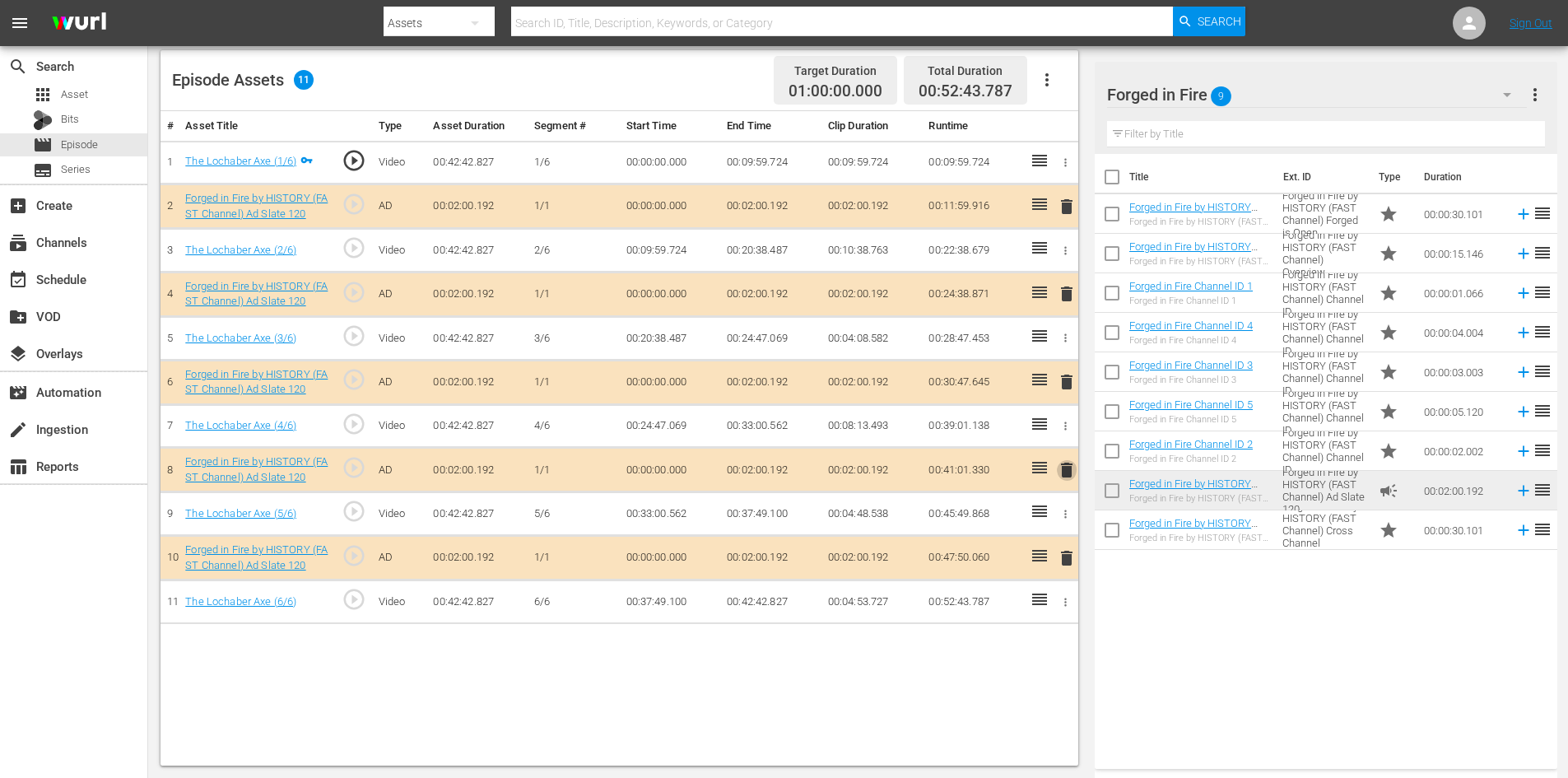
click at [1070, 466] on span "delete" at bounding box center [1067, 470] width 20 height 20
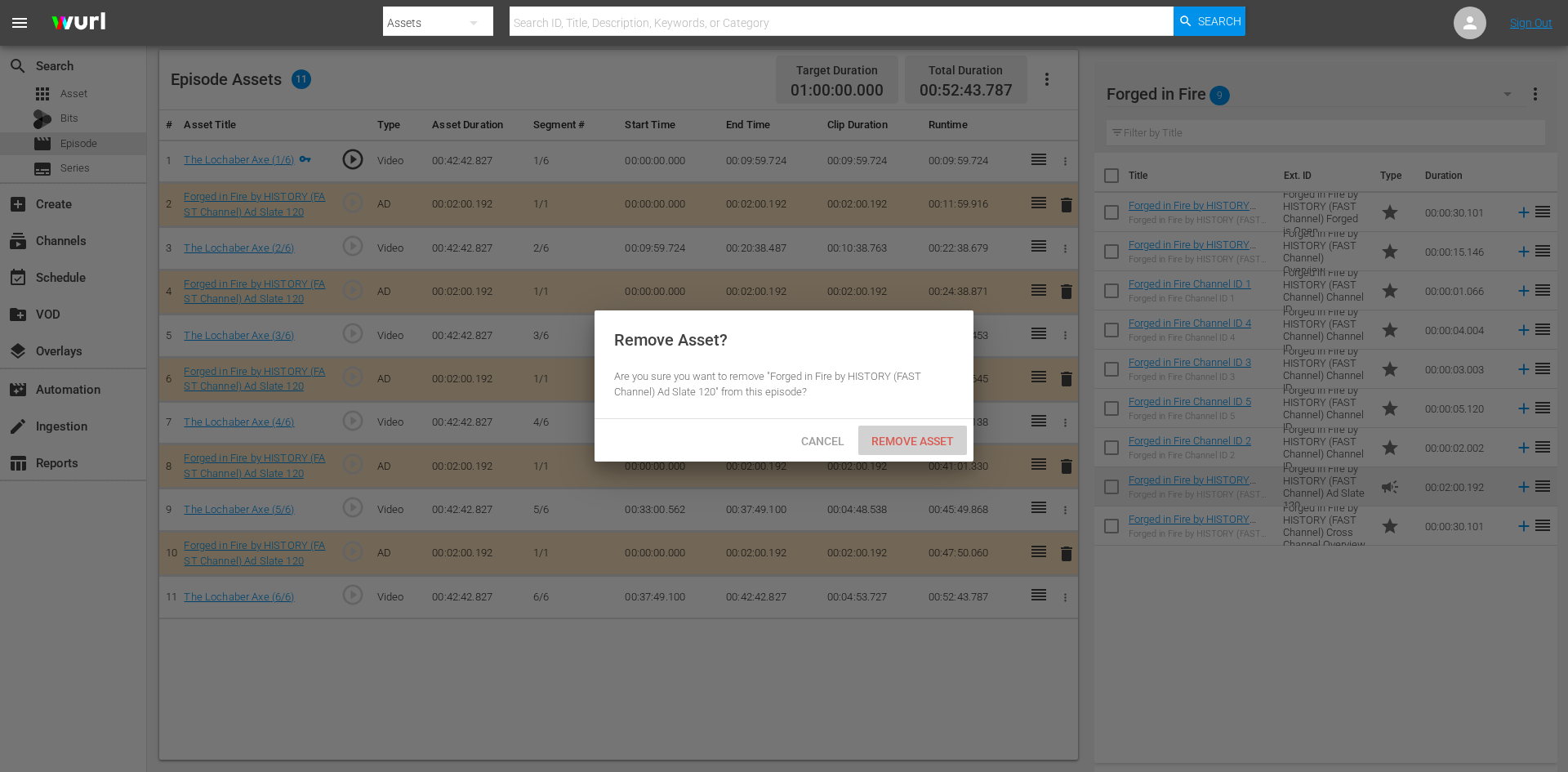
click at [945, 447] on div "Remove Asset" at bounding box center [913, 440] width 109 height 30
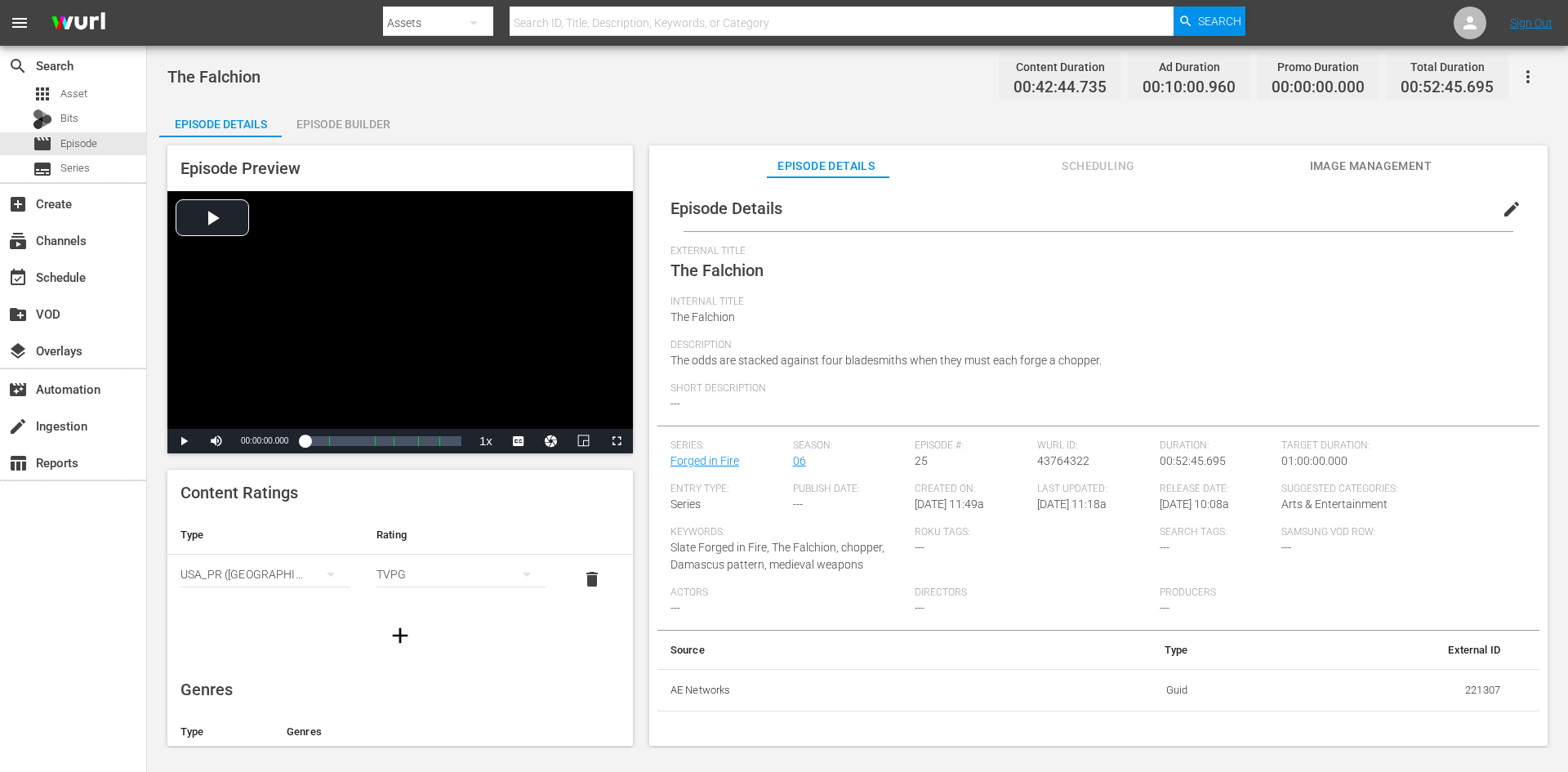
click at [368, 121] on div "Episode Builder" at bounding box center [343, 124] width 123 height 39
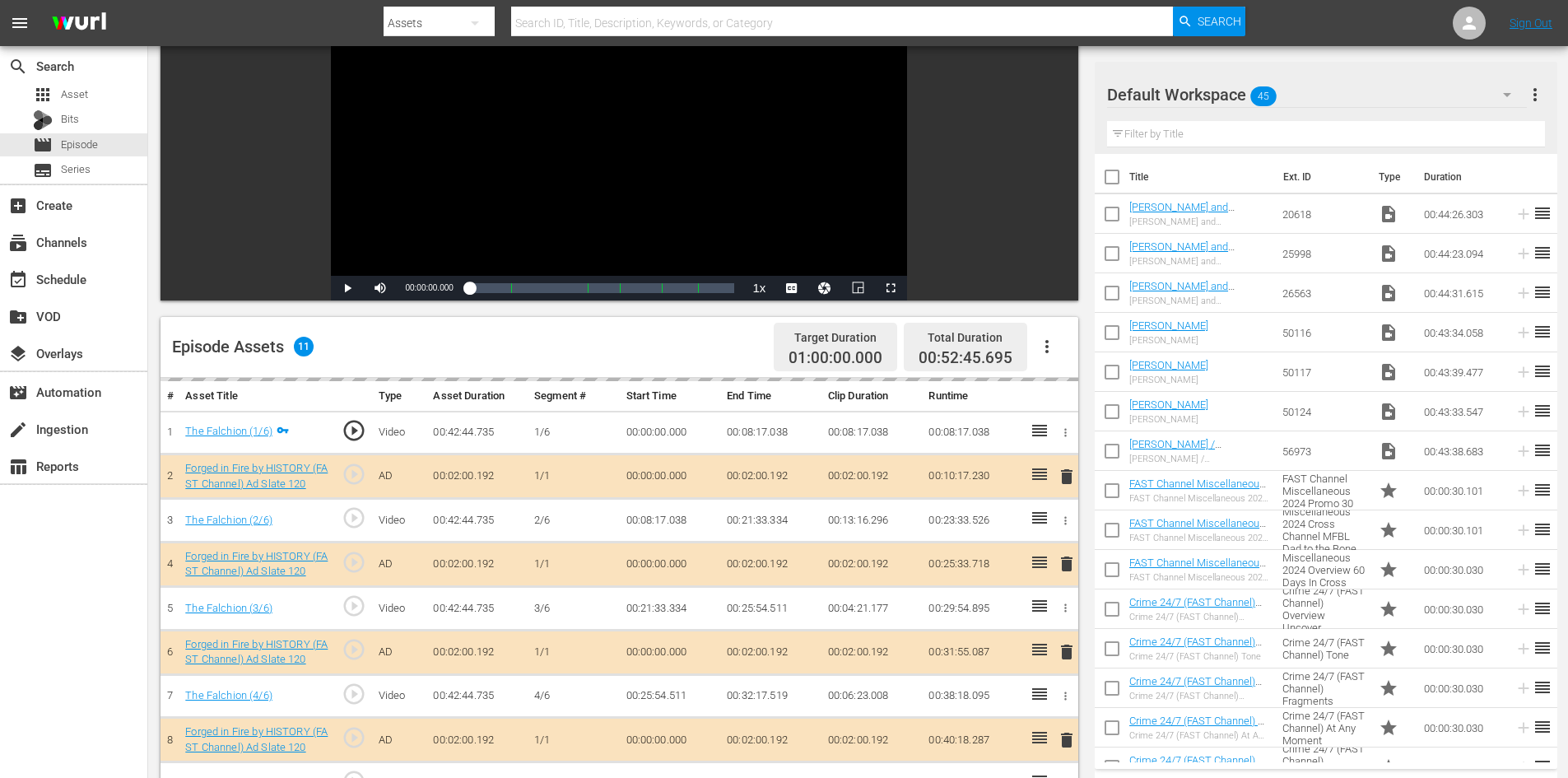
scroll to position [429, 0]
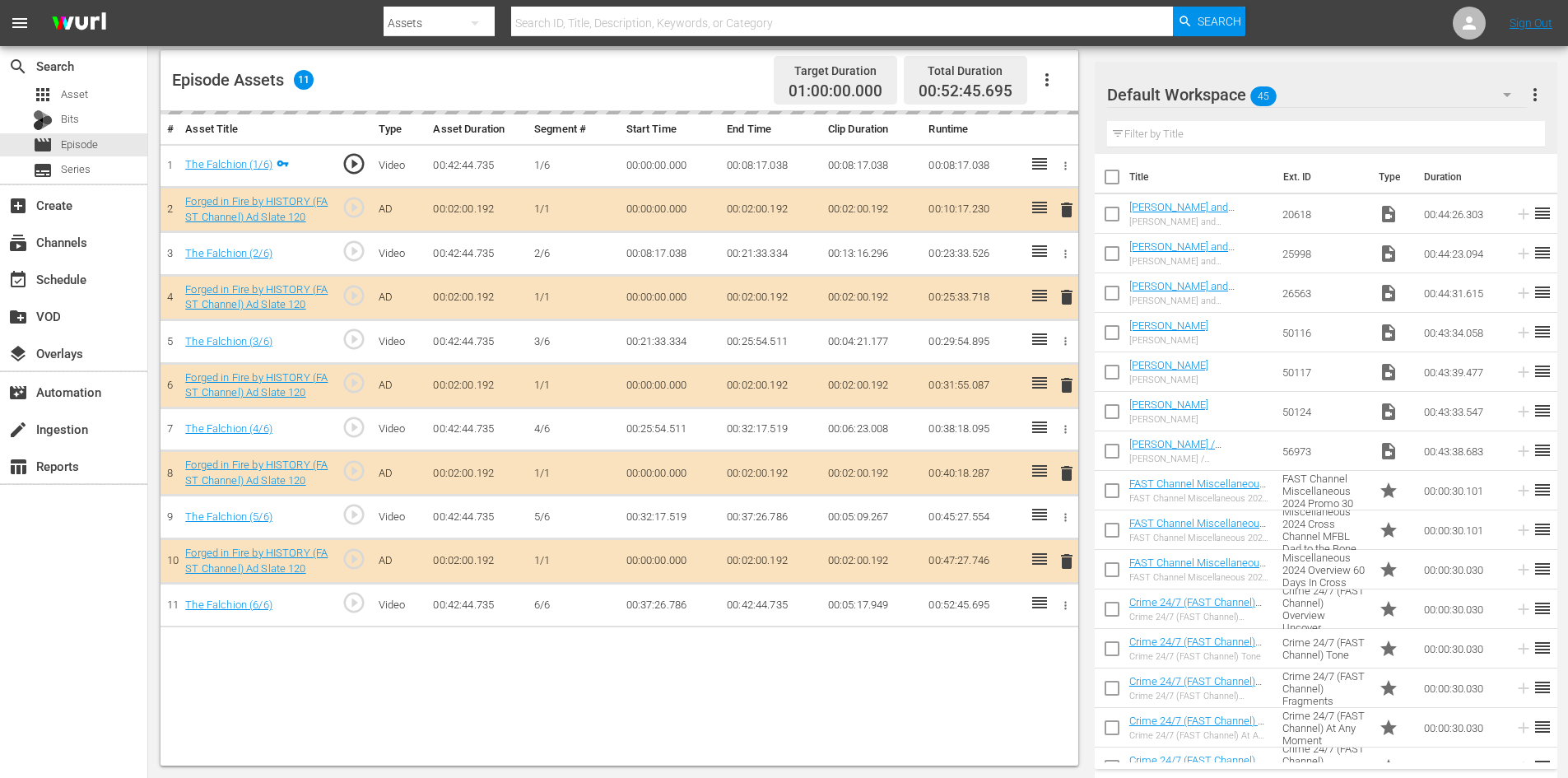
click at [1342, 96] on div "Default Workspace 45" at bounding box center [1317, 94] width 420 height 46
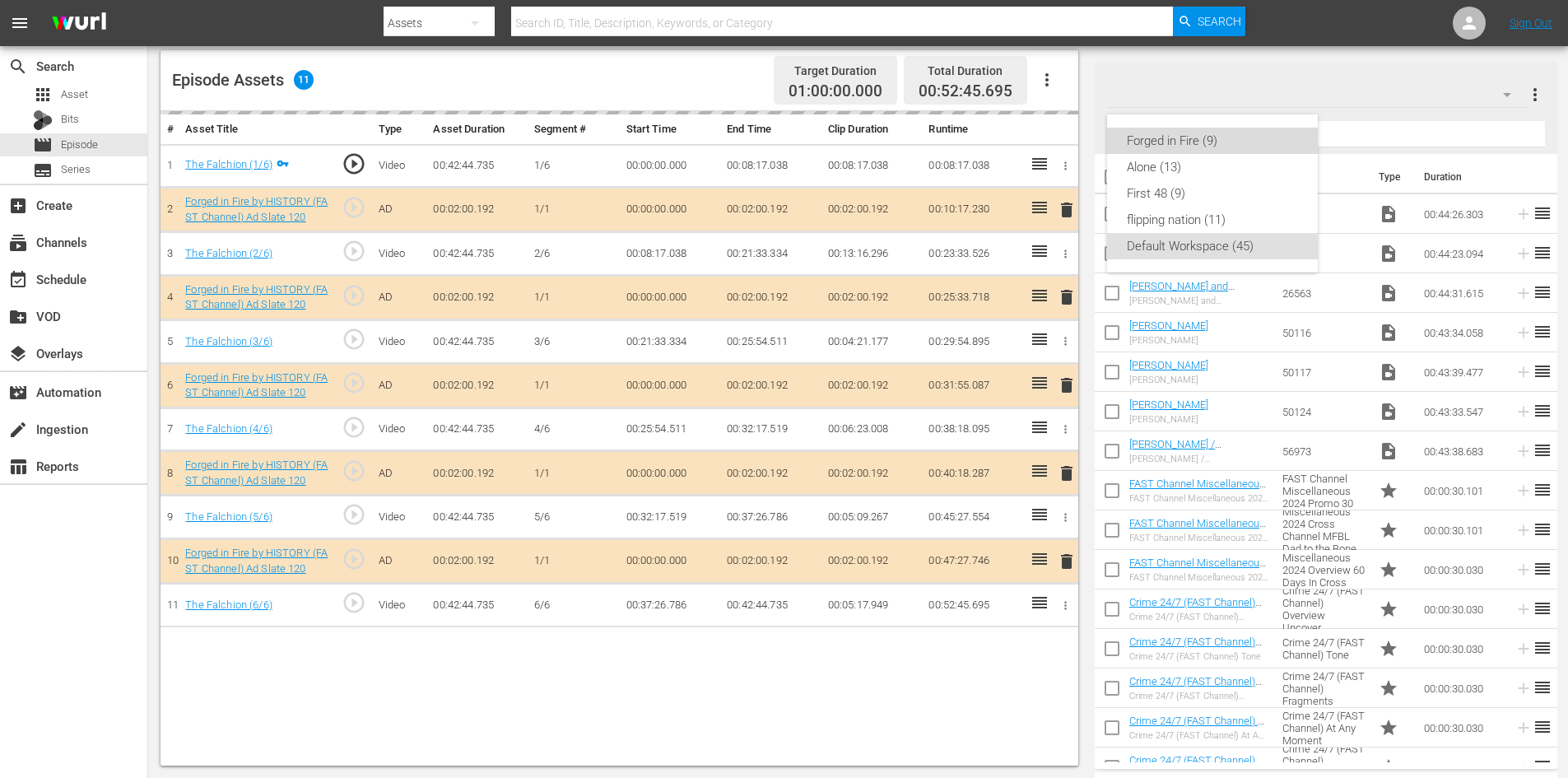
click at [1177, 139] on div "Forged in Fire (9)" at bounding box center [1212, 141] width 171 height 27
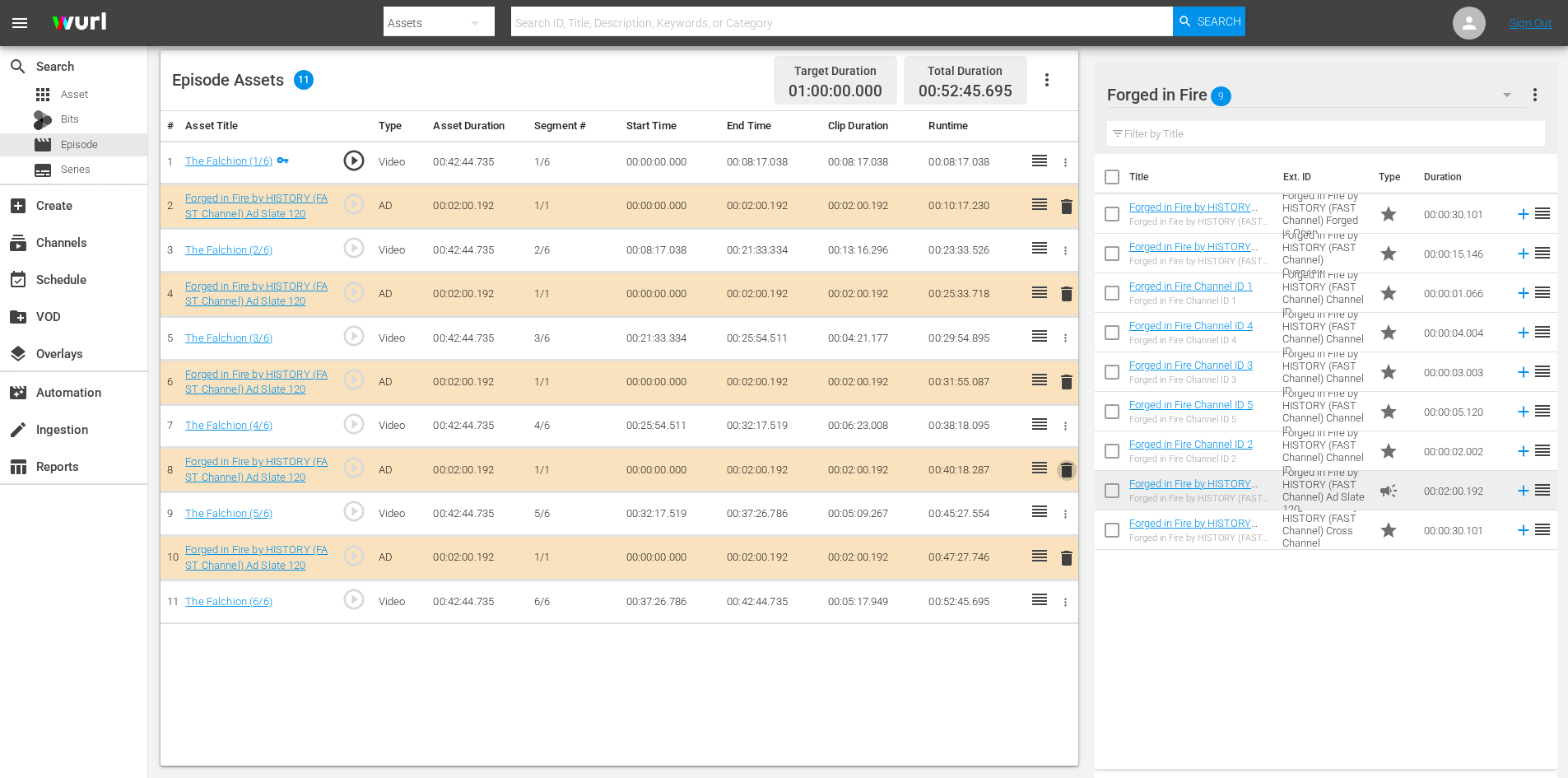
click at [1063, 472] on span "delete" at bounding box center [1067, 470] width 20 height 20
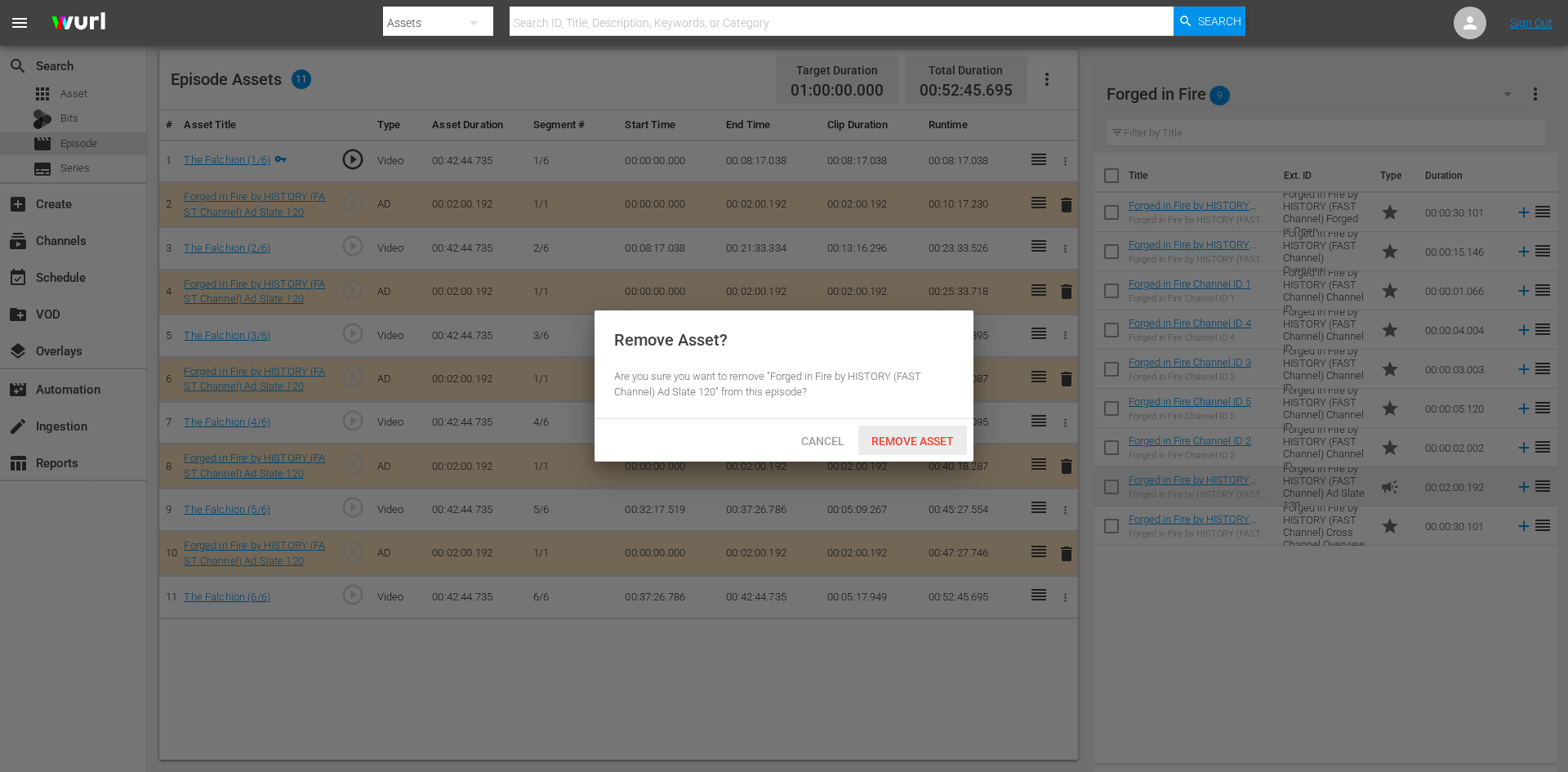
click at [944, 454] on div "Remove Asset" at bounding box center [913, 440] width 109 height 30
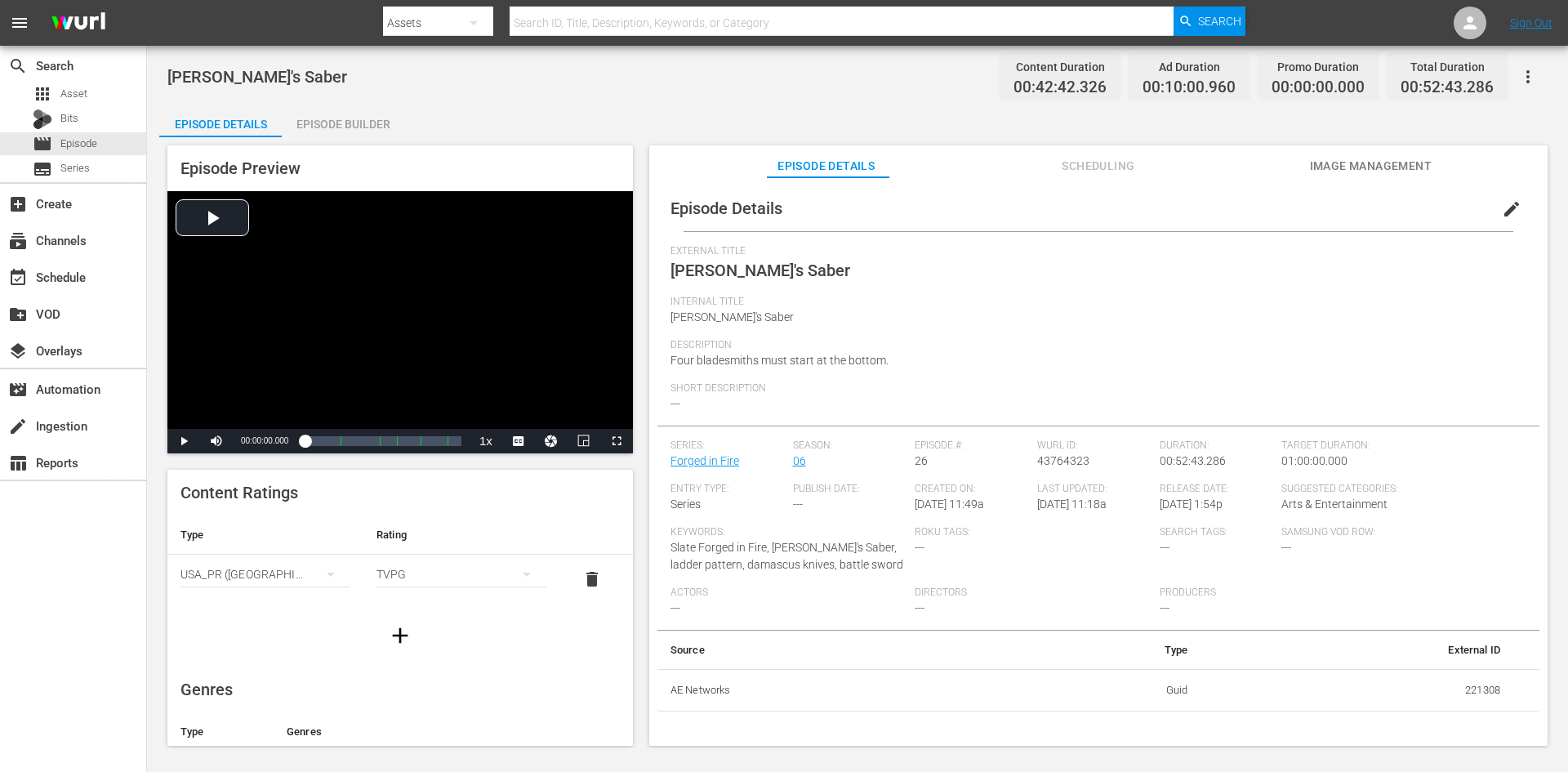
click at [320, 124] on div "Episode Builder" at bounding box center [343, 124] width 123 height 39
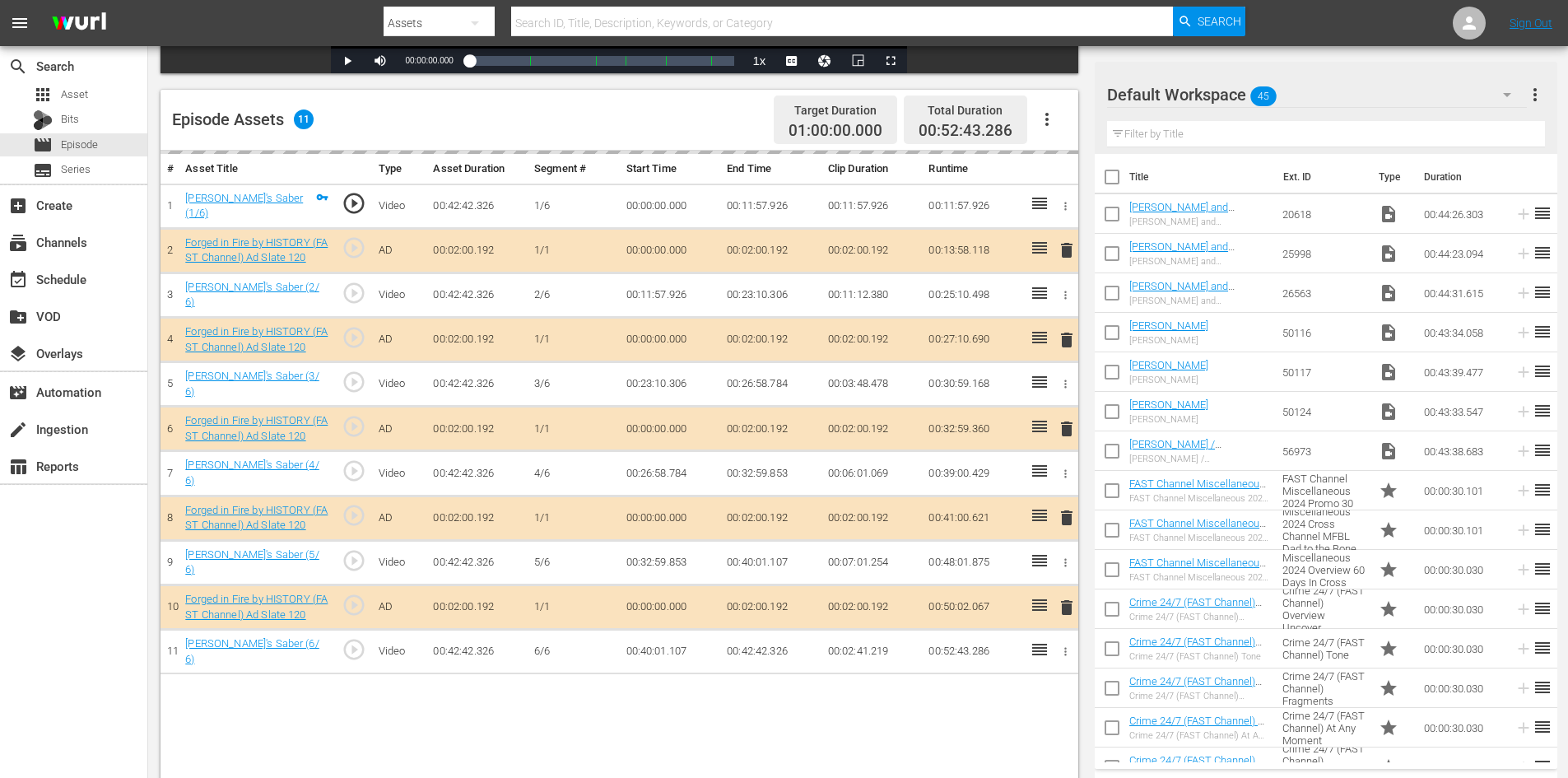
scroll to position [429, 0]
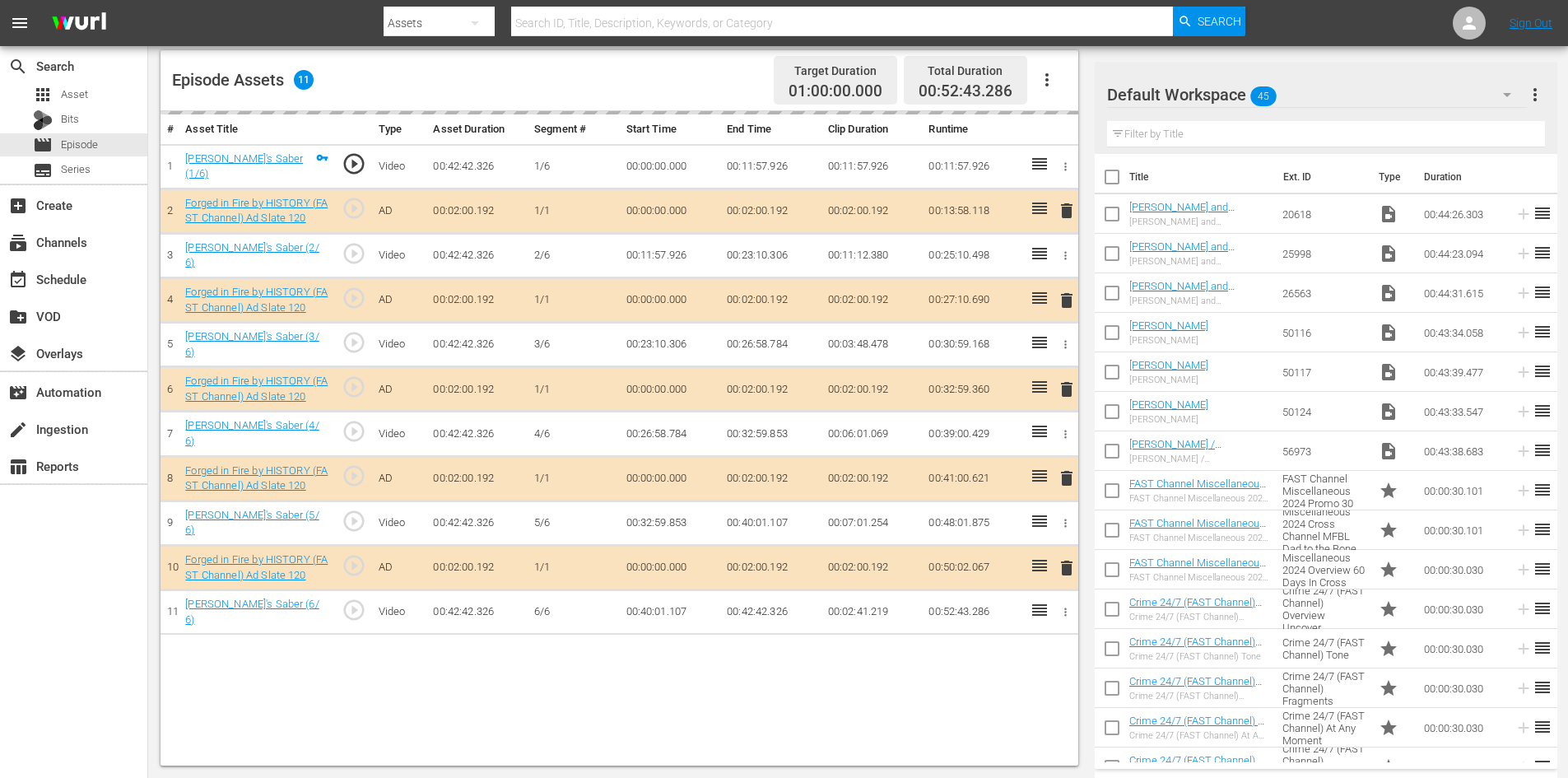
click at [1352, 92] on div "Default Workspace 45" at bounding box center [1317, 94] width 420 height 46
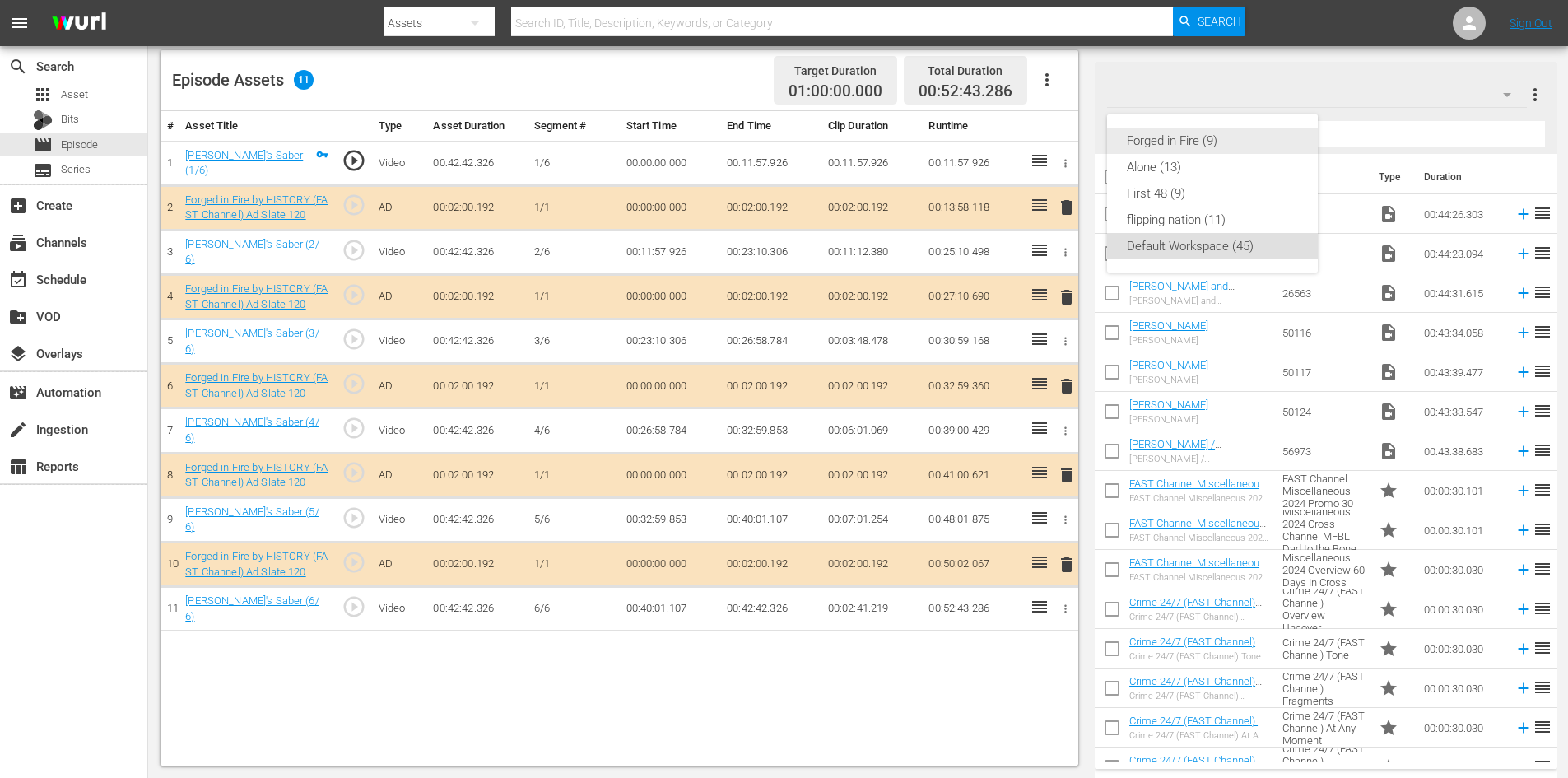
click at [1159, 145] on div "Forged in Fire (9)" at bounding box center [1212, 141] width 171 height 27
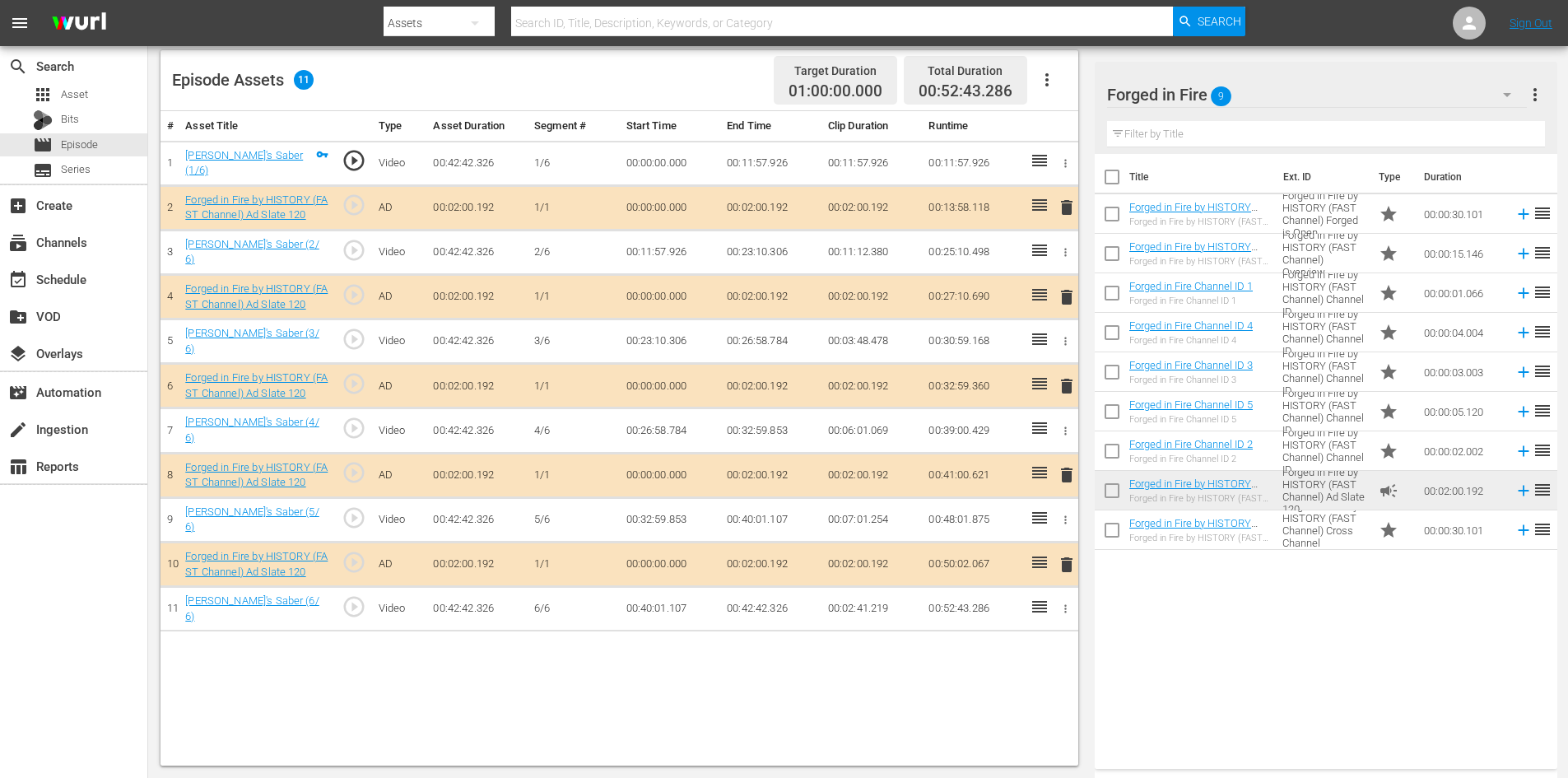
click at [1069, 468] on span "delete" at bounding box center [1067, 475] width 20 height 20
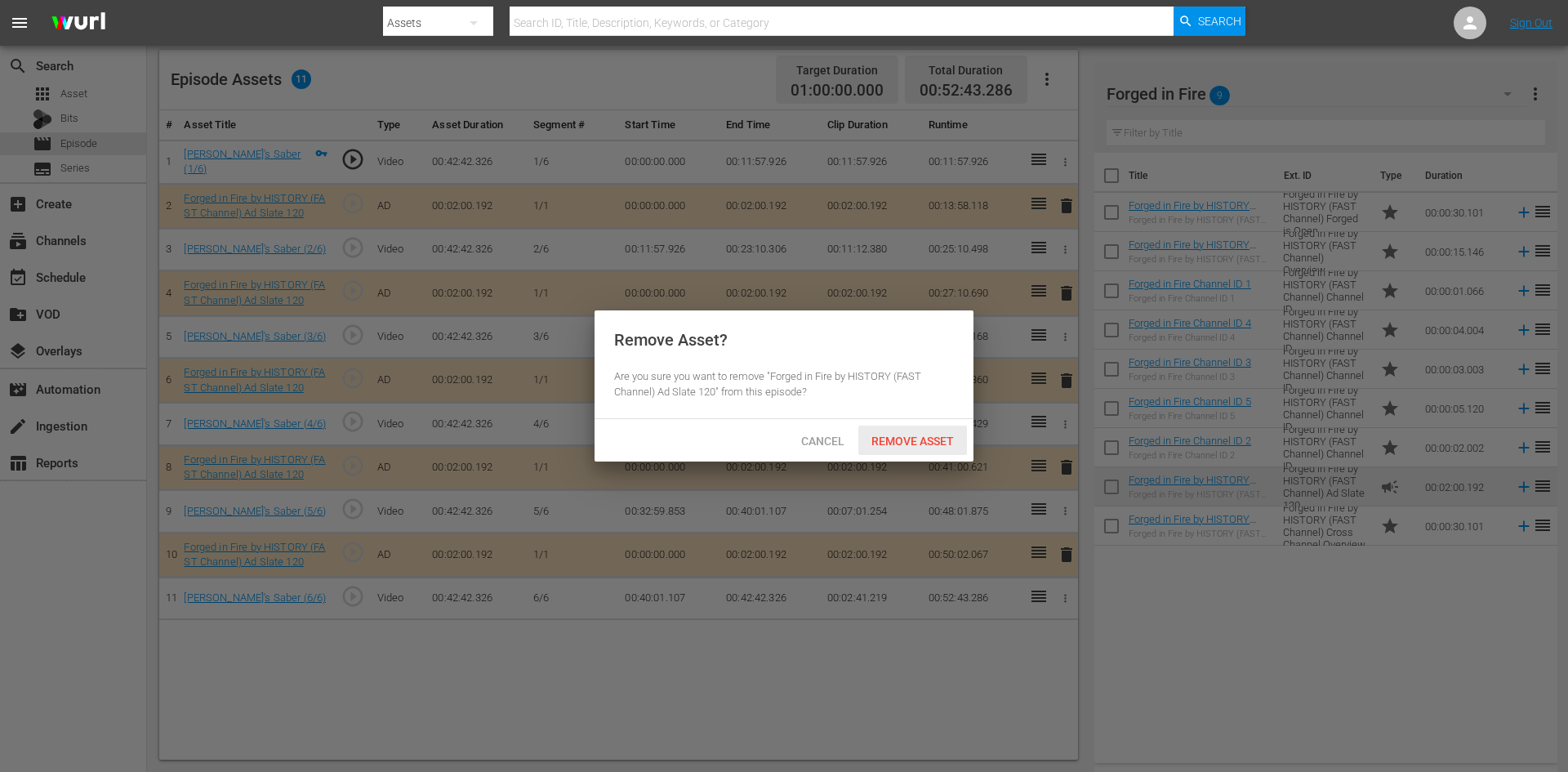
click at [933, 439] on span "Remove Asset" at bounding box center [913, 440] width 109 height 13
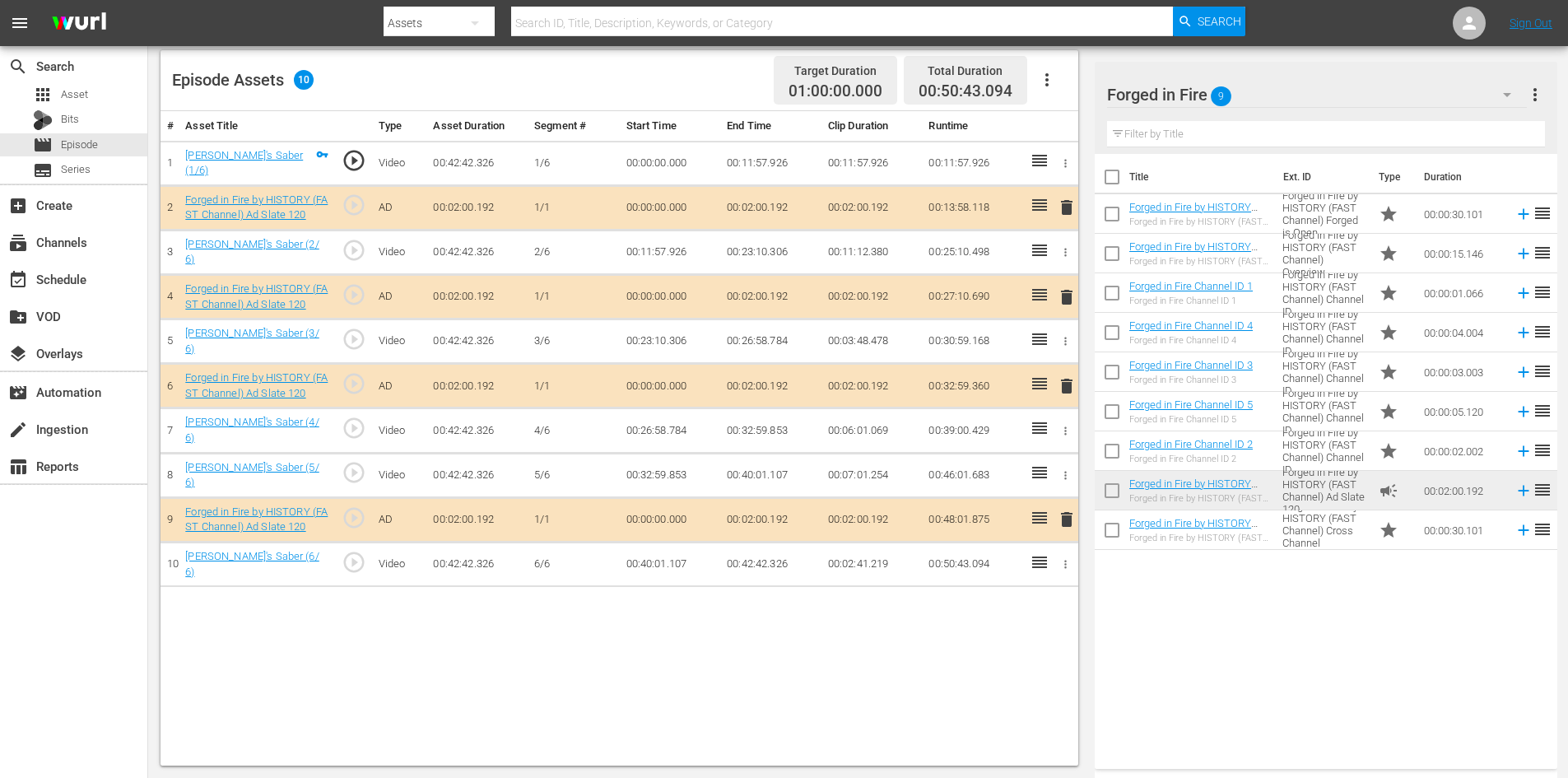
scroll to position [428, 0]
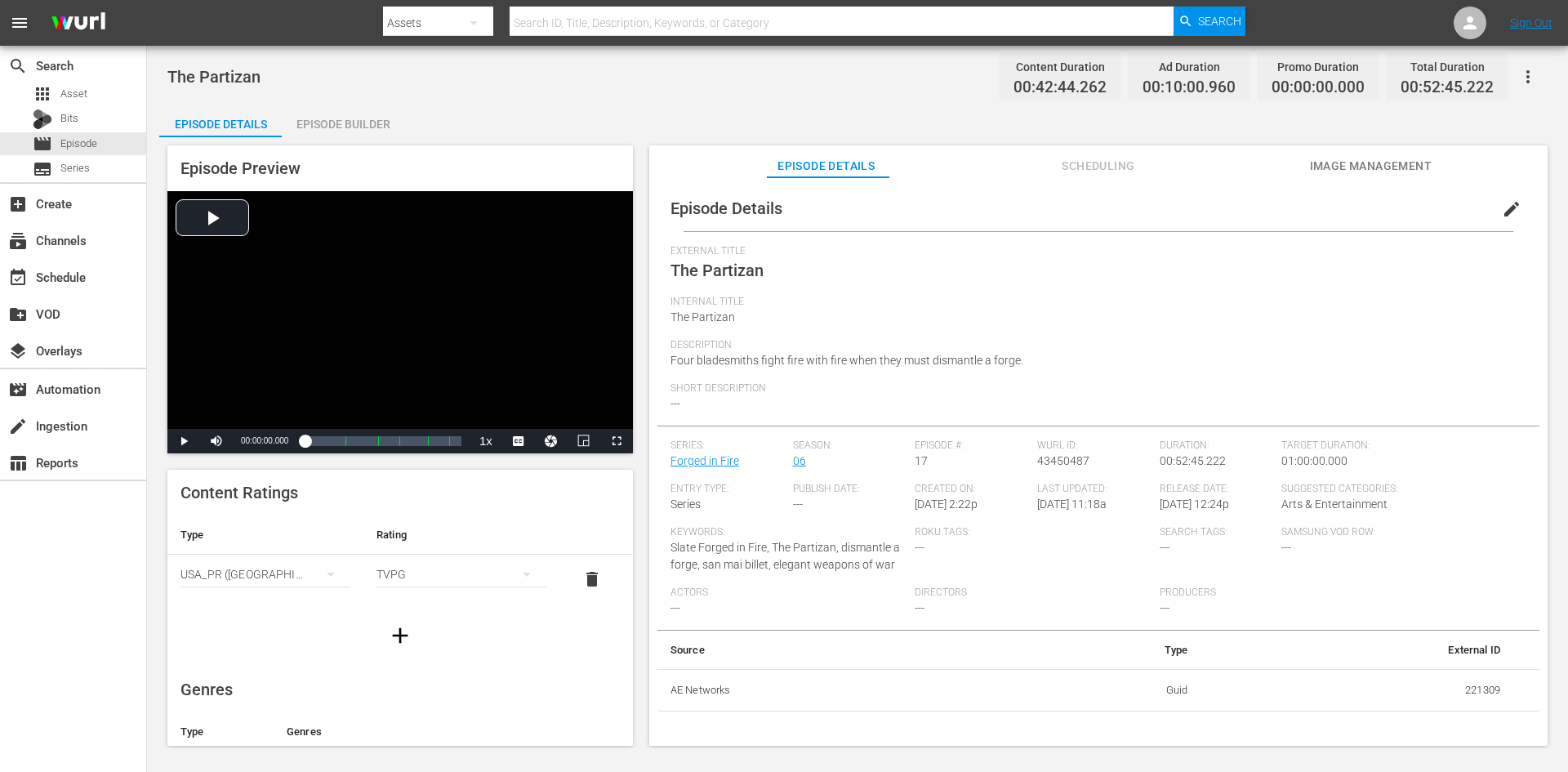
click at [359, 125] on div "Episode Builder" at bounding box center [343, 124] width 123 height 39
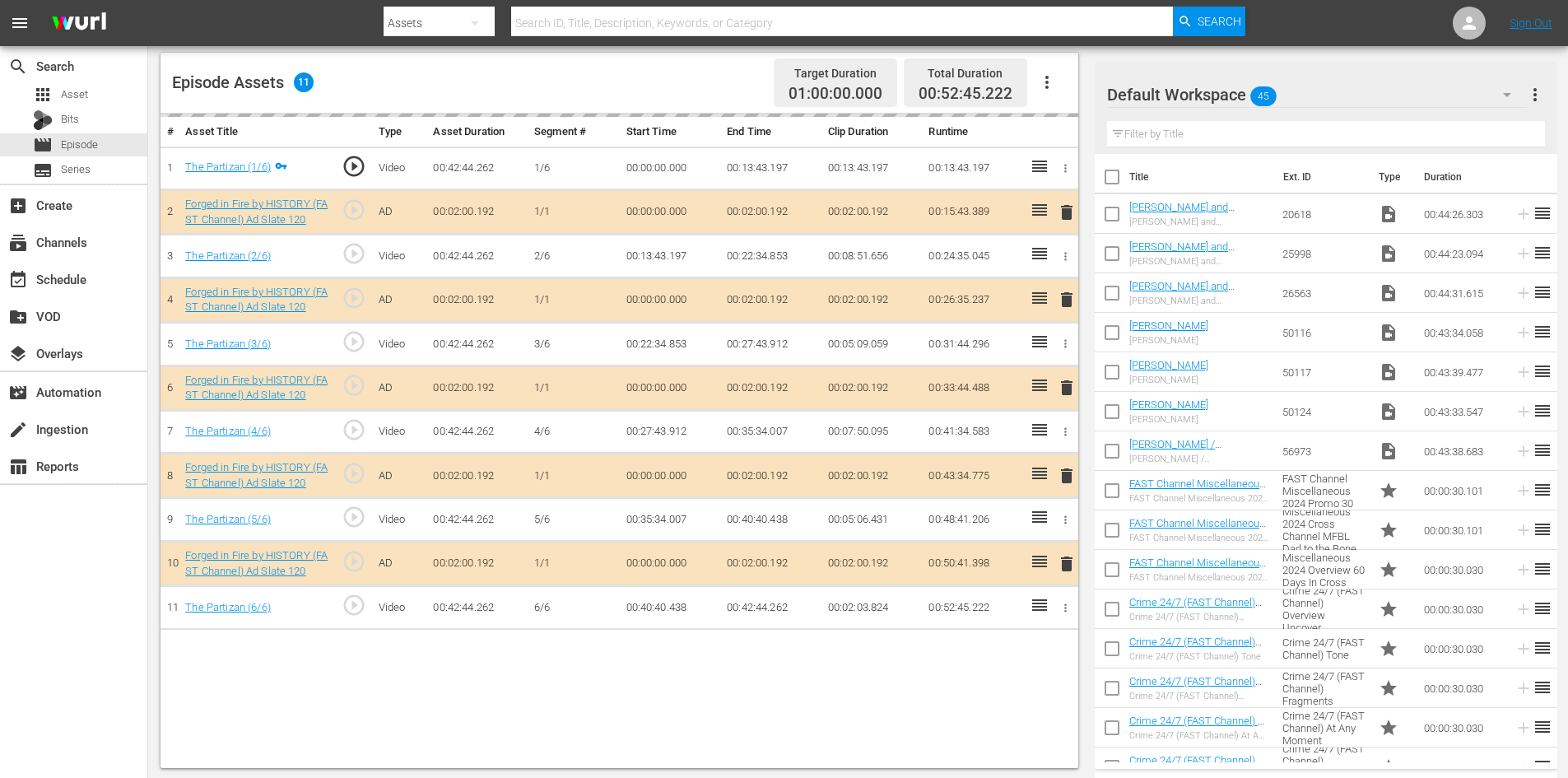
scroll to position [429, 0]
click at [1379, 102] on div "Default Workspace 45" at bounding box center [1317, 94] width 420 height 46
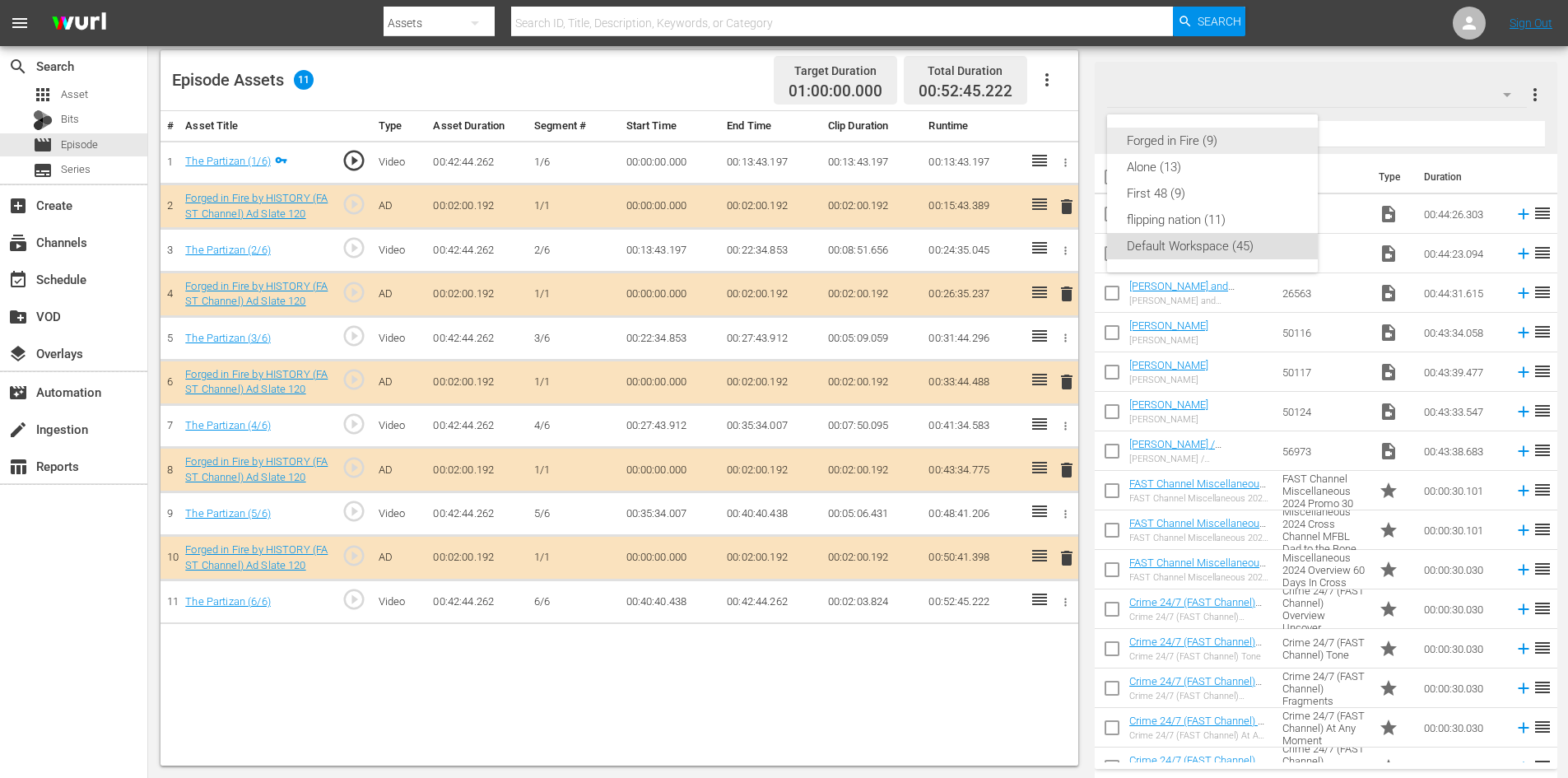
click at [1150, 143] on div "Forged in Fire (9)" at bounding box center [1212, 141] width 171 height 27
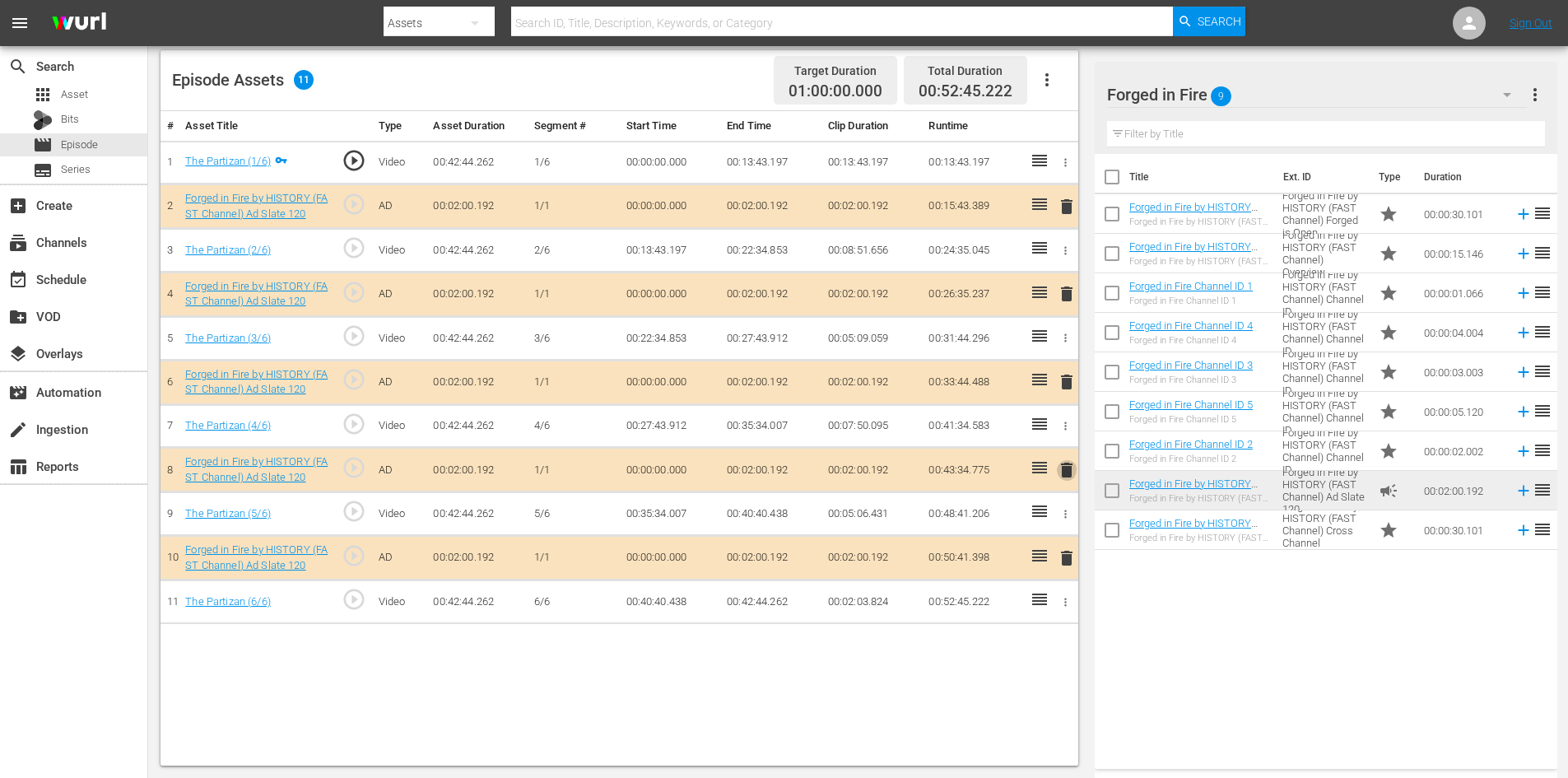
click at [1067, 463] on span "delete" at bounding box center [1067, 470] width 20 height 20
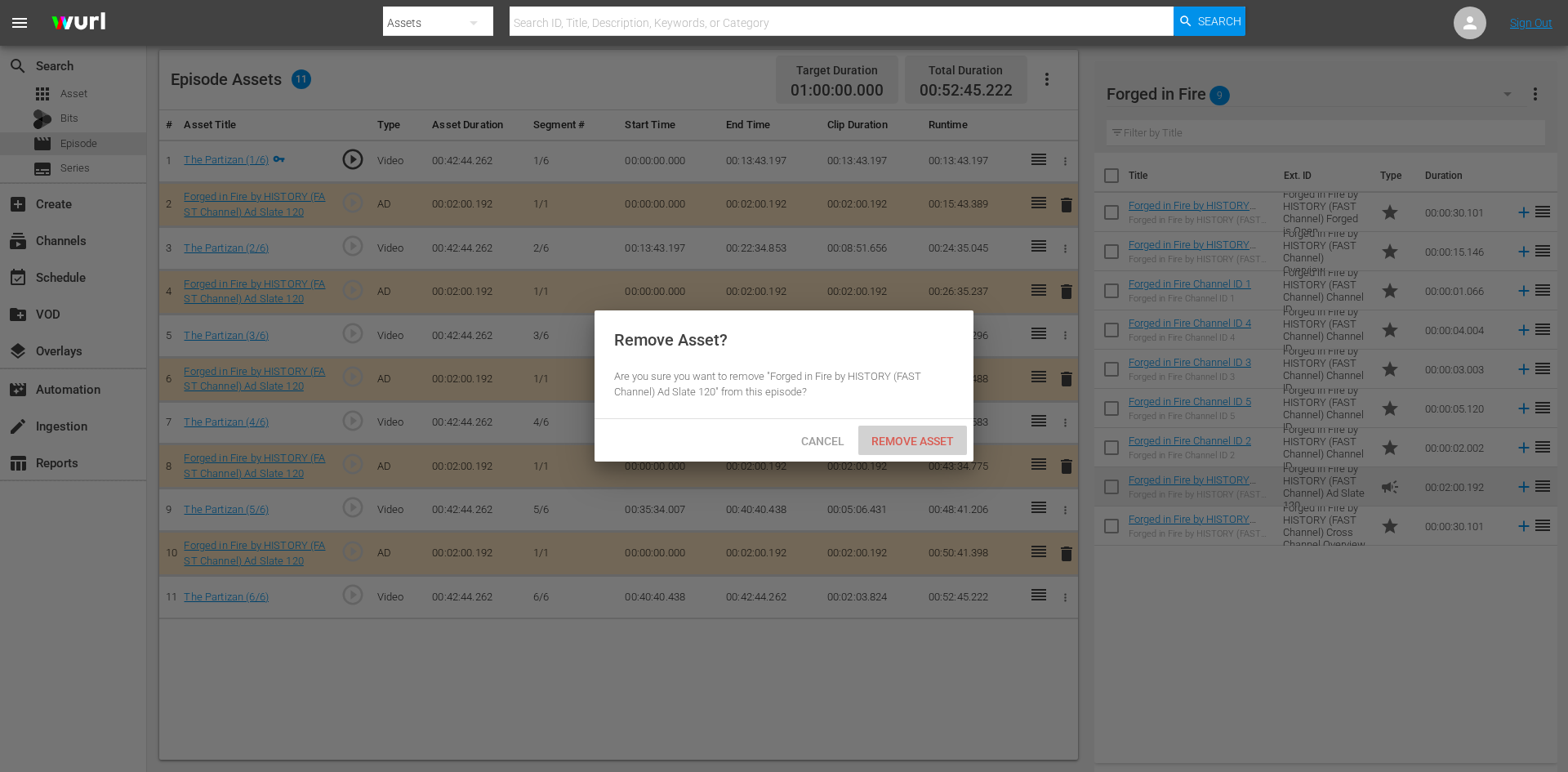
click at [912, 434] on span "Remove Asset" at bounding box center [913, 440] width 109 height 13
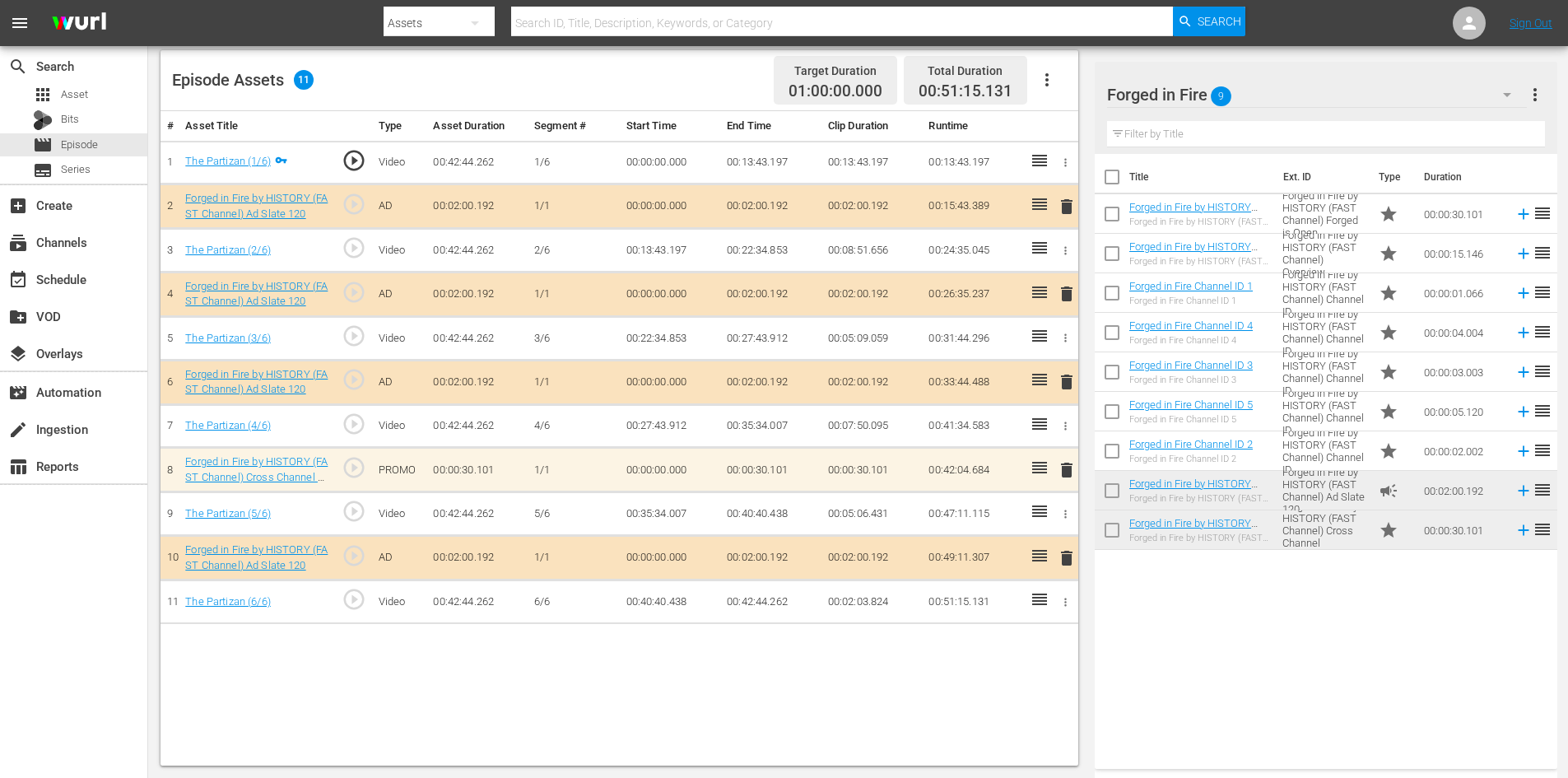
click at [1063, 466] on span "delete" at bounding box center [1067, 470] width 20 height 20
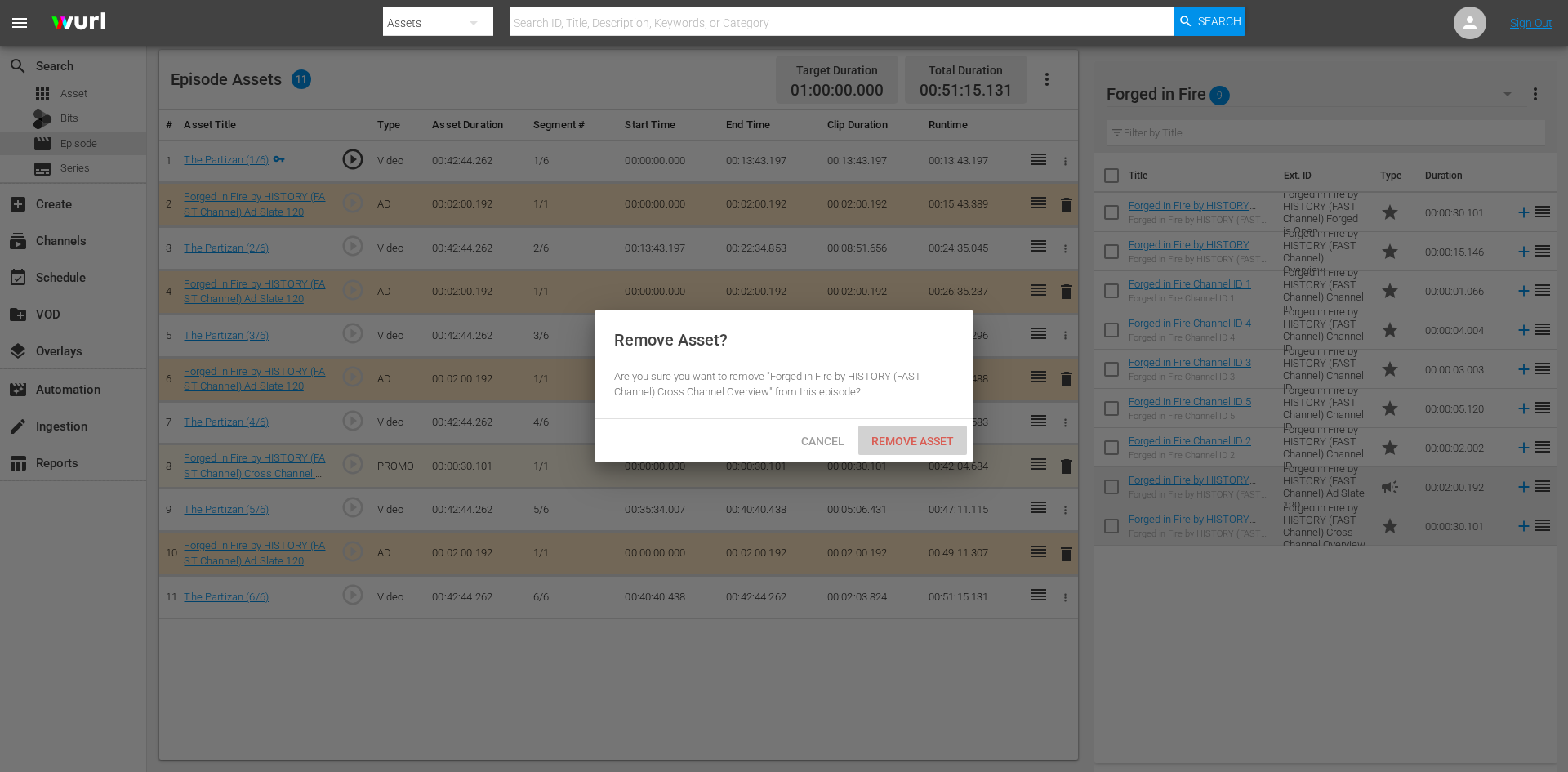
click at [927, 446] on span "Remove Asset" at bounding box center [913, 440] width 109 height 13
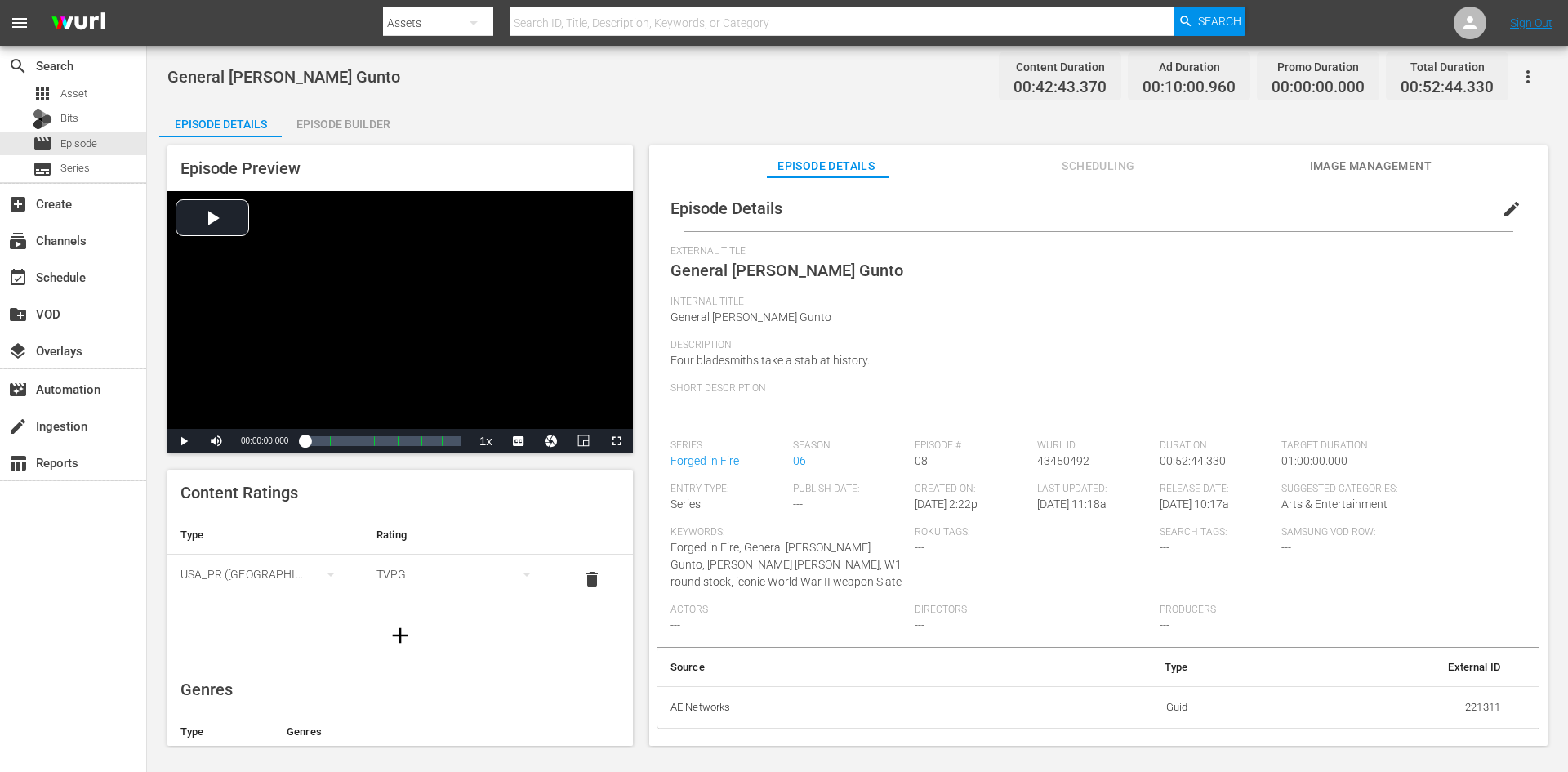
click at [356, 114] on div "Episode Builder" at bounding box center [343, 124] width 123 height 39
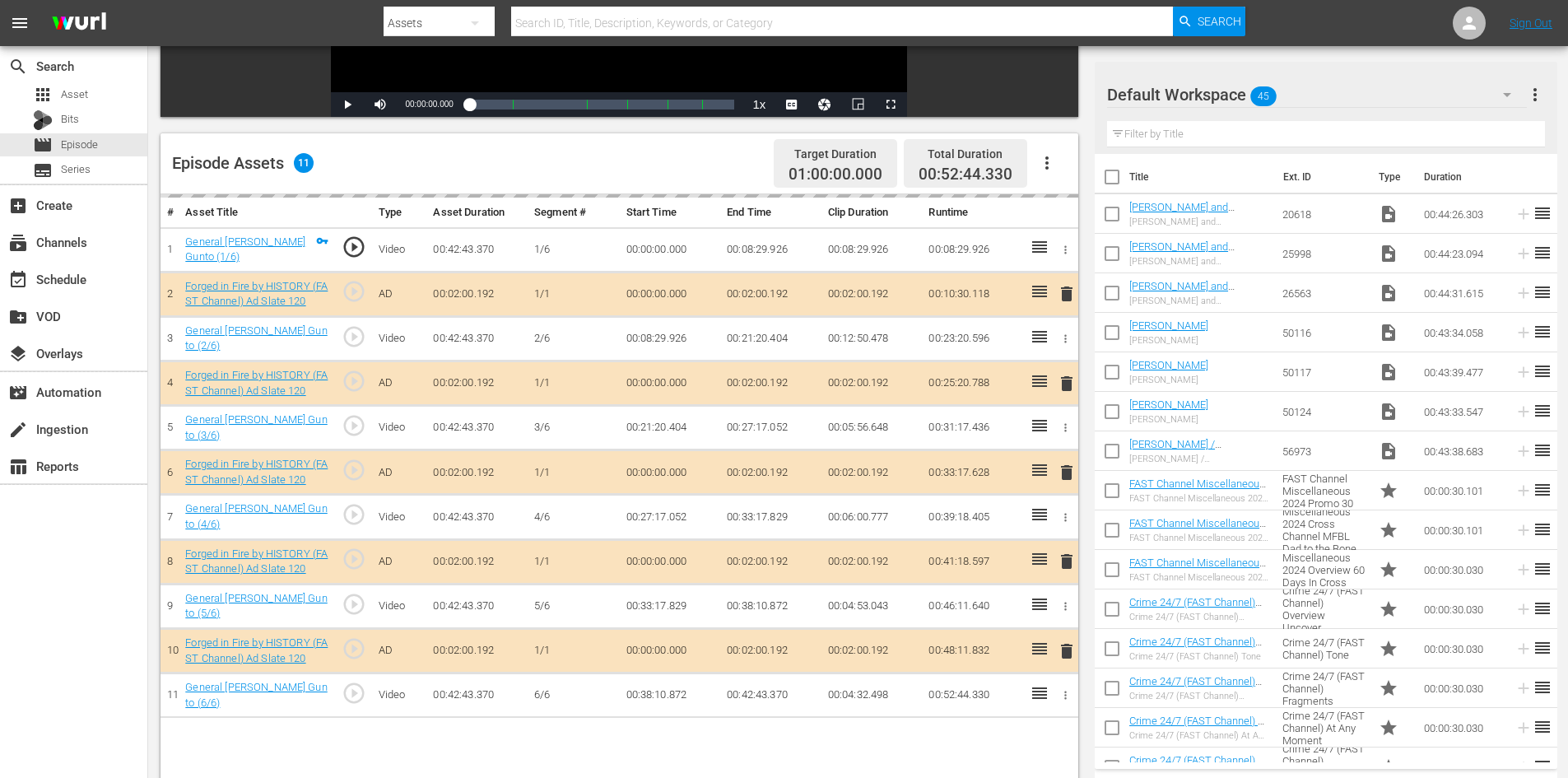
scroll to position [429, 0]
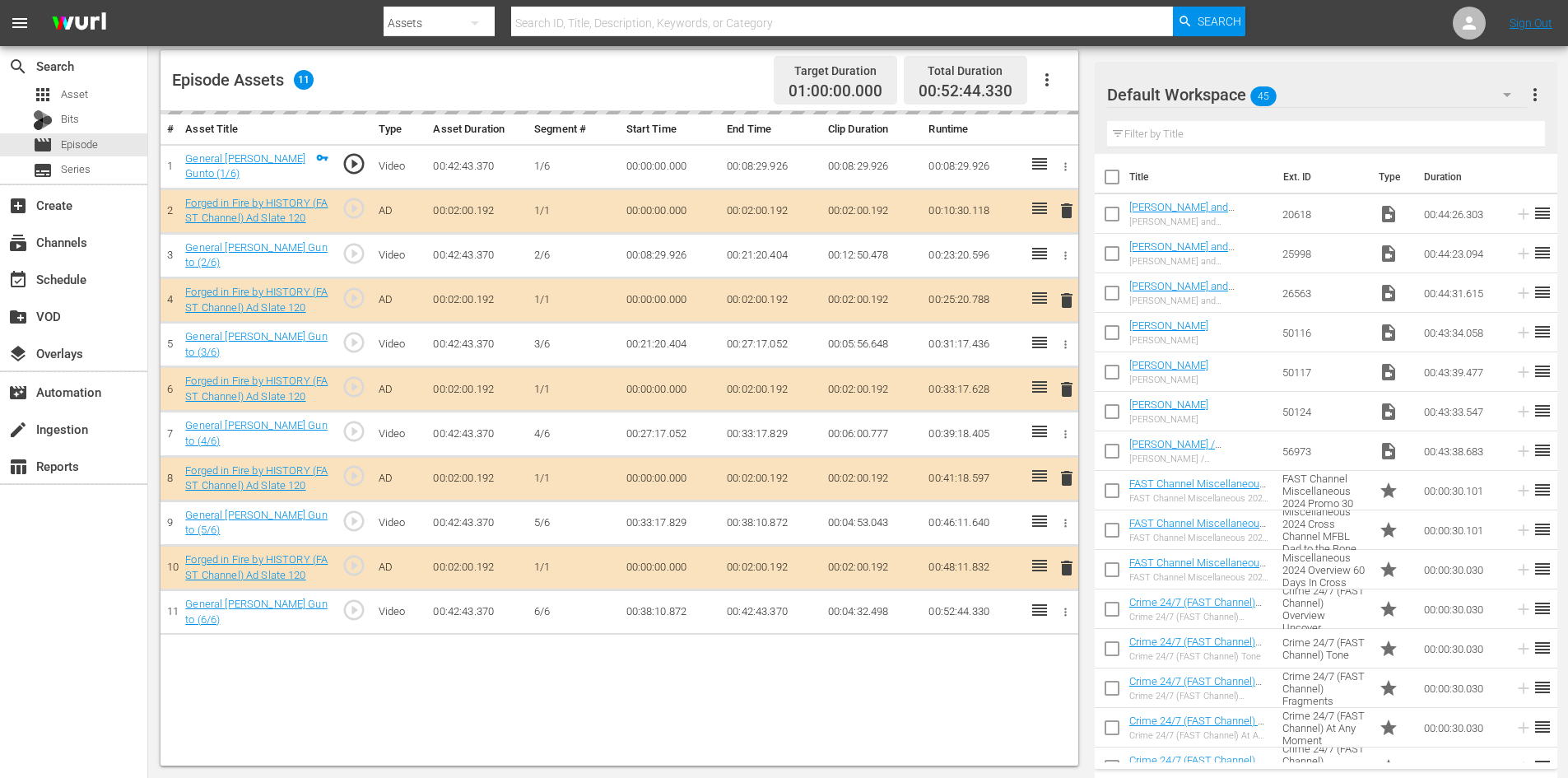
click at [1374, 94] on div "Default Workspace 45" at bounding box center [1317, 94] width 420 height 46
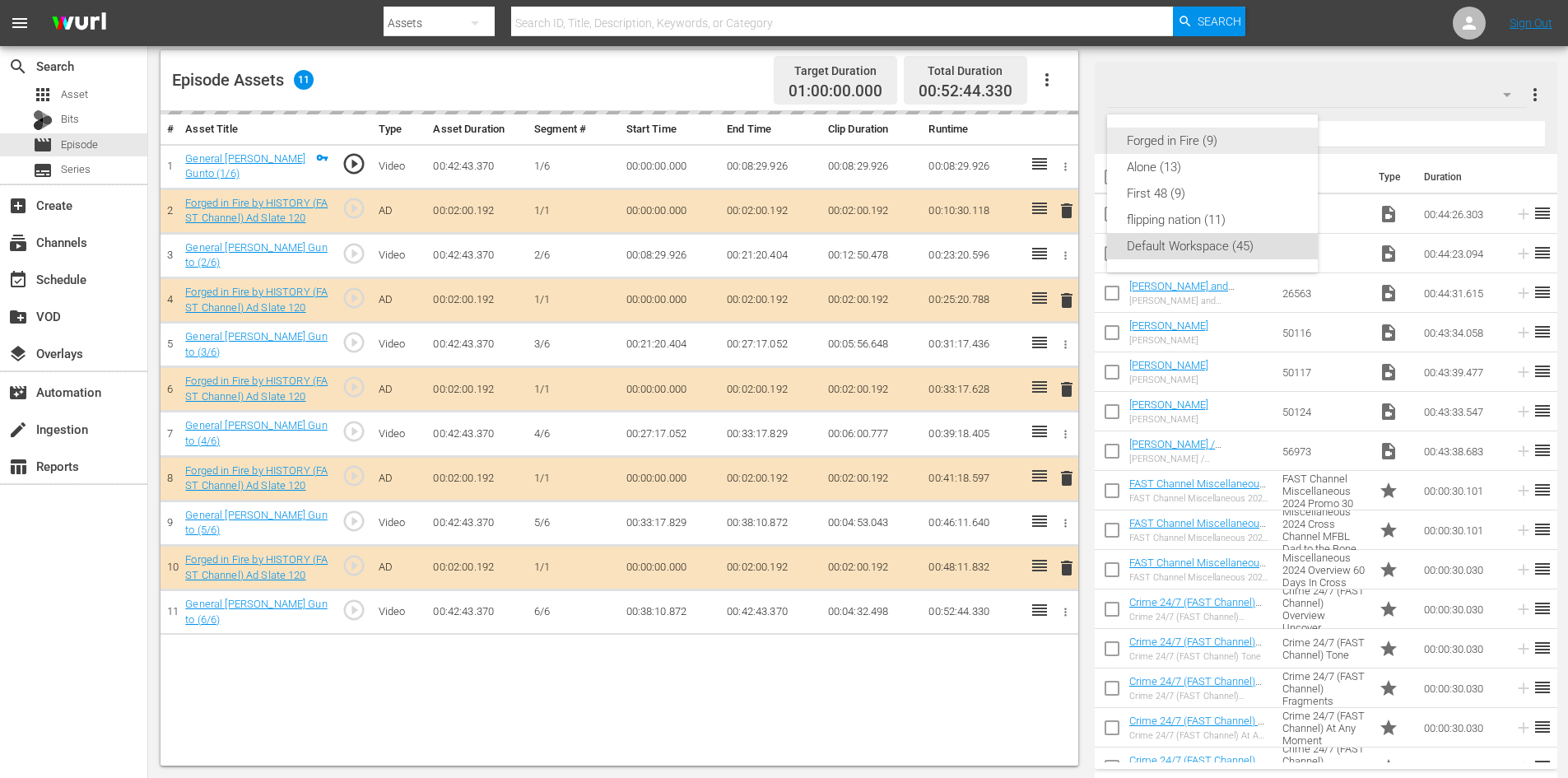
click at [1210, 138] on div "Forged in Fire (9)" at bounding box center [1212, 141] width 171 height 27
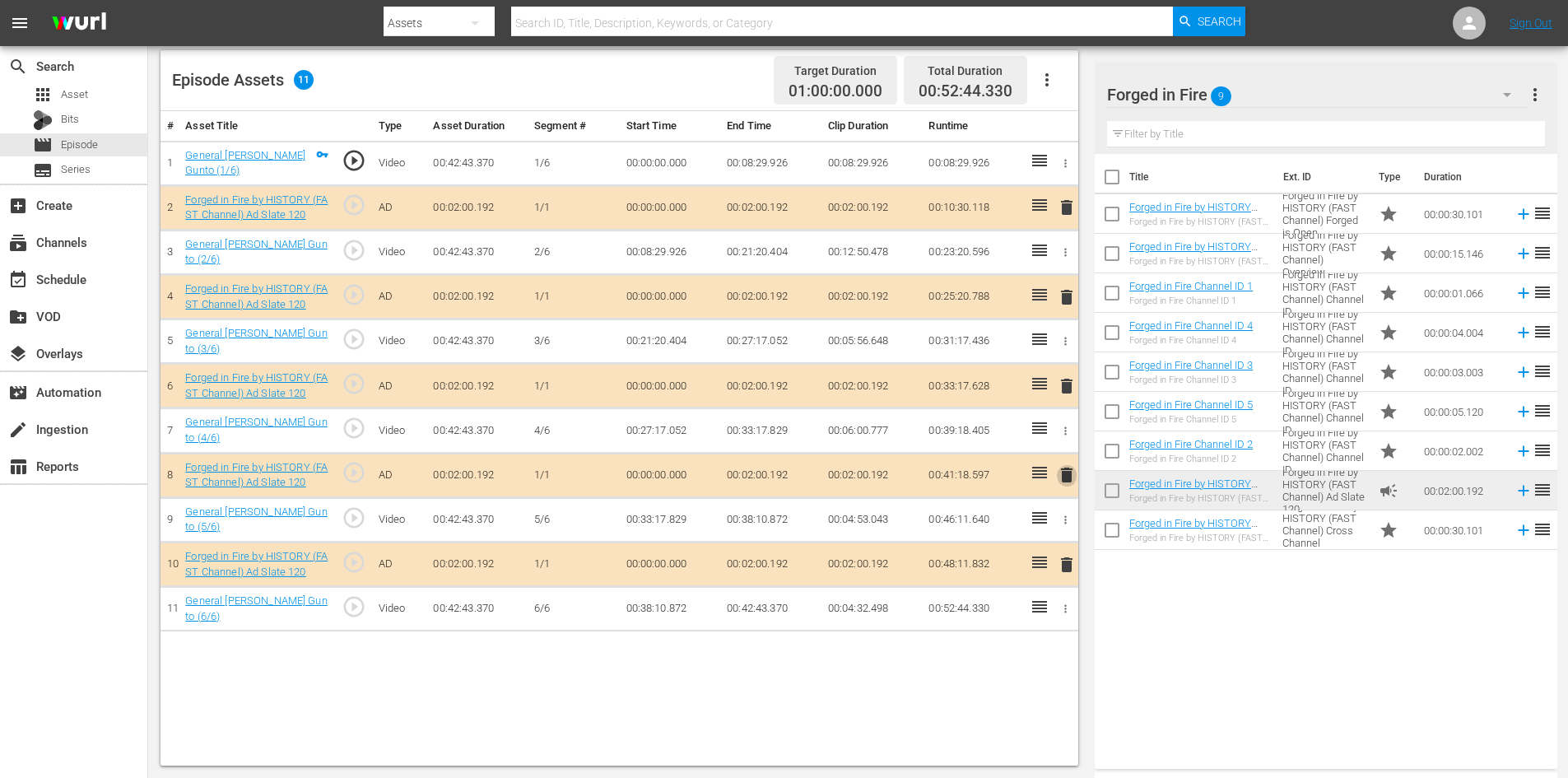
click at [1066, 475] on span "delete" at bounding box center [1067, 475] width 20 height 20
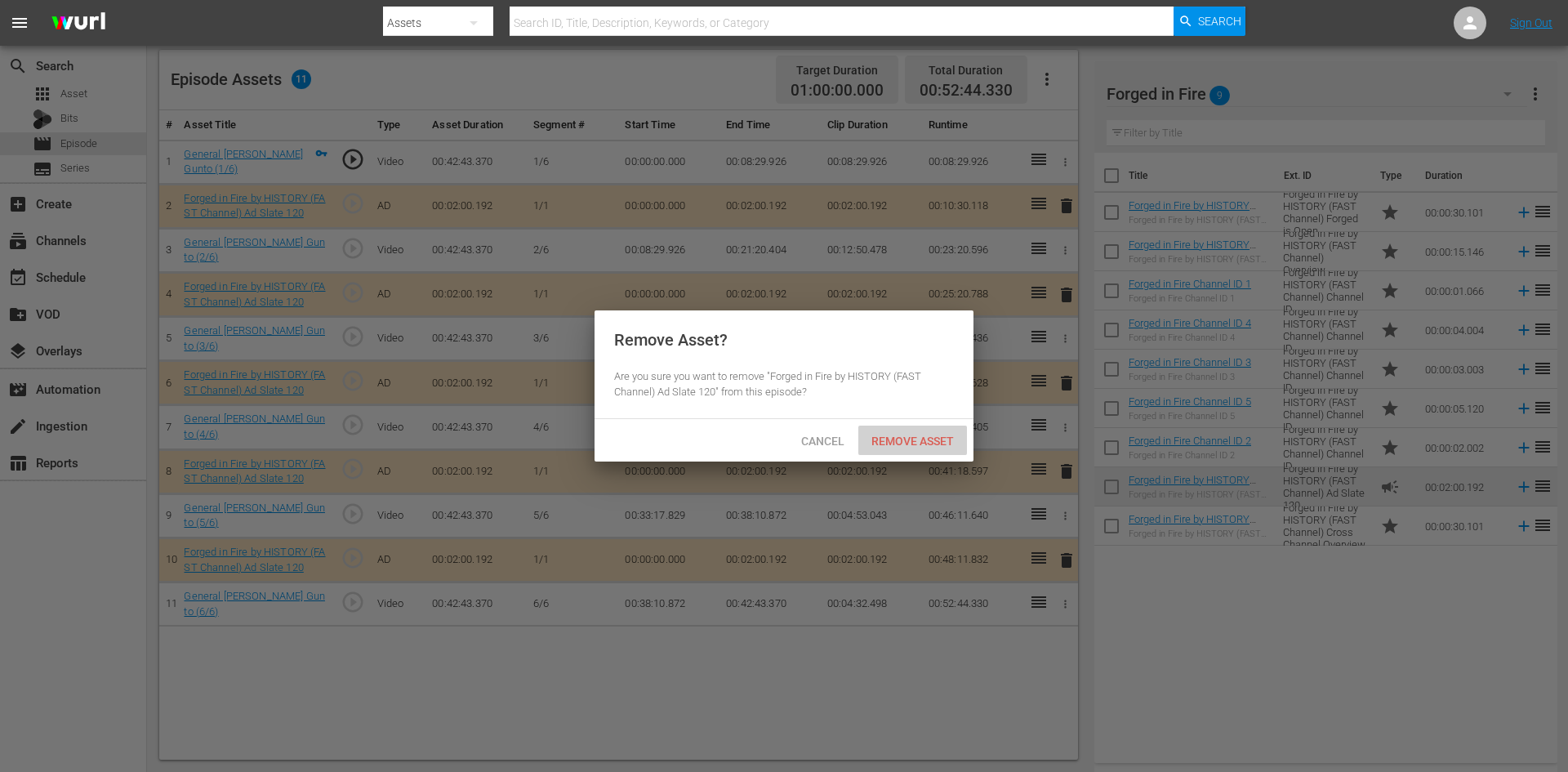
click at [911, 436] on span "Remove Asset" at bounding box center [913, 440] width 109 height 13
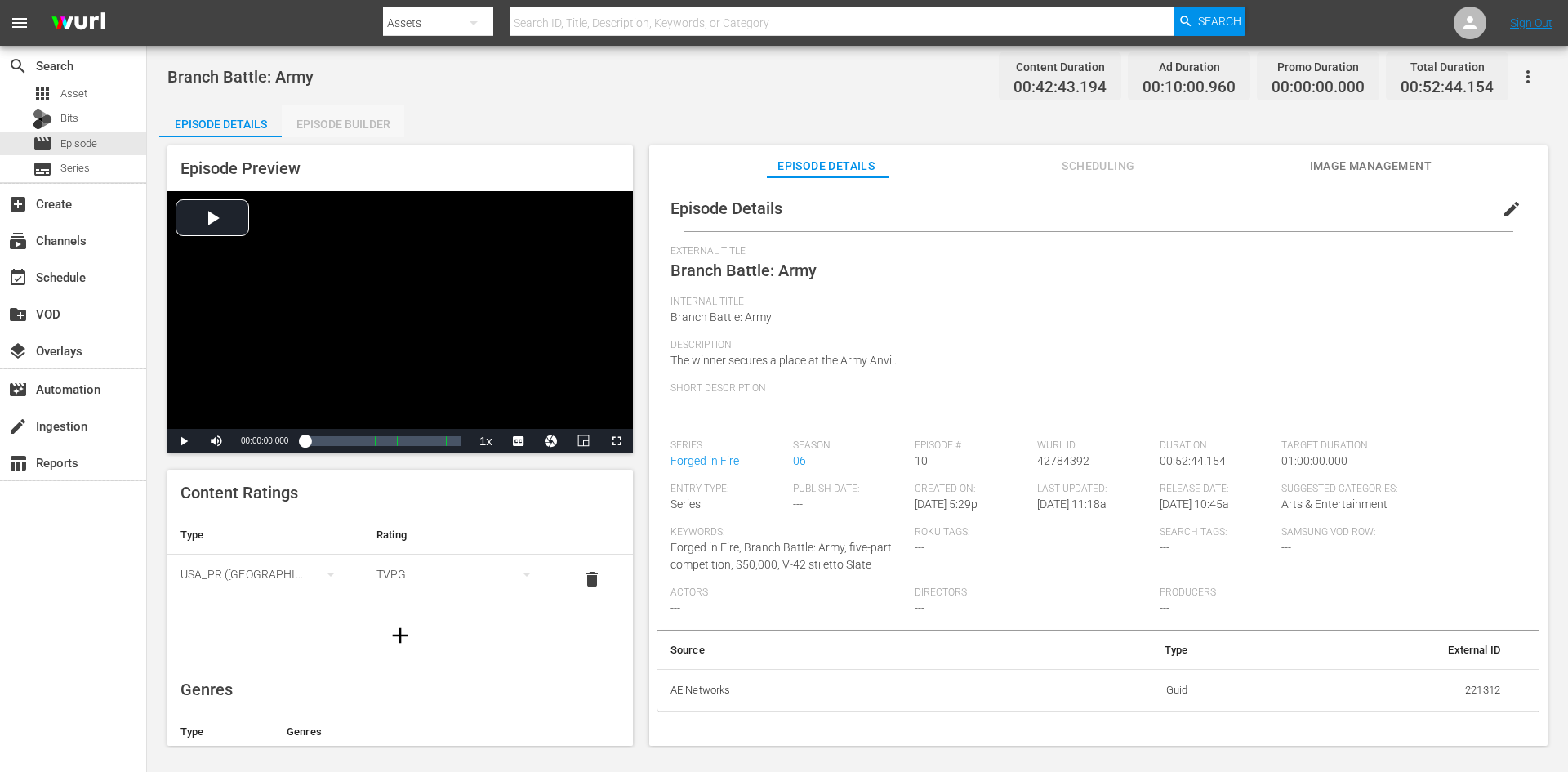
click at [338, 112] on div "Episode Builder" at bounding box center [343, 124] width 123 height 39
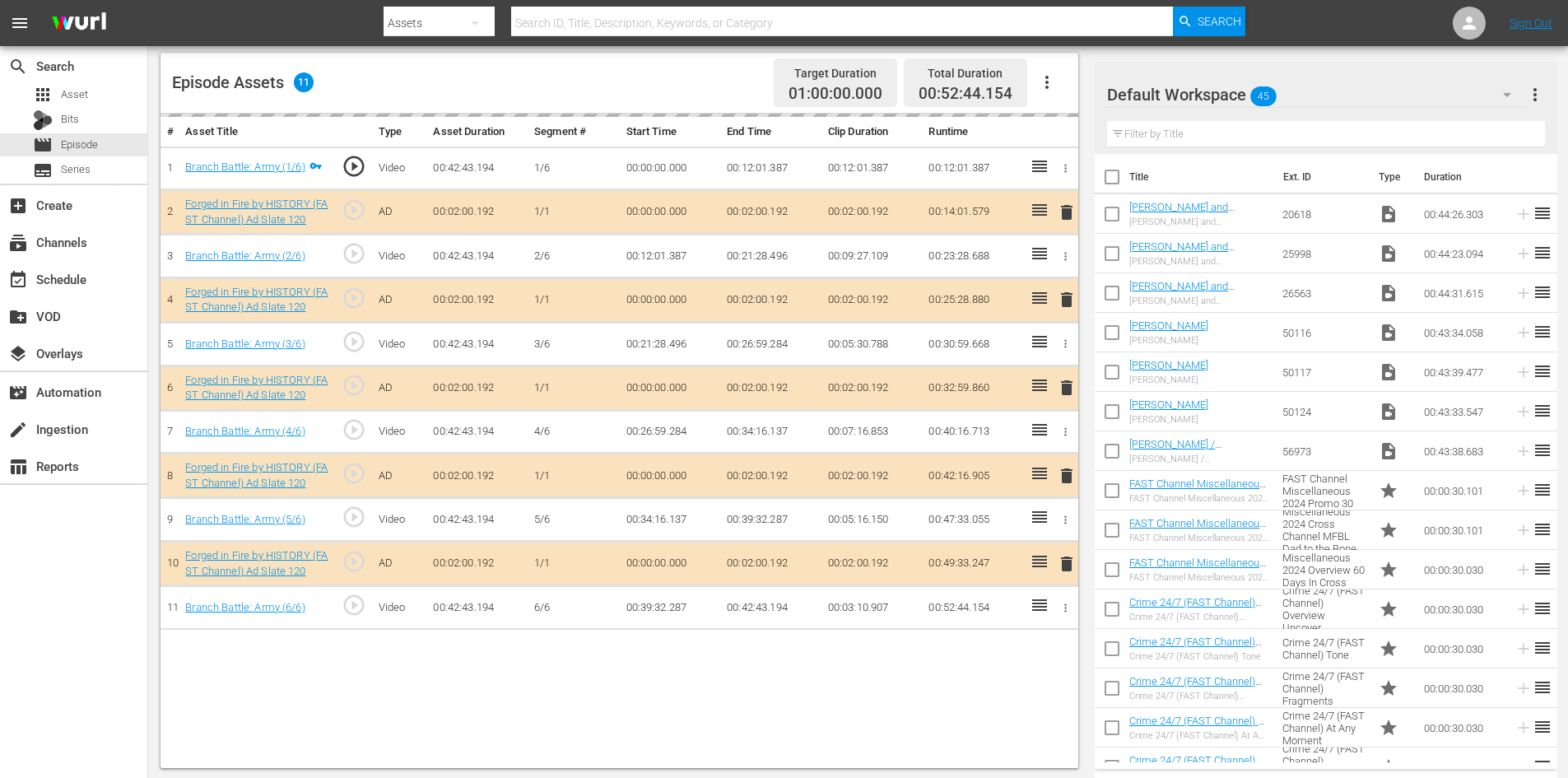
scroll to position [429, 0]
click at [1359, 92] on div "Default Workspace 45" at bounding box center [1317, 94] width 420 height 46
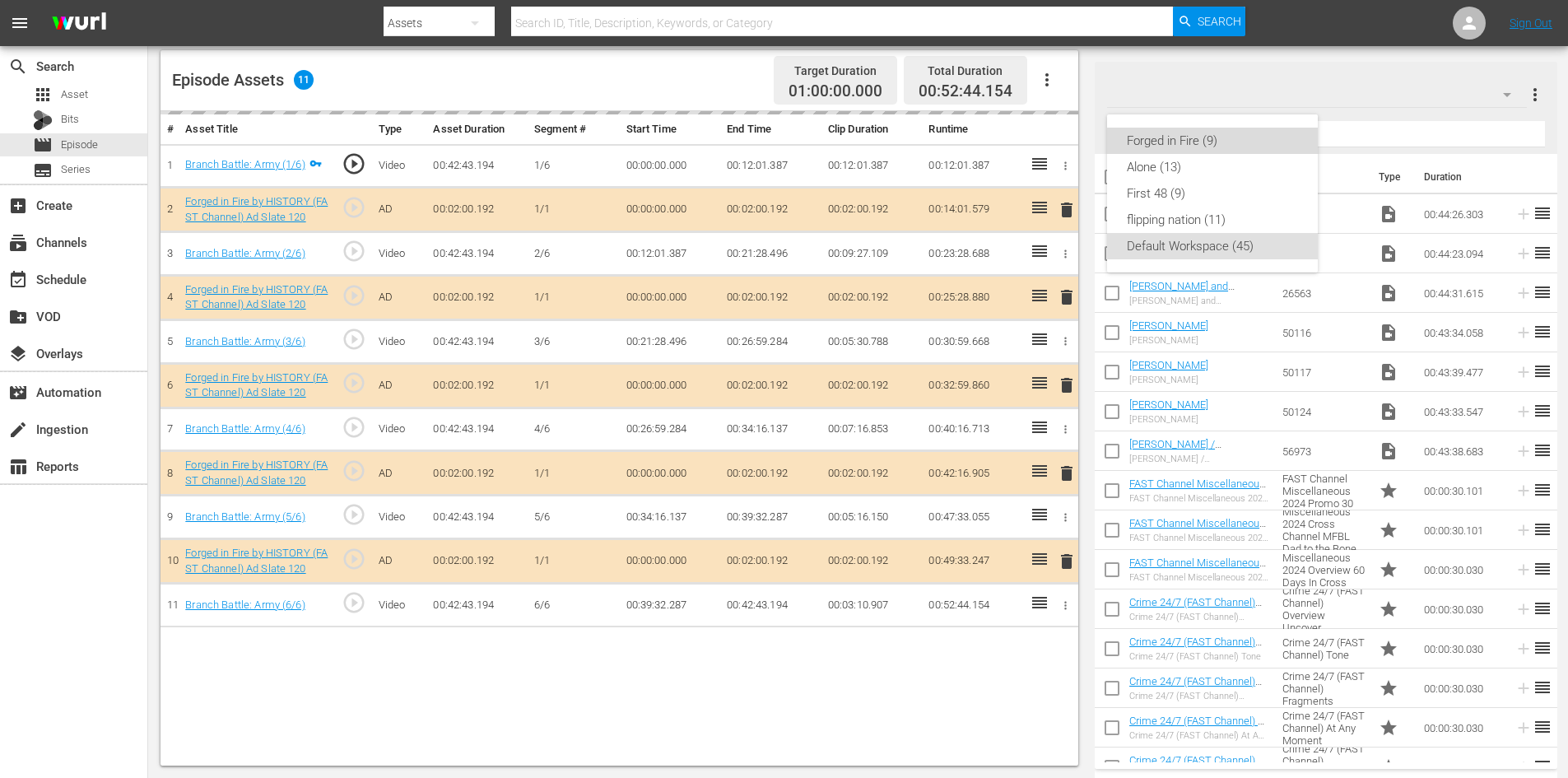
click at [1179, 142] on div "Forged in Fire (9)" at bounding box center [1212, 141] width 171 height 27
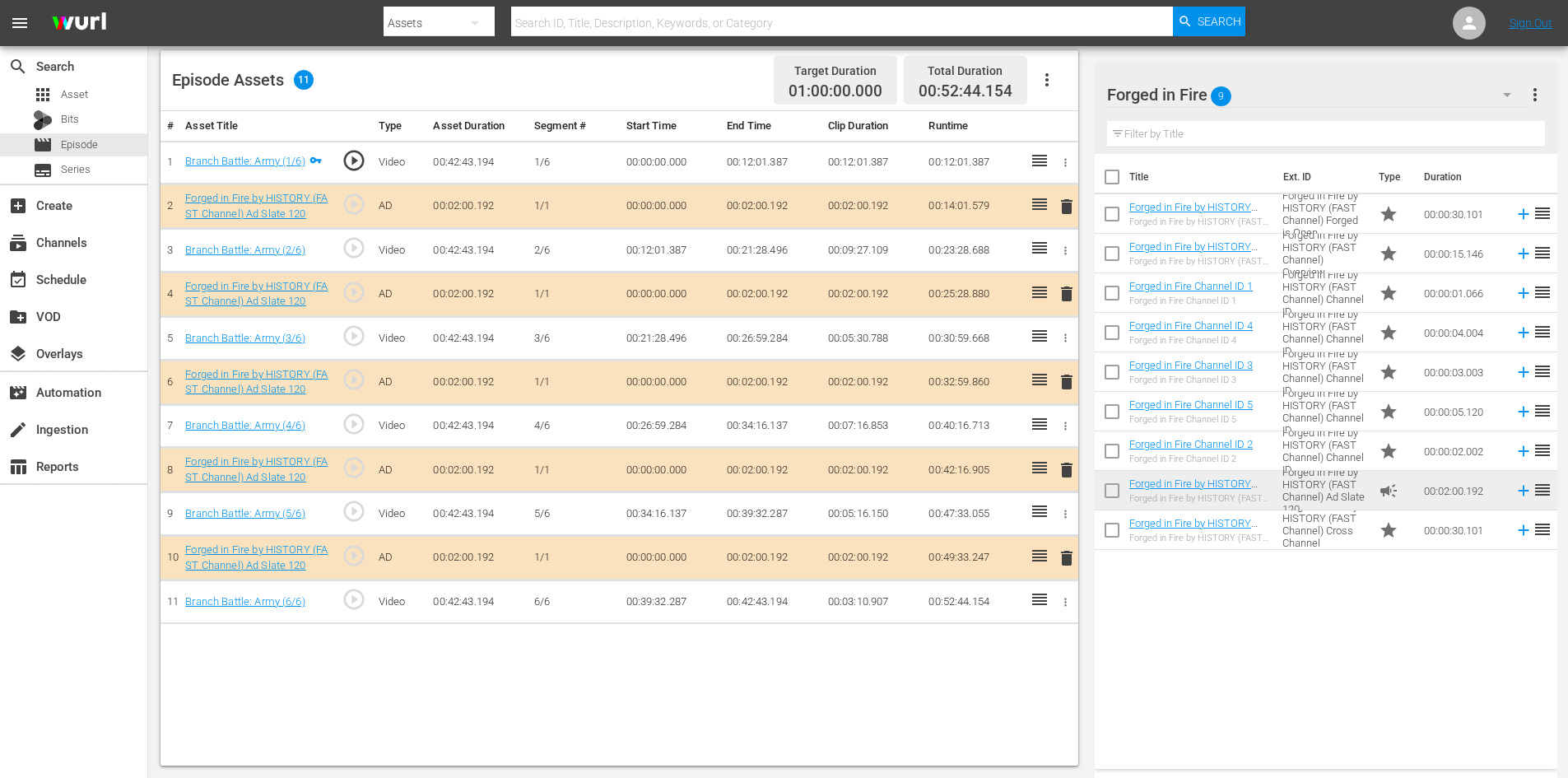
click at [1069, 470] on span "delete" at bounding box center [1067, 470] width 20 height 20
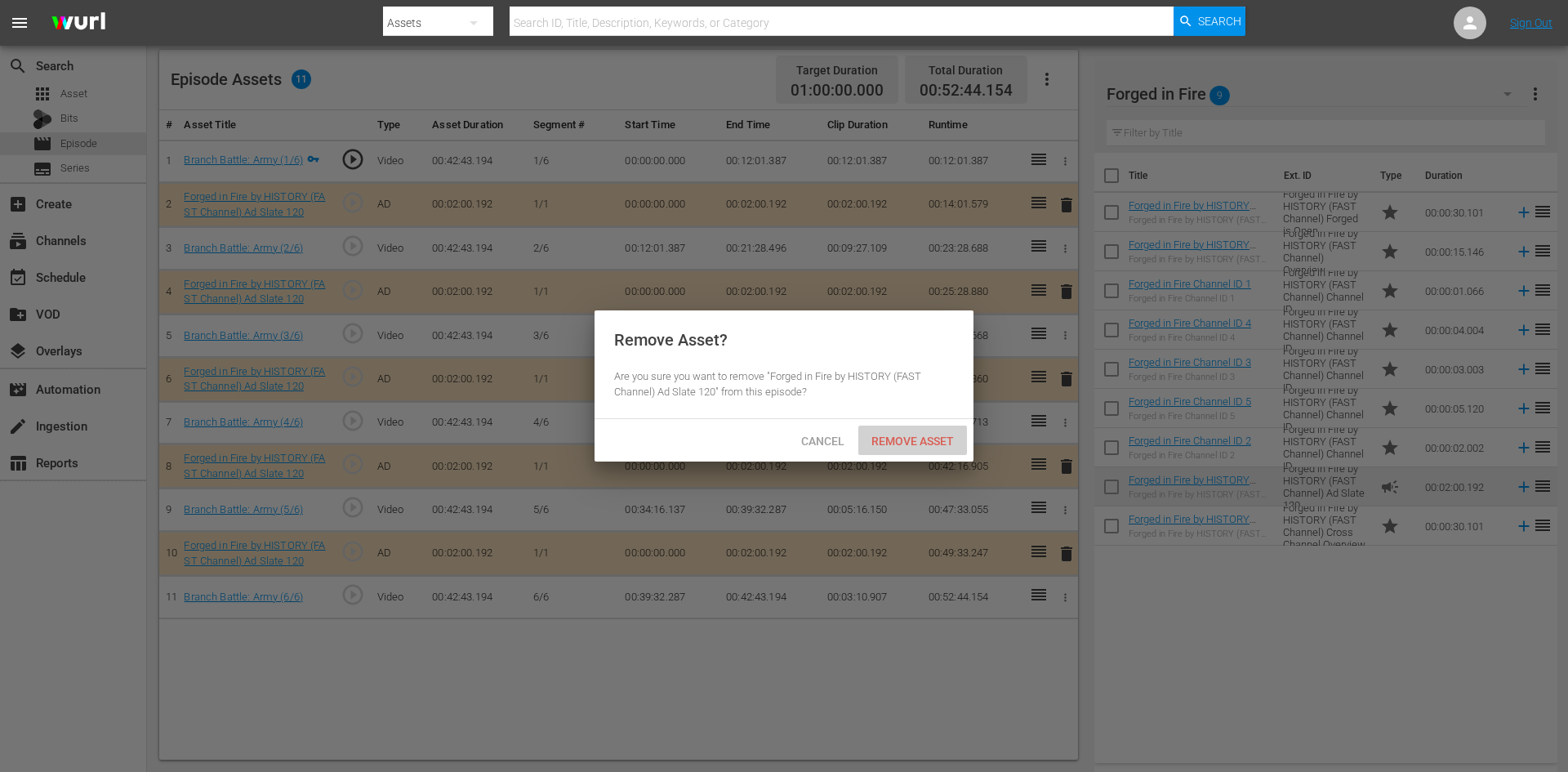
click at [928, 447] on div "Remove Asset" at bounding box center [913, 440] width 109 height 30
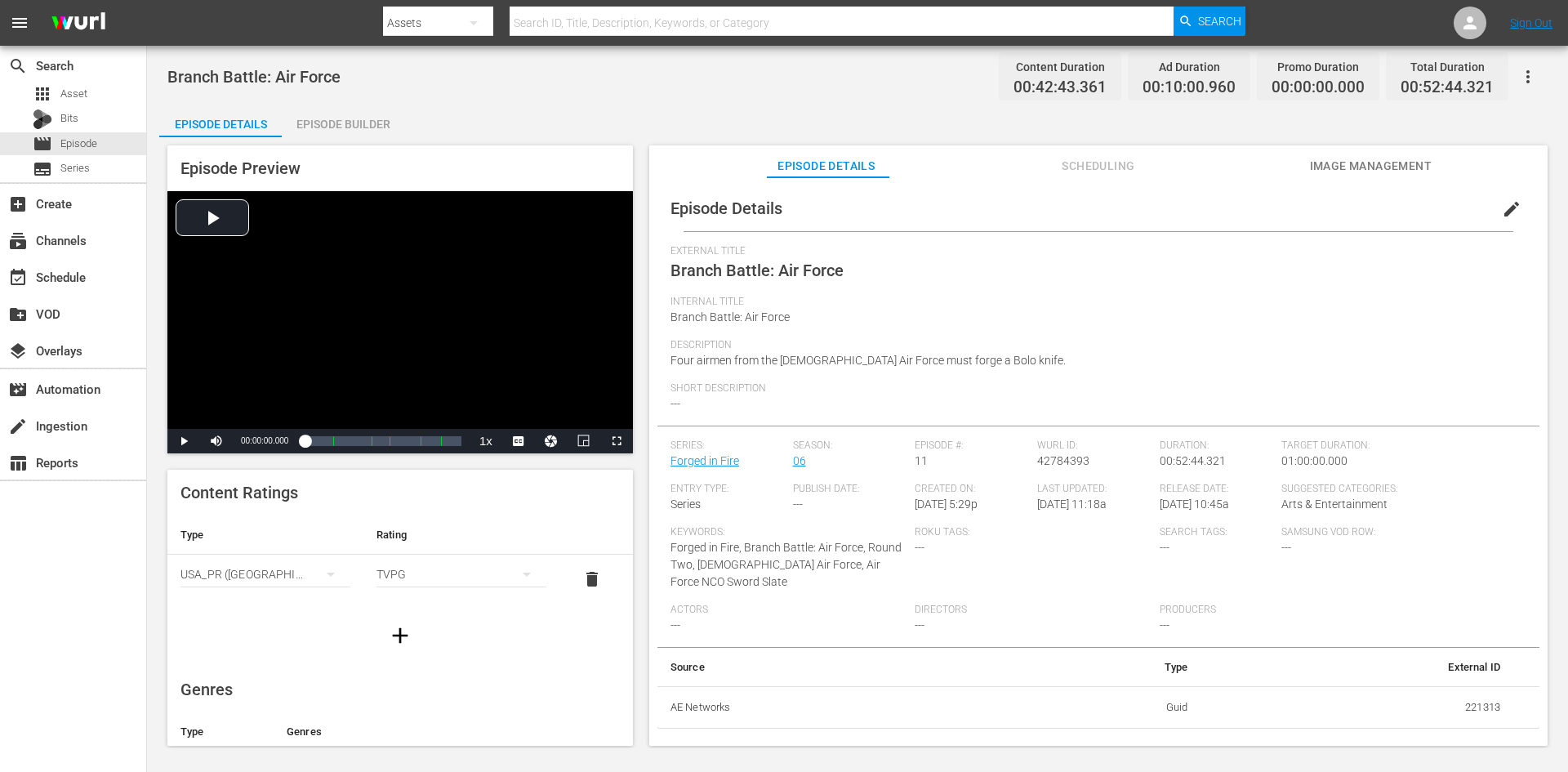
click at [342, 116] on div "Episode Builder" at bounding box center [343, 124] width 123 height 39
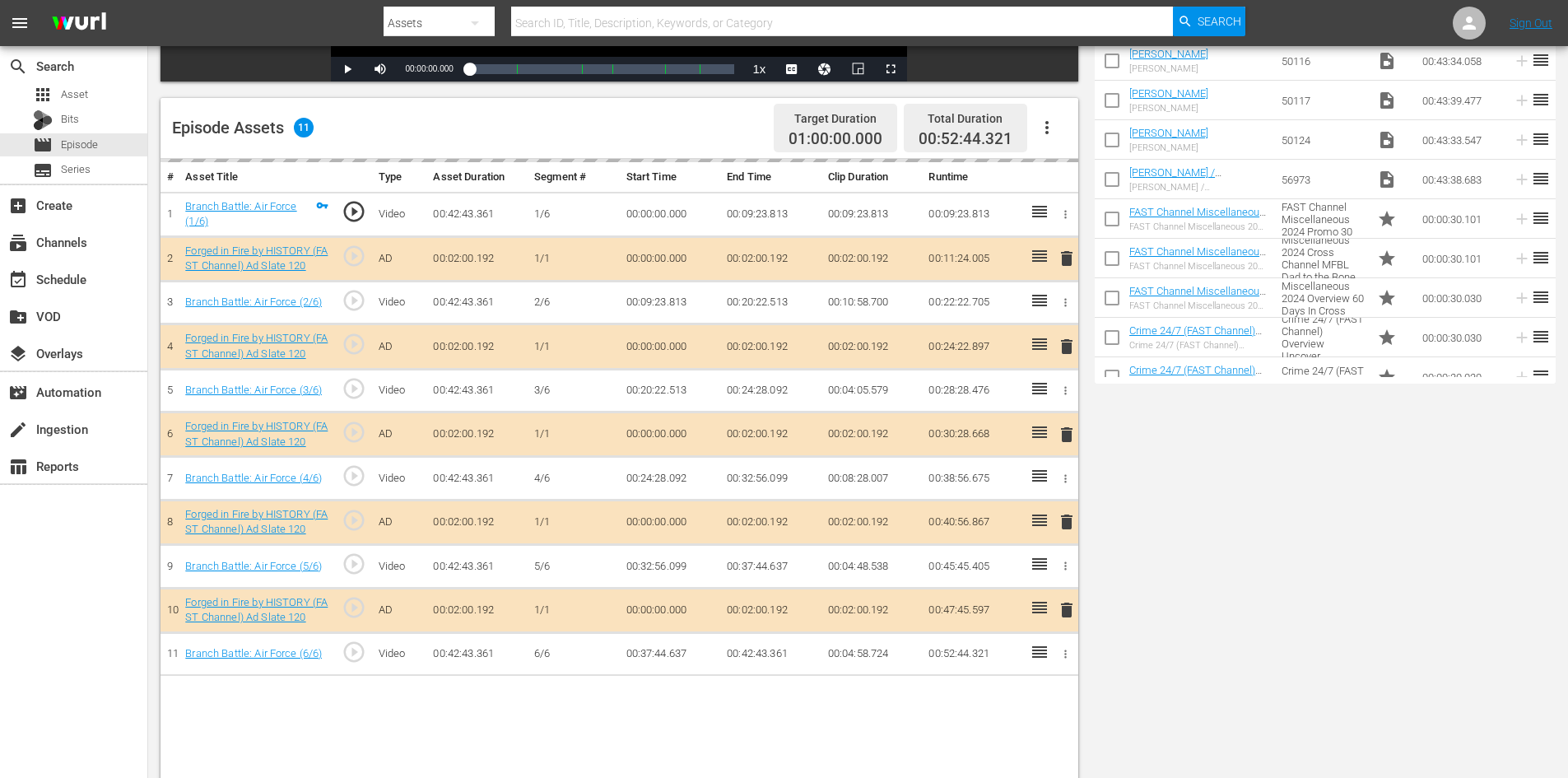
scroll to position [429, 0]
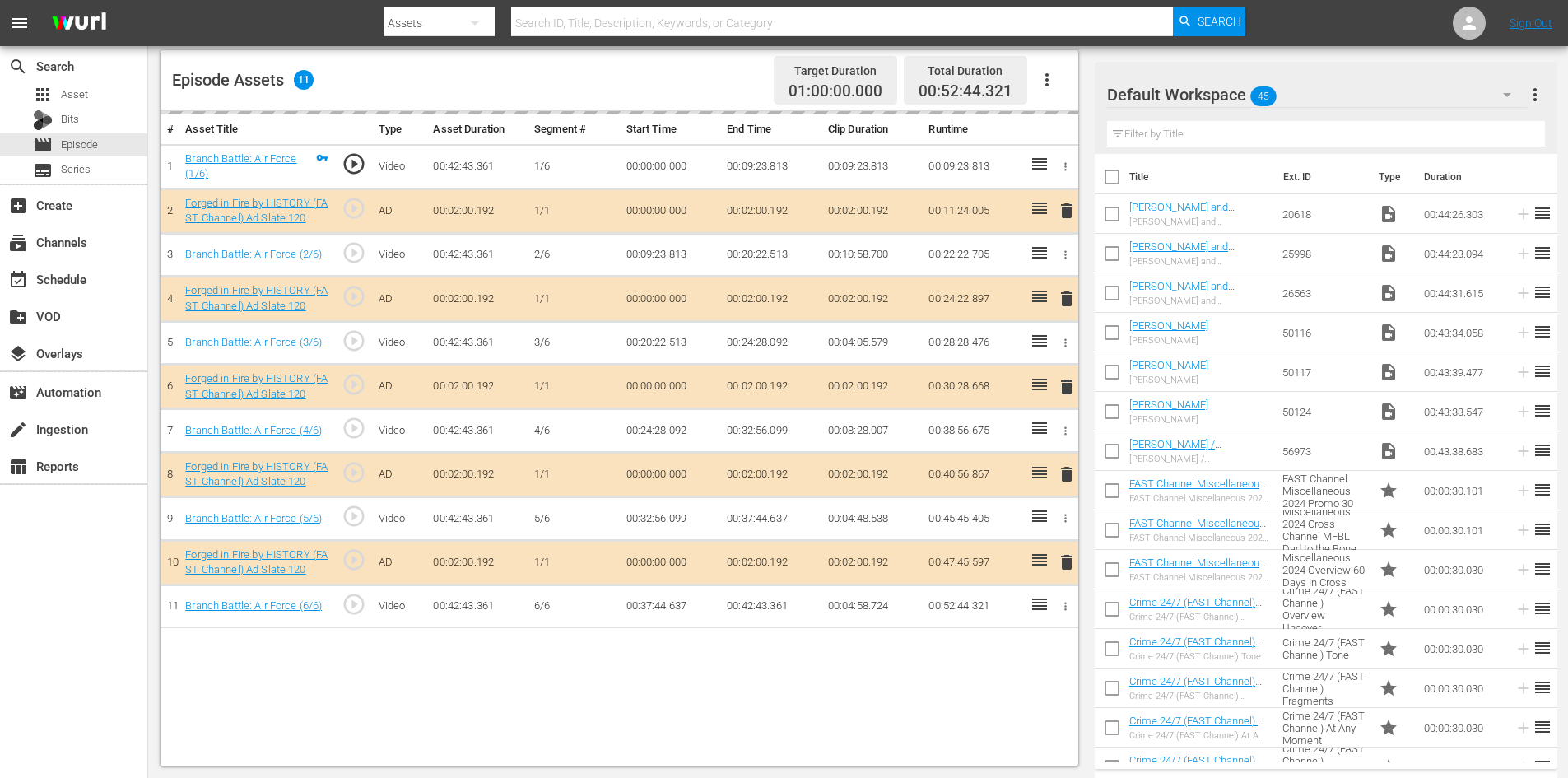
click at [1391, 92] on div "Default Workspace 45" at bounding box center [1317, 94] width 420 height 46
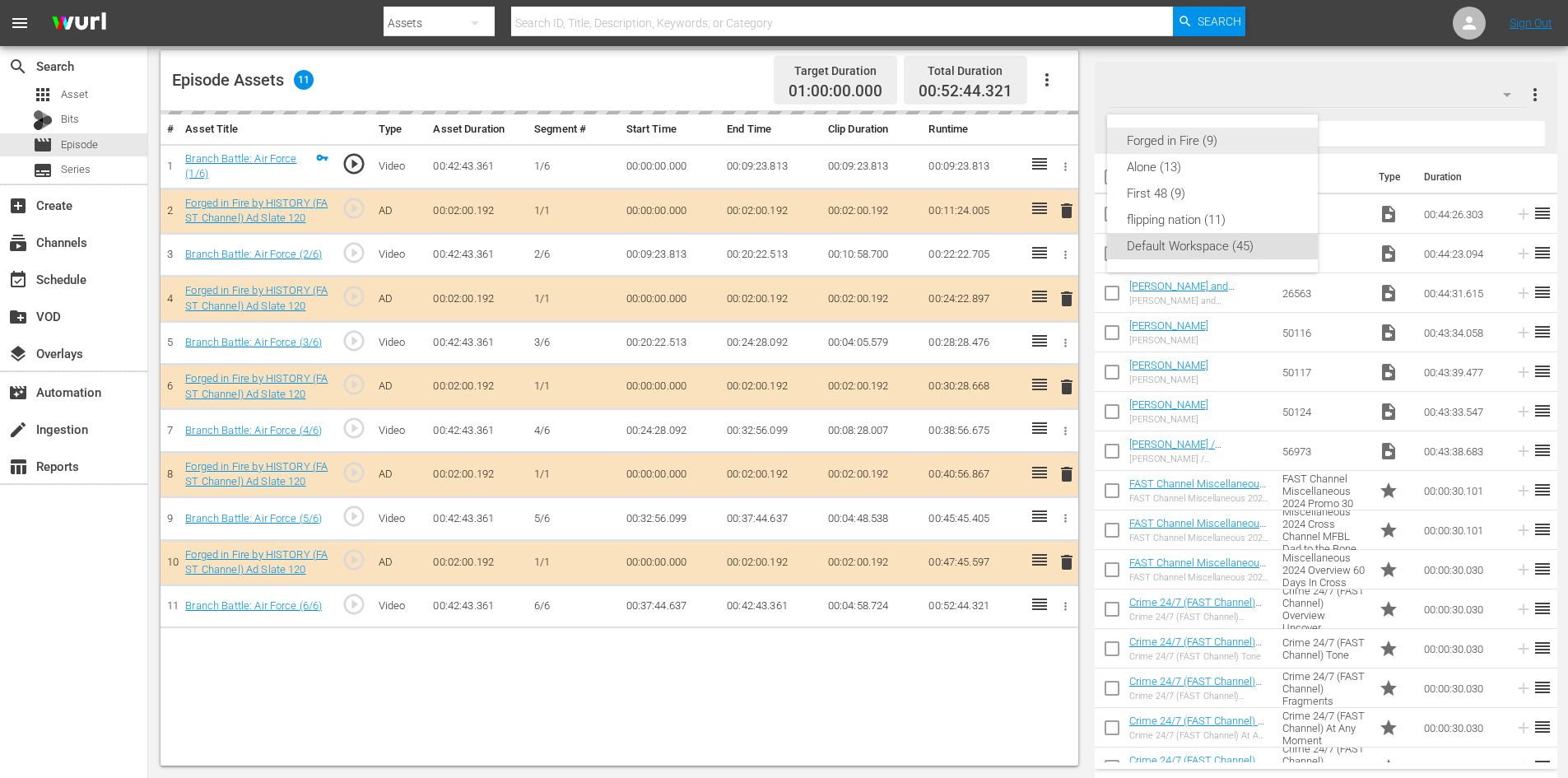
click at [1186, 142] on div "Forged in Fire (9)" at bounding box center [1212, 141] width 171 height 27
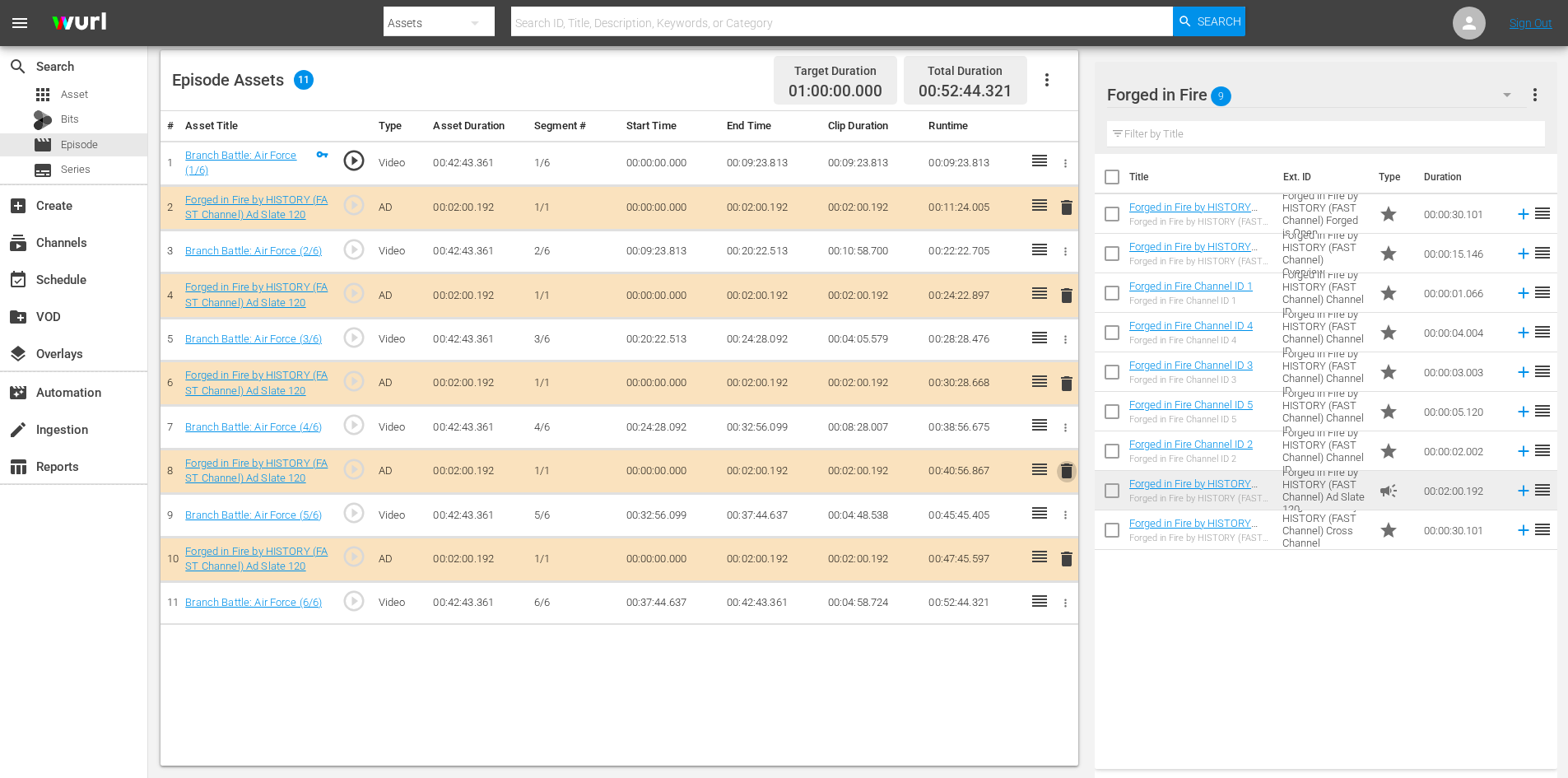
click at [1064, 470] on span "delete" at bounding box center [1067, 471] width 20 height 20
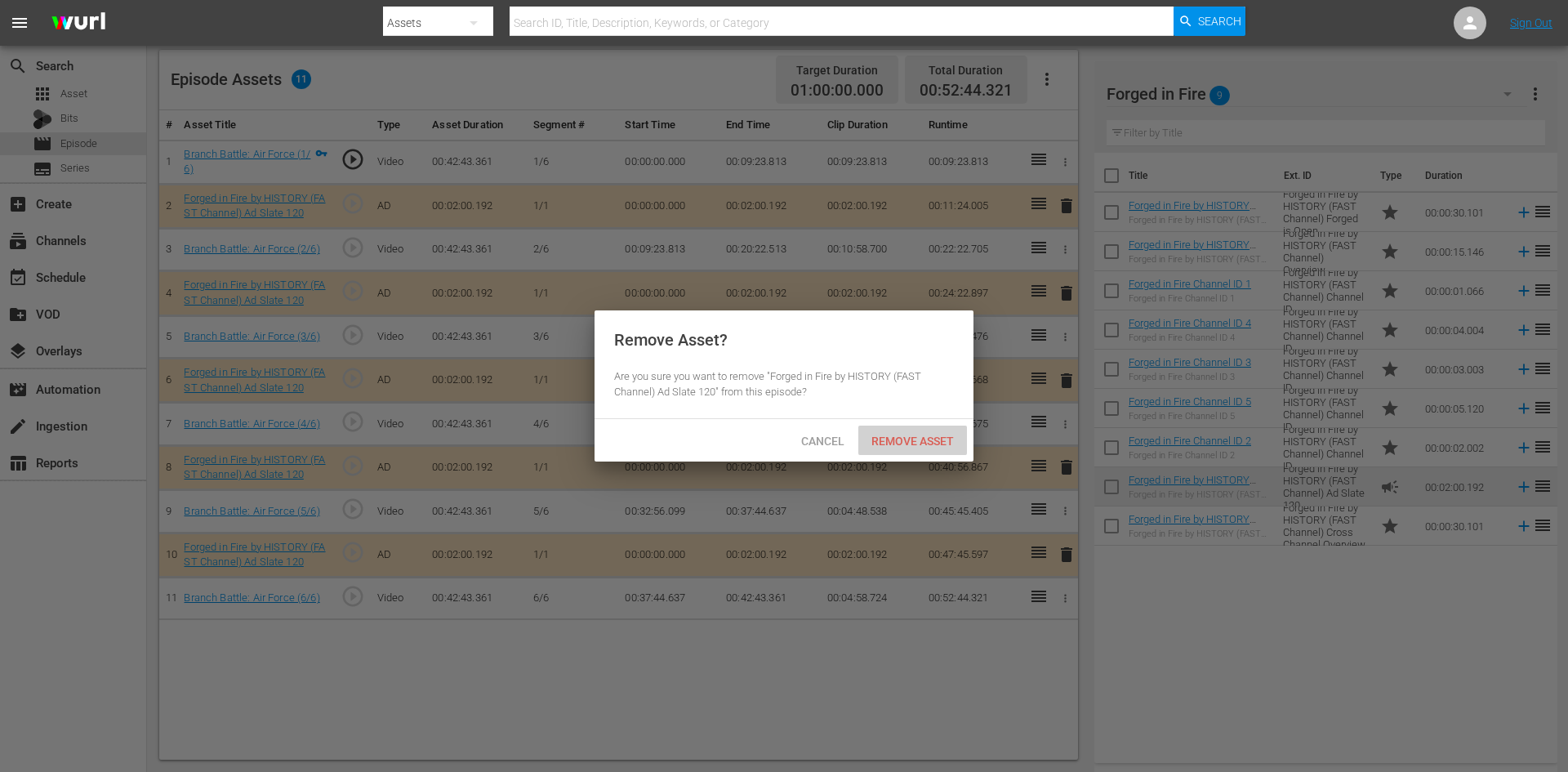
click at [909, 441] on span "Remove Asset" at bounding box center [913, 440] width 109 height 13
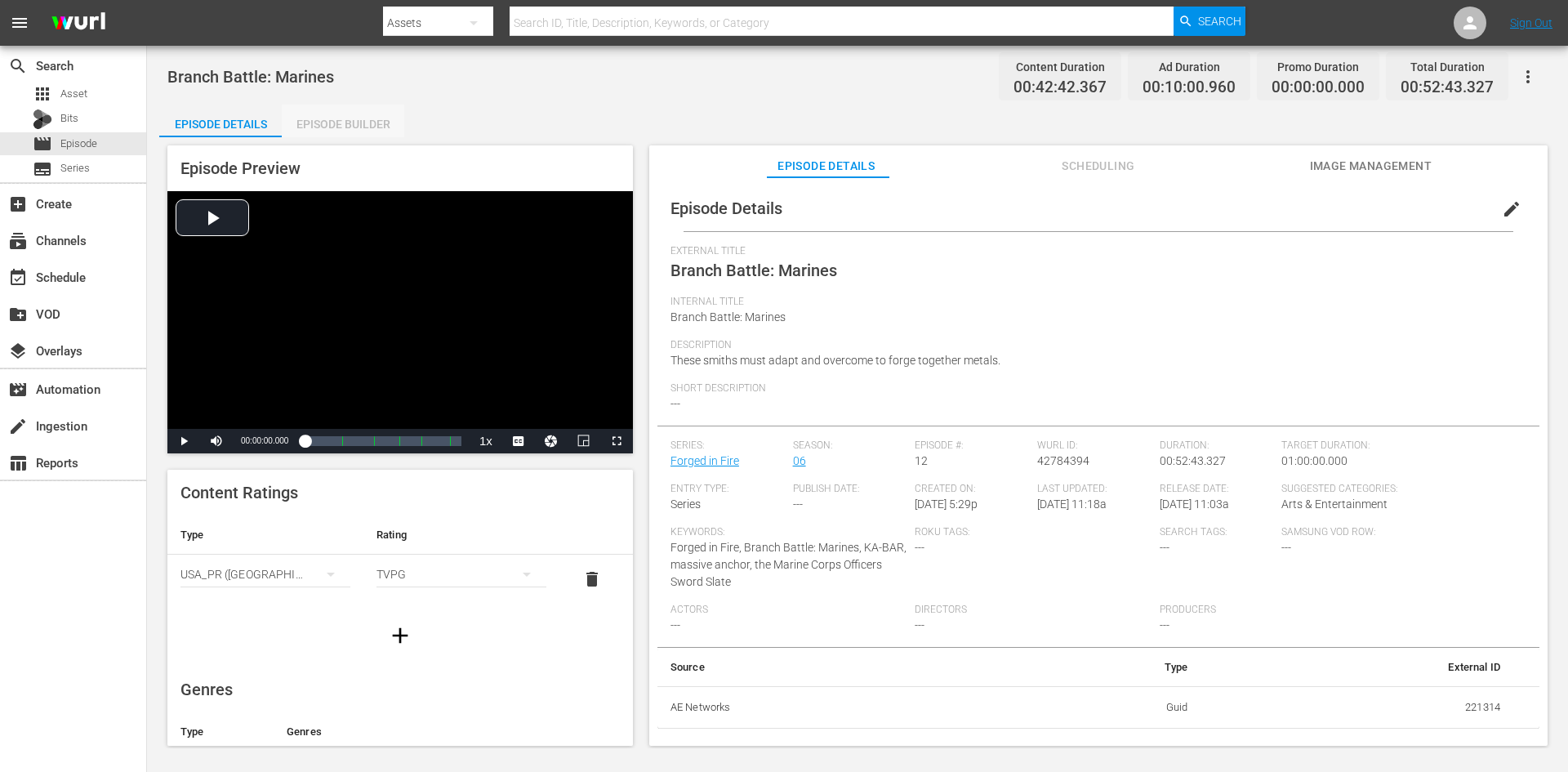
click at [357, 124] on div "Episode Builder" at bounding box center [343, 124] width 123 height 39
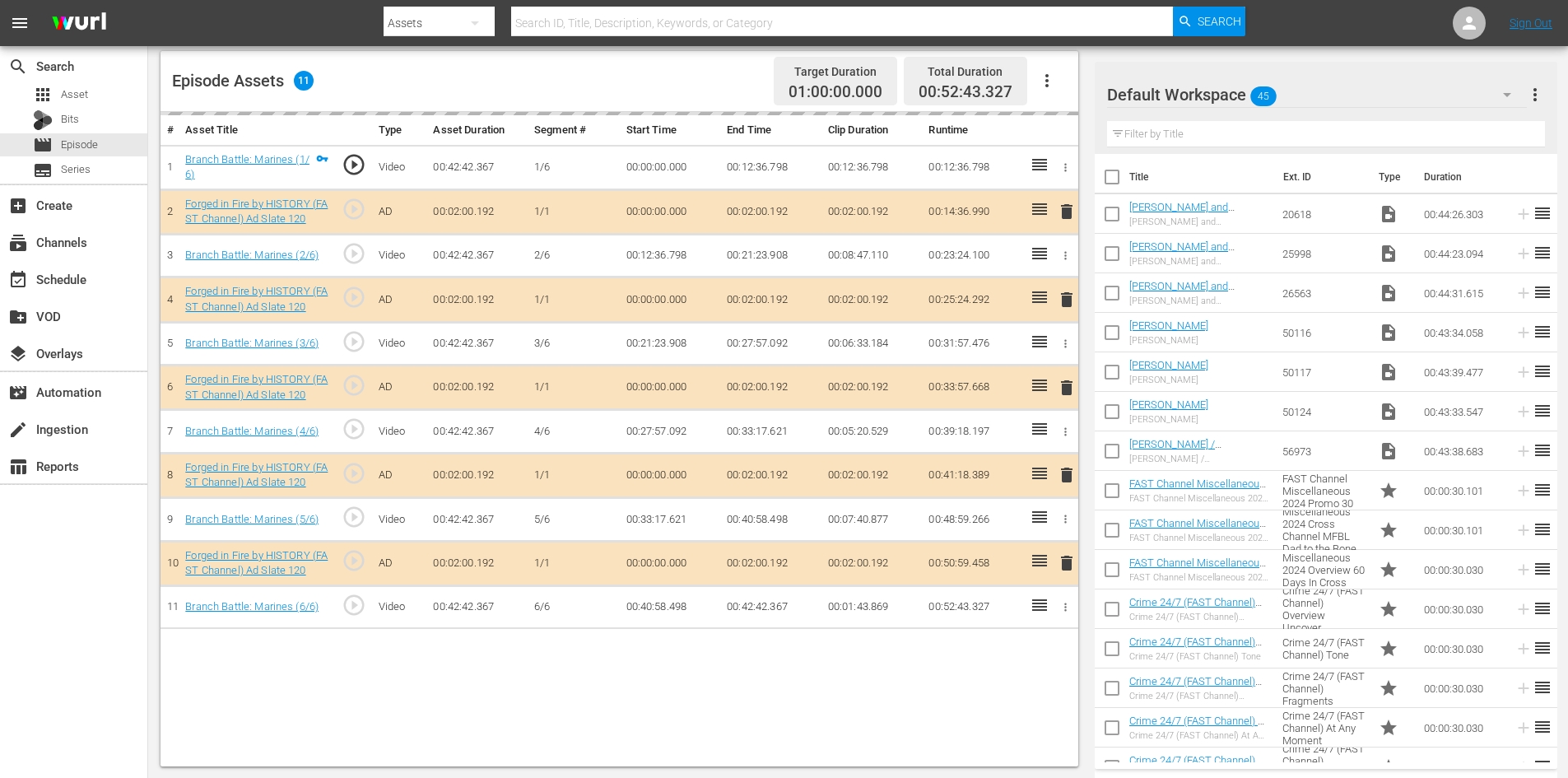
scroll to position [429, 0]
click at [1397, 100] on div "Default Workspace 45" at bounding box center [1317, 94] width 420 height 46
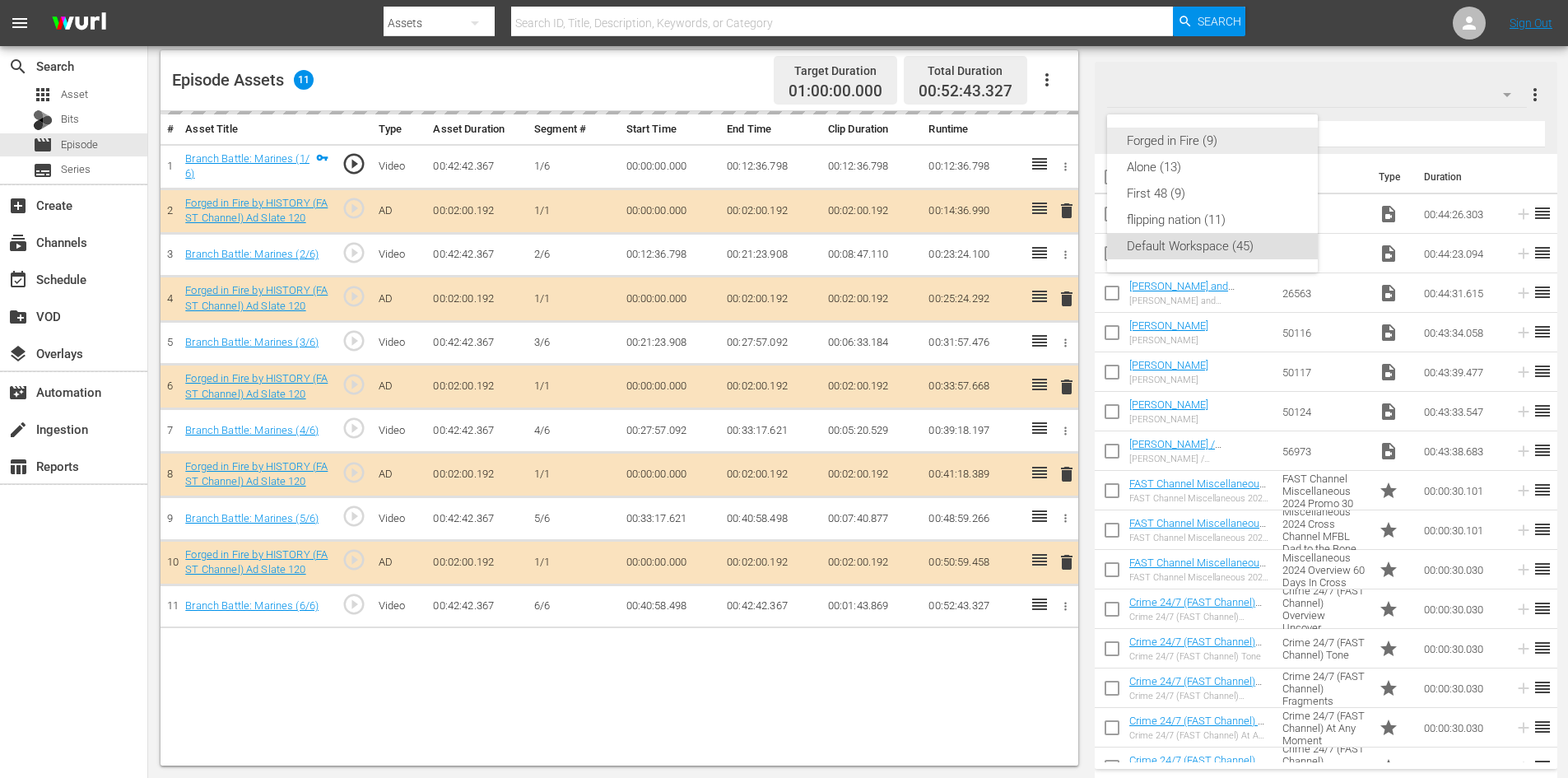
click at [1178, 142] on div "Forged in Fire (9)" at bounding box center [1212, 141] width 171 height 27
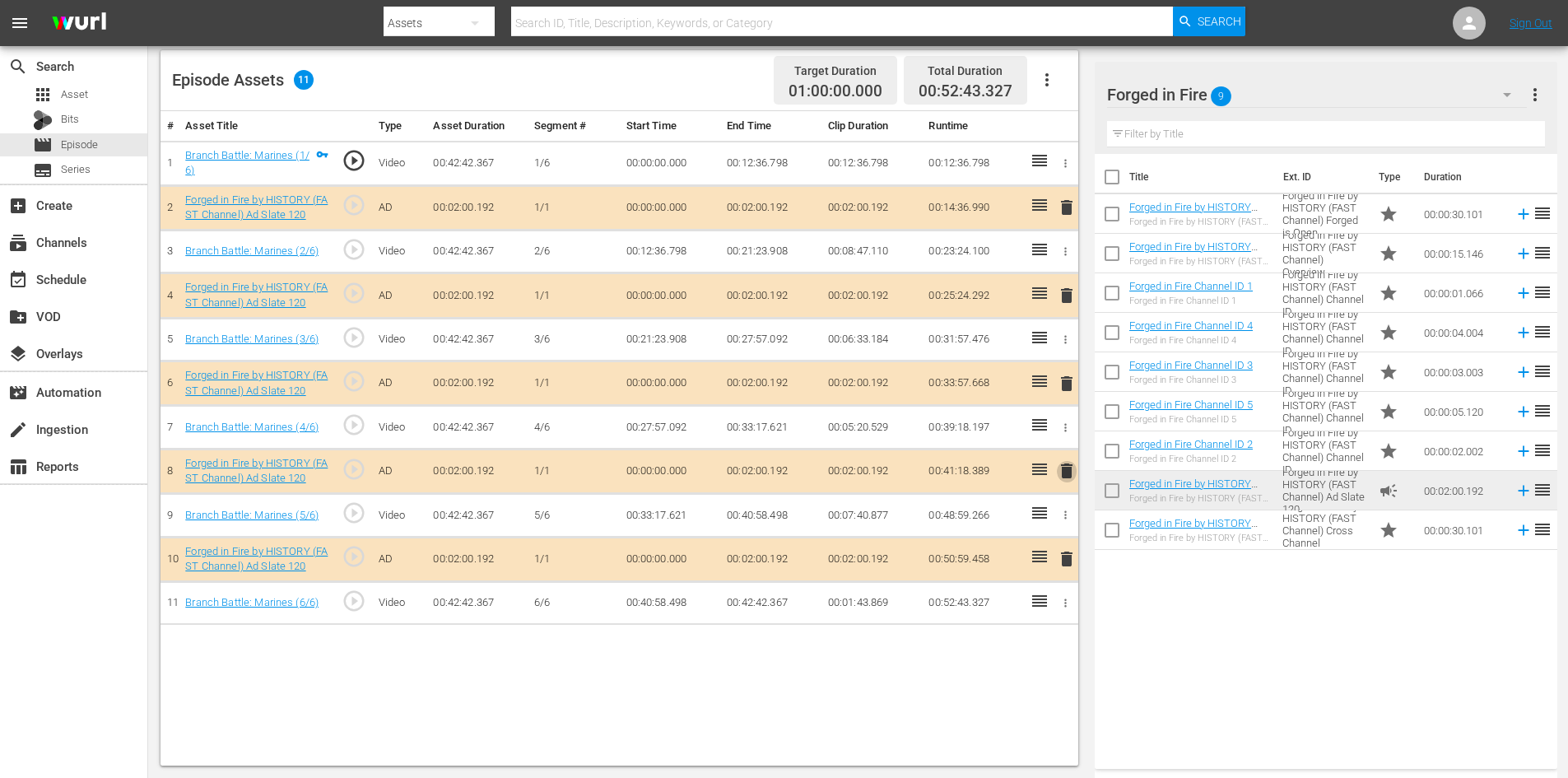
click at [1070, 466] on span "delete" at bounding box center [1067, 471] width 20 height 20
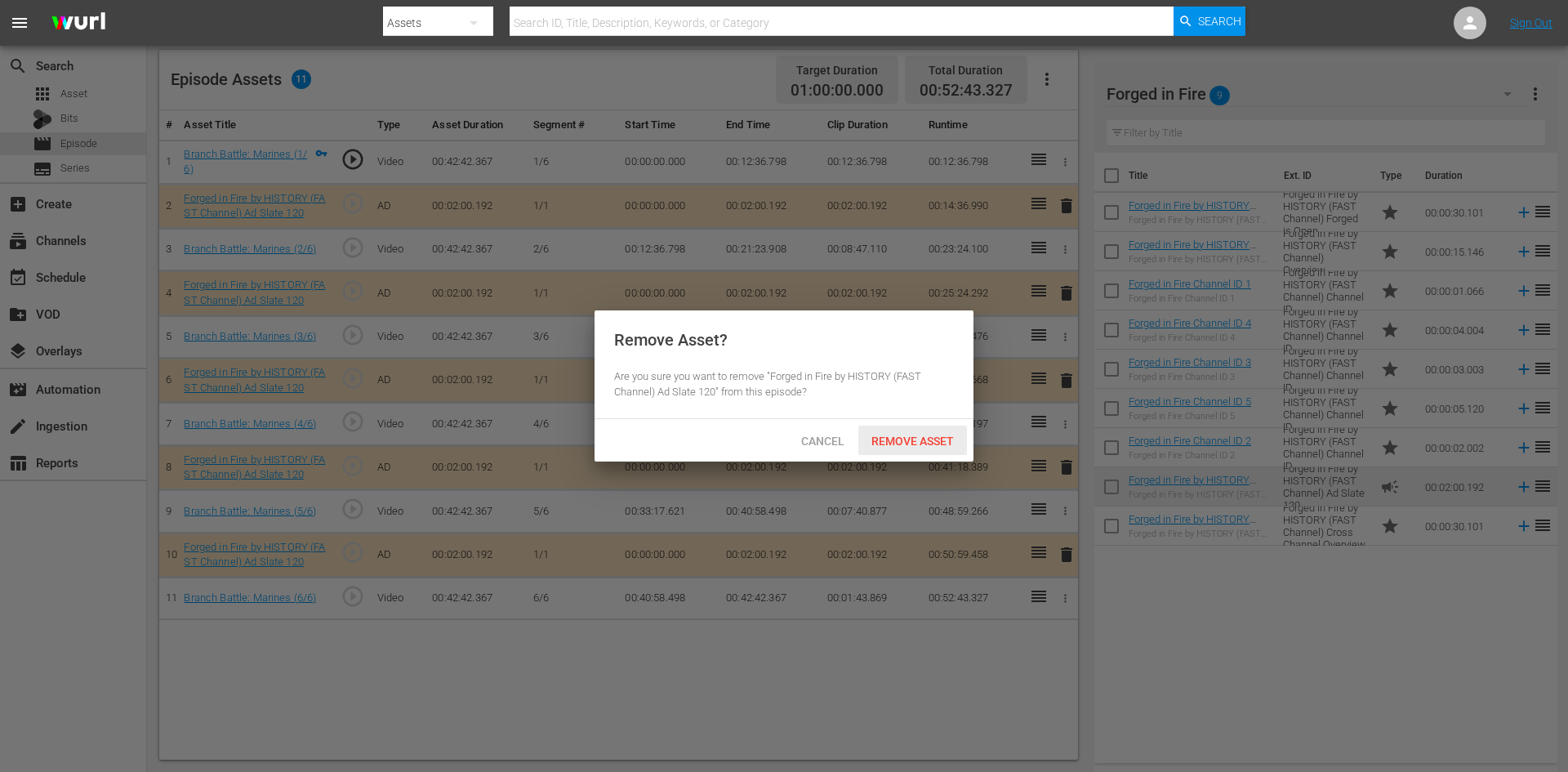
click at [915, 435] on span "Remove Asset" at bounding box center [913, 440] width 109 height 13
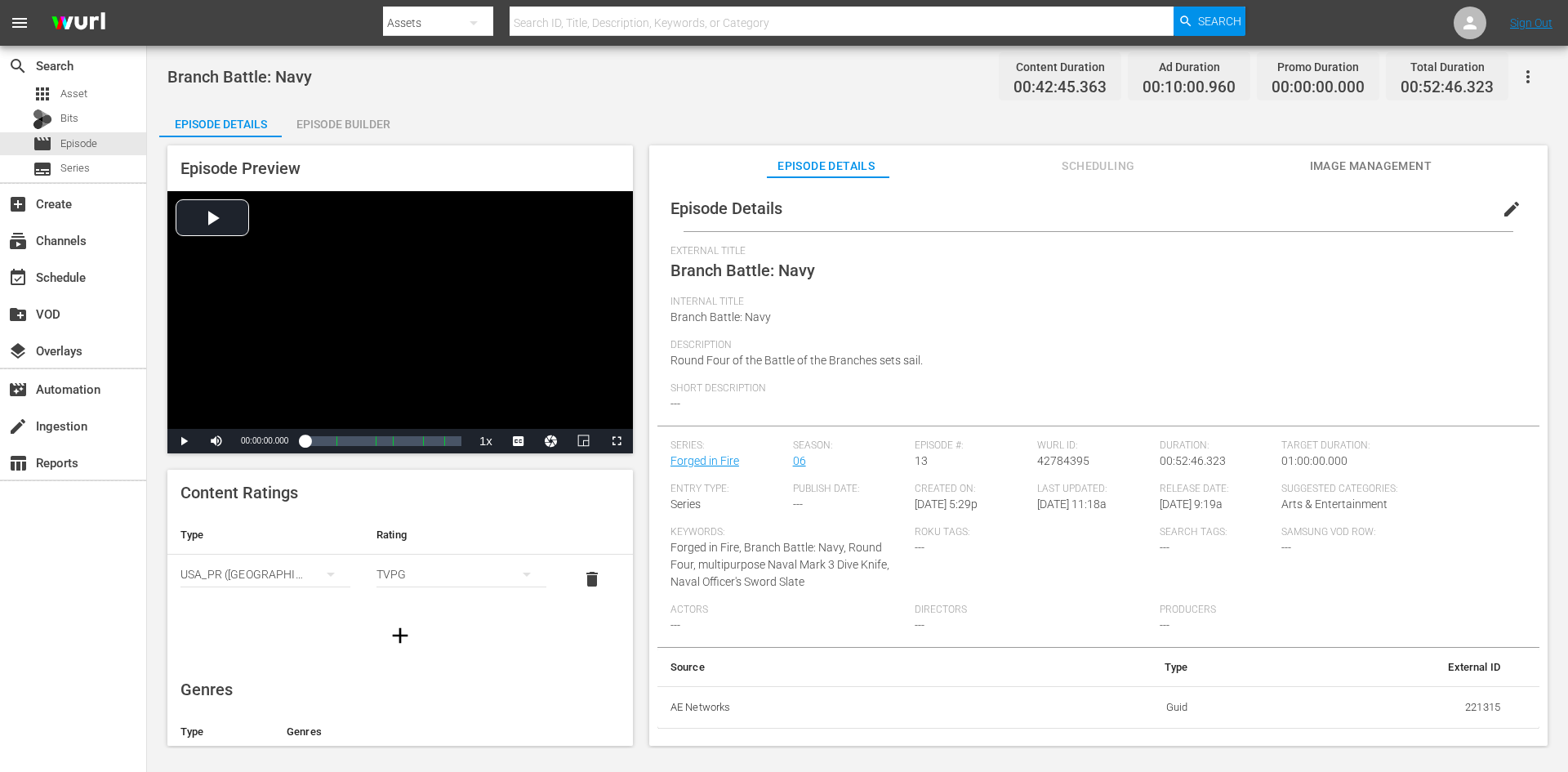
click at [353, 123] on div "Episode Builder" at bounding box center [343, 124] width 123 height 39
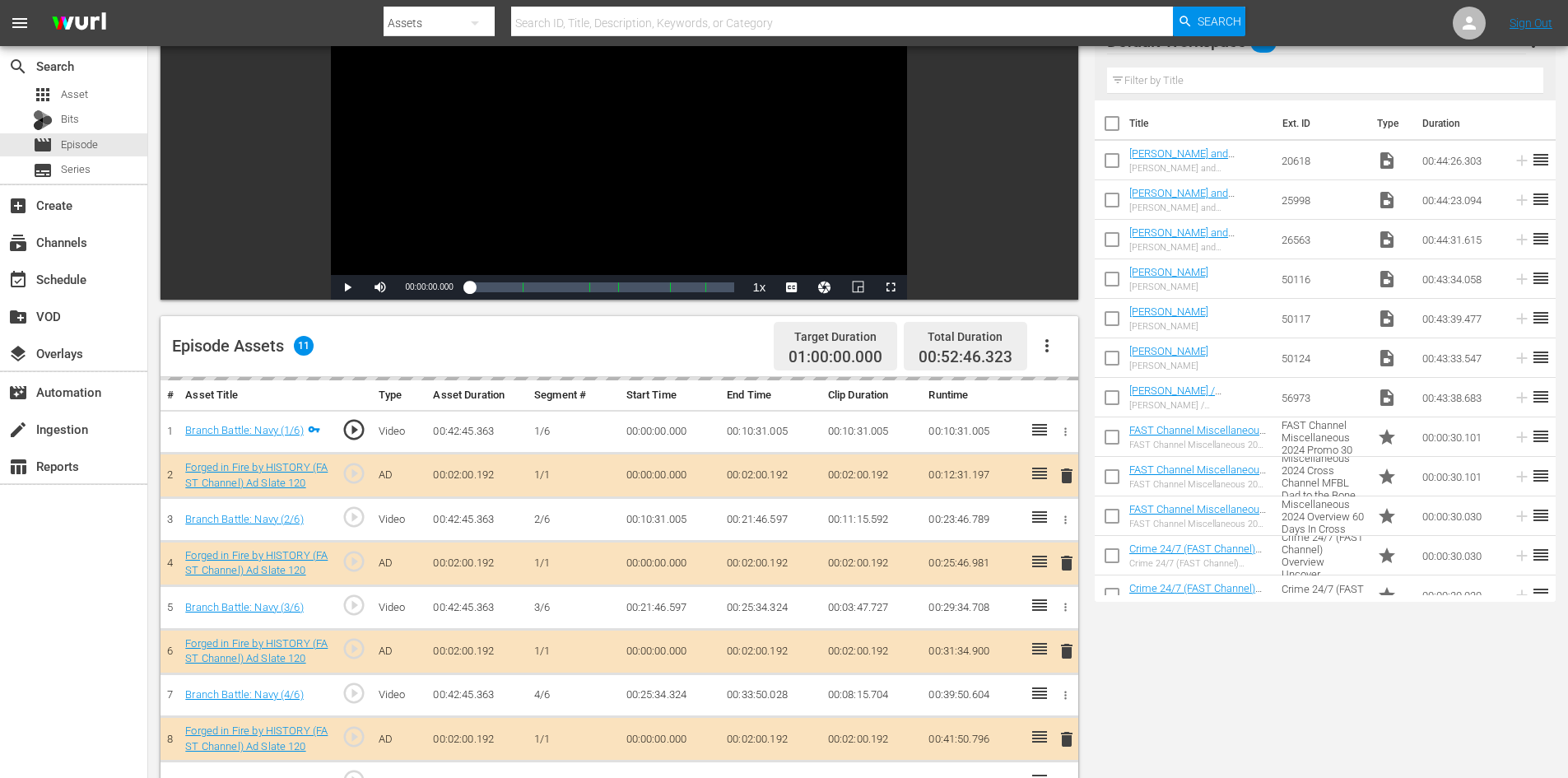
scroll to position [429, 0]
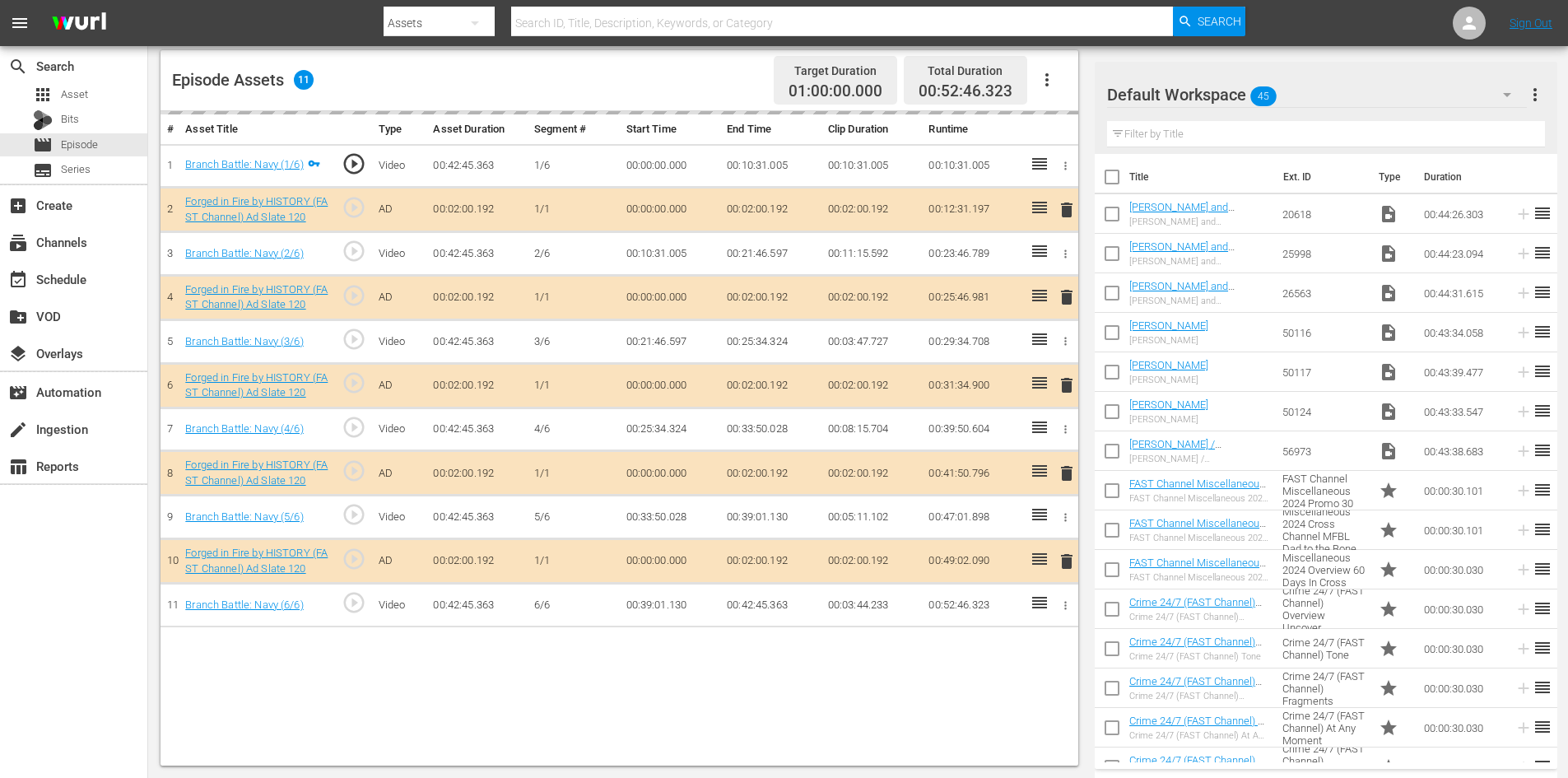
click at [1389, 86] on div "Default Workspace 45" at bounding box center [1317, 94] width 420 height 46
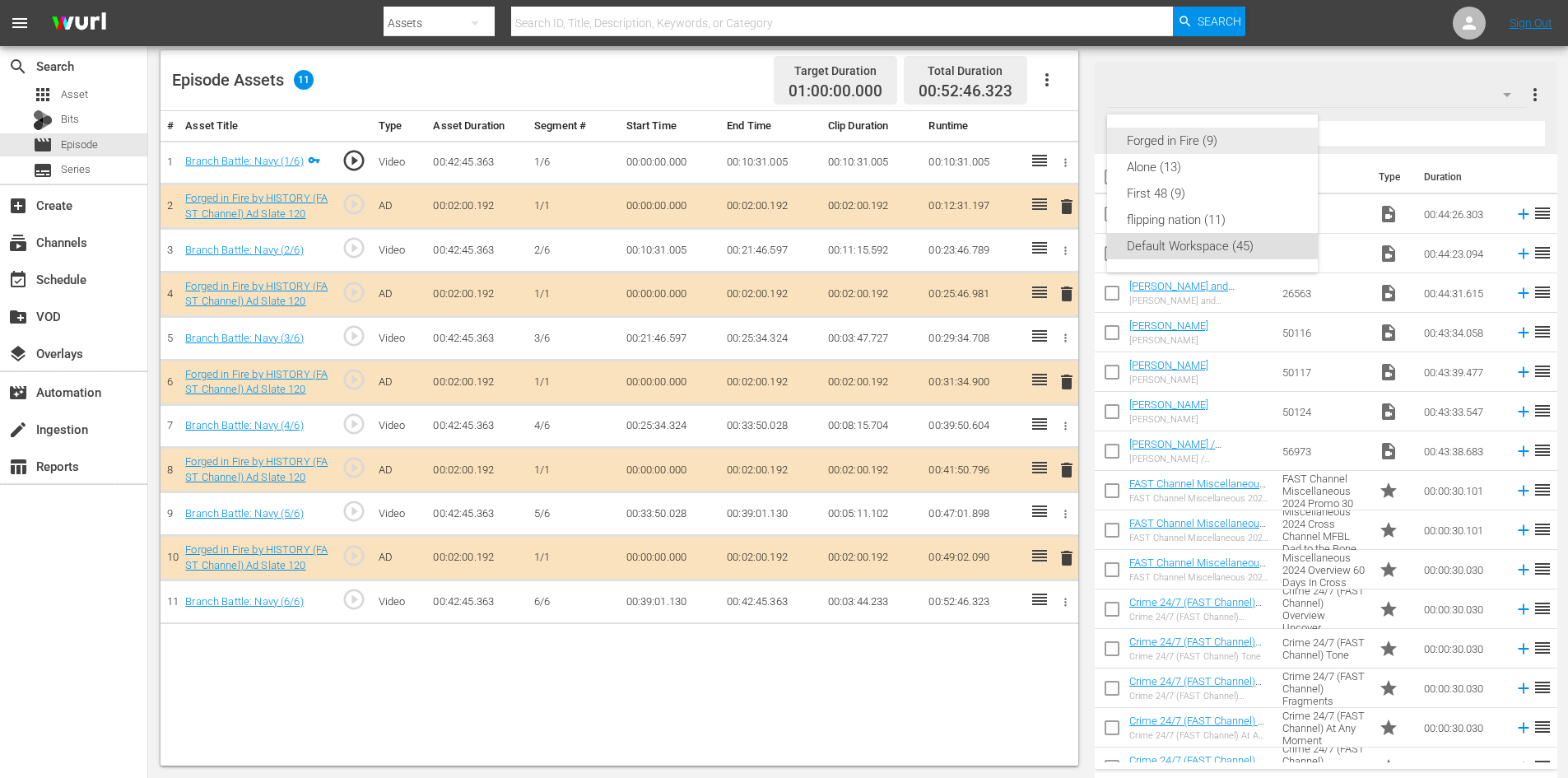
click at [1159, 143] on div "Forged in Fire (9)" at bounding box center [1212, 141] width 171 height 27
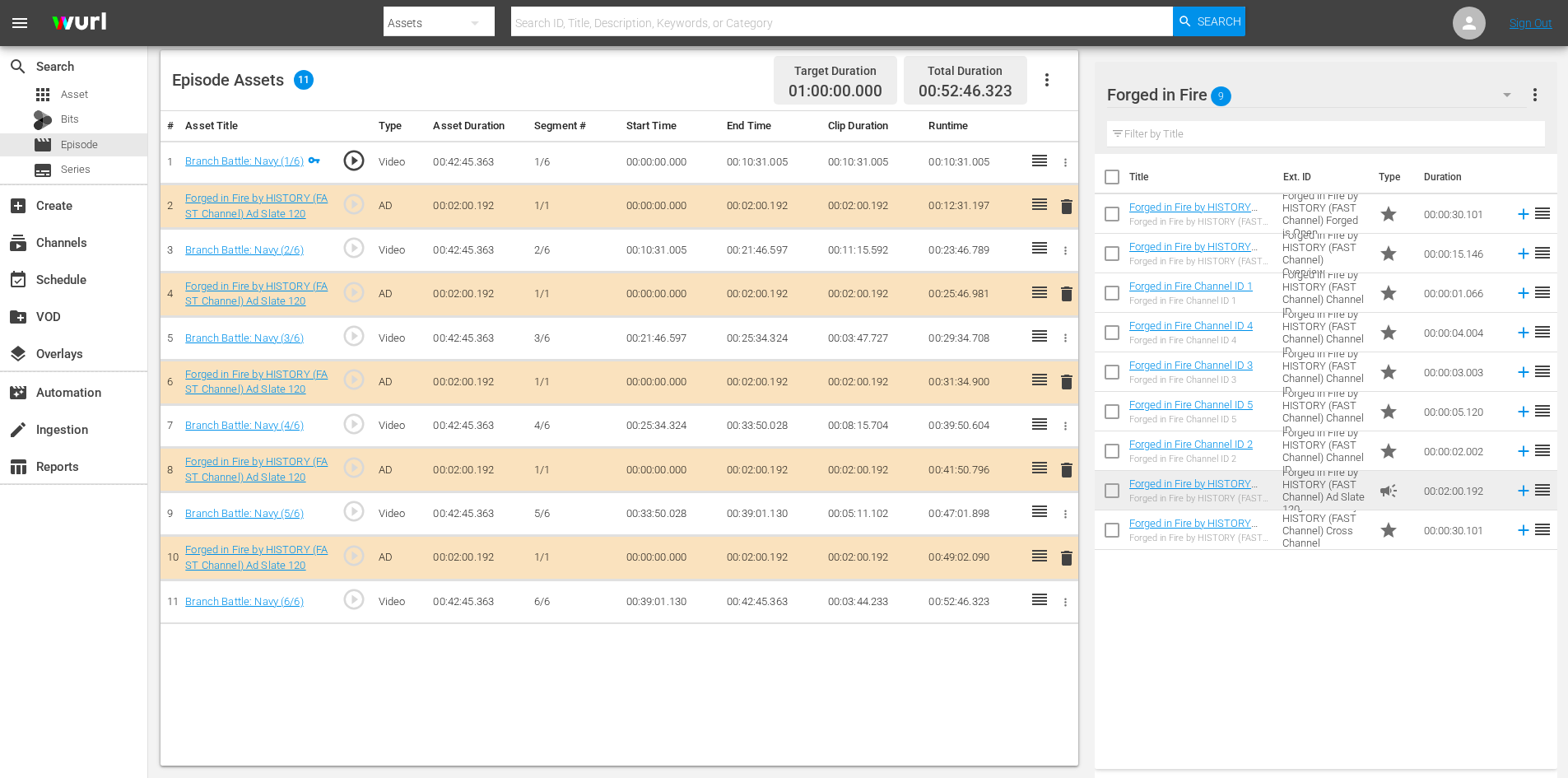
click at [1070, 464] on span "delete" at bounding box center [1067, 470] width 20 height 20
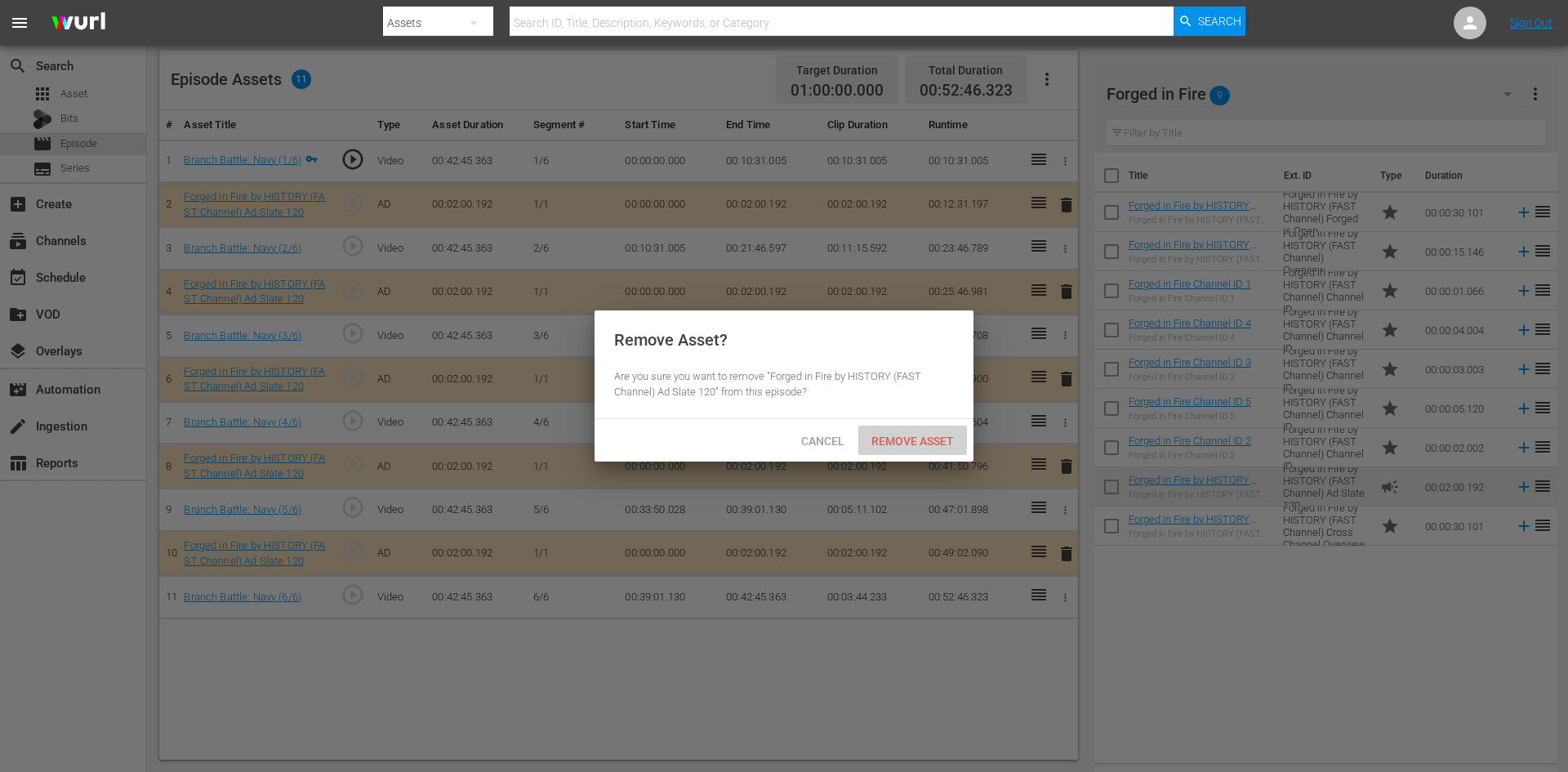
click at [918, 432] on div "Remove Asset" at bounding box center [913, 440] width 109 height 30
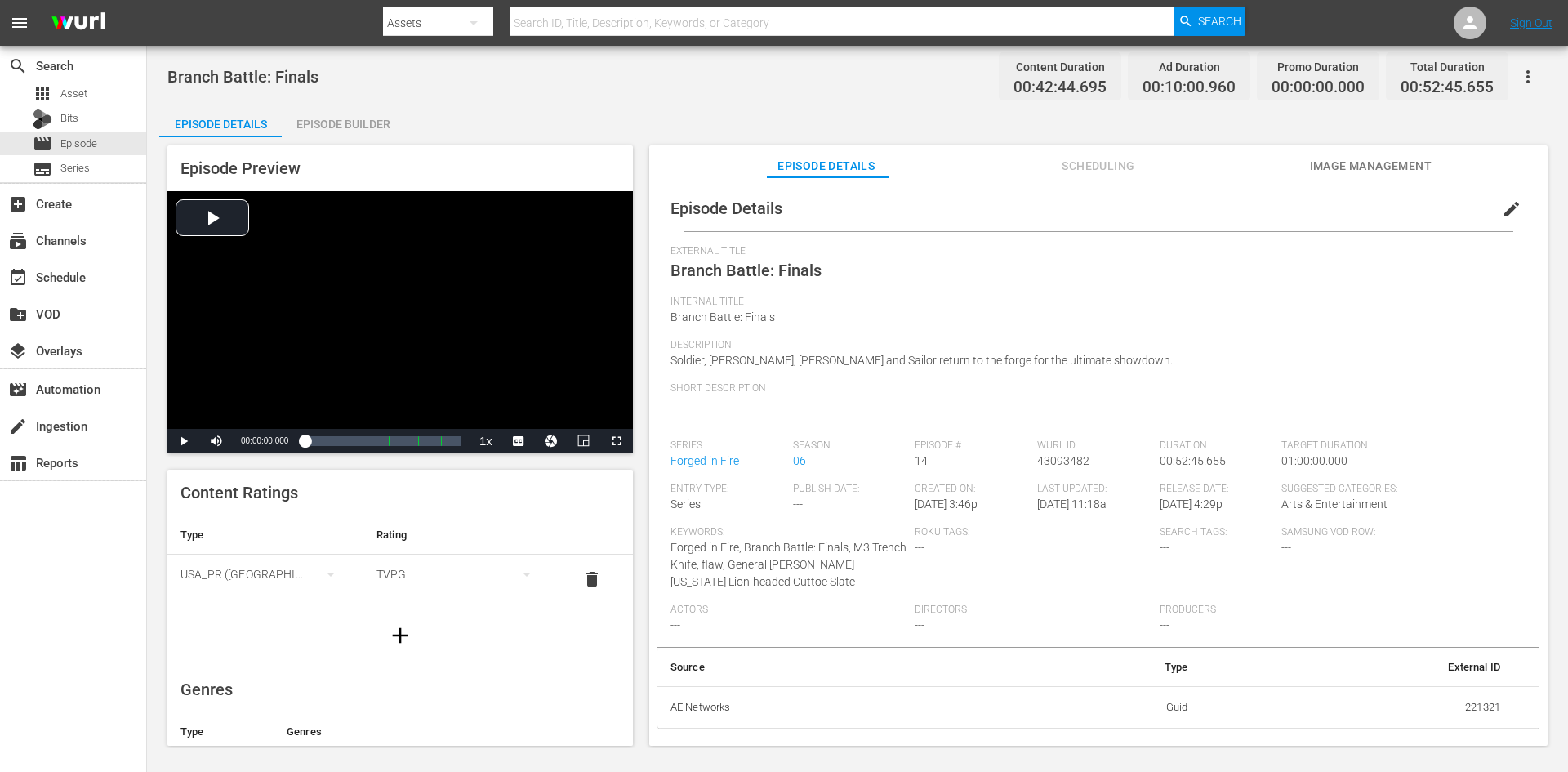
click at [332, 120] on div "Episode Builder" at bounding box center [343, 124] width 123 height 39
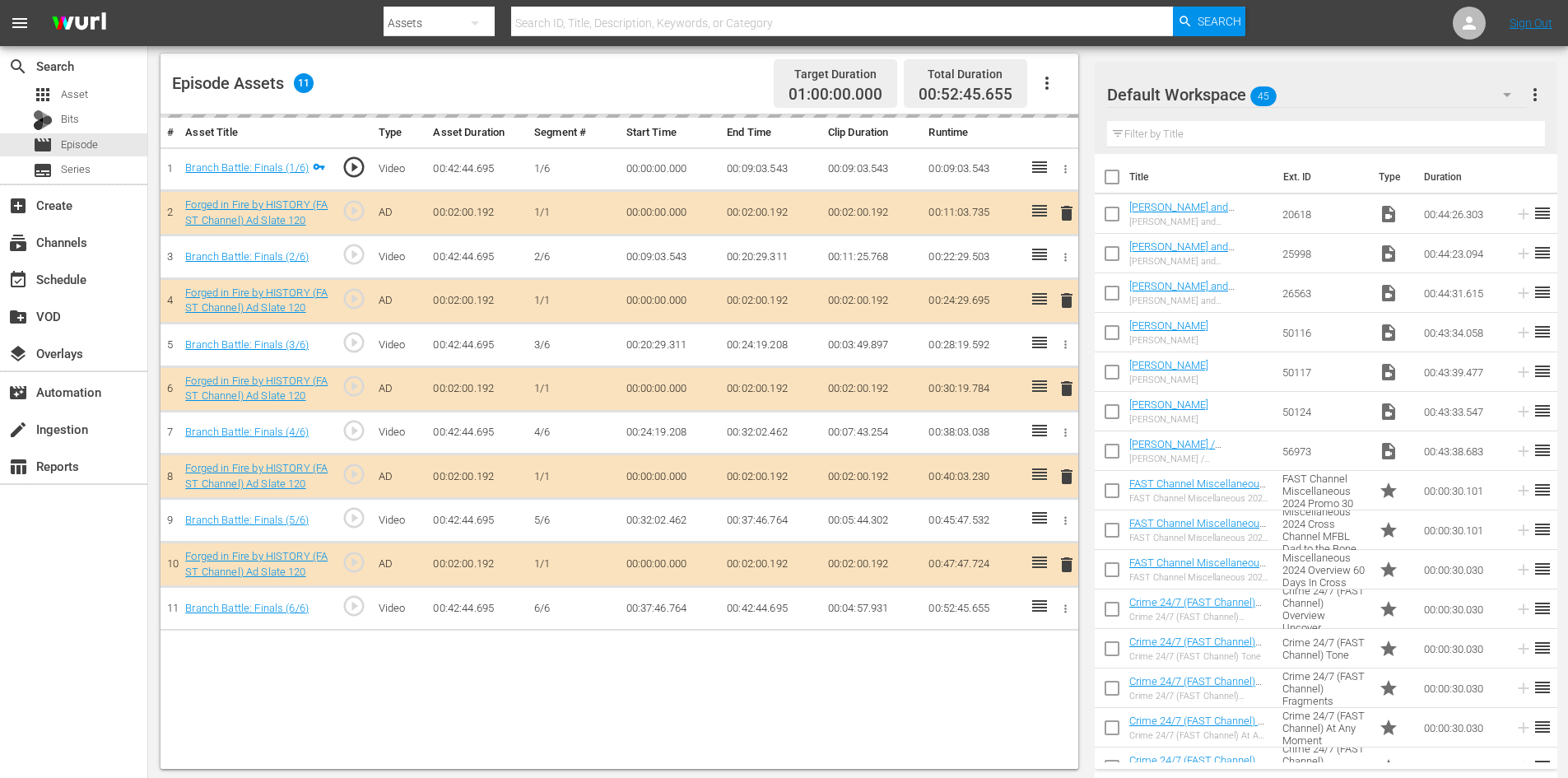
scroll to position [429, 0]
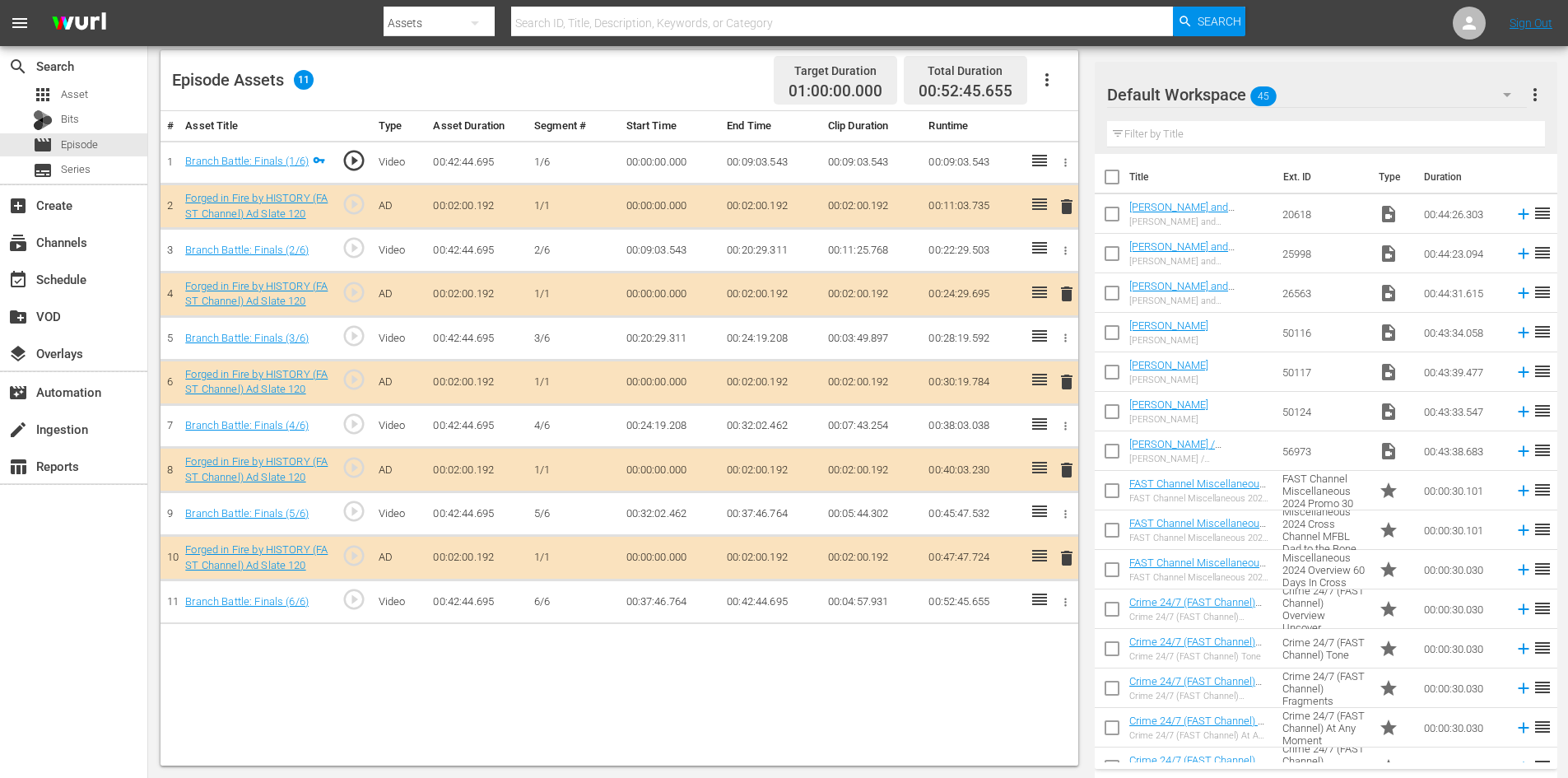
click at [1348, 95] on div "Default Workspace 45" at bounding box center [1317, 94] width 420 height 46
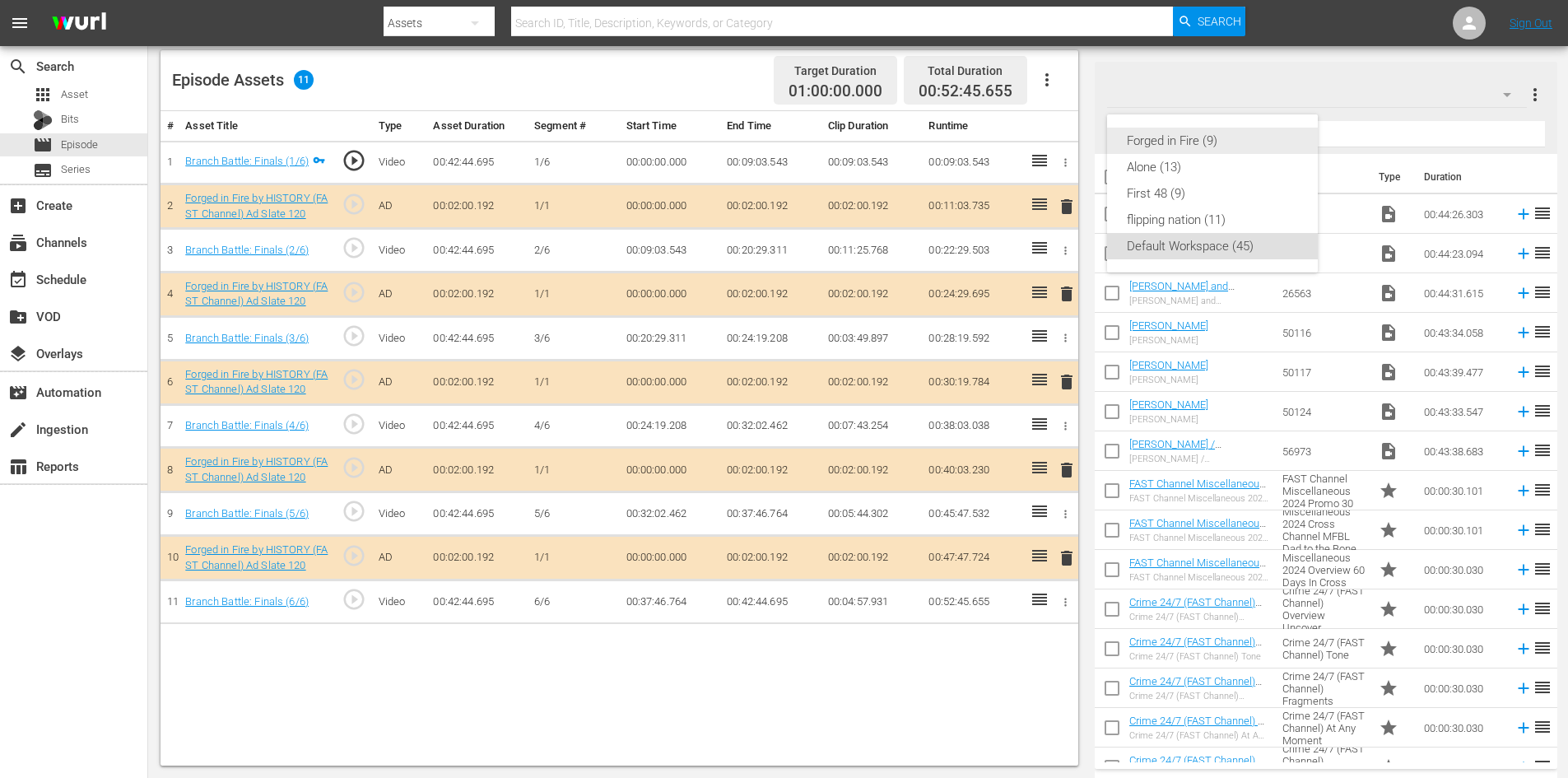
click at [1215, 138] on div "Forged in Fire (9)" at bounding box center [1212, 141] width 171 height 27
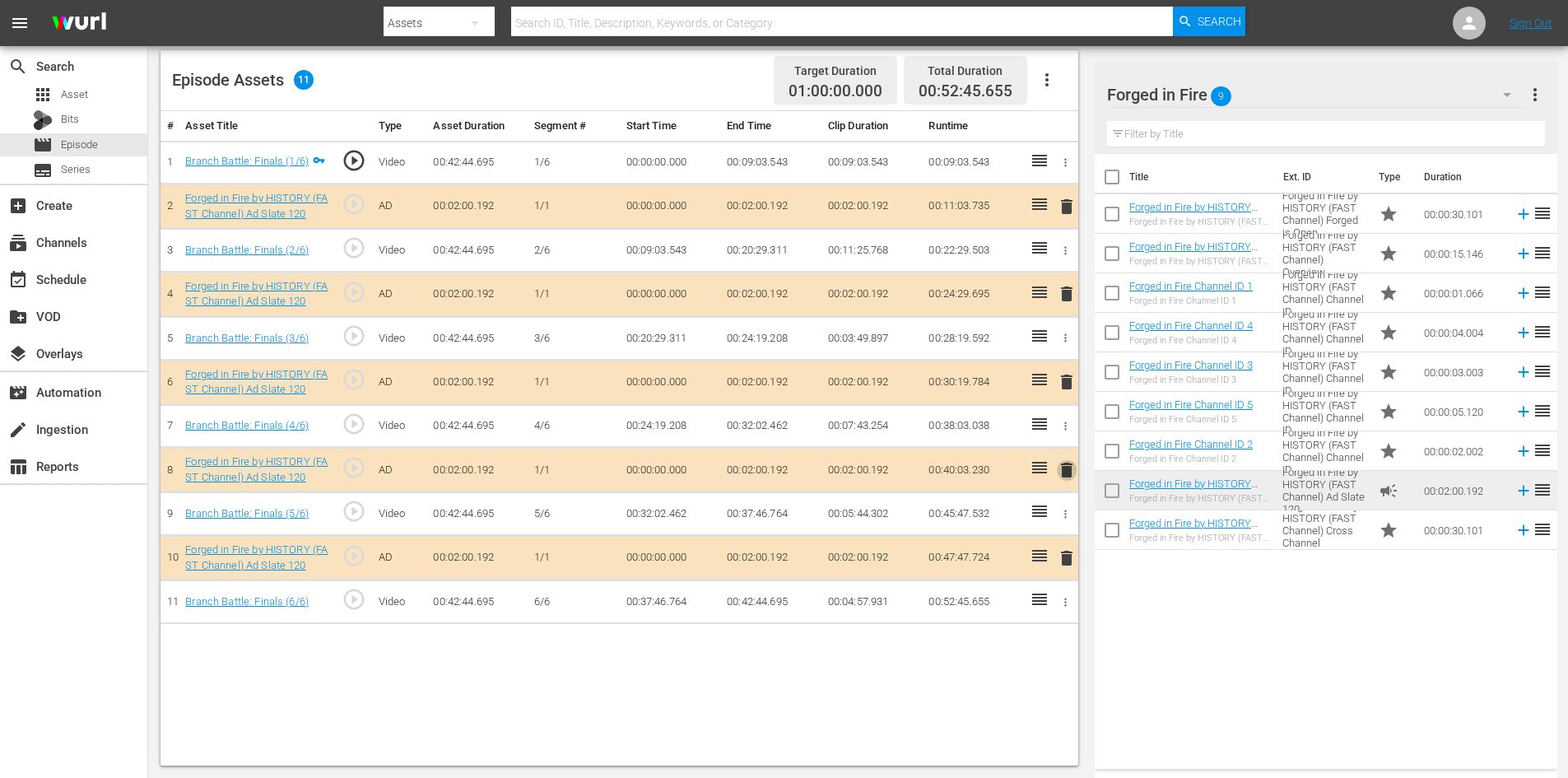
click at [1069, 468] on span "delete" at bounding box center [1067, 470] width 20 height 20
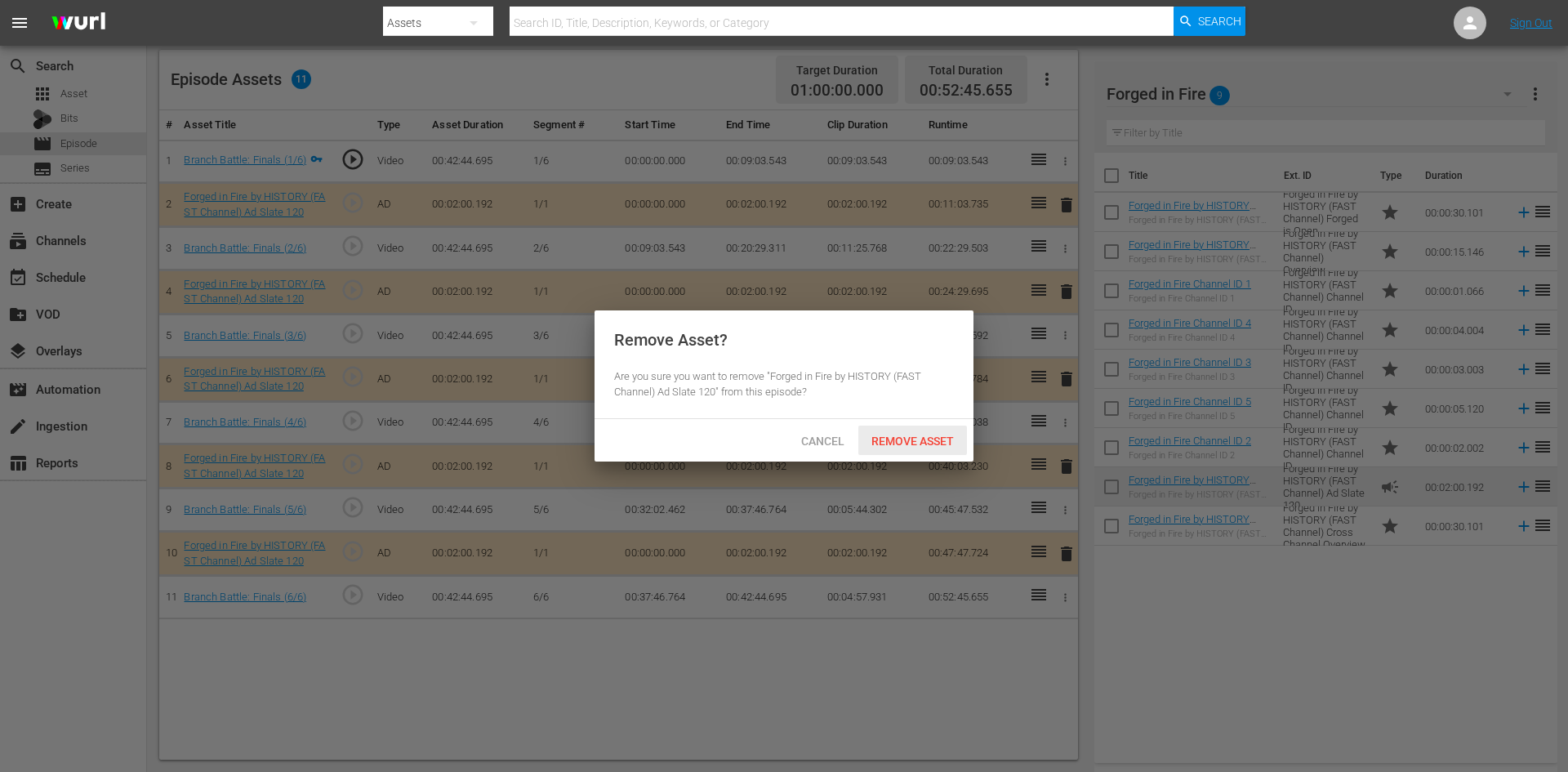
click at [922, 442] on span "Remove Asset" at bounding box center [913, 440] width 109 height 13
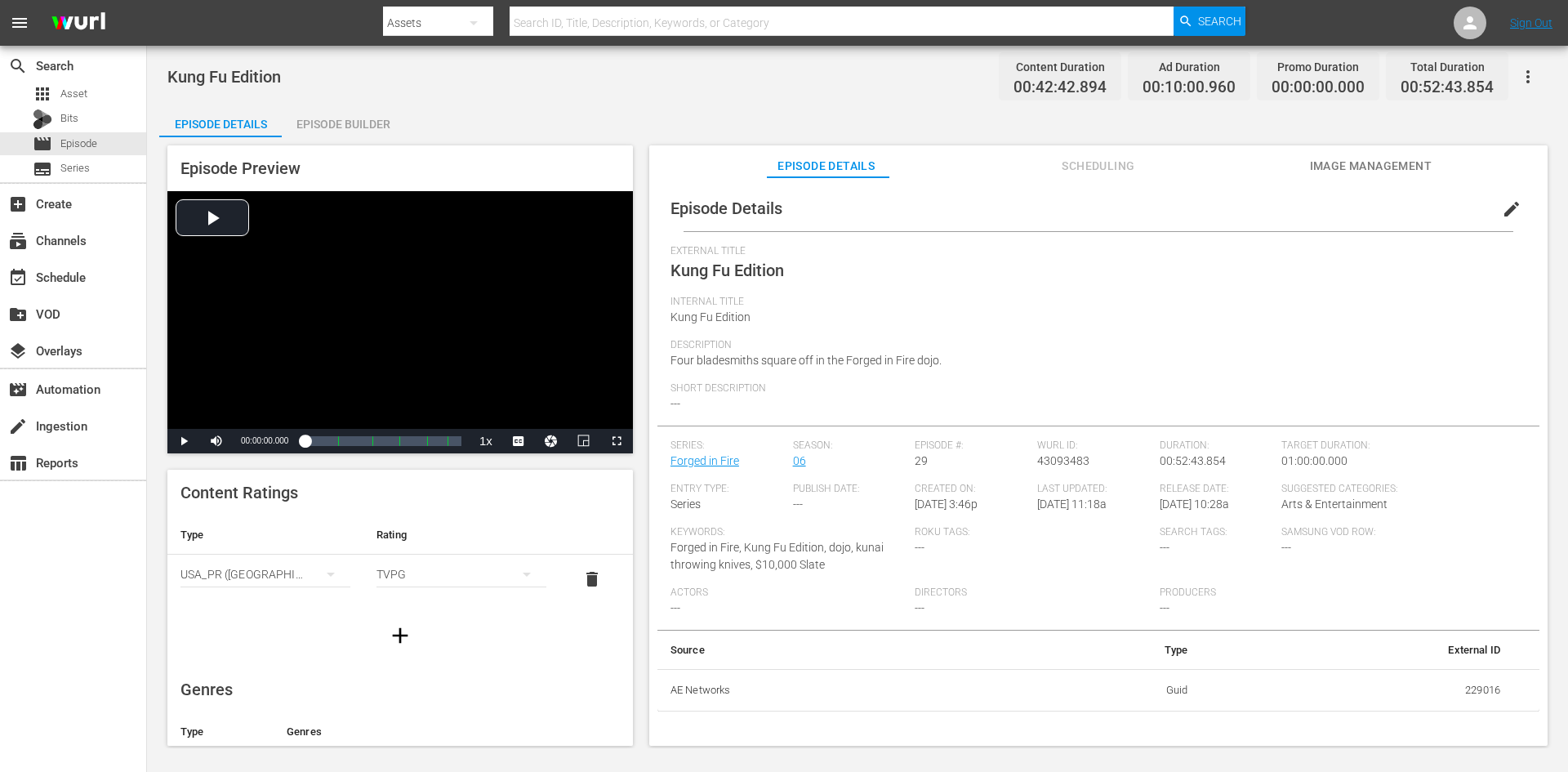
click at [373, 123] on div "Episode Builder" at bounding box center [343, 124] width 123 height 39
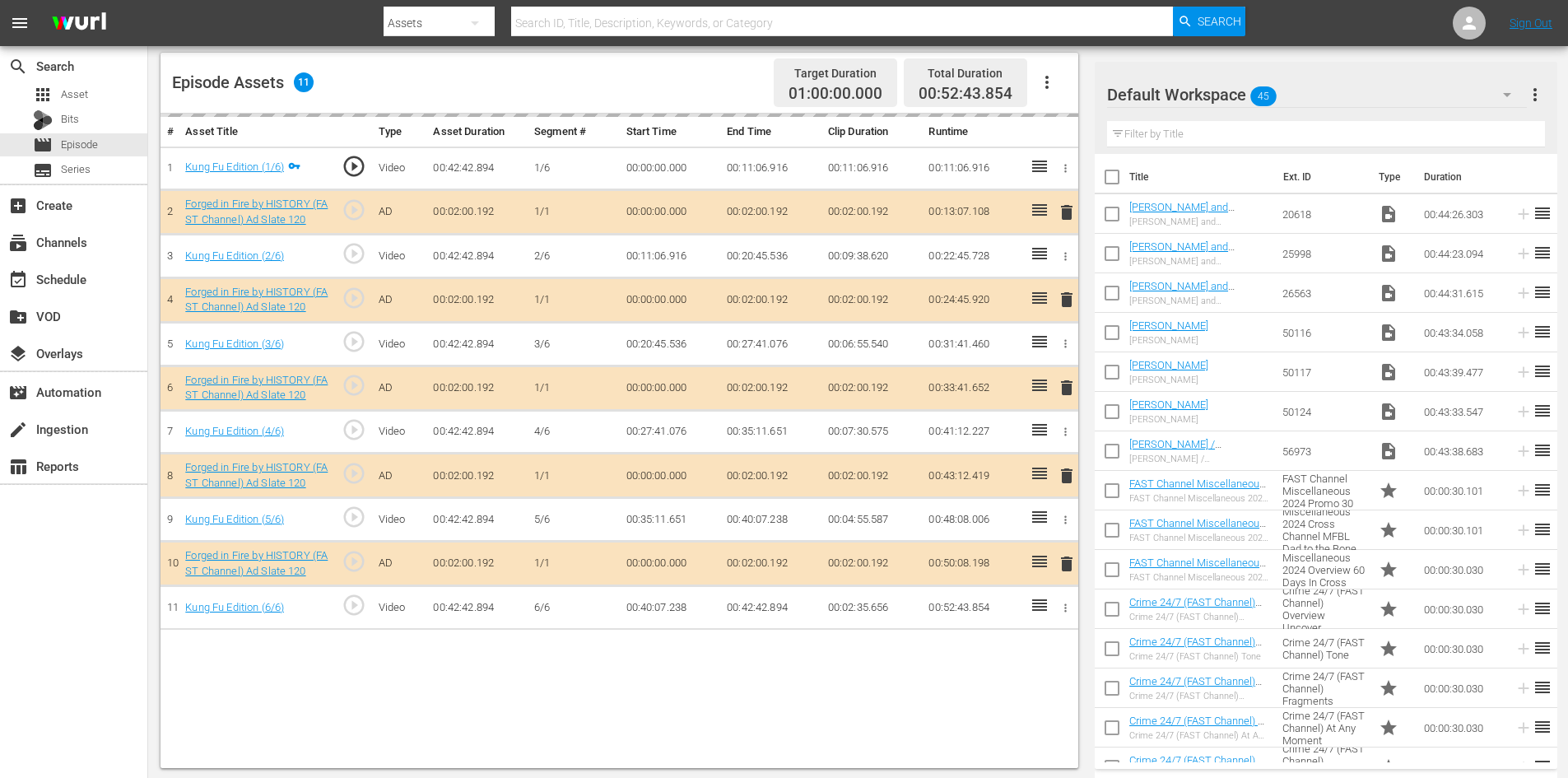
scroll to position [429, 0]
click at [1413, 94] on div "Default Workspace 45" at bounding box center [1317, 94] width 420 height 46
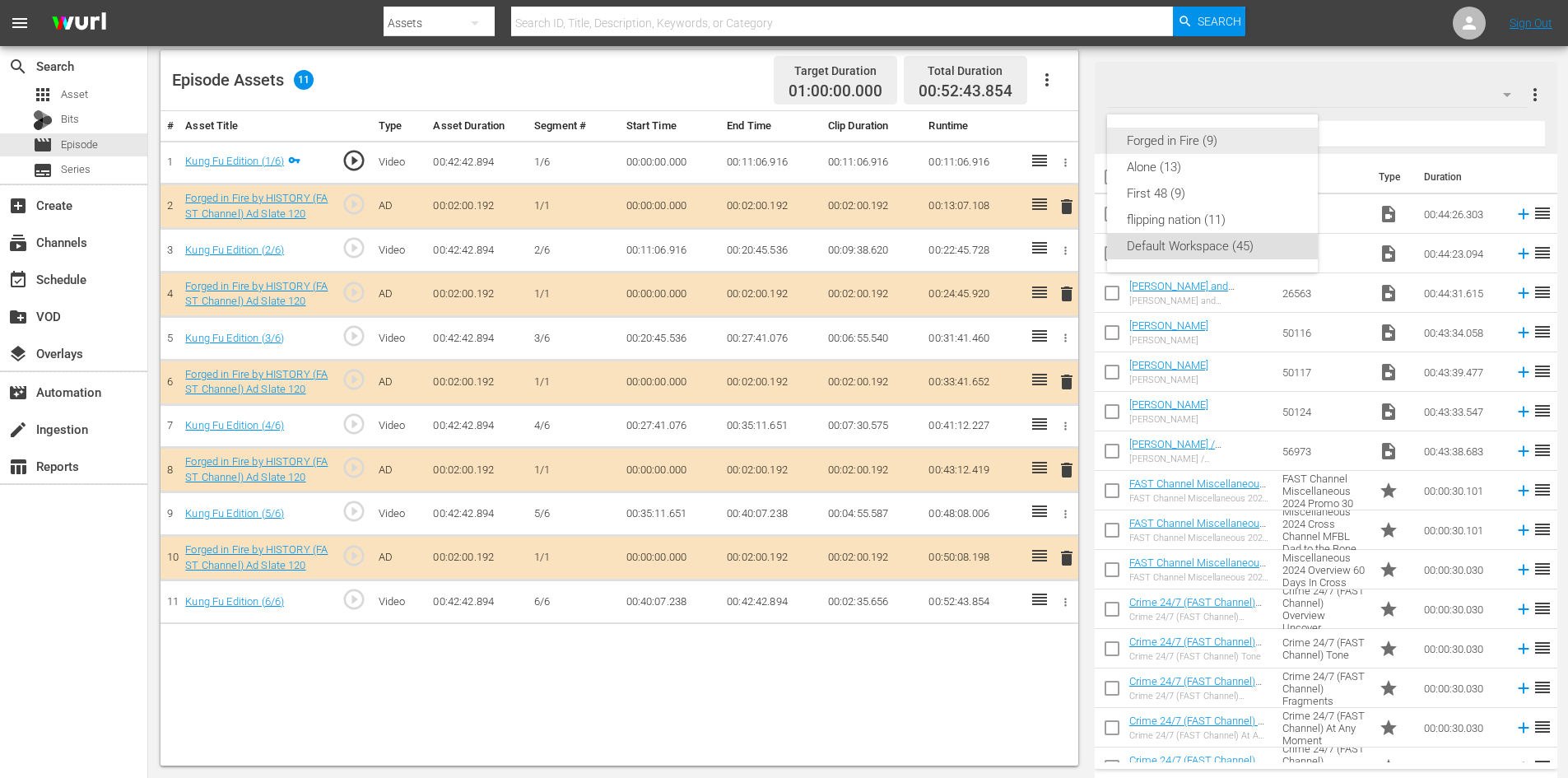
click at [1207, 144] on div "Forged in Fire (9)" at bounding box center [1212, 141] width 171 height 27
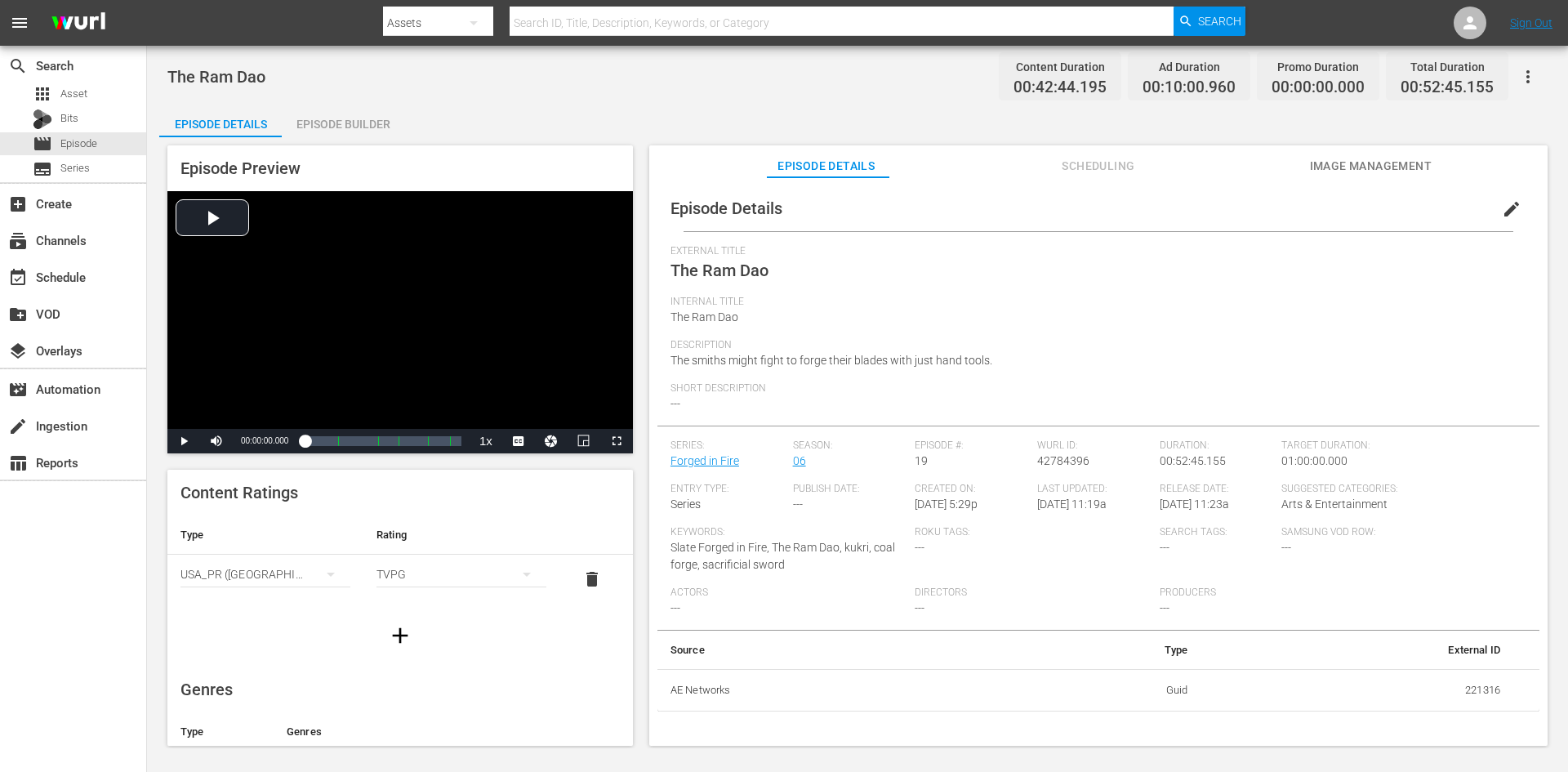
click at [326, 119] on div "Episode Builder" at bounding box center [343, 124] width 123 height 39
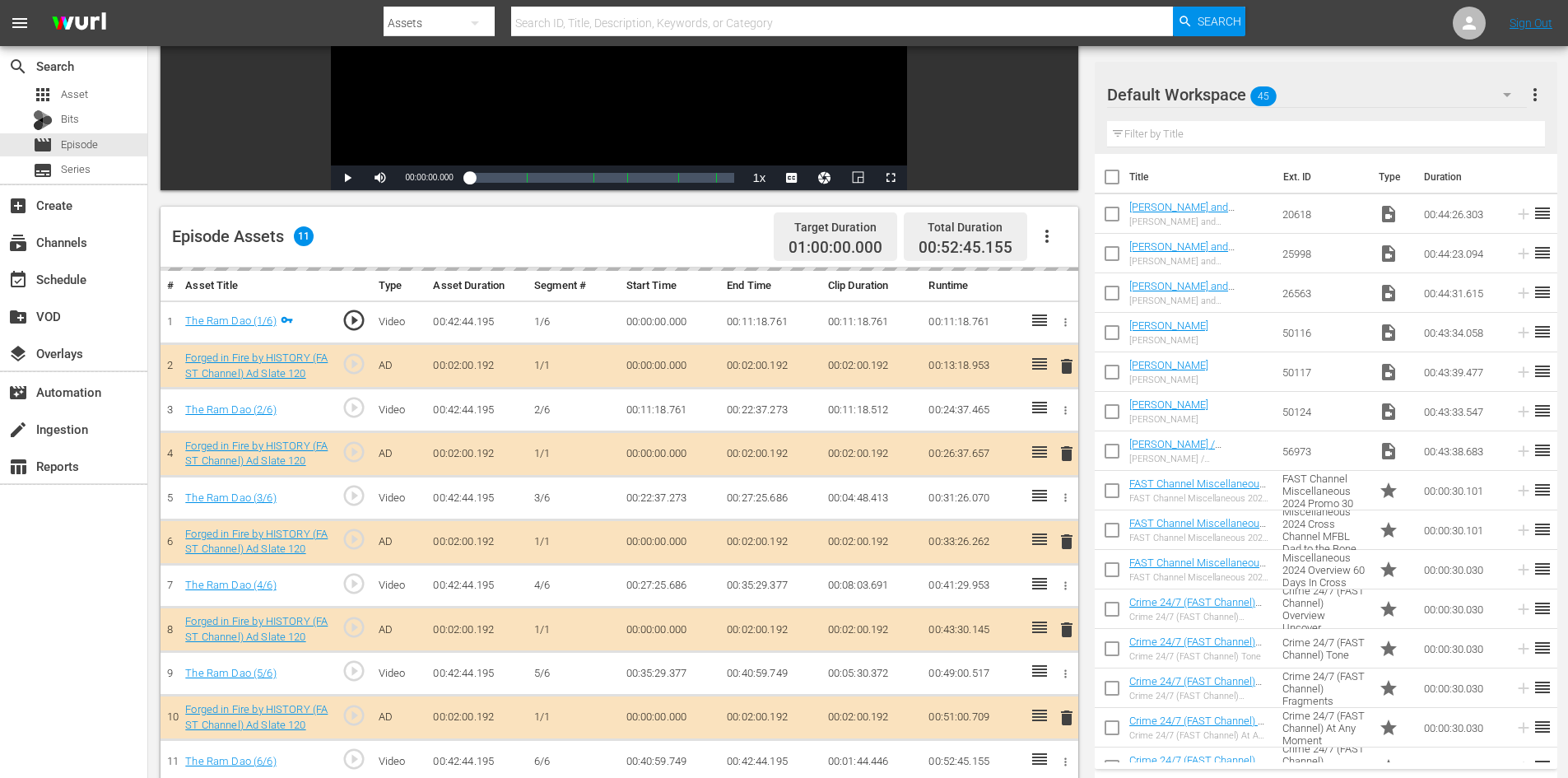
scroll to position [429, 0]
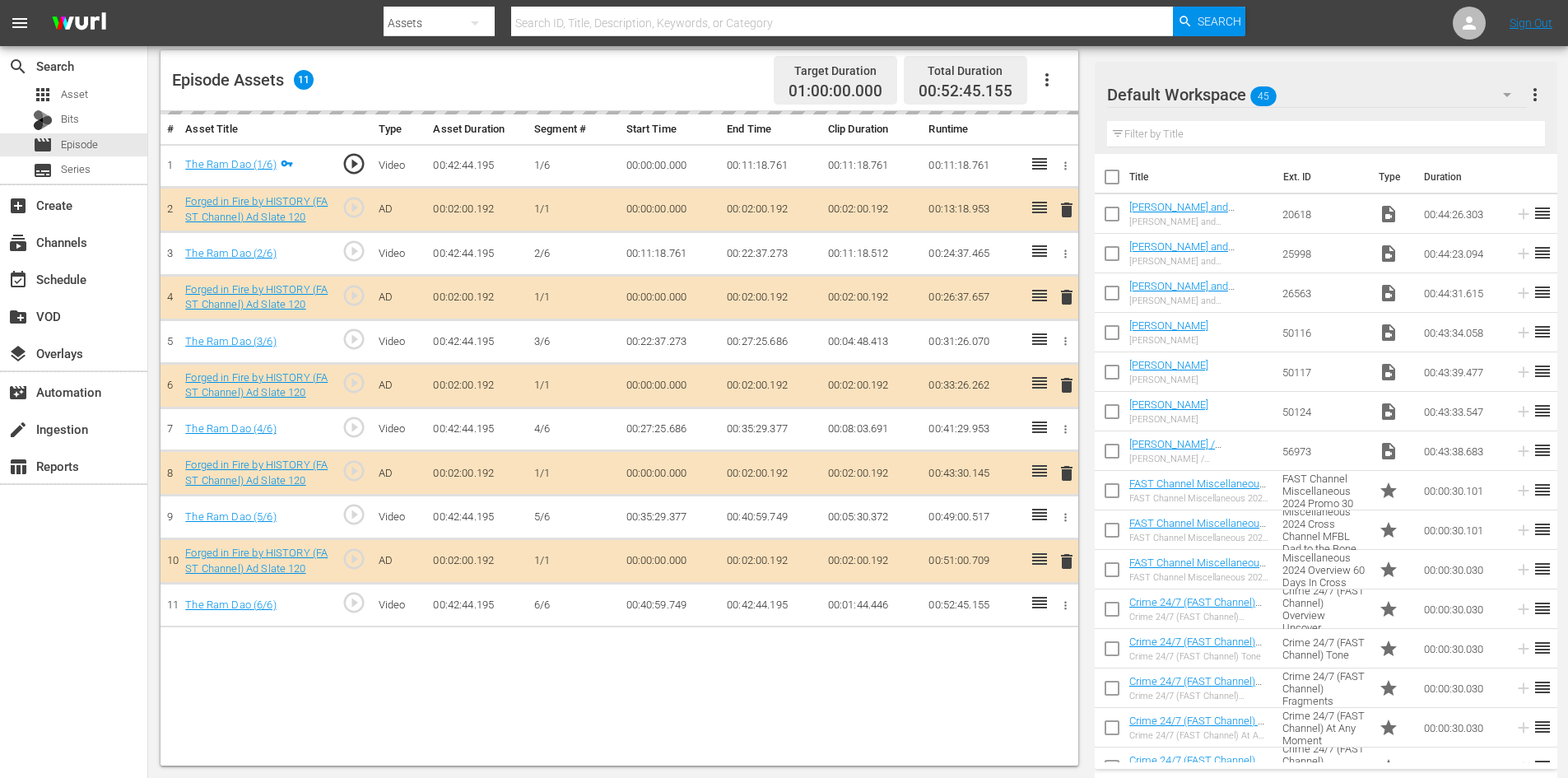
click at [1383, 96] on div "Default Workspace 45" at bounding box center [1317, 94] width 420 height 46
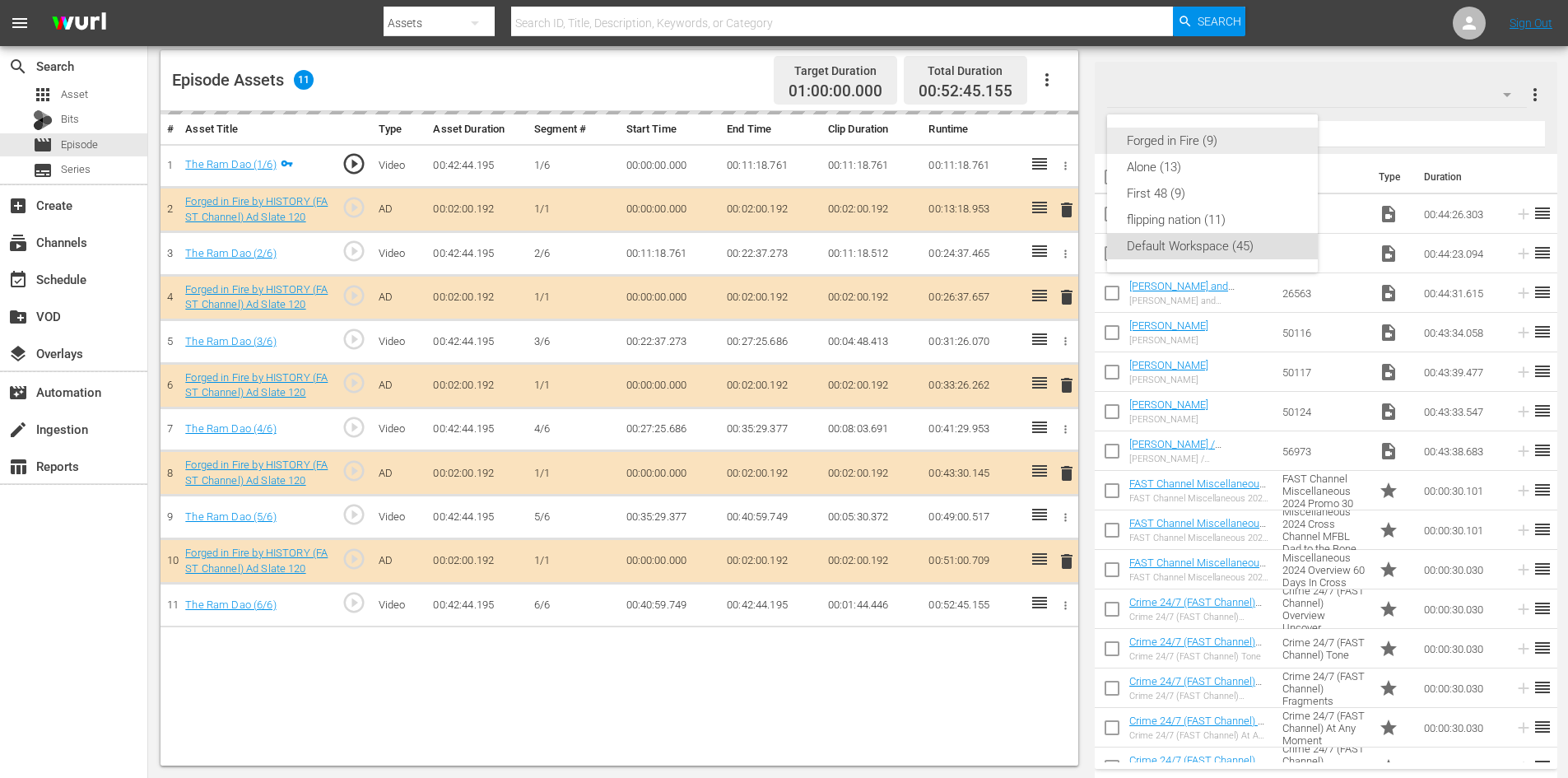
click at [1172, 140] on div "Forged in Fire (9)" at bounding box center [1212, 141] width 171 height 27
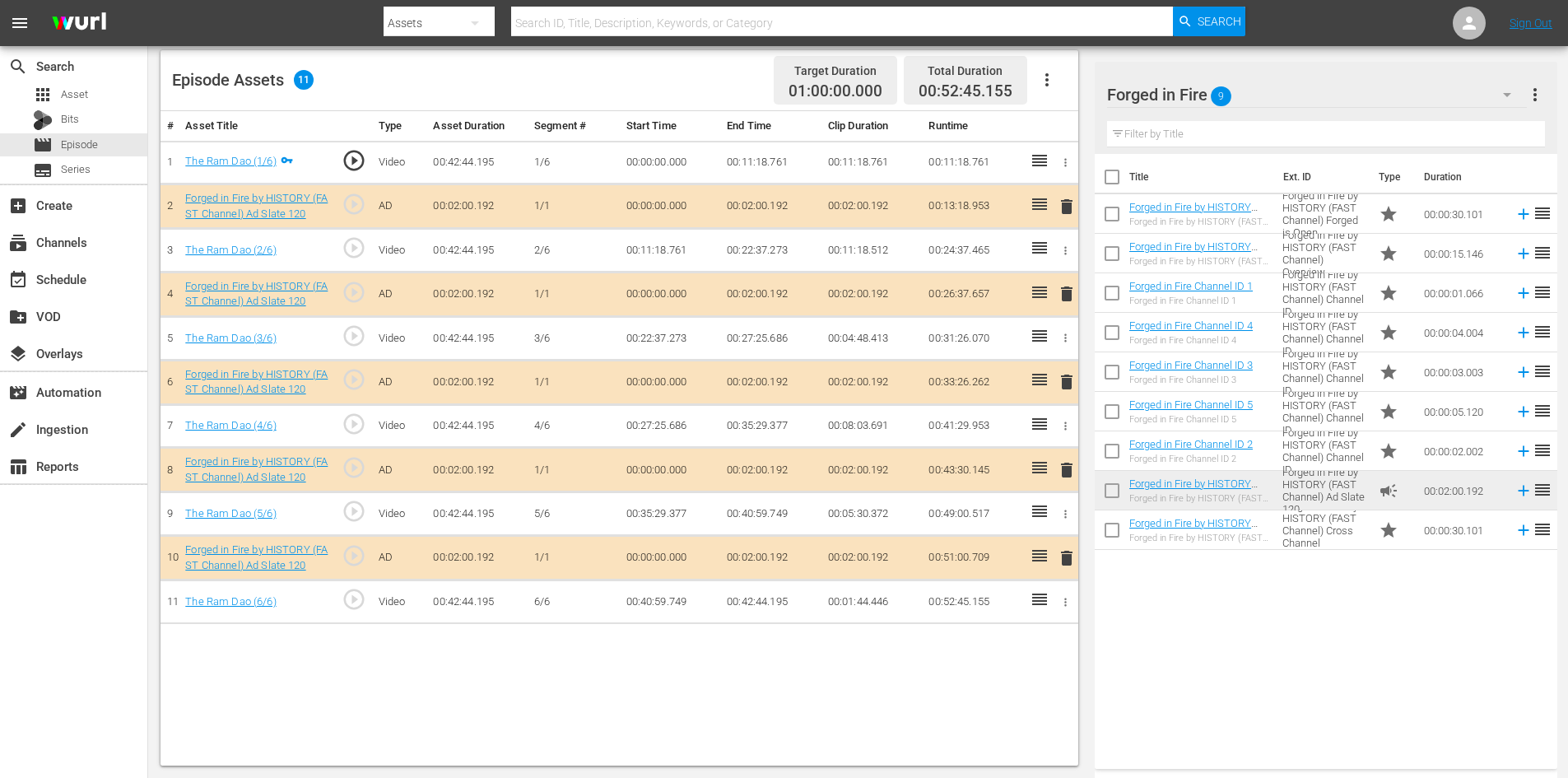
click at [1061, 469] on span "delete" at bounding box center [1067, 470] width 20 height 20
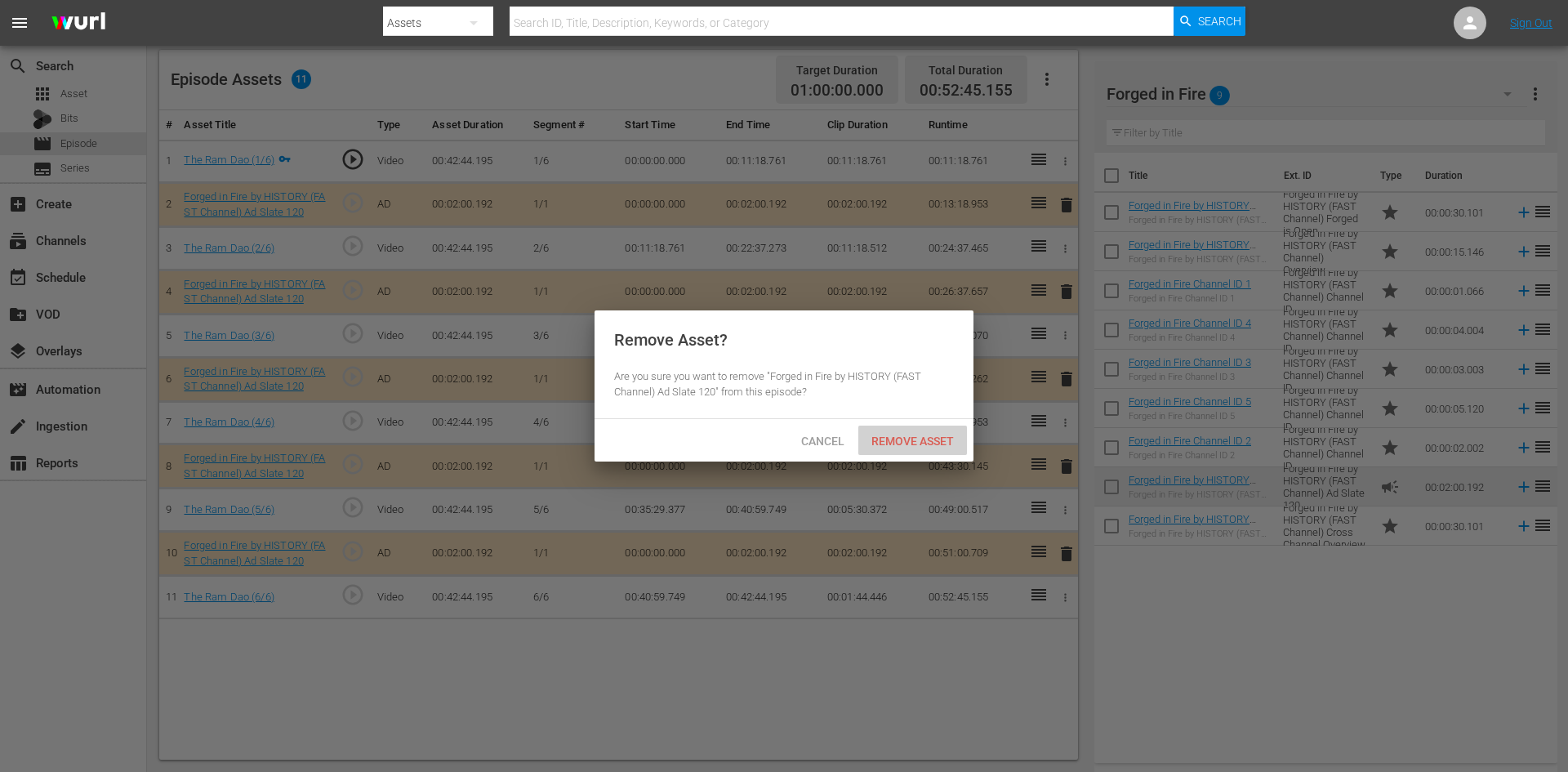
click at [897, 434] on span "Remove Asset" at bounding box center [913, 440] width 109 height 13
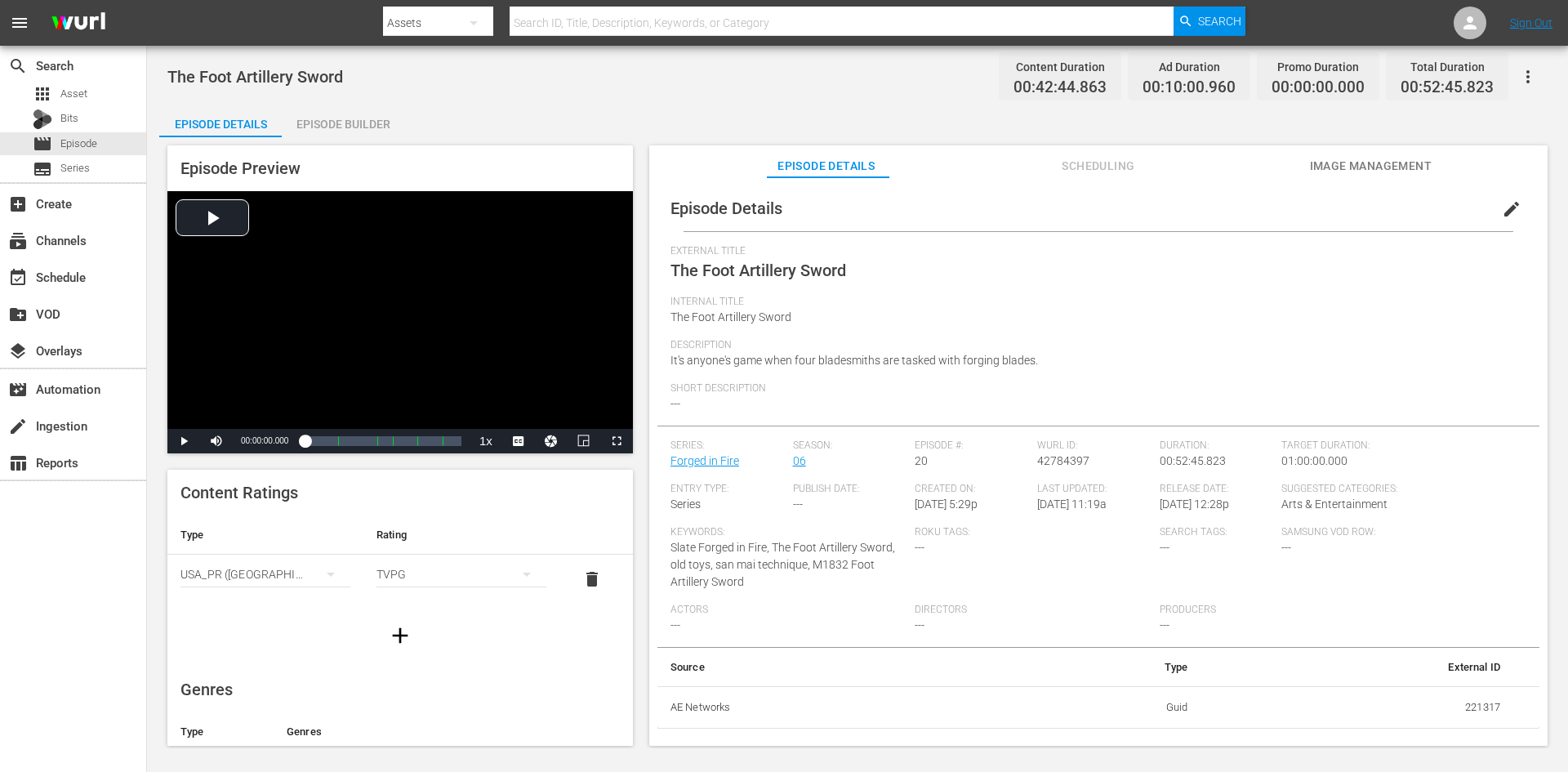
click at [344, 126] on div "Episode Builder" at bounding box center [343, 124] width 123 height 39
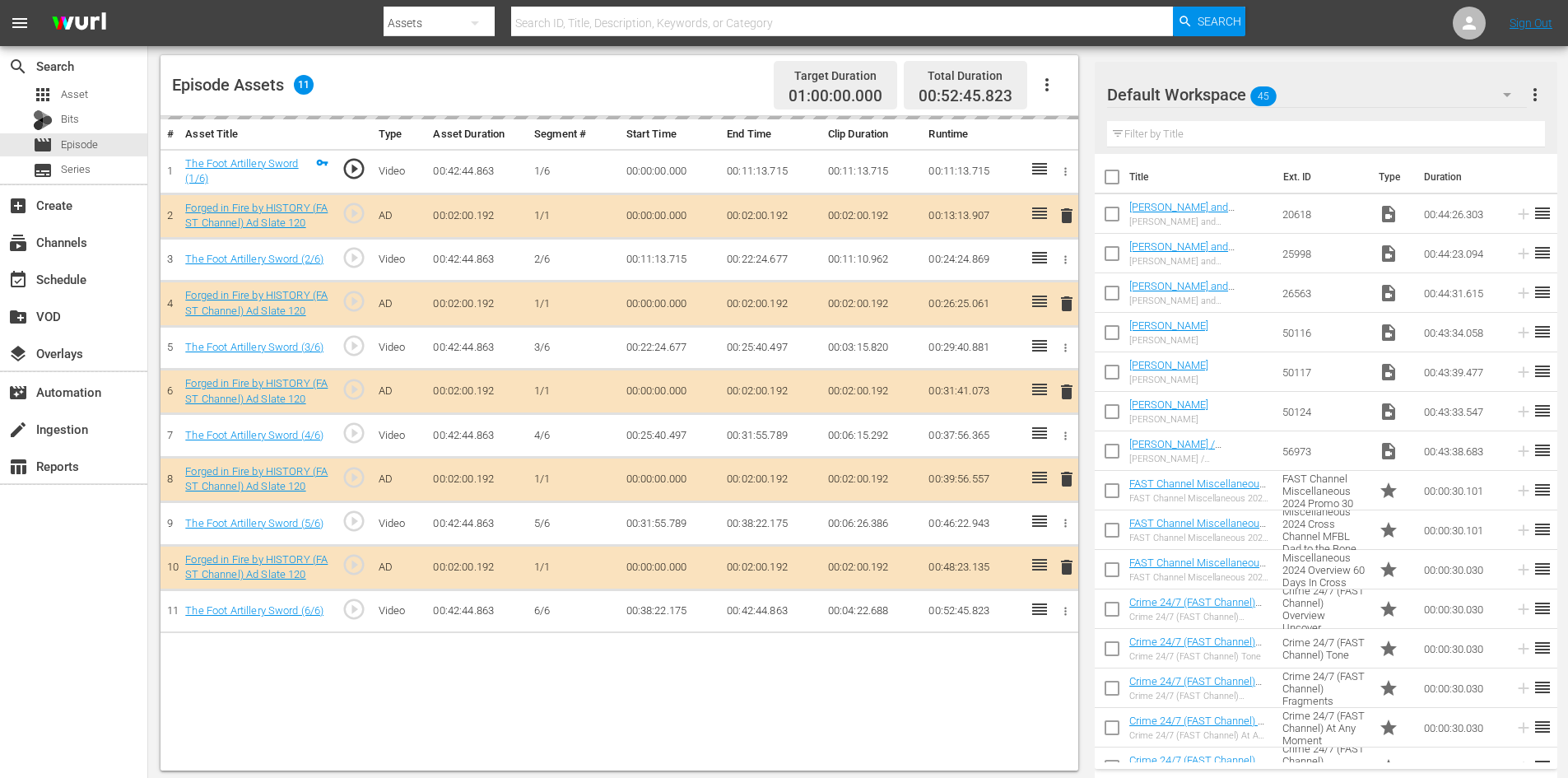
scroll to position [429, 0]
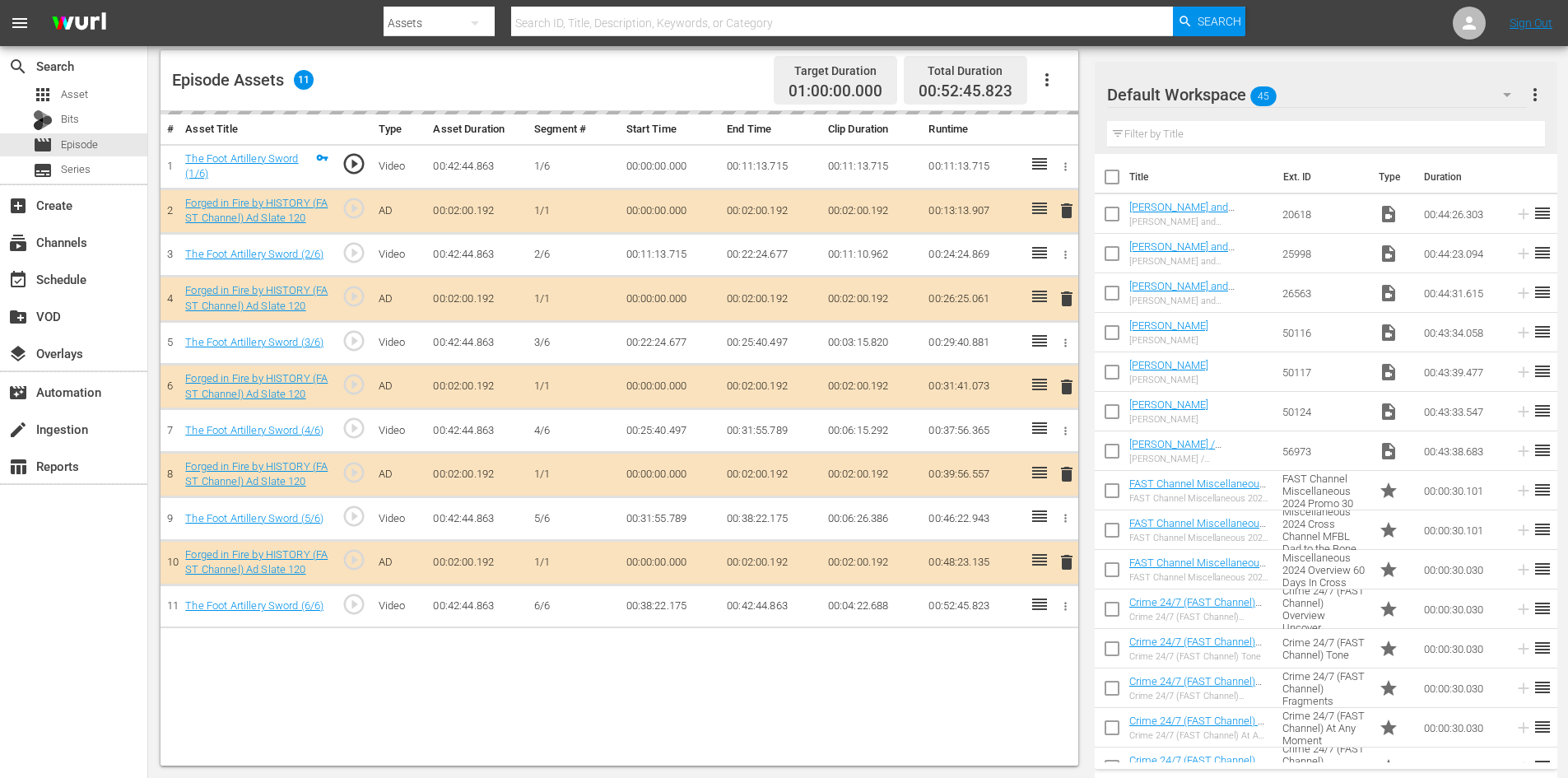
click at [1368, 89] on div "Default Workspace 45" at bounding box center [1317, 94] width 420 height 46
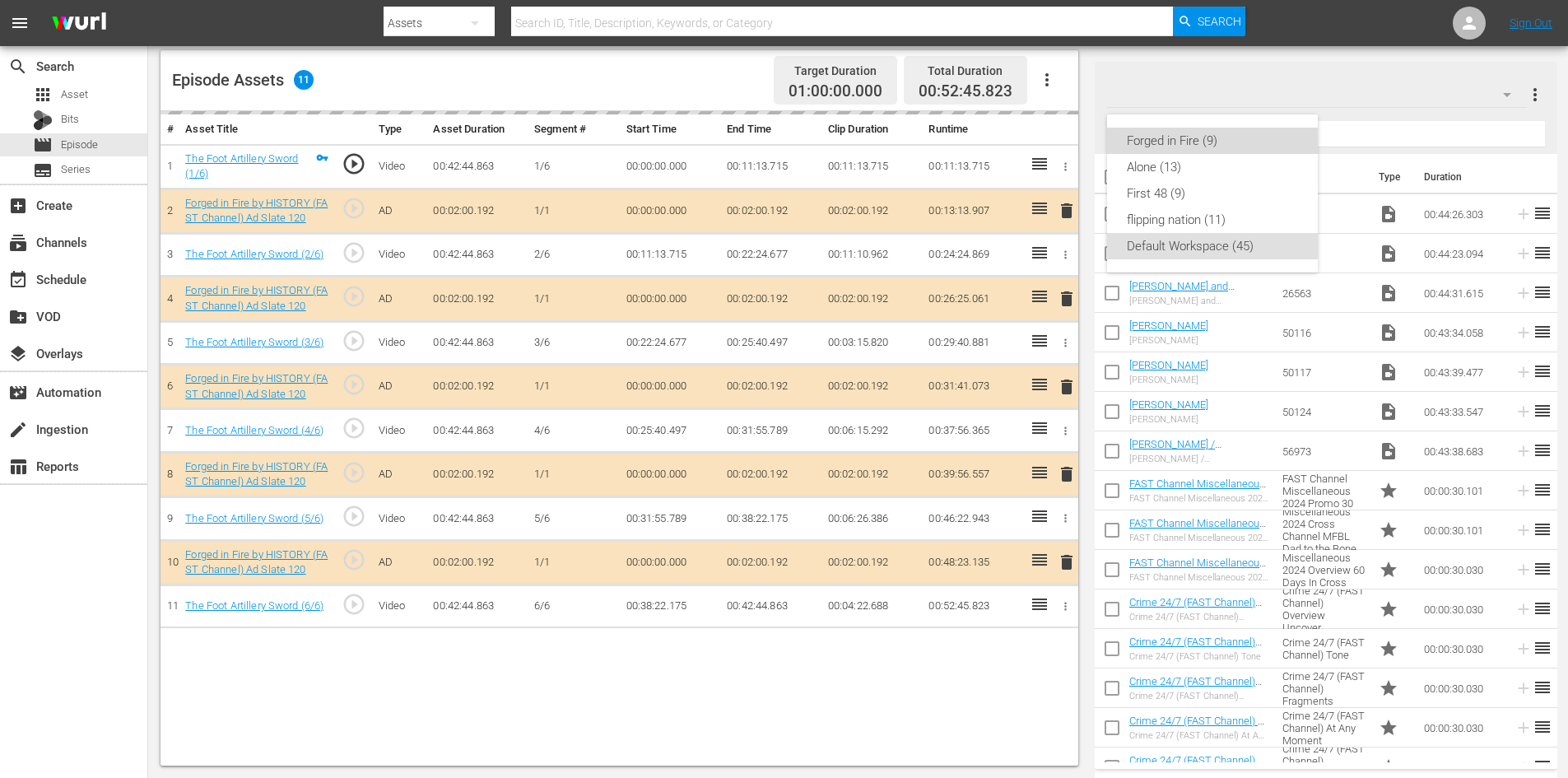
drag, startPoint x: 1176, startPoint y: 133, endPoint x: 1088, endPoint y: 104, distance: 92.7
click at [1175, 133] on div "Forged in Fire (9)" at bounding box center [1212, 141] width 171 height 27
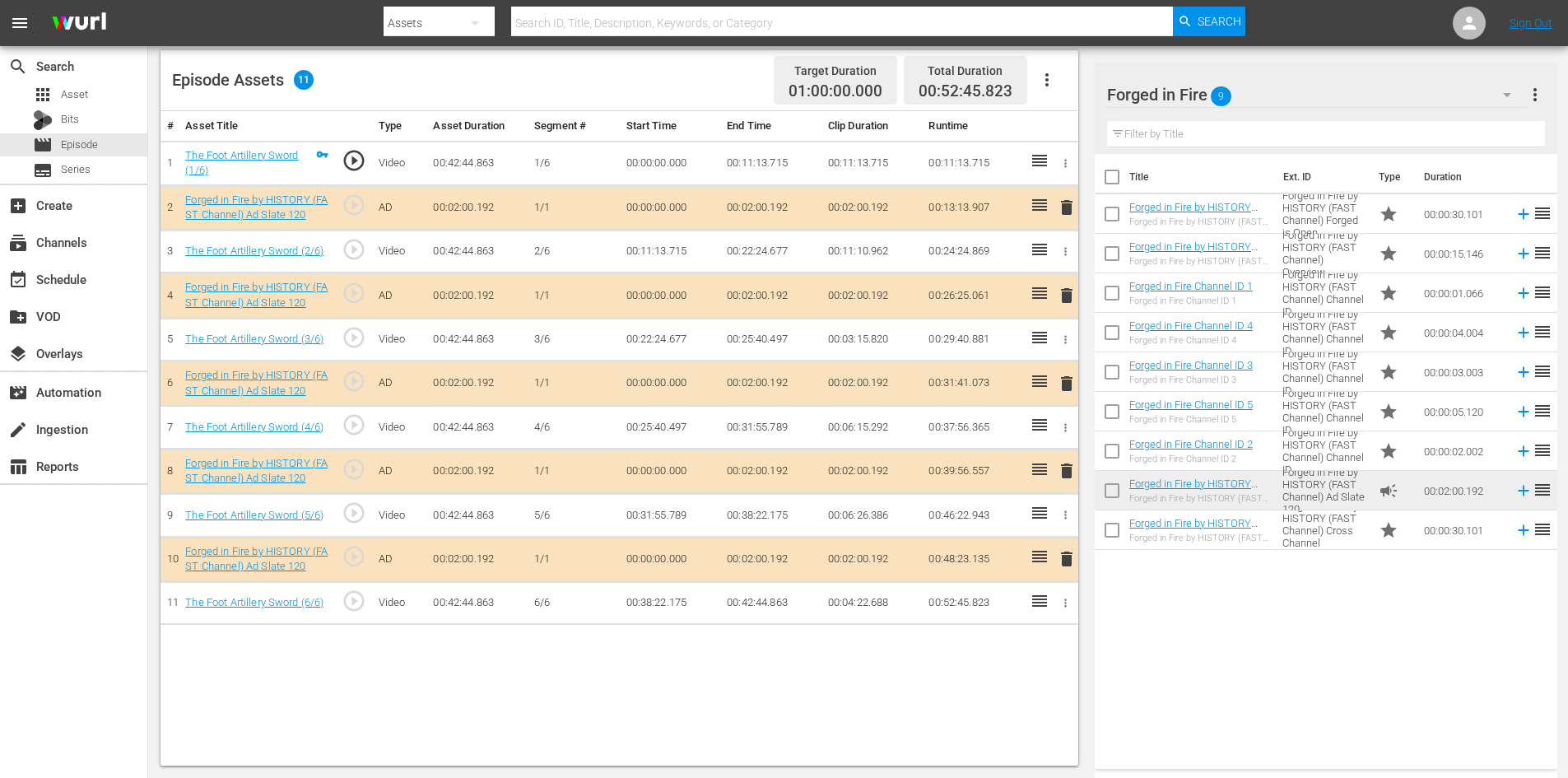
click at [1069, 471] on span "delete" at bounding box center [1067, 471] width 20 height 20
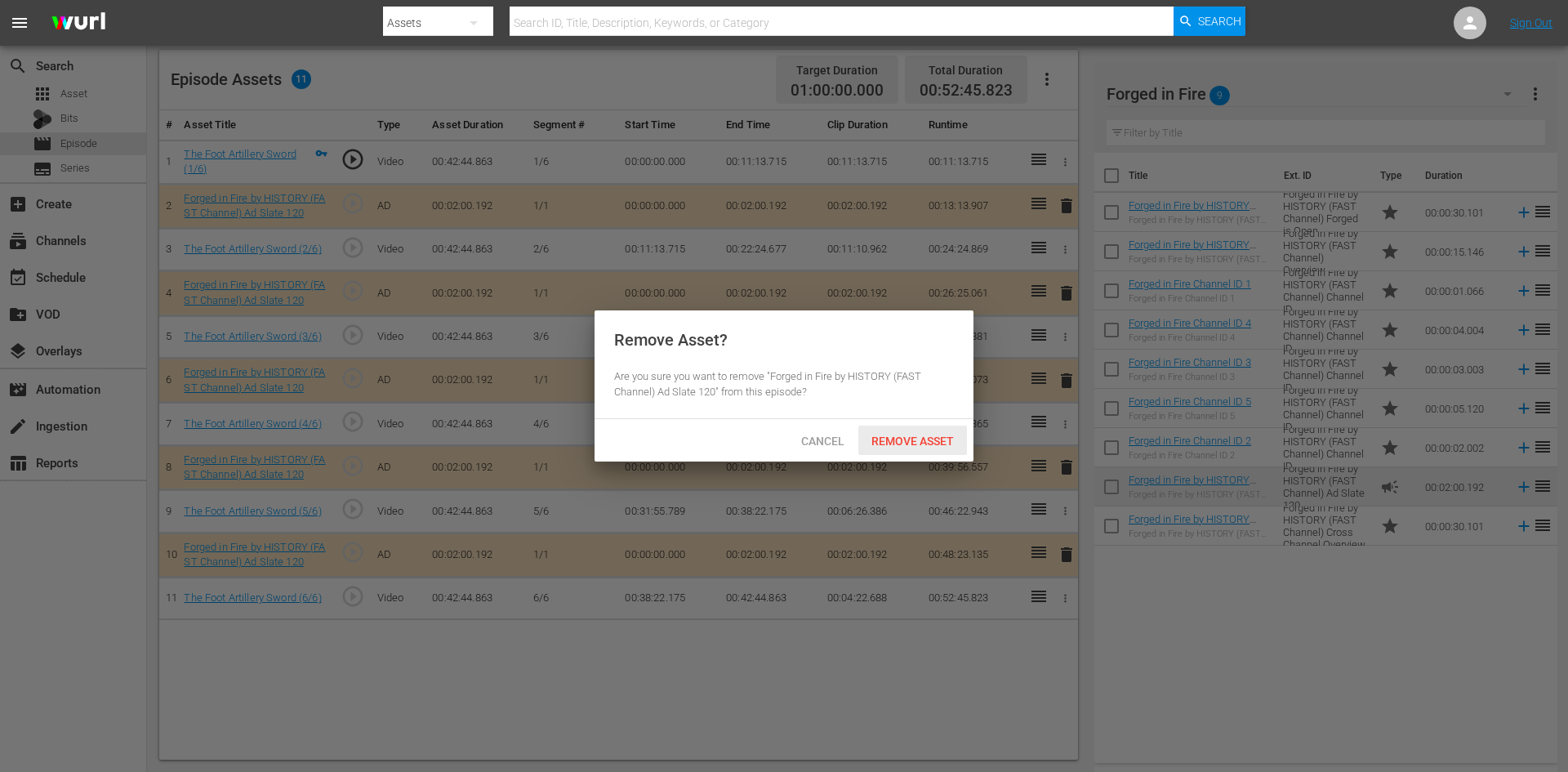
click at [954, 436] on div "Remove Asset" at bounding box center [913, 440] width 109 height 30
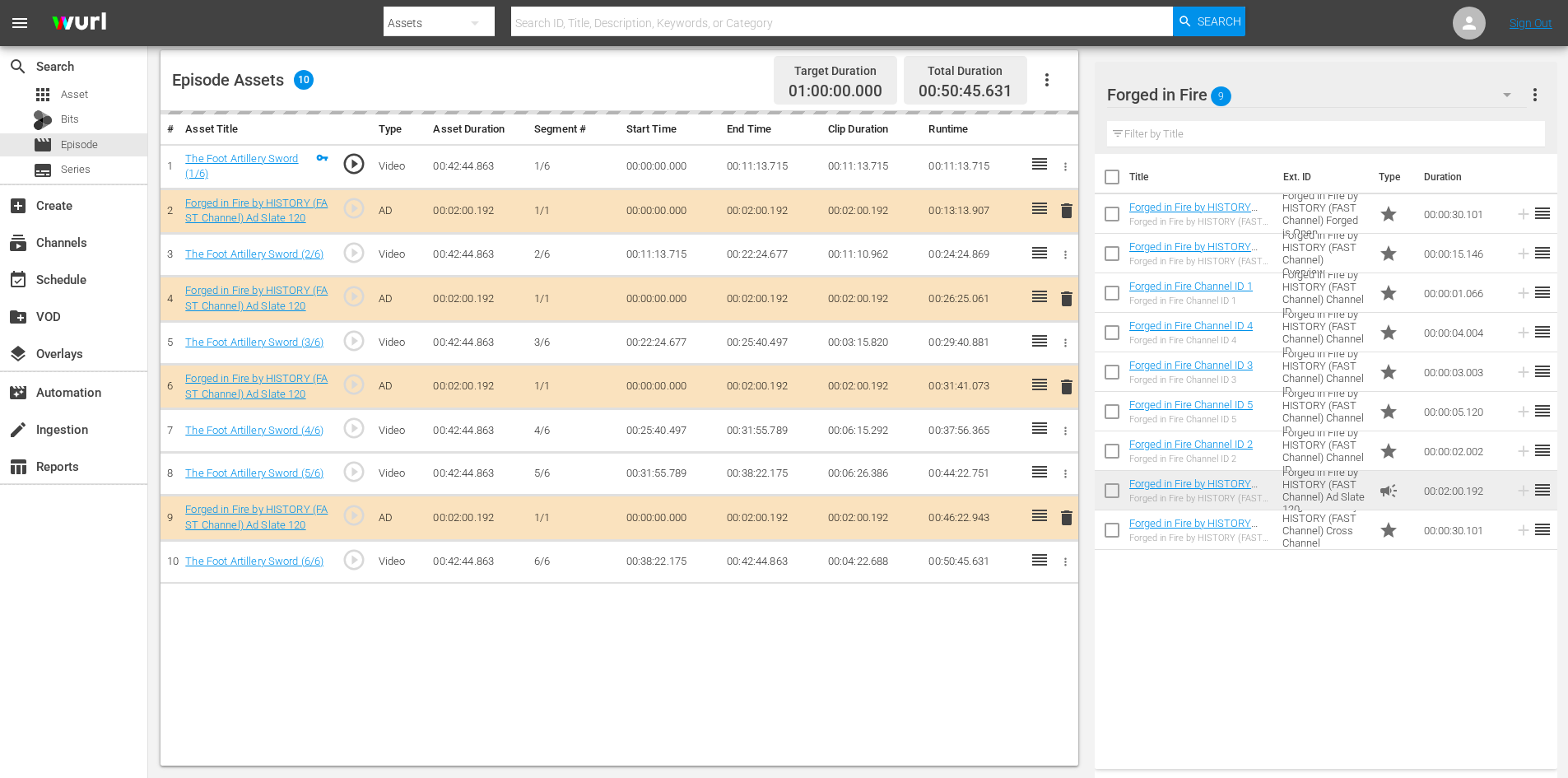
click at [936, 458] on td "00:44:22.751" at bounding box center [973, 473] width 102 height 44
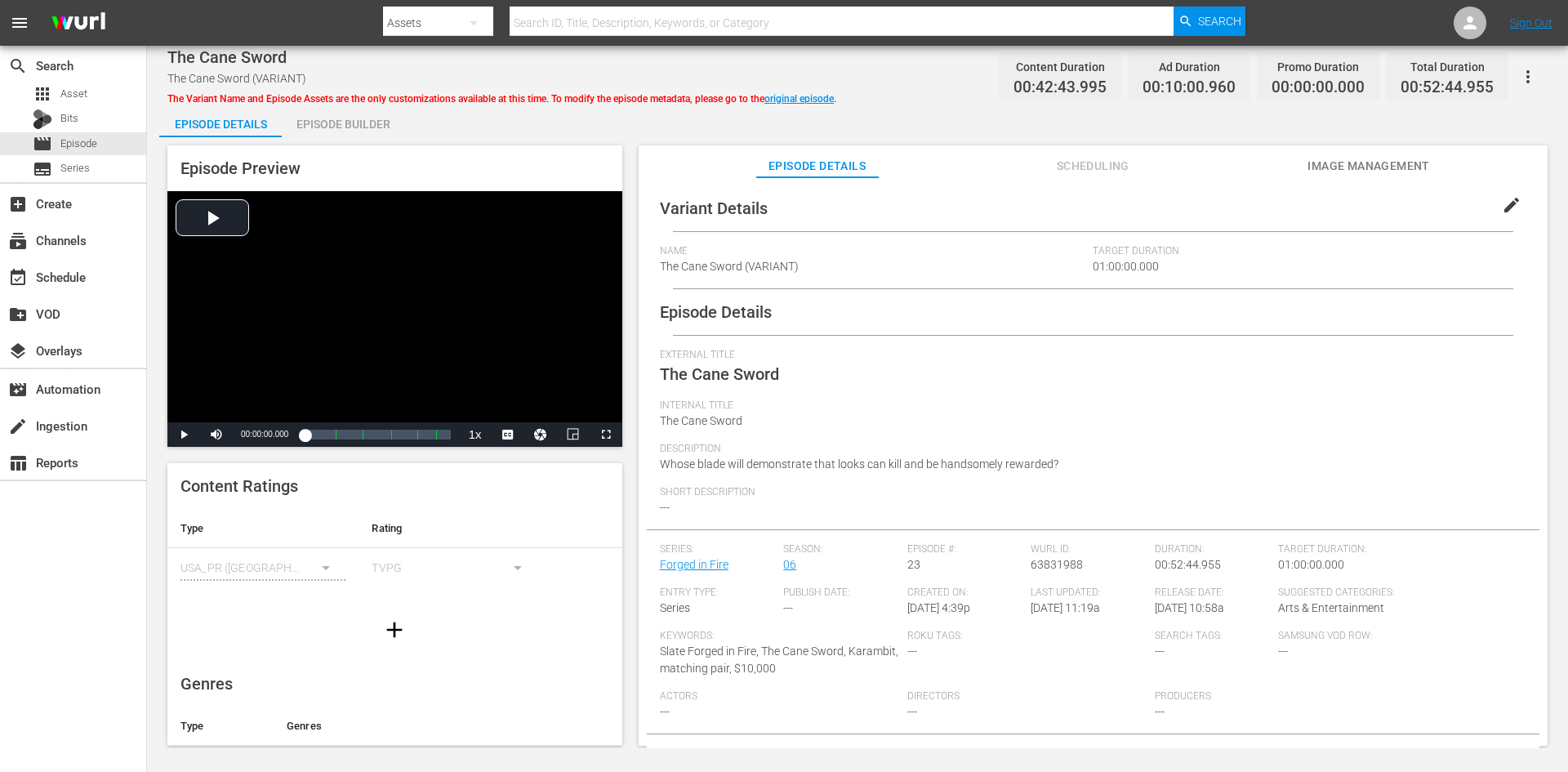
click at [356, 124] on div "Episode Builder" at bounding box center [343, 124] width 123 height 39
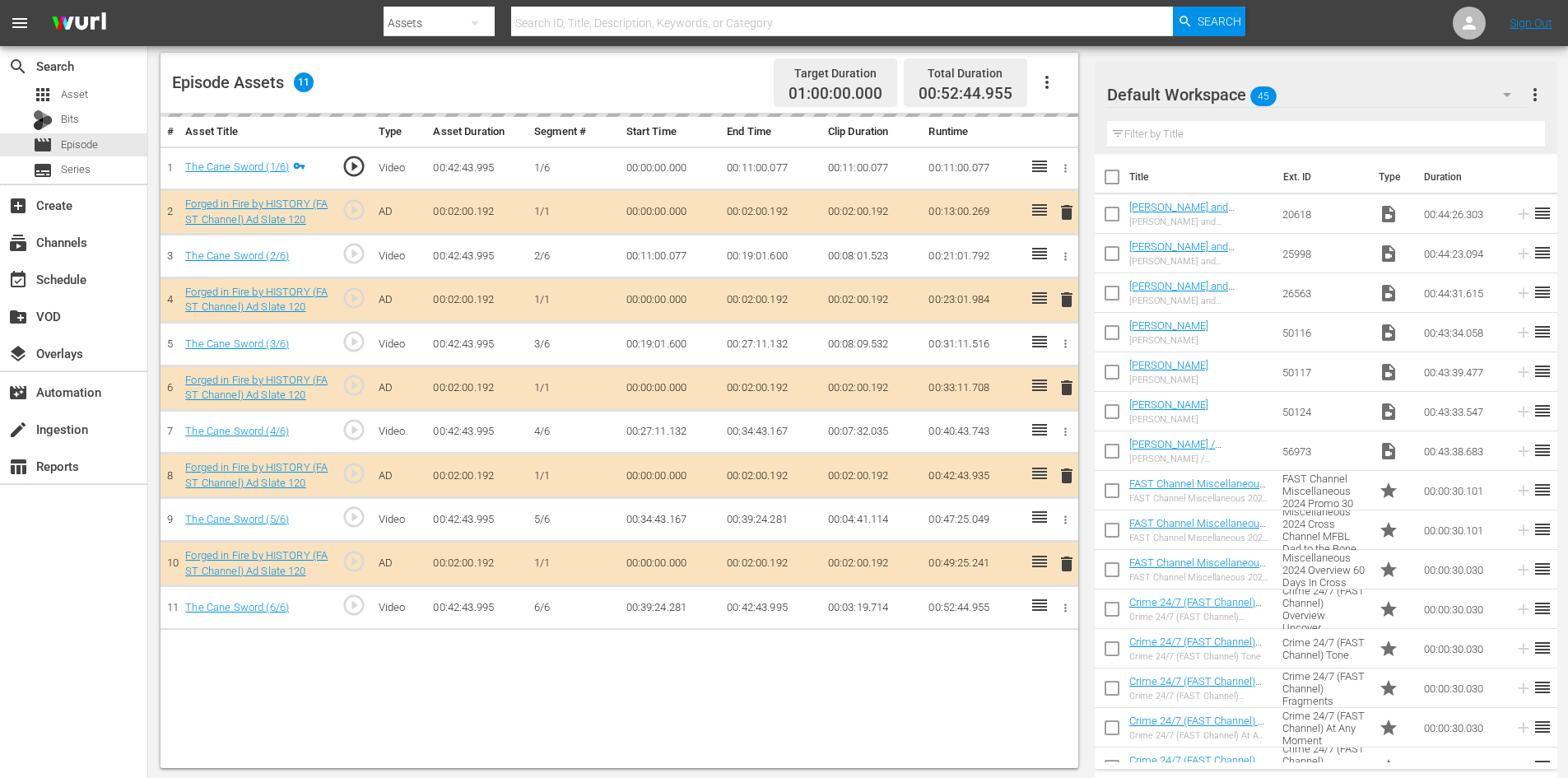
scroll to position [429, 0]
click at [1370, 92] on div "Default Workspace 45" at bounding box center [1317, 94] width 420 height 46
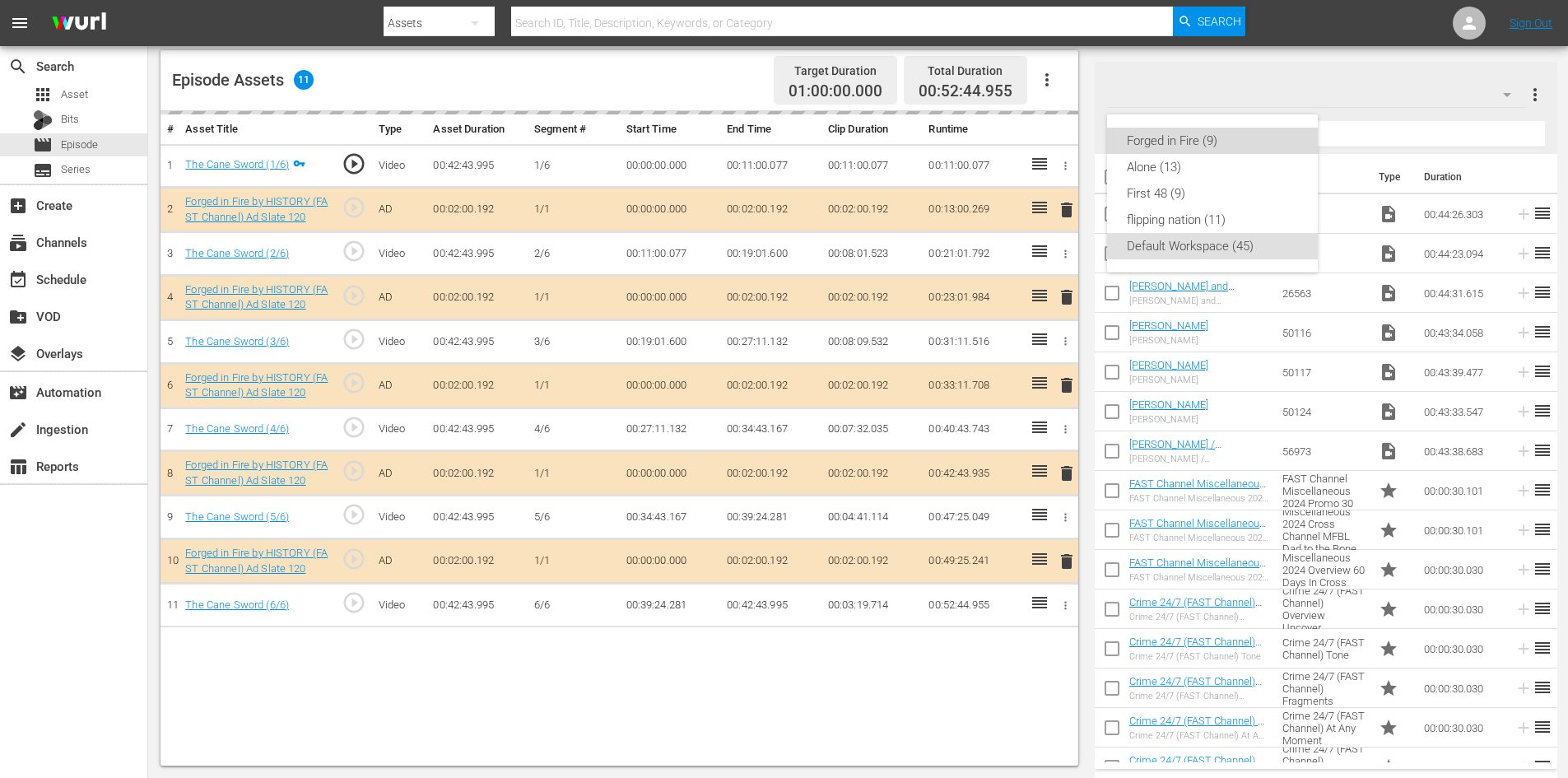
click at [1142, 136] on div "Forged in Fire (9)" at bounding box center [1212, 141] width 171 height 27
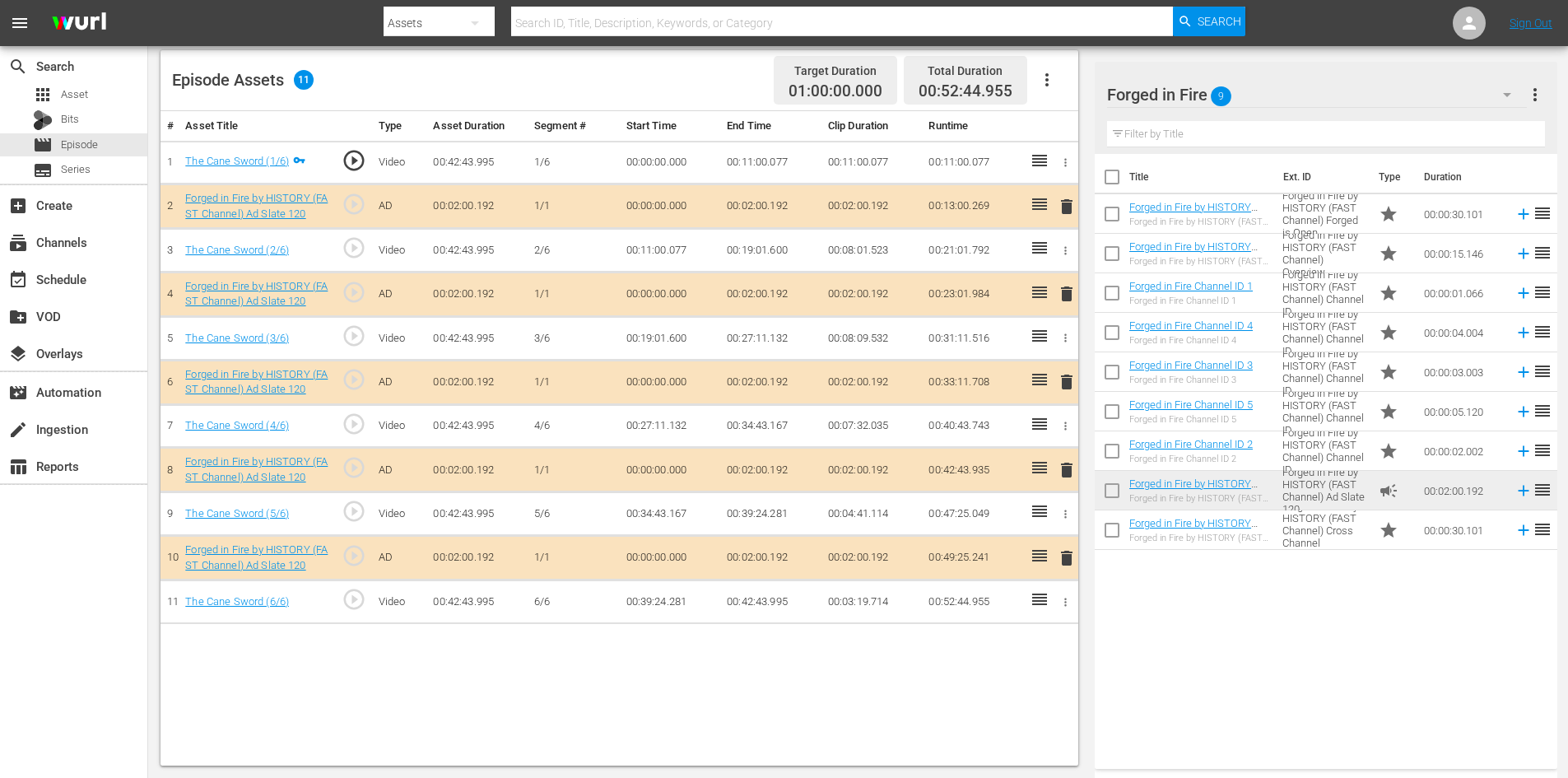
click at [1072, 468] on span "delete" at bounding box center [1067, 470] width 20 height 20
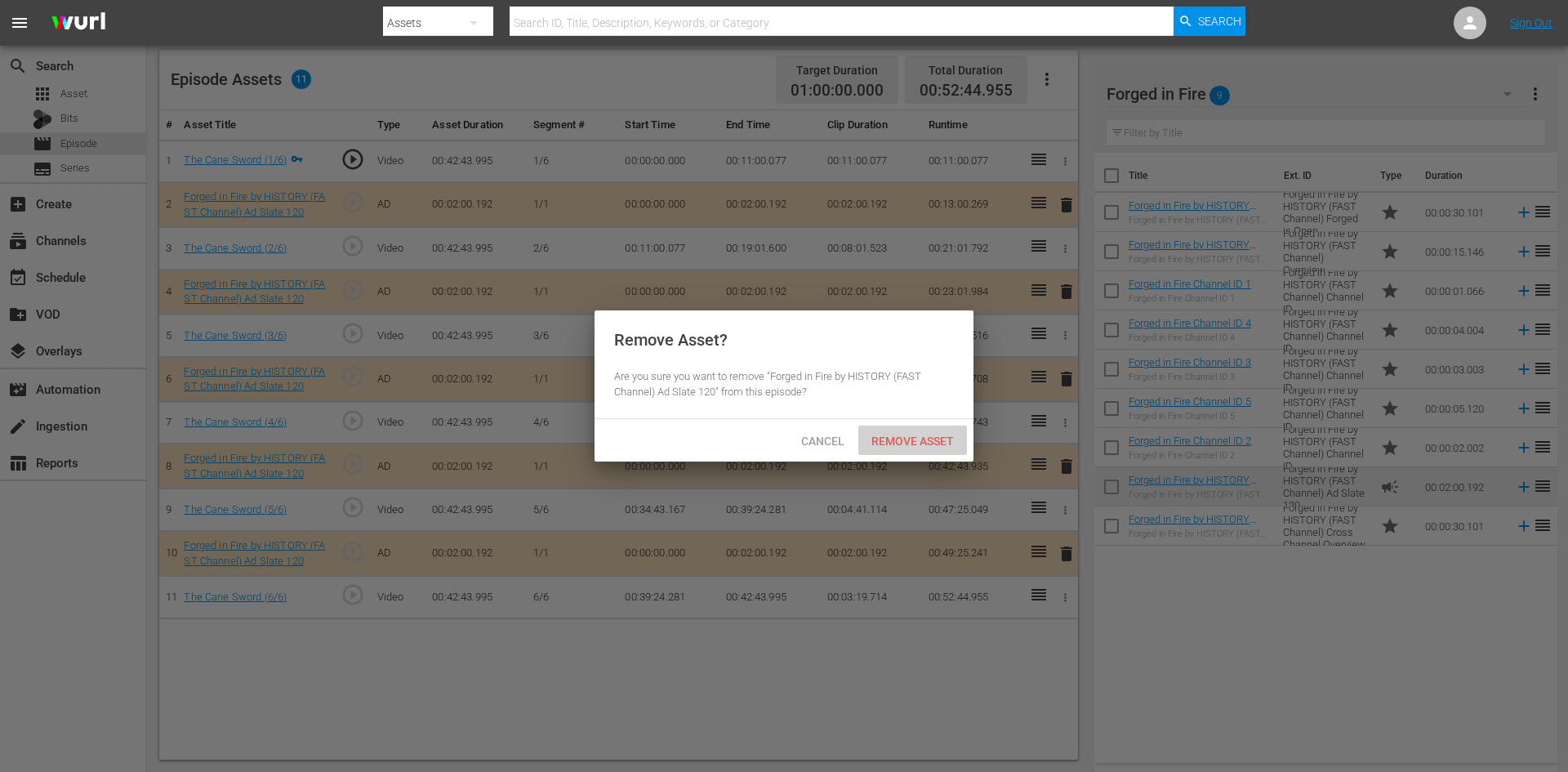
click at [926, 448] on div "Remove Asset" at bounding box center [913, 440] width 109 height 30
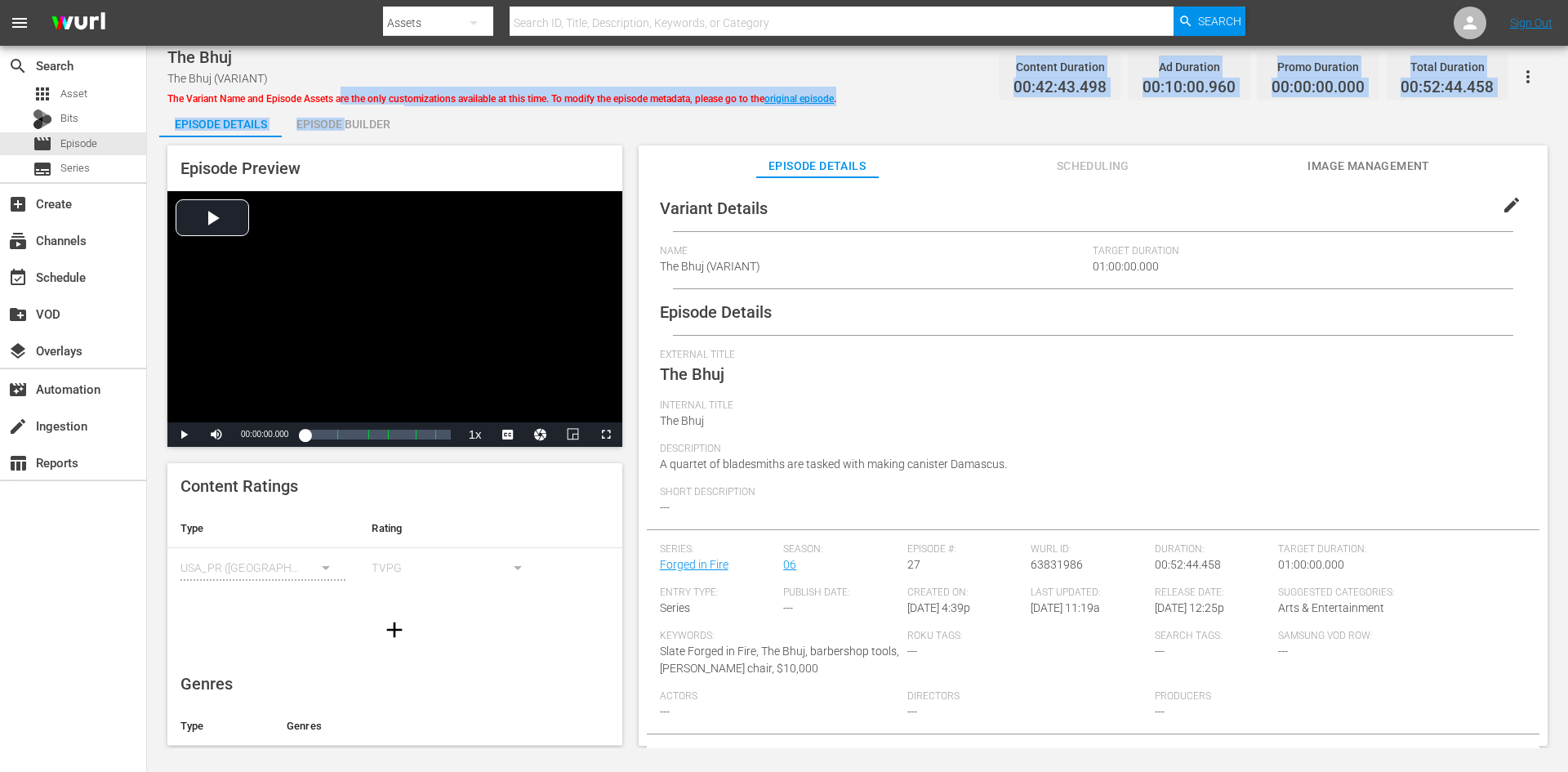
click at [347, 111] on div "The Bhuj The Bhuj (VARIANT) The Variant Name and Episode Assets are the only cu…" at bounding box center [857, 397] width 1421 height 702
click at [363, 118] on div "Episode Builder" at bounding box center [343, 124] width 123 height 39
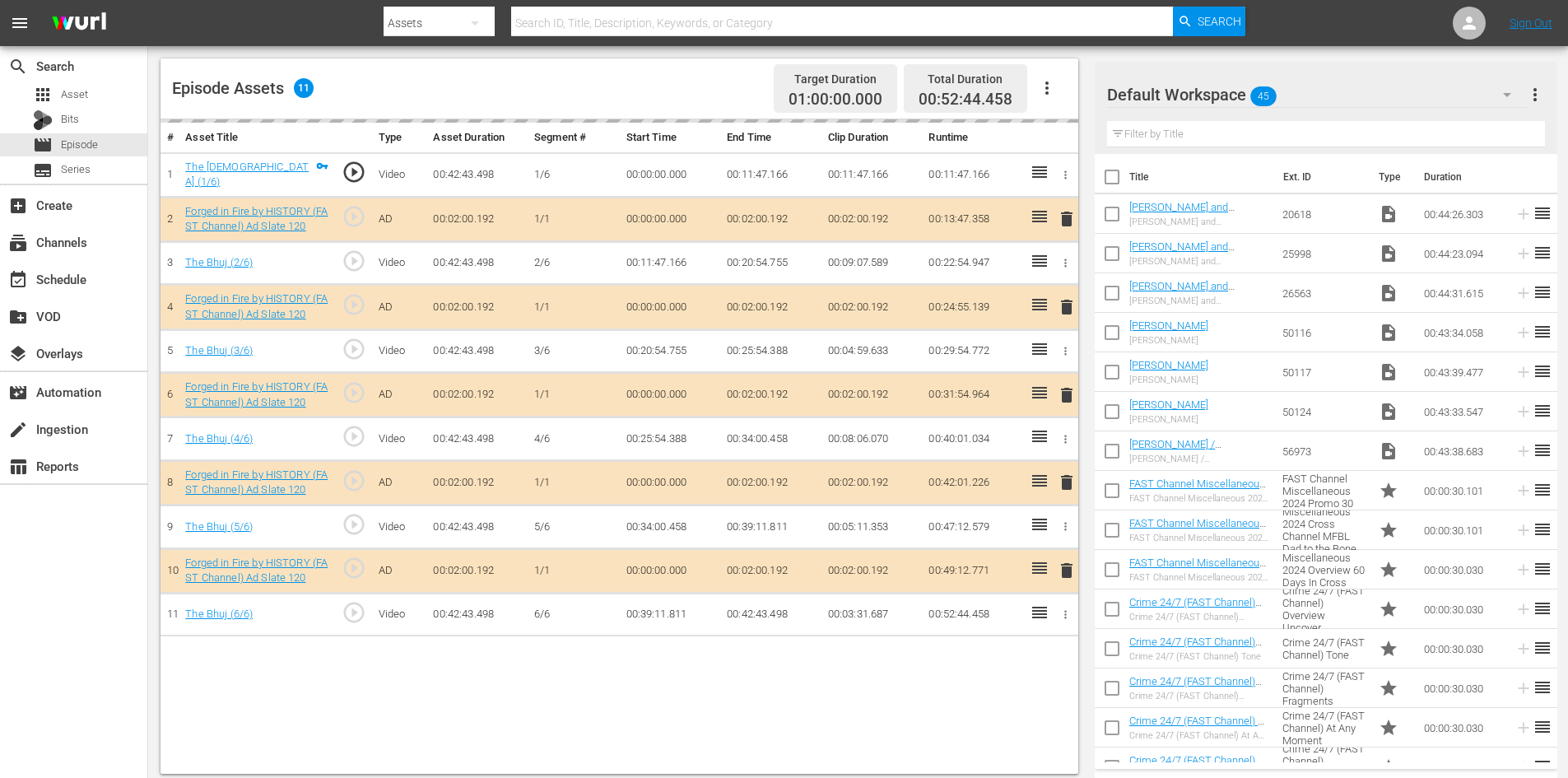
scroll to position [429, 0]
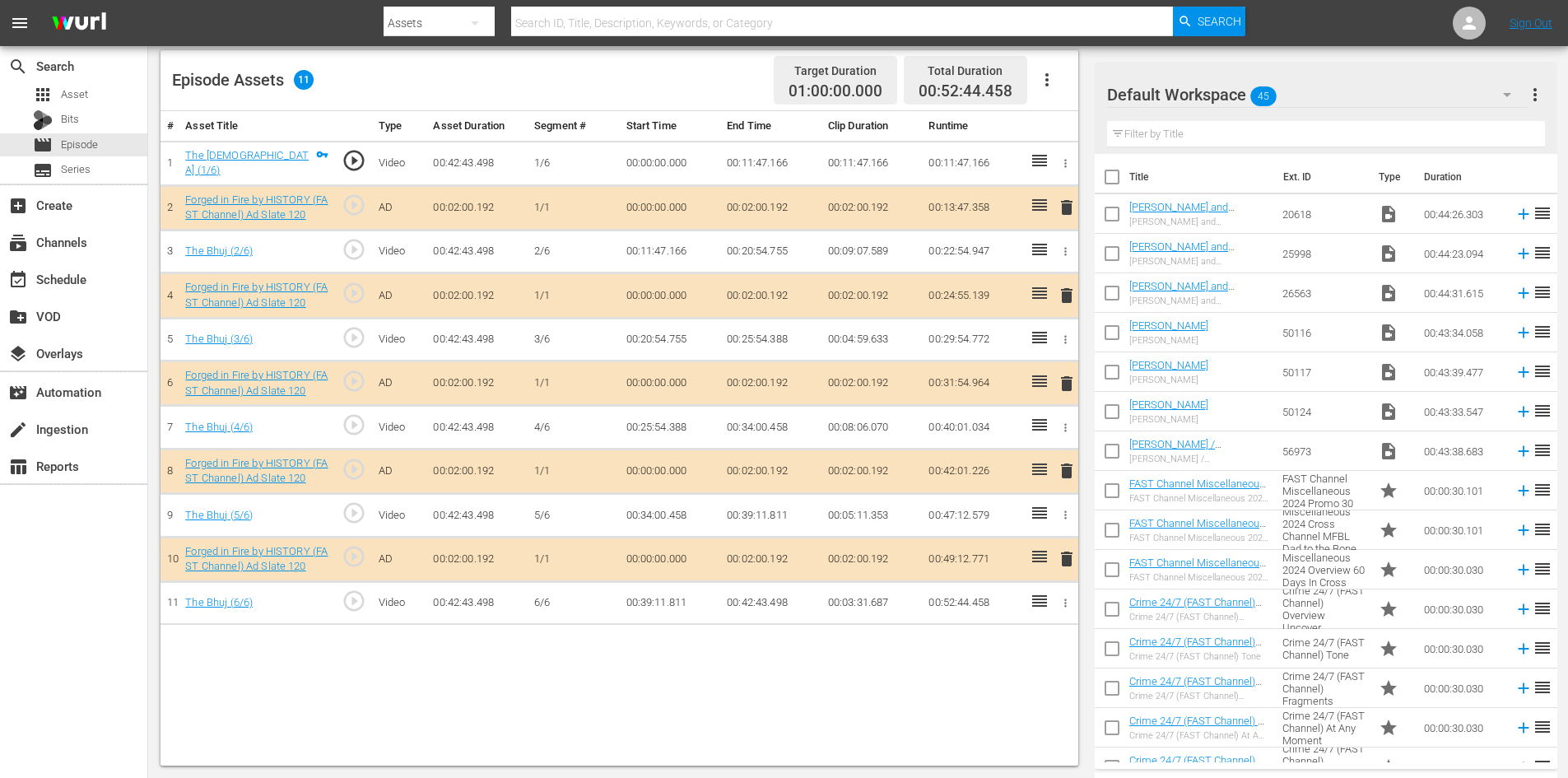
click at [1358, 85] on div "Default Workspace 45" at bounding box center [1317, 94] width 420 height 46
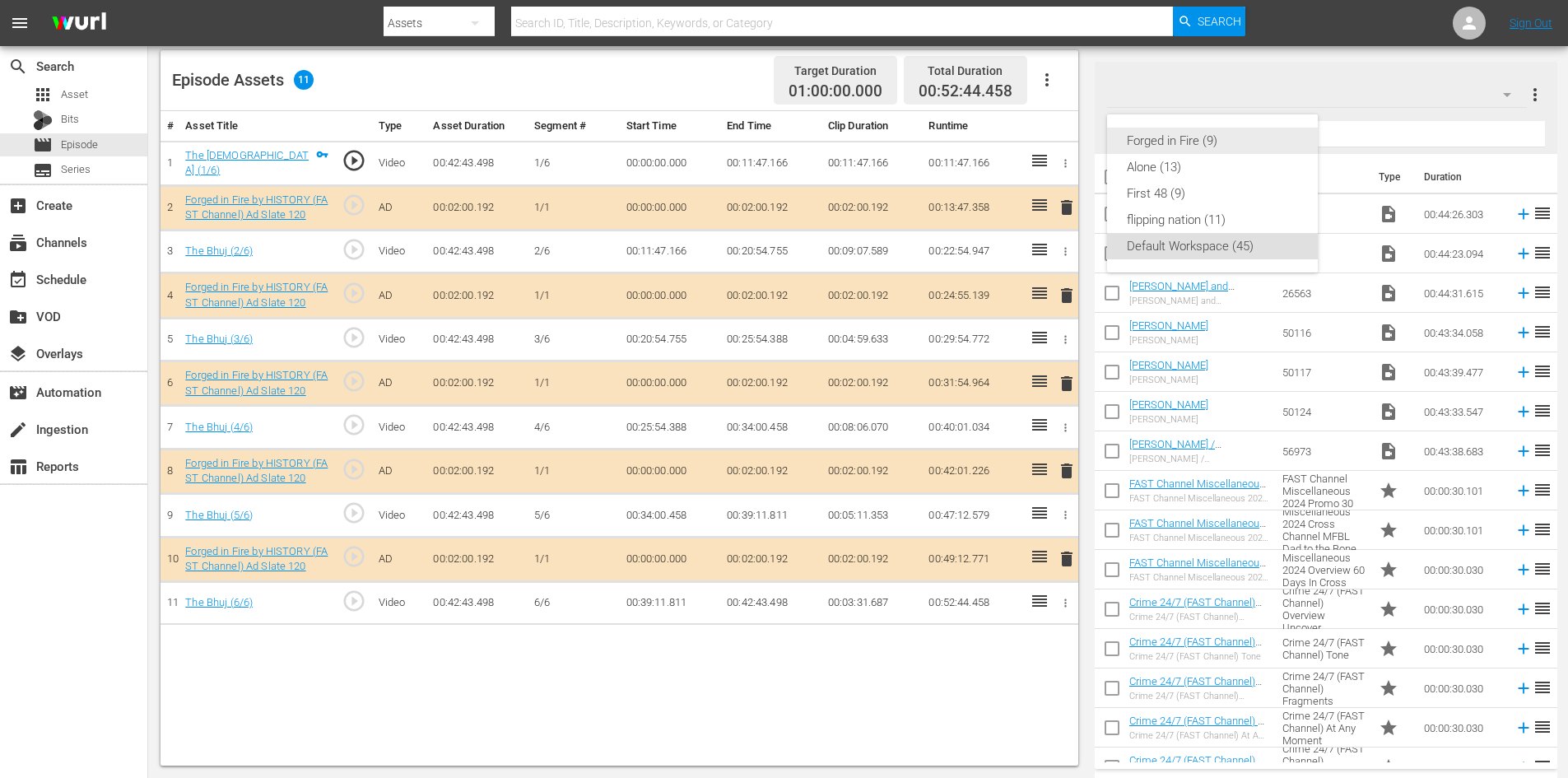
click at [1197, 135] on div "Forged in Fire (9)" at bounding box center [1212, 141] width 171 height 27
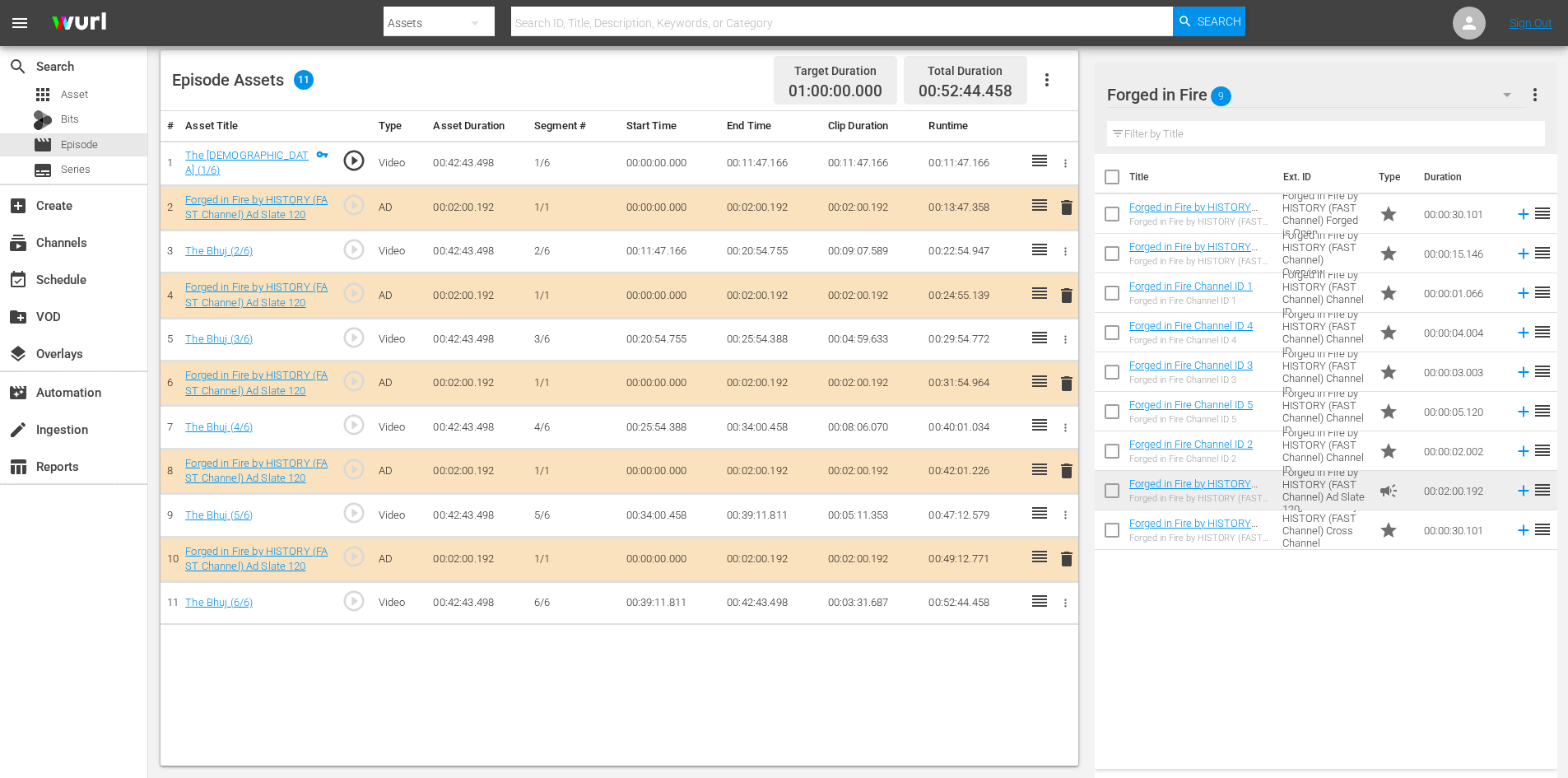
click at [1070, 470] on span "delete" at bounding box center [1067, 471] width 20 height 20
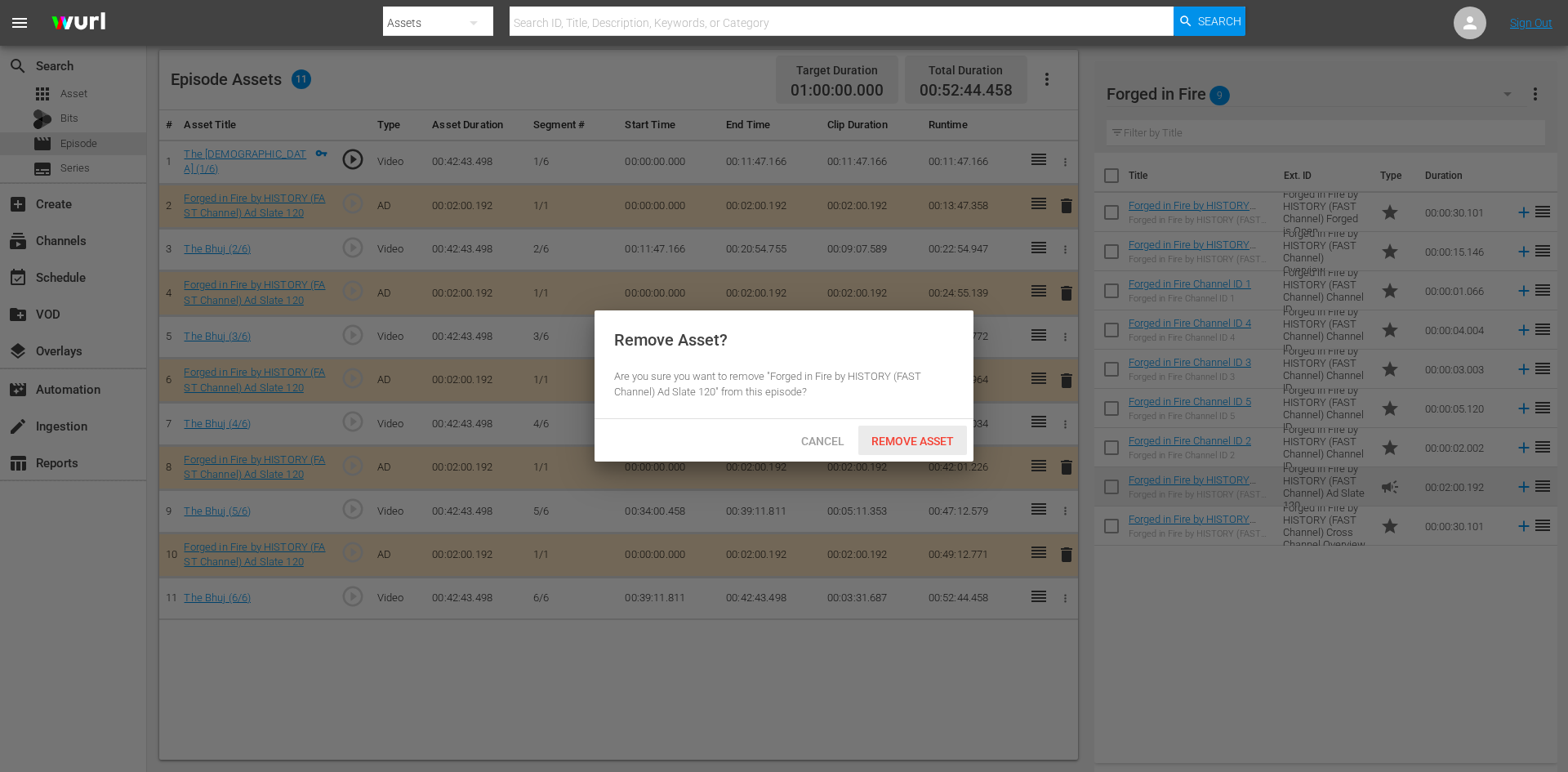
click at [910, 438] on span "Remove Asset" at bounding box center [913, 440] width 109 height 13
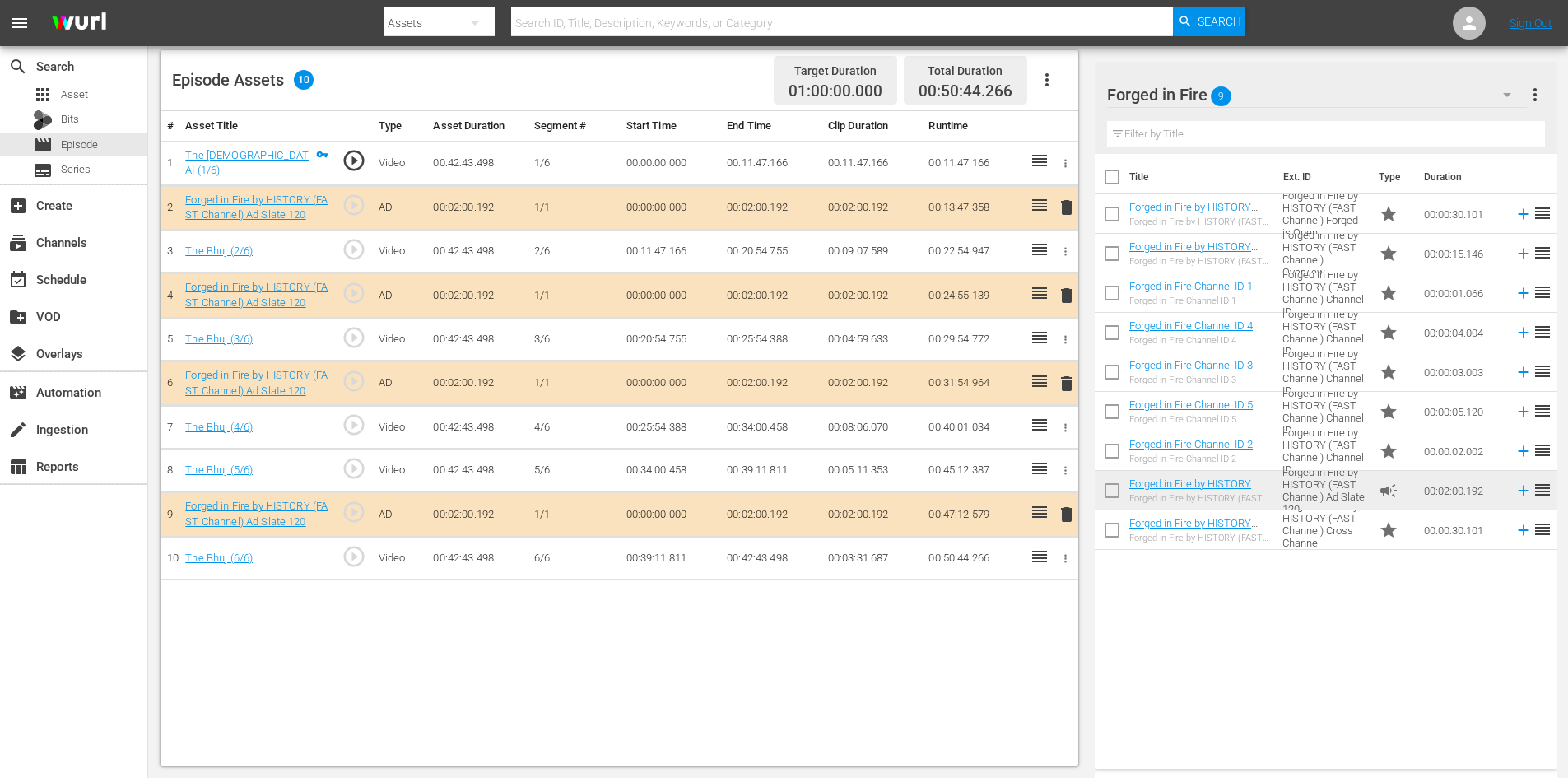
scroll to position [428, 0]
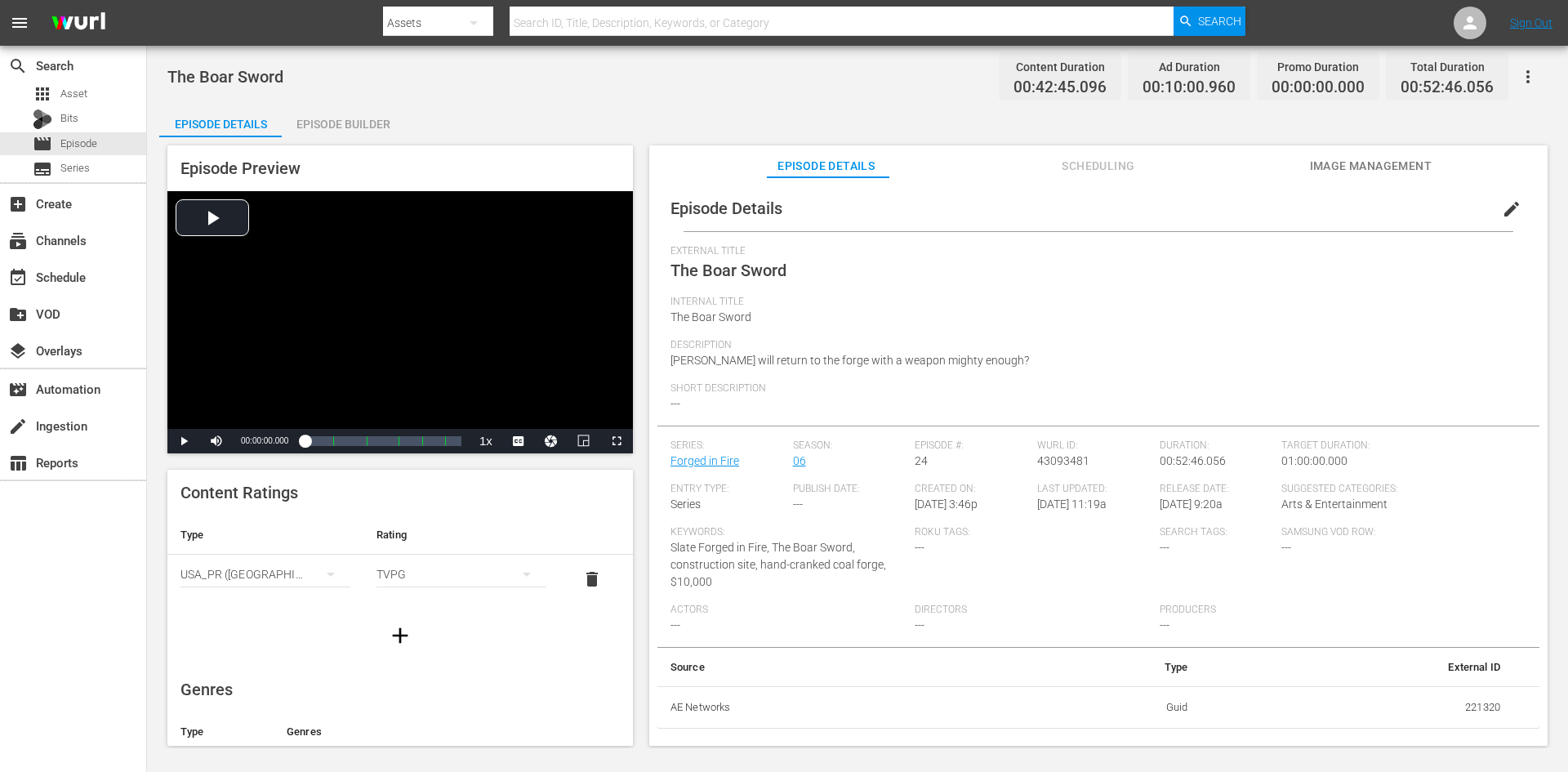
click at [357, 120] on div "Episode Builder" at bounding box center [343, 124] width 123 height 39
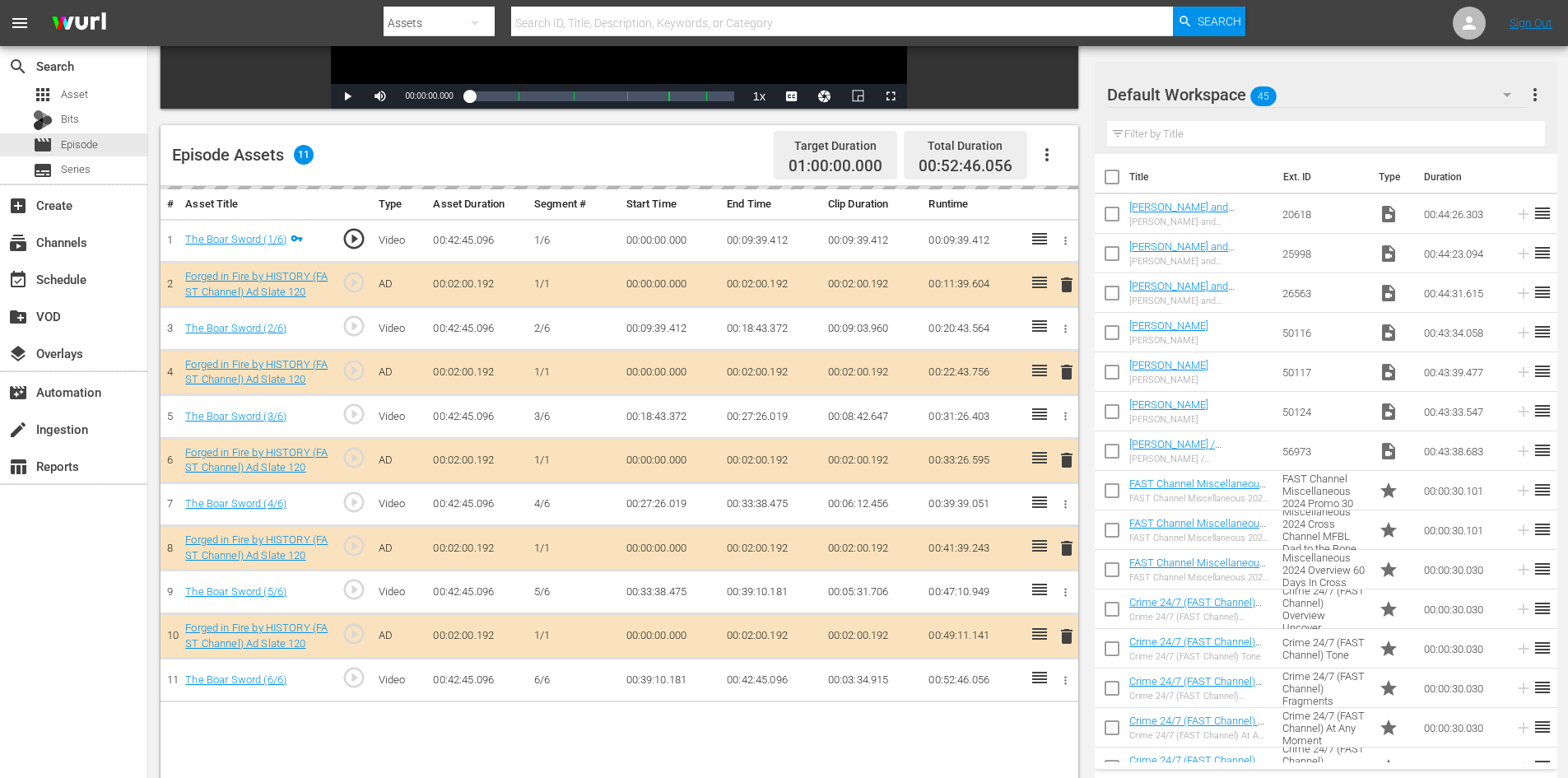
scroll to position [429, 0]
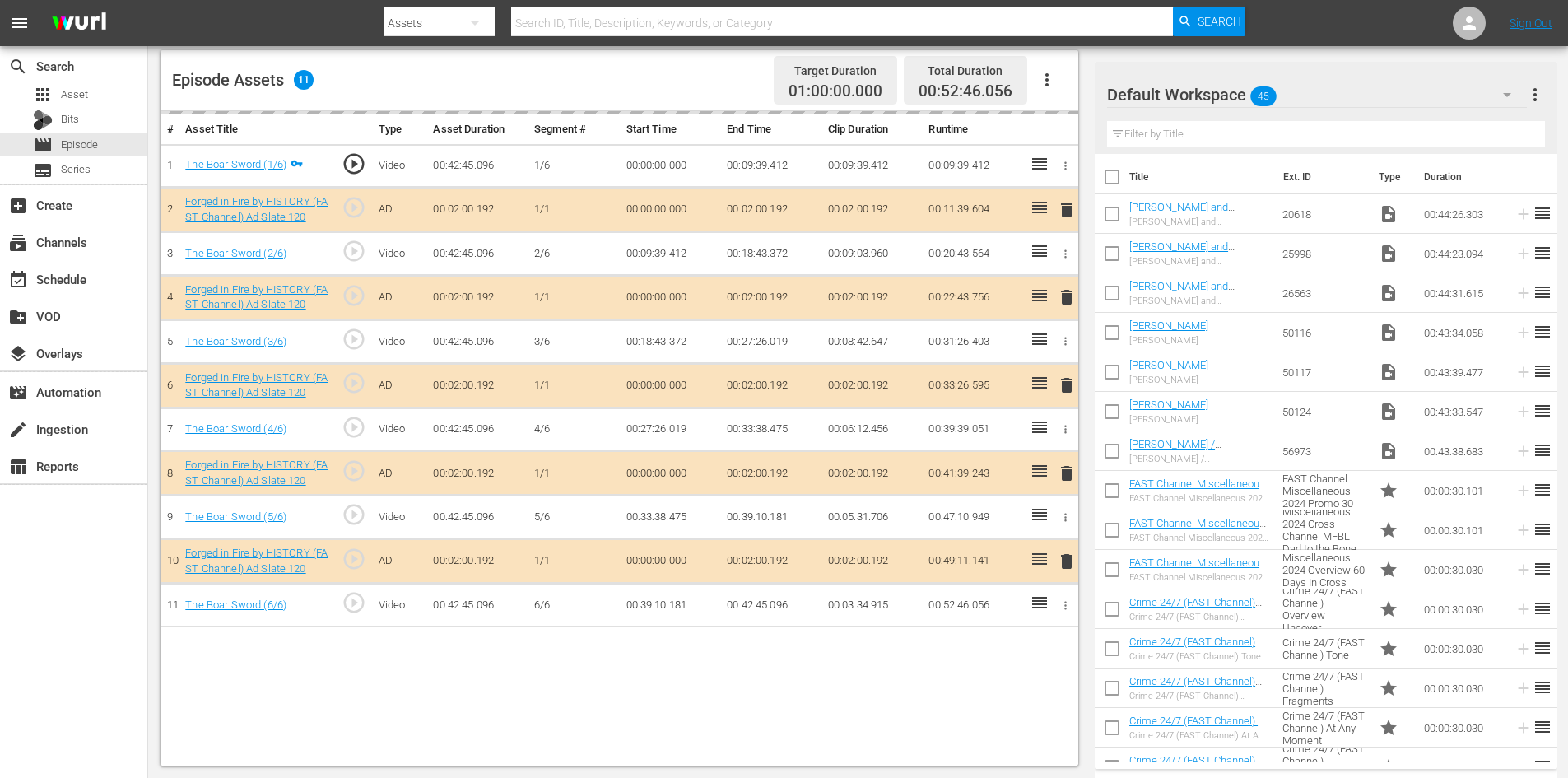
click at [1408, 92] on div "Default Workspace 45" at bounding box center [1317, 94] width 420 height 46
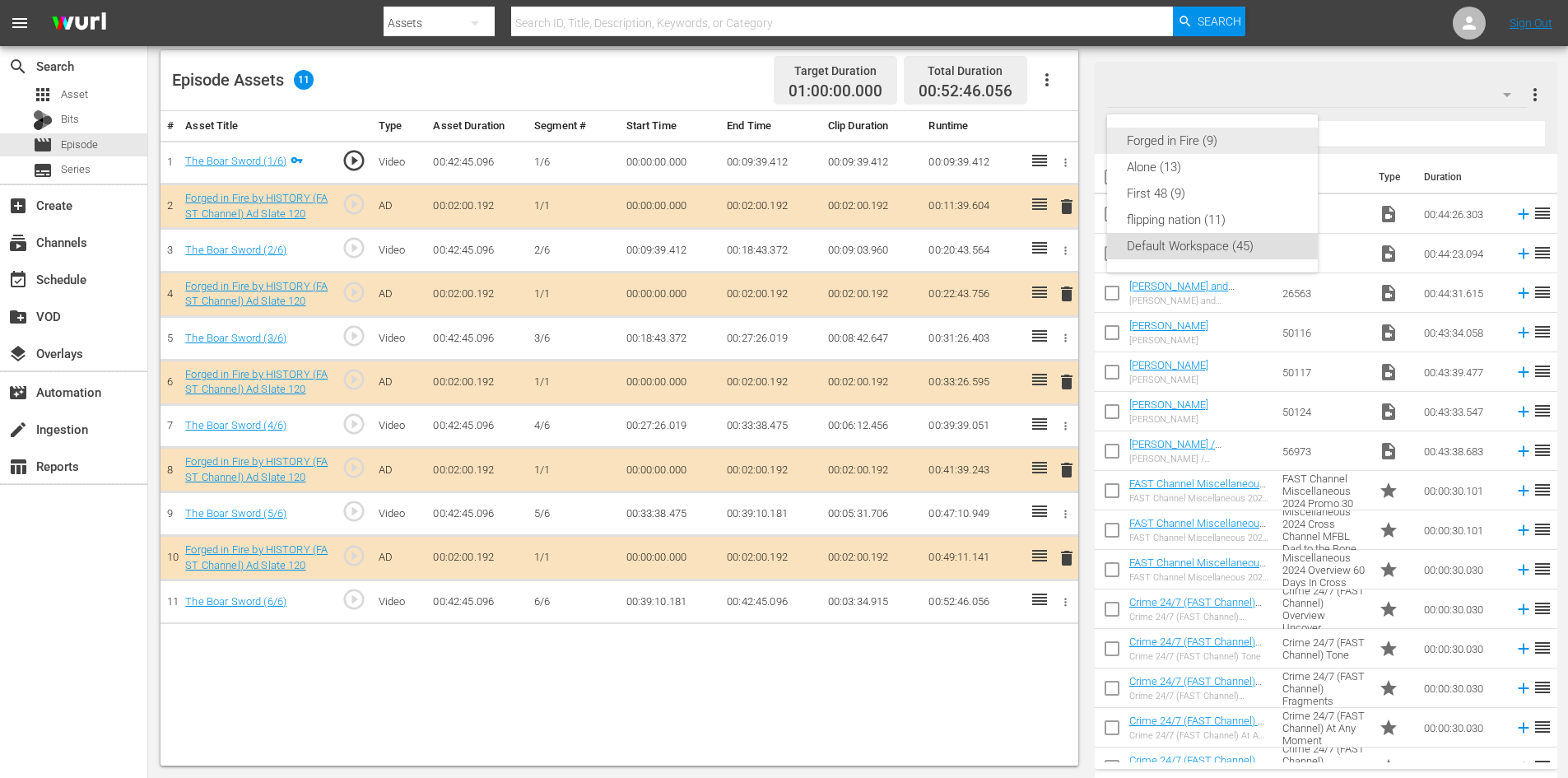
click at [1153, 135] on div "Forged in Fire (9)" at bounding box center [1212, 141] width 171 height 27
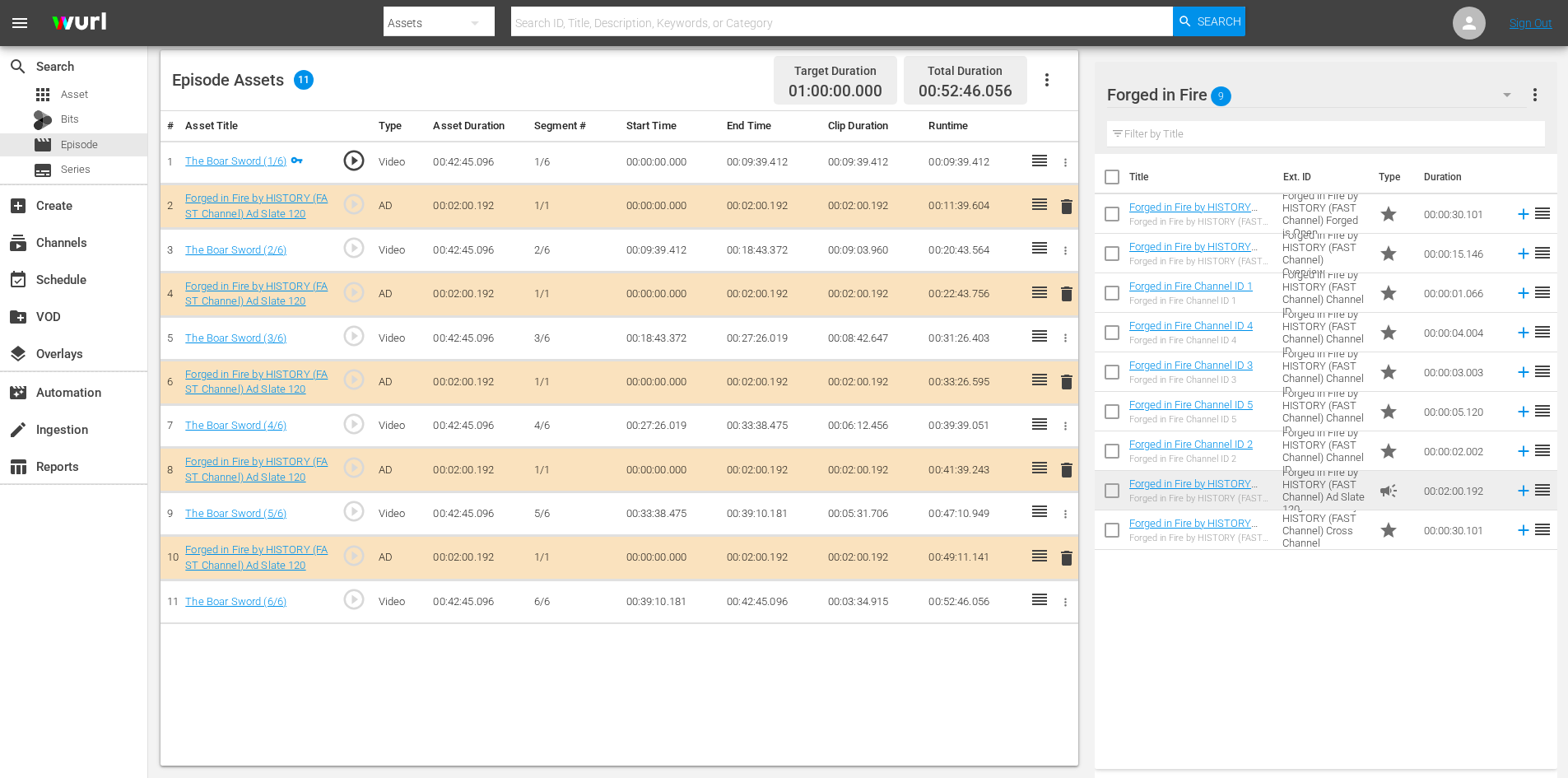
click at [1063, 471] on span "delete" at bounding box center [1067, 470] width 20 height 20
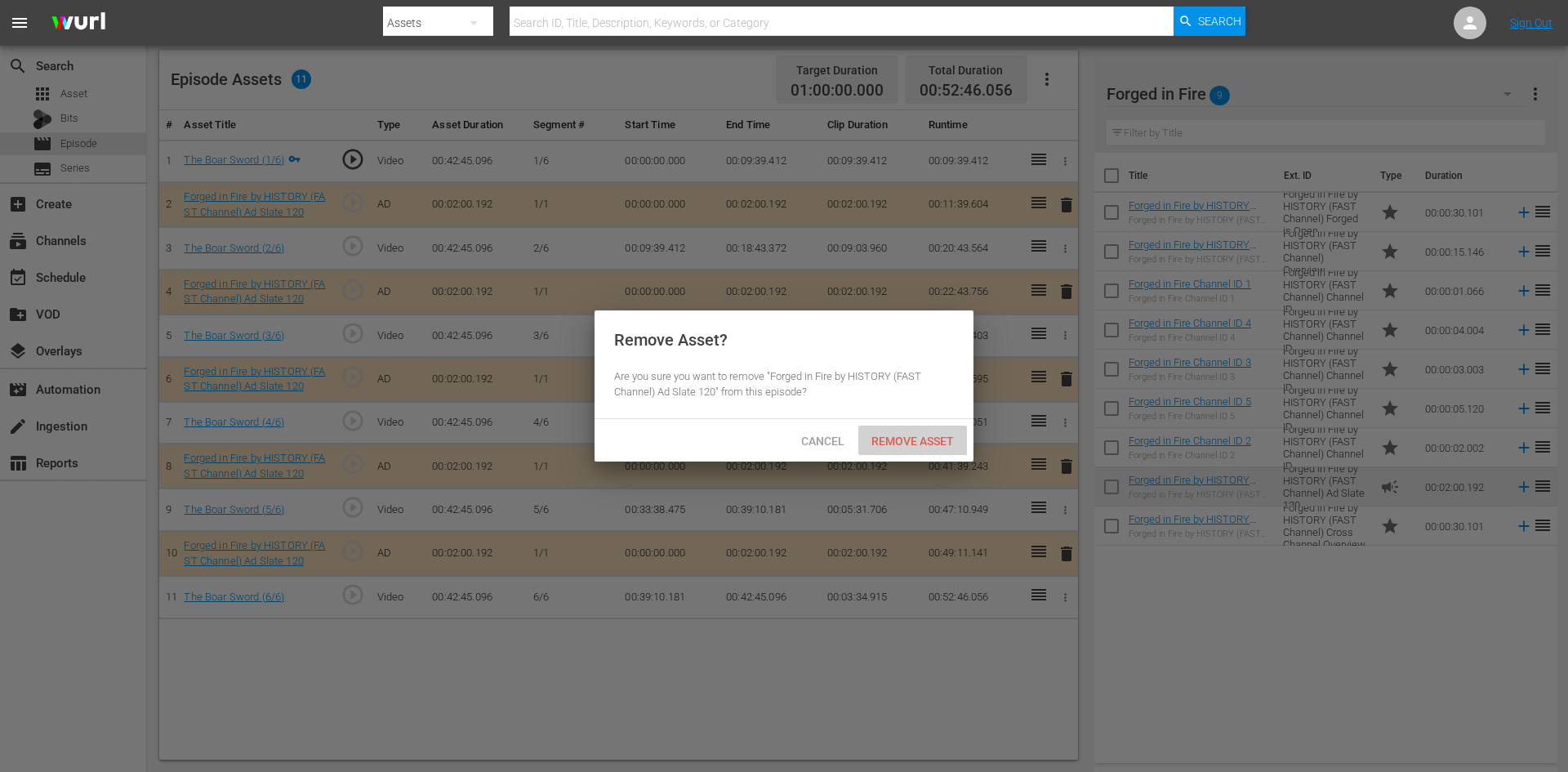
click at [895, 443] on span "Remove Asset" at bounding box center [913, 440] width 109 height 13
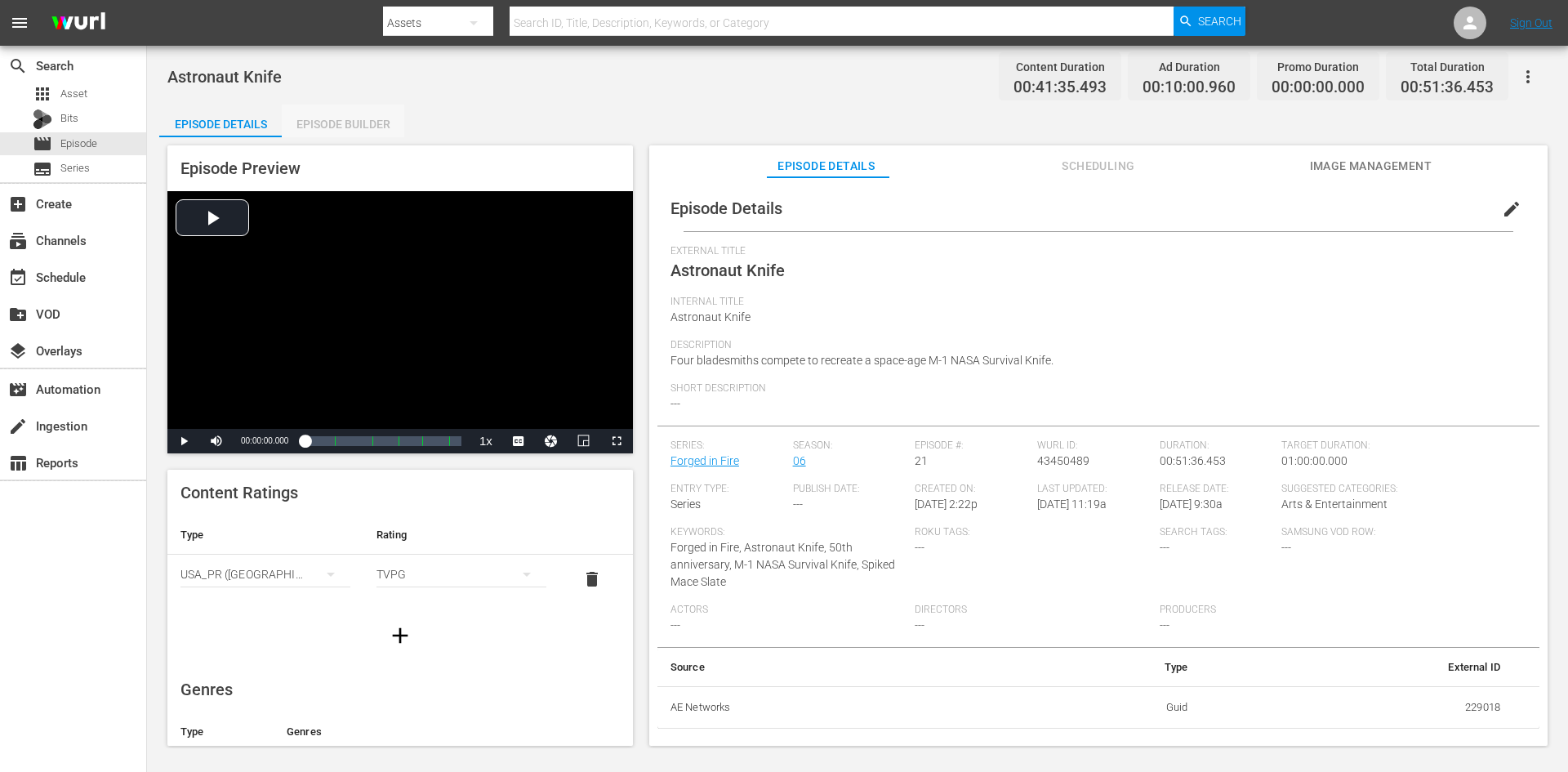
click at [348, 114] on div "Episode Builder" at bounding box center [343, 124] width 123 height 39
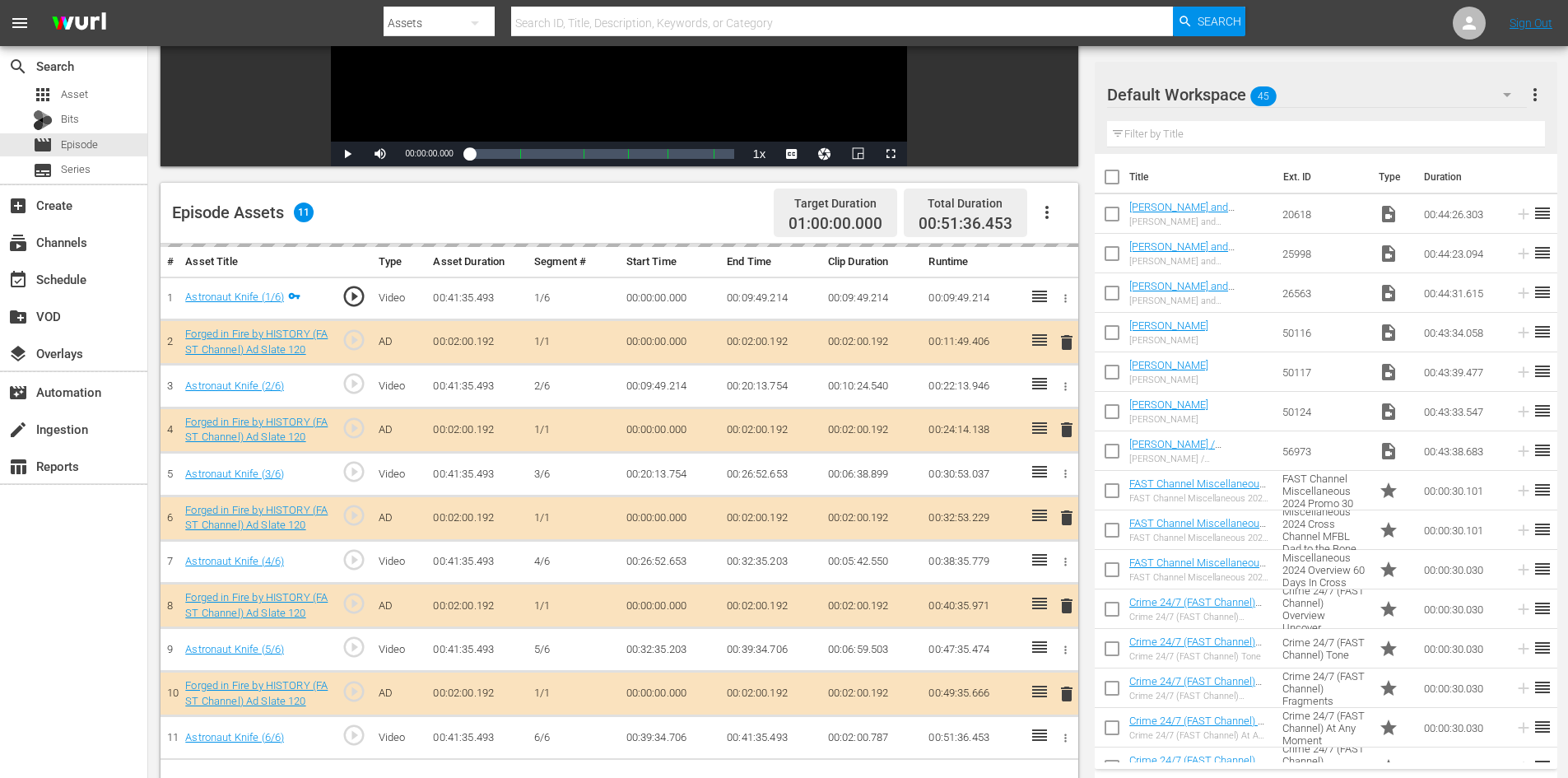
scroll to position [429, 0]
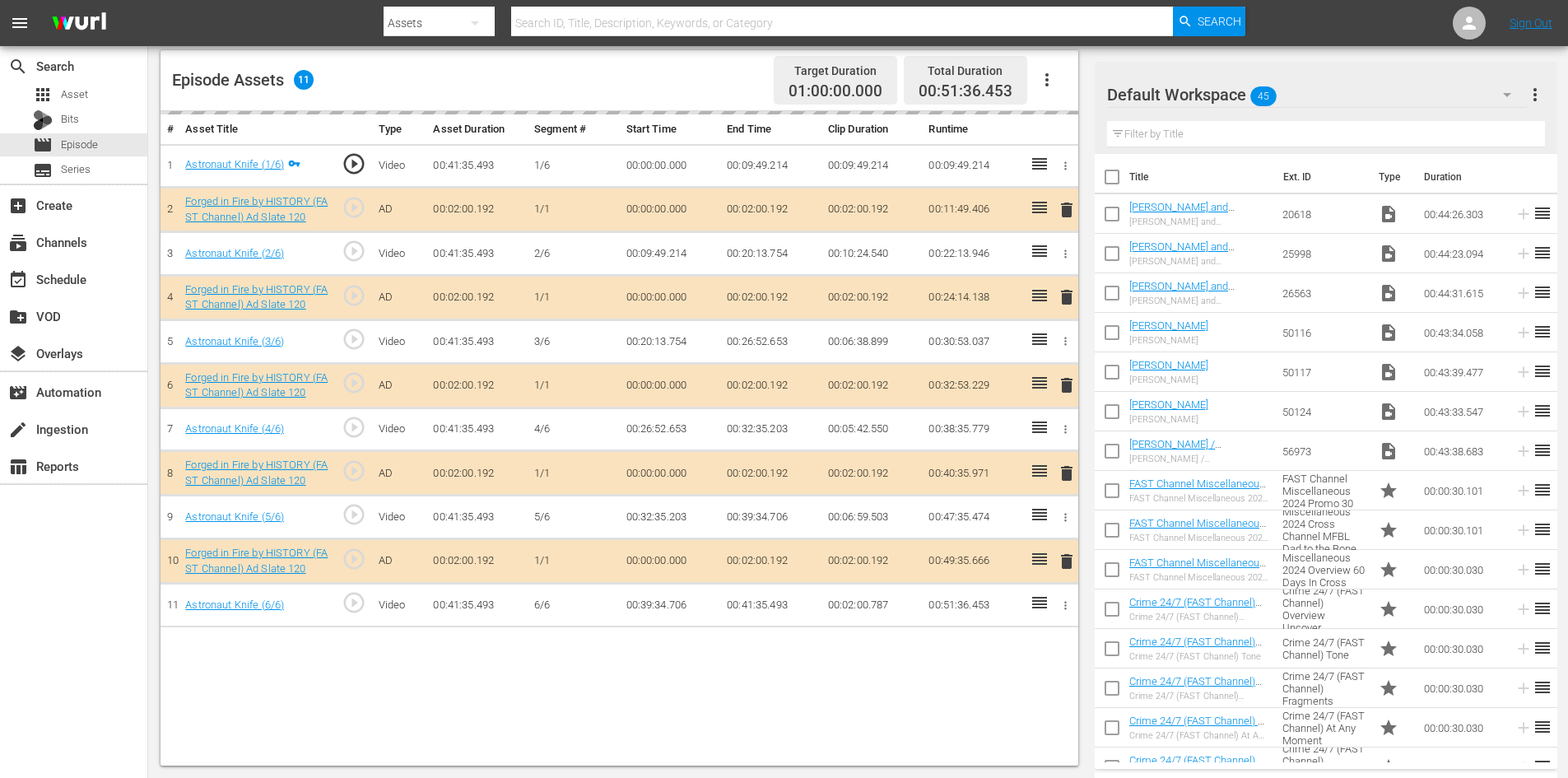
click at [1379, 94] on div "Default Workspace 45" at bounding box center [1317, 94] width 420 height 46
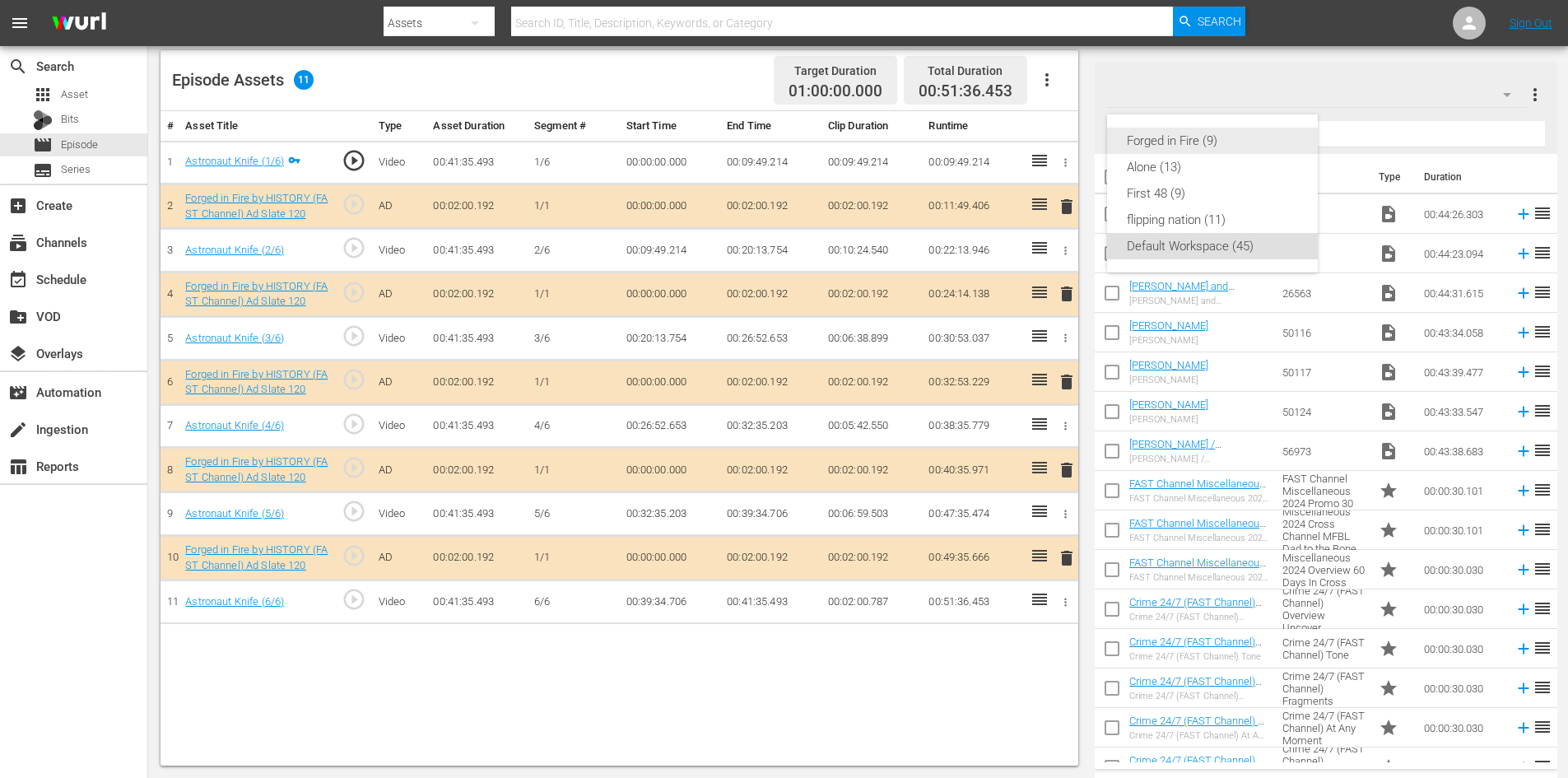
click at [1156, 143] on div "Forged in Fire (9)" at bounding box center [1212, 141] width 171 height 27
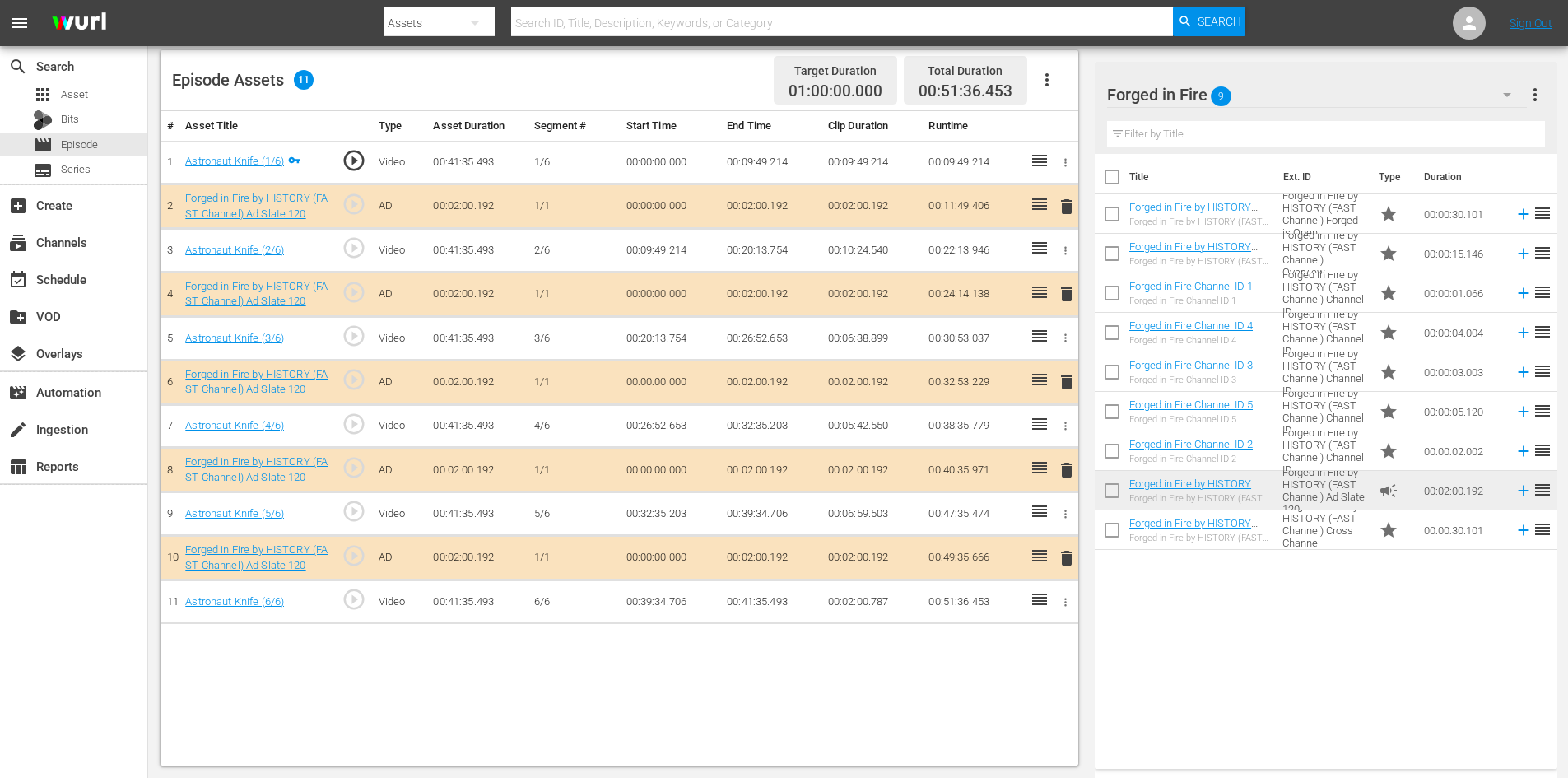
click at [1062, 472] on span "delete" at bounding box center [1067, 470] width 20 height 20
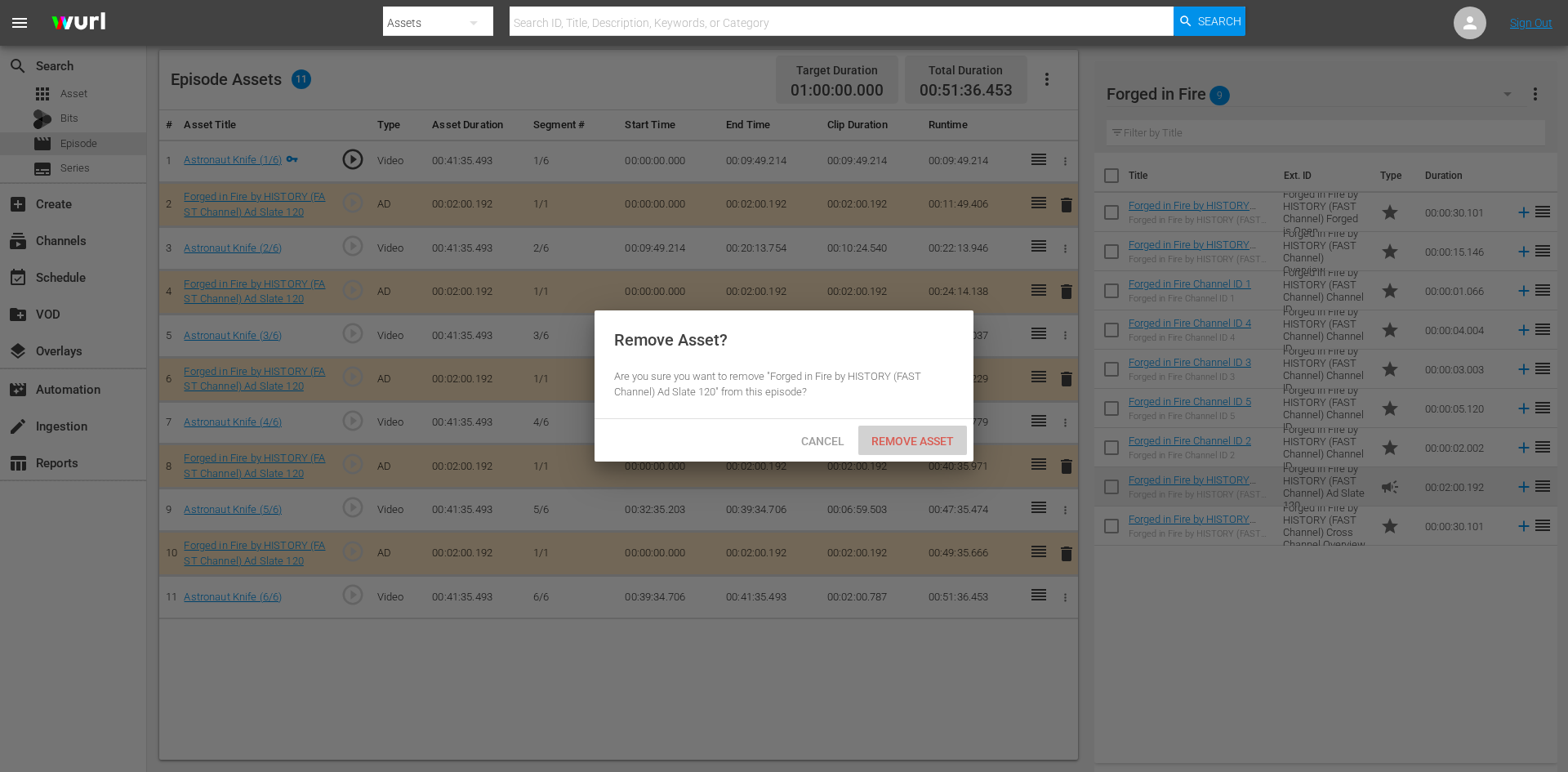
click at [925, 447] on div "Remove Asset" at bounding box center [913, 440] width 109 height 30
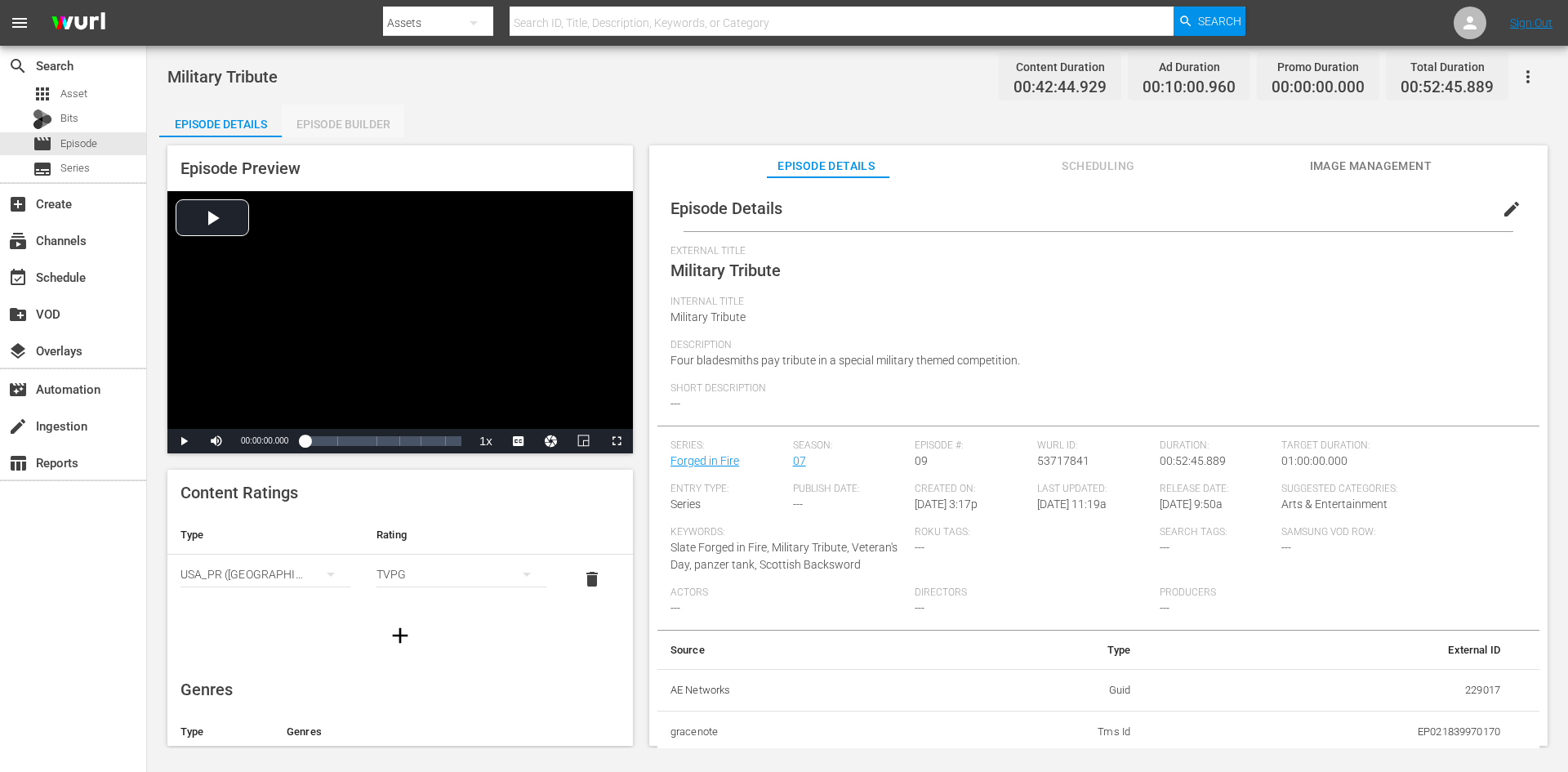
click at [356, 113] on div "Episode Builder" at bounding box center [343, 124] width 123 height 39
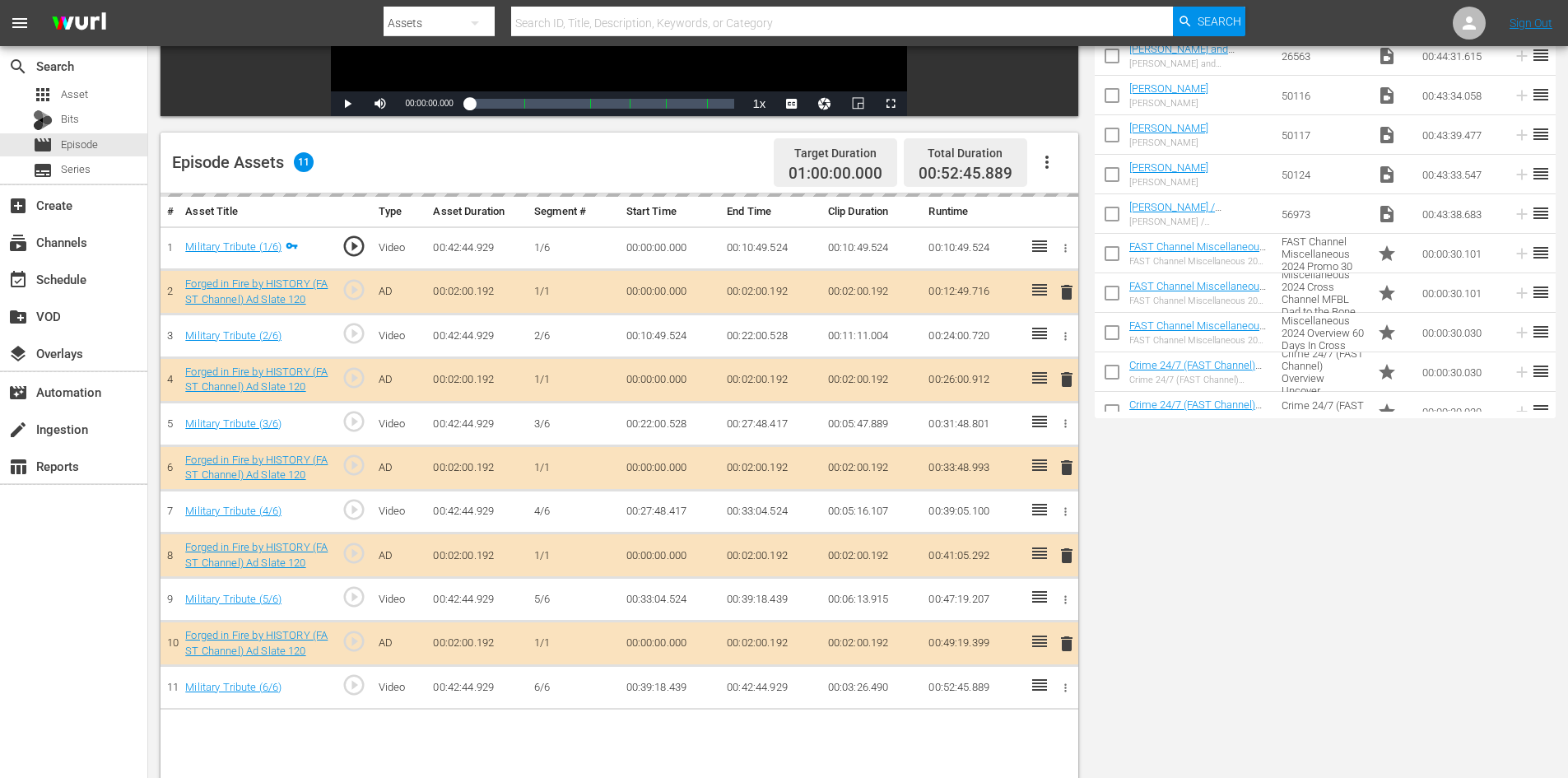
scroll to position [429, 0]
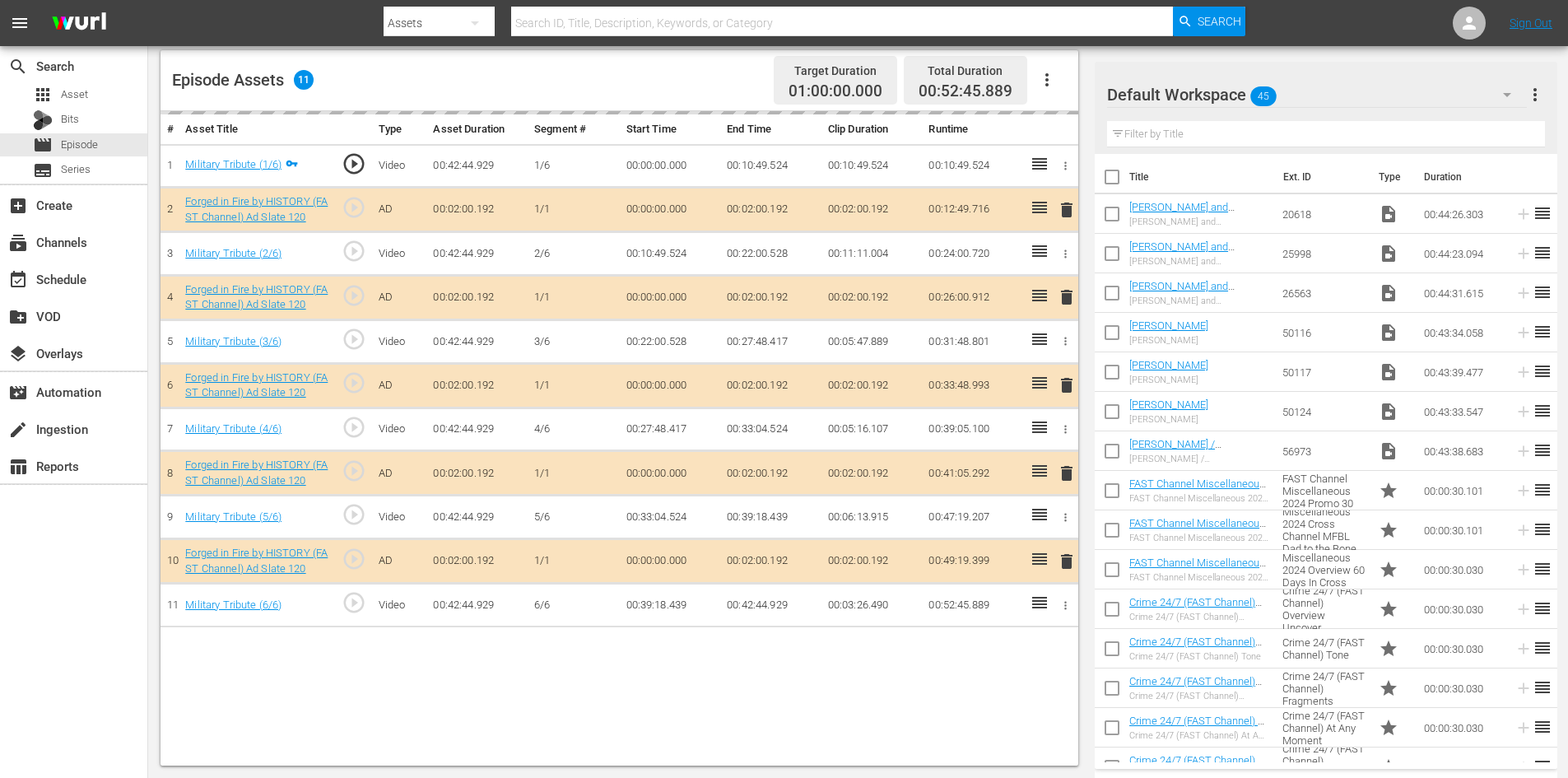
click at [1378, 94] on div "Default Workspace 45" at bounding box center [1317, 94] width 420 height 46
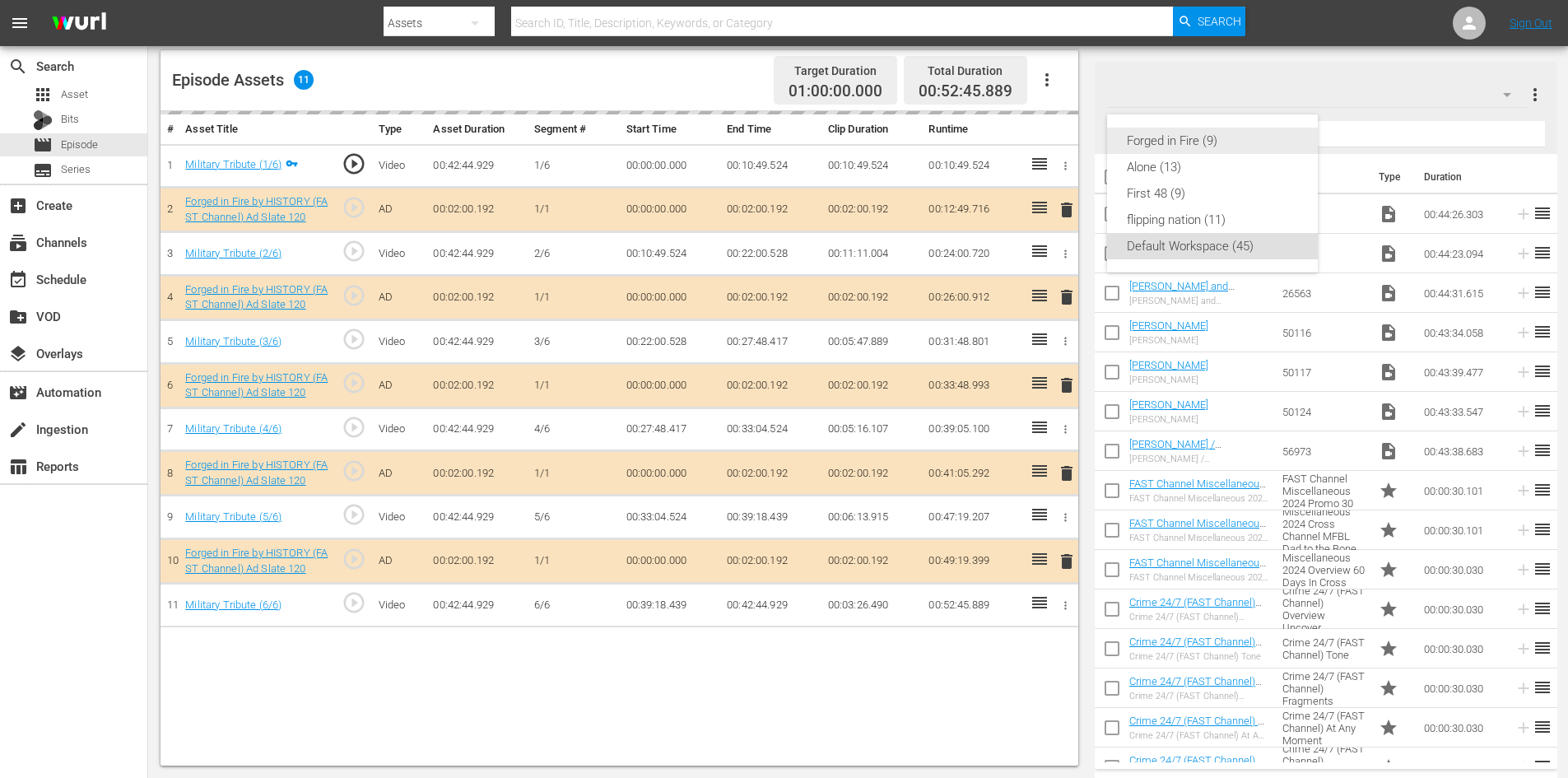
click at [1183, 139] on div "Forged in Fire (9)" at bounding box center [1212, 141] width 171 height 27
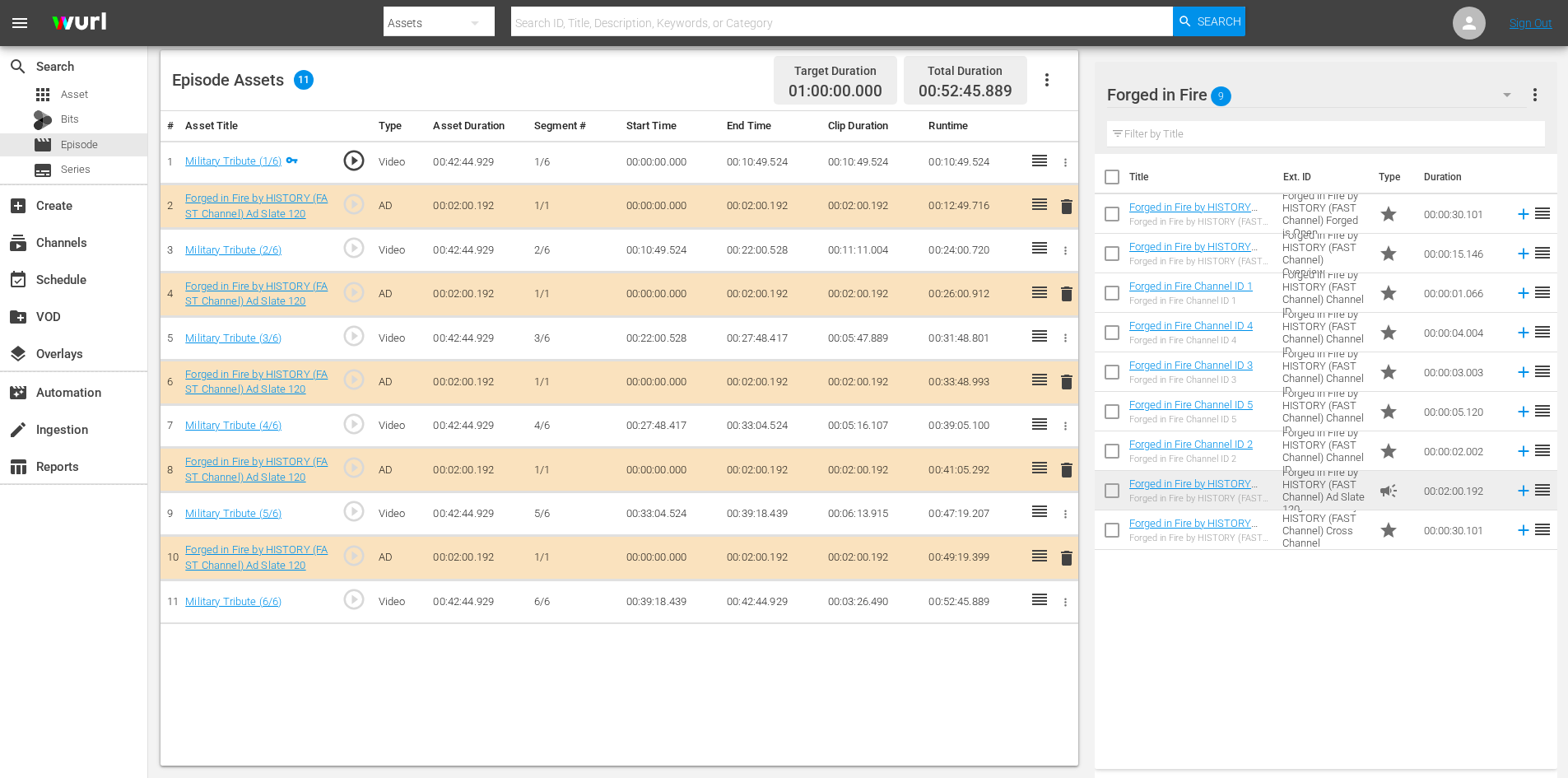
click at [1067, 469] on span "delete" at bounding box center [1067, 470] width 20 height 20
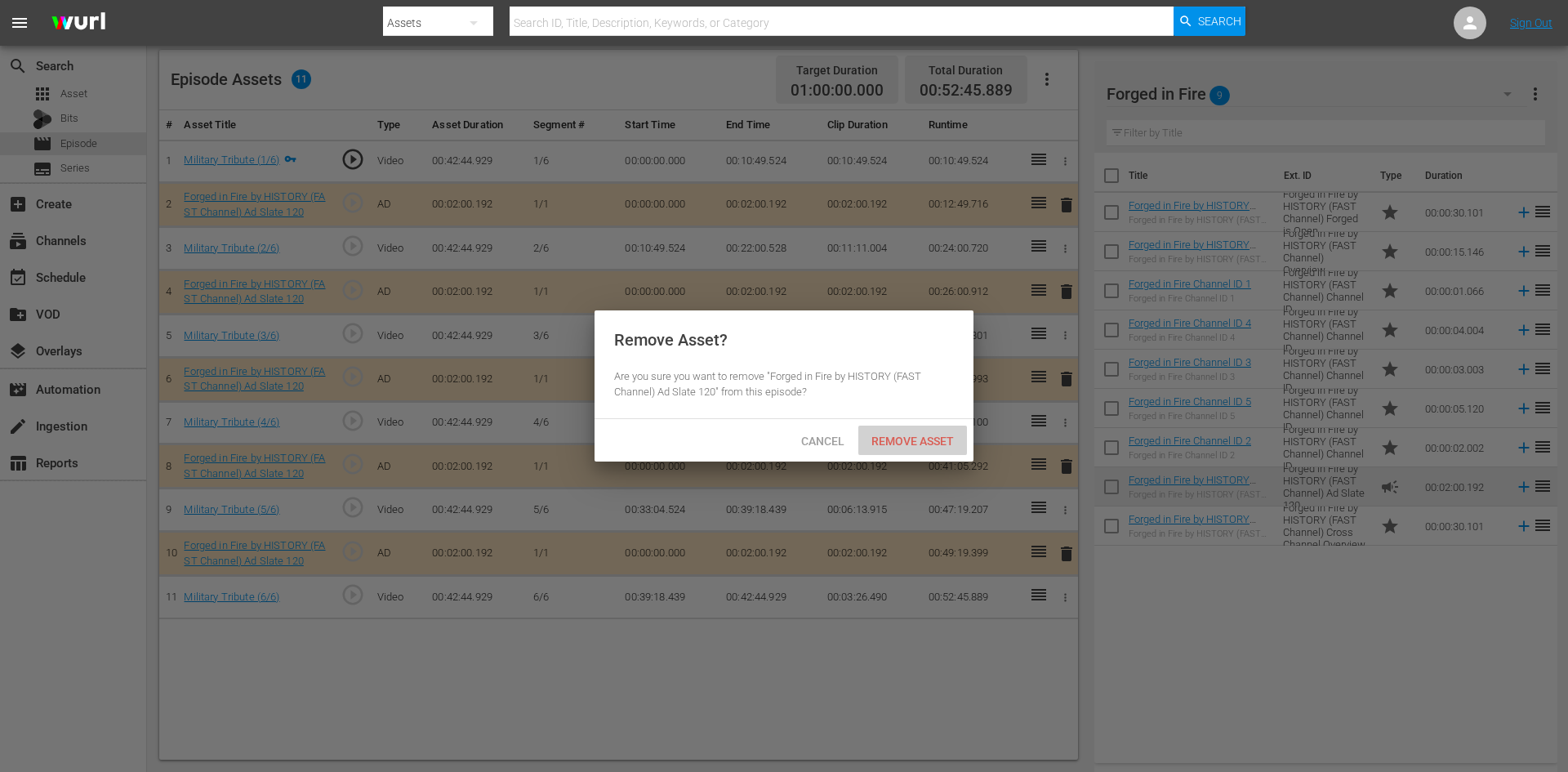
click at [930, 443] on span "Remove Asset" at bounding box center [913, 440] width 109 height 13
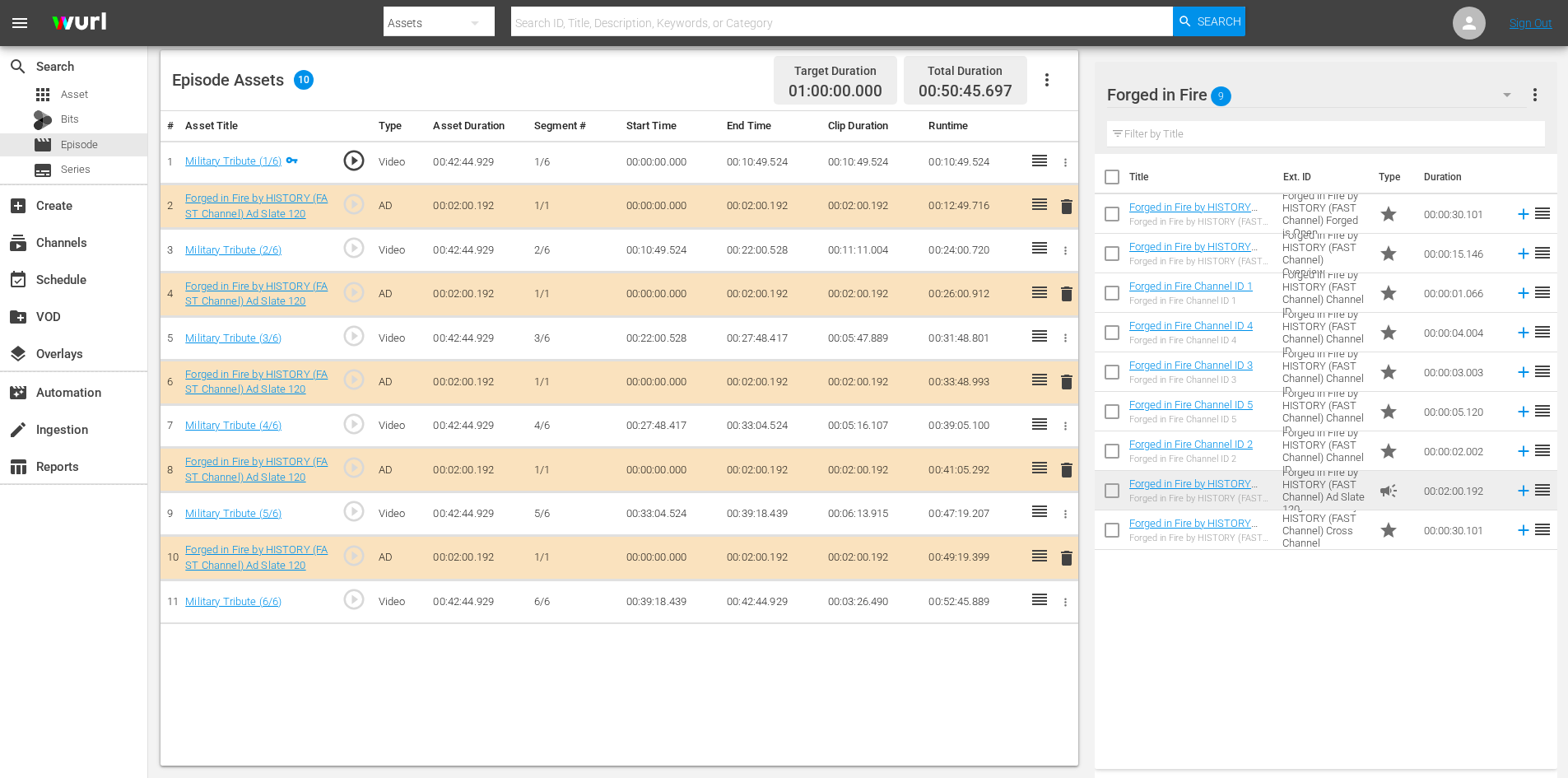
click at [1071, 477] on span "delete" at bounding box center [1067, 470] width 20 height 20
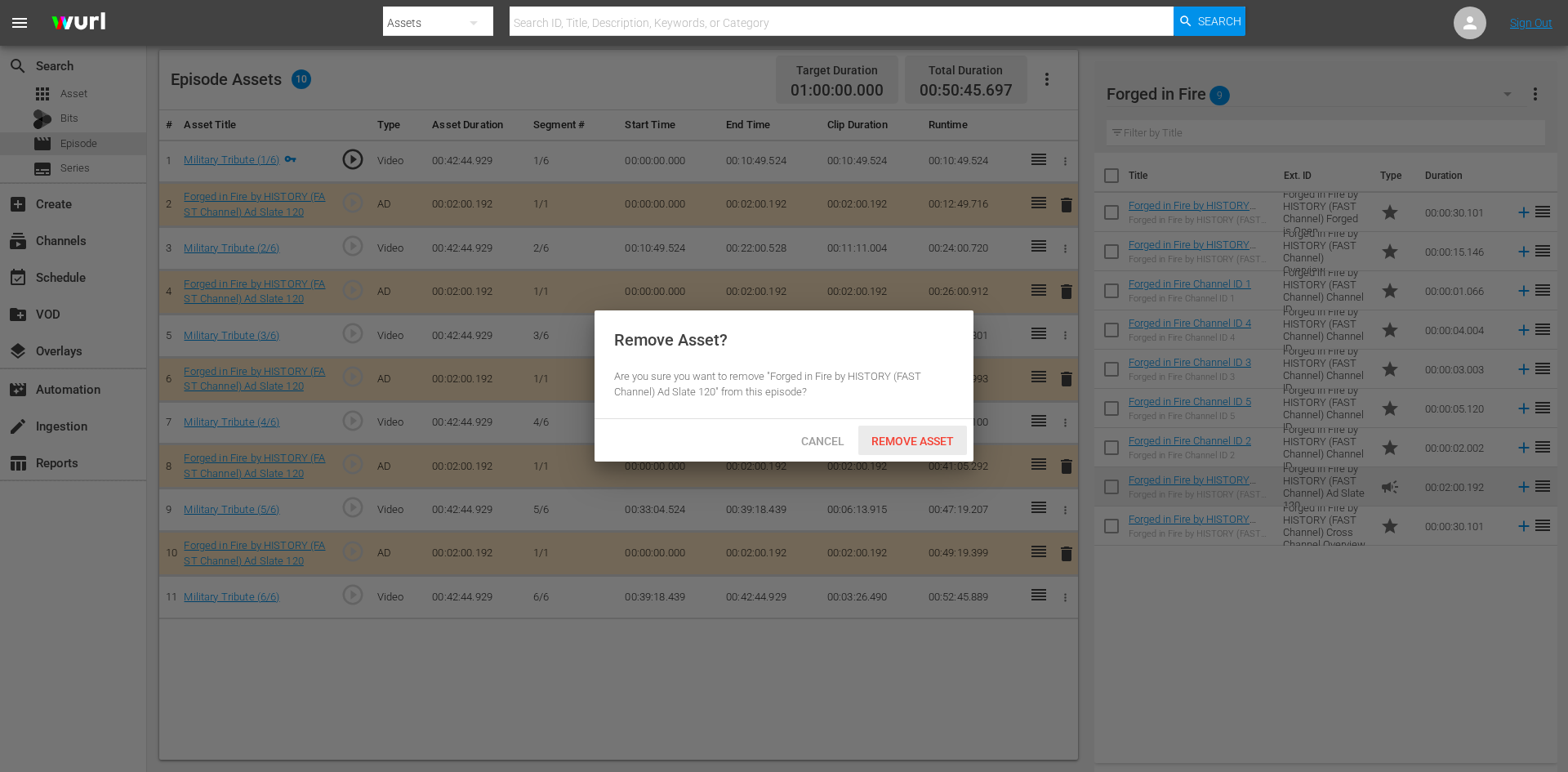
click at [922, 430] on div "Remove Asset" at bounding box center [913, 440] width 109 height 30
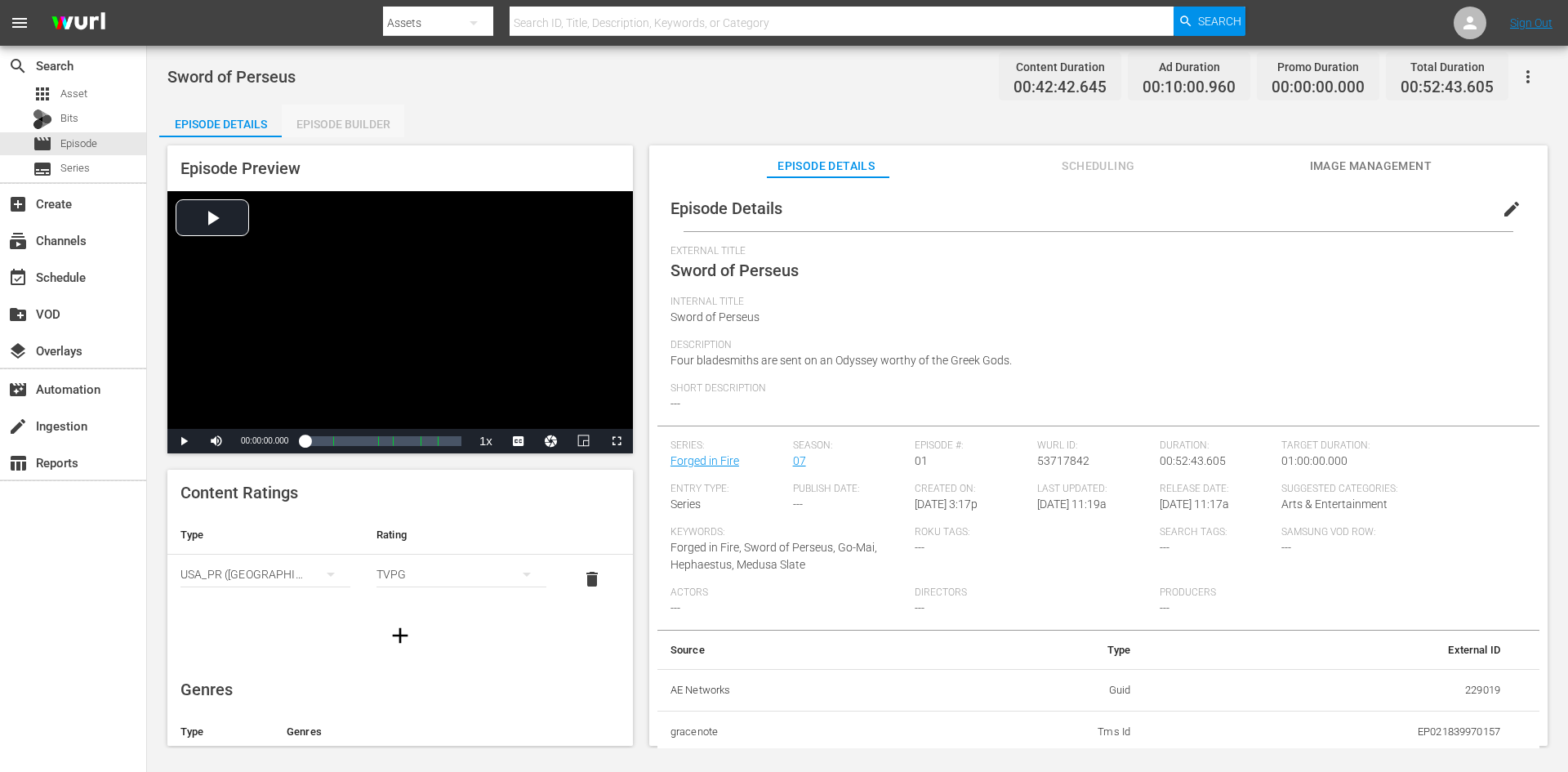
click at [346, 127] on div "Episode Builder" at bounding box center [343, 124] width 123 height 39
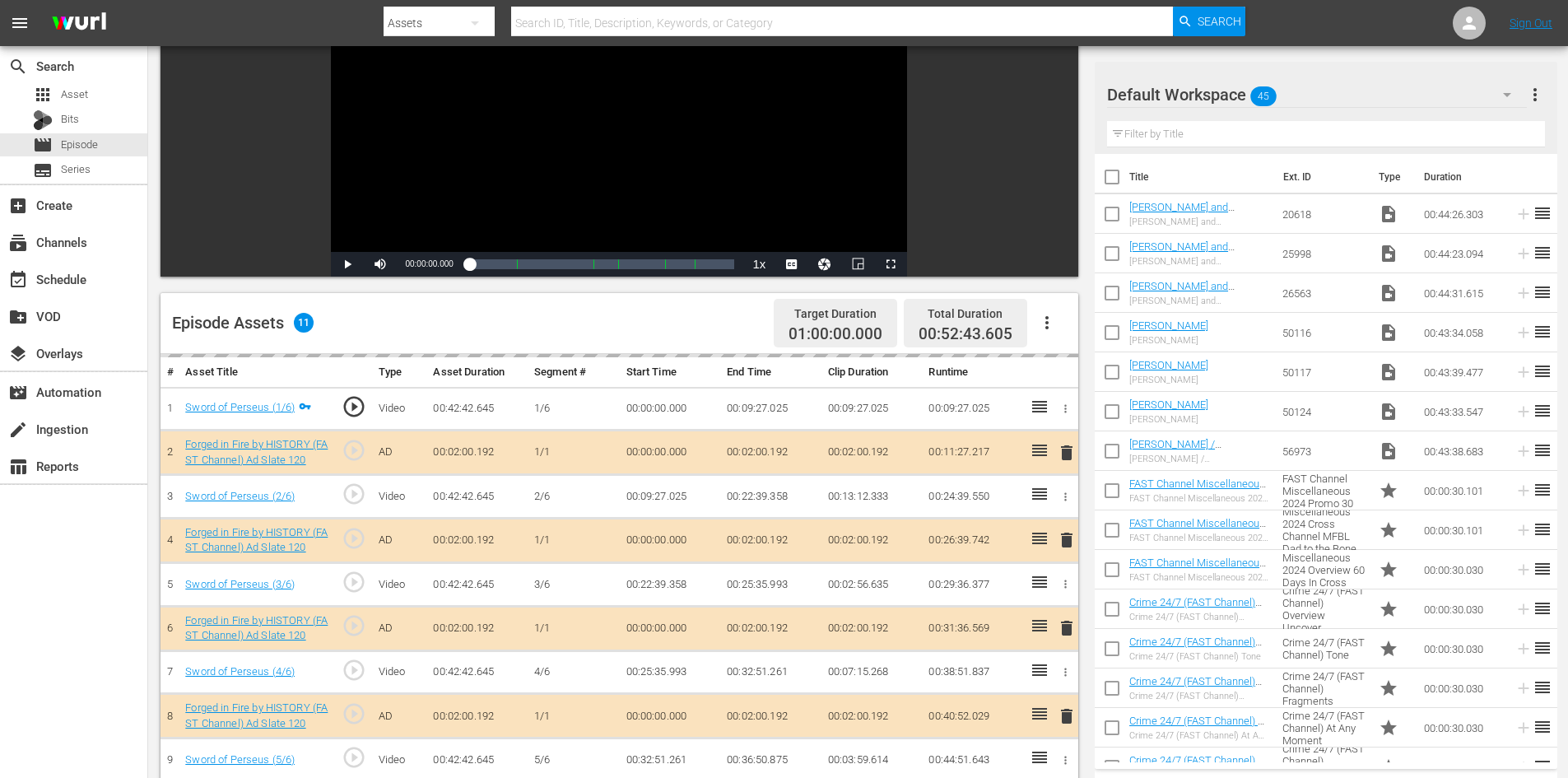
scroll to position [429, 0]
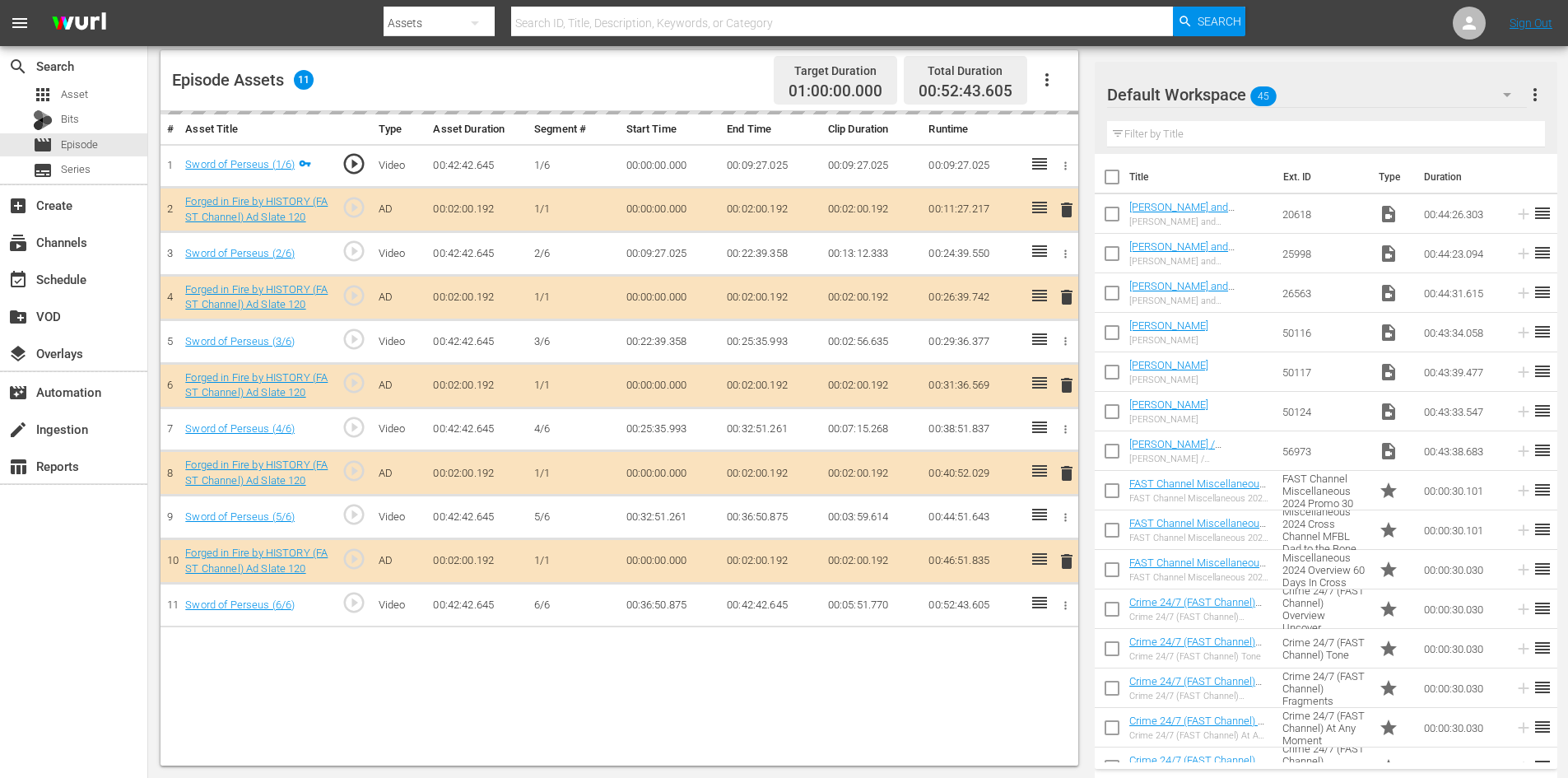
click at [1334, 89] on div "Default Workspace 45" at bounding box center [1317, 94] width 420 height 46
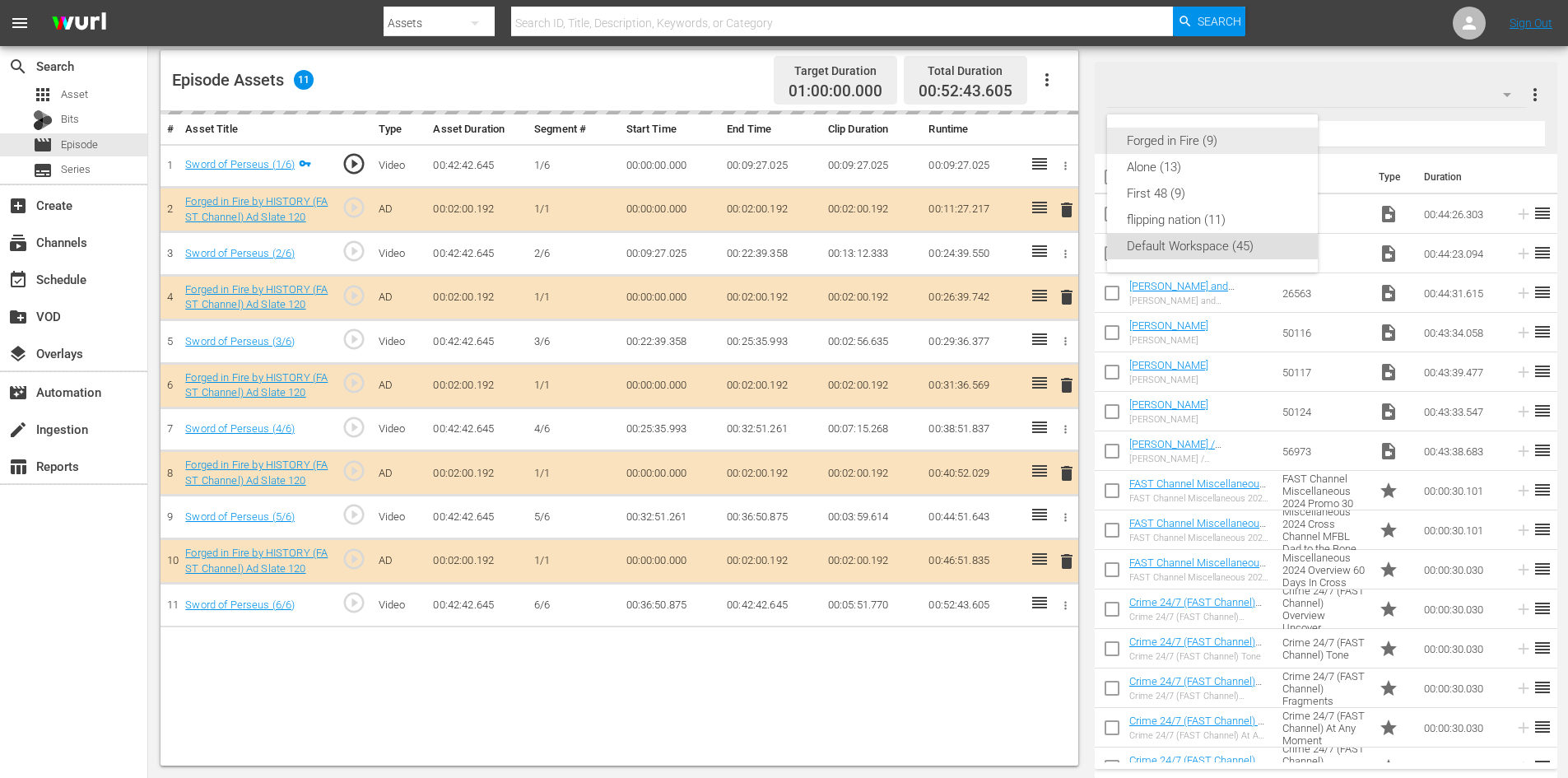
click at [1191, 142] on div "Forged in Fire (9)" at bounding box center [1212, 141] width 171 height 27
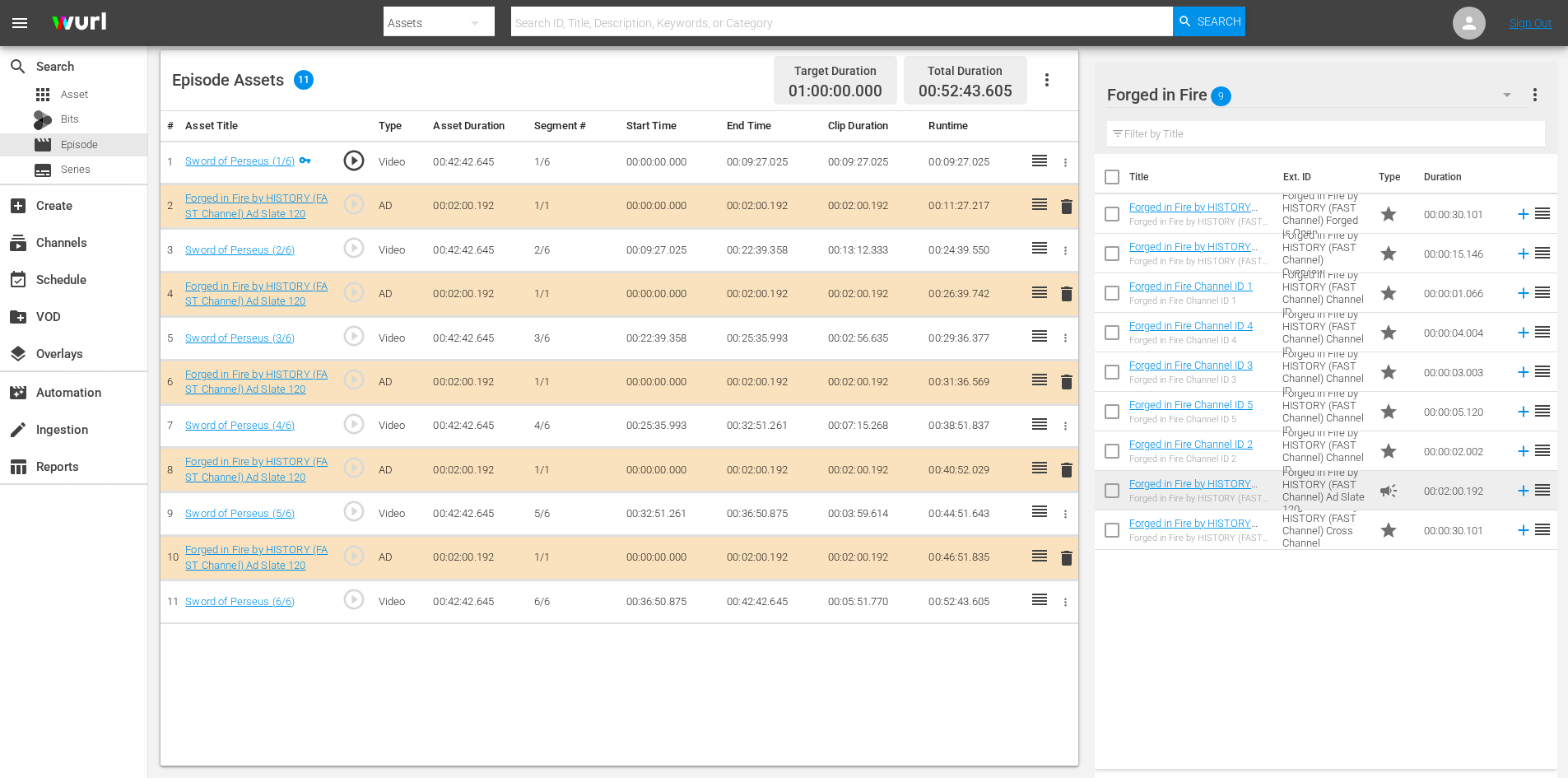
click at [1067, 468] on span "delete" at bounding box center [1067, 470] width 20 height 20
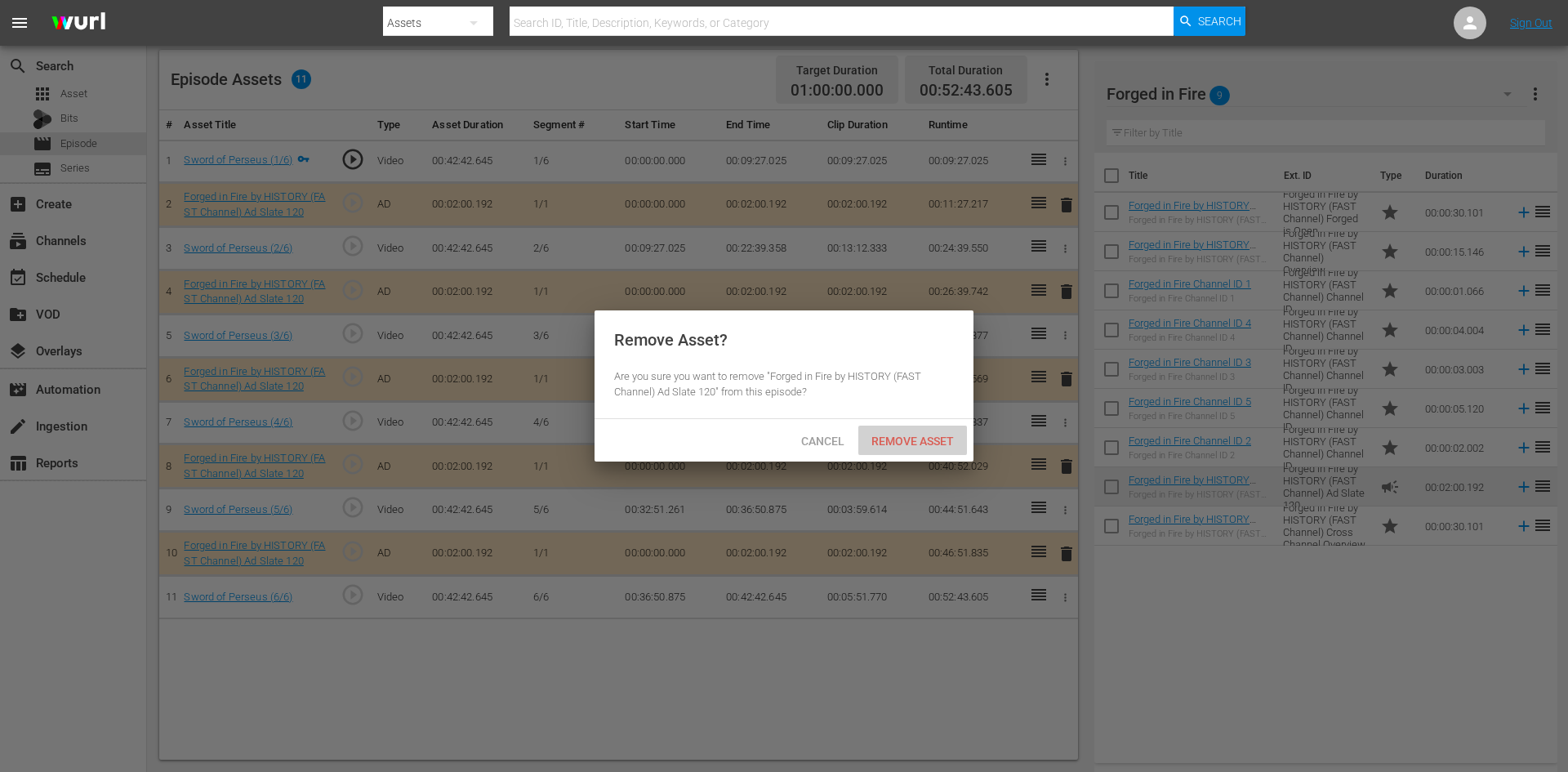
click at [927, 444] on span "Remove Asset" at bounding box center [913, 440] width 109 height 13
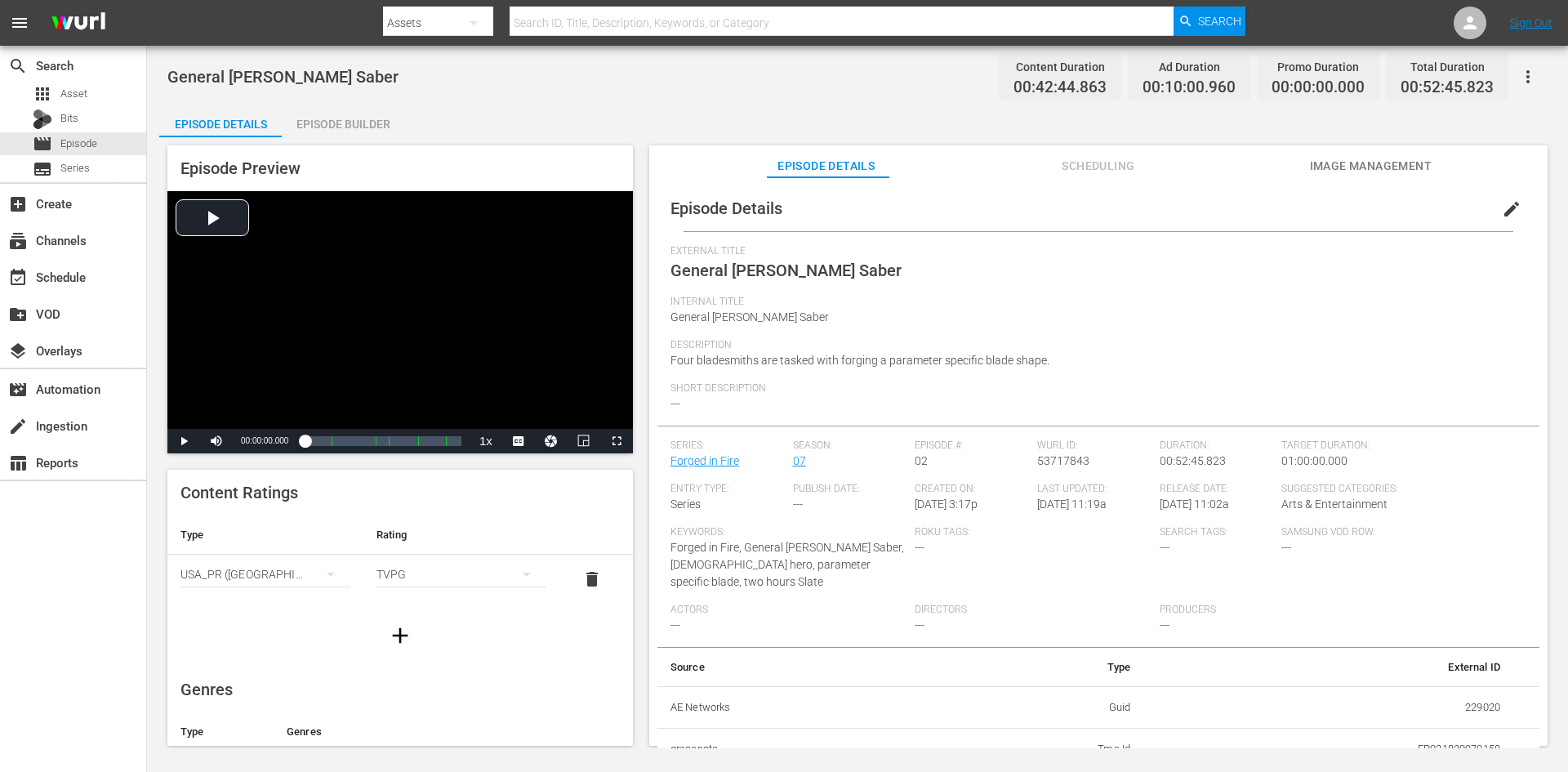
click at [339, 134] on div "Episode Builder" at bounding box center [343, 124] width 123 height 39
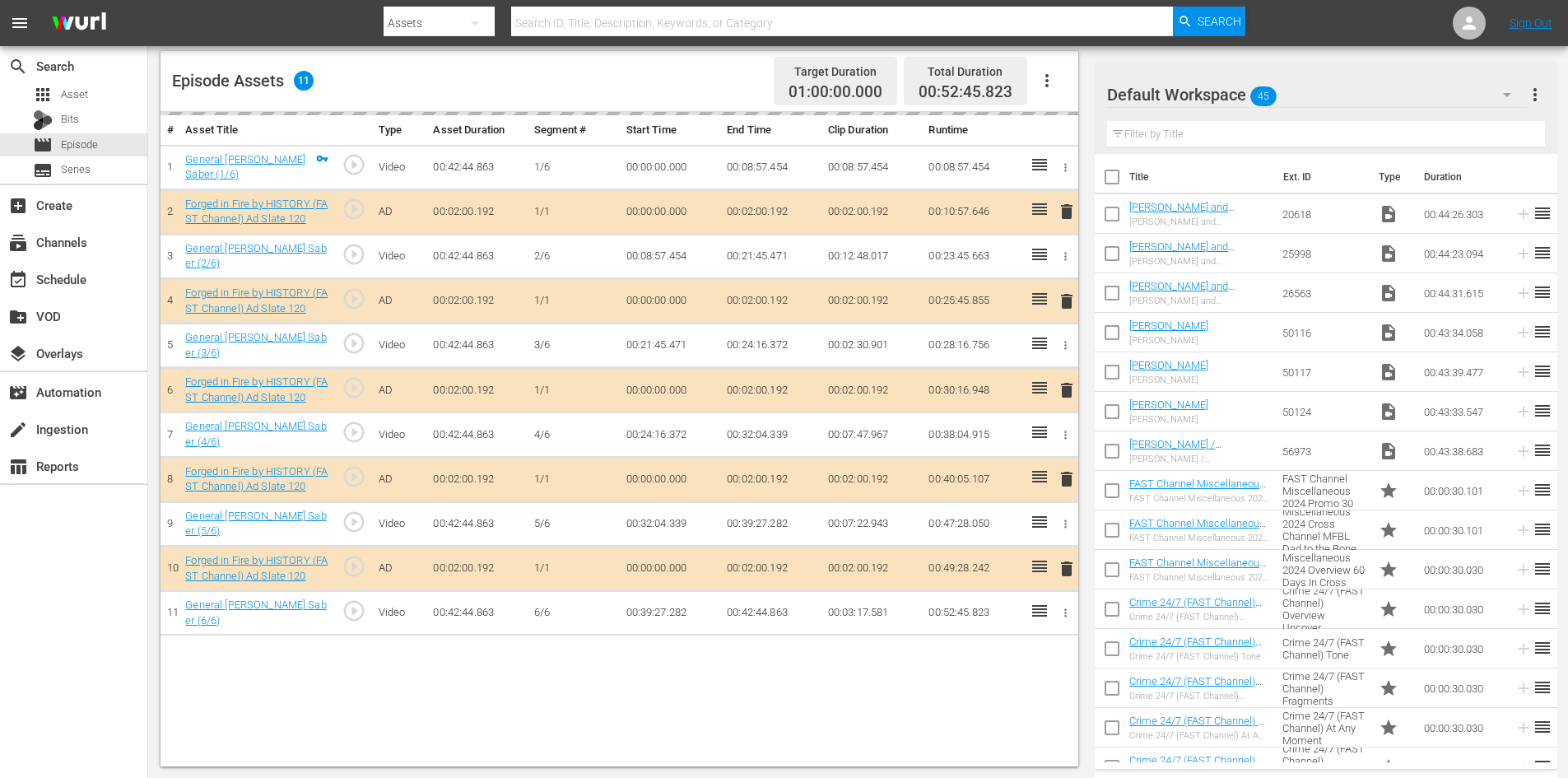
scroll to position [429, 0]
click at [1335, 94] on div "Default Workspace 45" at bounding box center [1317, 94] width 420 height 46
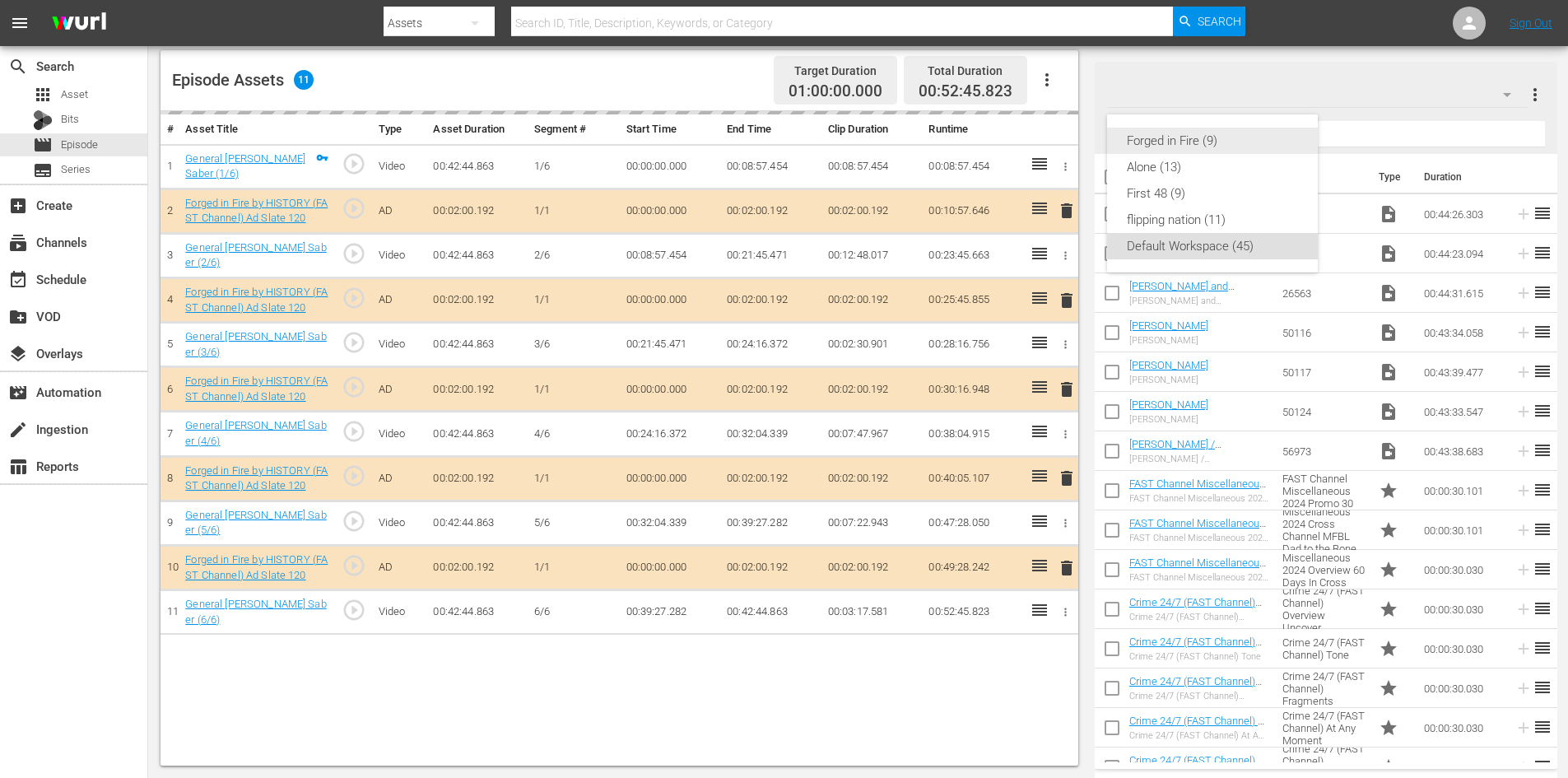
click at [1169, 139] on div "Forged in Fire (9)" at bounding box center [1212, 141] width 171 height 27
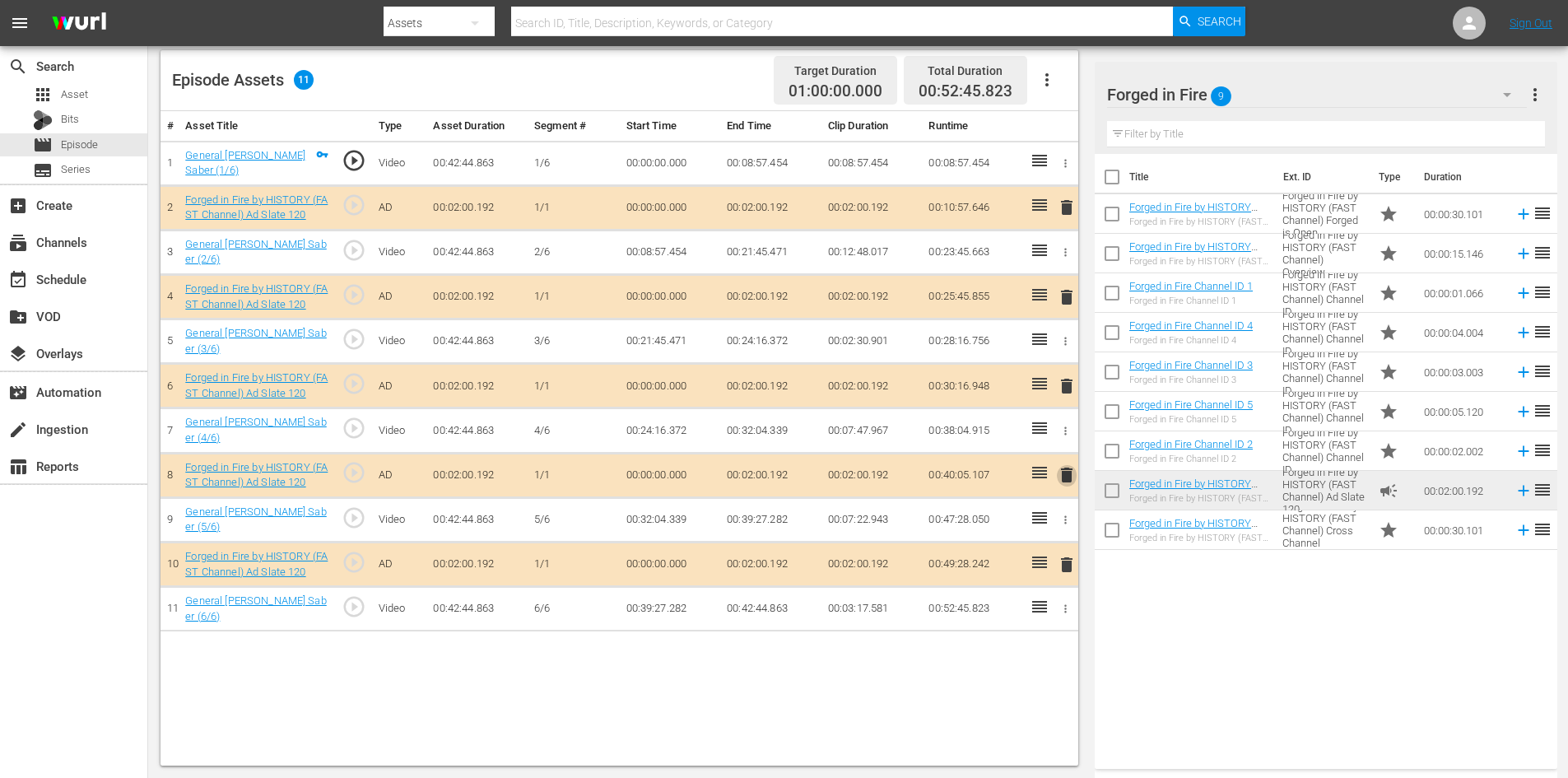
click at [1069, 468] on span "delete" at bounding box center [1067, 475] width 20 height 20
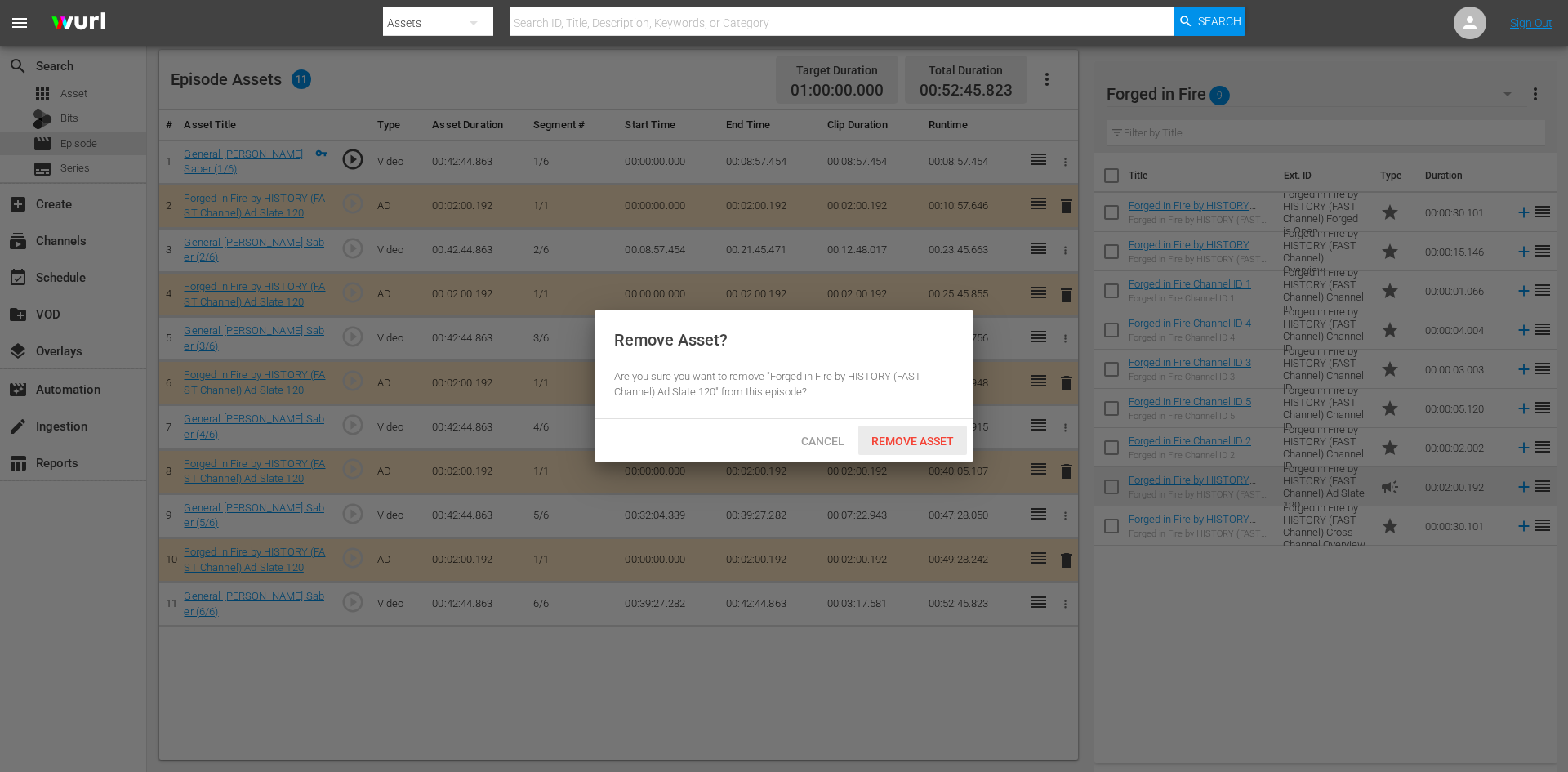
click at [935, 435] on span "Remove Asset" at bounding box center [913, 440] width 109 height 13
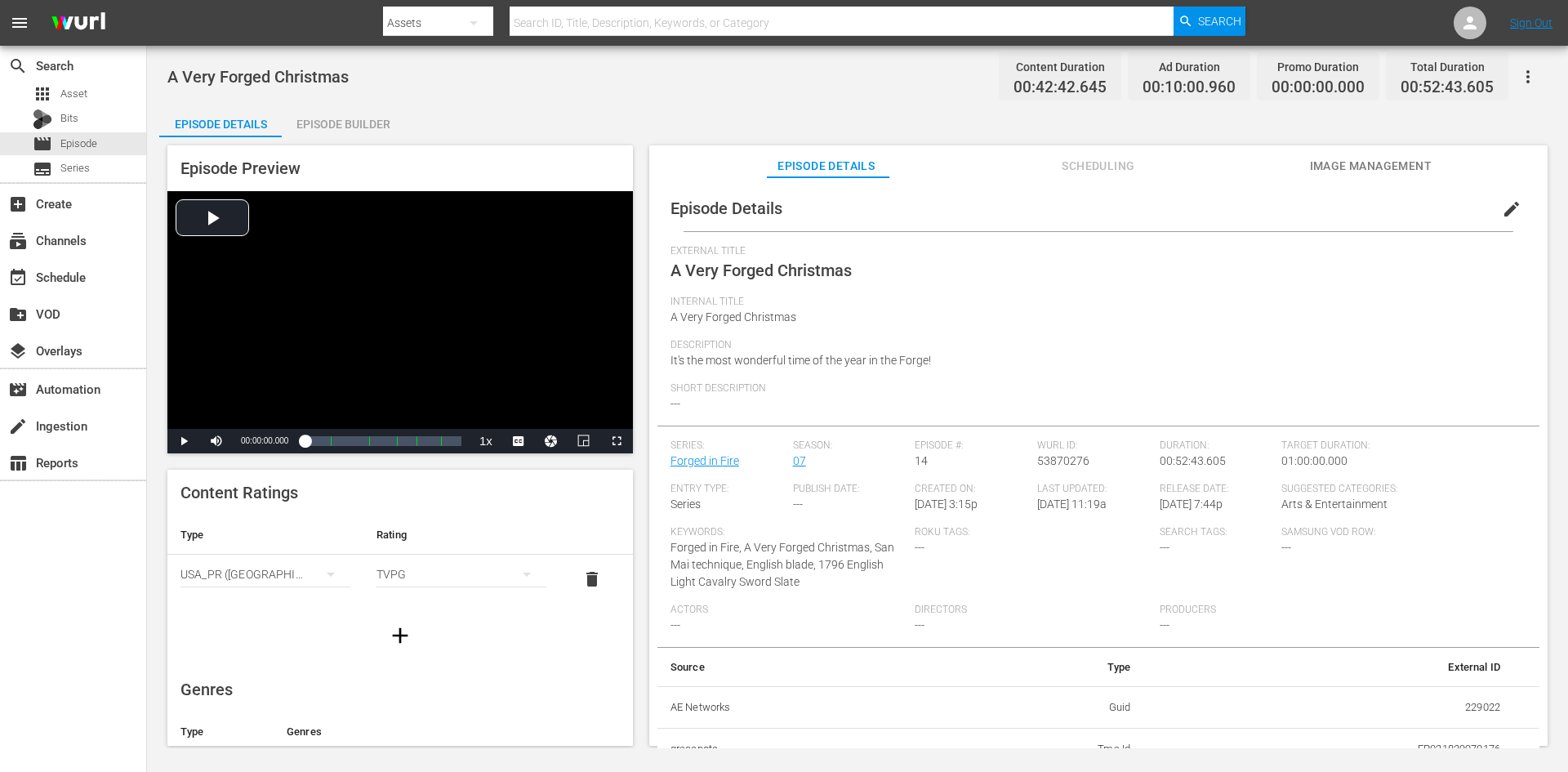
click at [356, 134] on div "Episode Builder" at bounding box center [343, 124] width 123 height 39
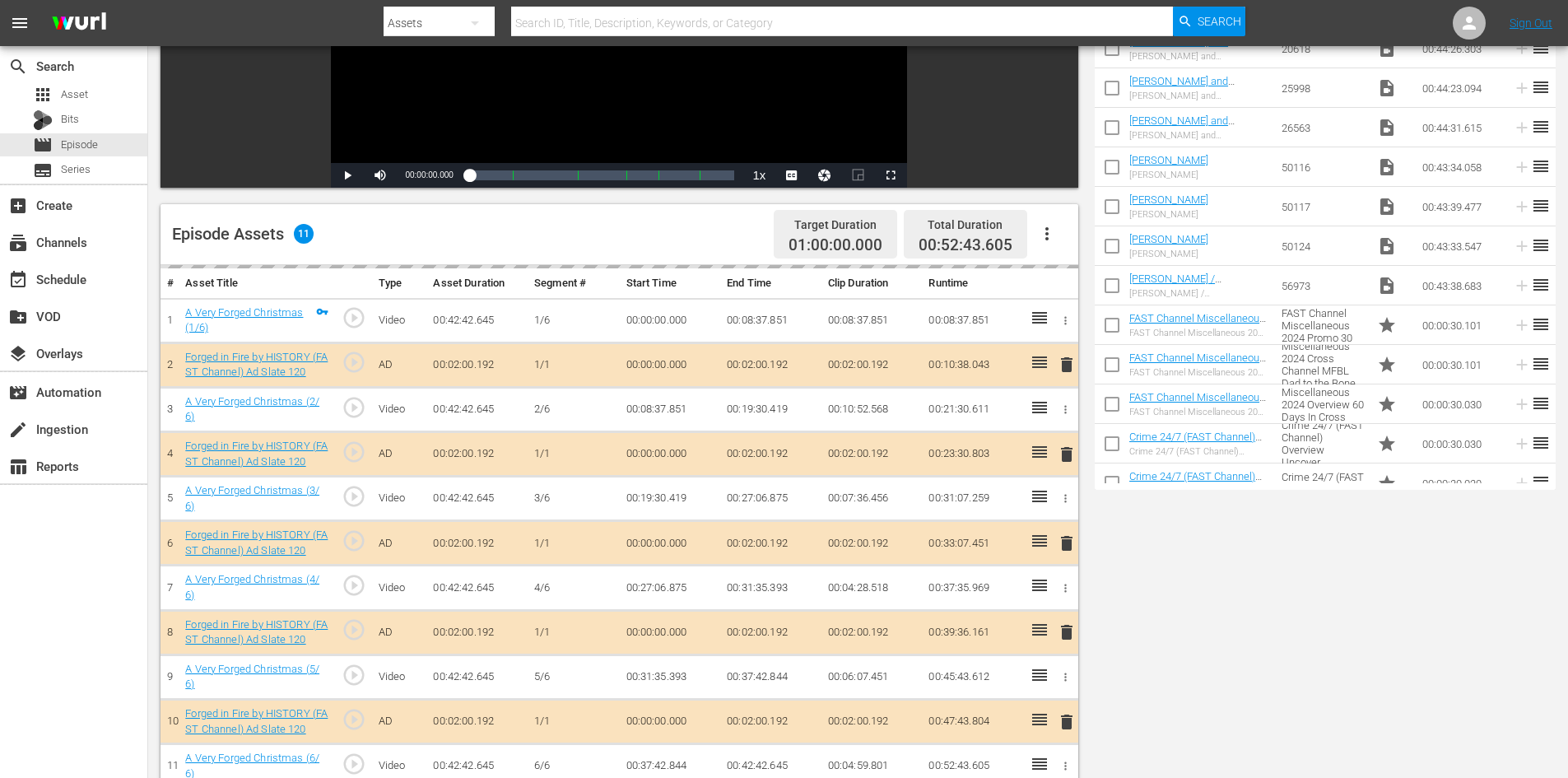
scroll to position [429, 0]
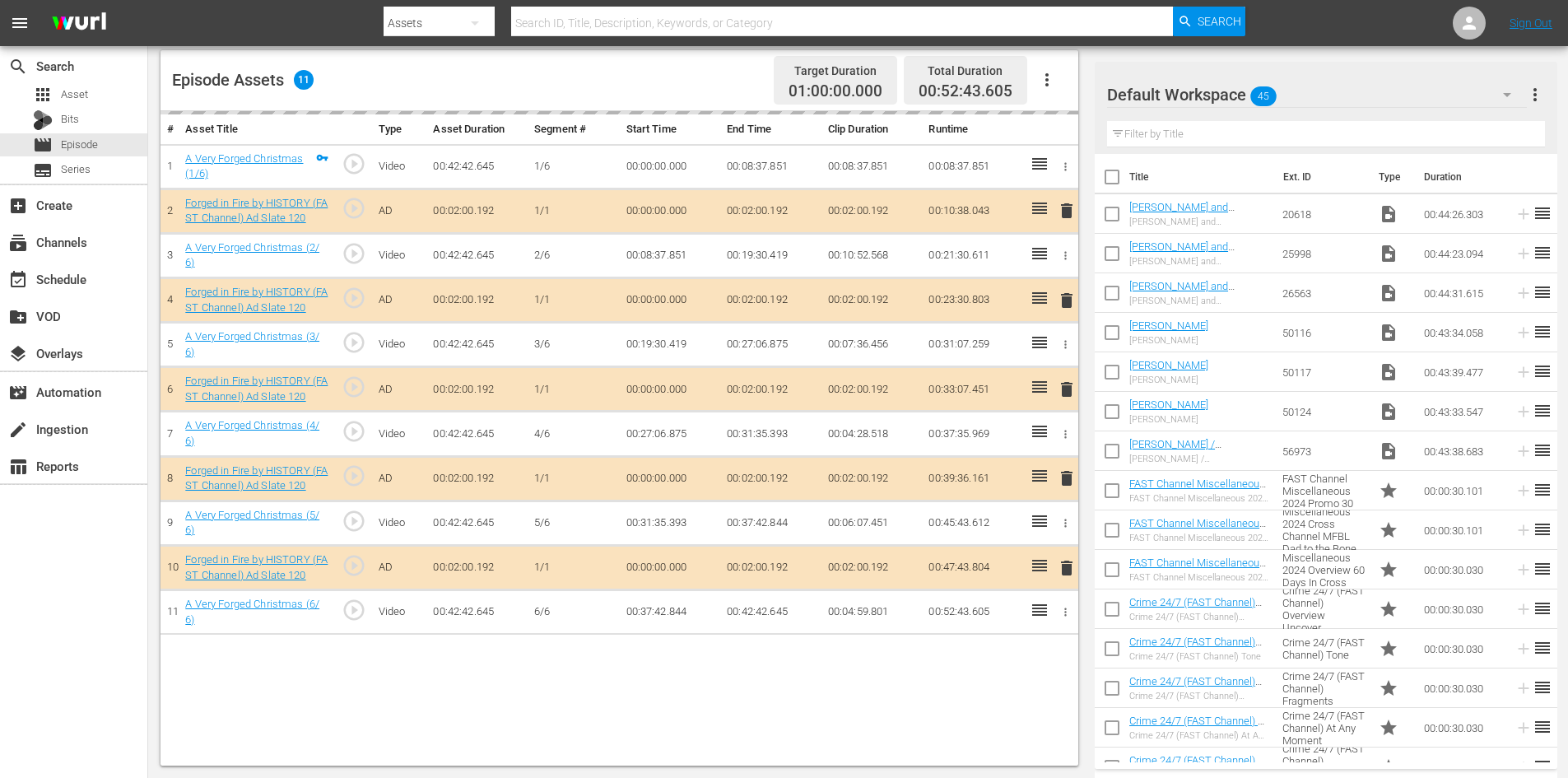
click at [1377, 98] on div "Default Workspace 45" at bounding box center [1317, 94] width 420 height 46
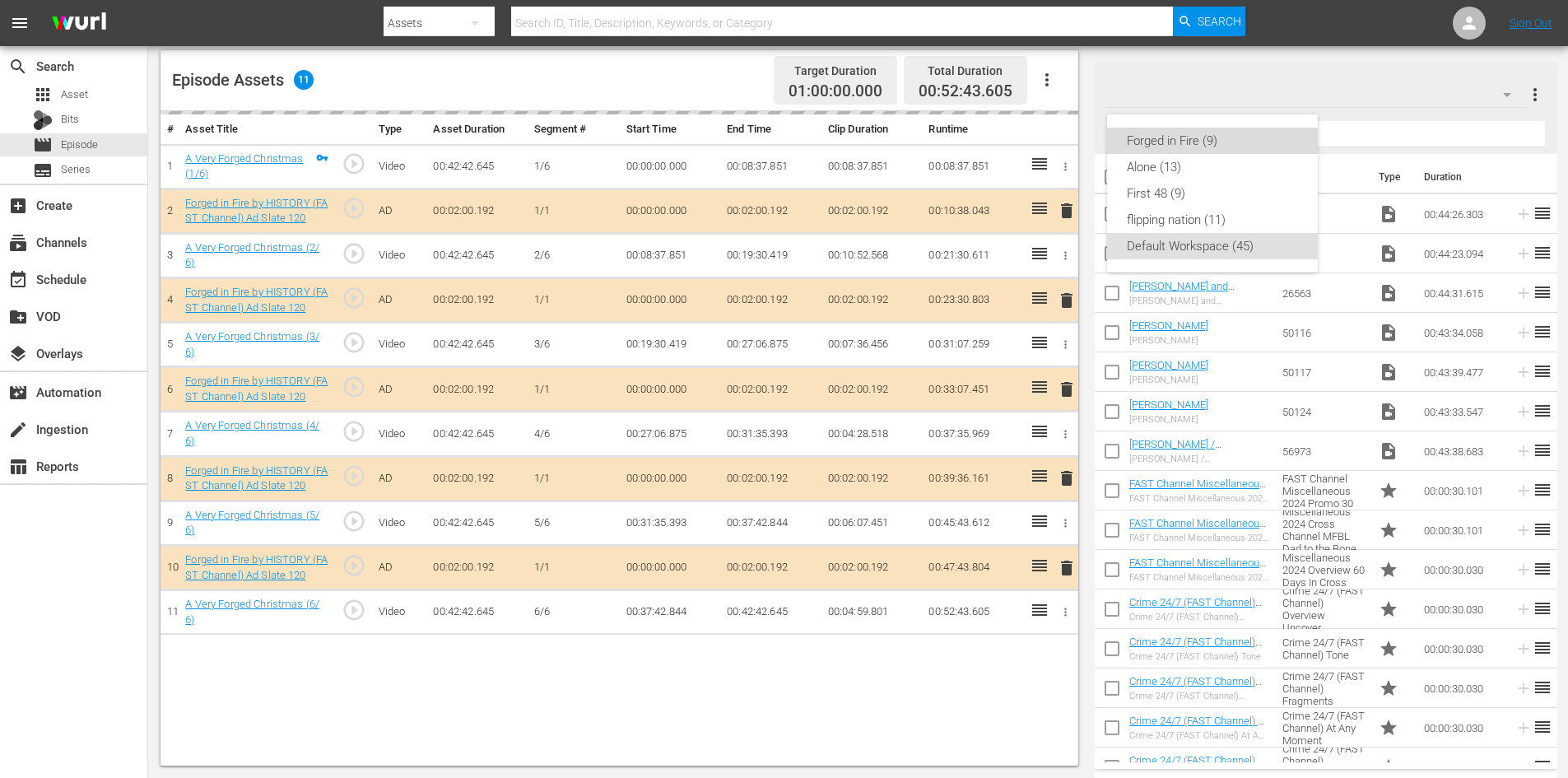
click at [1165, 142] on div "Forged in Fire (9)" at bounding box center [1212, 141] width 171 height 27
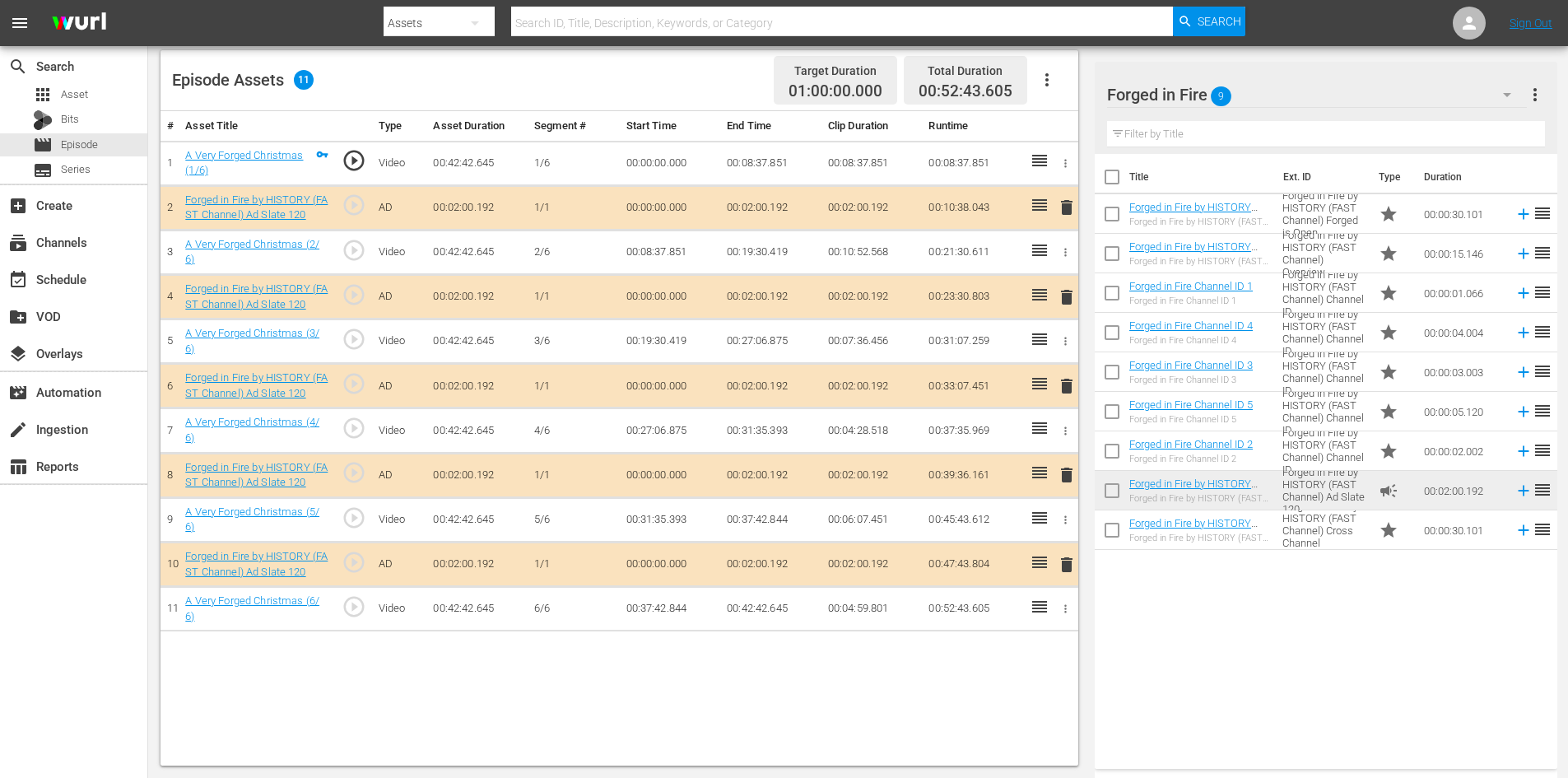
click at [1073, 481] on span "delete" at bounding box center [1067, 475] width 20 height 20
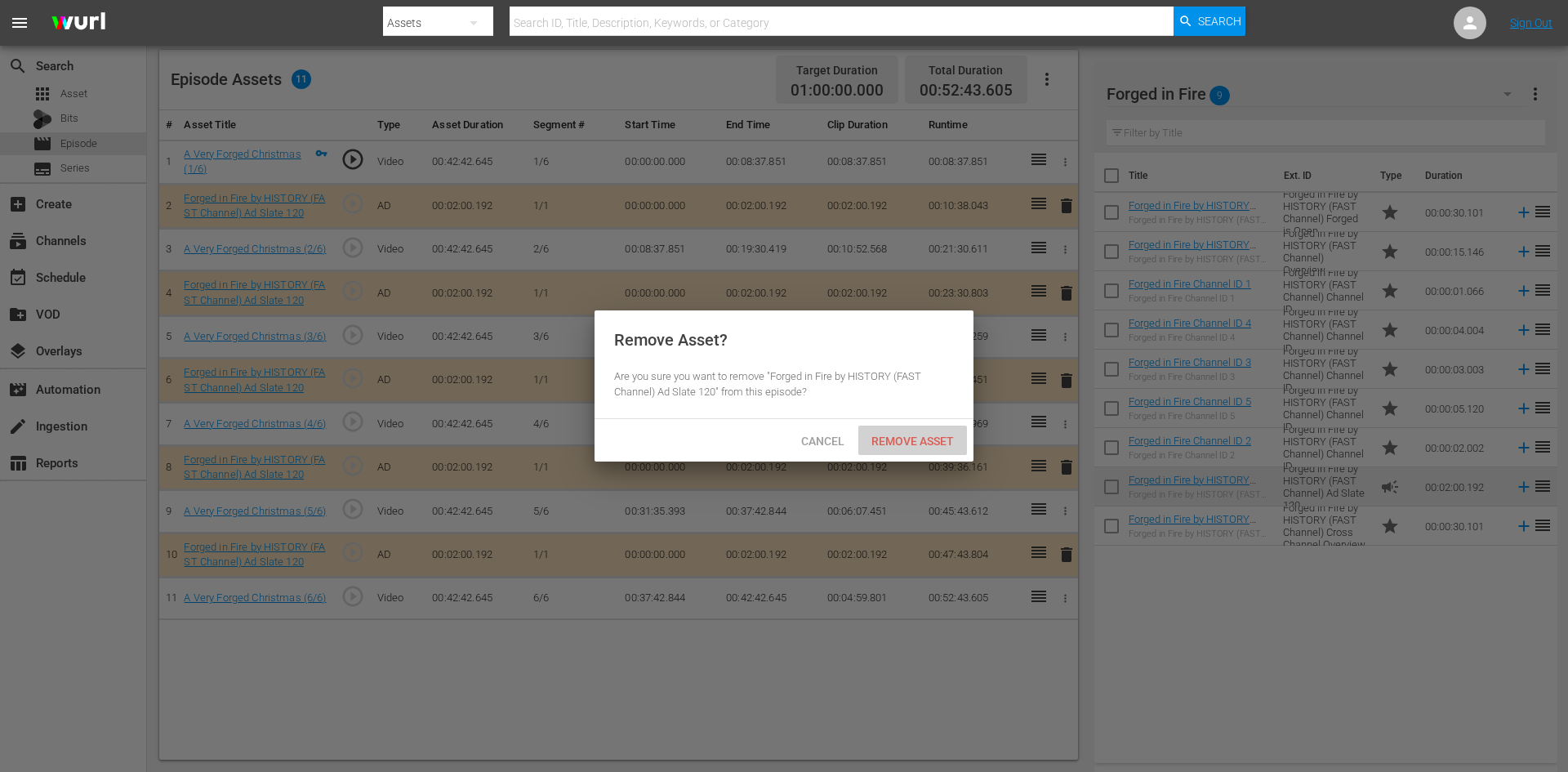
click at [942, 439] on span "Remove Asset" at bounding box center [913, 440] width 109 height 13
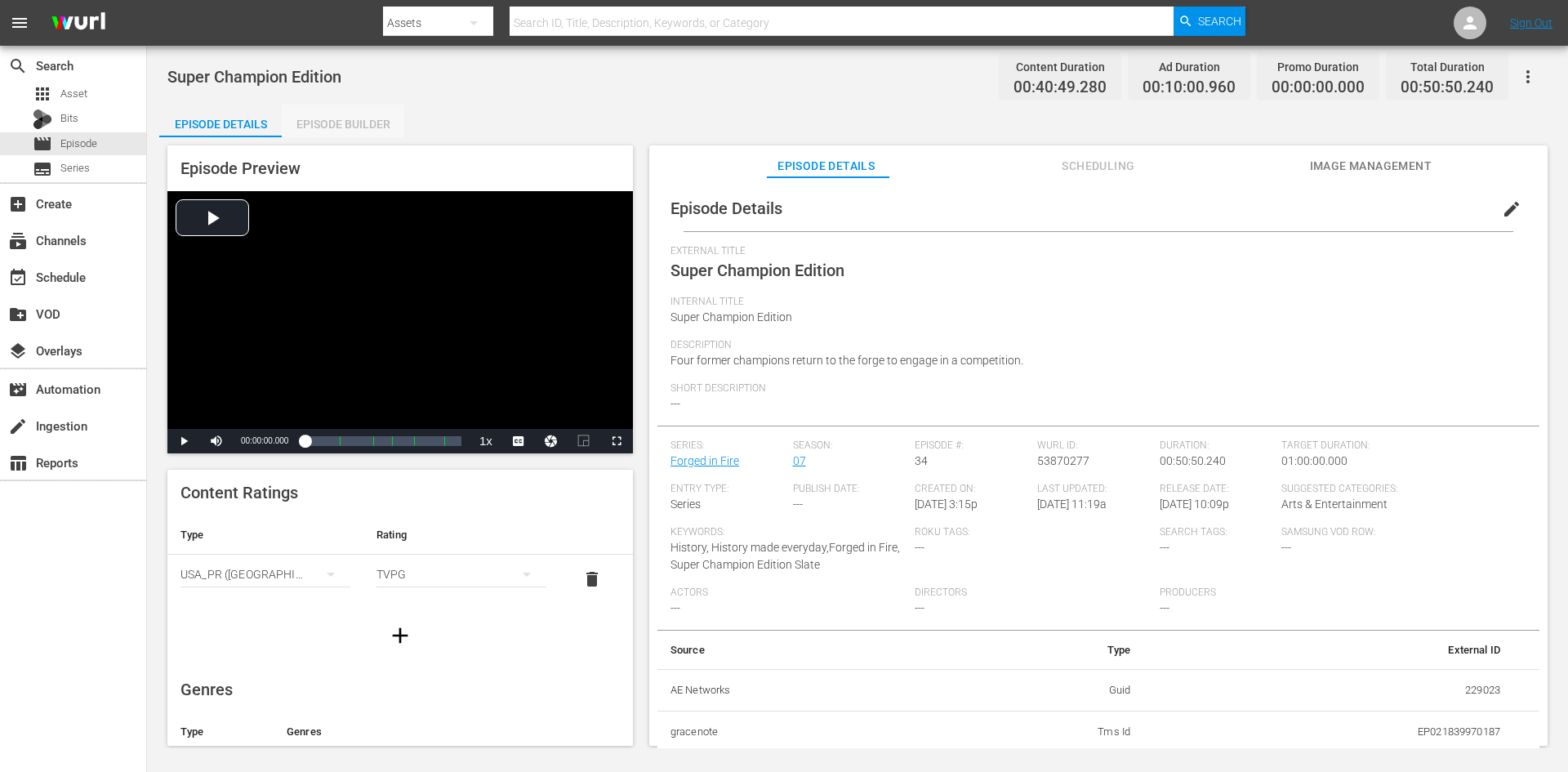
click at [372, 120] on div "Episode Builder" at bounding box center [343, 124] width 123 height 39
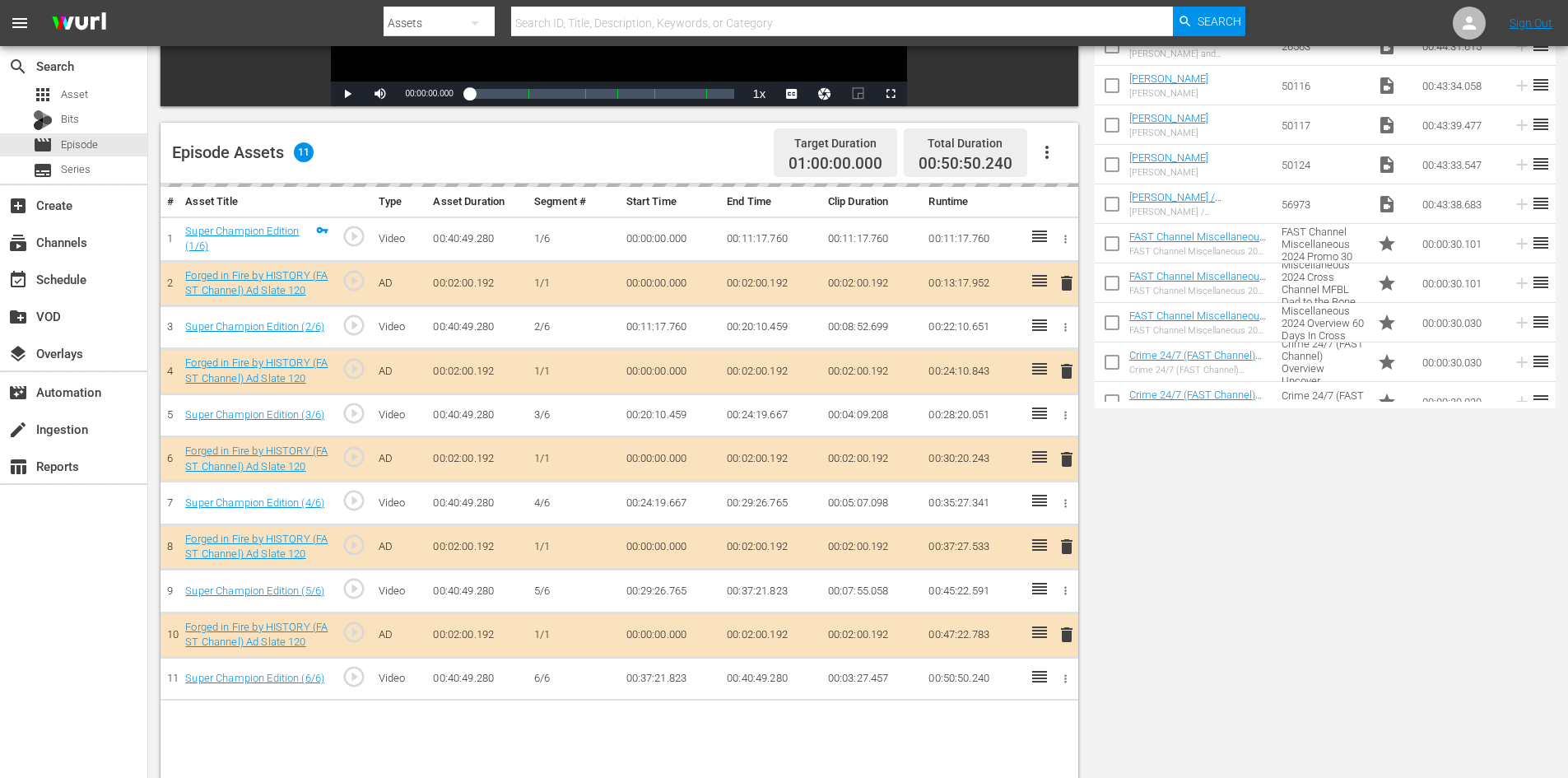
scroll to position [429, 0]
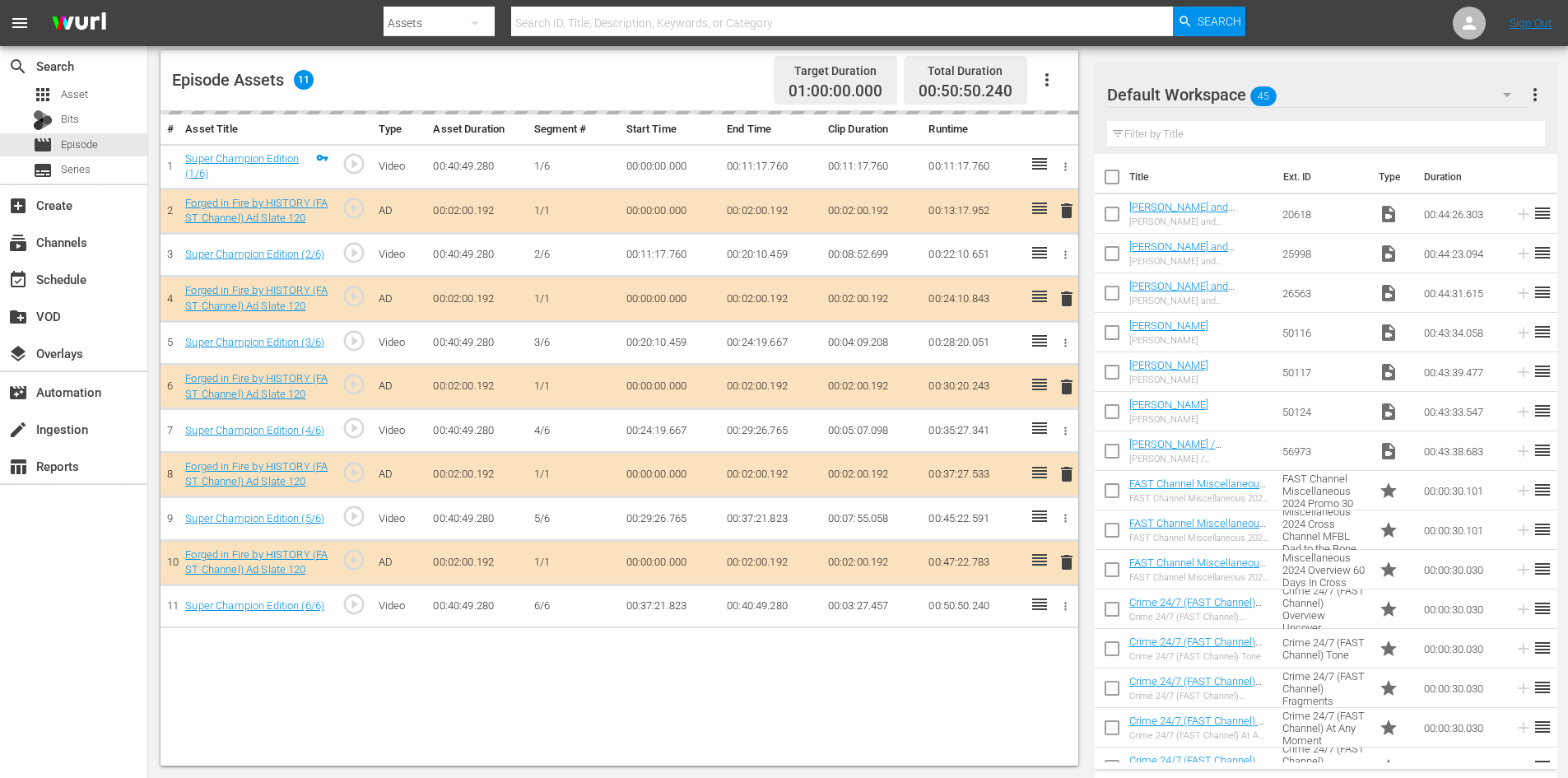
click at [1330, 90] on div "Default Workspace 45" at bounding box center [1317, 94] width 420 height 46
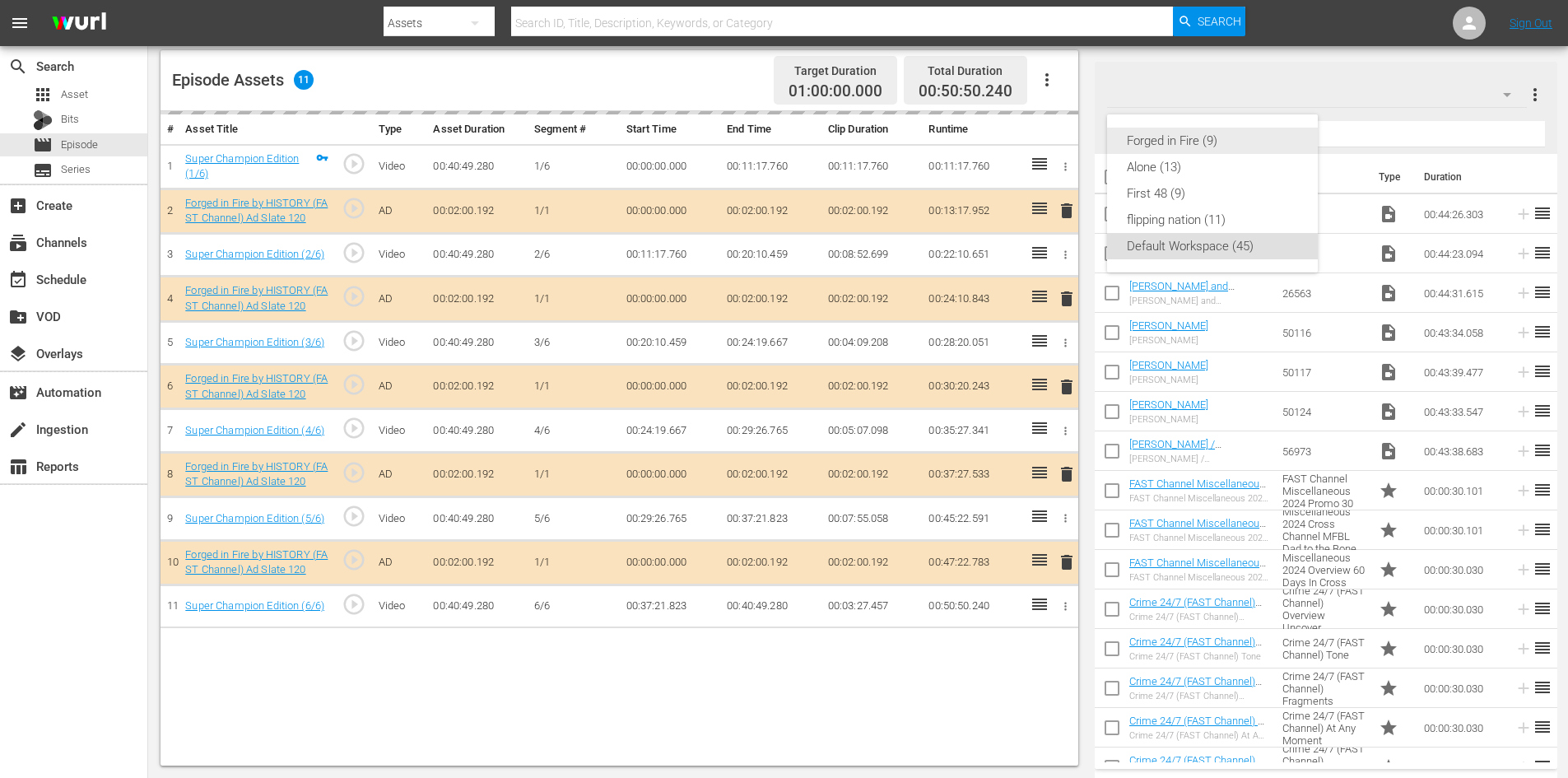
click at [1140, 145] on div "Forged in Fire (9)" at bounding box center [1212, 141] width 171 height 27
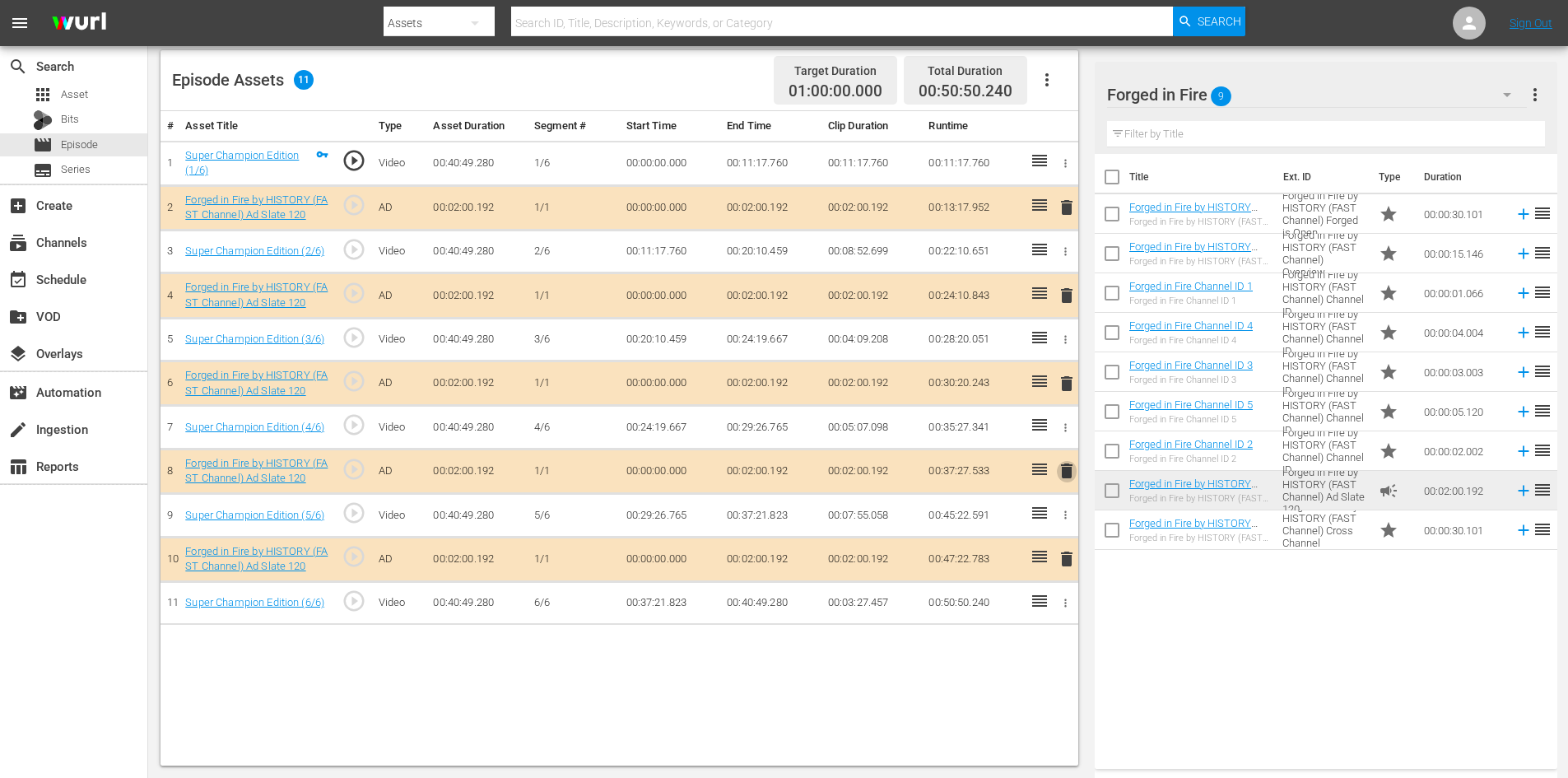
click at [1066, 470] on span "delete" at bounding box center [1067, 471] width 20 height 20
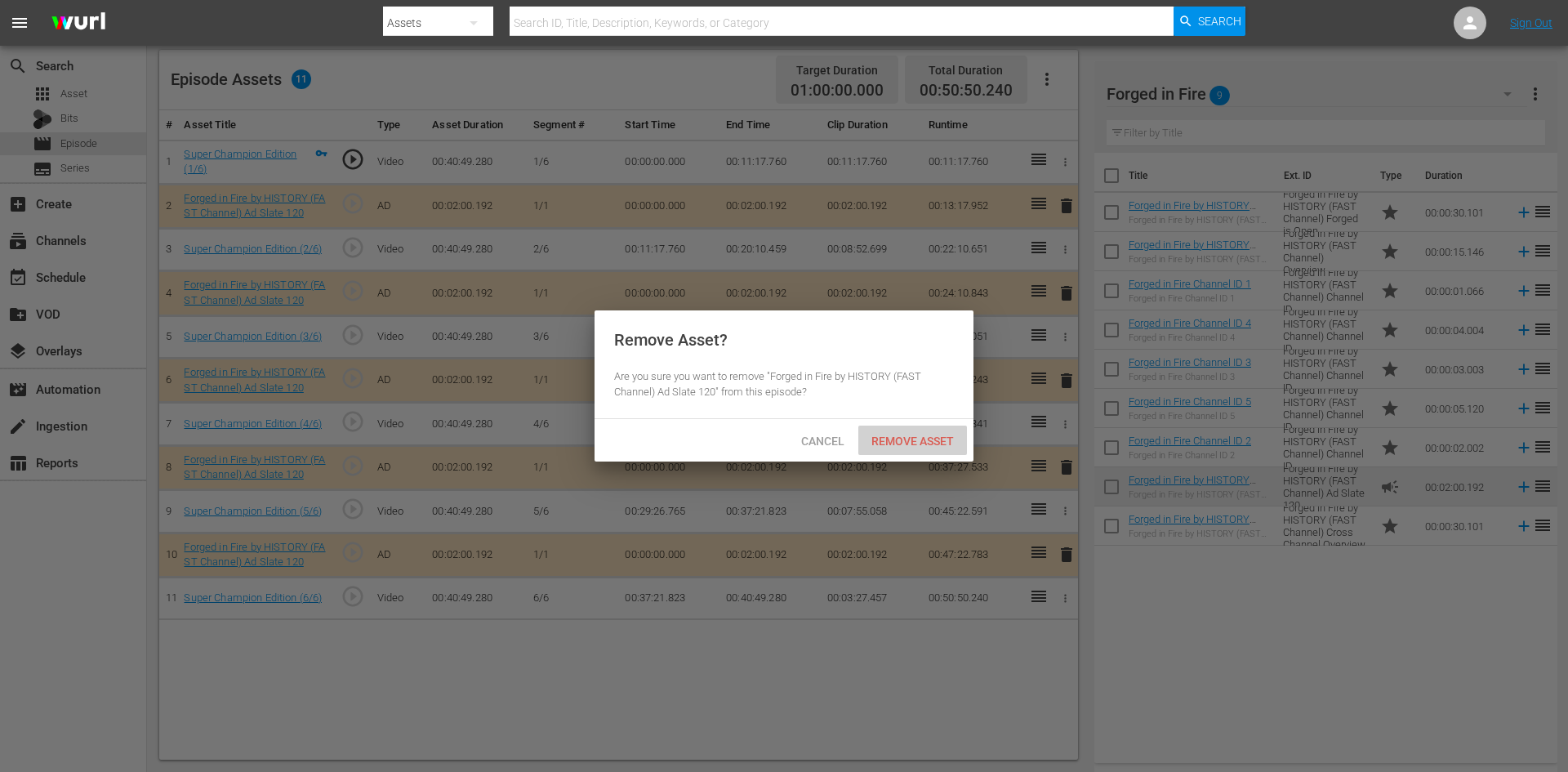
click at [882, 425] on div "Remove Asset" at bounding box center [913, 440] width 109 height 30
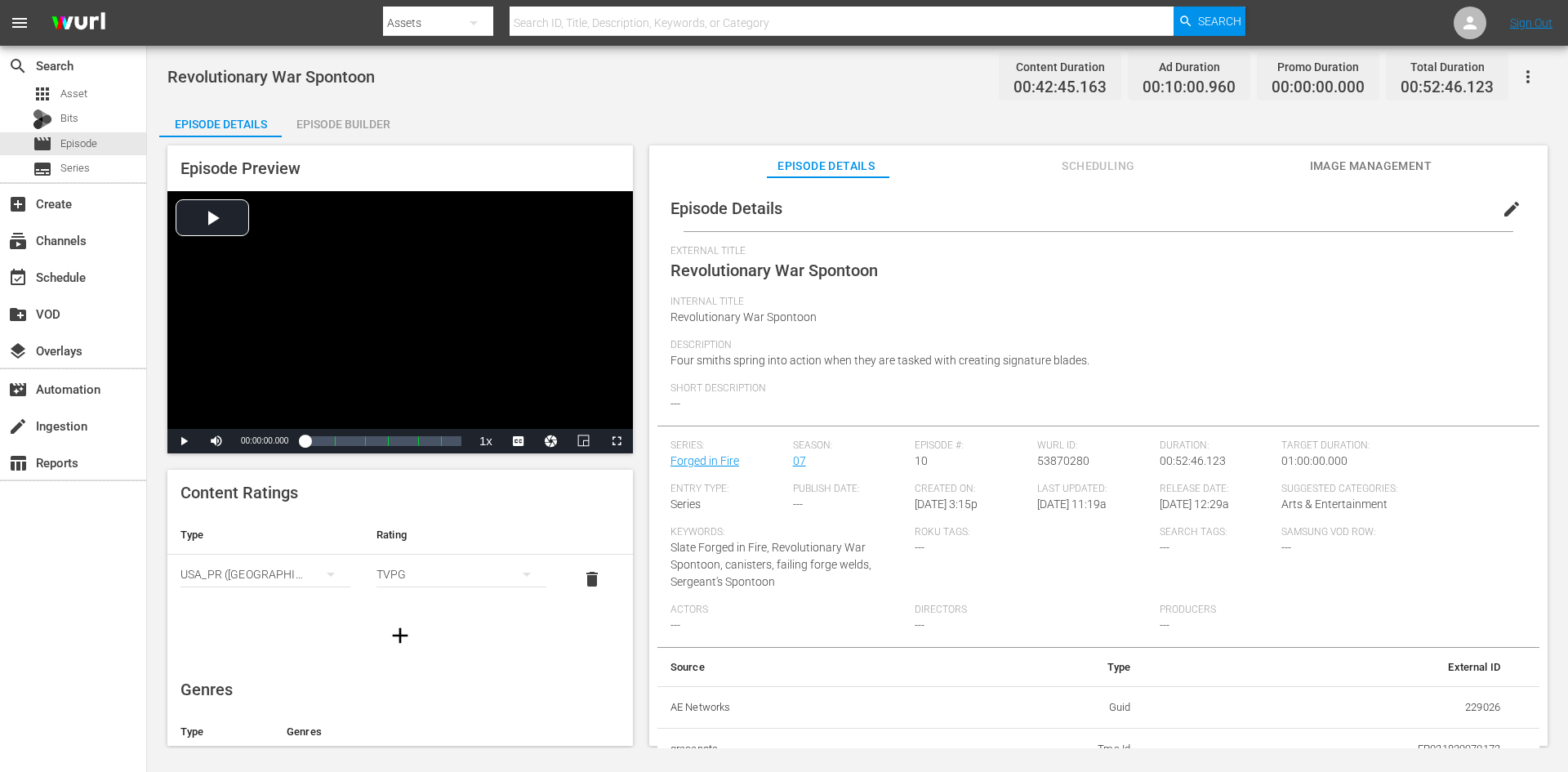
click at [379, 123] on div "Episode Builder" at bounding box center [343, 124] width 123 height 39
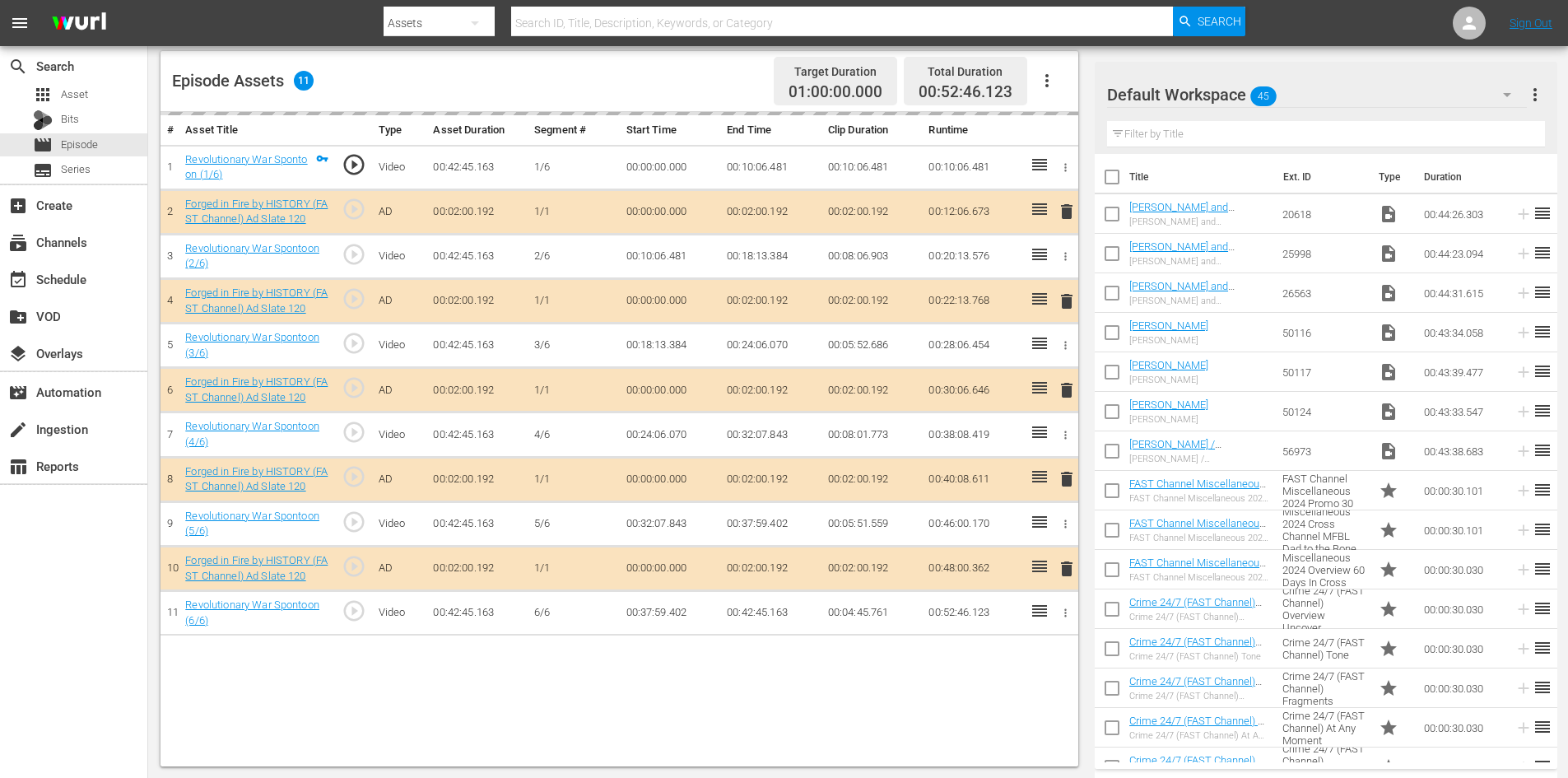
scroll to position [429, 0]
click at [1370, 88] on div "Default Workspace 45" at bounding box center [1317, 94] width 420 height 46
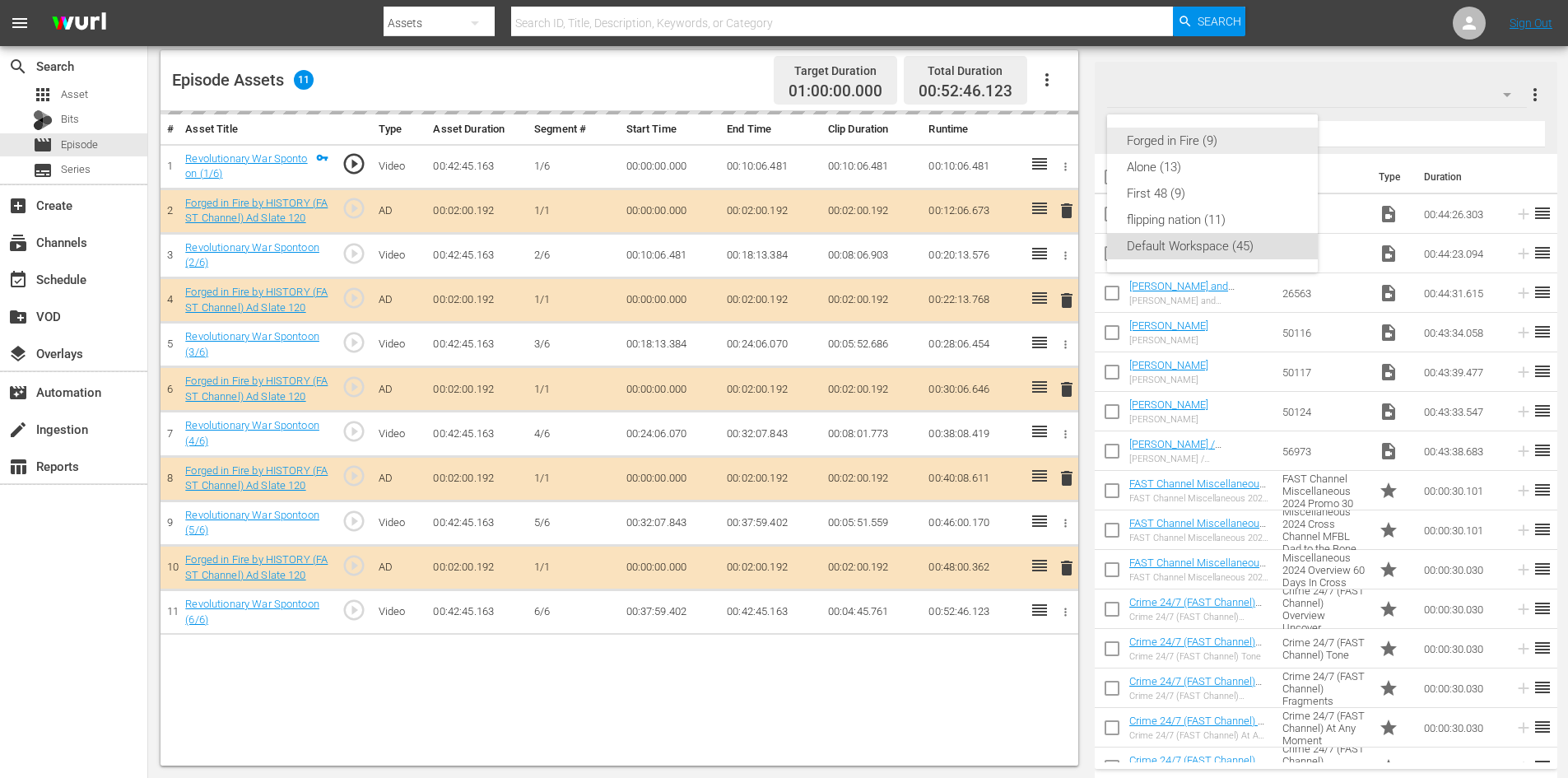
click at [1144, 143] on div "Forged in Fire (9)" at bounding box center [1212, 141] width 171 height 27
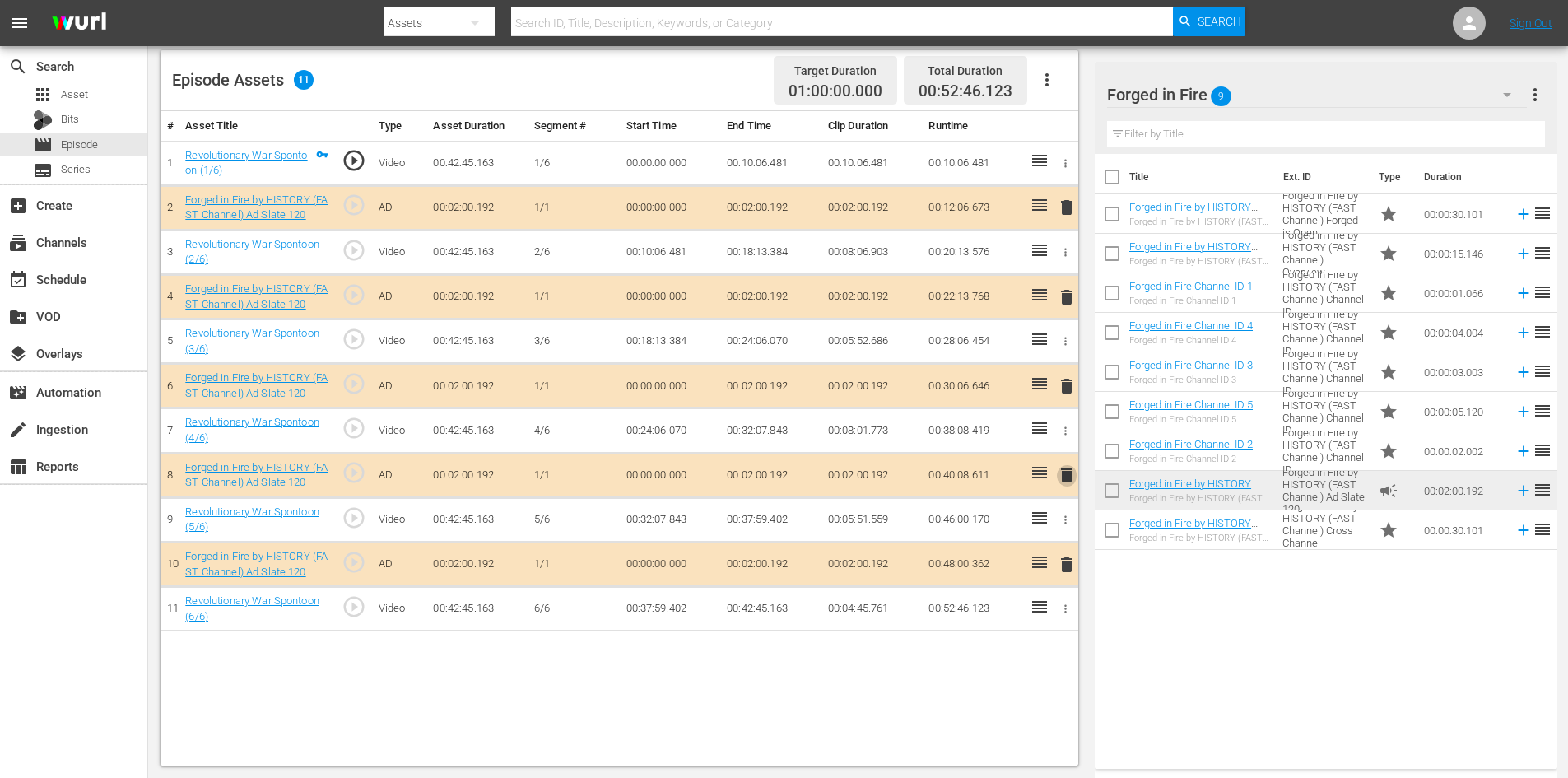
click at [1062, 474] on span "delete" at bounding box center [1067, 475] width 20 height 20
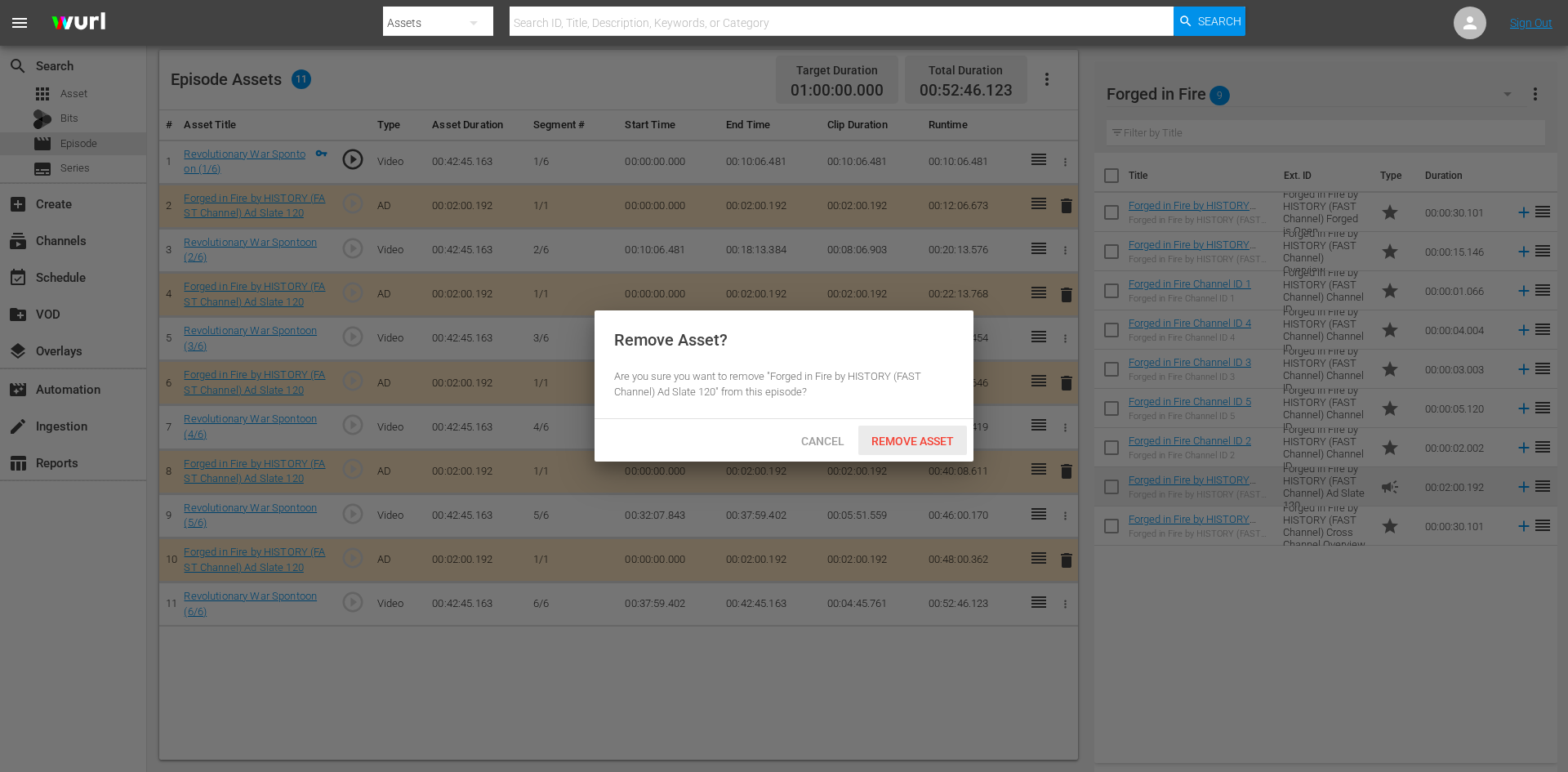
click at [918, 444] on span "Remove Asset" at bounding box center [913, 440] width 109 height 13
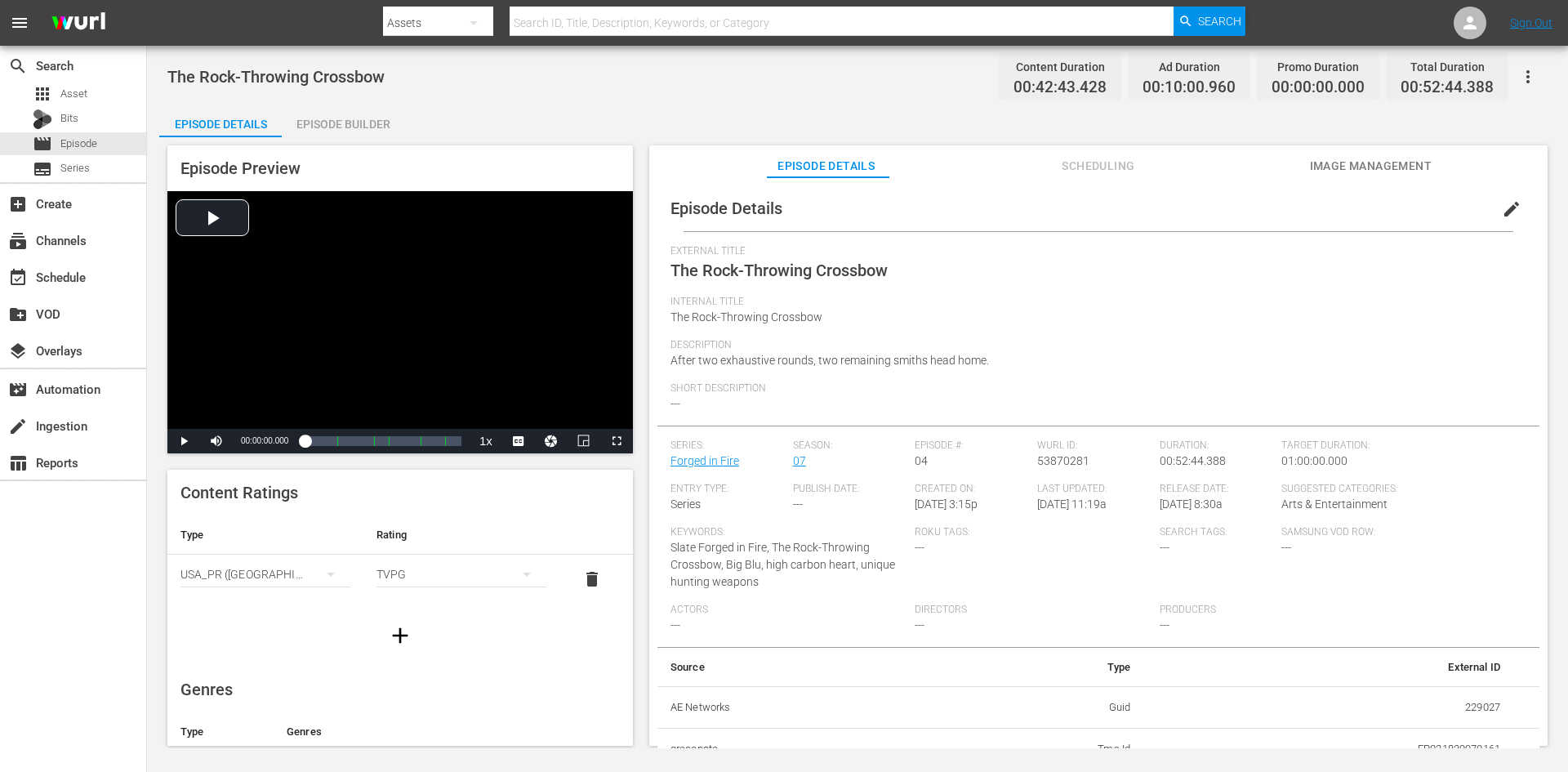
click at [326, 116] on div "Episode Builder" at bounding box center [343, 124] width 123 height 39
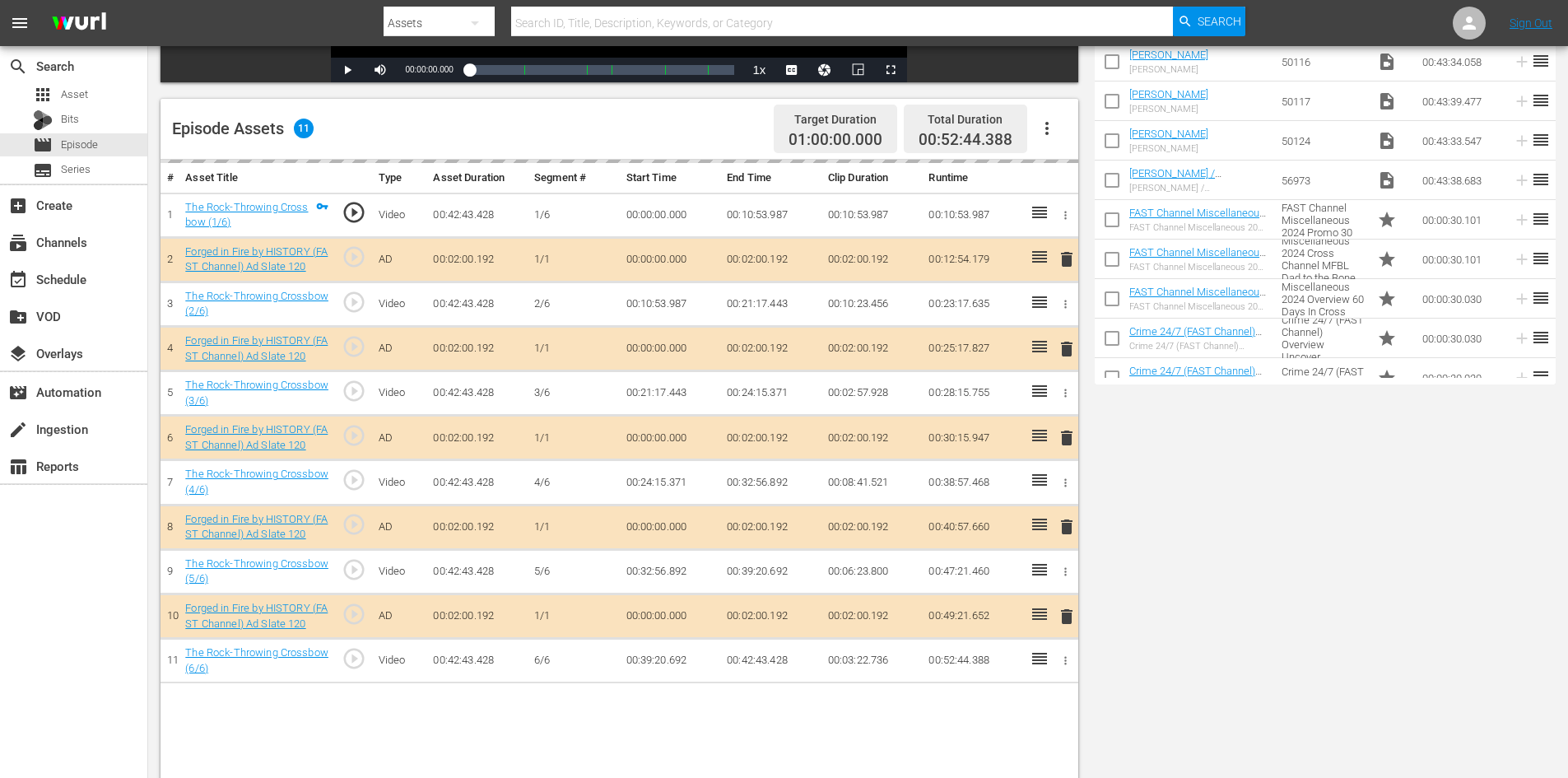
scroll to position [429, 0]
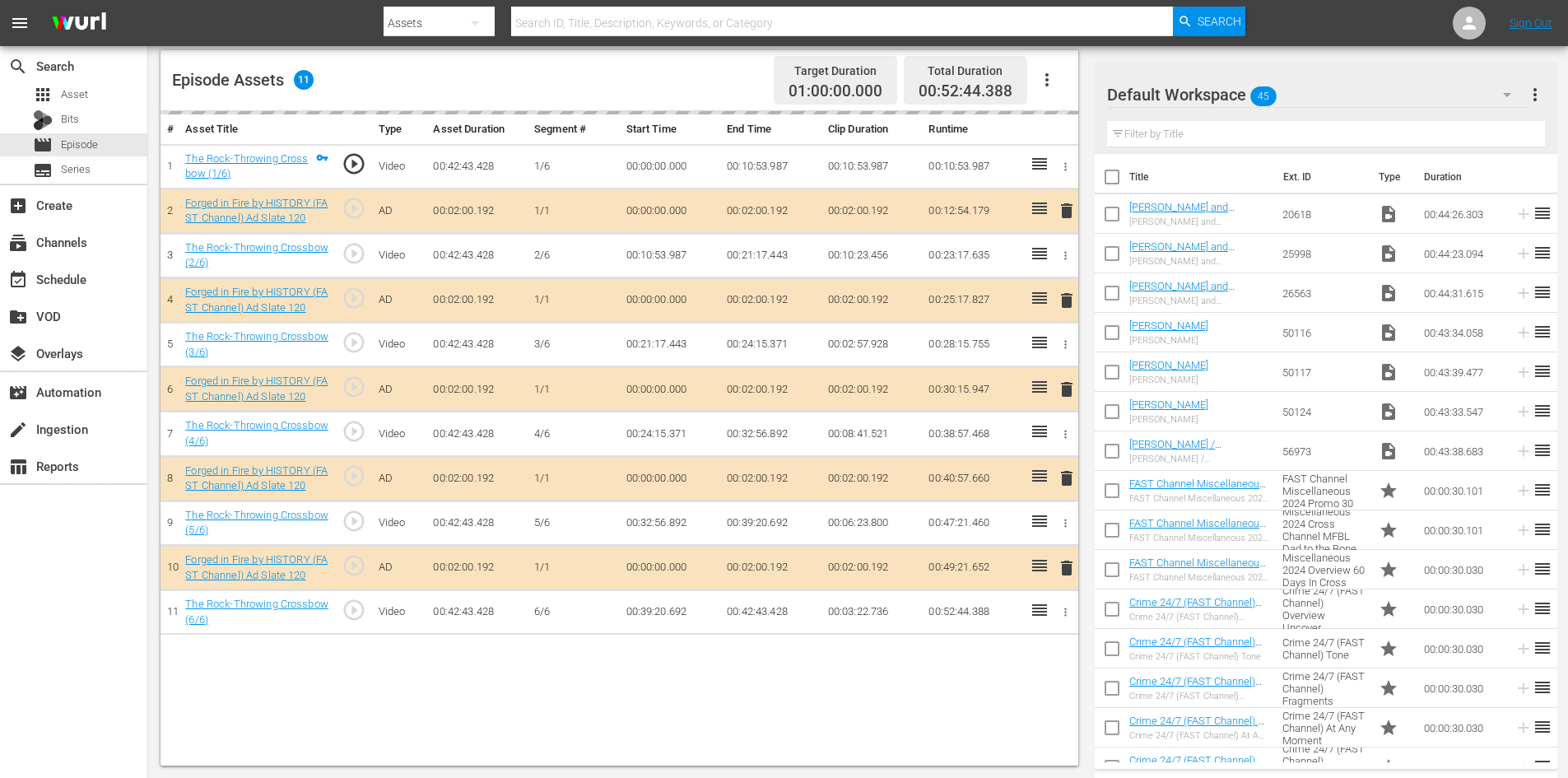
click at [1393, 92] on div "Default Workspace 45" at bounding box center [1317, 94] width 420 height 46
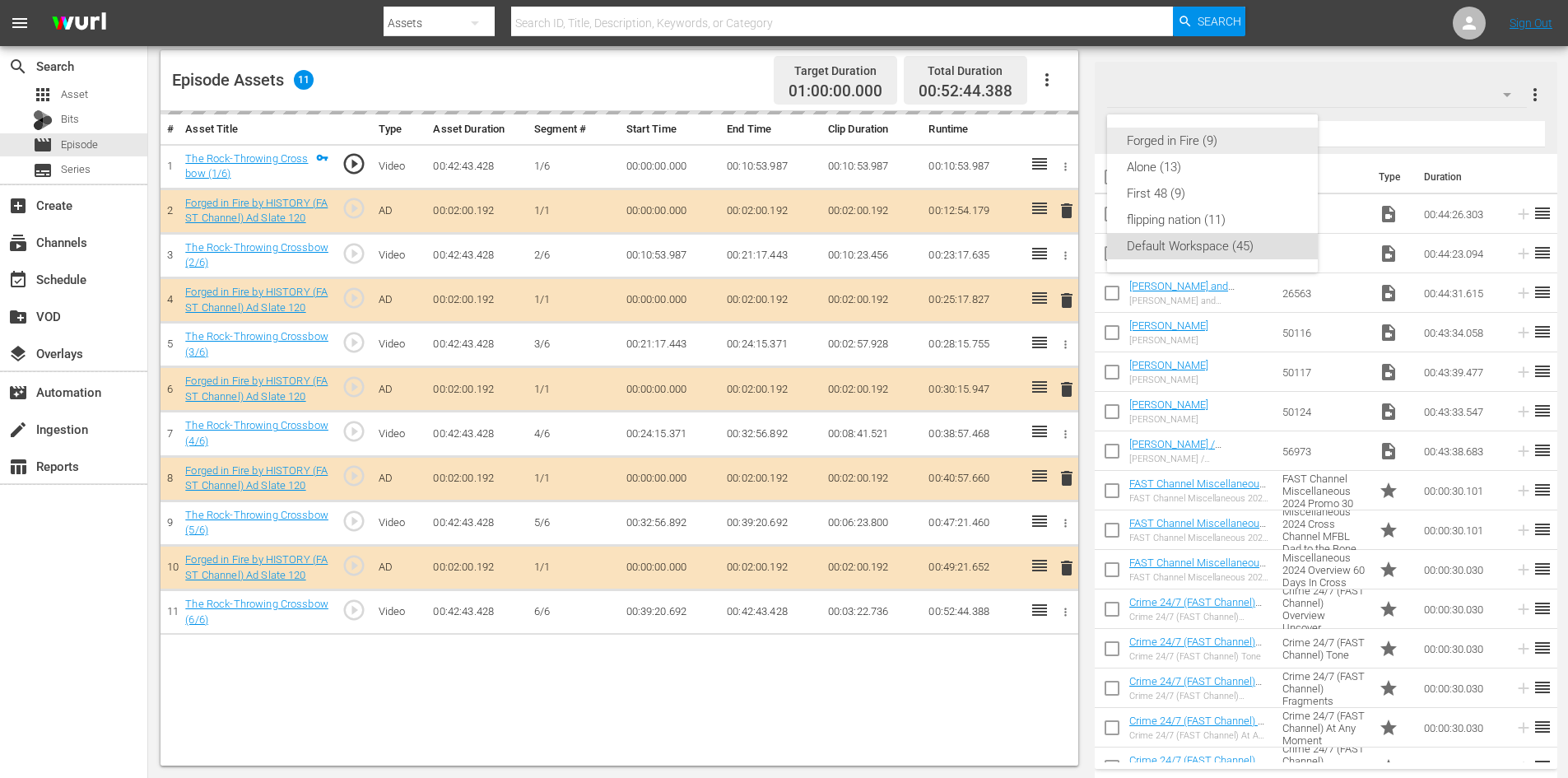
click at [1206, 137] on div "Forged in Fire (9)" at bounding box center [1212, 141] width 171 height 27
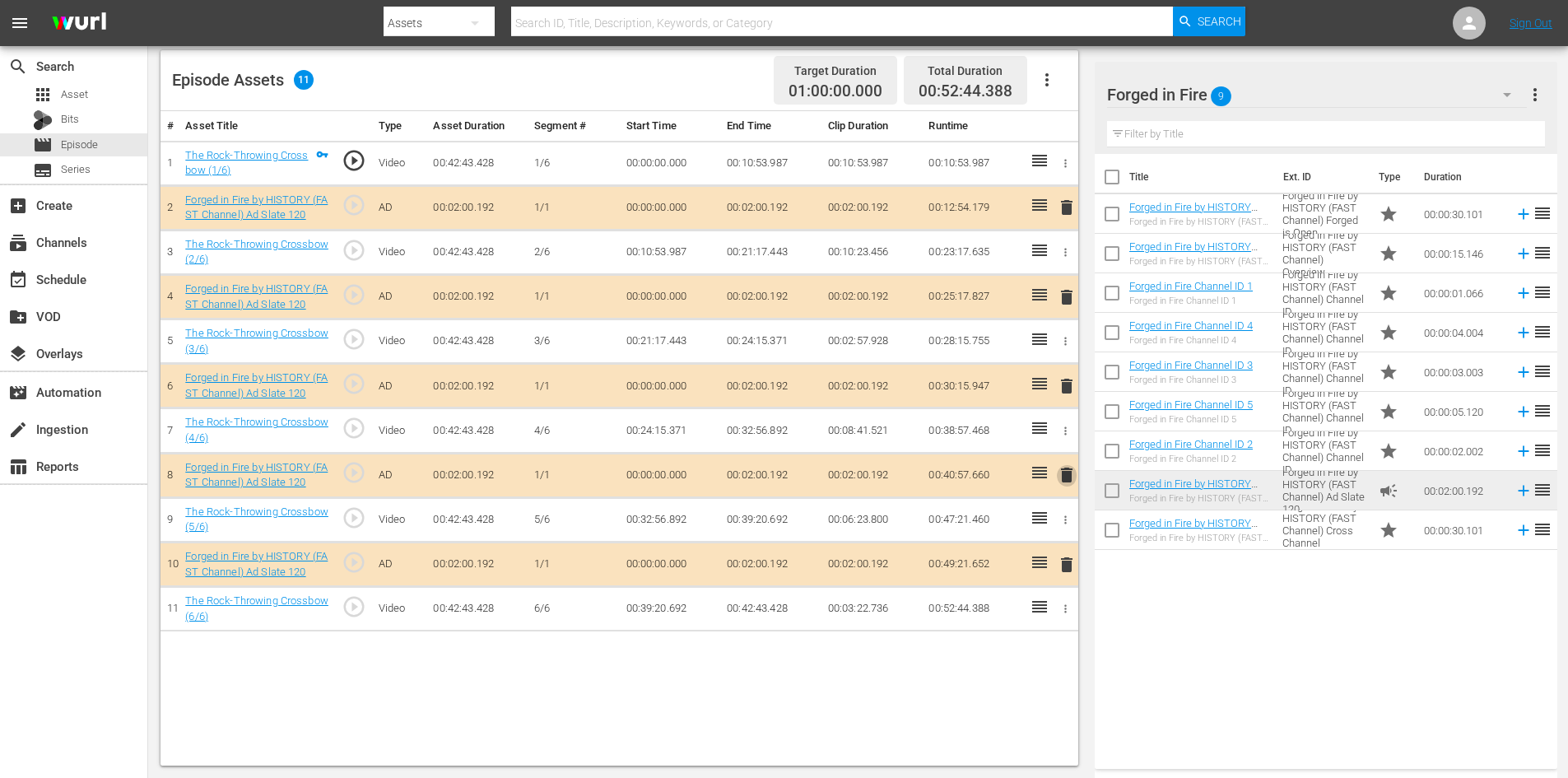
click at [1070, 474] on span "delete" at bounding box center [1067, 475] width 20 height 20
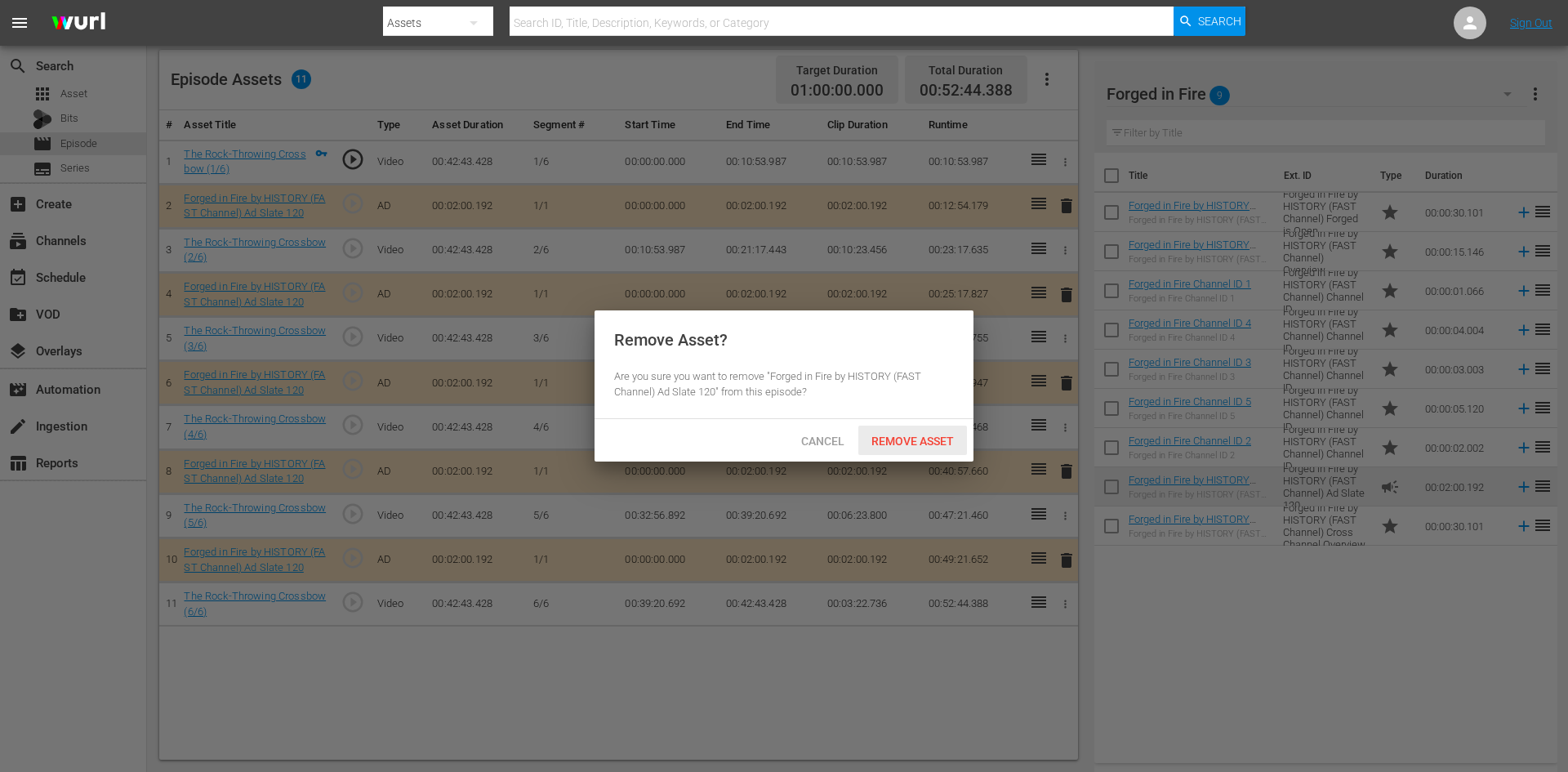
drag, startPoint x: 951, startPoint y: 447, endPoint x: 936, endPoint y: 440, distance: 16.6
click at [950, 446] on div "Remove Asset" at bounding box center [913, 440] width 109 height 30
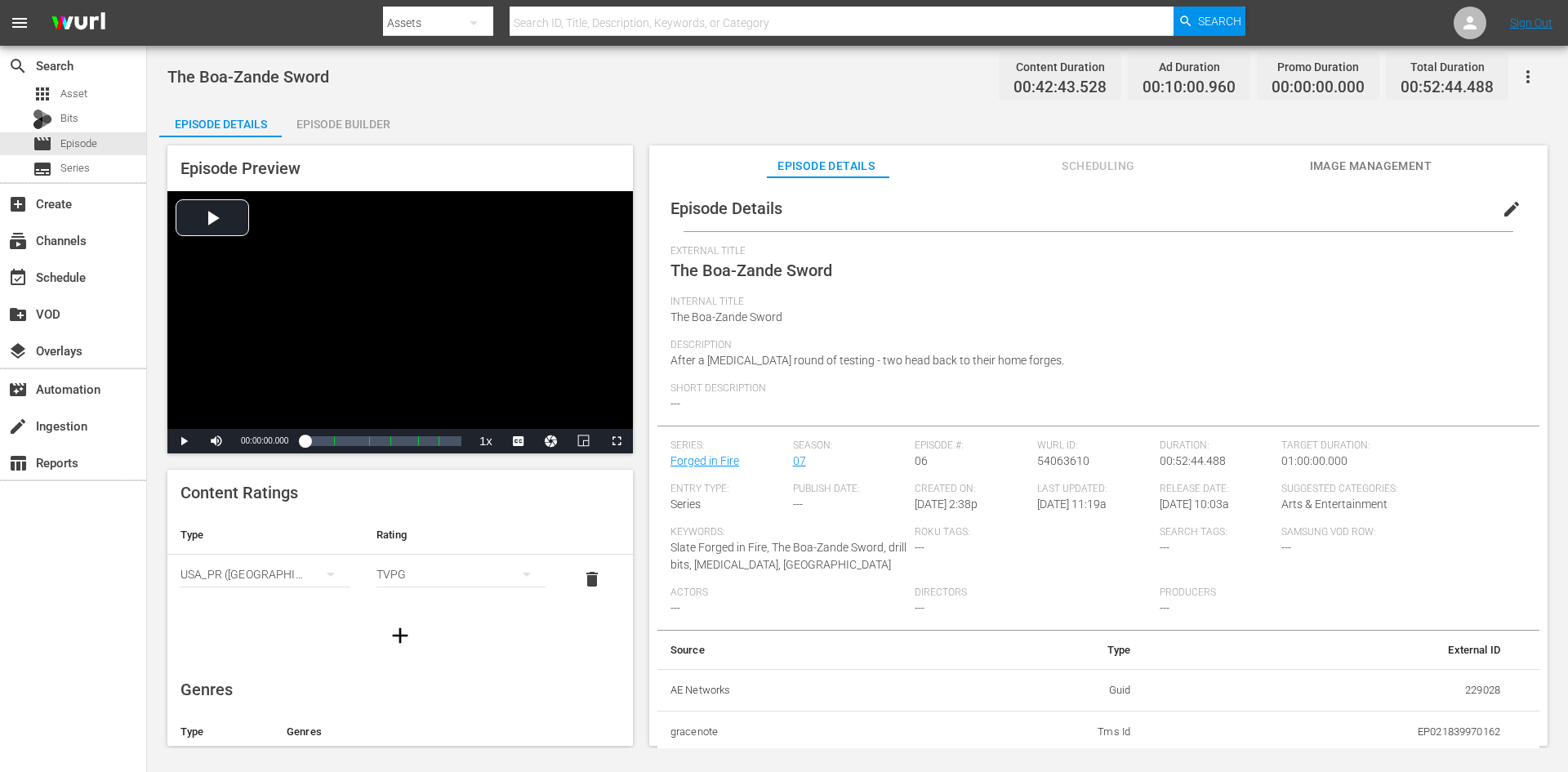
click at [333, 116] on div "Episode Builder" at bounding box center [343, 124] width 123 height 39
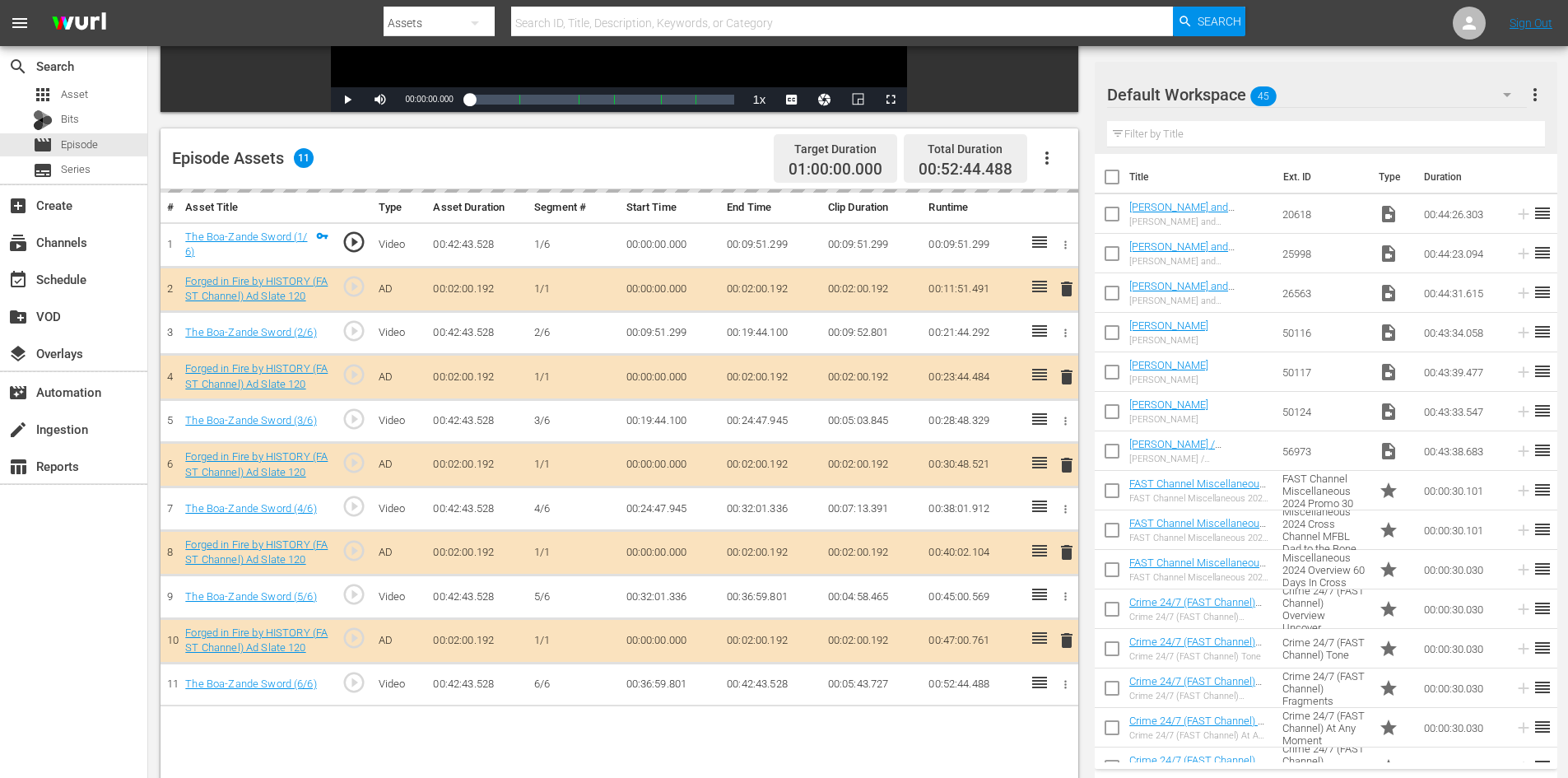
scroll to position [429, 0]
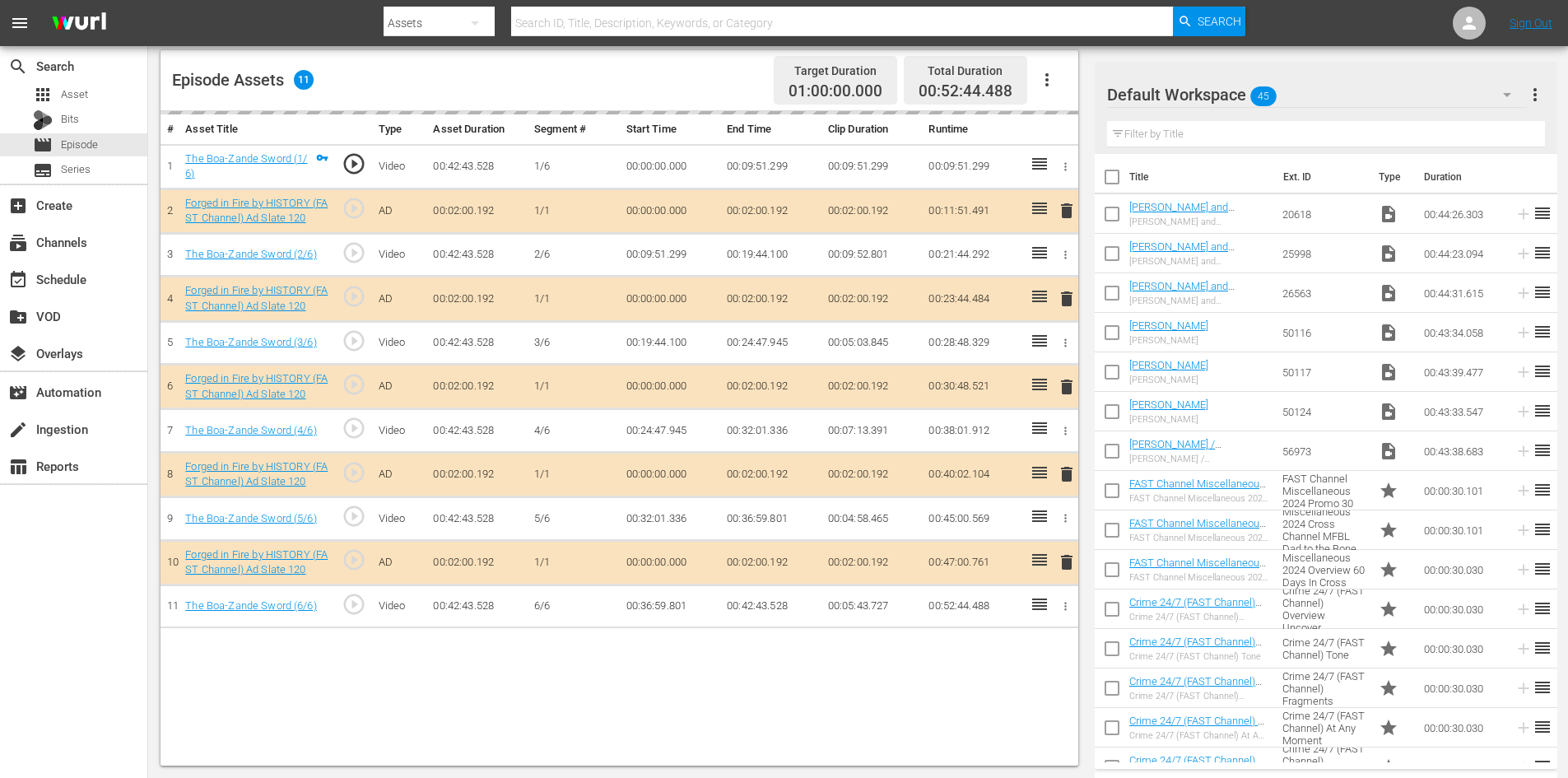
click at [1387, 100] on div "Default Workspace 45" at bounding box center [1317, 94] width 420 height 46
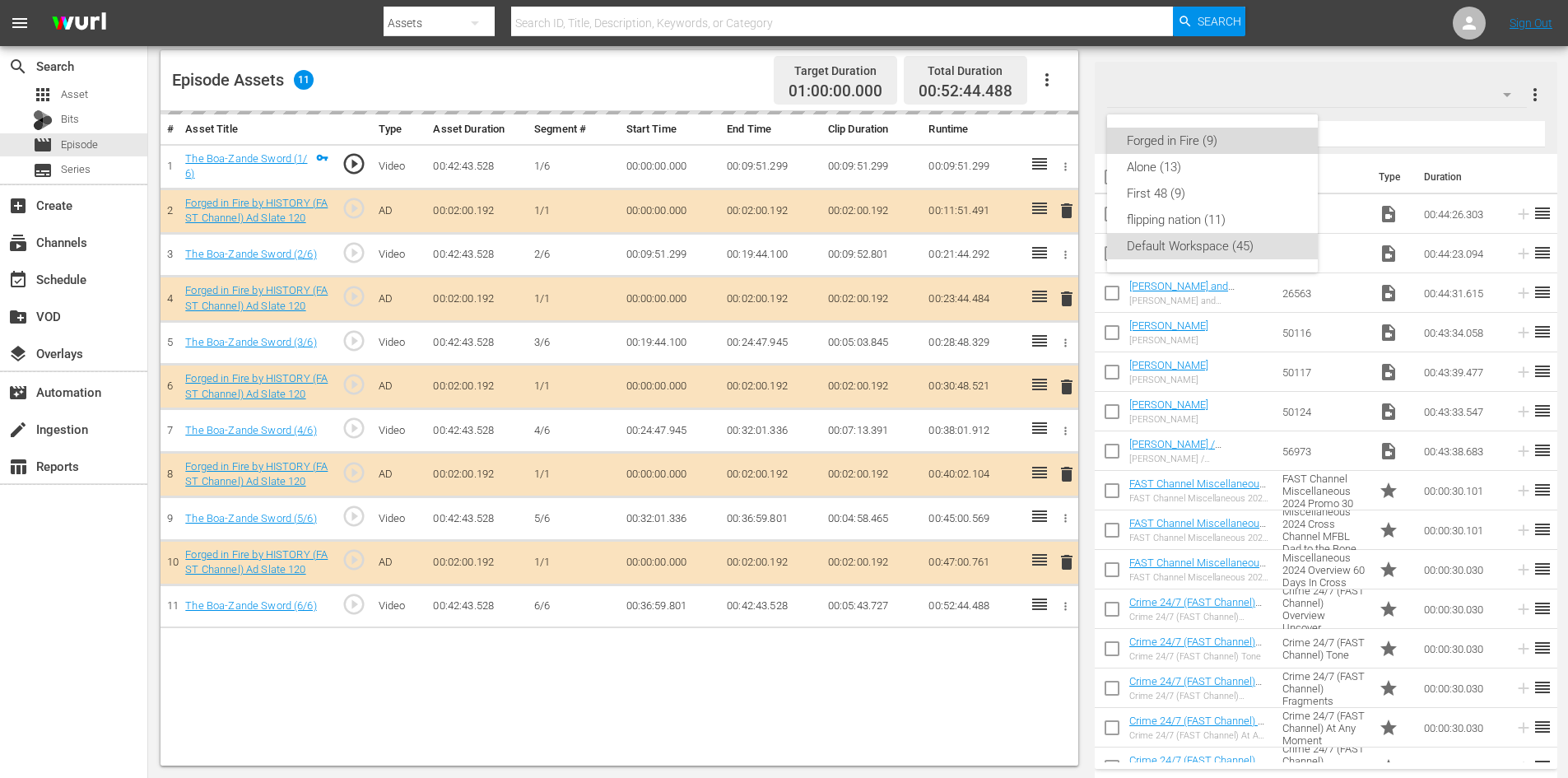
click at [1156, 147] on div "Forged in Fire (9)" at bounding box center [1212, 141] width 171 height 27
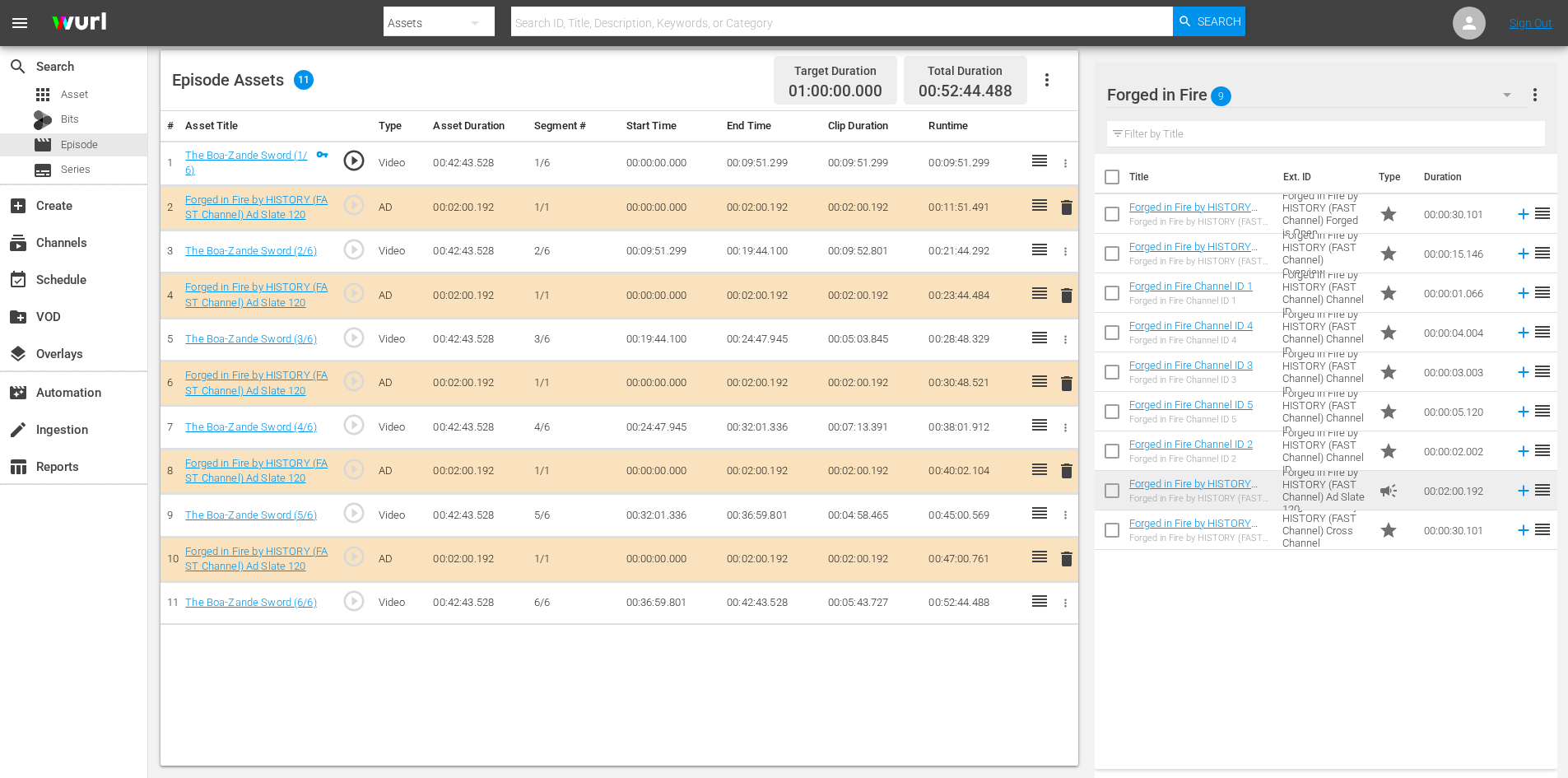
click at [1065, 476] on span "delete" at bounding box center [1067, 471] width 20 height 20
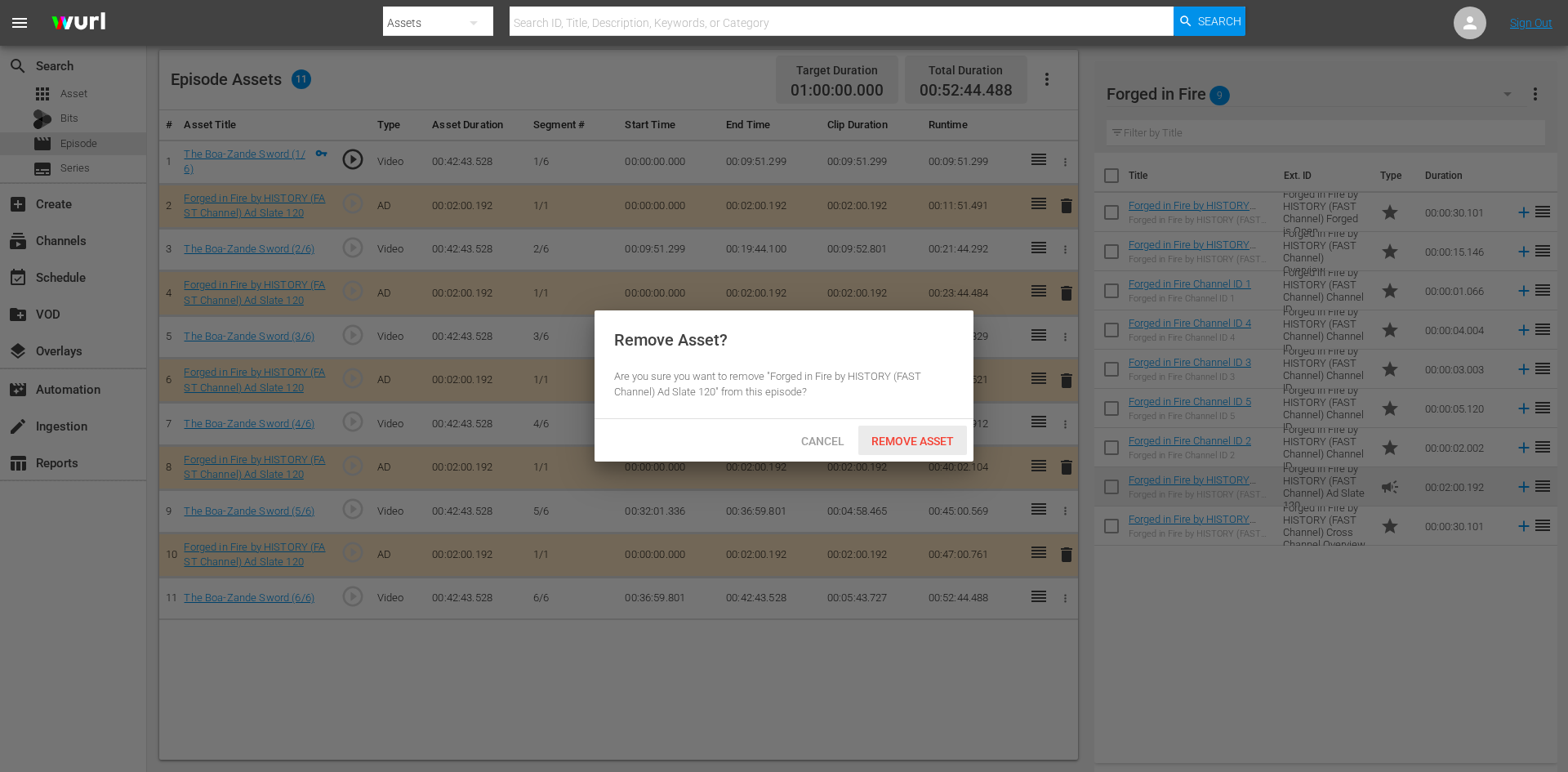
click at [917, 443] on span "Remove Asset" at bounding box center [913, 440] width 109 height 13
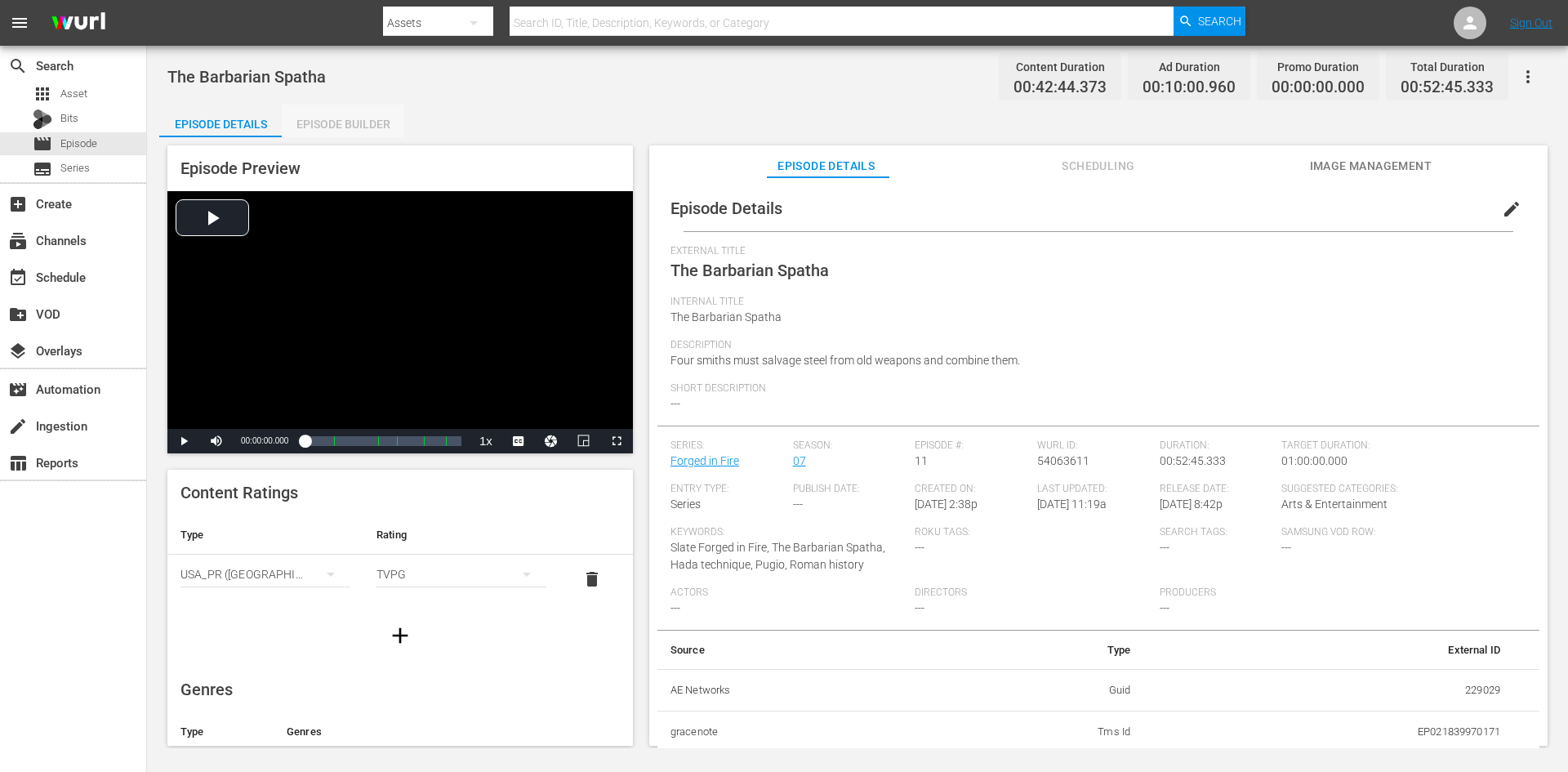
click at [363, 126] on div "Episode Builder" at bounding box center [343, 124] width 123 height 39
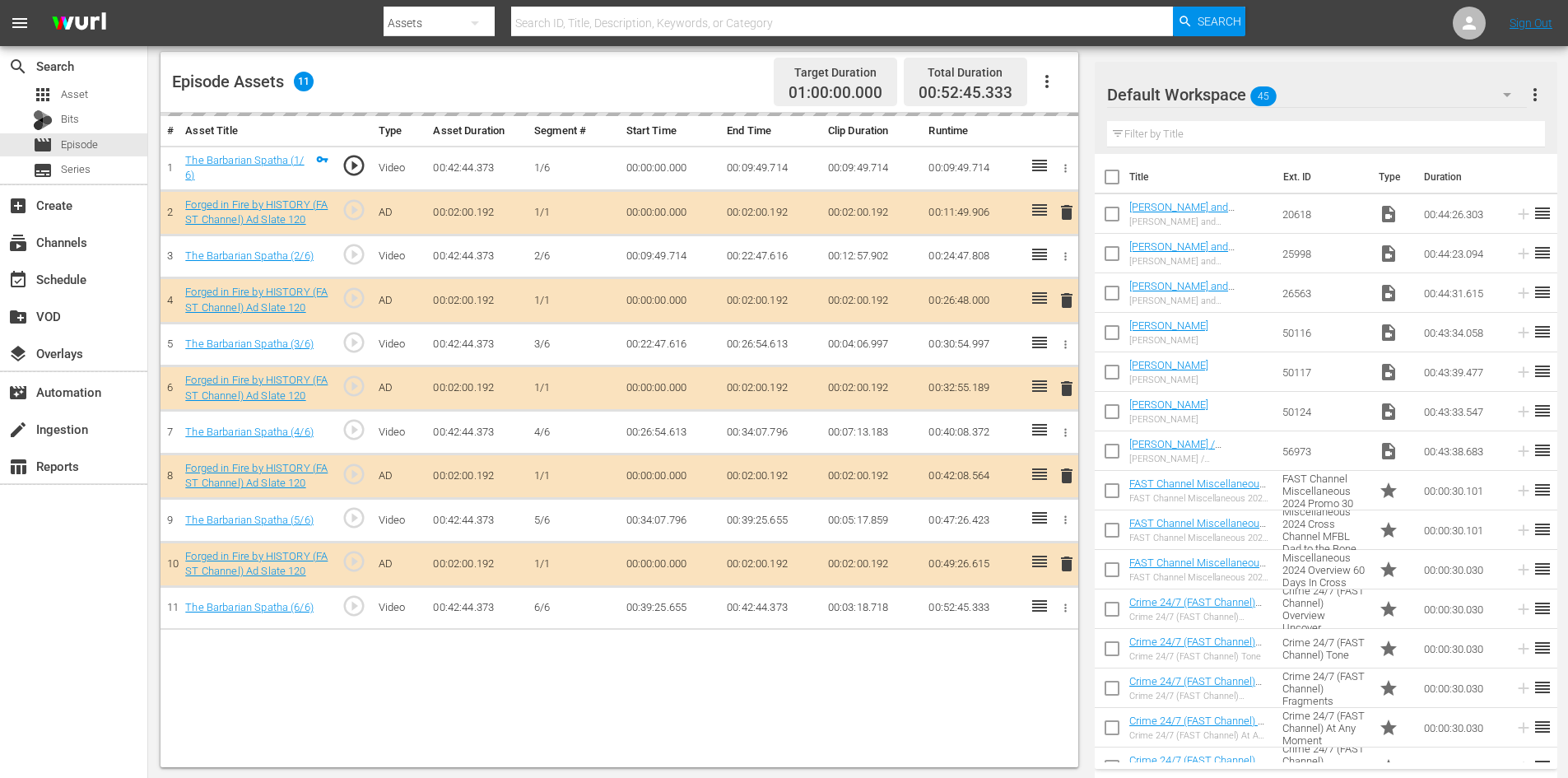
scroll to position [429, 0]
click at [1398, 93] on div "Default Workspace 45" at bounding box center [1317, 94] width 420 height 46
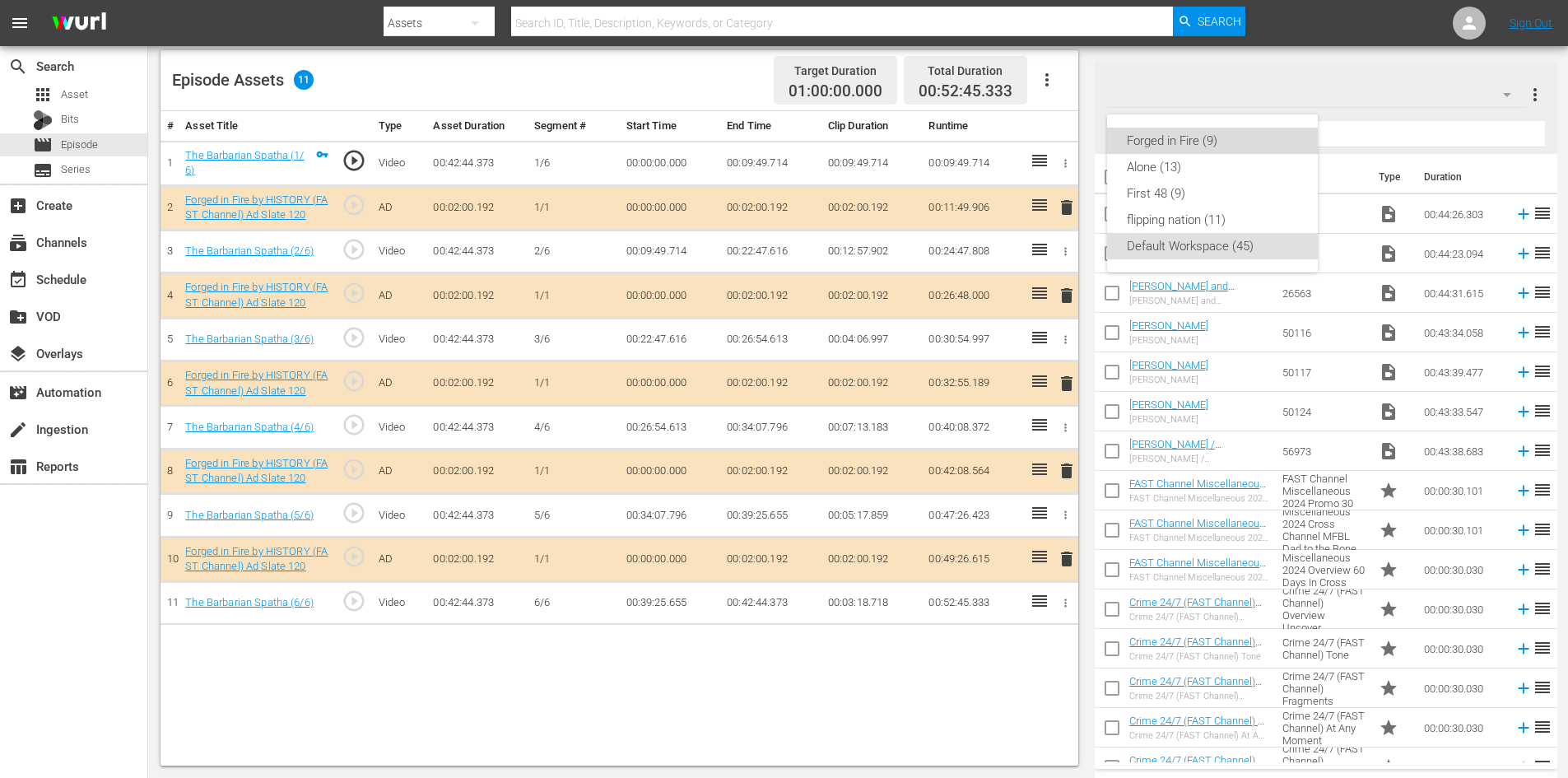
click at [1153, 147] on div "Forged in Fire (9)" at bounding box center [1212, 141] width 171 height 27
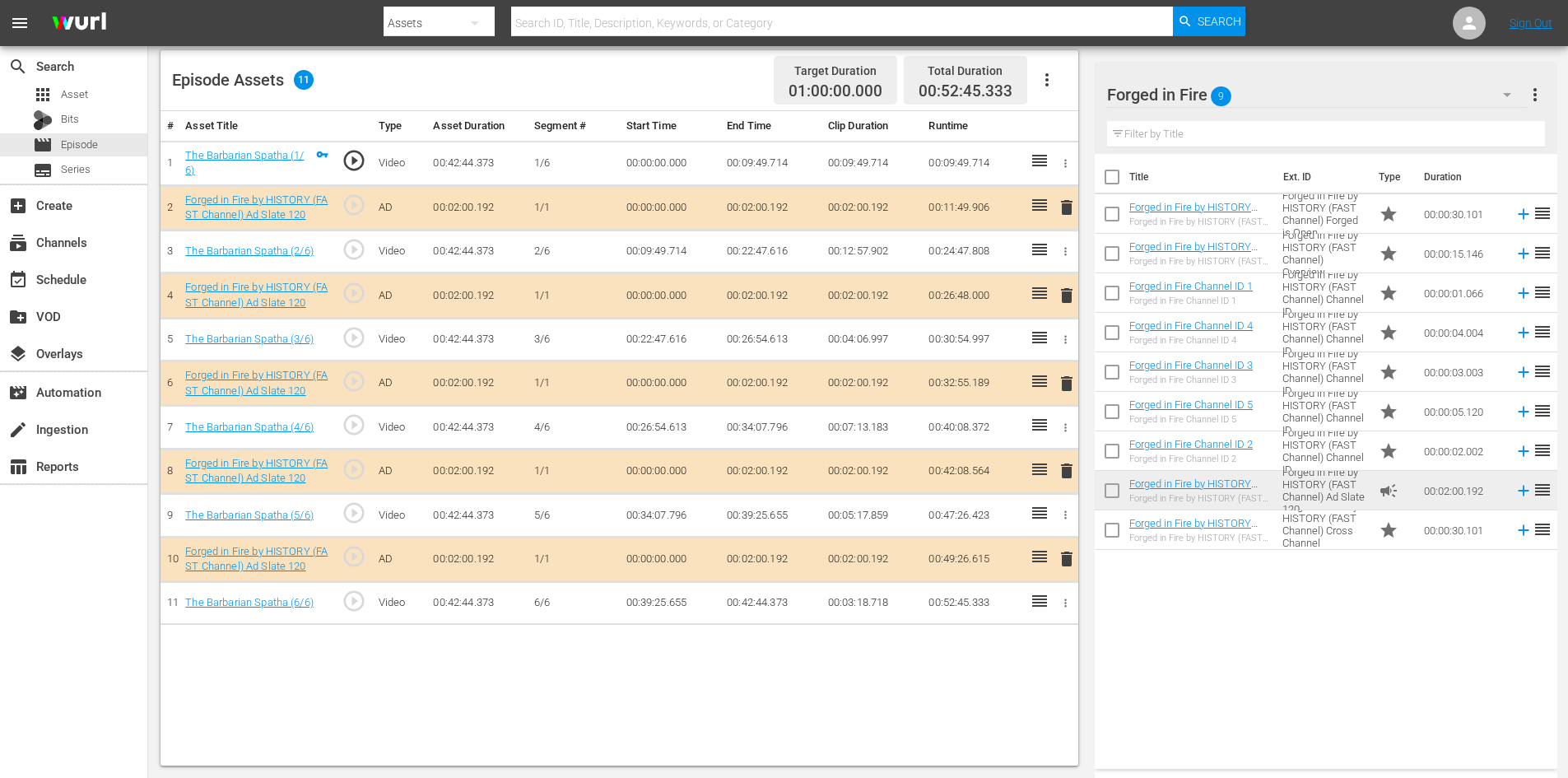
click at [1071, 471] on span "delete" at bounding box center [1067, 471] width 20 height 20
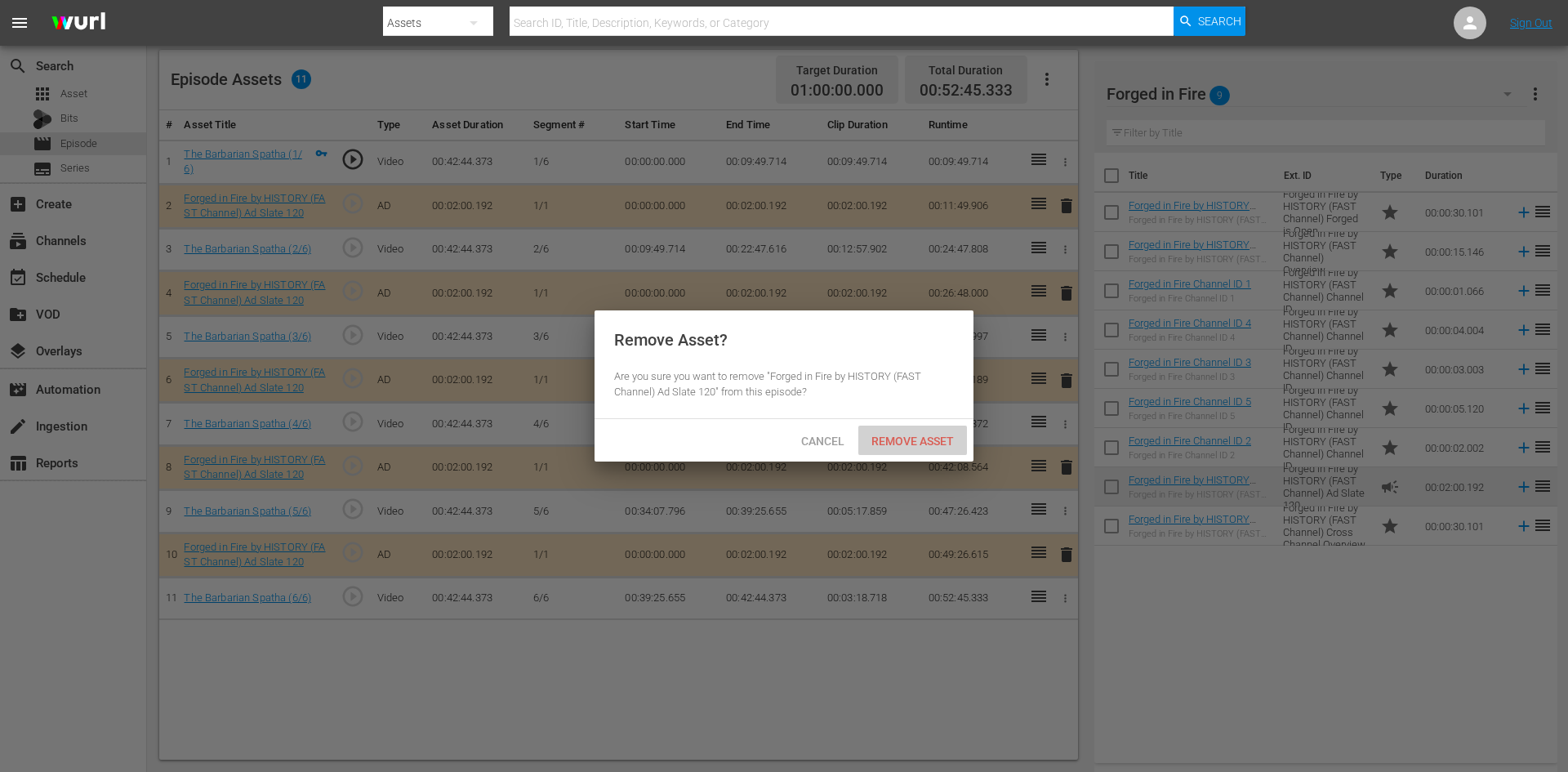
click at [940, 442] on span "Remove Asset" at bounding box center [913, 440] width 109 height 13
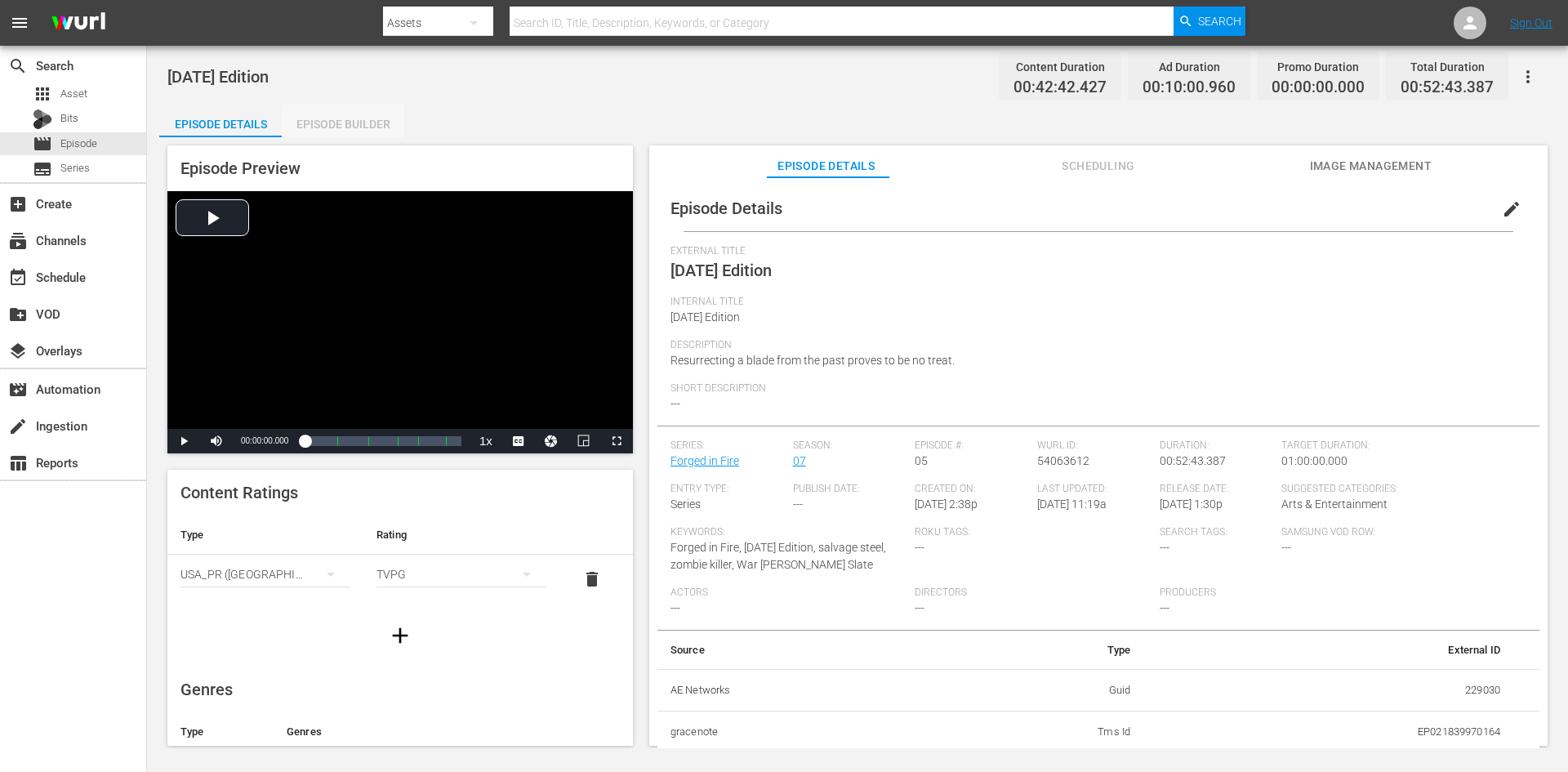
click at [351, 125] on div "Episode Builder" at bounding box center [343, 124] width 123 height 39
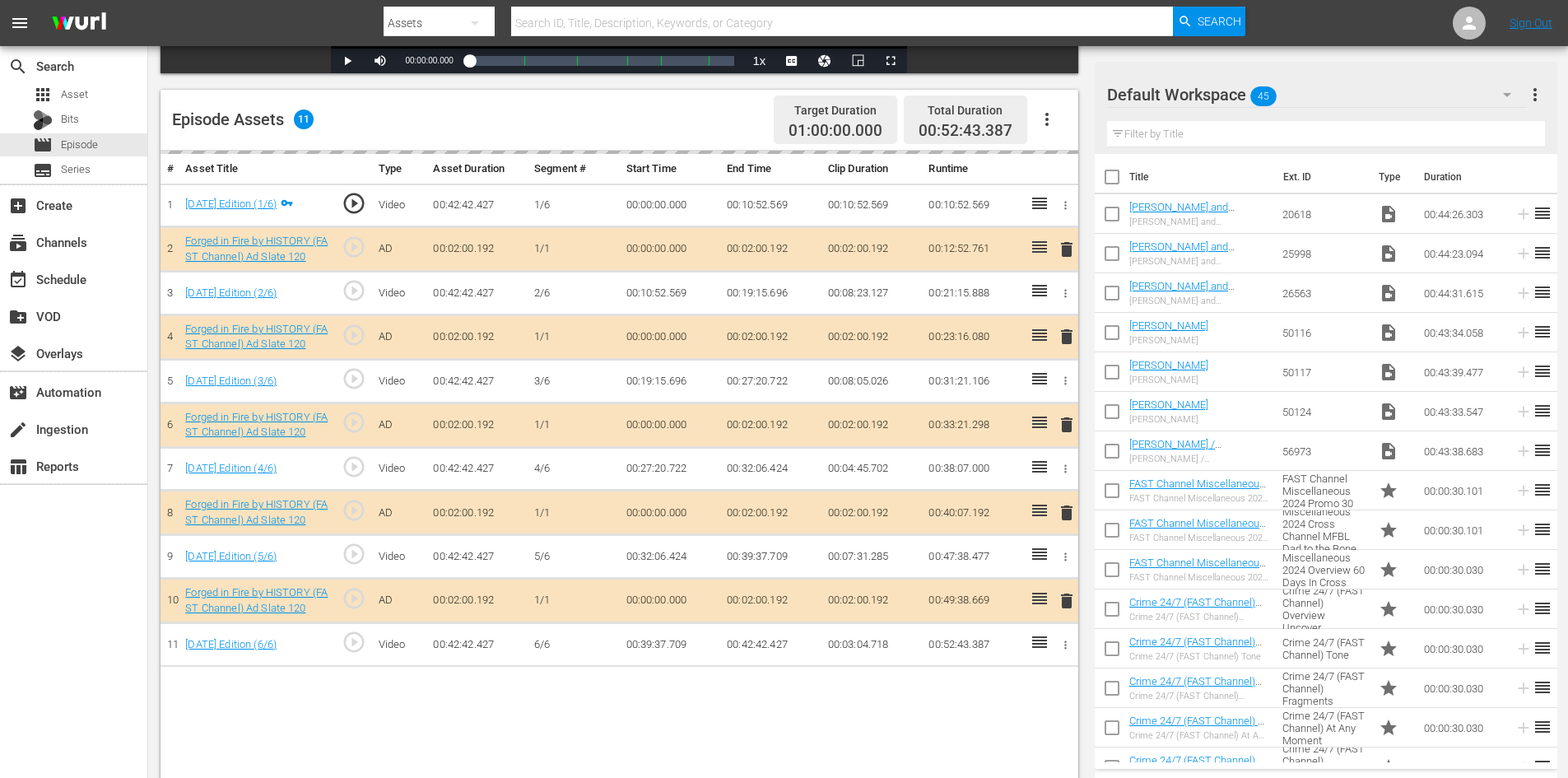
scroll to position [429, 0]
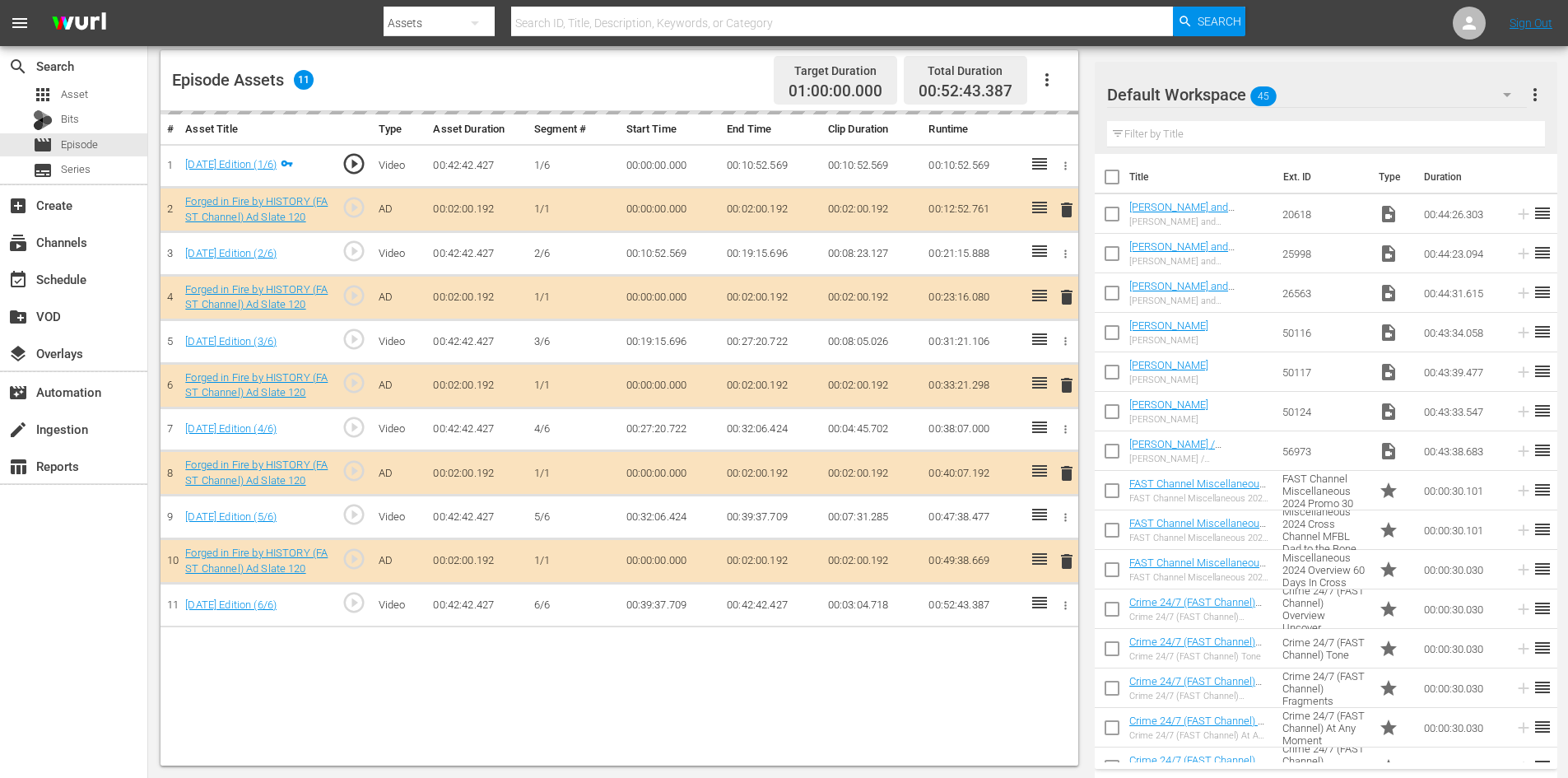
click at [1385, 98] on div "Default Workspace 45" at bounding box center [1317, 94] width 420 height 46
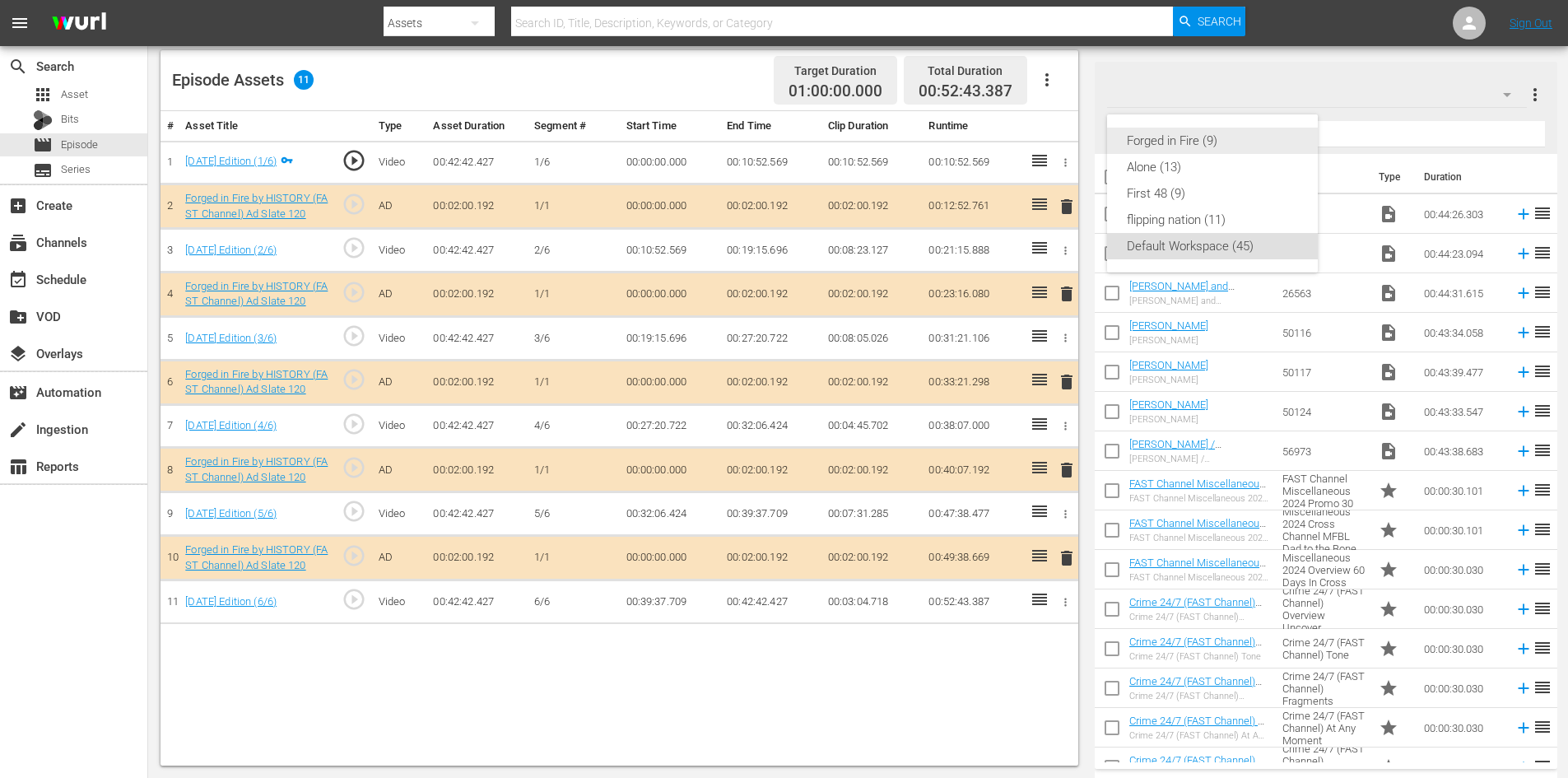
click at [1146, 140] on div "Forged in Fire (9)" at bounding box center [1212, 141] width 171 height 27
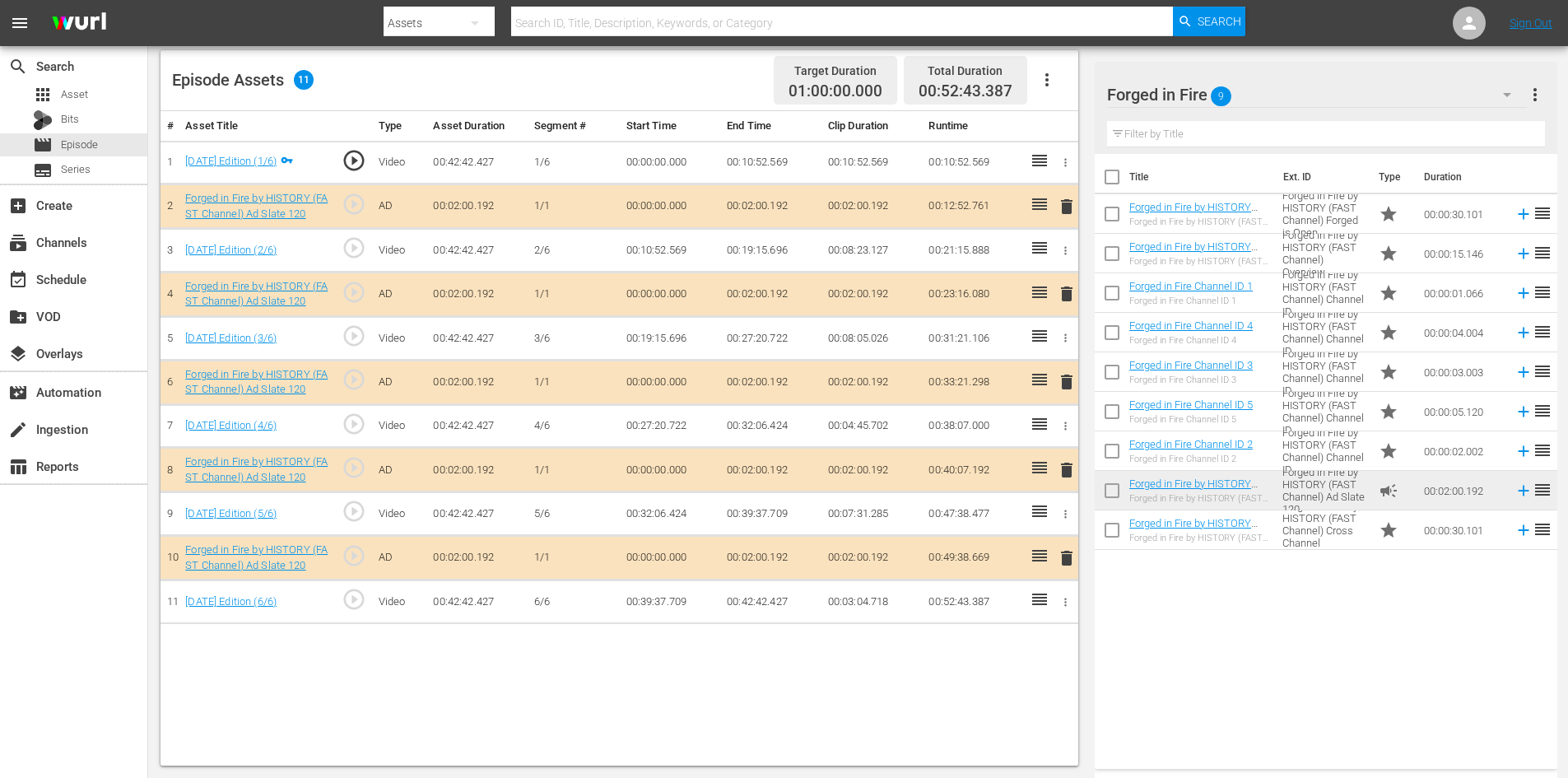
click at [1071, 463] on span "delete" at bounding box center [1067, 470] width 20 height 20
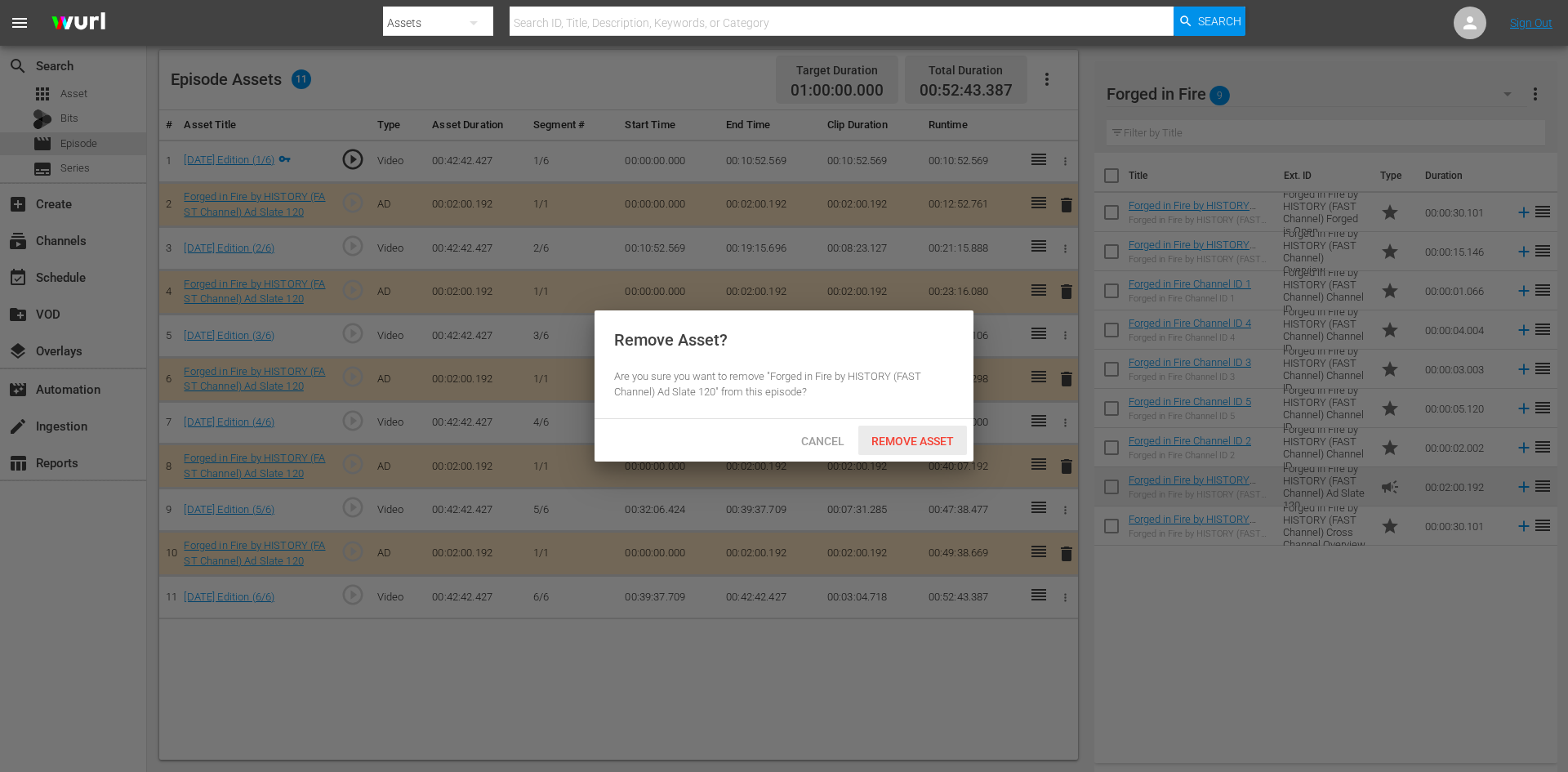
click at [937, 438] on span "Remove Asset" at bounding box center [913, 440] width 109 height 13
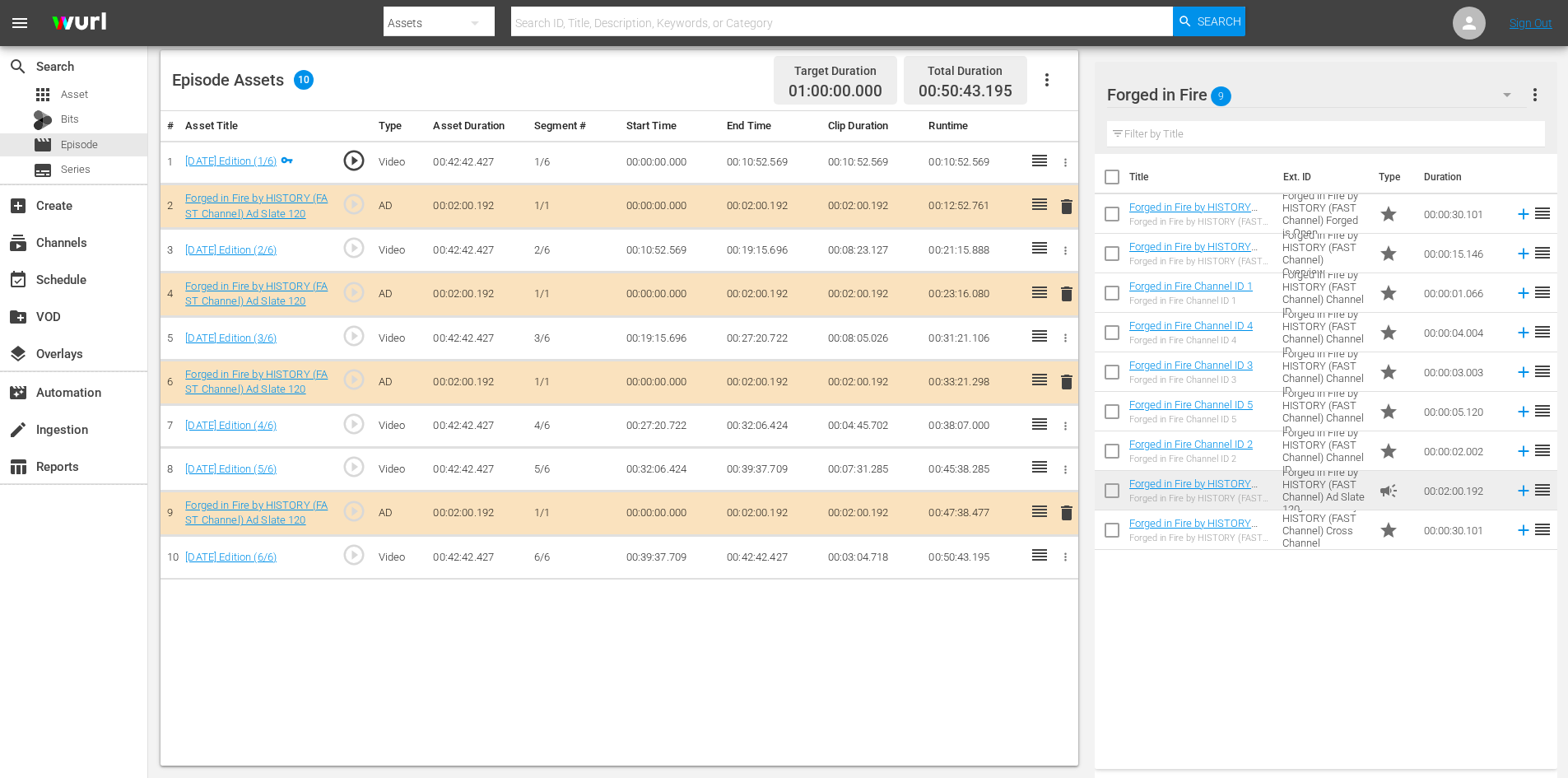
scroll to position [428, 0]
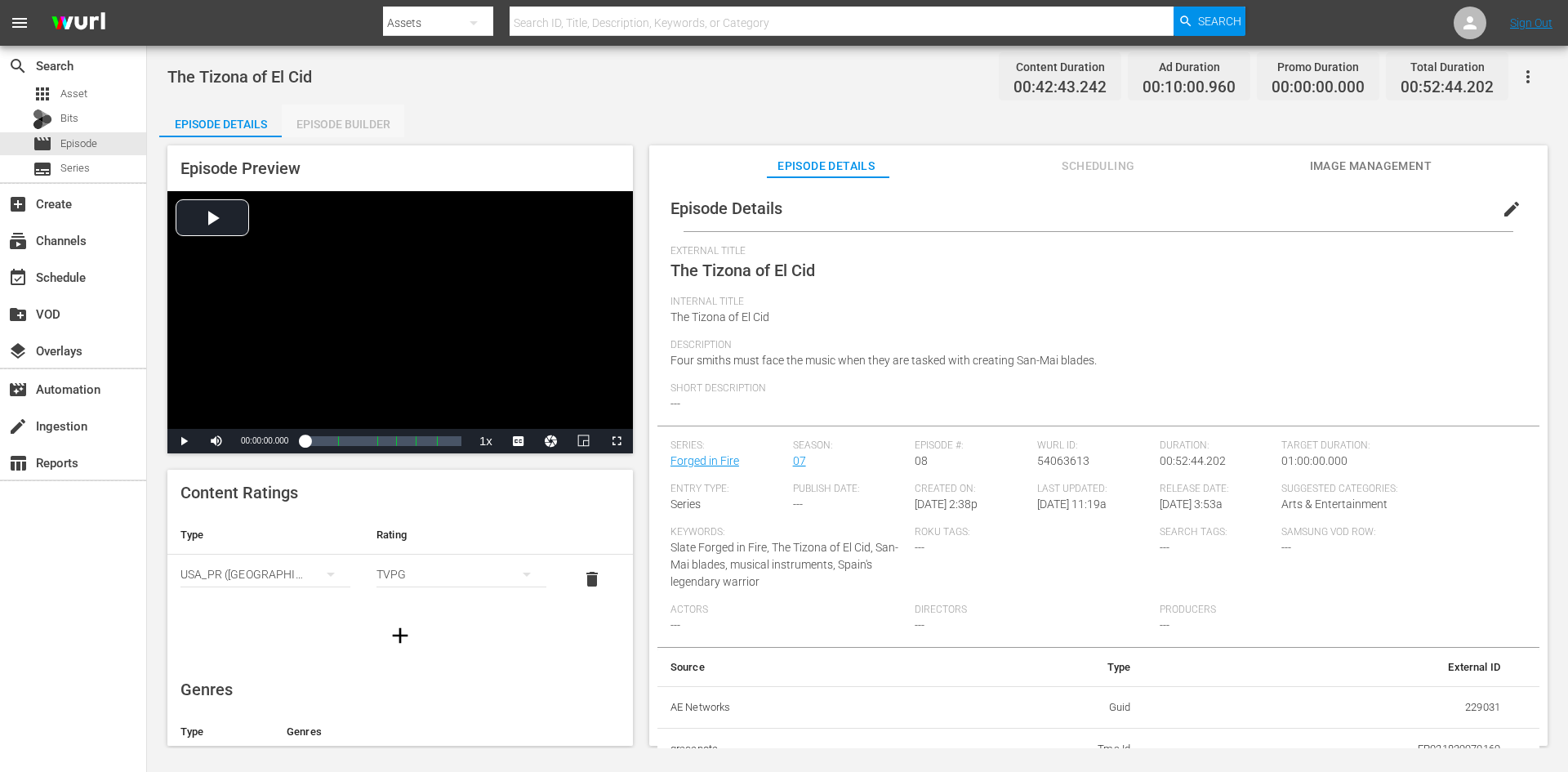
click at [366, 117] on div "Episode Builder" at bounding box center [343, 124] width 123 height 39
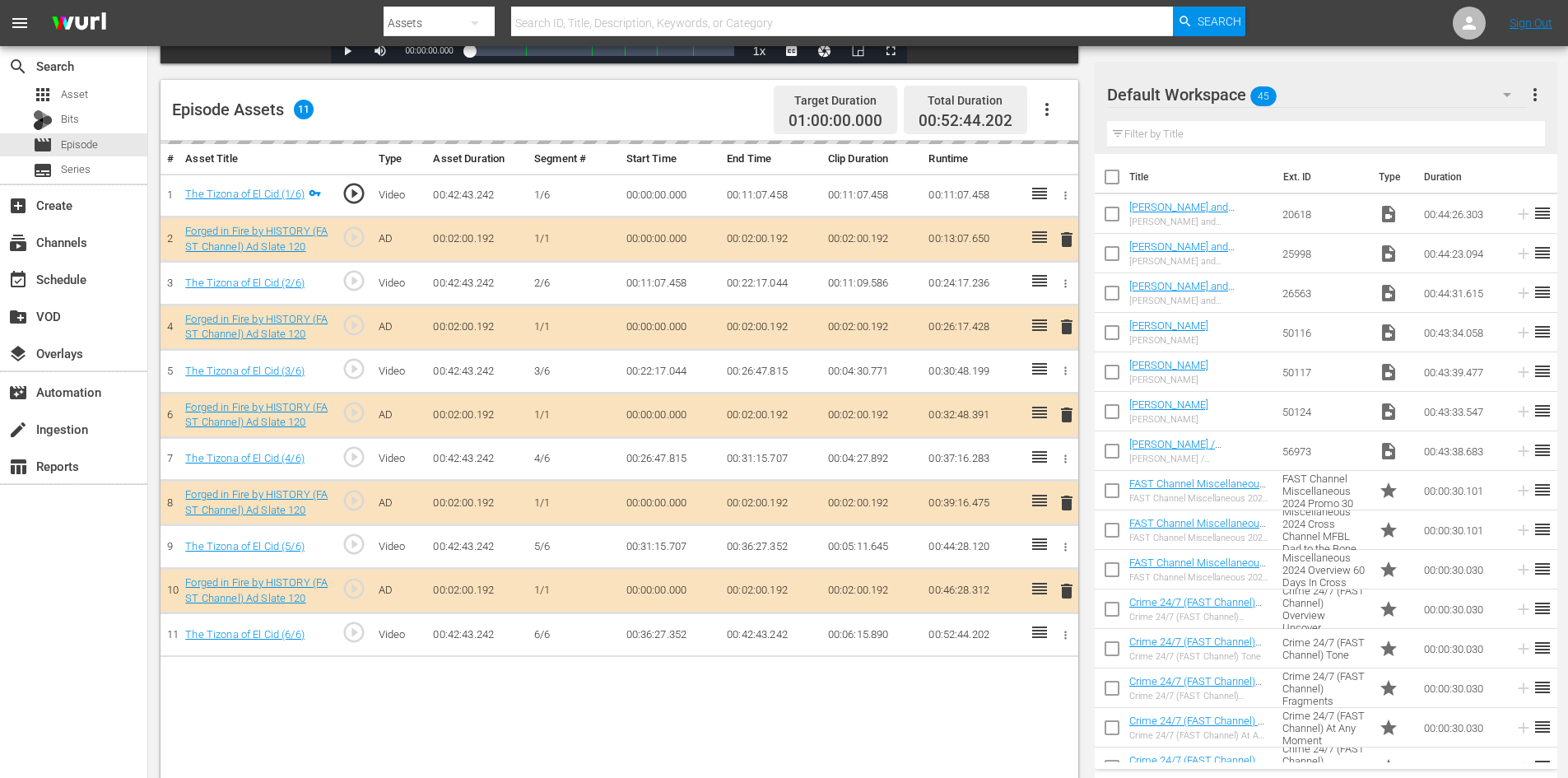
scroll to position [429, 0]
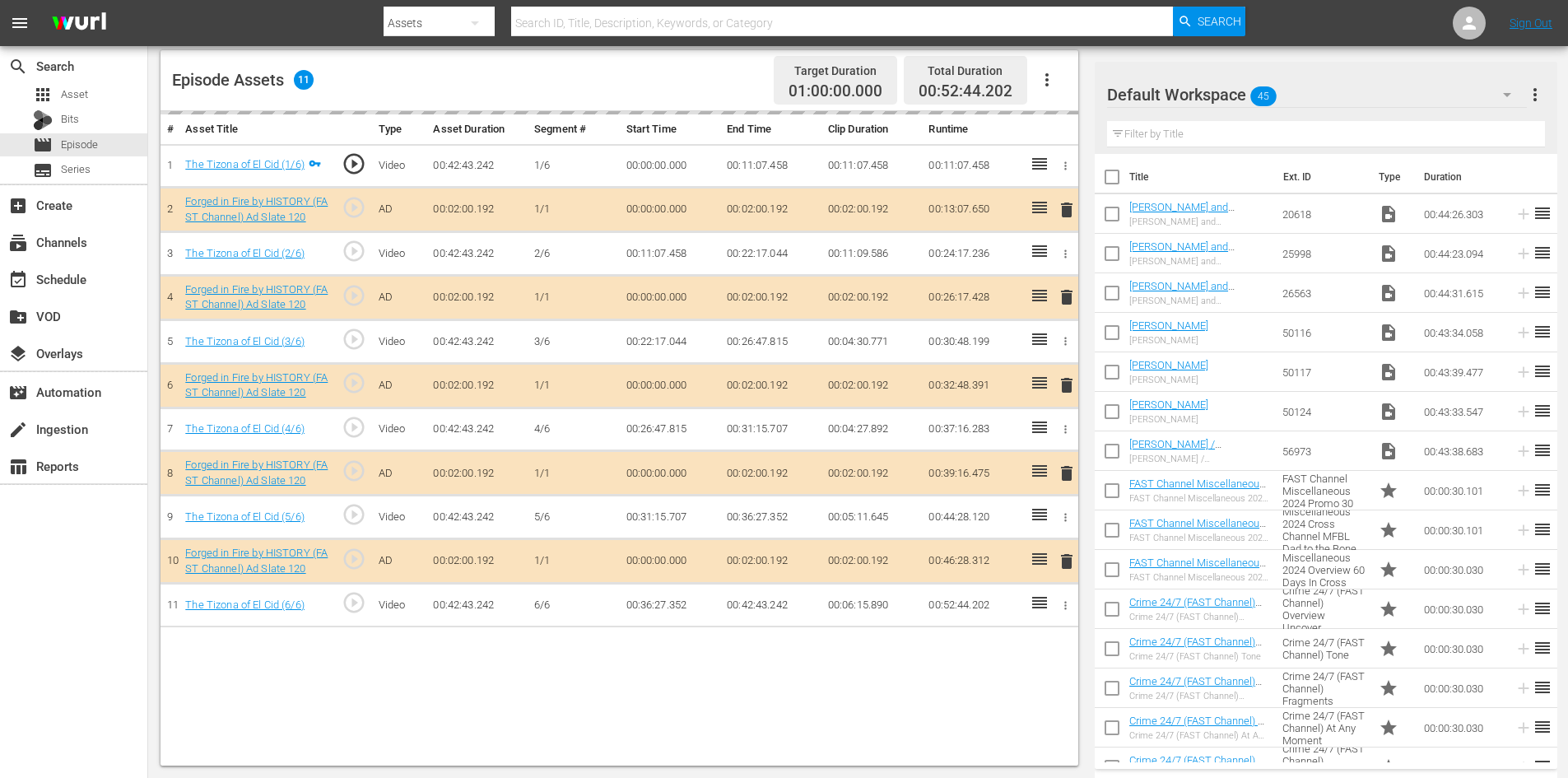
click at [1368, 82] on div "Default Workspace 45" at bounding box center [1317, 94] width 420 height 46
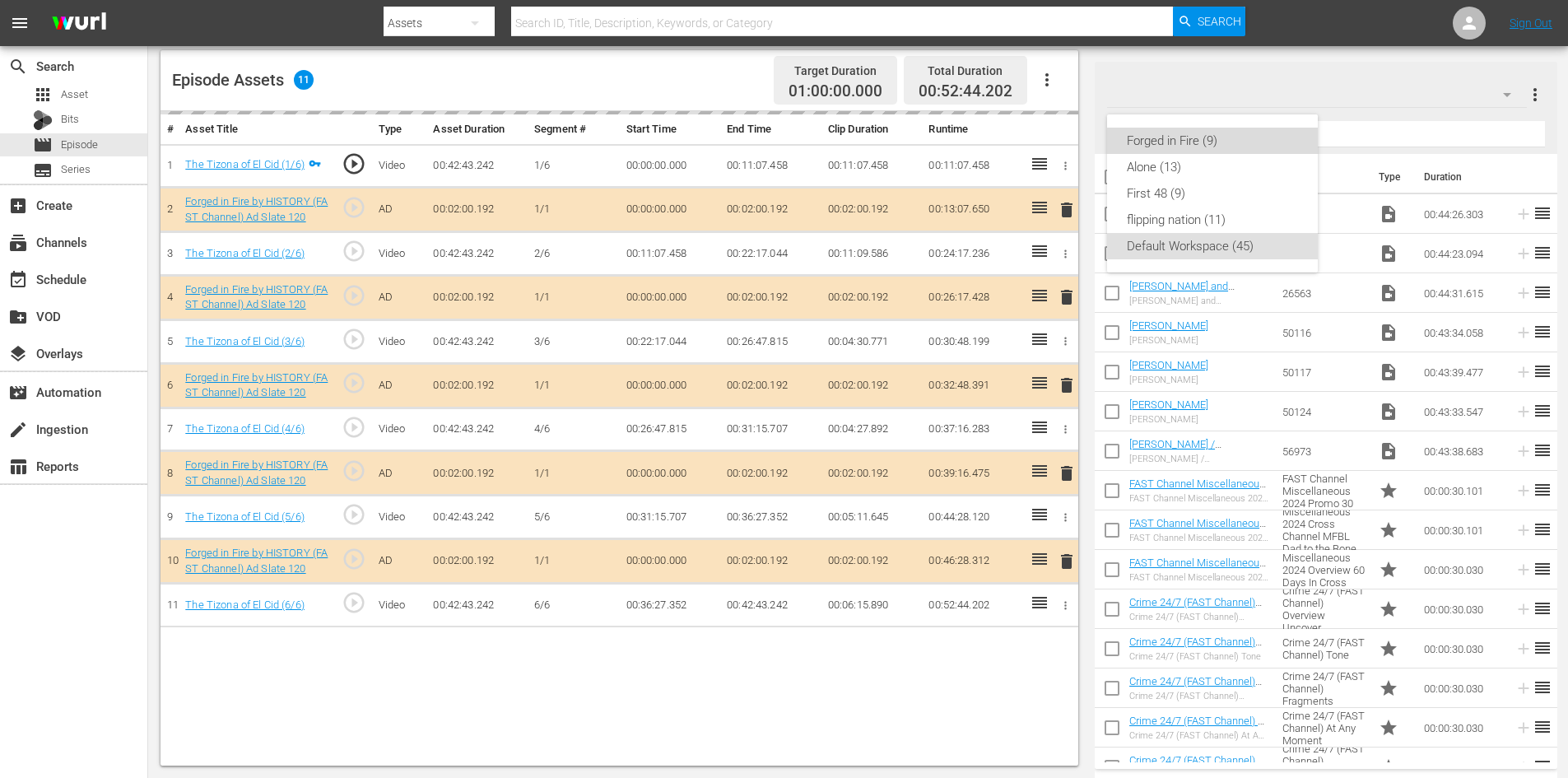
click at [1173, 145] on div "Forged in Fire (9)" at bounding box center [1212, 141] width 171 height 27
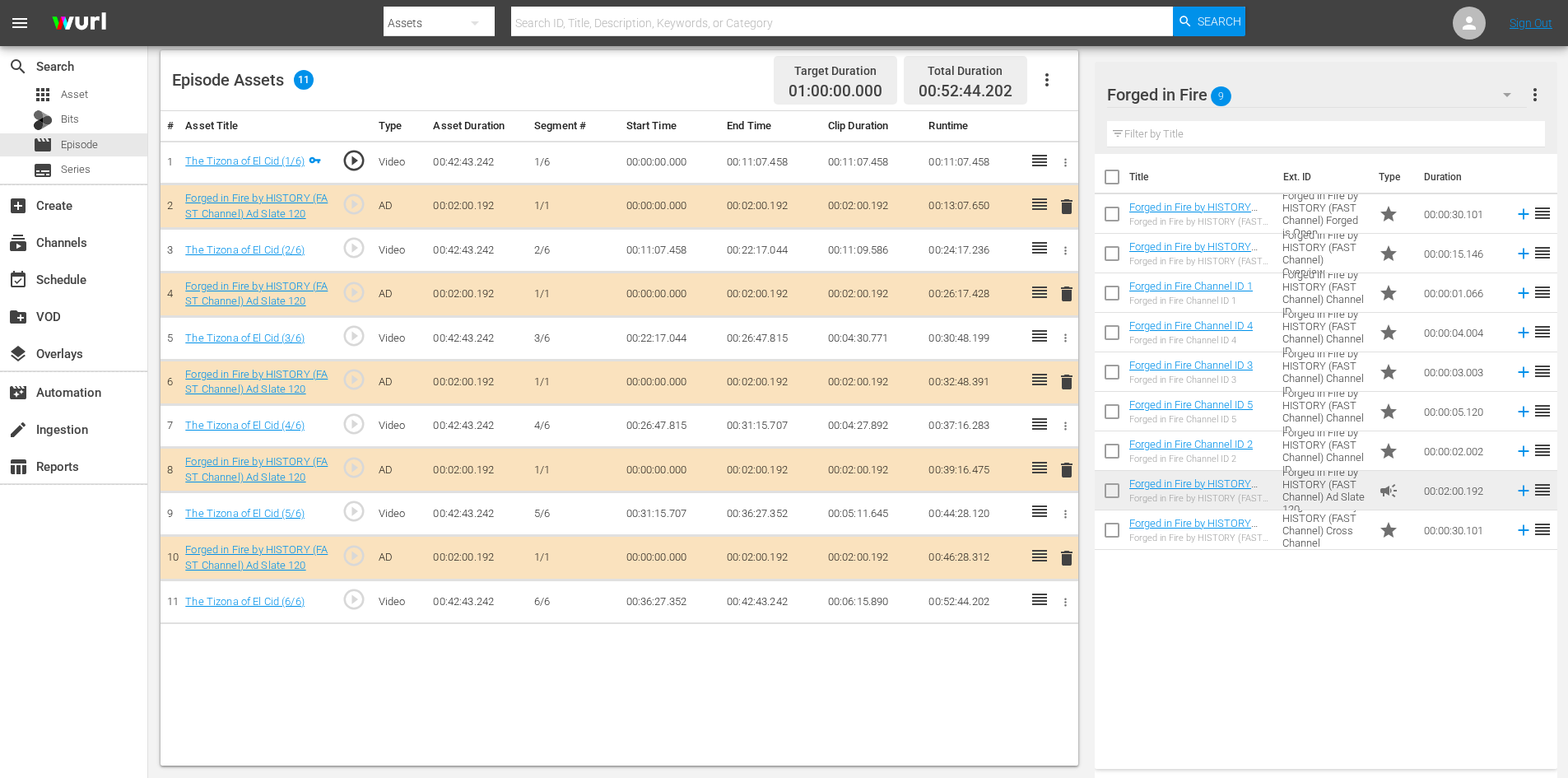
click at [1058, 466] on span "delete" at bounding box center [1067, 470] width 20 height 20
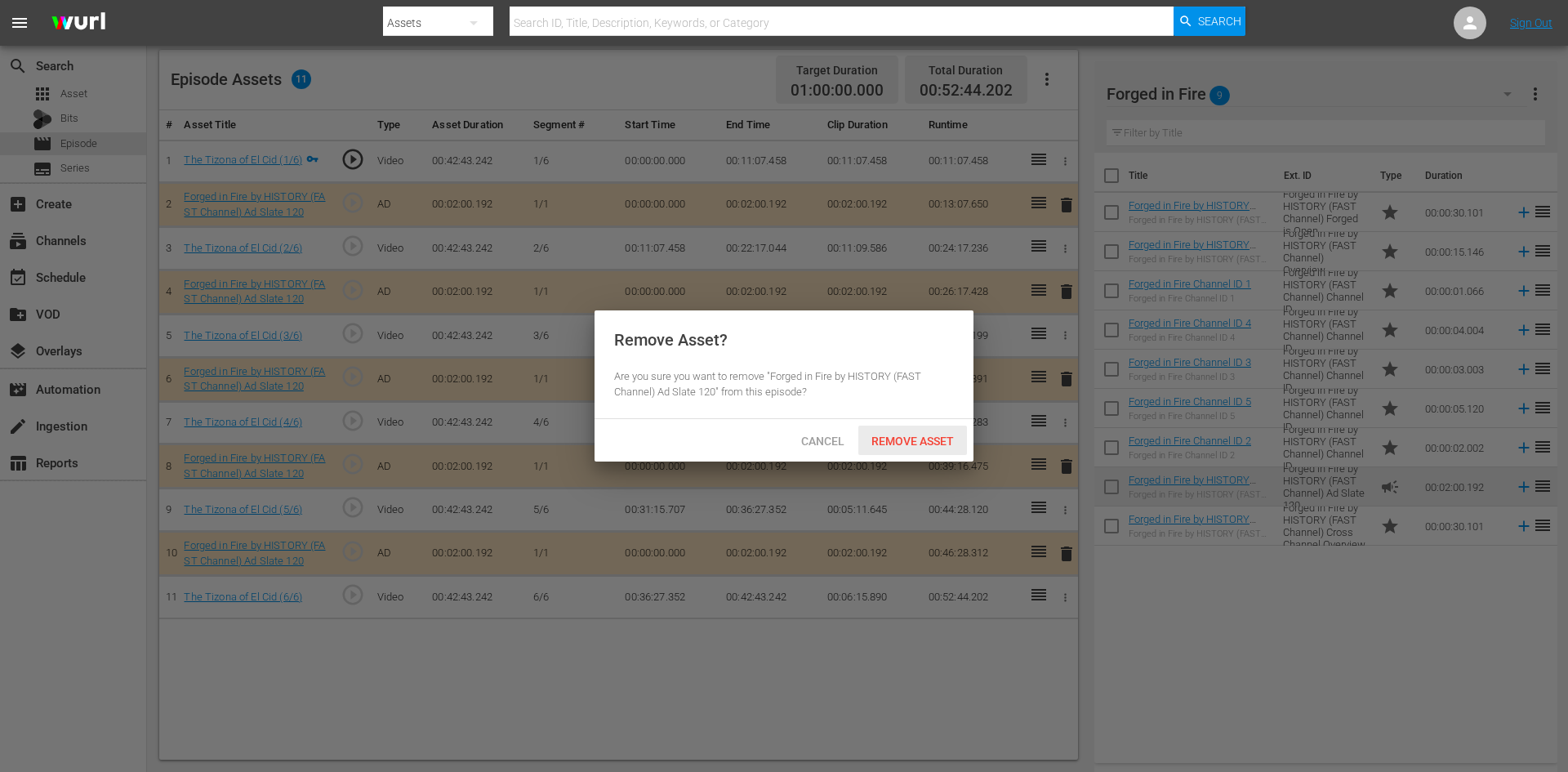
click at [931, 441] on span "Remove Asset" at bounding box center [913, 440] width 109 height 13
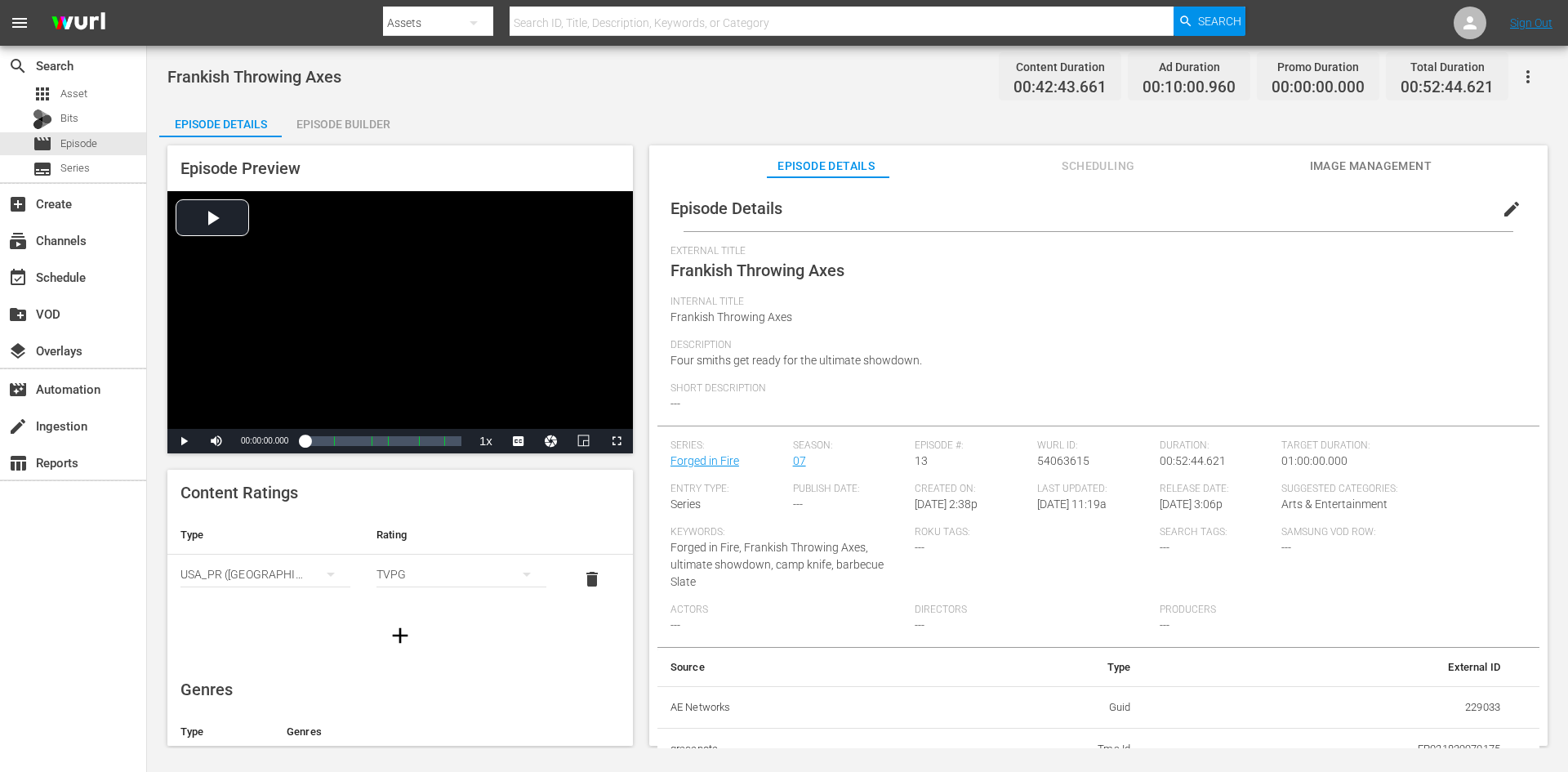
click at [341, 125] on div "Episode Builder" at bounding box center [343, 124] width 123 height 39
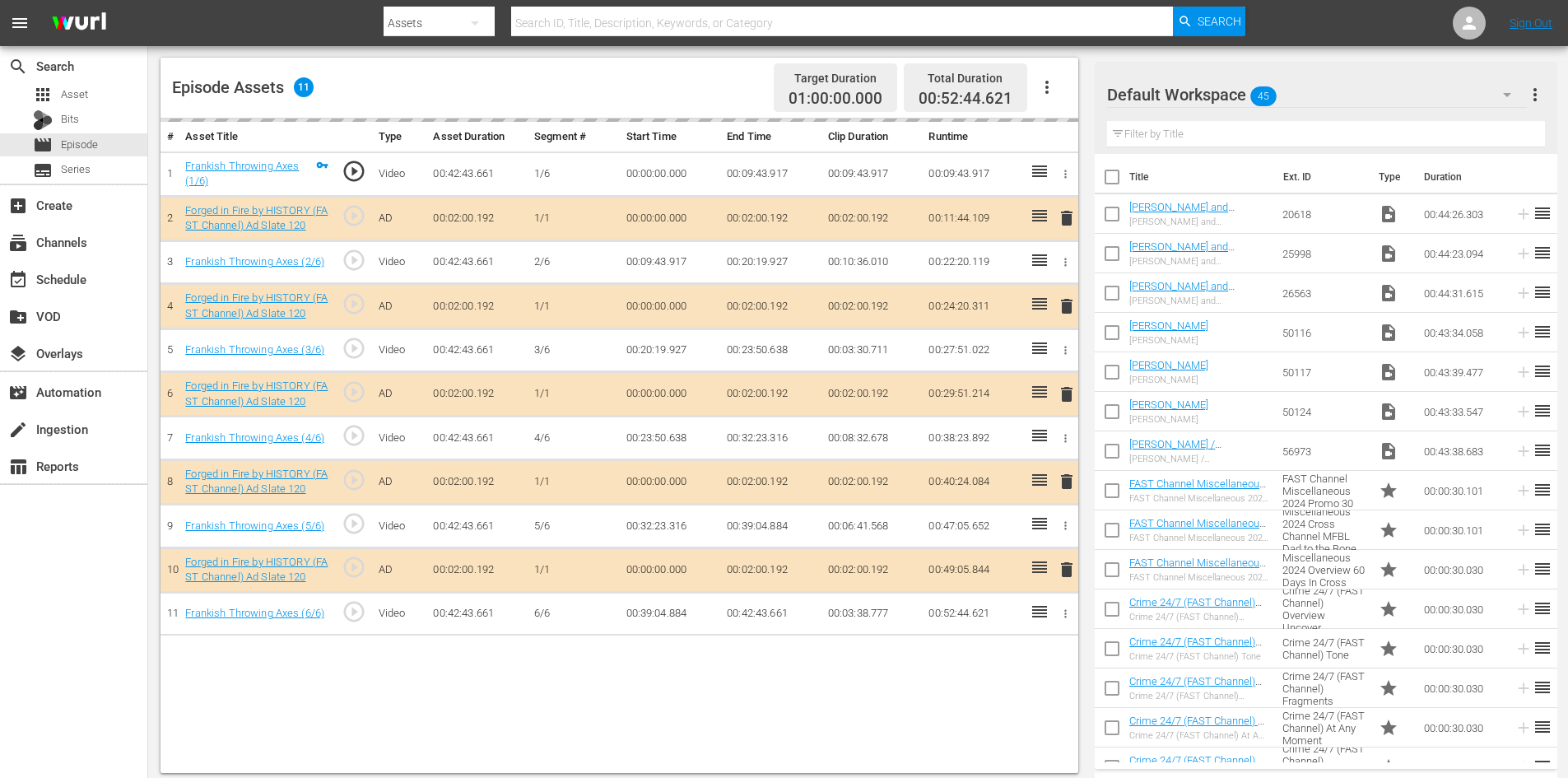
scroll to position [429, 0]
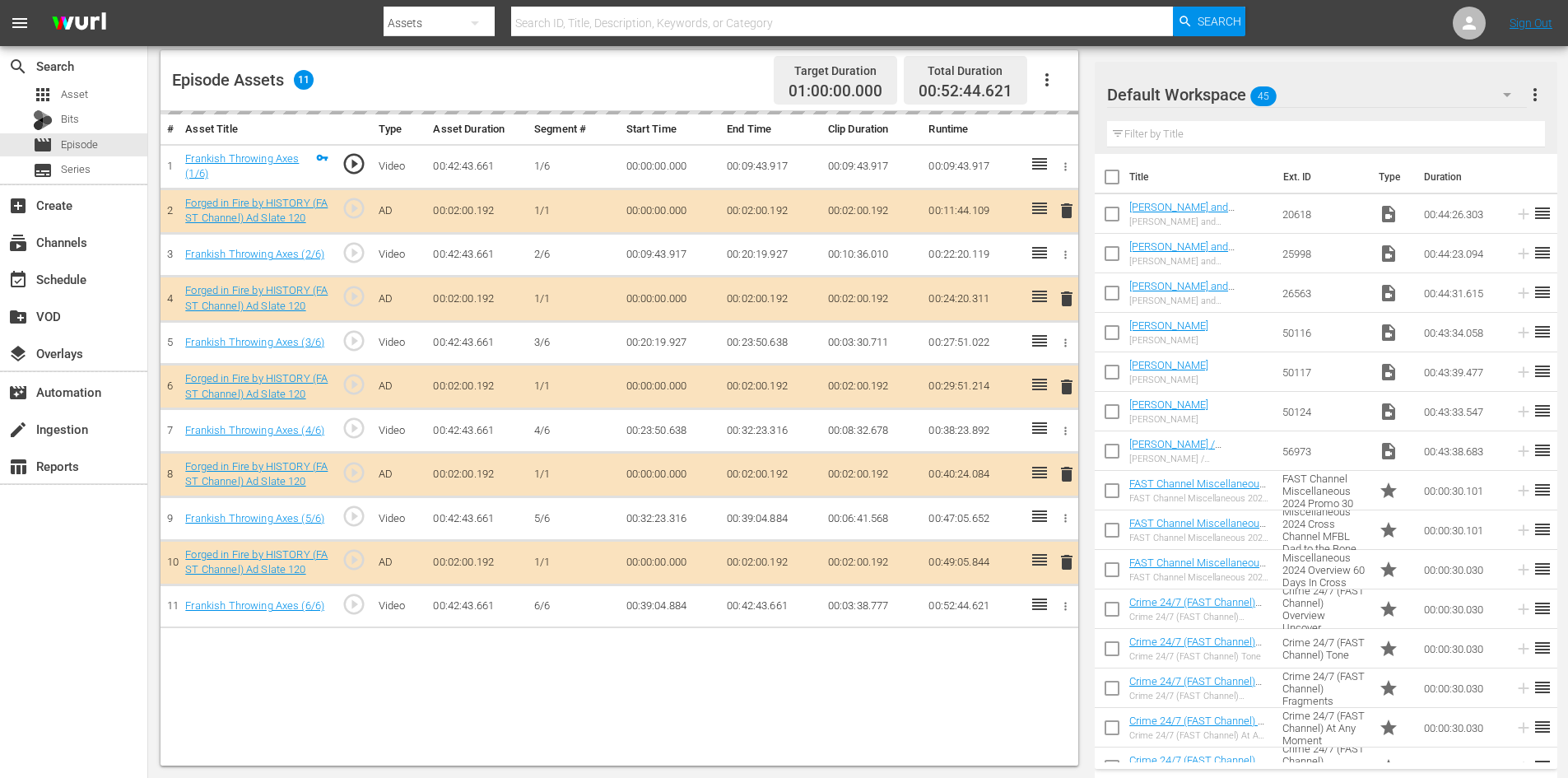
click at [1337, 88] on div "Default Workspace 45" at bounding box center [1317, 94] width 420 height 46
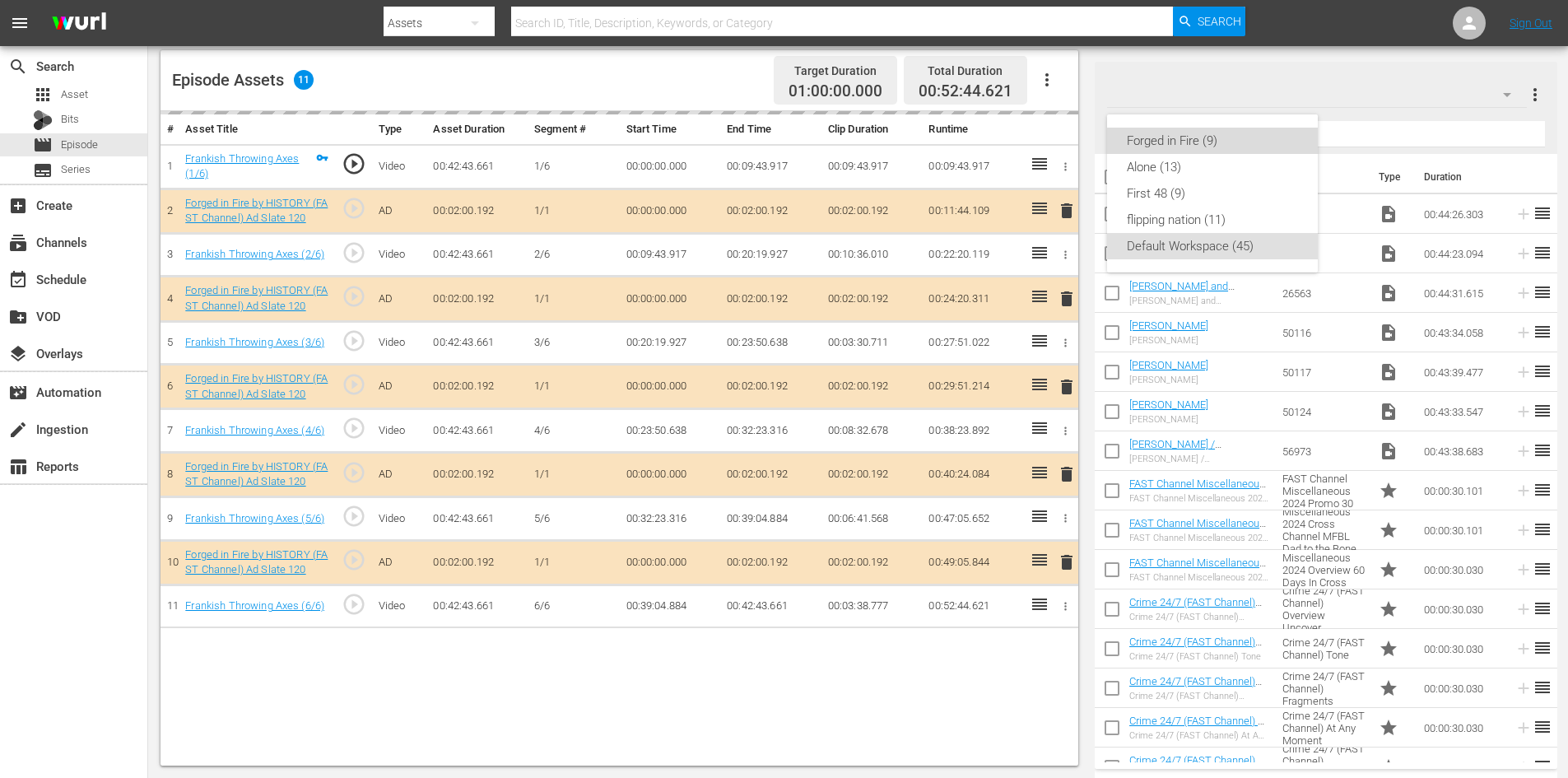
click at [1171, 137] on div "Forged in Fire (9)" at bounding box center [1212, 141] width 171 height 27
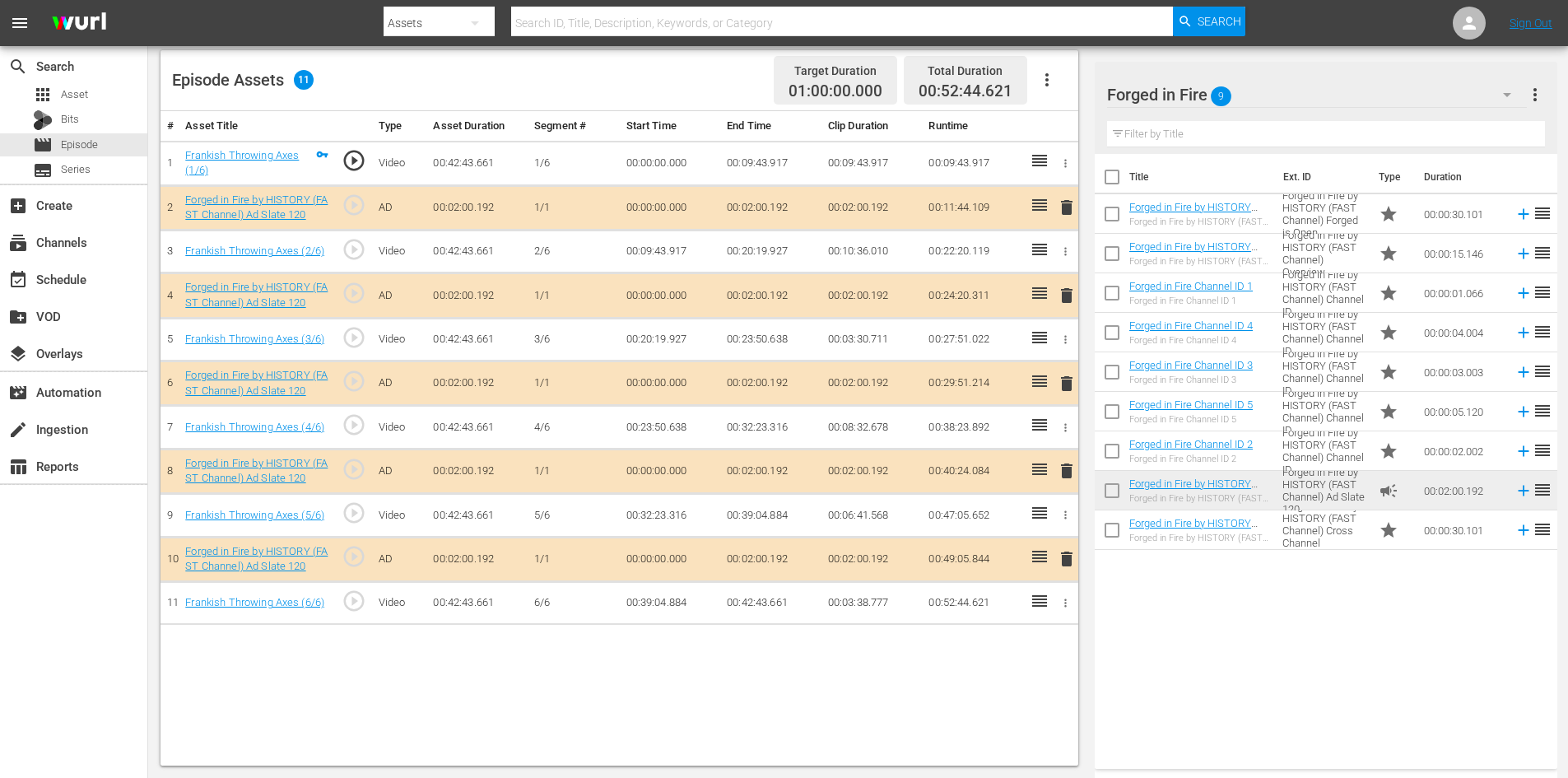
click at [1067, 470] on span "delete" at bounding box center [1067, 471] width 20 height 20
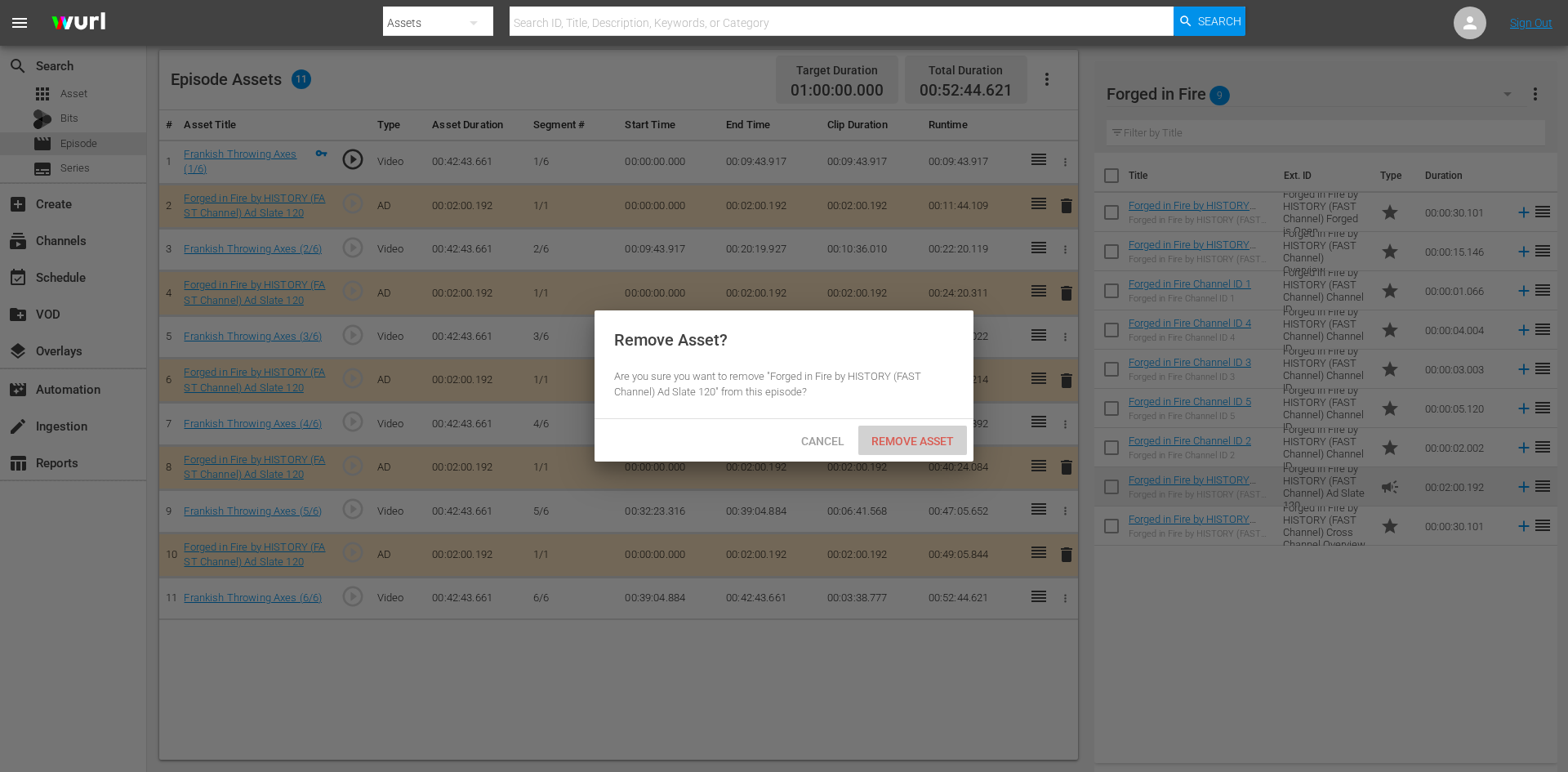
click at [928, 437] on span "Remove Asset" at bounding box center [913, 440] width 109 height 13
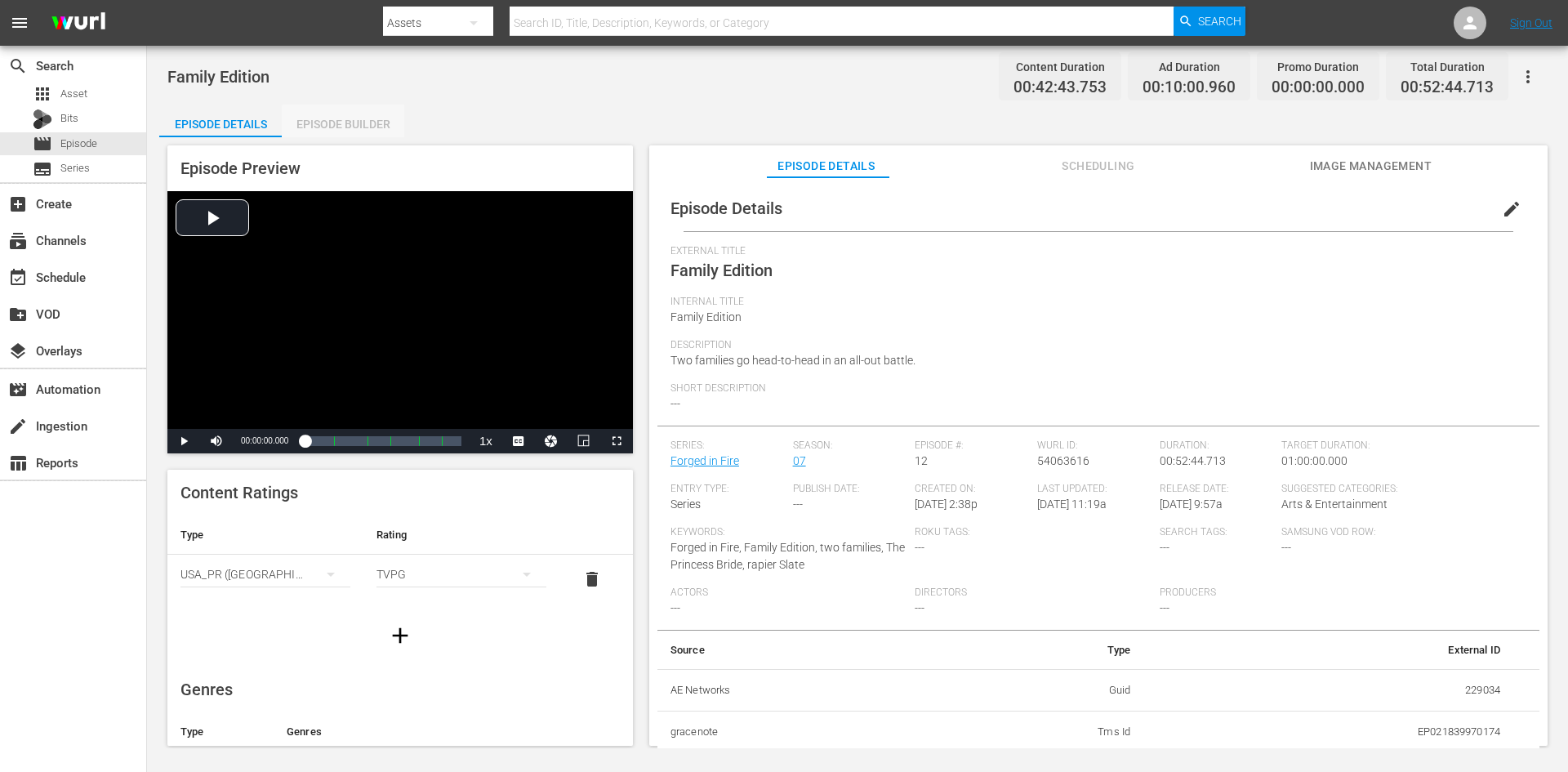
click at [362, 128] on div "Episode Builder" at bounding box center [343, 124] width 123 height 39
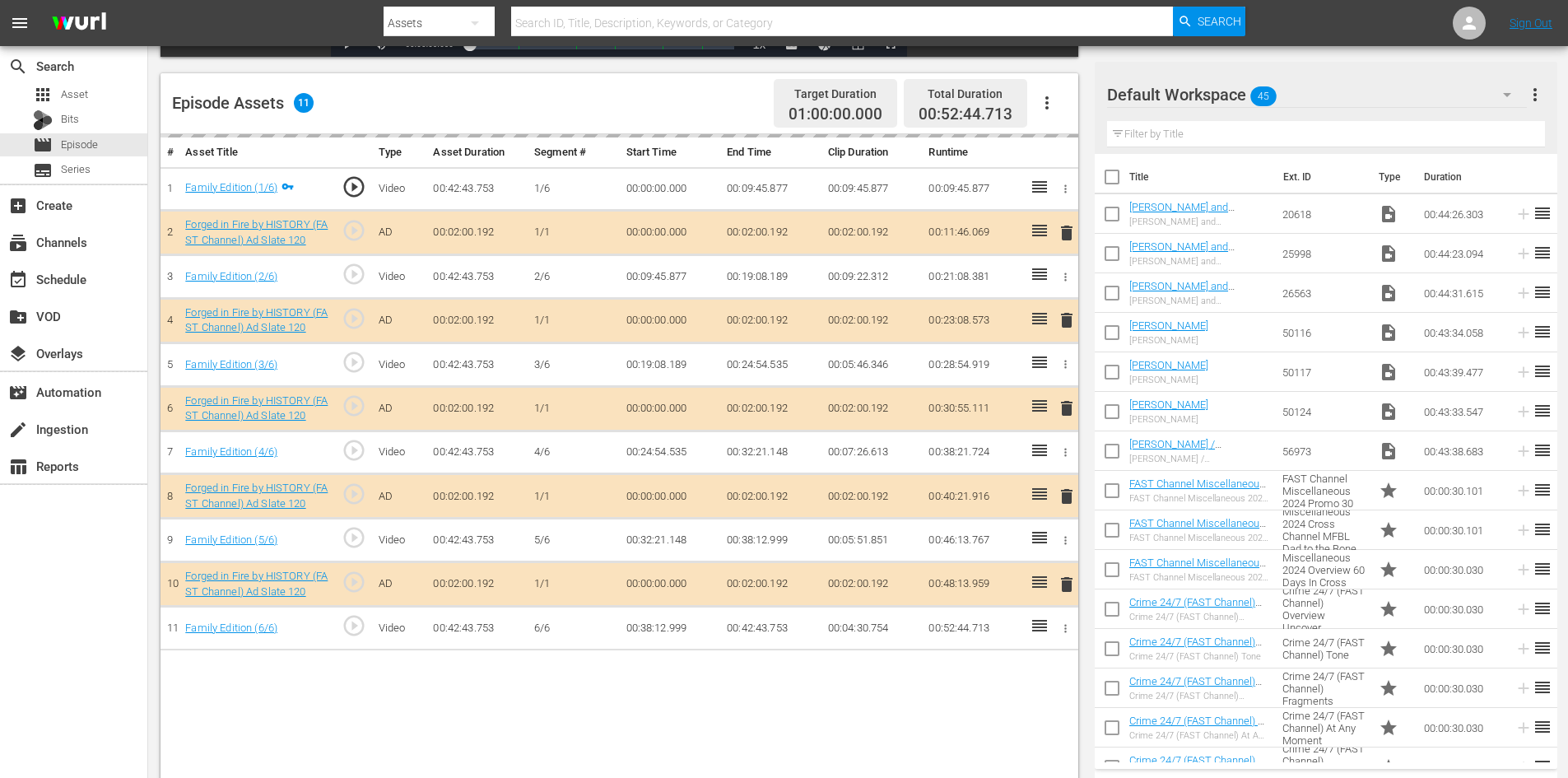
scroll to position [429, 0]
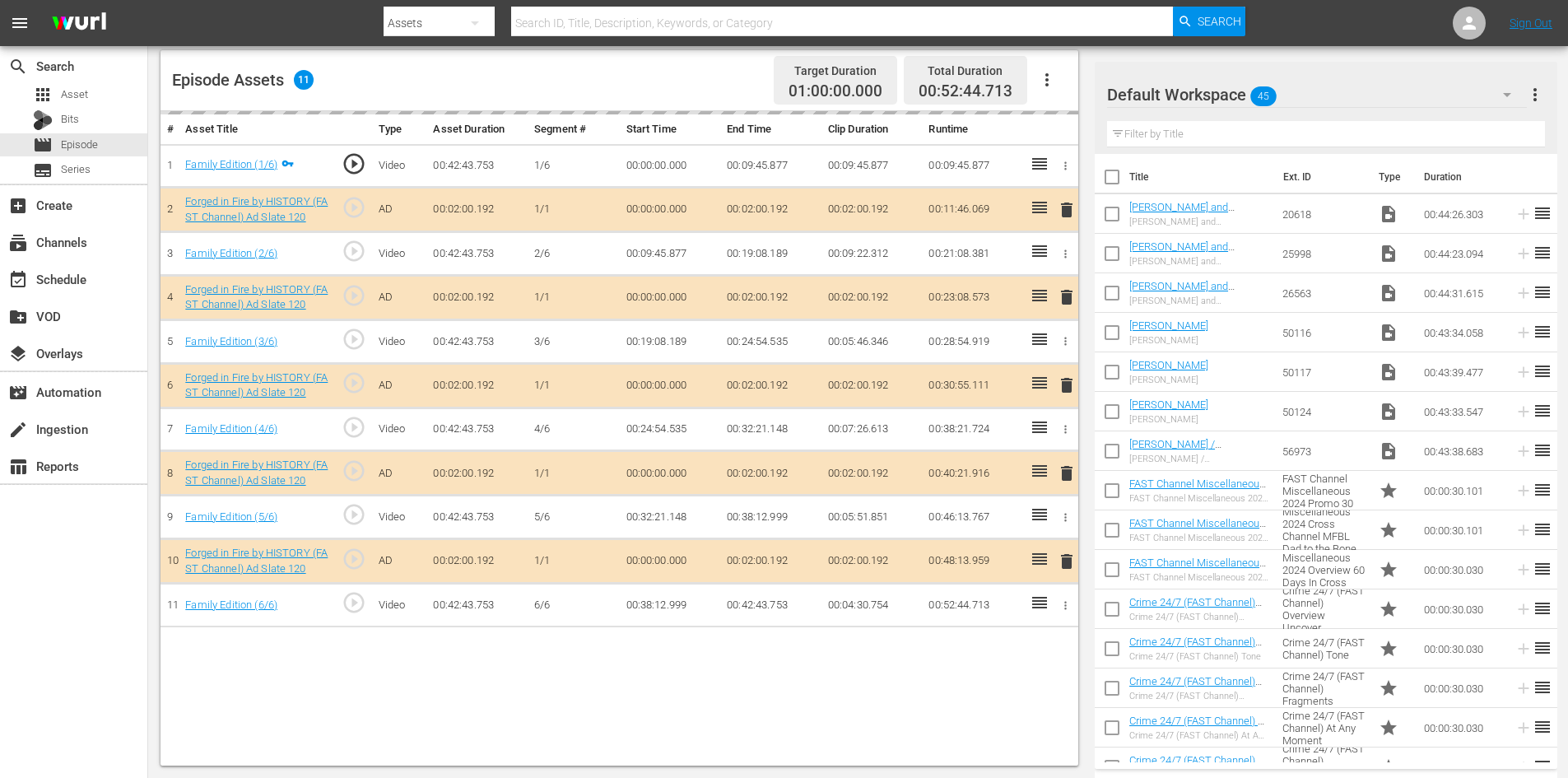
click at [1331, 90] on div "Default Workspace 45" at bounding box center [1317, 94] width 420 height 46
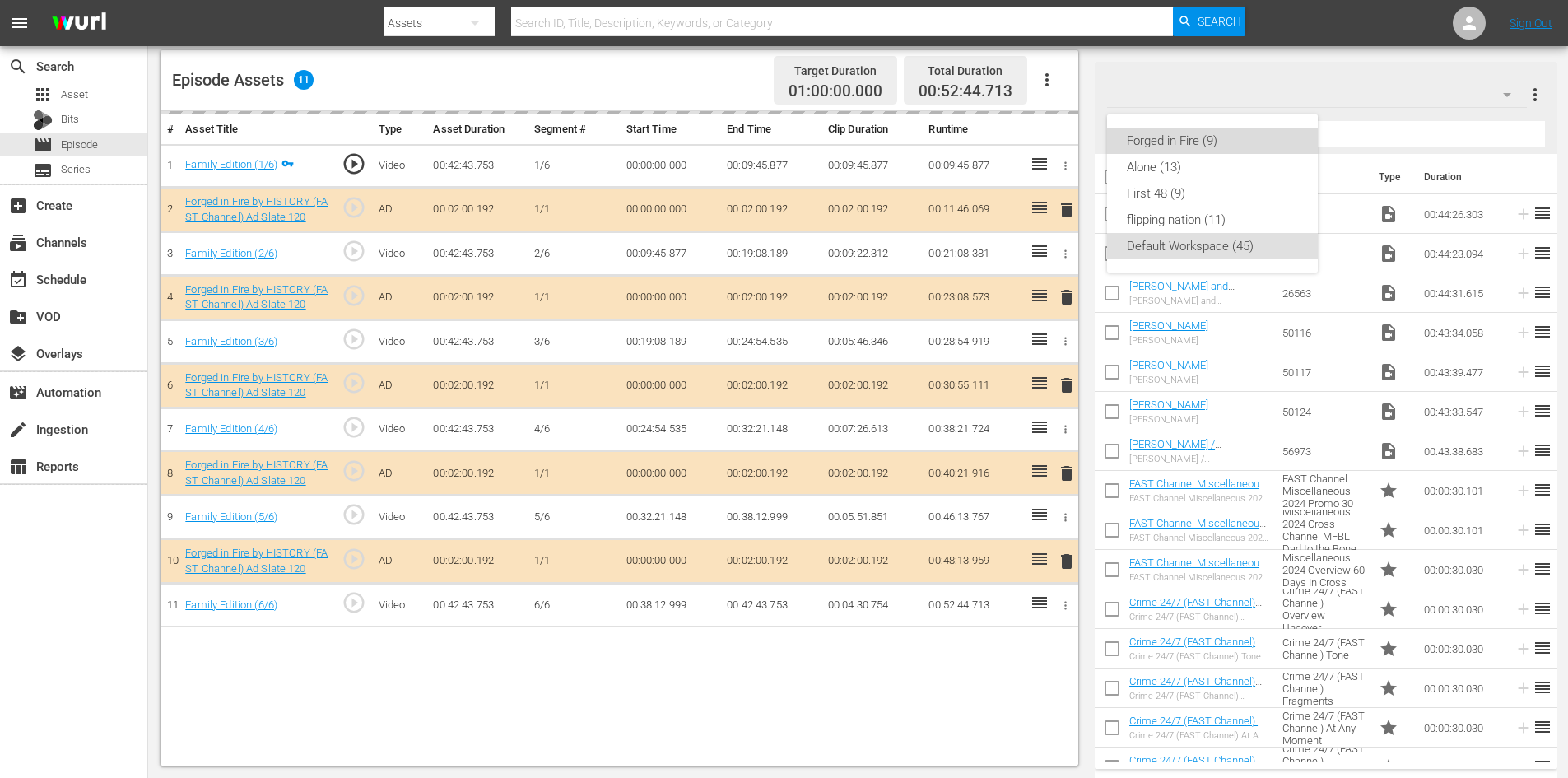
click at [1162, 136] on div "Forged in Fire (9)" at bounding box center [1212, 141] width 171 height 27
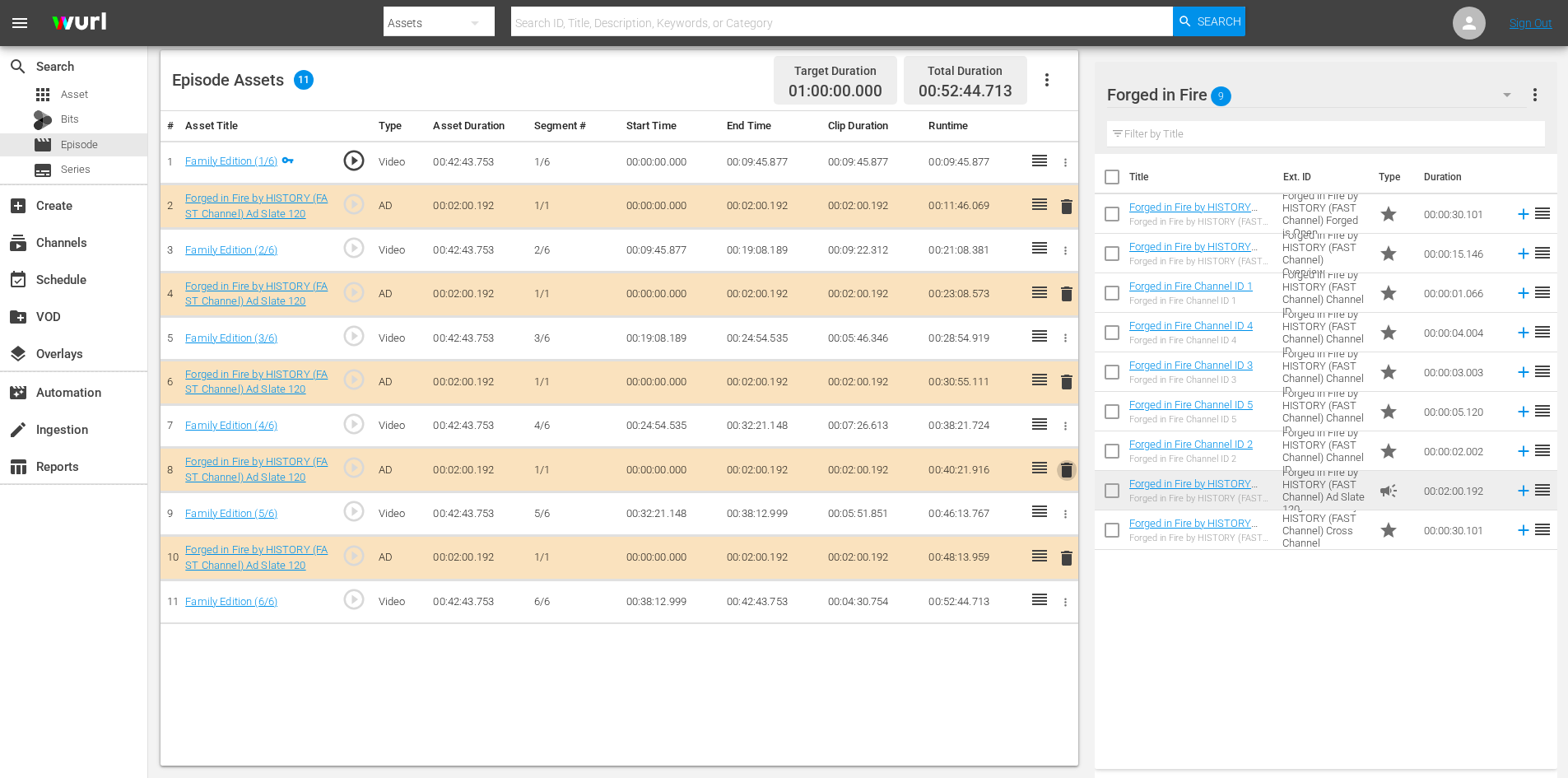
click at [1068, 469] on span "delete" at bounding box center [1067, 470] width 20 height 20
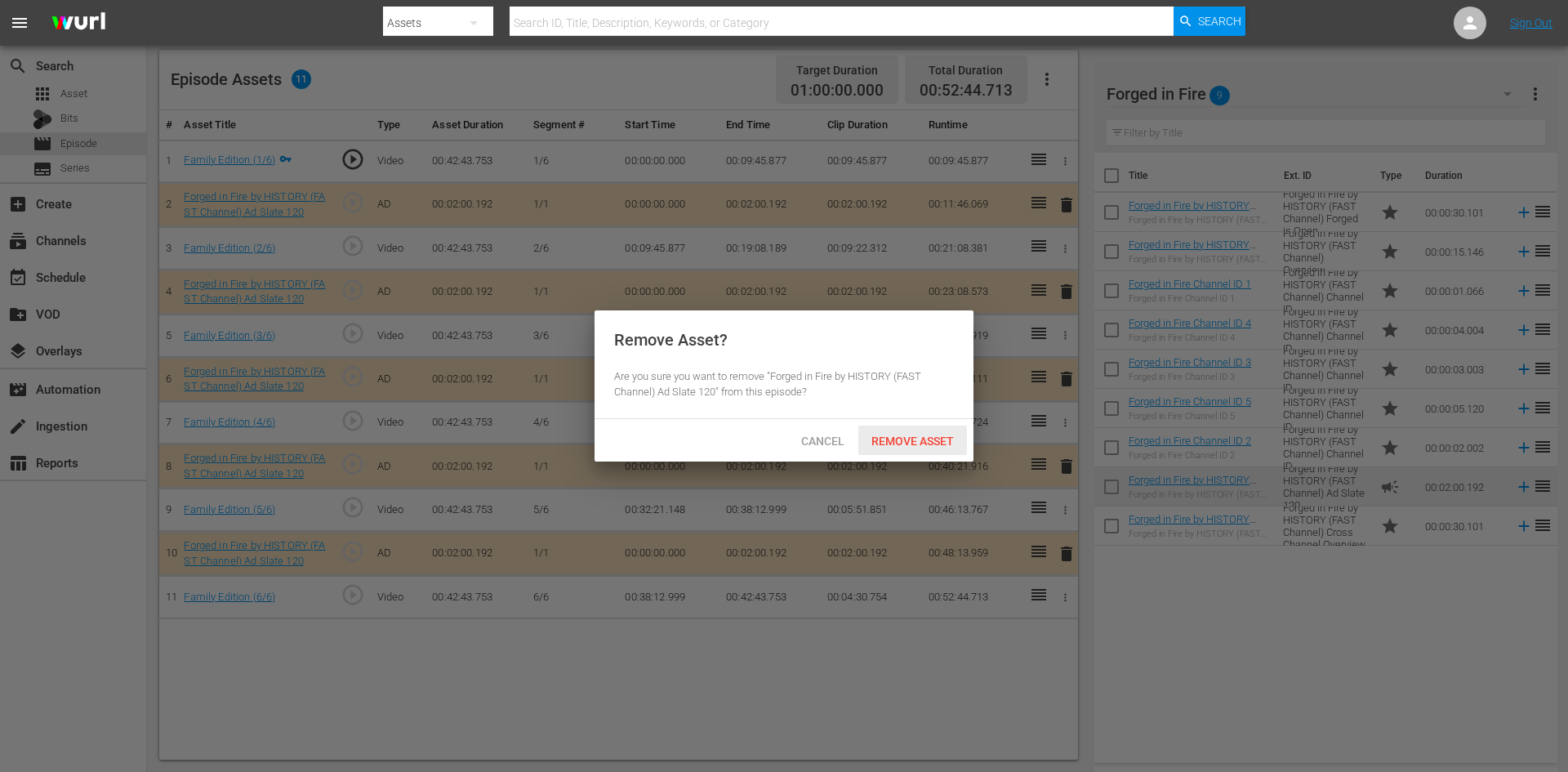
click at [933, 447] on div "Remove Asset" at bounding box center [913, 440] width 109 height 30
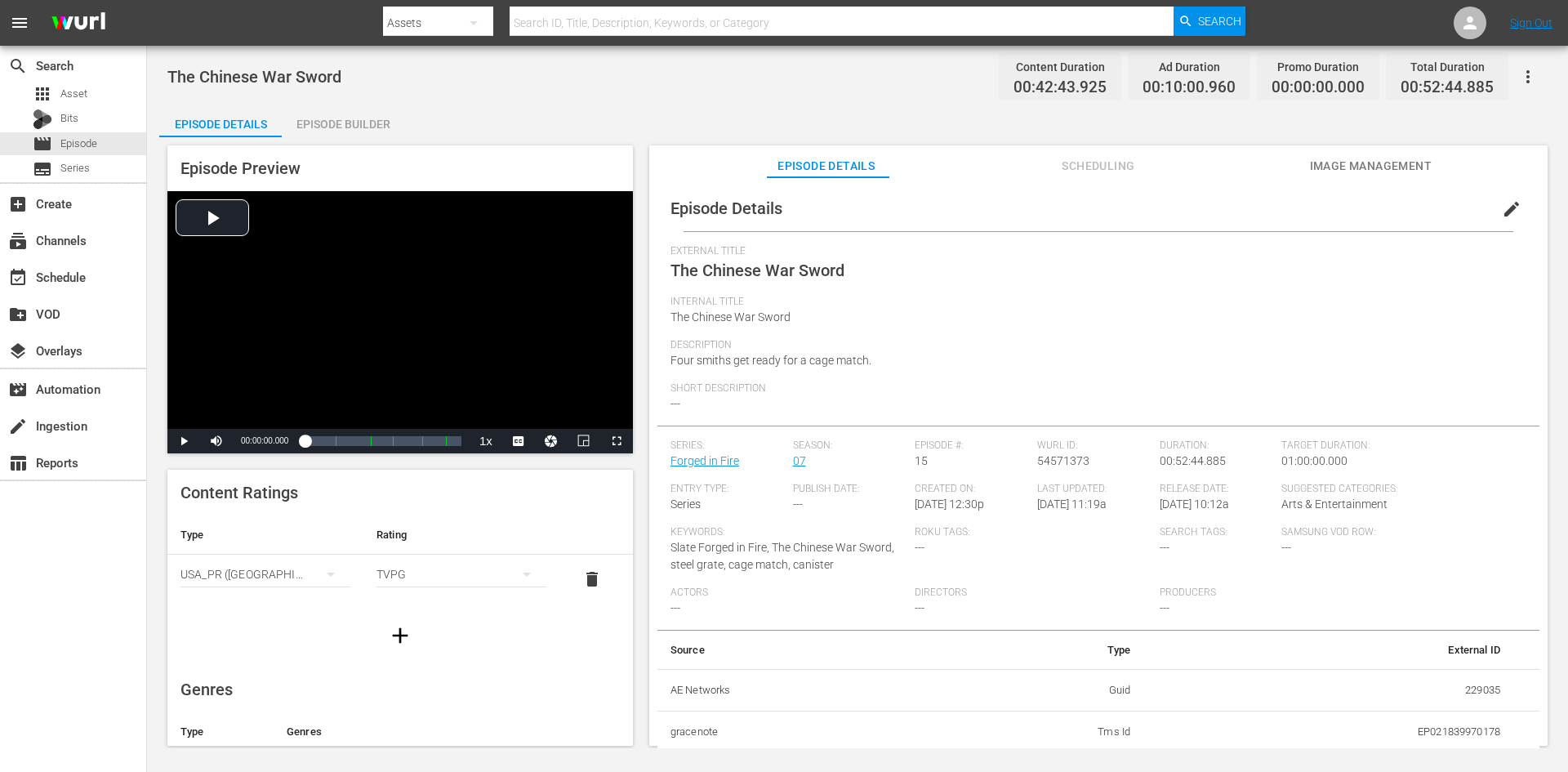
click at [363, 129] on div "Episode Builder" at bounding box center [343, 124] width 123 height 39
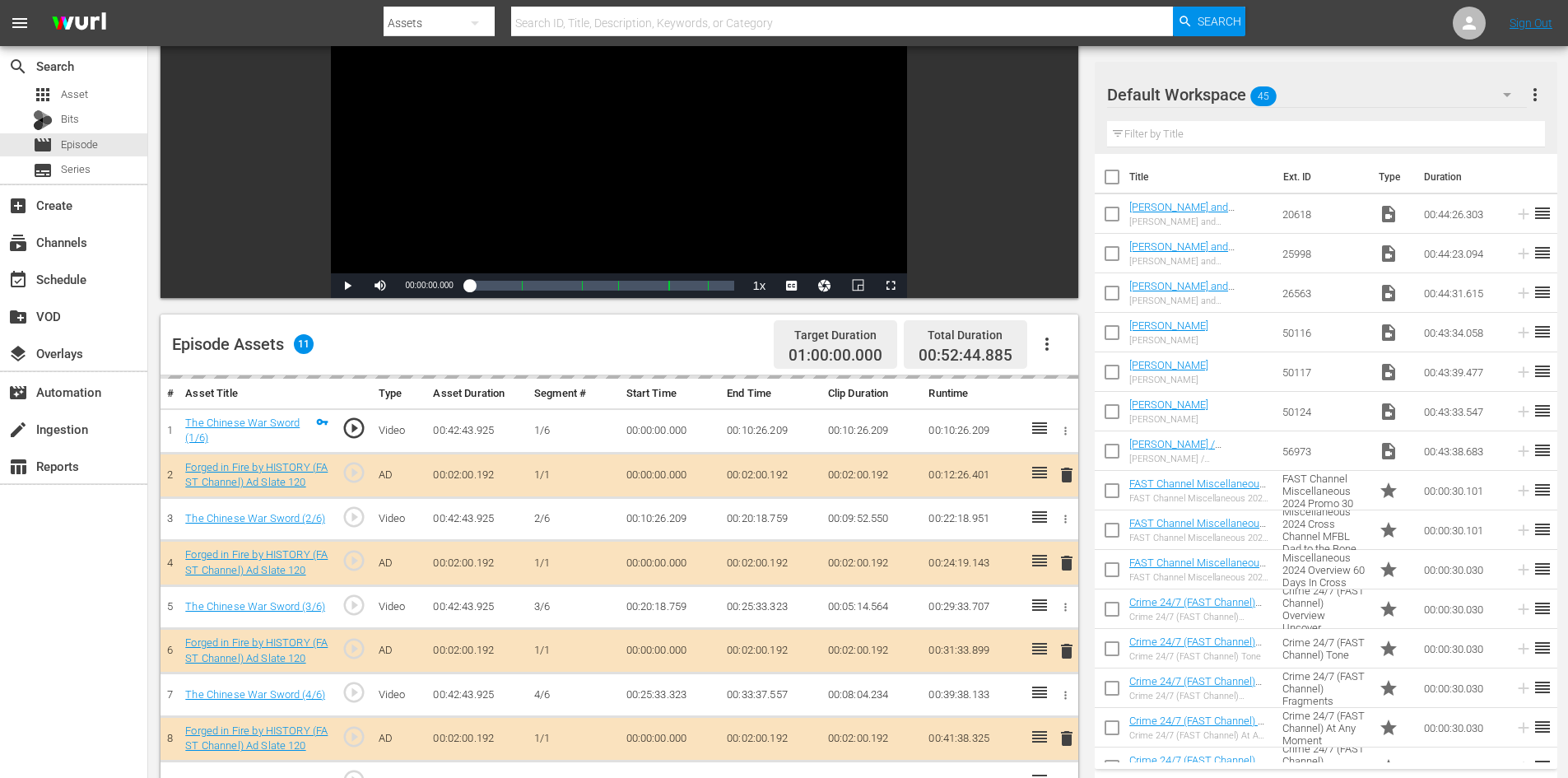
scroll to position [429, 0]
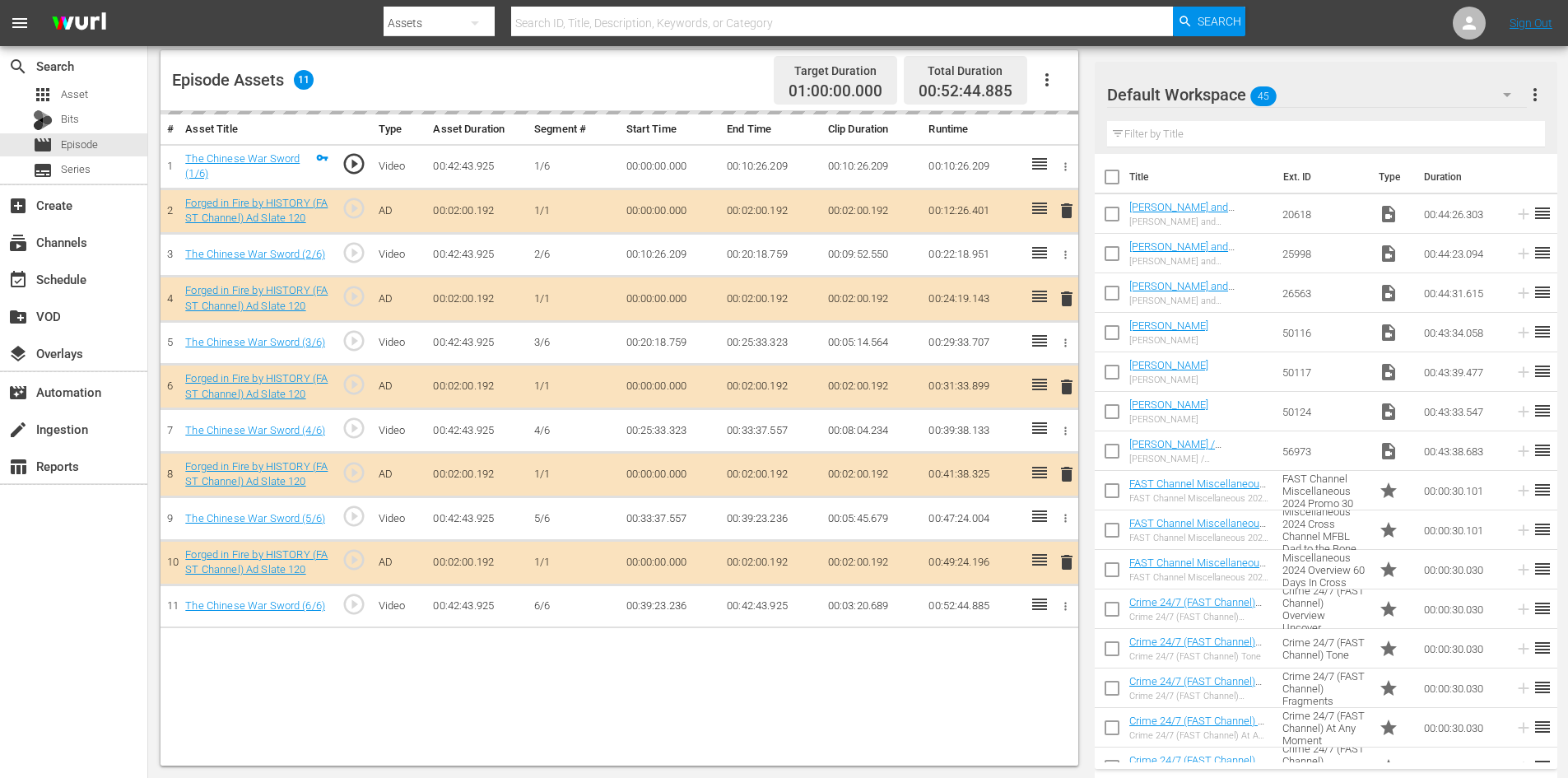
click at [1332, 92] on div "Default Workspace 45" at bounding box center [1317, 94] width 420 height 46
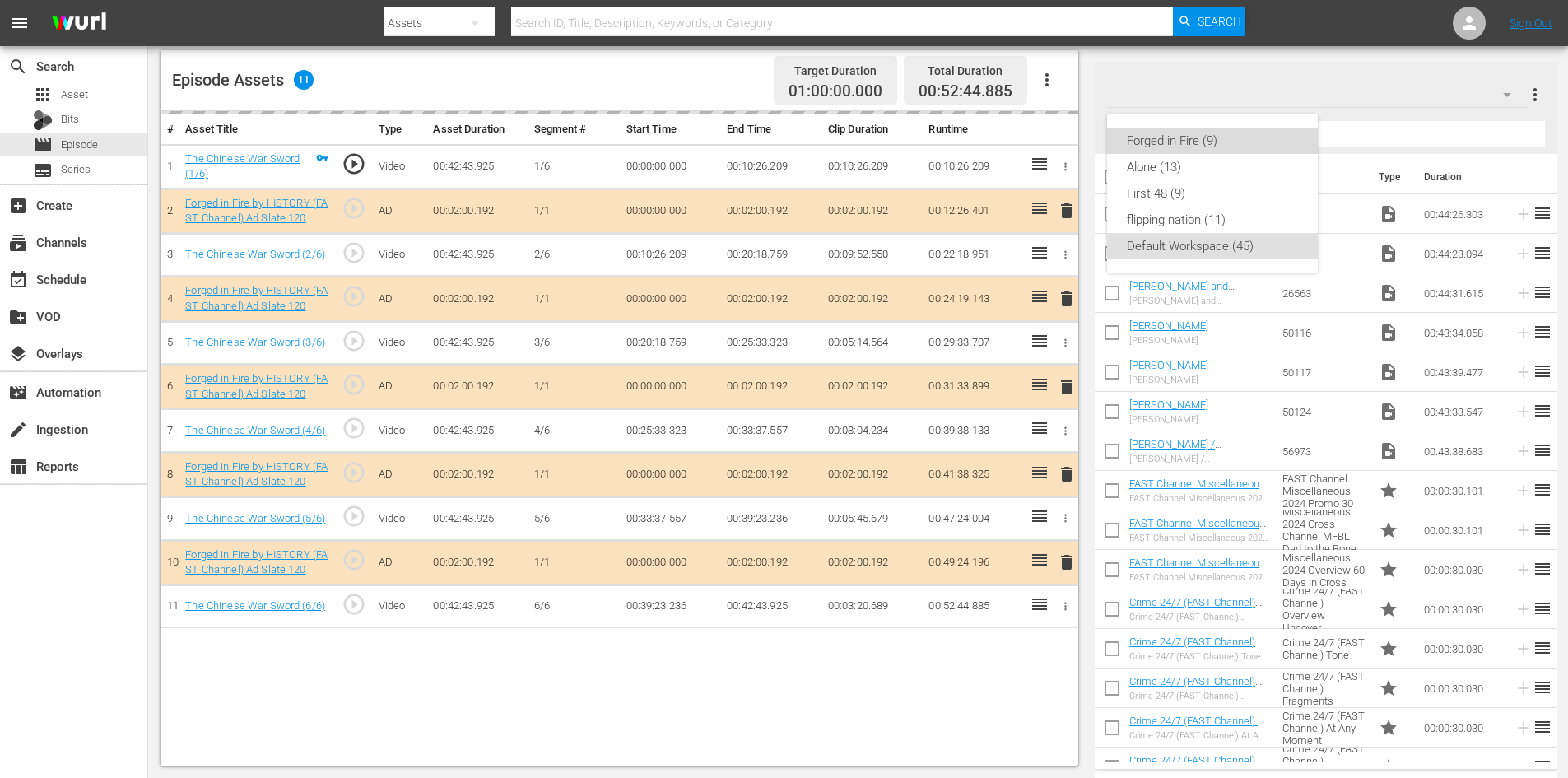
click at [1180, 135] on div "Forged in Fire (9)" at bounding box center [1212, 141] width 171 height 27
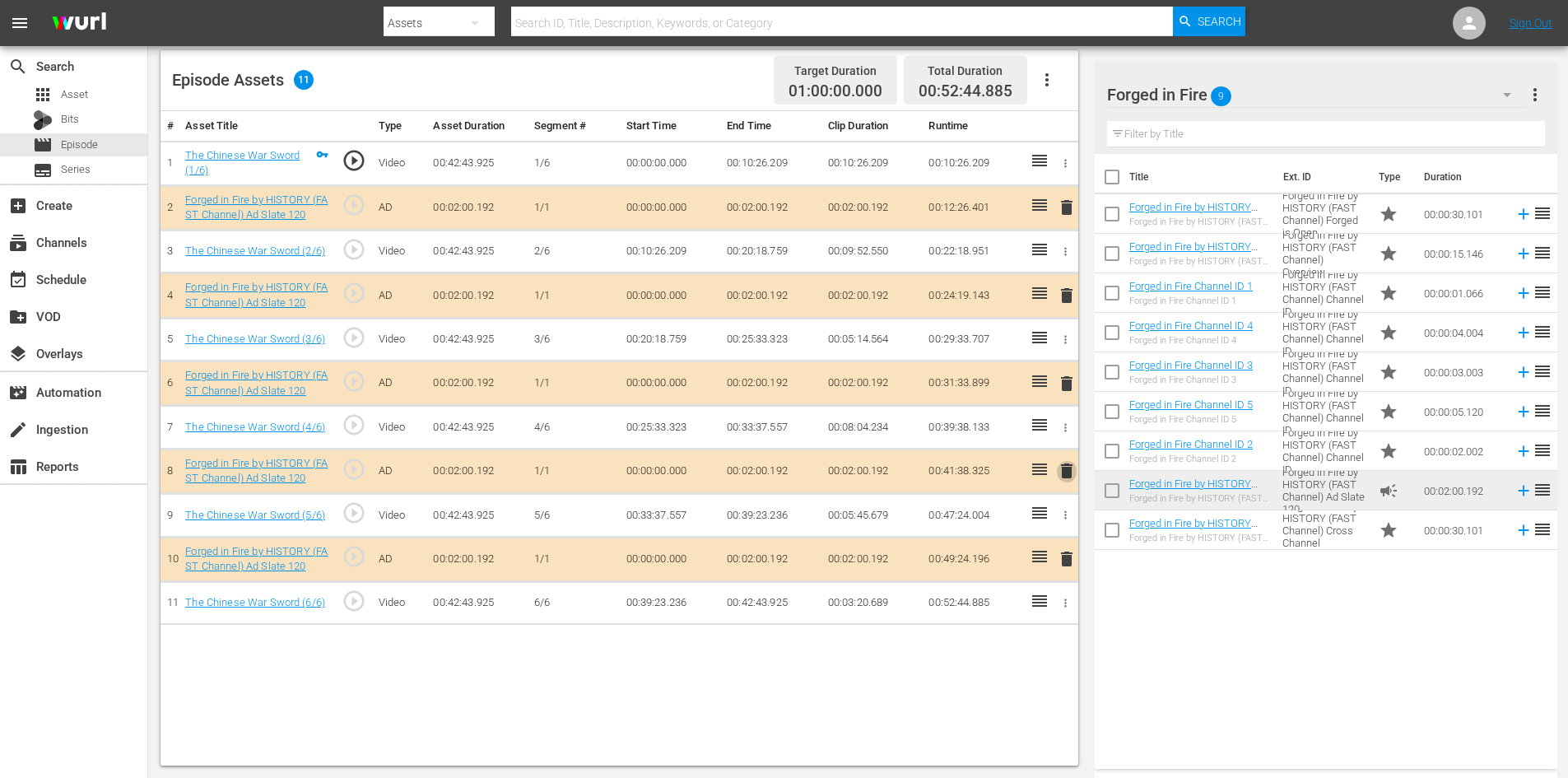
click at [1064, 470] on span "delete" at bounding box center [1067, 471] width 20 height 20
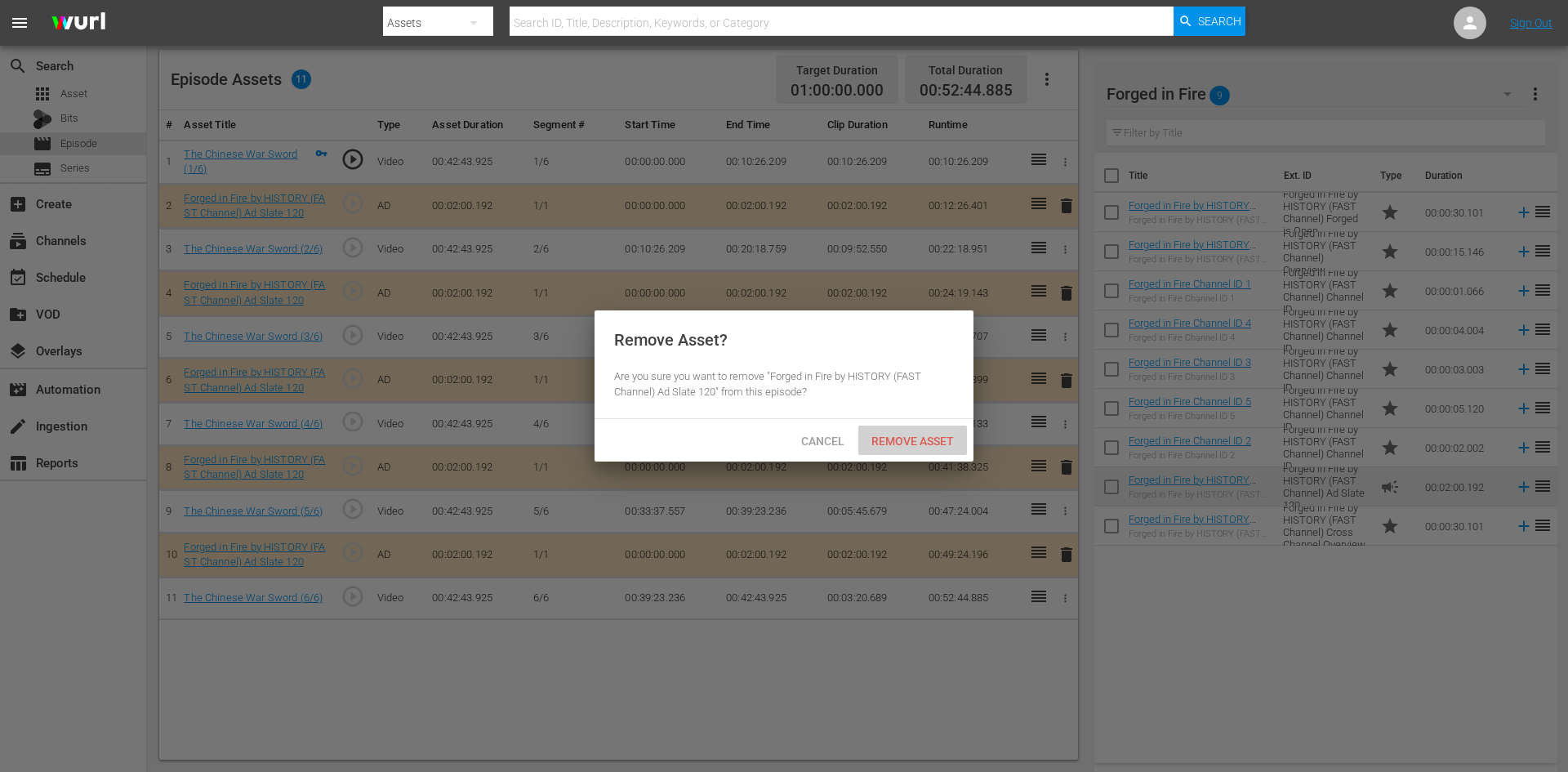
click at [918, 445] on span "Remove Asset" at bounding box center [913, 440] width 109 height 13
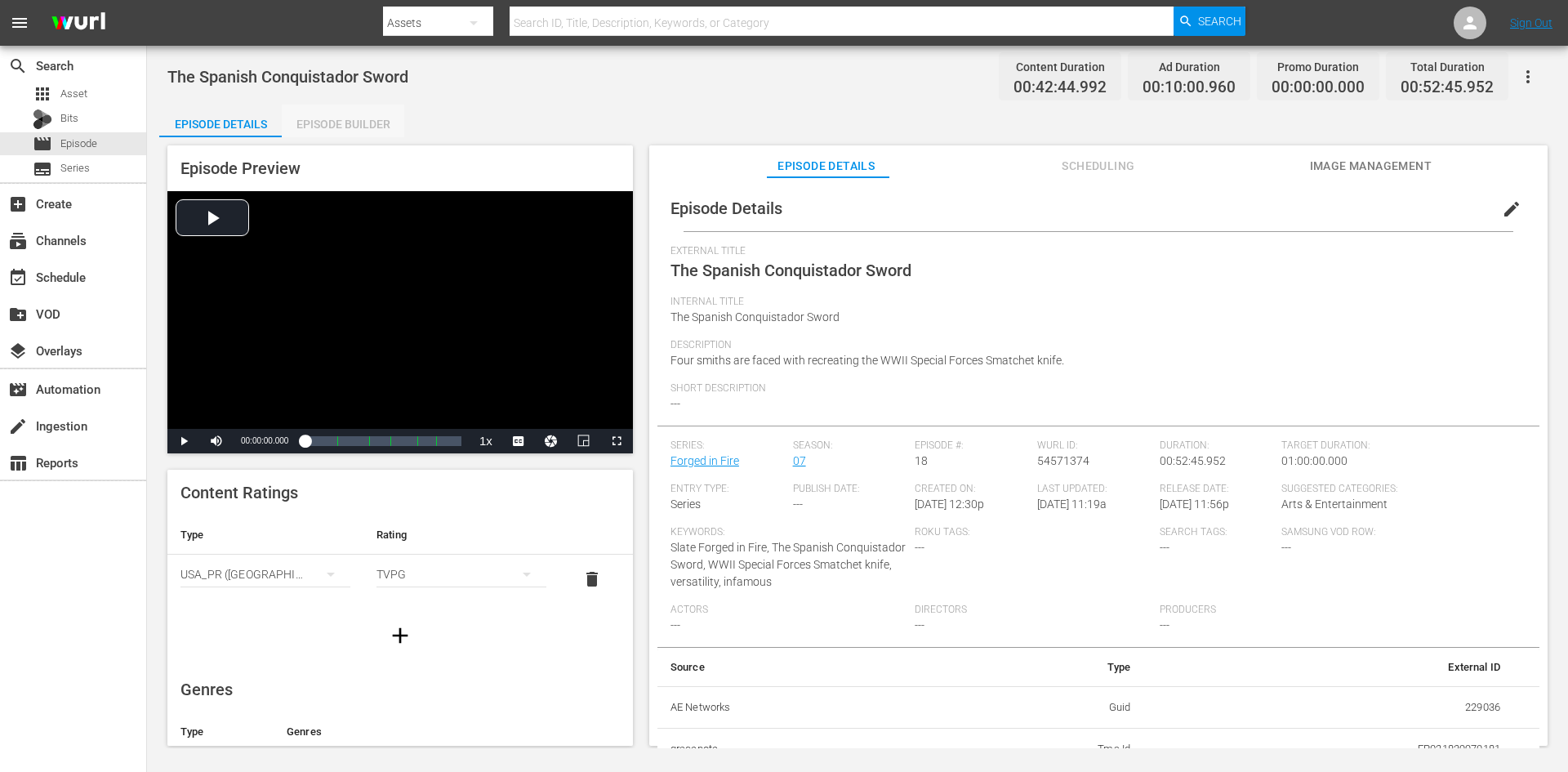
click at [367, 121] on div "Episode Builder" at bounding box center [343, 124] width 123 height 39
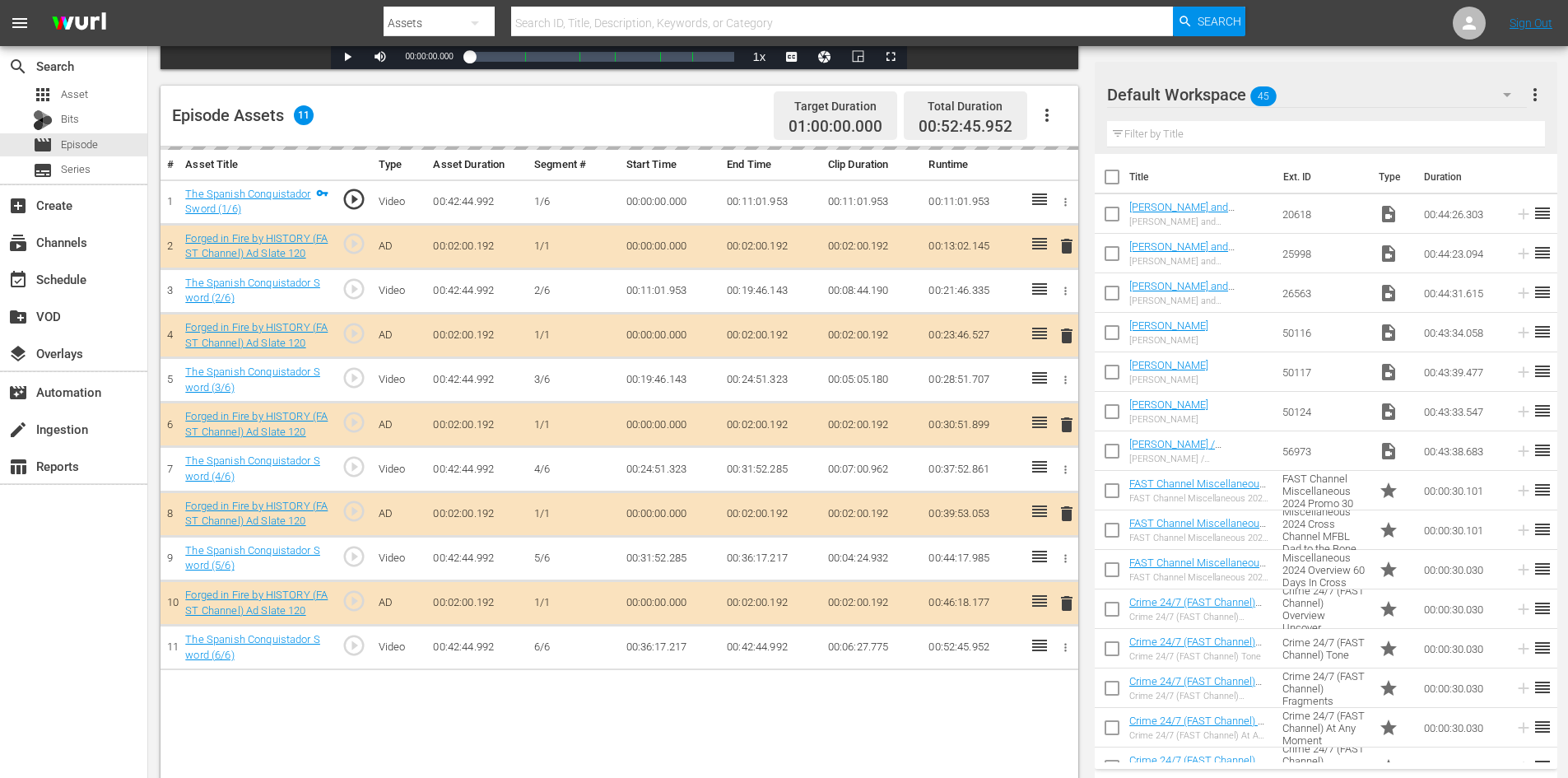
scroll to position [429, 0]
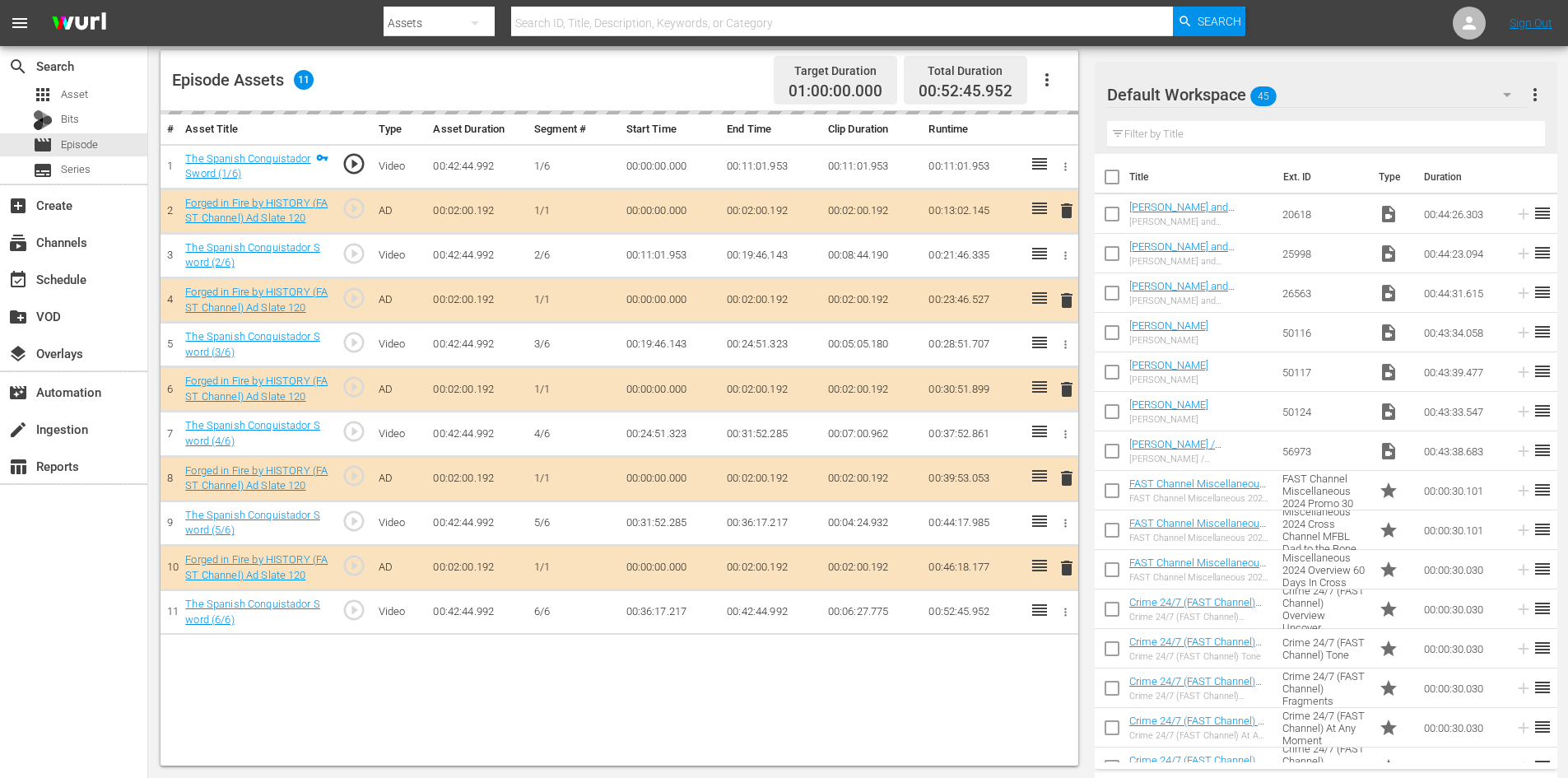
click at [1424, 92] on div "Default Workspace 45" at bounding box center [1317, 94] width 420 height 46
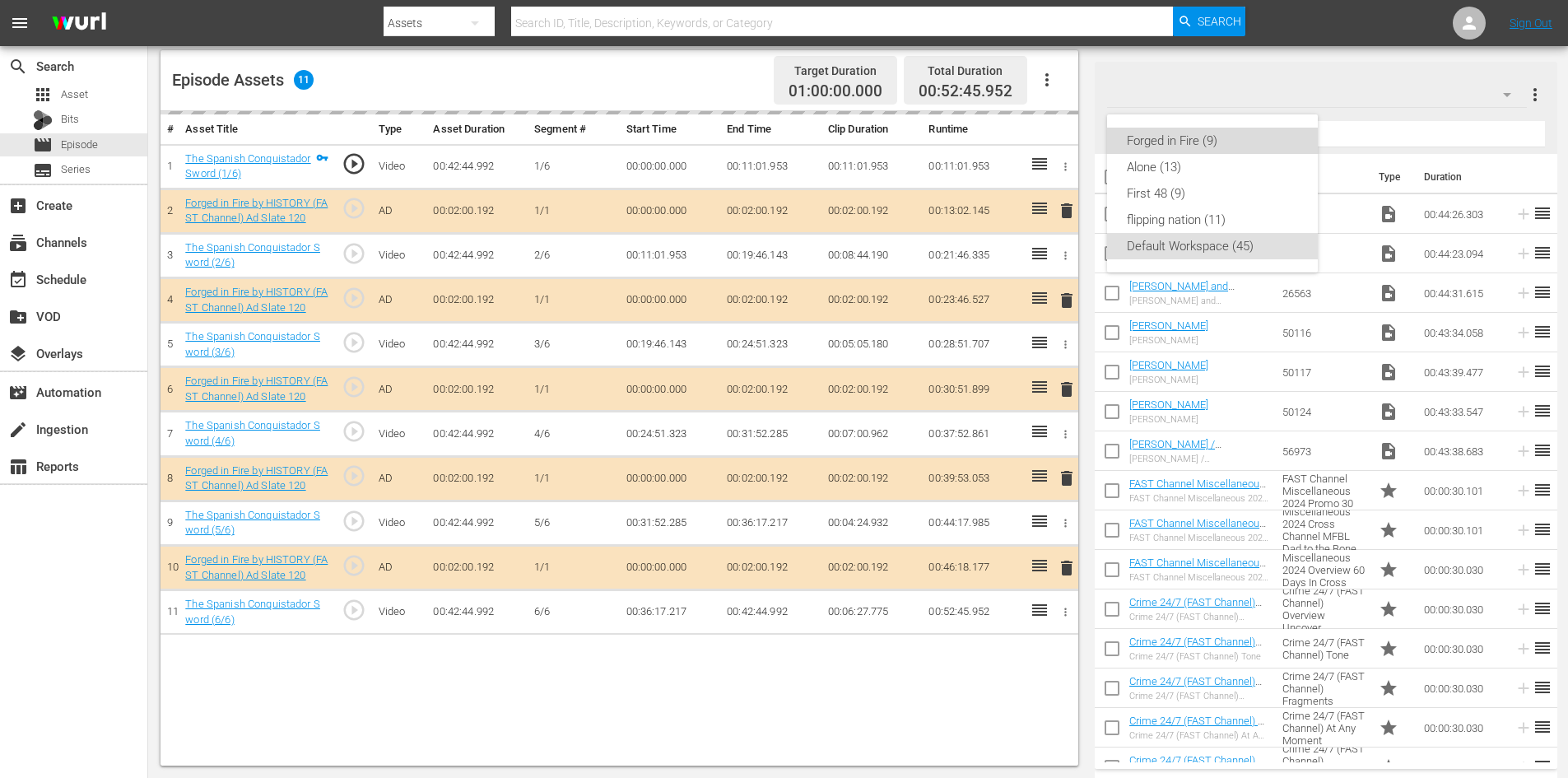
click at [1172, 142] on div "Forged in Fire (9)" at bounding box center [1212, 141] width 171 height 27
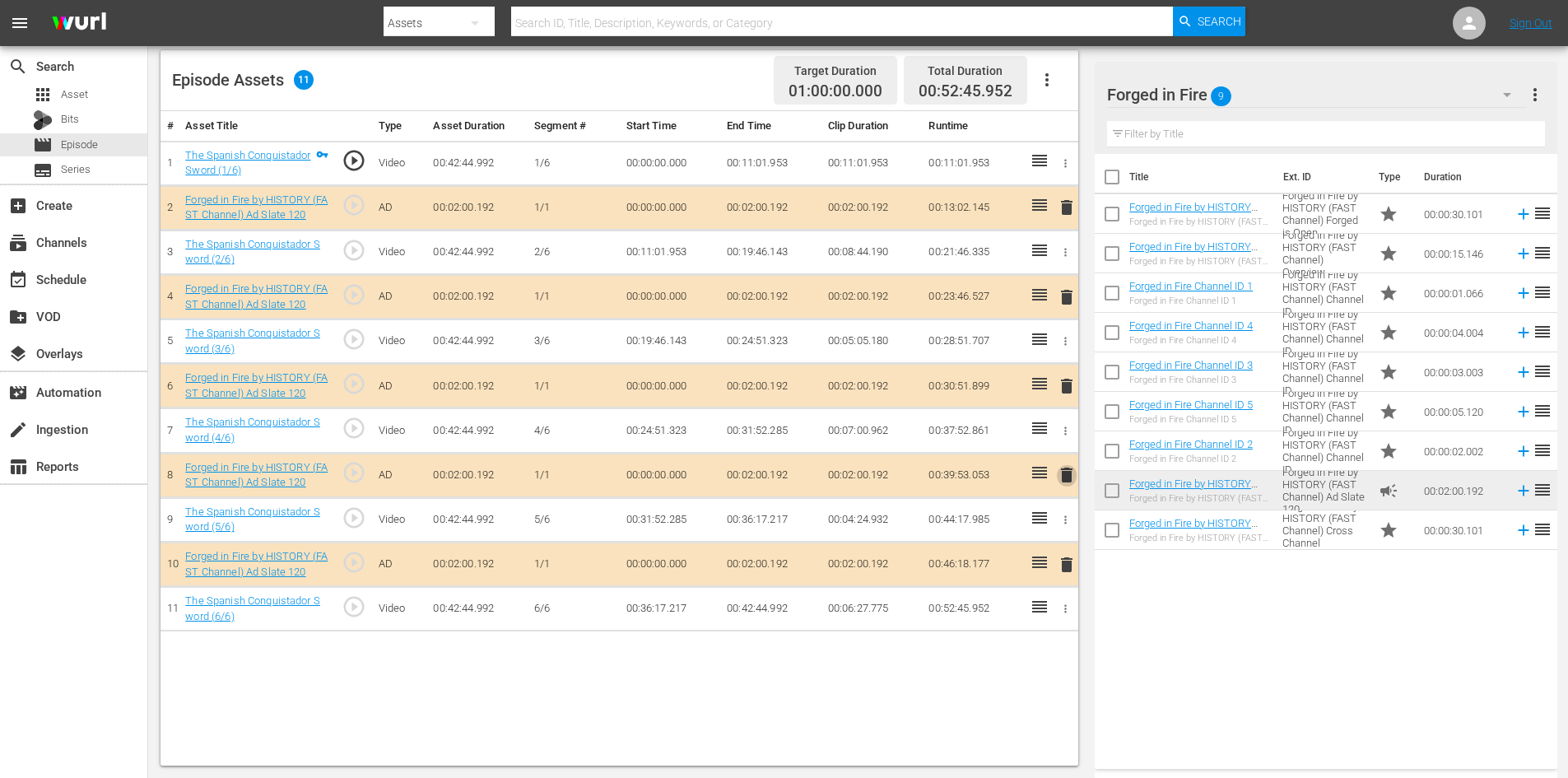
click at [1069, 474] on span "delete" at bounding box center [1067, 475] width 20 height 20
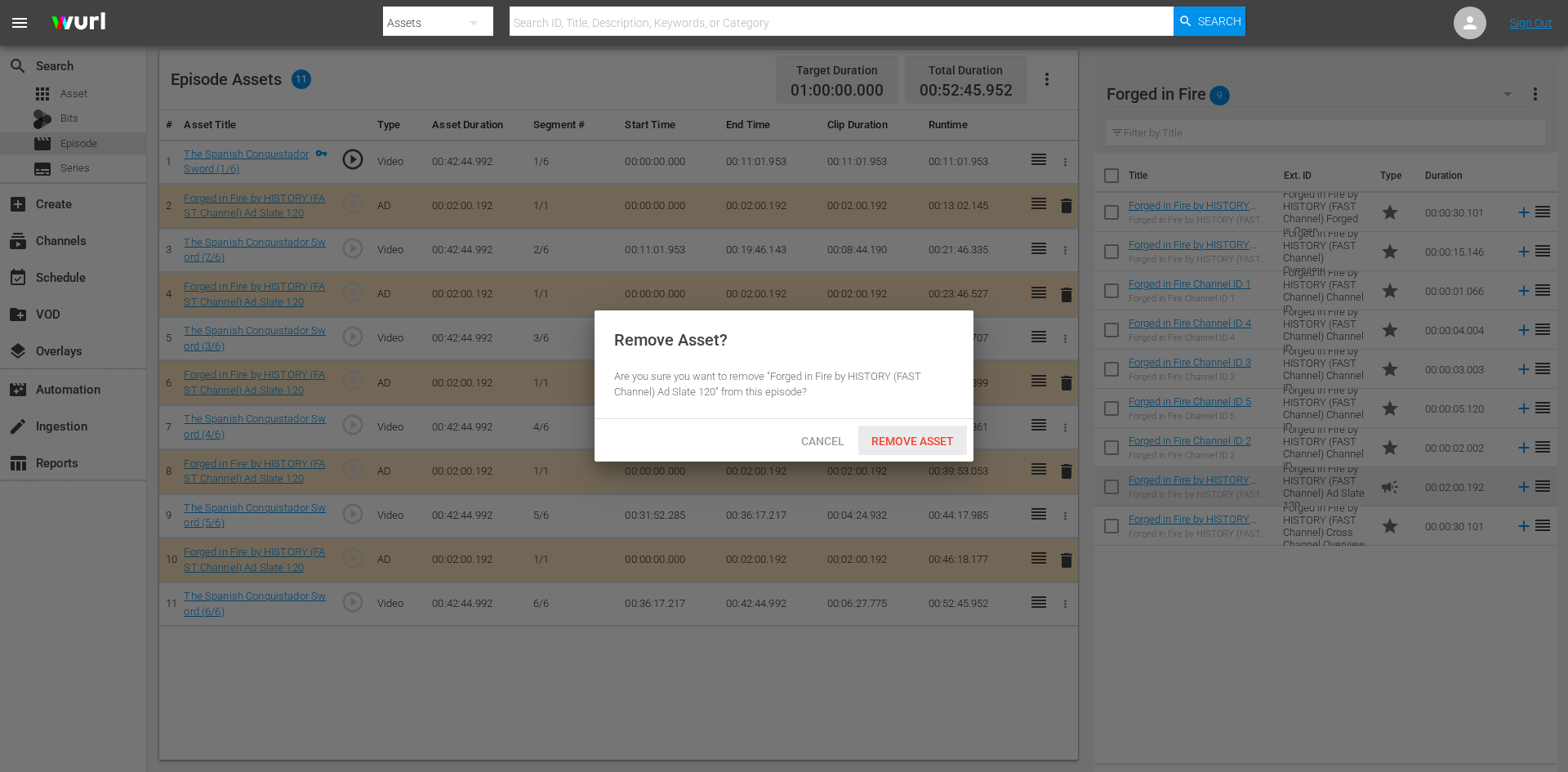
click at [933, 445] on span "Remove Asset" at bounding box center [913, 440] width 109 height 13
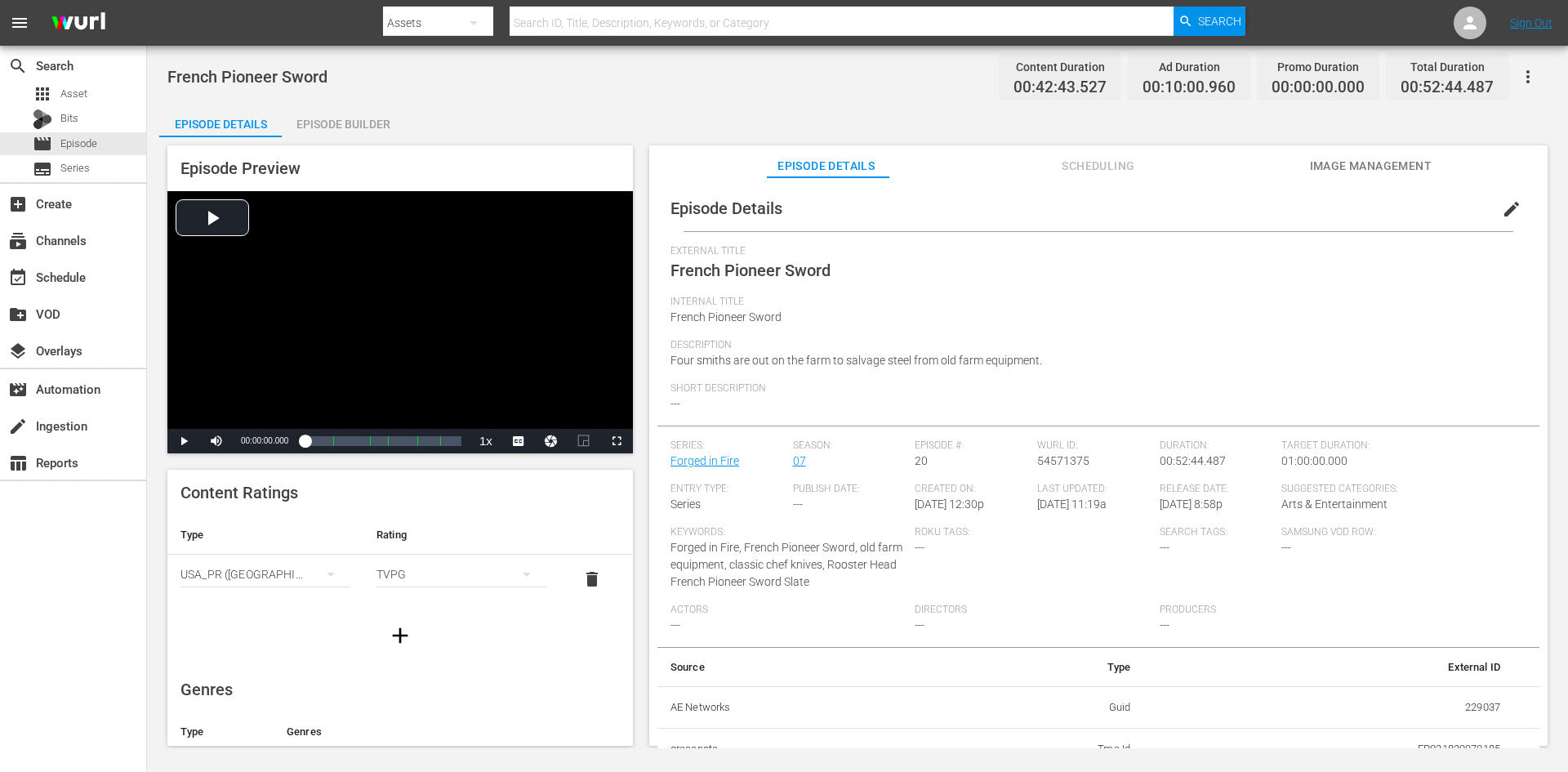
click at [350, 122] on div "Episode Builder" at bounding box center [343, 124] width 123 height 39
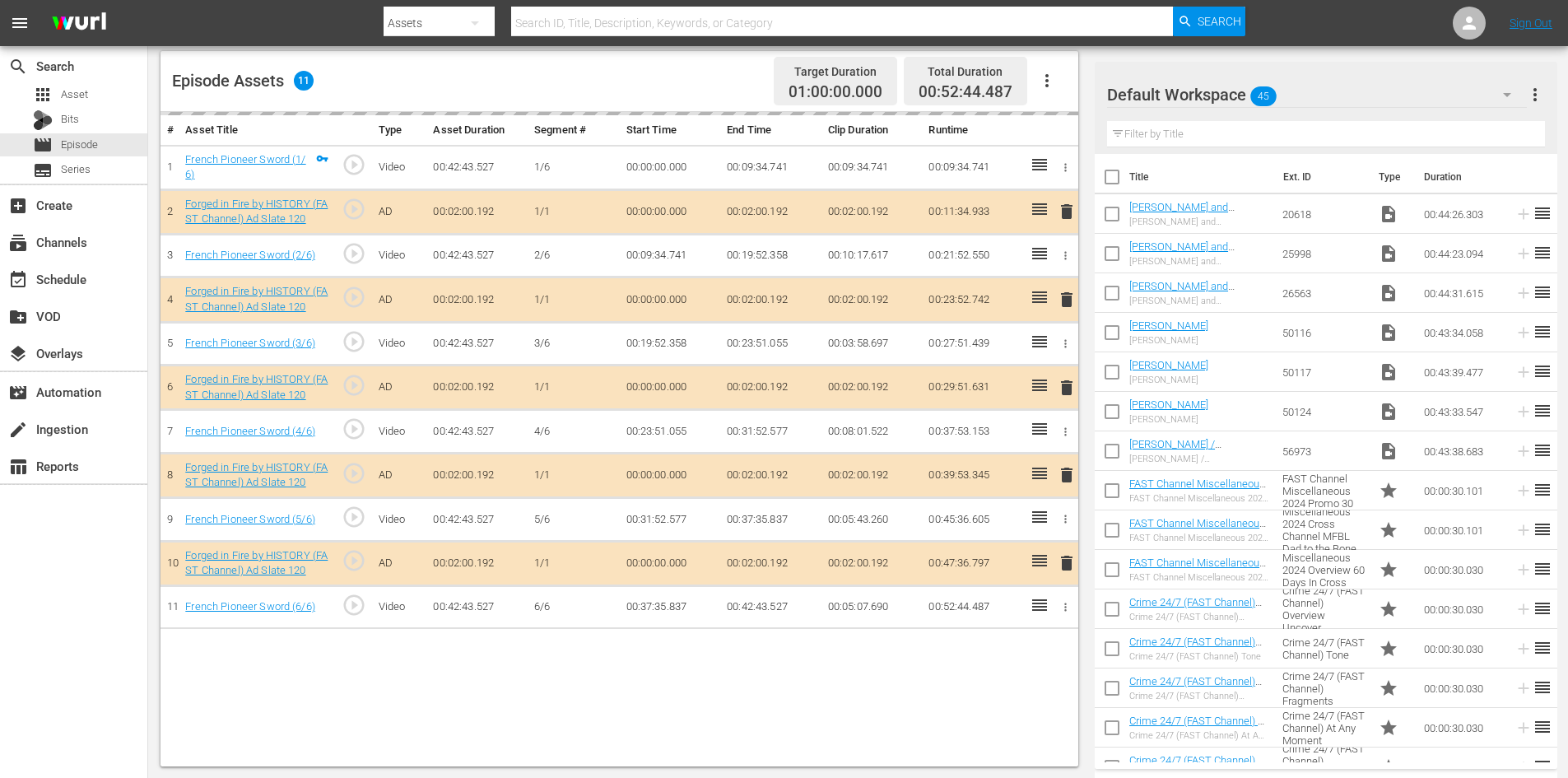
scroll to position [429, 0]
click at [1355, 90] on div "Default Workspace 45" at bounding box center [1317, 94] width 420 height 46
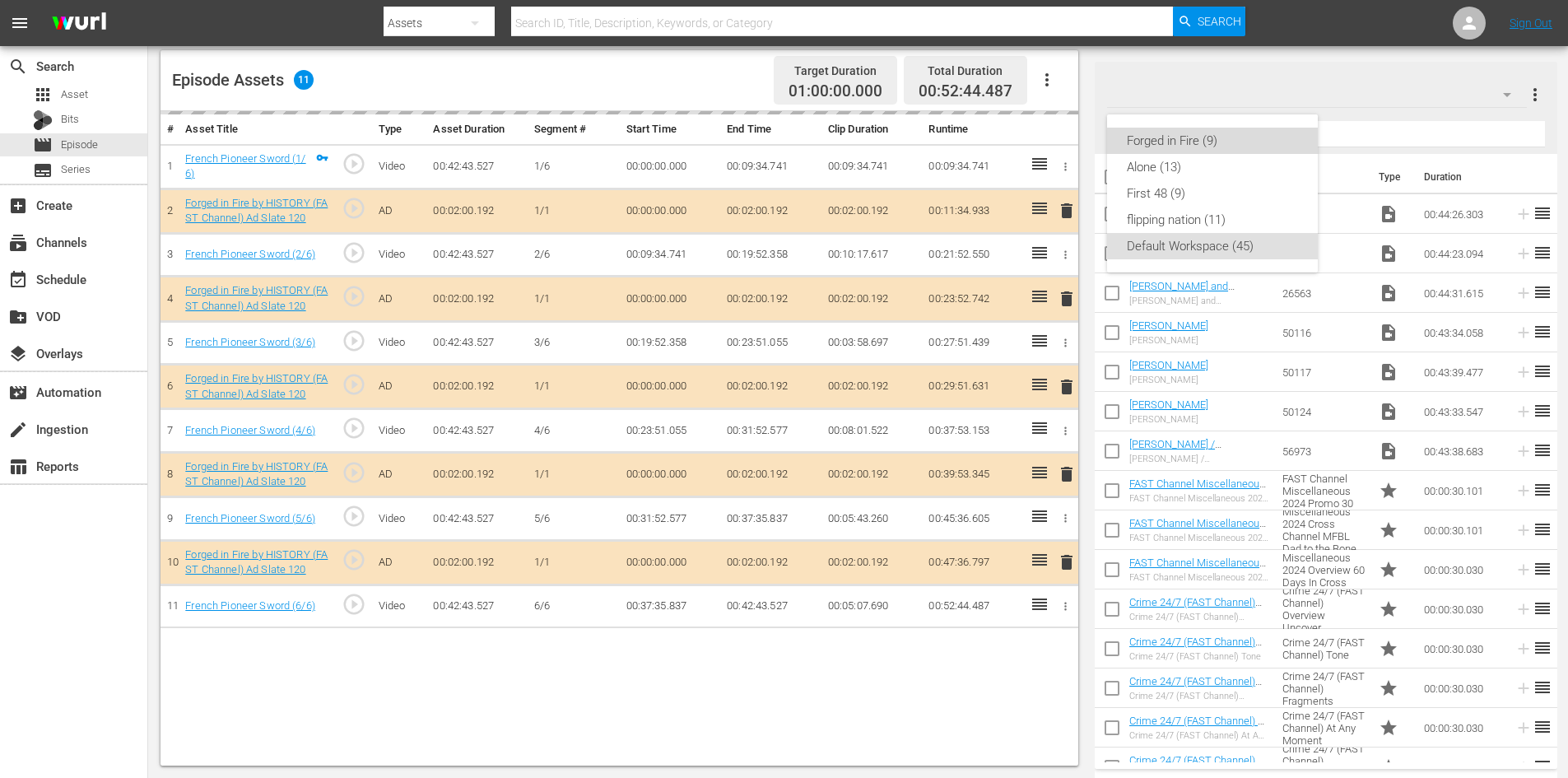
click at [1173, 143] on div "Forged in Fire (9)" at bounding box center [1212, 141] width 171 height 27
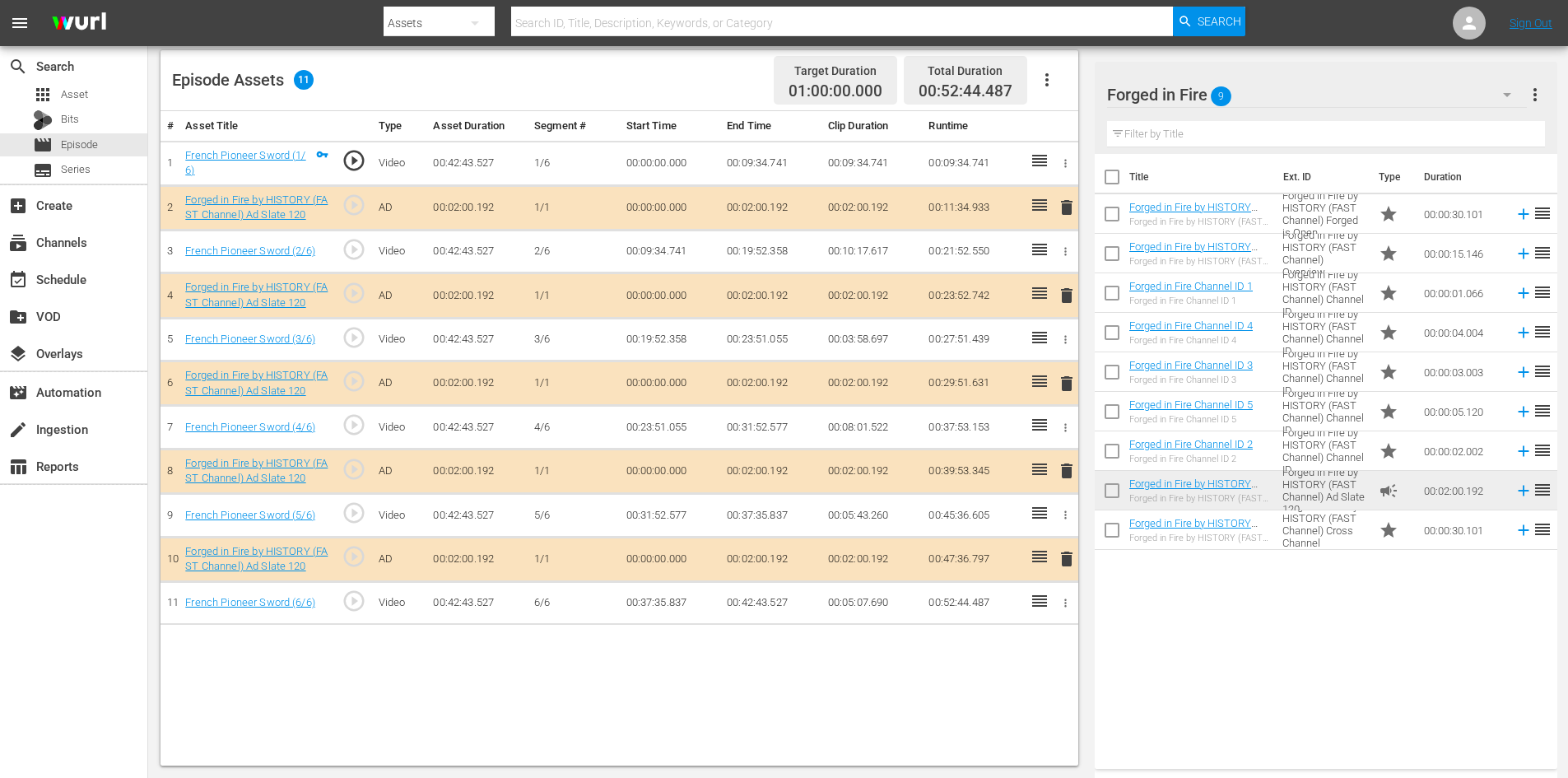
click at [1055, 477] on td "delete" at bounding box center [1063, 471] width 27 height 45
click at [1064, 471] on span "delete" at bounding box center [1067, 471] width 20 height 20
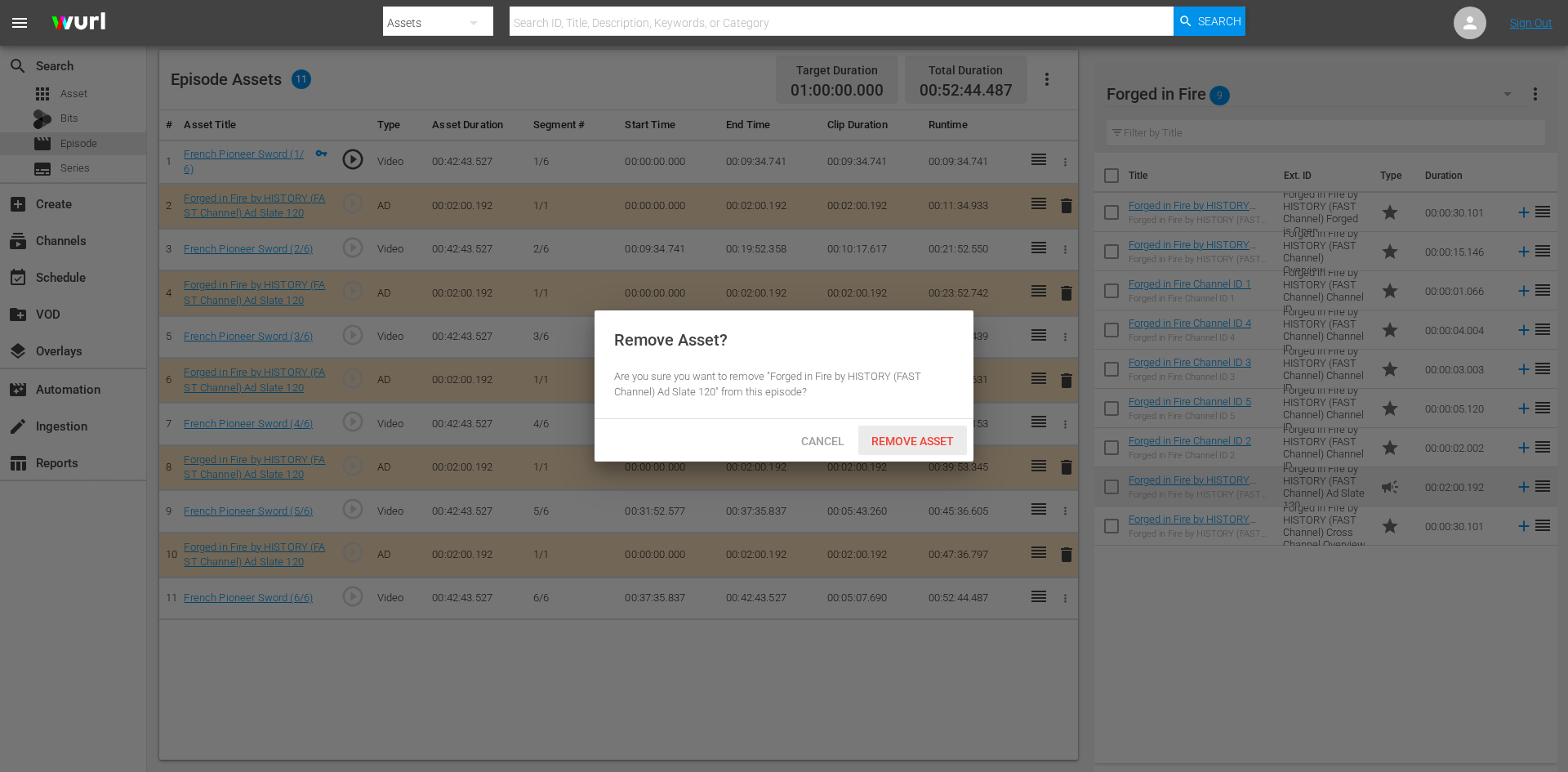
click at [930, 432] on div "Remove Asset" at bounding box center [913, 440] width 109 height 30
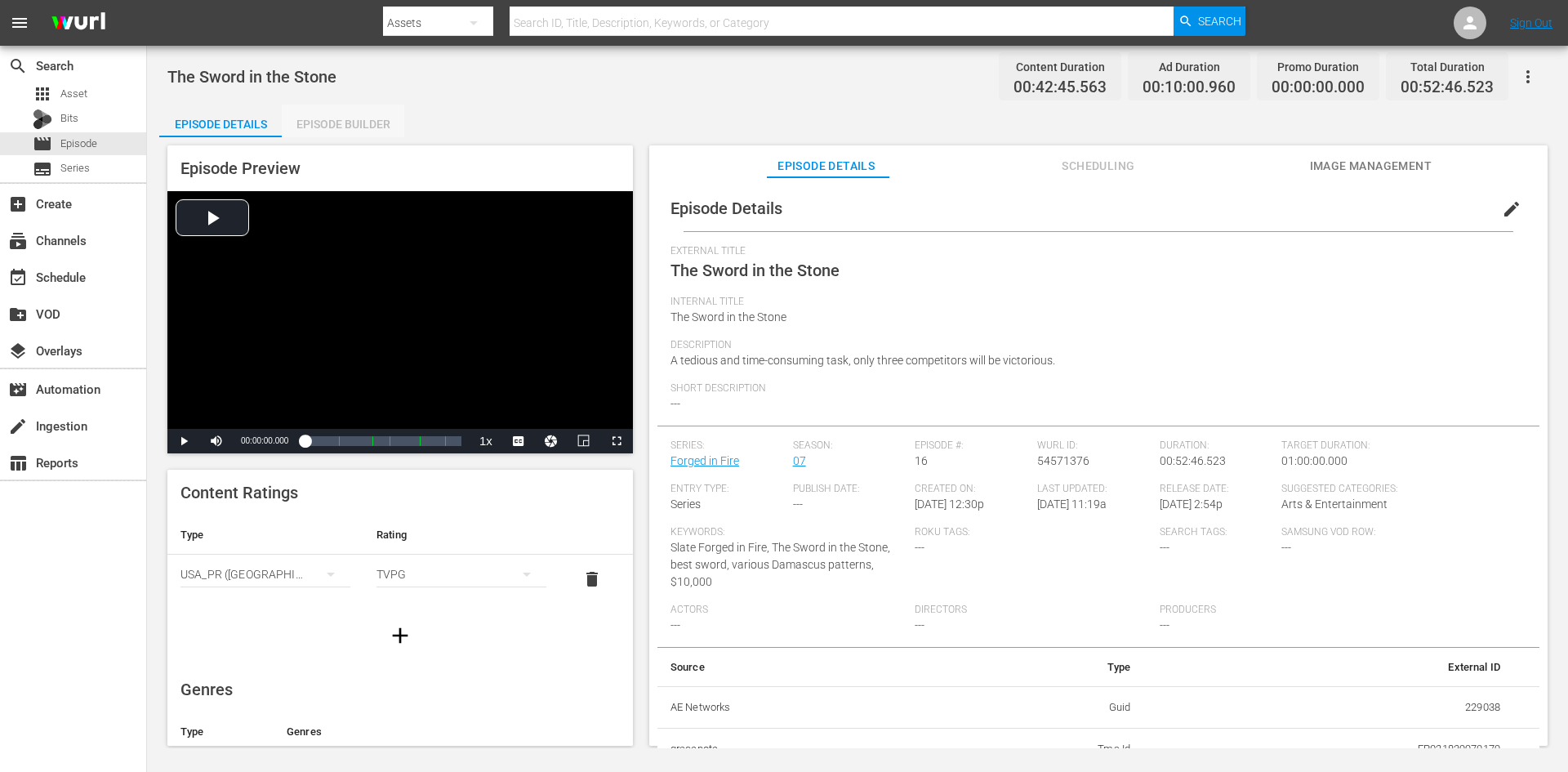
click at [343, 125] on div "Episode Builder" at bounding box center [343, 124] width 123 height 39
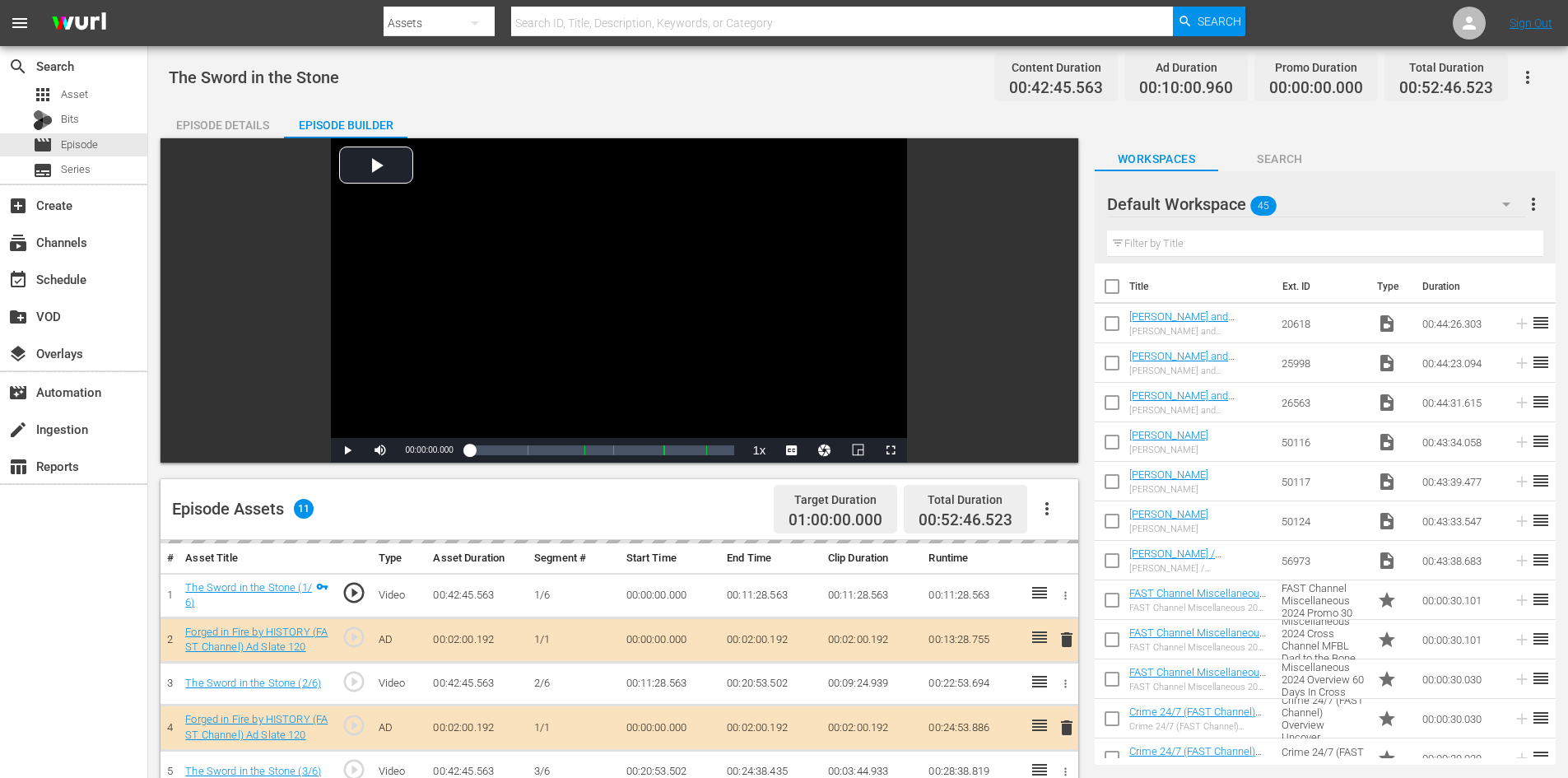
click at [1357, 195] on div "Default Workspace 45" at bounding box center [1317, 204] width 419 height 46
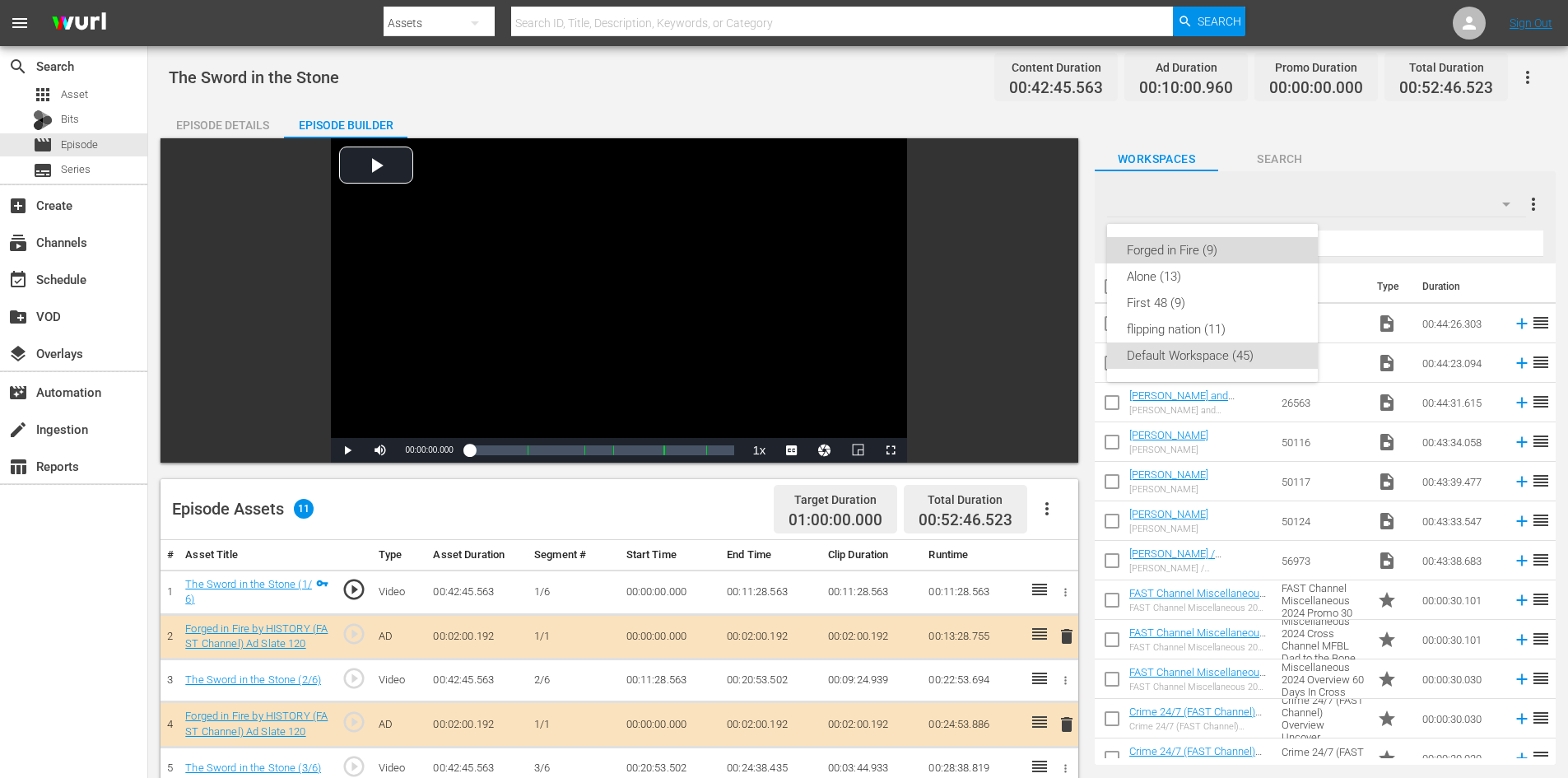
click at [1146, 253] on div "Forged in Fire (9)" at bounding box center [1212, 250] width 171 height 27
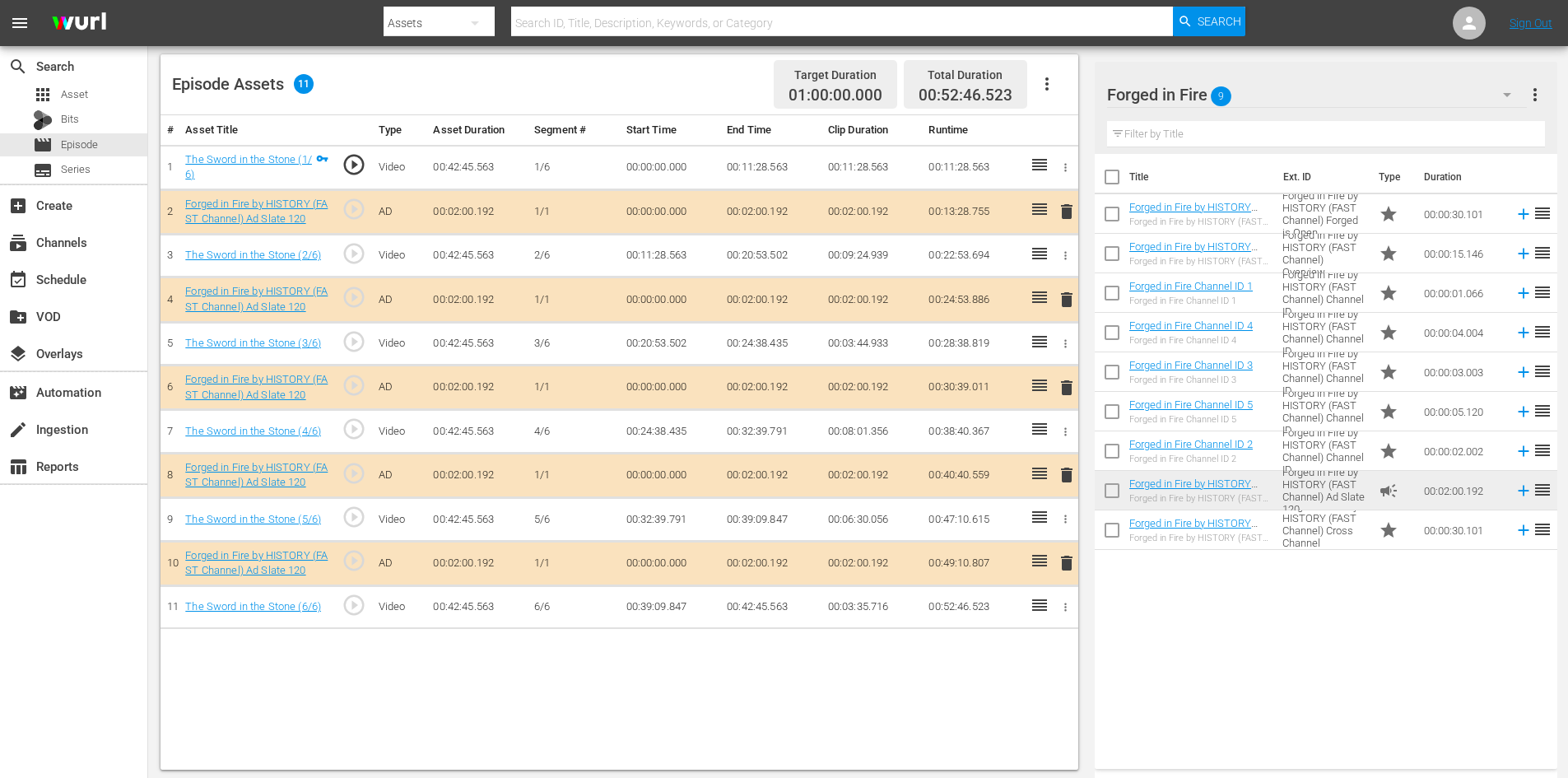
scroll to position [429, 0]
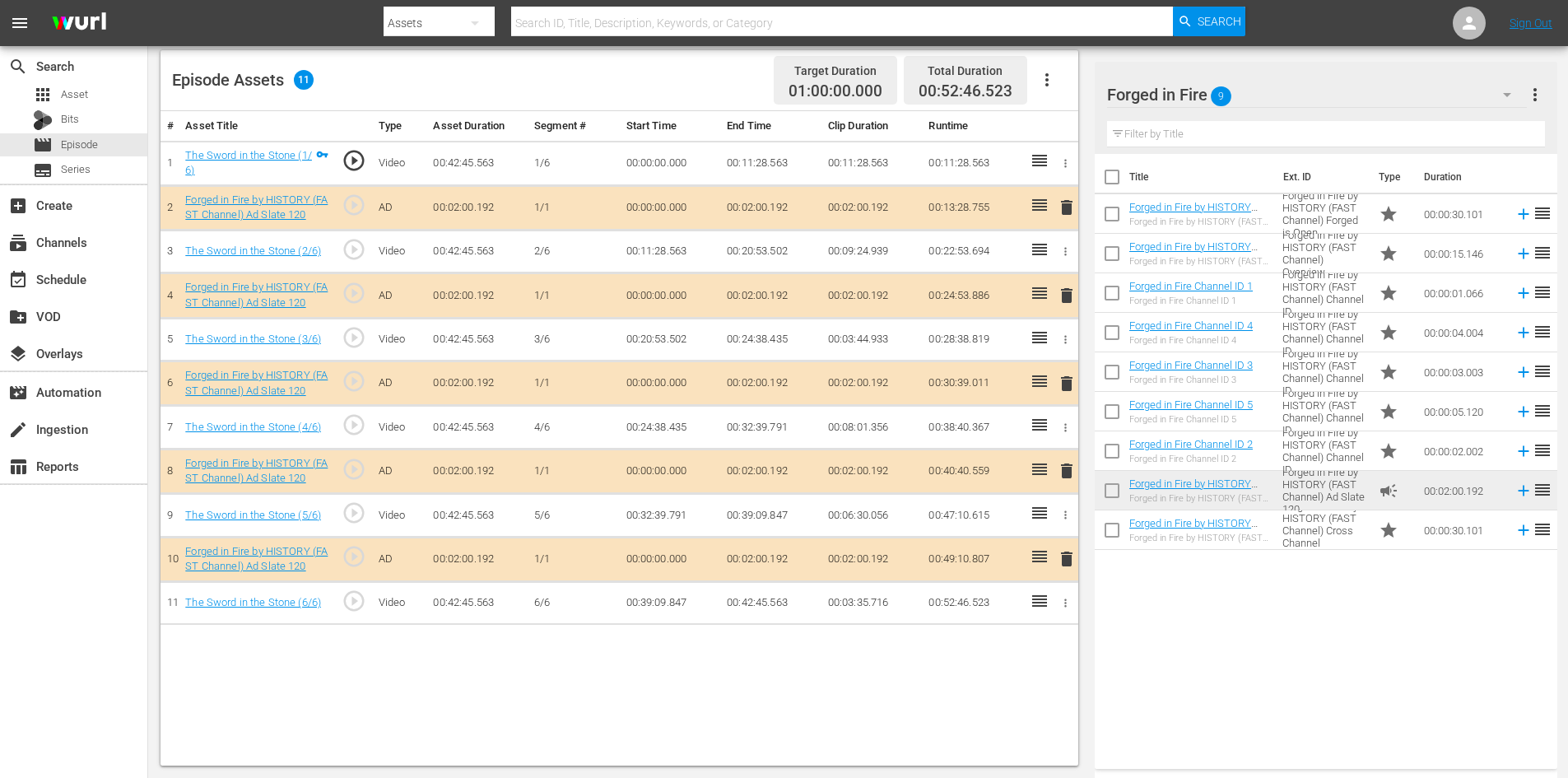
click at [1062, 471] on span "delete" at bounding box center [1067, 471] width 20 height 20
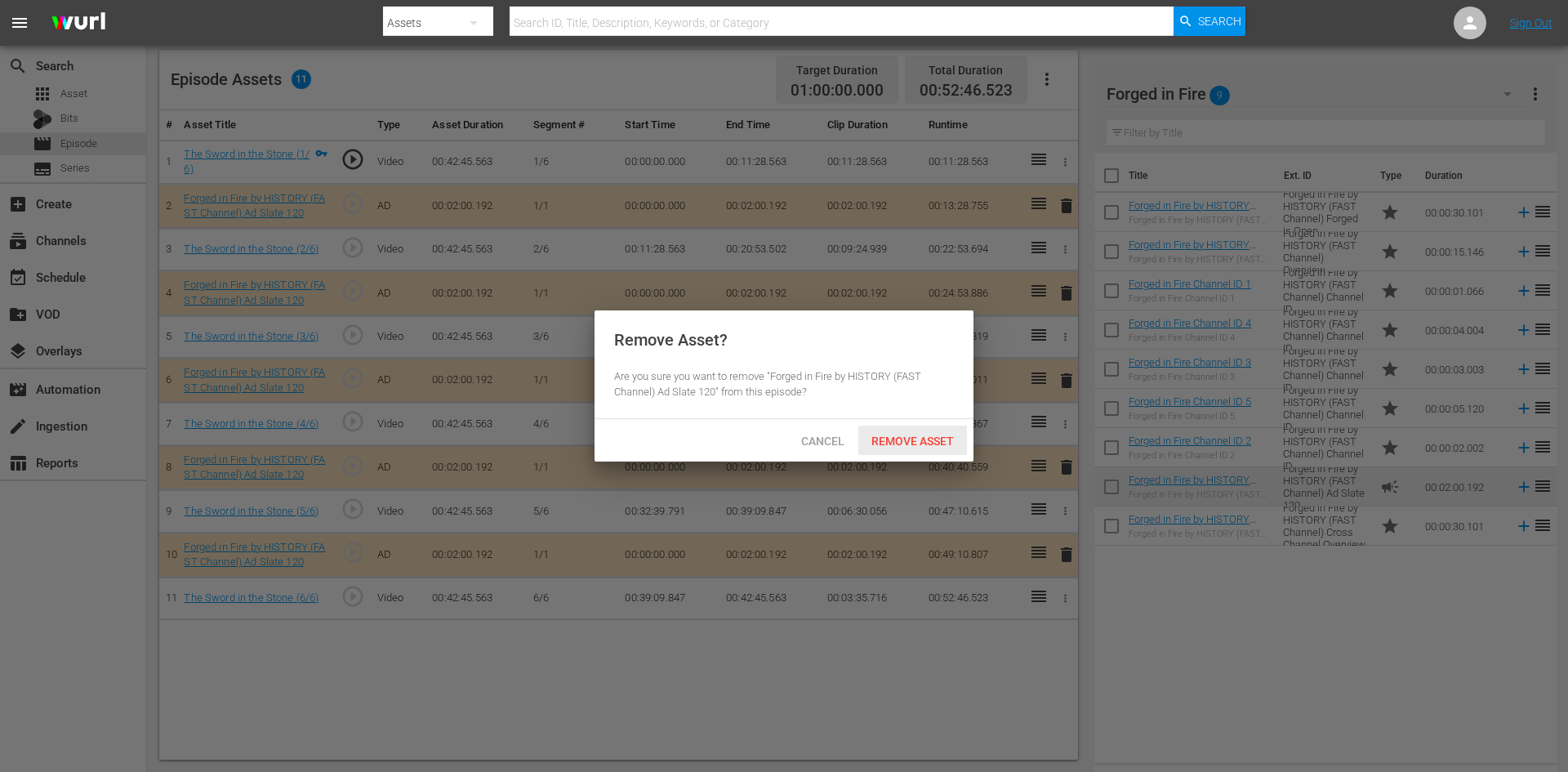
click at [912, 437] on span "Remove Asset" at bounding box center [913, 440] width 109 height 13
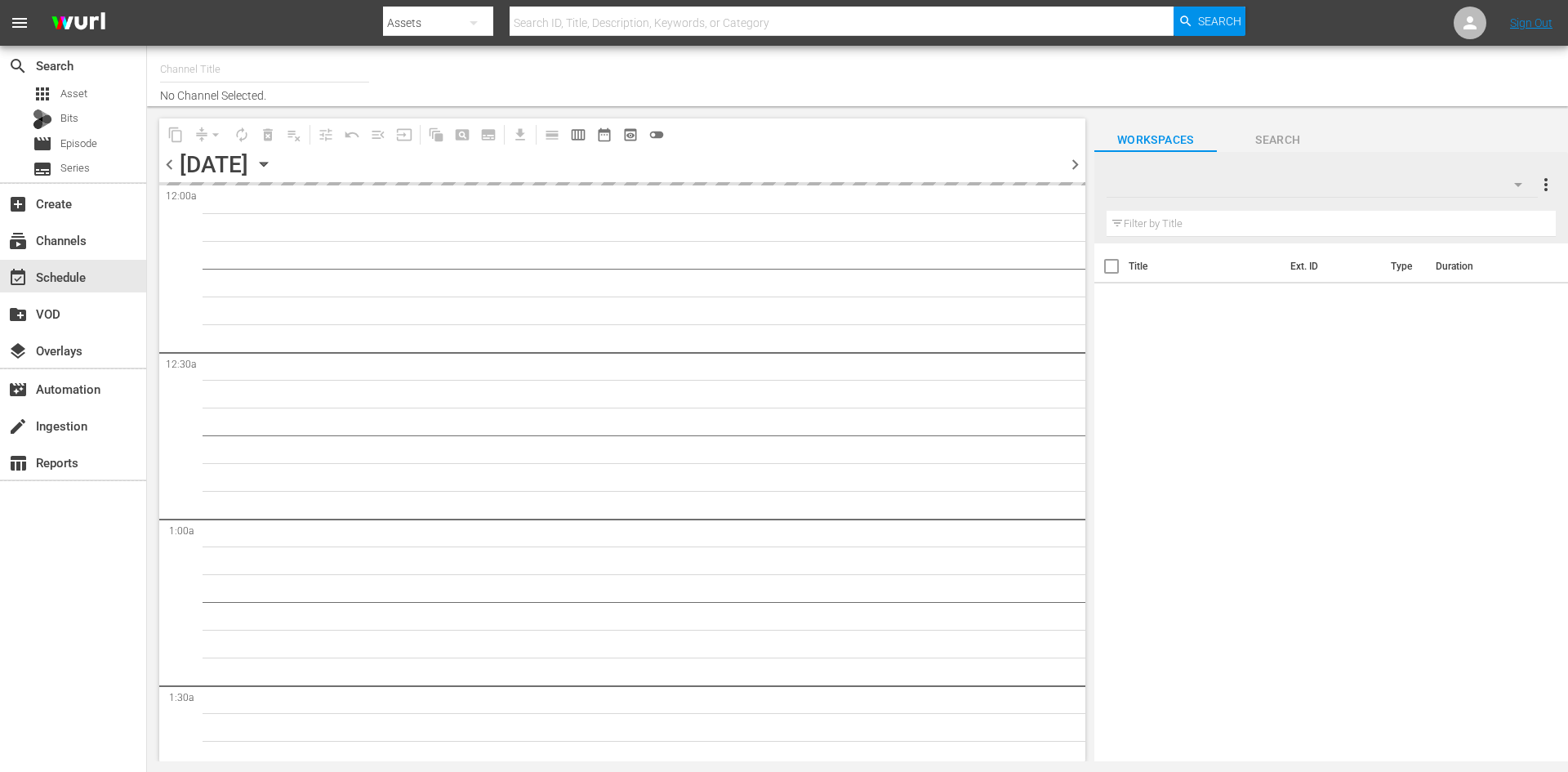
type input "First 48 (1853)"
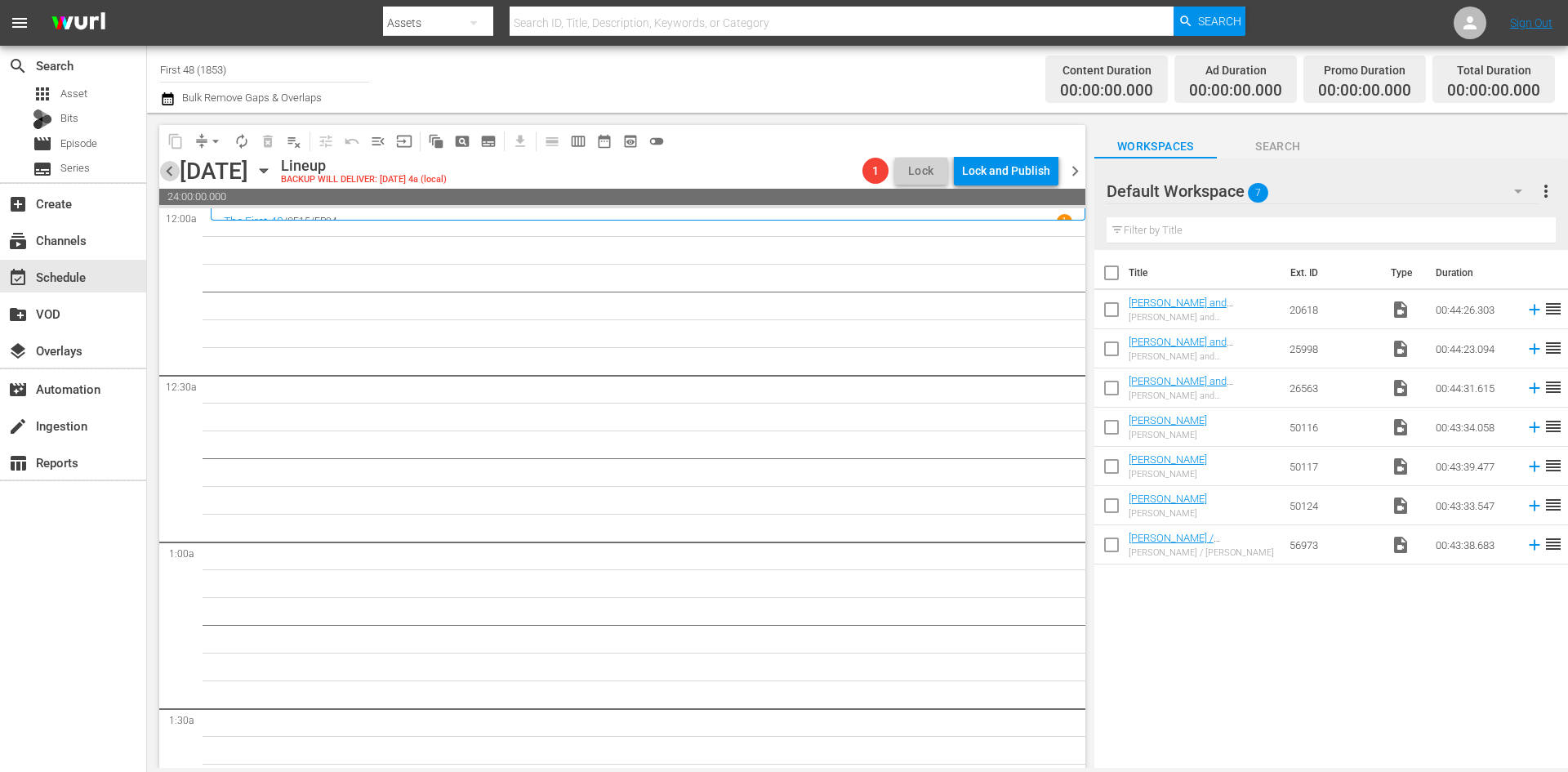
click at [172, 172] on span "chevron_left" at bounding box center [169, 171] width 20 height 20
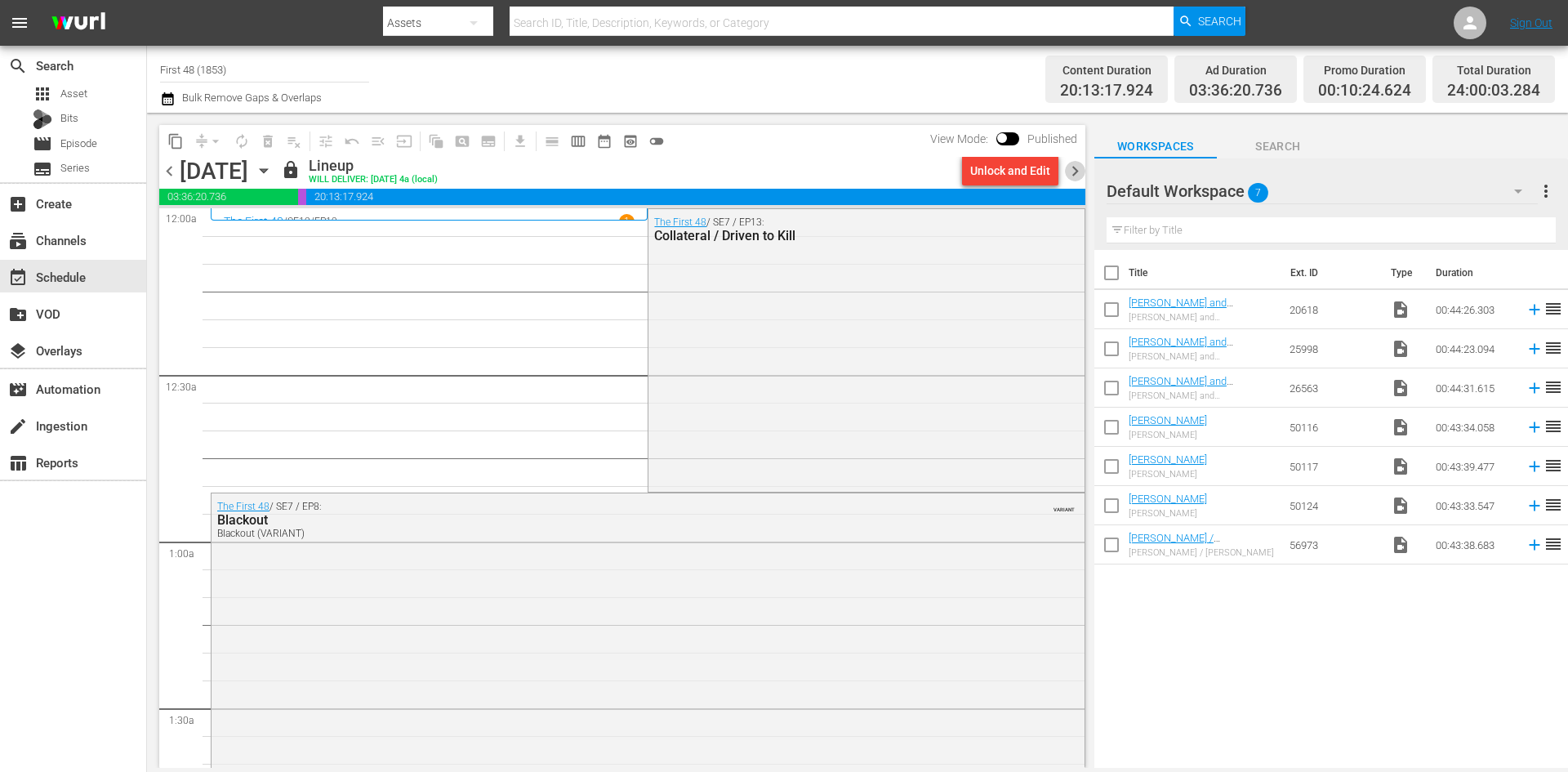
click at [1076, 171] on span "chevron_right" at bounding box center [1075, 171] width 20 height 20
